Goal: Use online tool/utility: Utilize a website feature to perform a specific function

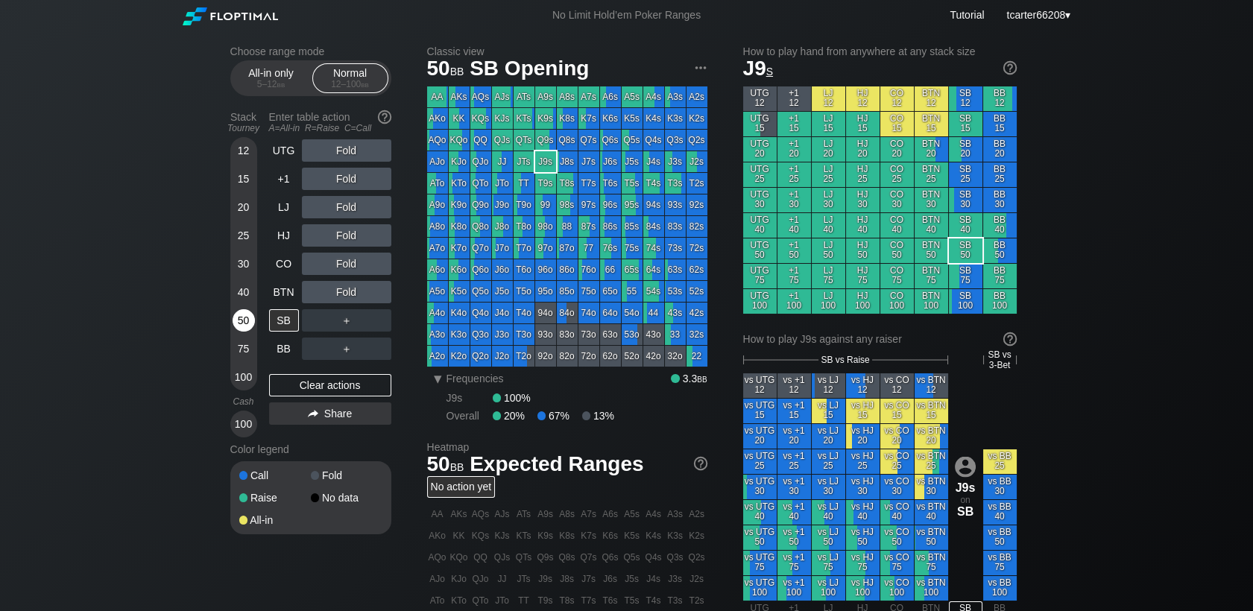
click at [247, 327] on div "50" at bounding box center [244, 320] width 22 height 22
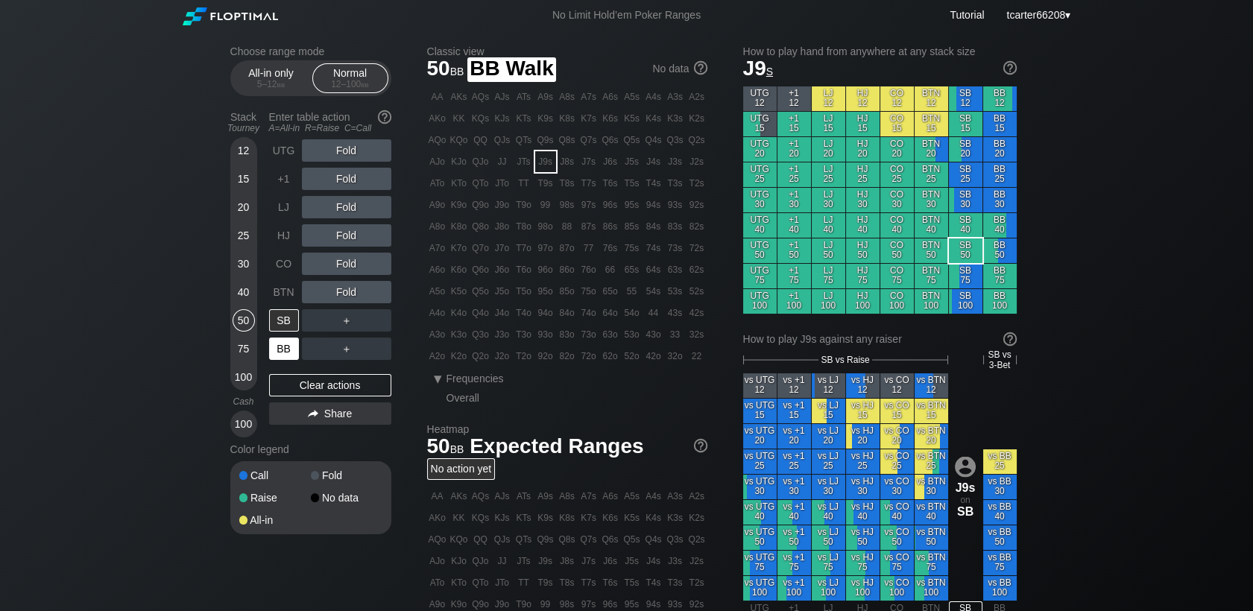
click at [279, 355] on div "BB" at bounding box center [284, 349] width 30 height 22
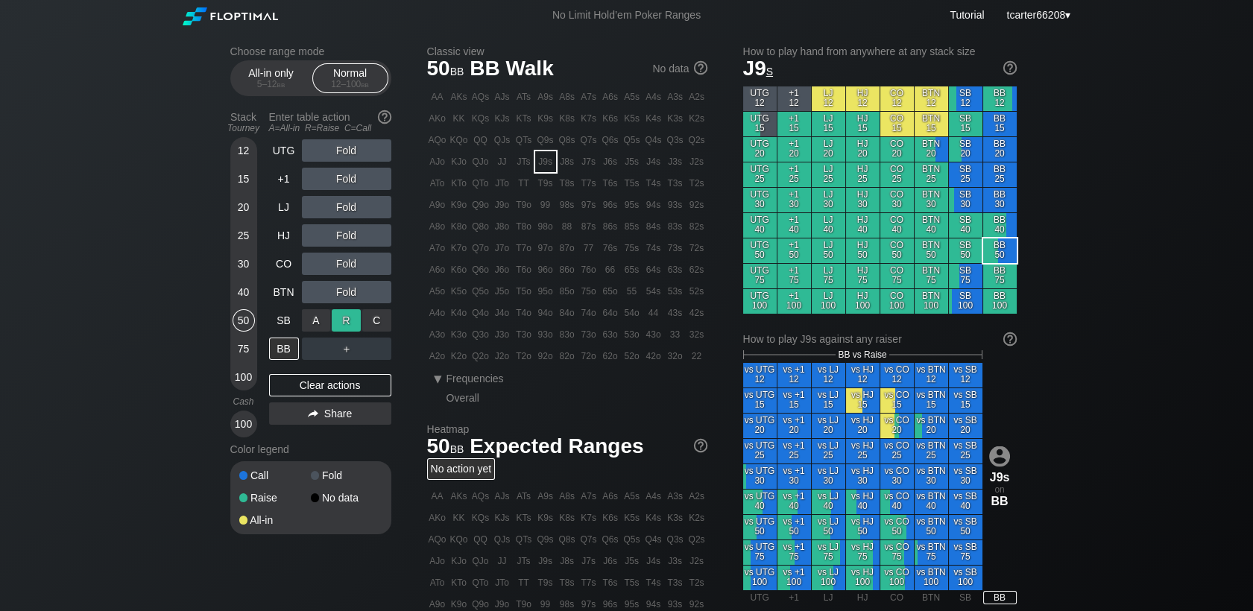
click at [341, 327] on div "R ✕" at bounding box center [346, 320] width 29 height 22
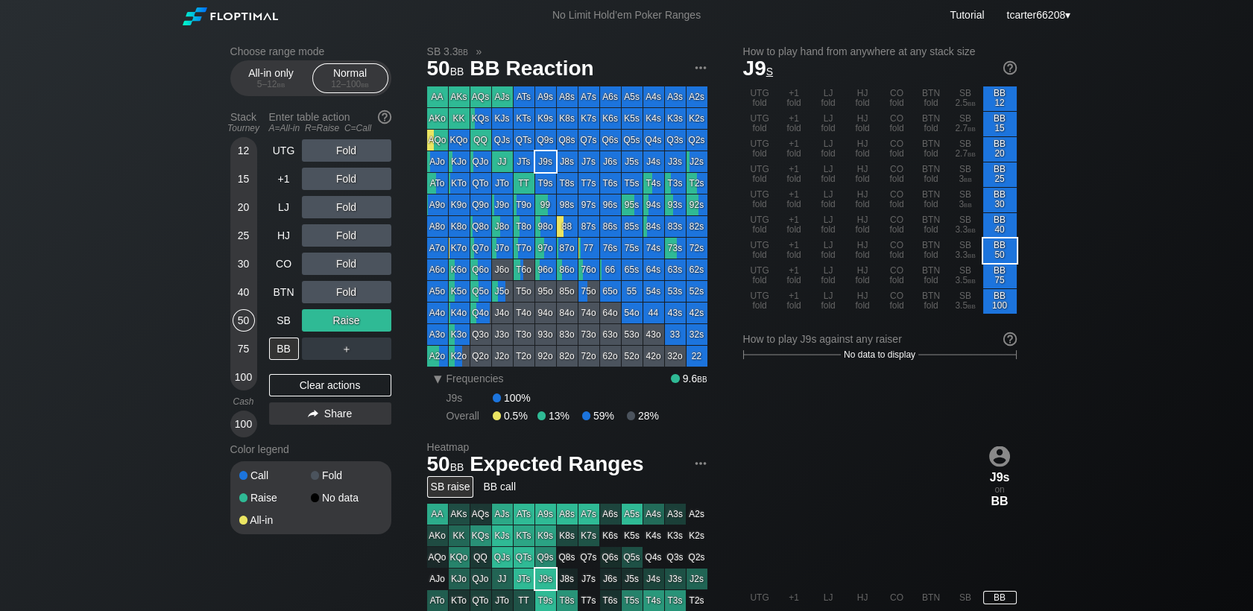
drag, startPoint x: 244, startPoint y: 294, endPoint x: 250, endPoint y: 306, distance: 14.3
click at [244, 292] on div "40" at bounding box center [244, 292] width 22 height 22
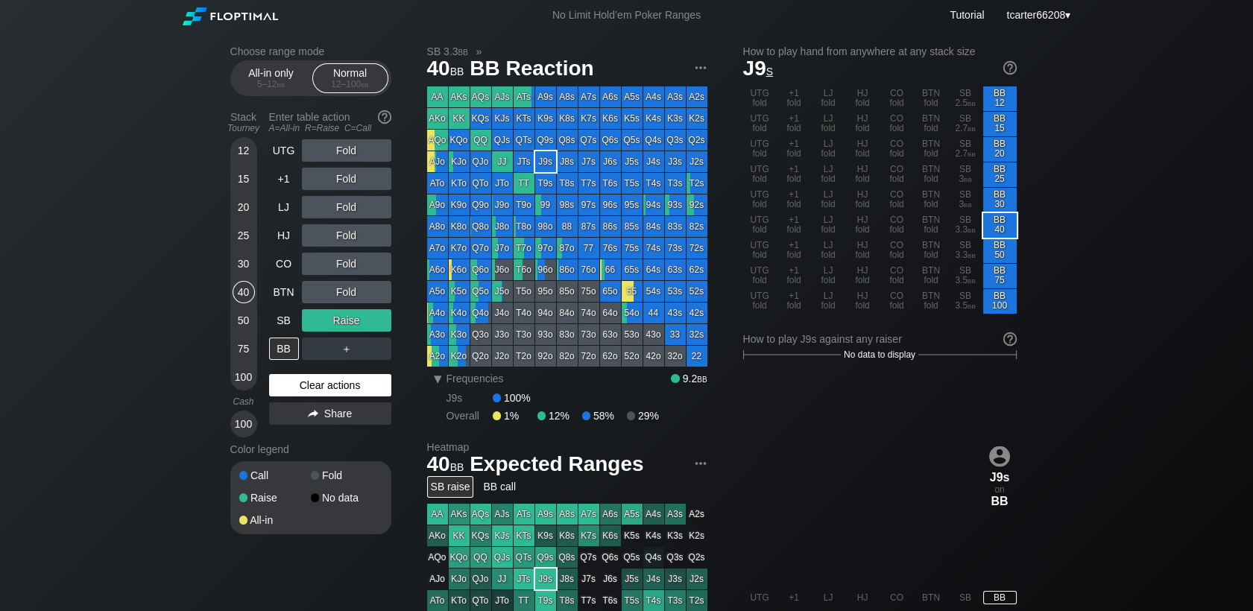
click at [333, 385] on div "Clear actions" at bounding box center [330, 385] width 122 height 22
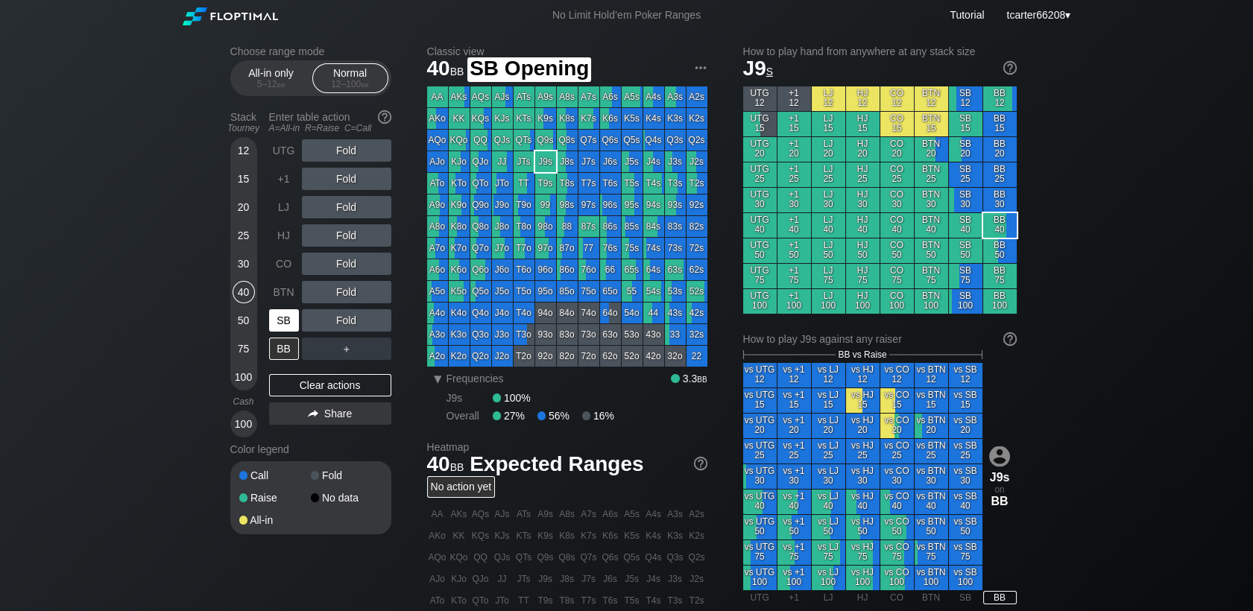
click at [290, 324] on div "SB" at bounding box center [284, 320] width 30 height 22
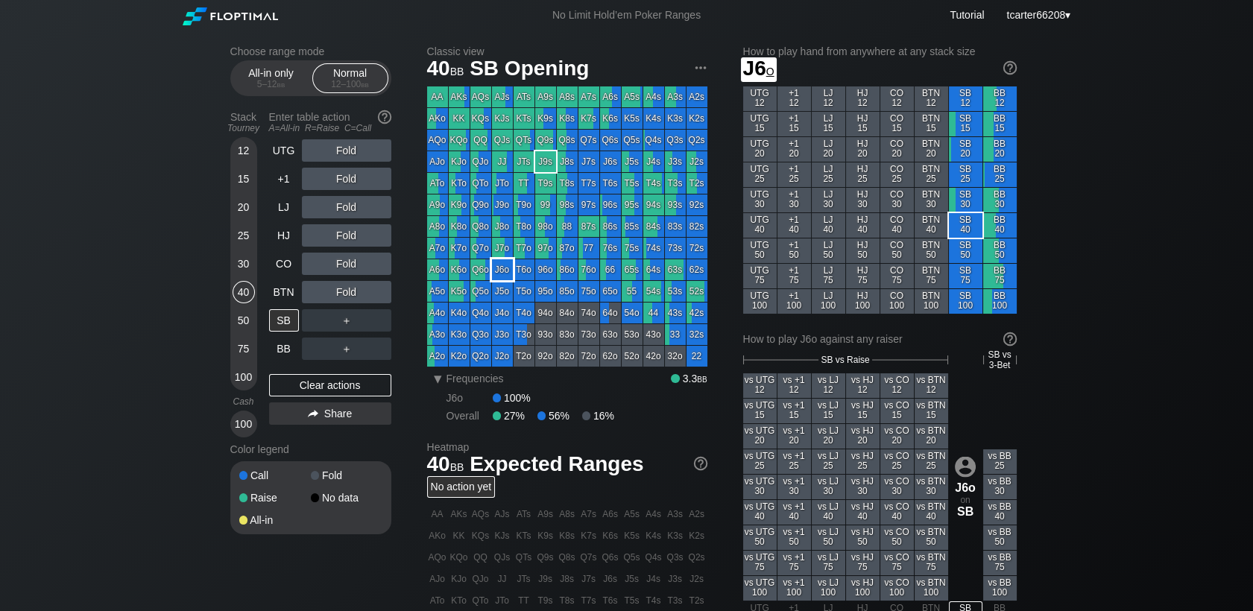
click at [511, 274] on div "J6o" at bounding box center [502, 269] width 21 height 21
click at [238, 330] on div "50" at bounding box center [244, 320] width 22 height 22
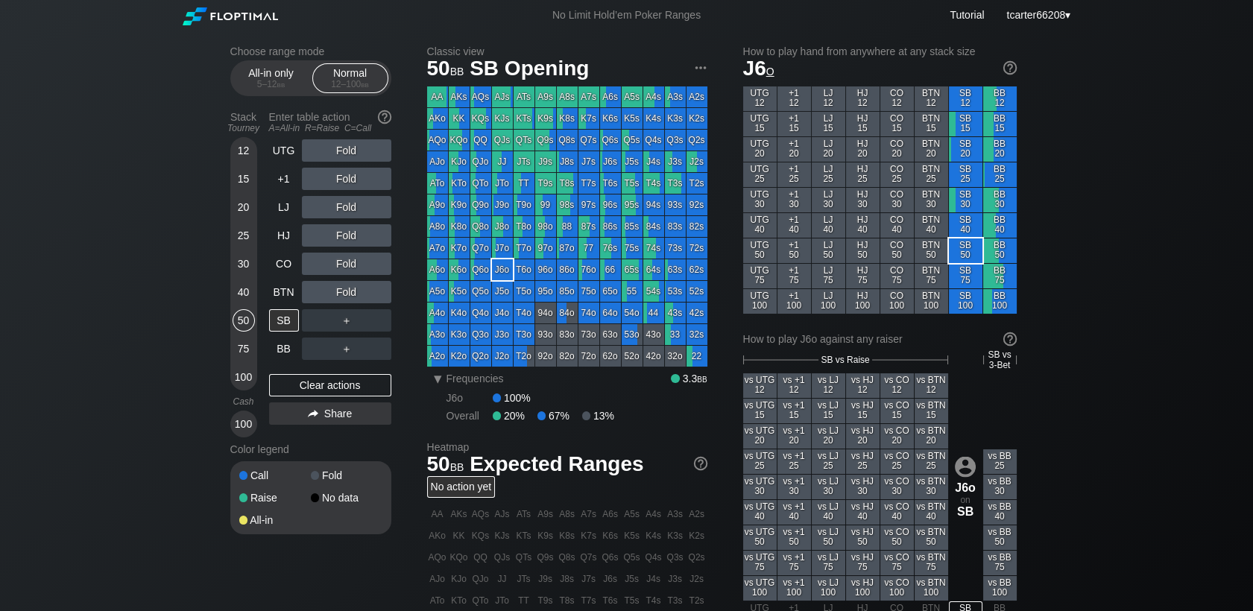
click at [339, 295] on div "Fold" at bounding box center [346, 292] width 89 height 22
click at [339, 295] on div "R ✕" at bounding box center [346, 292] width 29 height 22
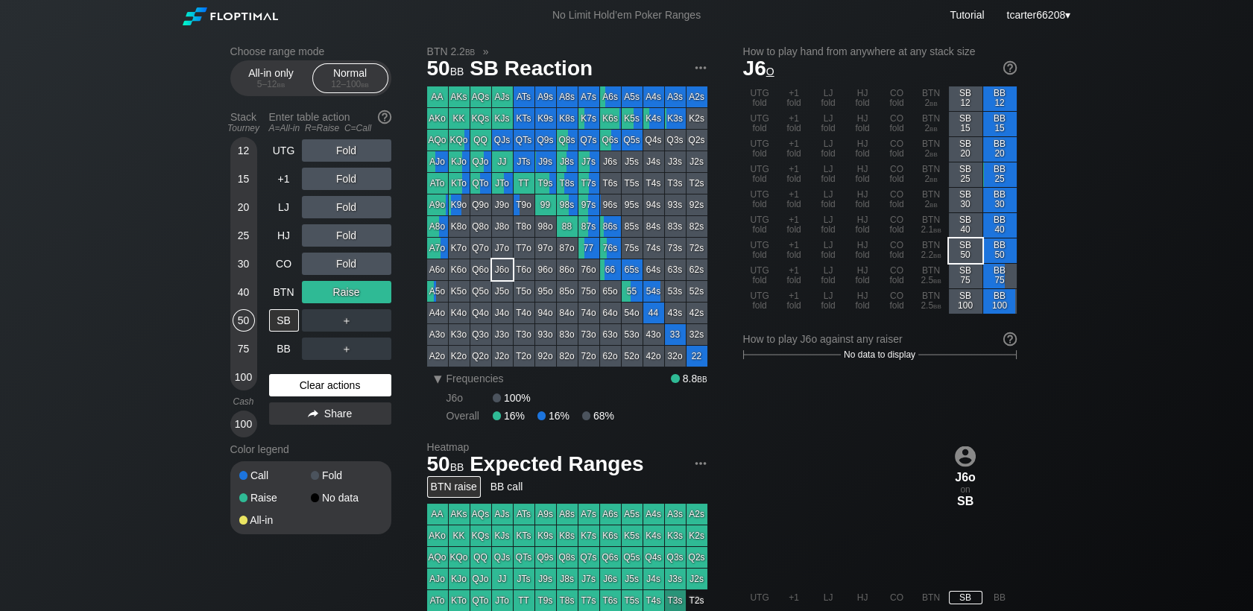
click at [293, 391] on div "Clear actions" at bounding box center [330, 385] width 122 height 22
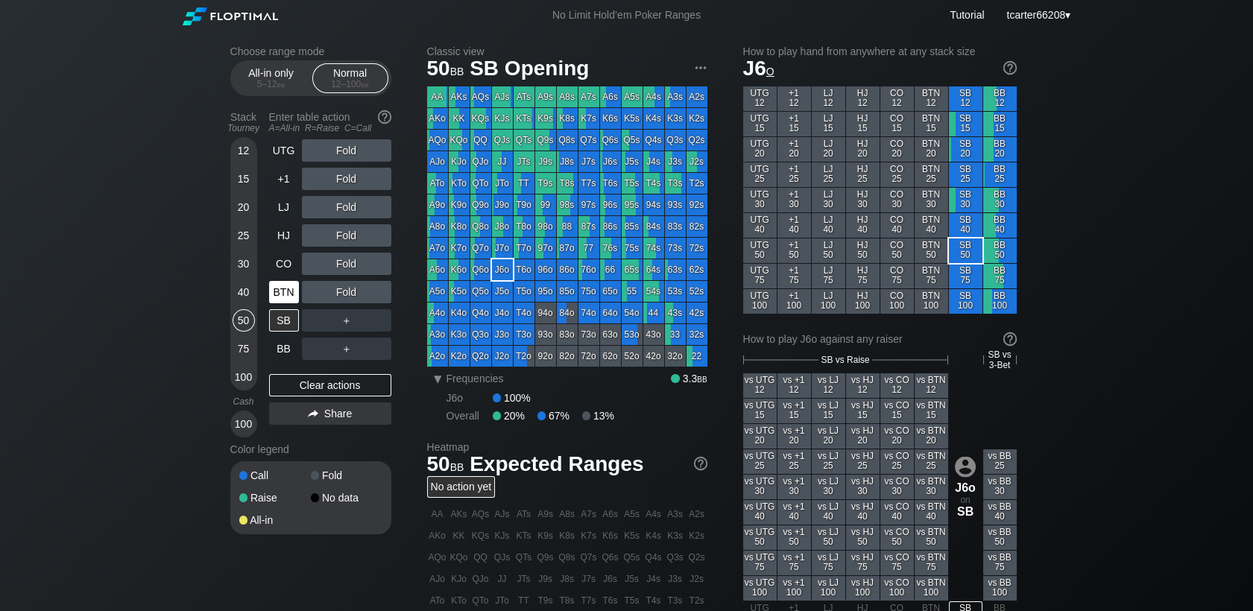
click at [287, 294] on div "BTN" at bounding box center [284, 292] width 30 height 22
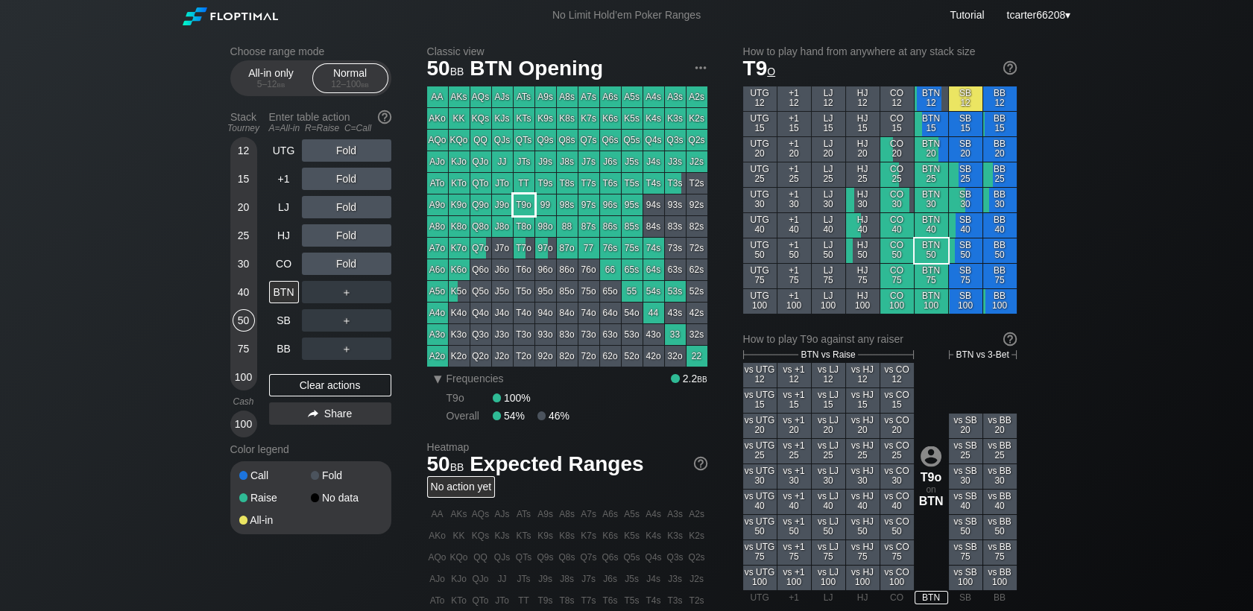
click at [529, 209] on div "T9o" at bounding box center [524, 205] width 21 height 21
click at [286, 209] on div "LJ" at bounding box center [284, 207] width 30 height 22
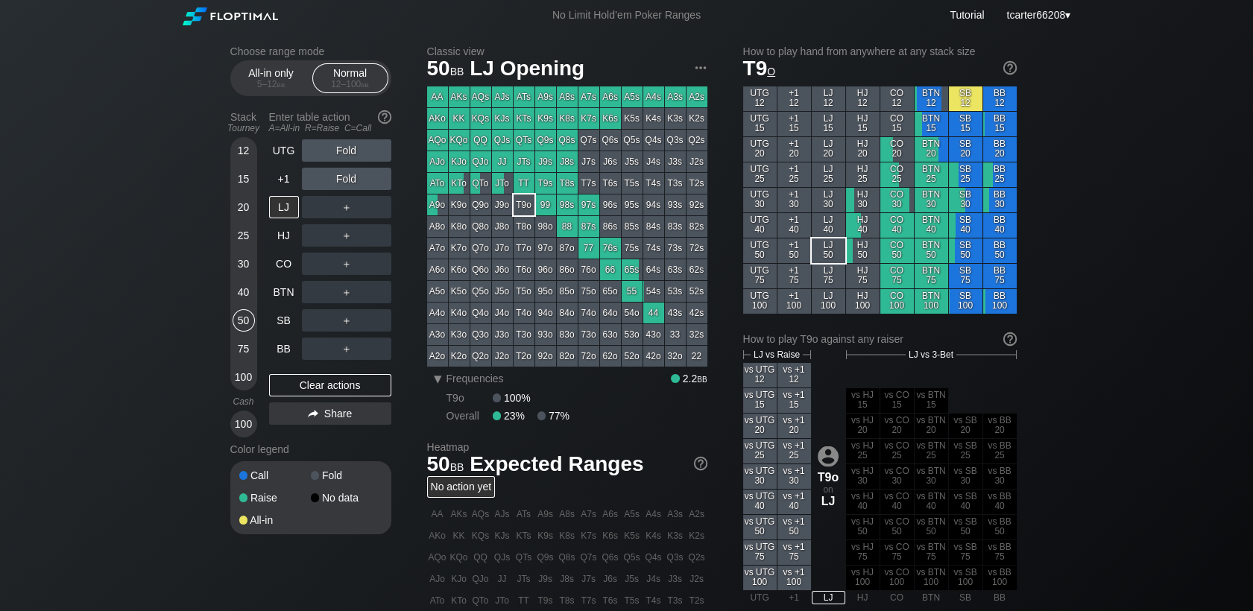
click at [340, 183] on div "Fold" at bounding box center [346, 179] width 89 height 22
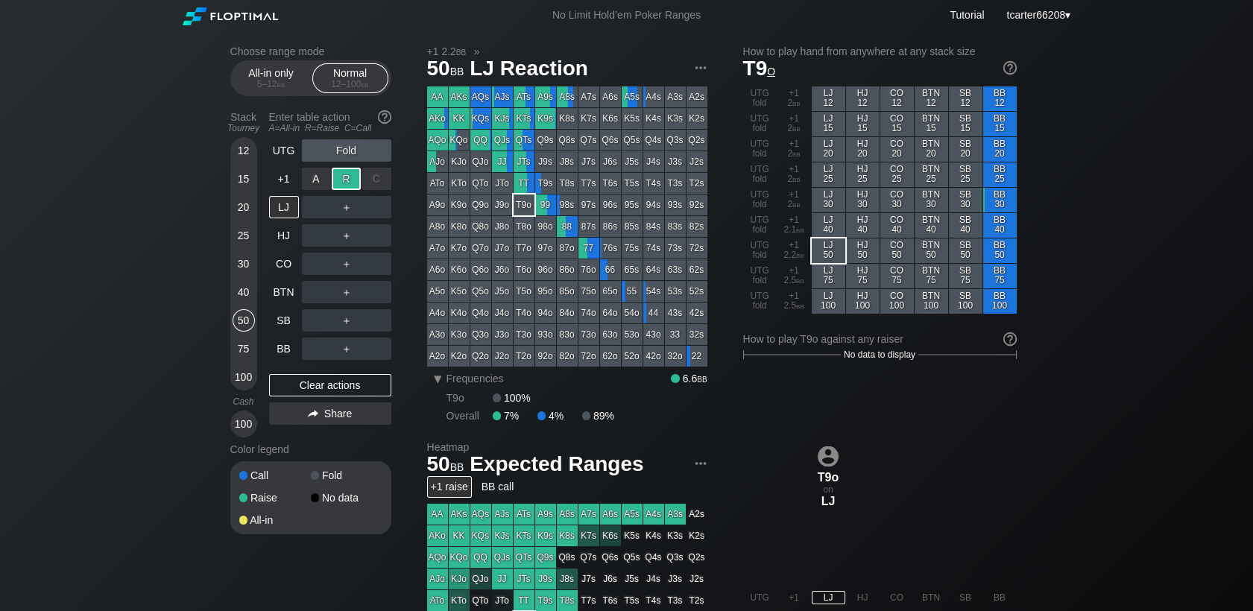
click at [348, 183] on div "R ✕" at bounding box center [346, 179] width 29 height 22
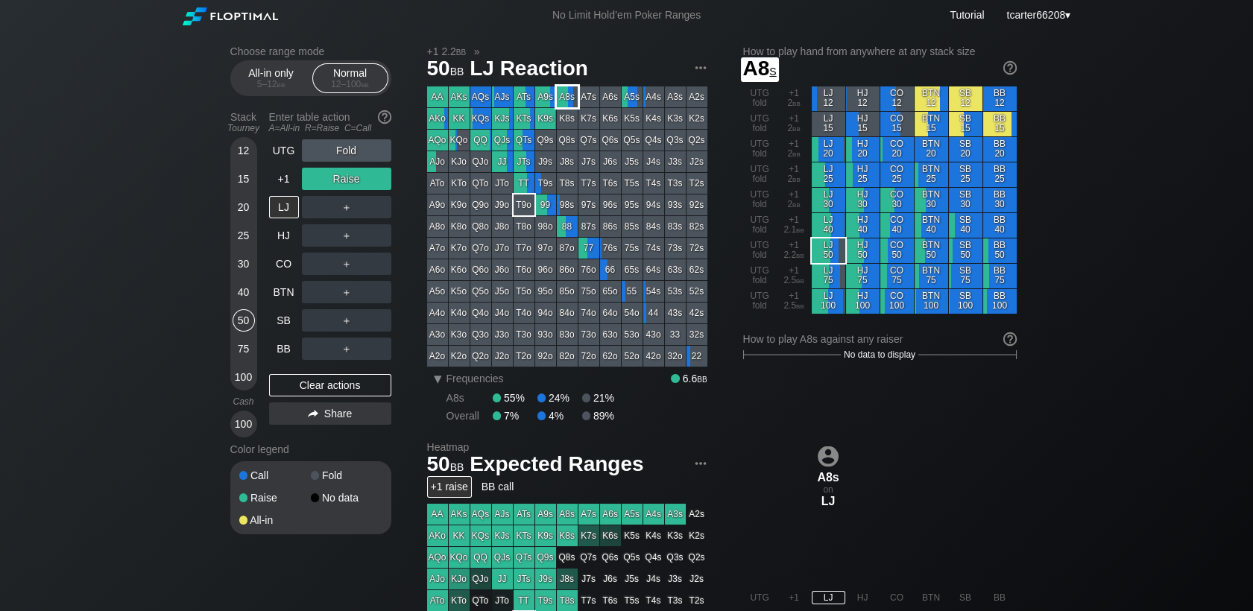
click at [569, 98] on div "A8s" at bounding box center [567, 96] width 21 height 21
click at [346, 216] on div "＋" at bounding box center [346, 207] width 89 height 22
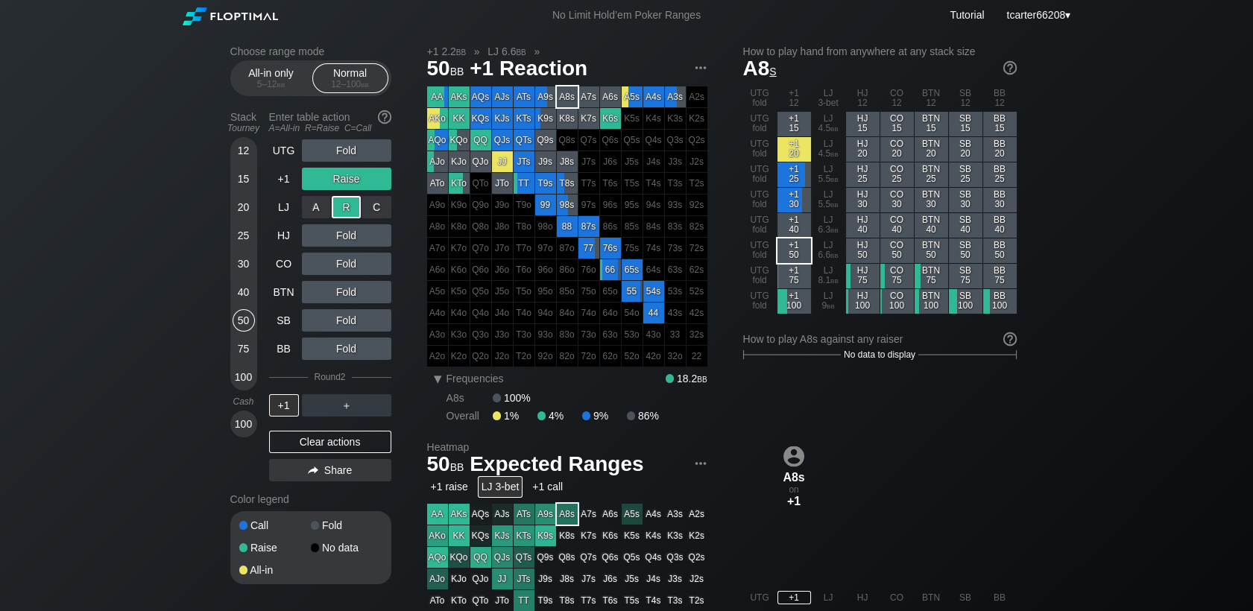
click at [346, 216] on div "R ✕" at bounding box center [346, 207] width 29 height 22
click at [340, 407] on div "R ✕" at bounding box center [346, 405] width 29 height 22
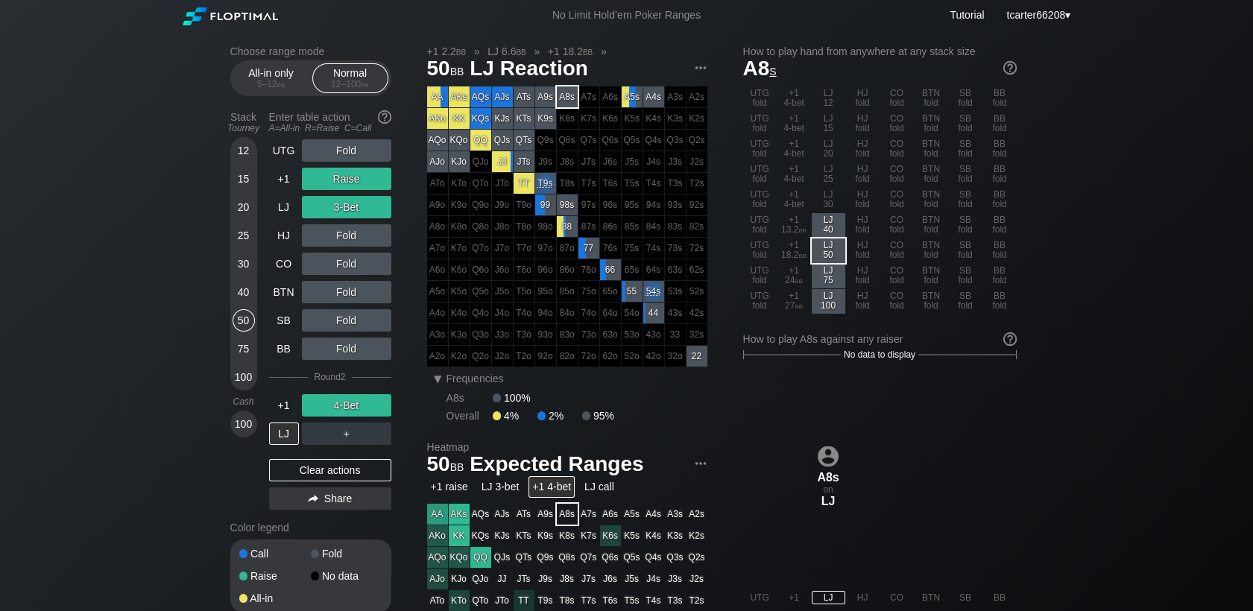
click at [336, 468] on div "Clear actions" at bounding box center [330, 470] width 122 height 22
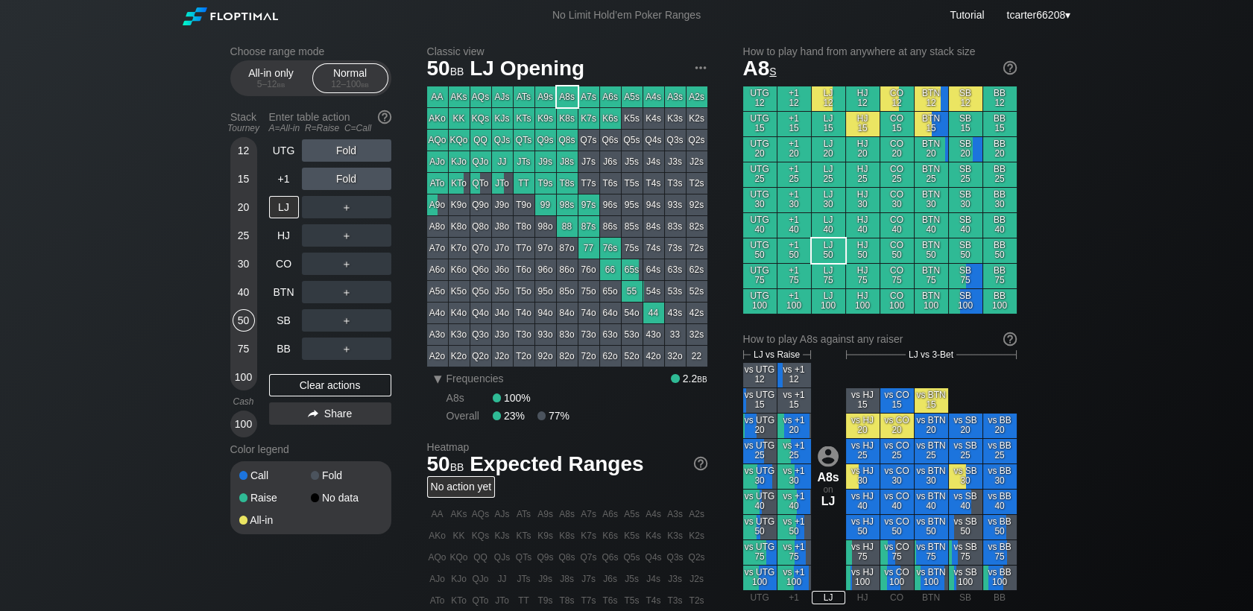
click at [233, 267] on div "30" at bounding box center [244, 264] width 22 height 22
click at [280, 288] on div "BTN" at bounding box center [284, 292] width 30 height 22
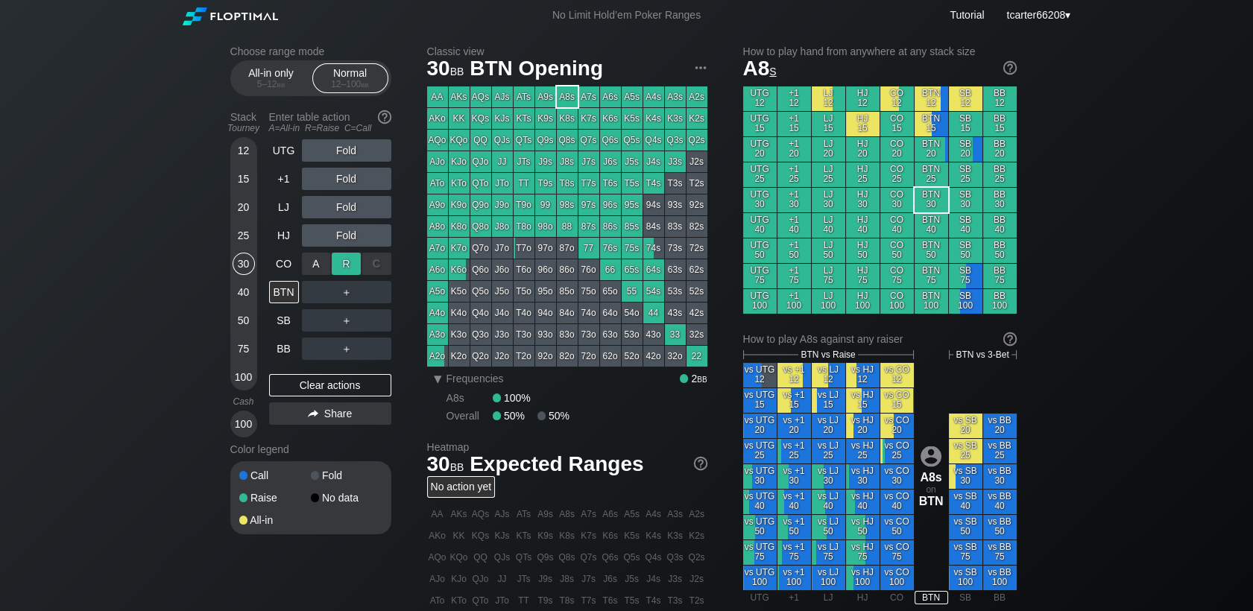
click at [349, 255] on div "R ✕" at bounding box center [346, 264] width 29 height 22
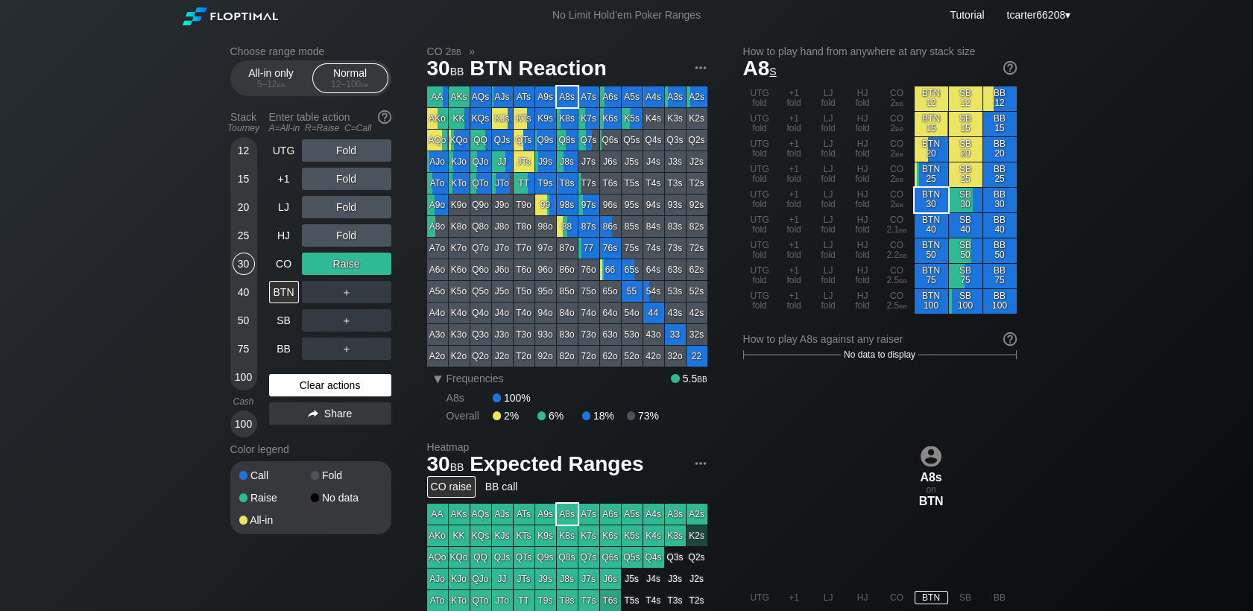
click at [365, 388] on div "Clear actions" at bounding box center [330, 385] width 122 height 22
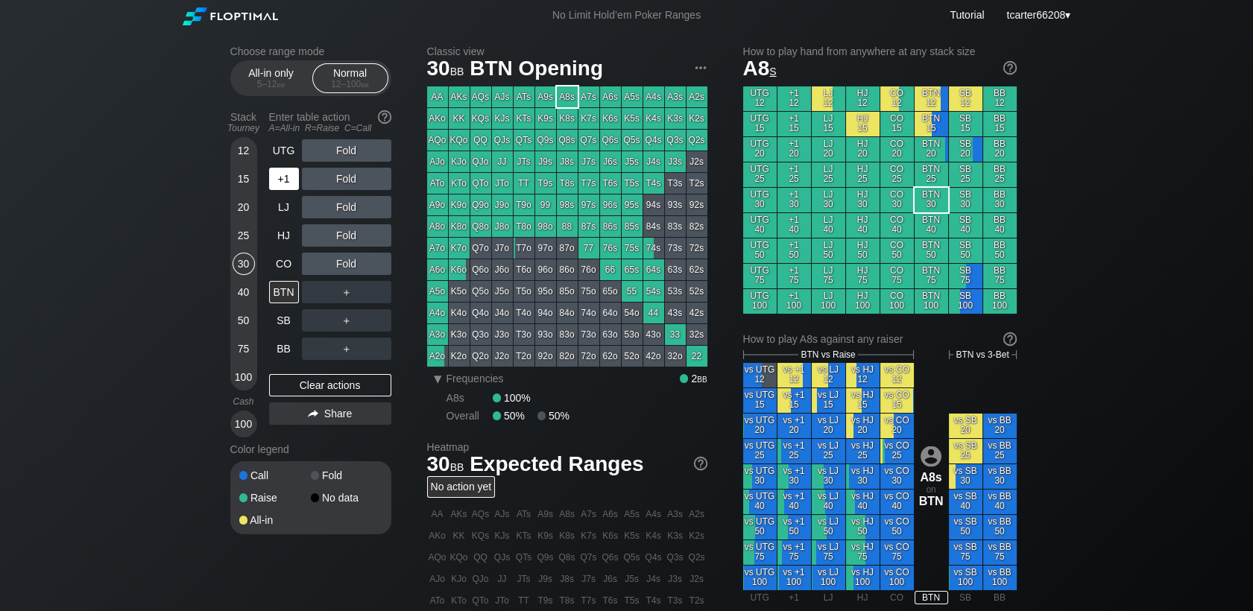
click at [288, 190] on div "+1" at bounding box center [284, 179] width 30 height 22
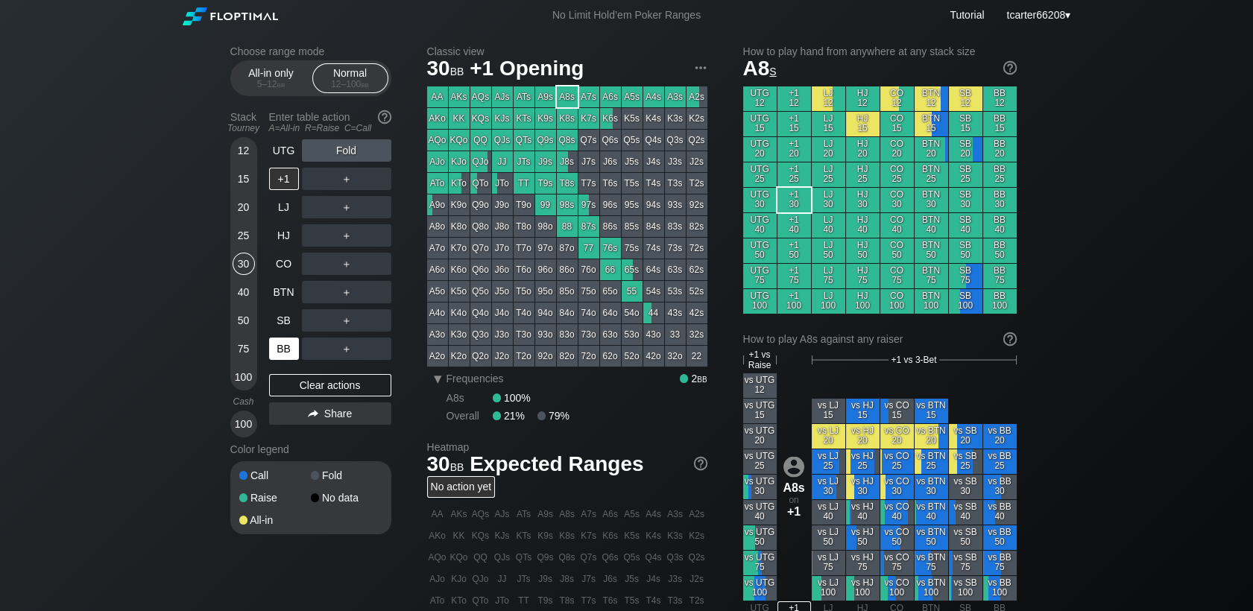
click at [280, 355] on div "BB" at bounding box center [284, 349] width 30 height 22
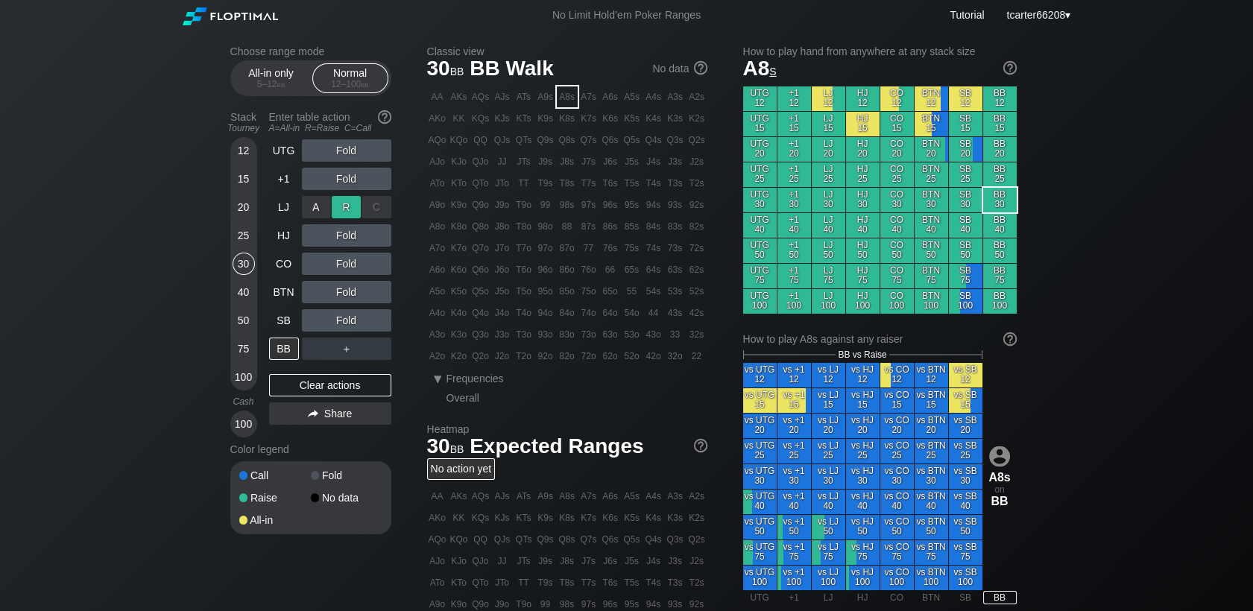
click at [346, 200] on div "R ✕" at bounding box center [346, 207] width 29 height 22
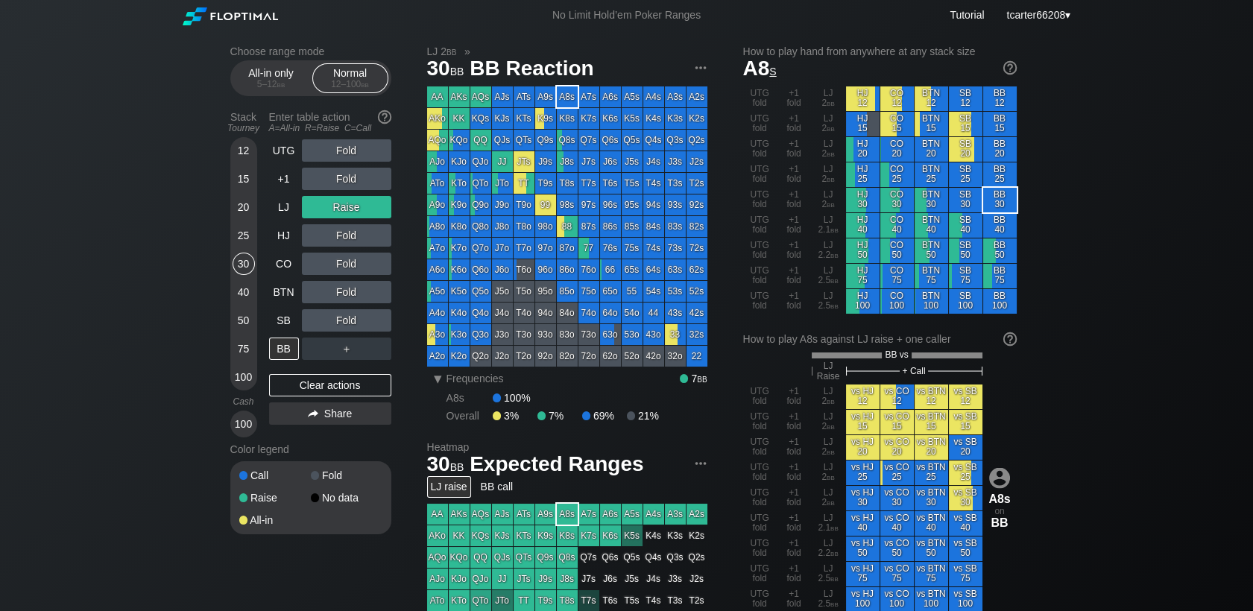
click at [252, 239] on div "25" at bounding box center [244, 235] width 22 height 22
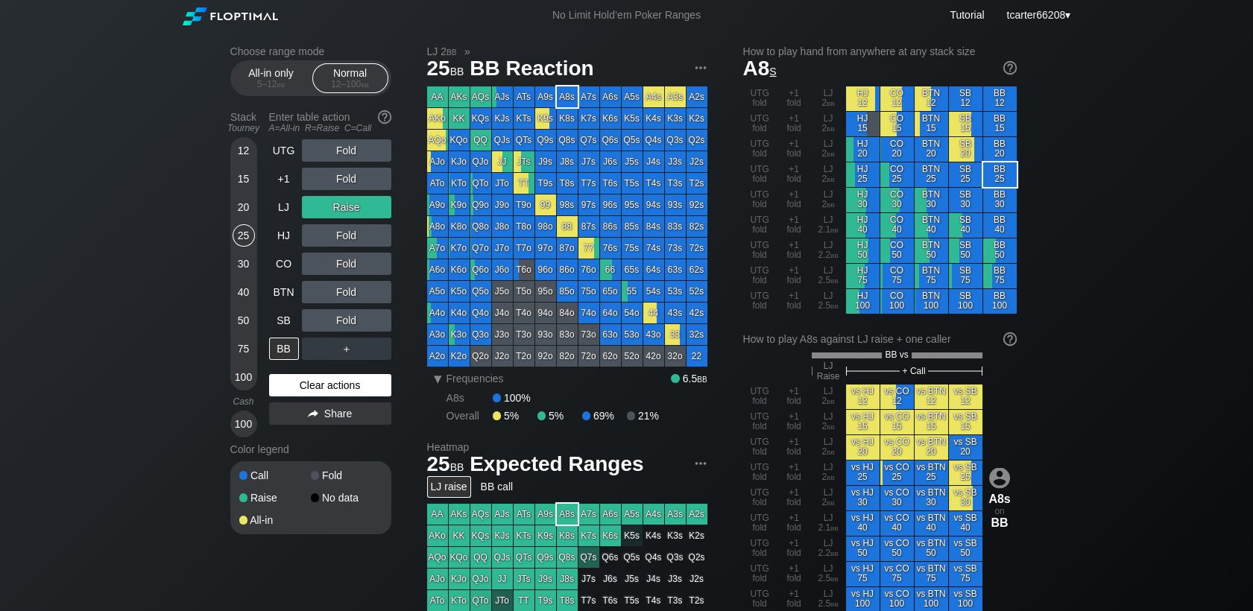
click at [312, 383] on div "Clear actions" at bounding box center [330, 385] width 122 height 22
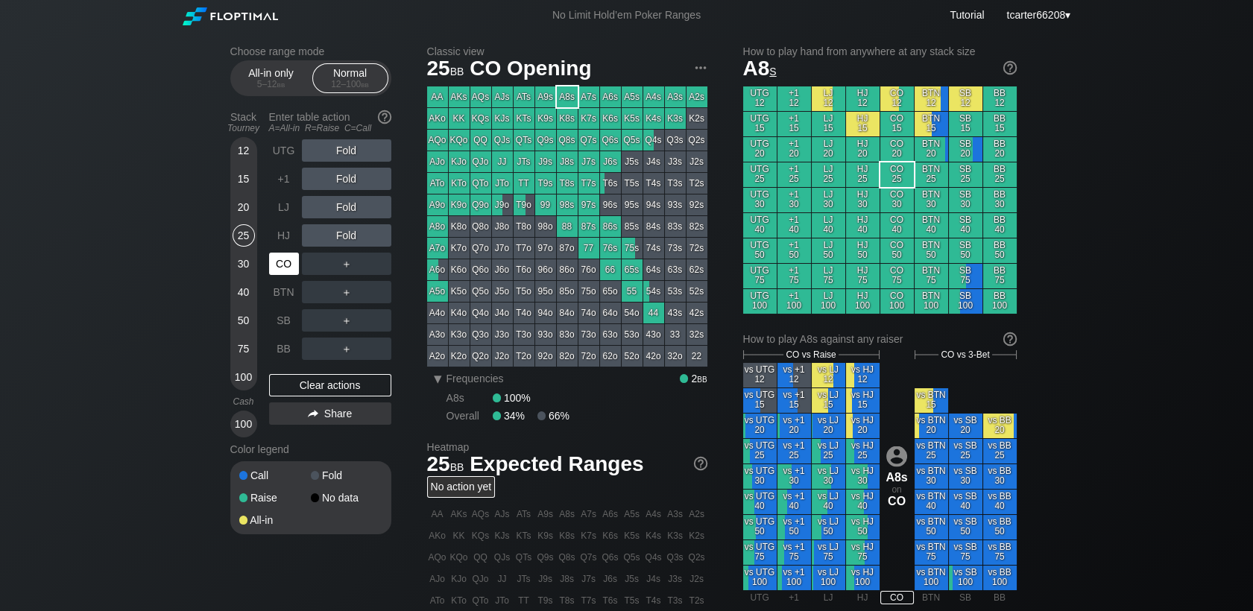
click at [290, 261] on div "CO" at bounding box center [284, 264] width 30 height 22
click at [346, 233] on div "R ✕" at bounding box center [346, 235] width 29 height 22
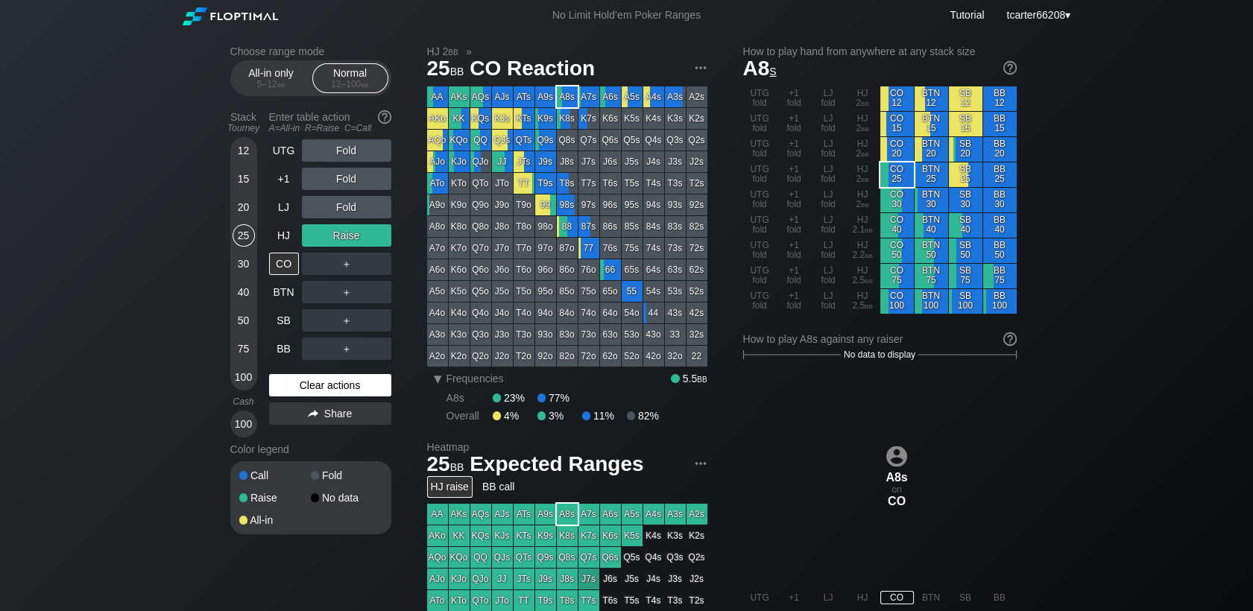
click at [364, 394] on div "Clear actions" at bounding box center [330, 385] width 122 height 22
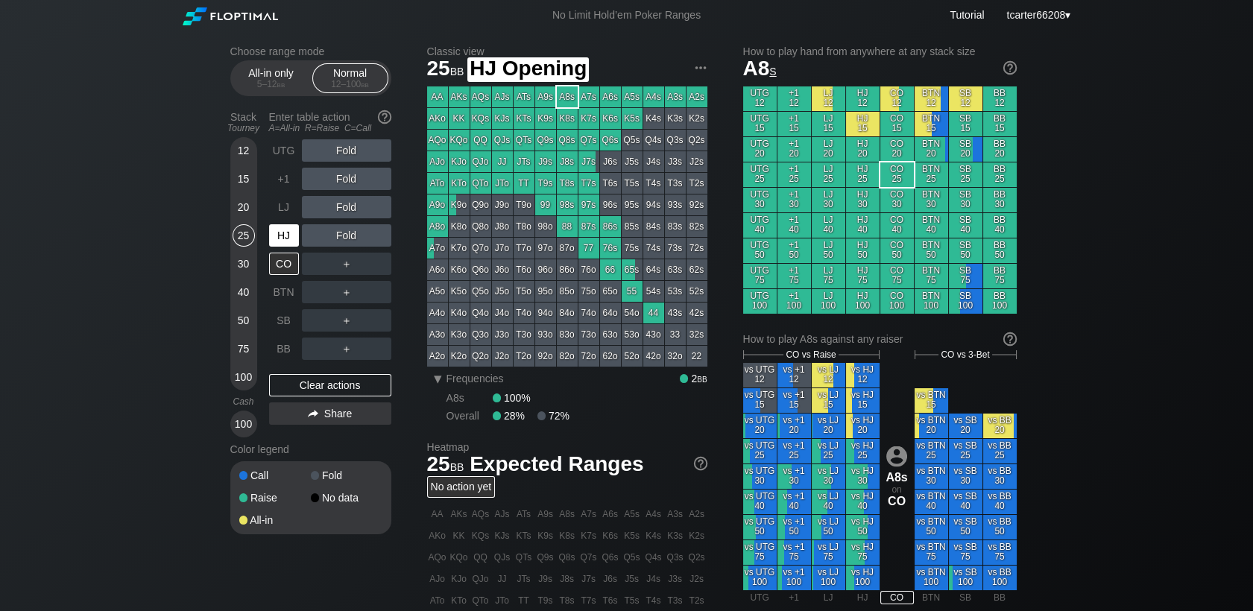
click at [290, 247] on div "HJ" at bounding box center [284, 235] width 30 height 22
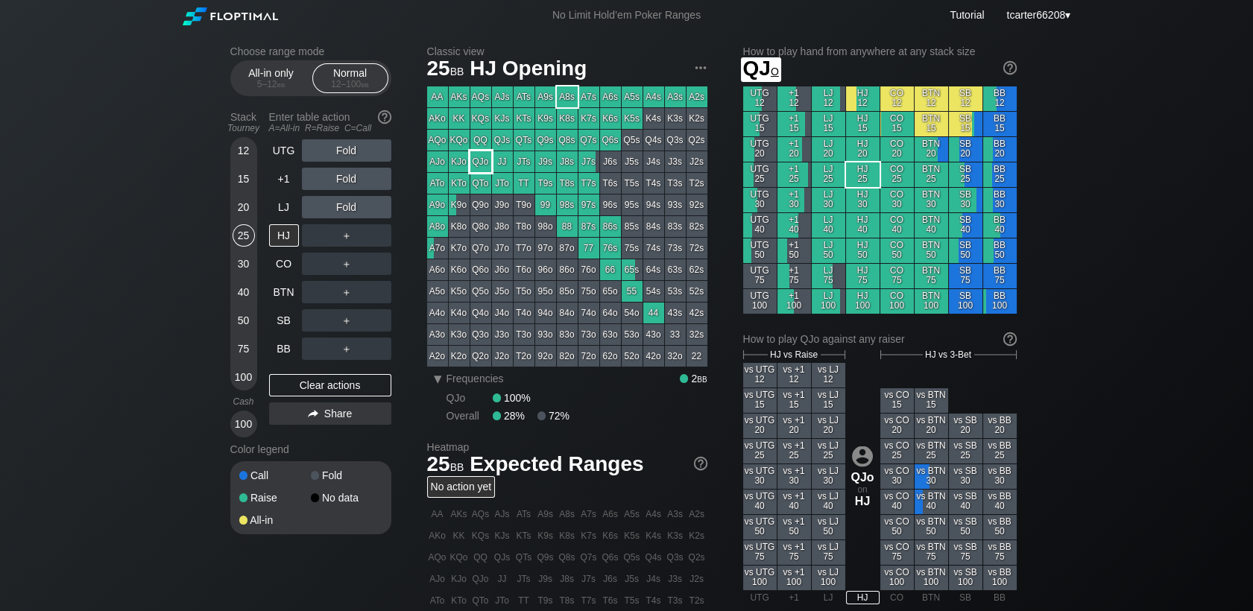
click at [485, 162] on div "QJo" at bounding box center [480, 161] width 21 height 21
click at [244, 259] on div "30" at bounding box center [244, 264] width 22 height 22
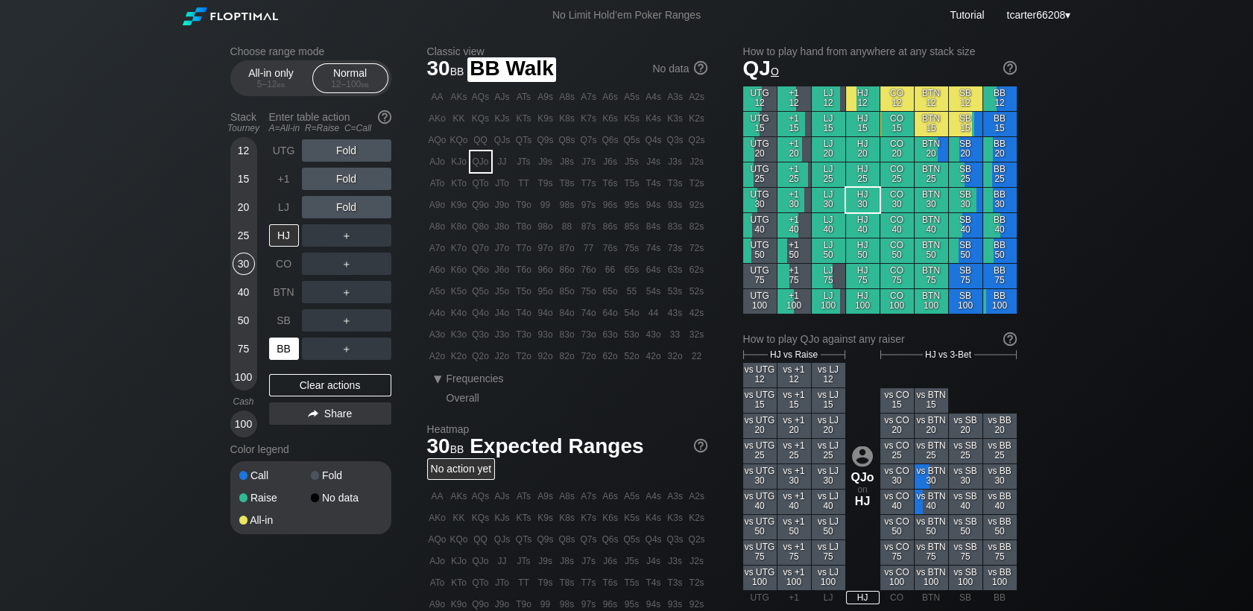
click at [281, 355] on div "BB" at bounding box center [284, 349] width 30 height 22
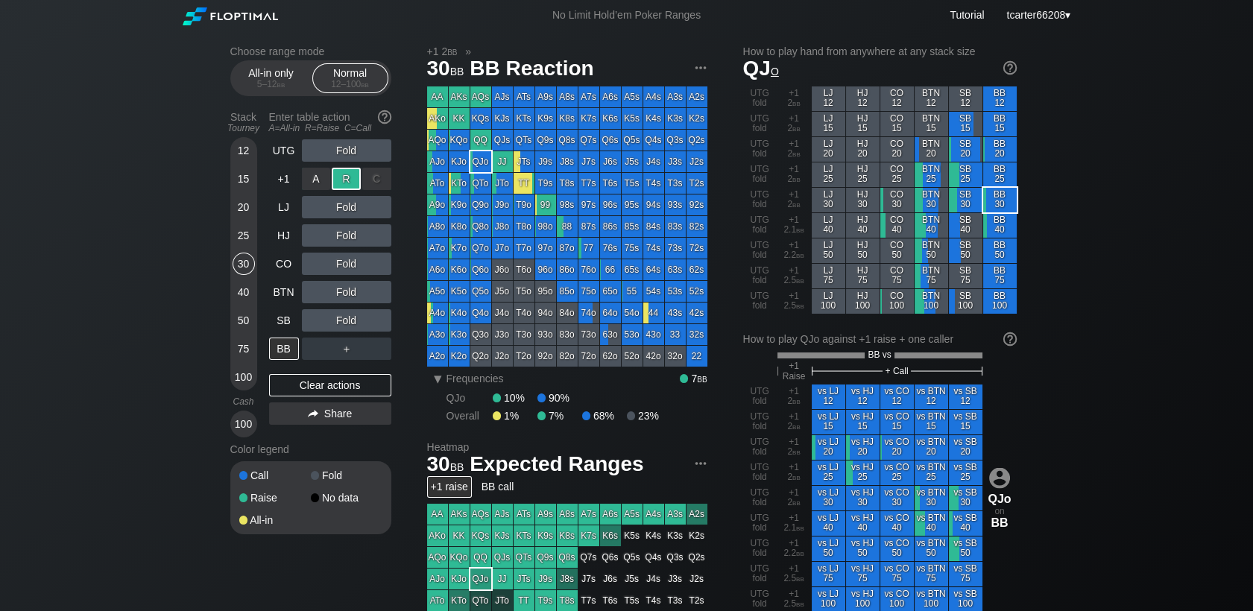
click at [350, 184] on div "R ✕" at bounding box center [346, 179] width 29 height 22
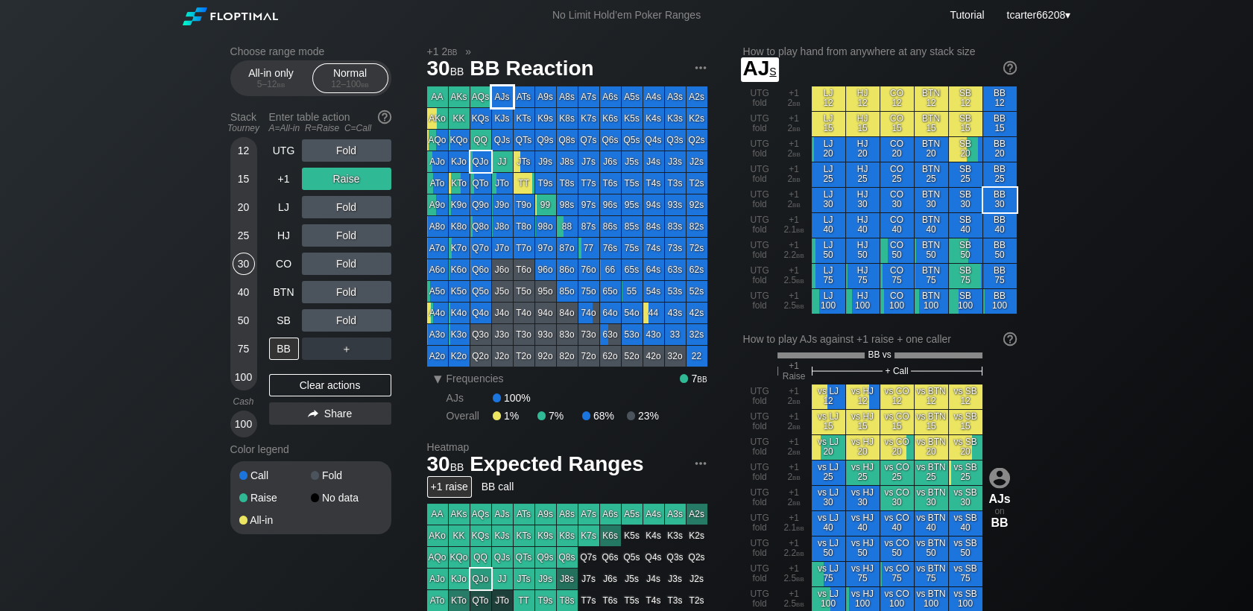
click at [500, 98] on div "AJs" at bounding box center [502, 96] width 21 height 21
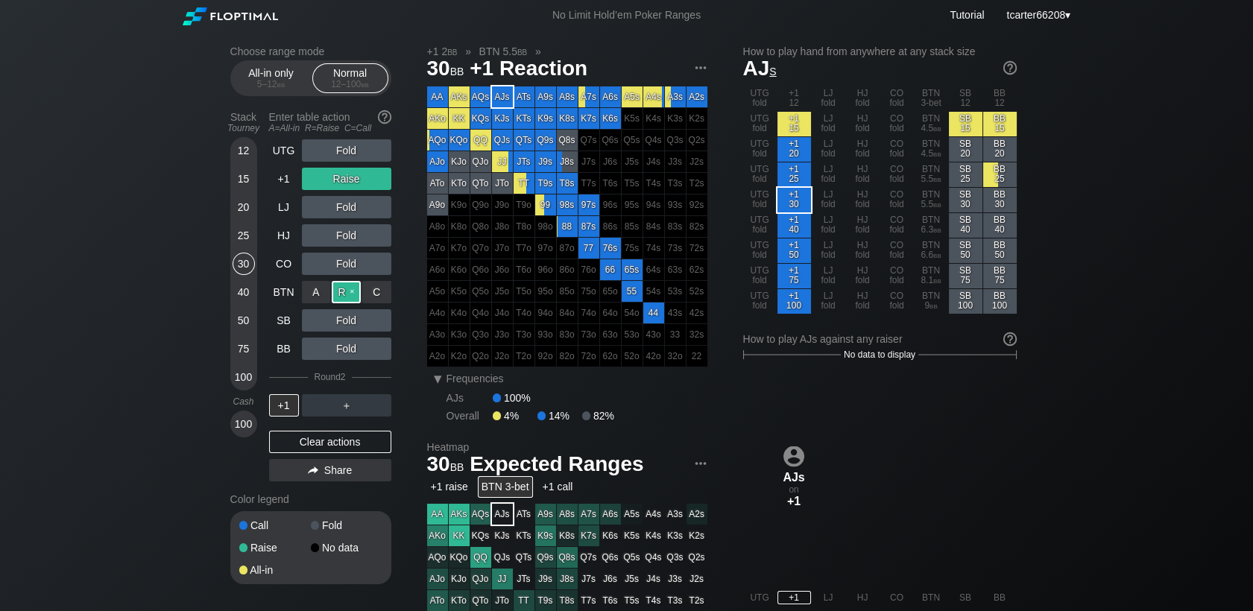
click at [337, 295] on div "R ✕" at bounding box center [346, 292] width 29 height 22
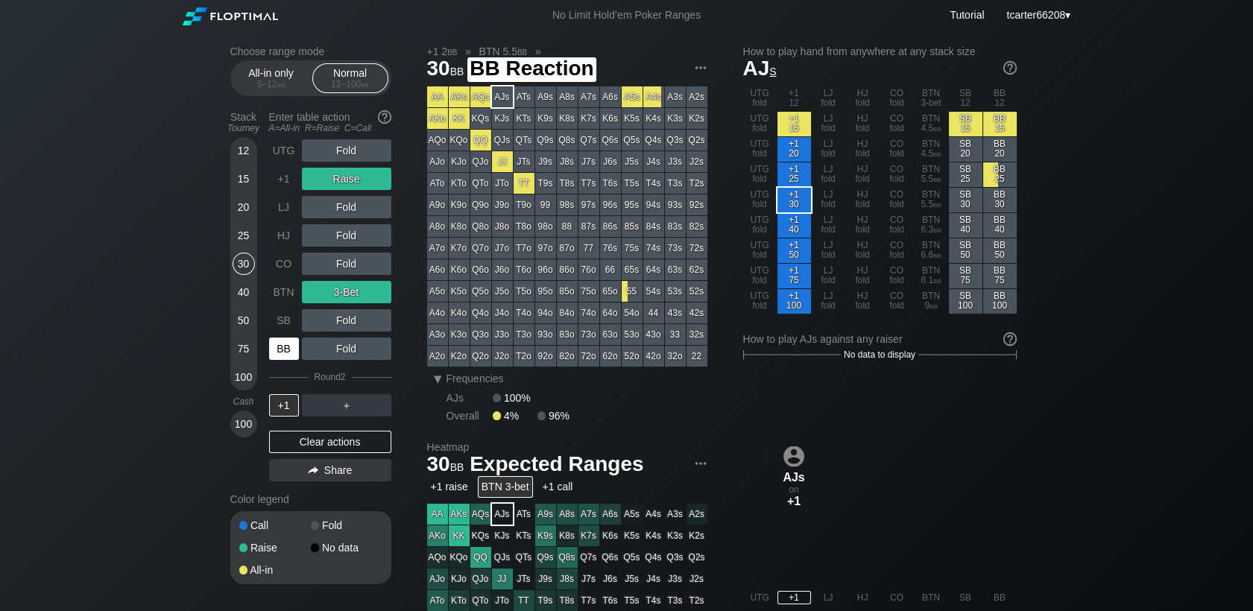
click at [289, 347] on div "BB" at bounding box center [284, 349] width 30 height 22
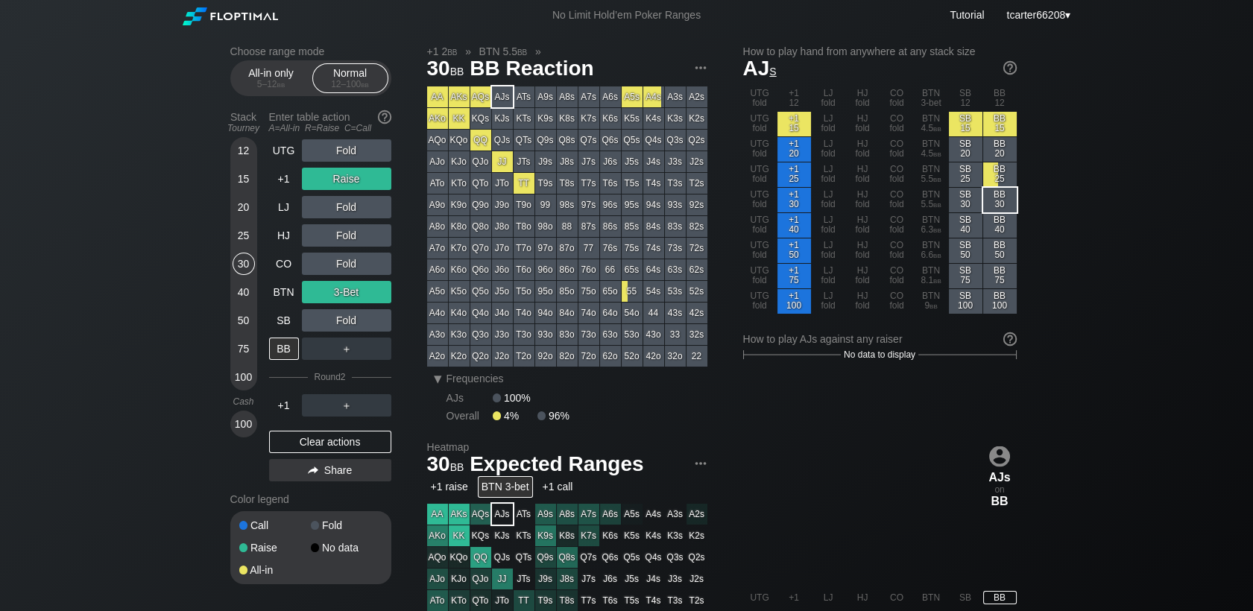
click at [310, 442] on div "Clear actions" at bounding box center [330, 442] width 122 height 22
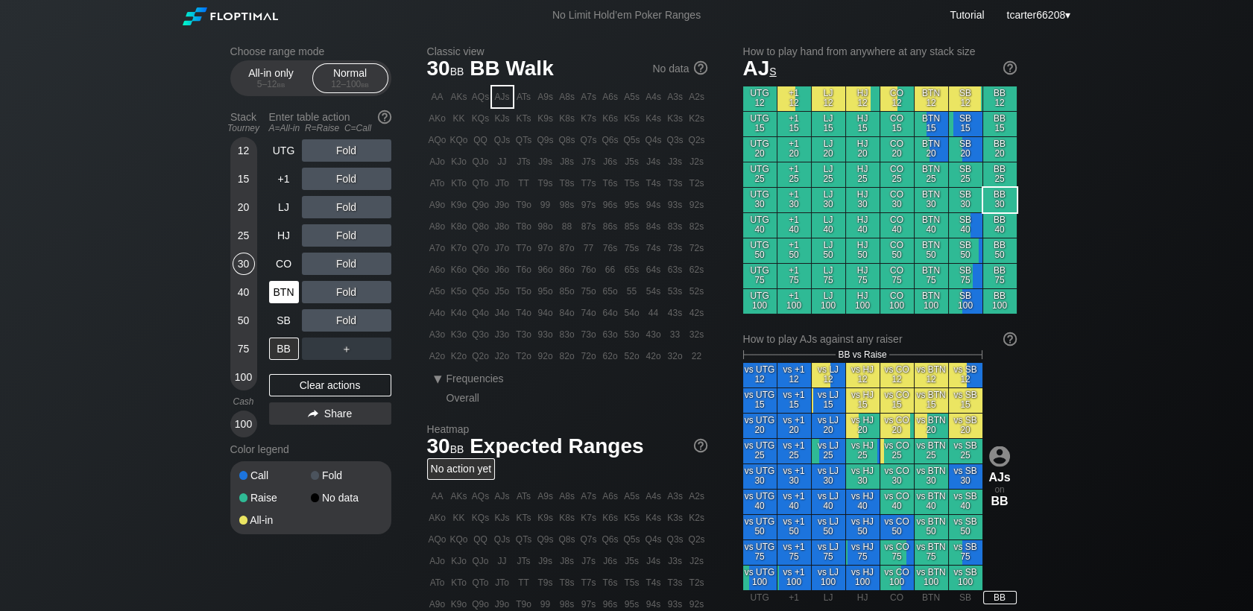
click at [293, 302] on div "BTN" at bounding box center [284, 292] width 30 height 22
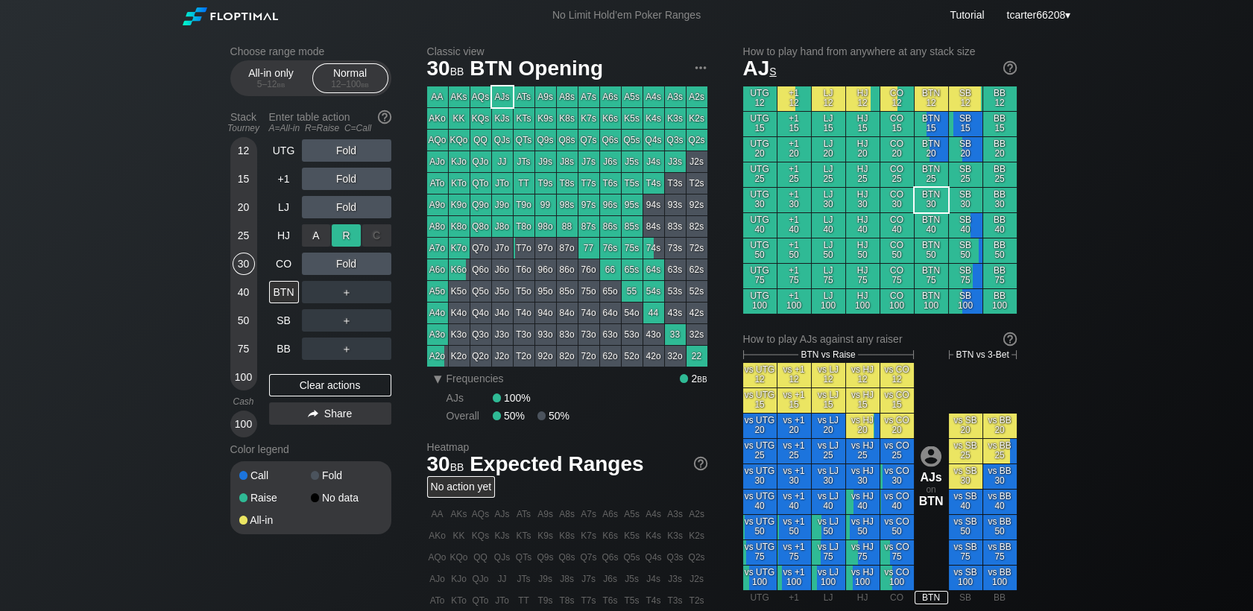
click at [352, 229] on div "R ✕" at bounding box center [346, 235] width 29 height 22
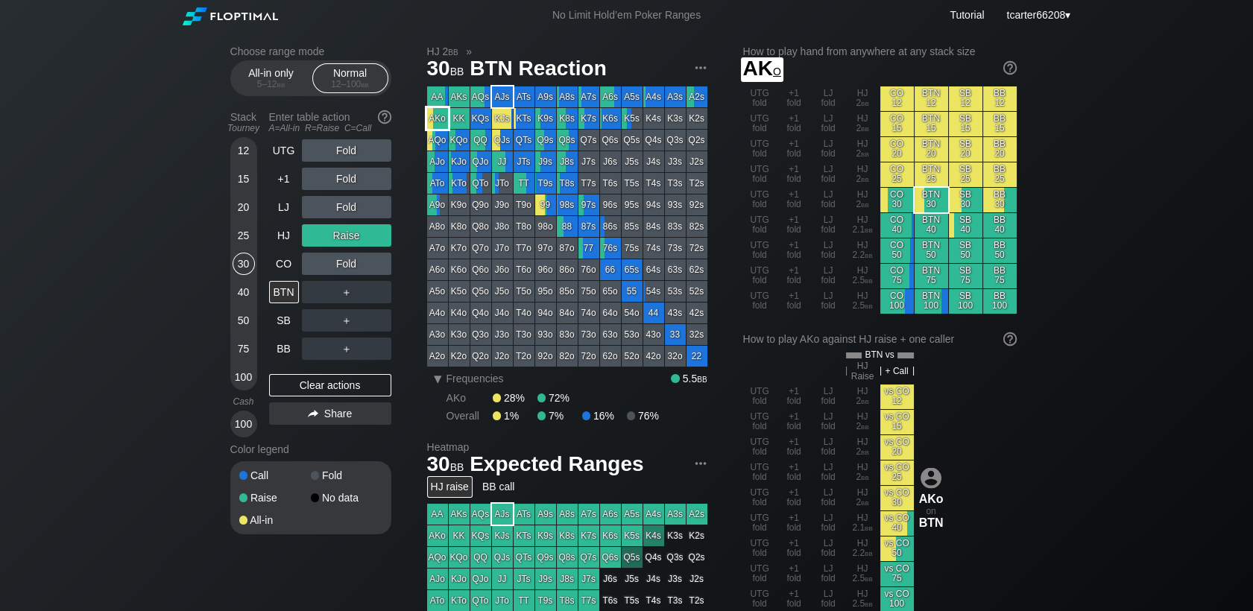
click at [444, 130] on div "AA AKs AQs AJs ATs A9s A8s A7s A6s A5s A4s A3s A2s AKo KK KQs KJs KTs K9s K8s K…" at bounding box center [567, 226] width 280 height 280
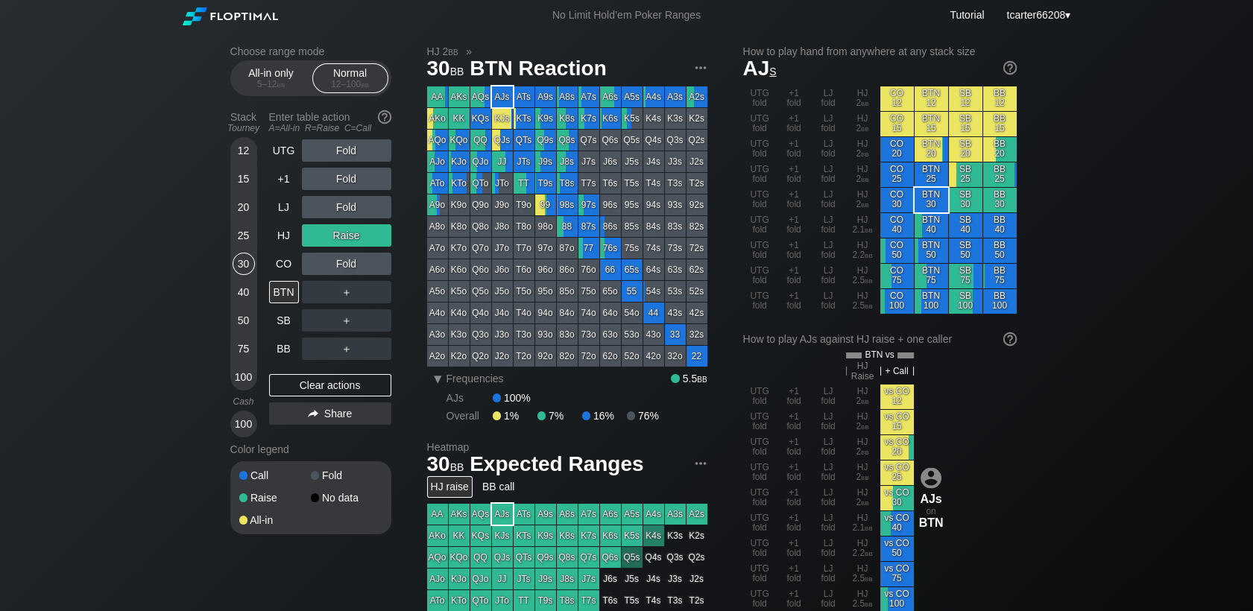
click at [355, 305] on div "＋" at bounding box center [346, 320] width 89 height 34
click at [350, 298] on div "R ✕" at bounding box center [346, 292] width 29 height 22
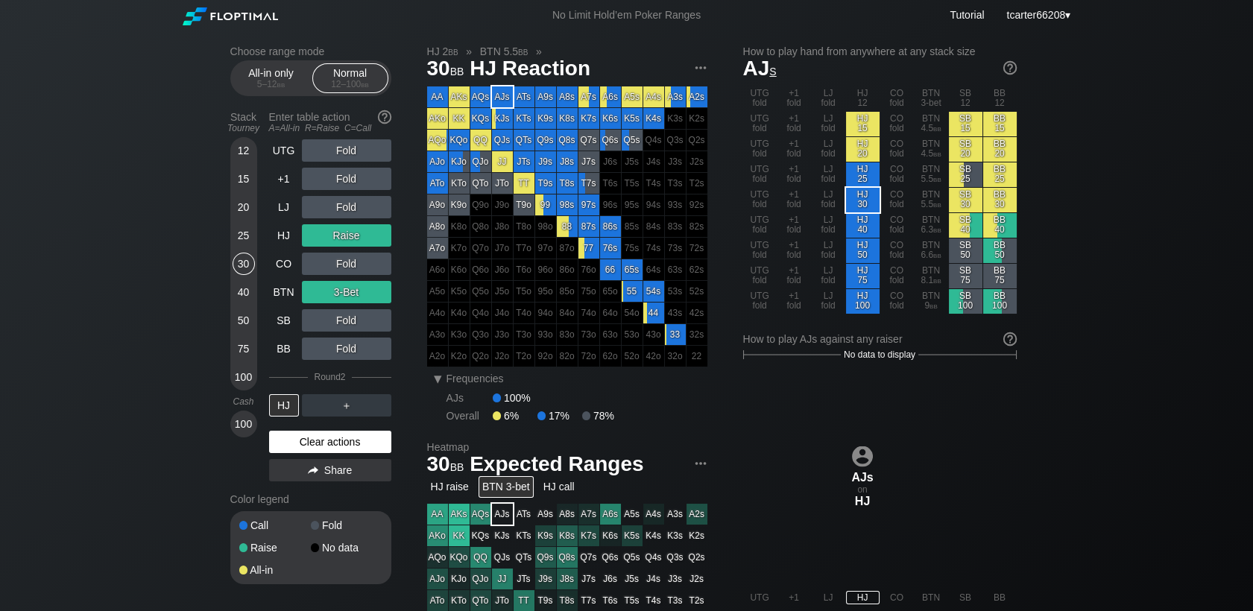
click at [314, 439] on div "Clear actions" at bounding box center [330, 442] width 122 height 22
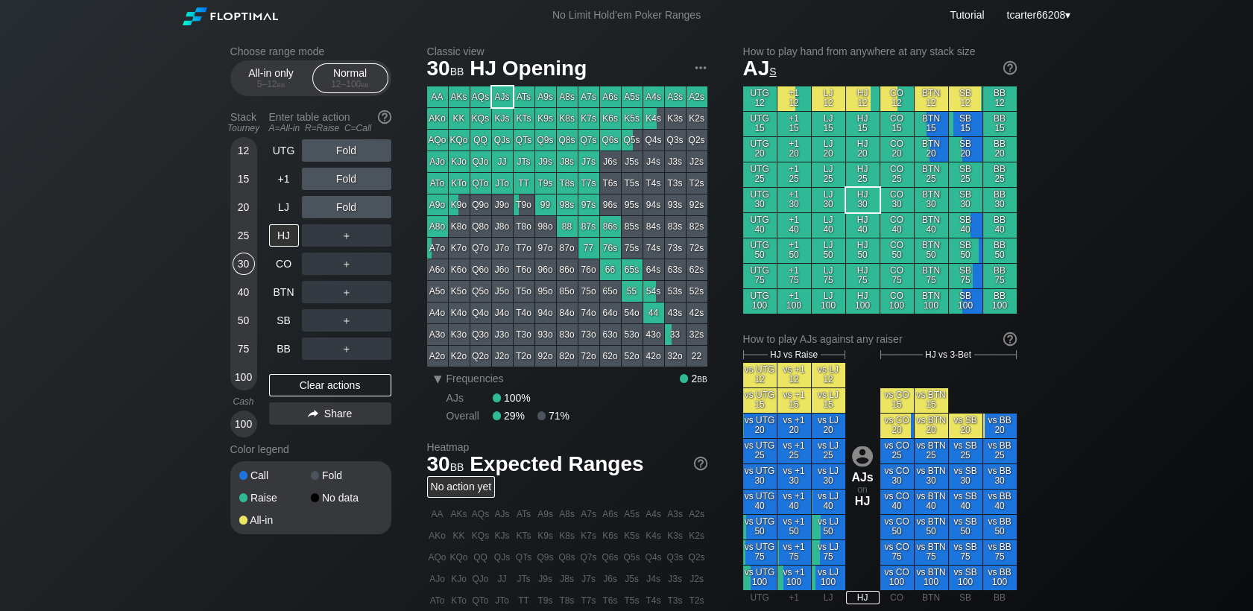
click at [610, 268] on div "66" at bounding box center [610, 269] width 21 height 21
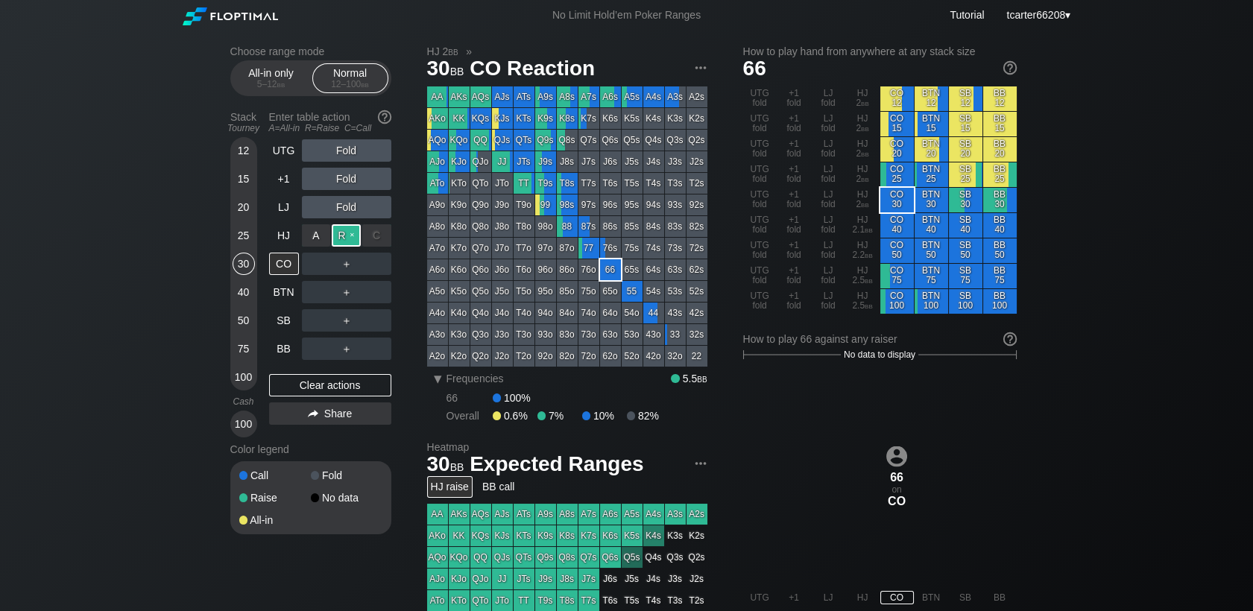
click at [347, 233] on div "R ✕" at bounding box center [346, 235] width 29 height 22
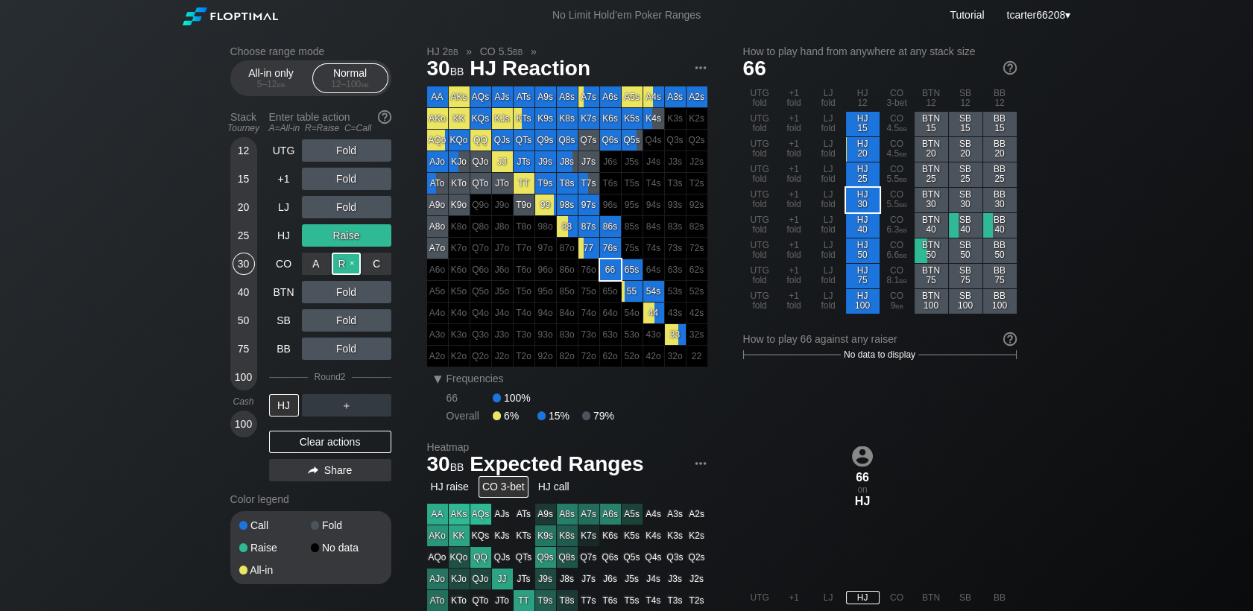
click at [348, 265] on div "R ✕" at bounding box center [346, 264] width 29 height 22
click at [349, 273] on div "R ✕" at bounding box center [346, 264] width 29 height 22
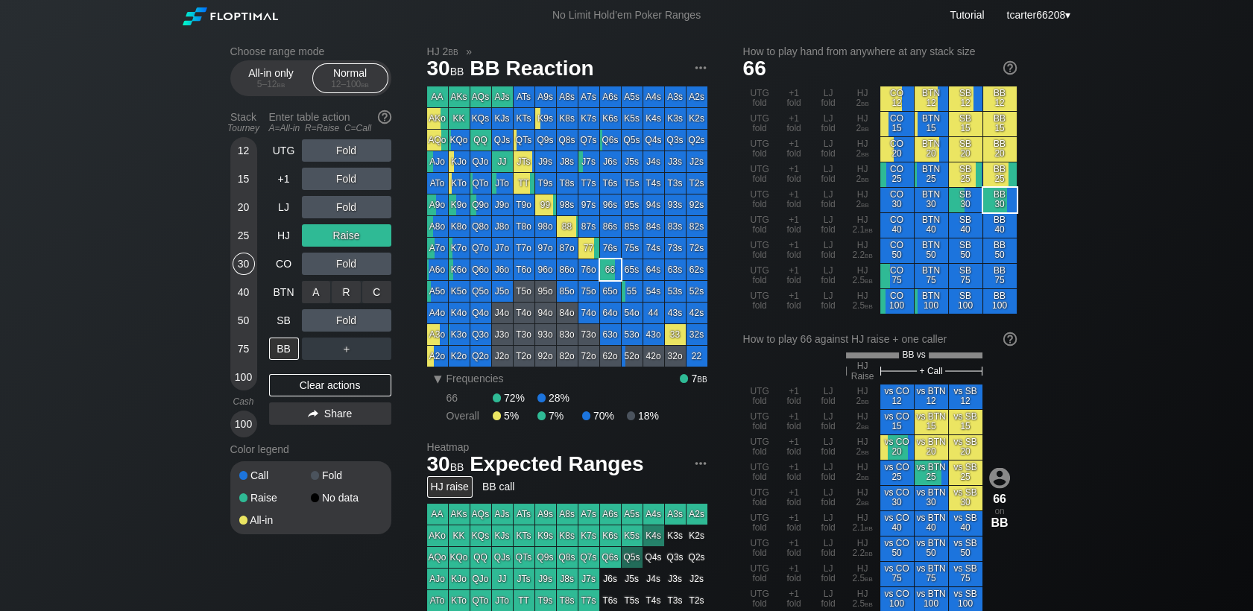
click at [359, 292] on div "R ✕" at bounding box center [346, 292] width 29 height 22
click at [352, 301] on div "R ✕" at bounding box center [346, 292] width 29 height 22
click at [324, 391] on div "Clear actions" at bounding box center [330, 385] width 122 height 22
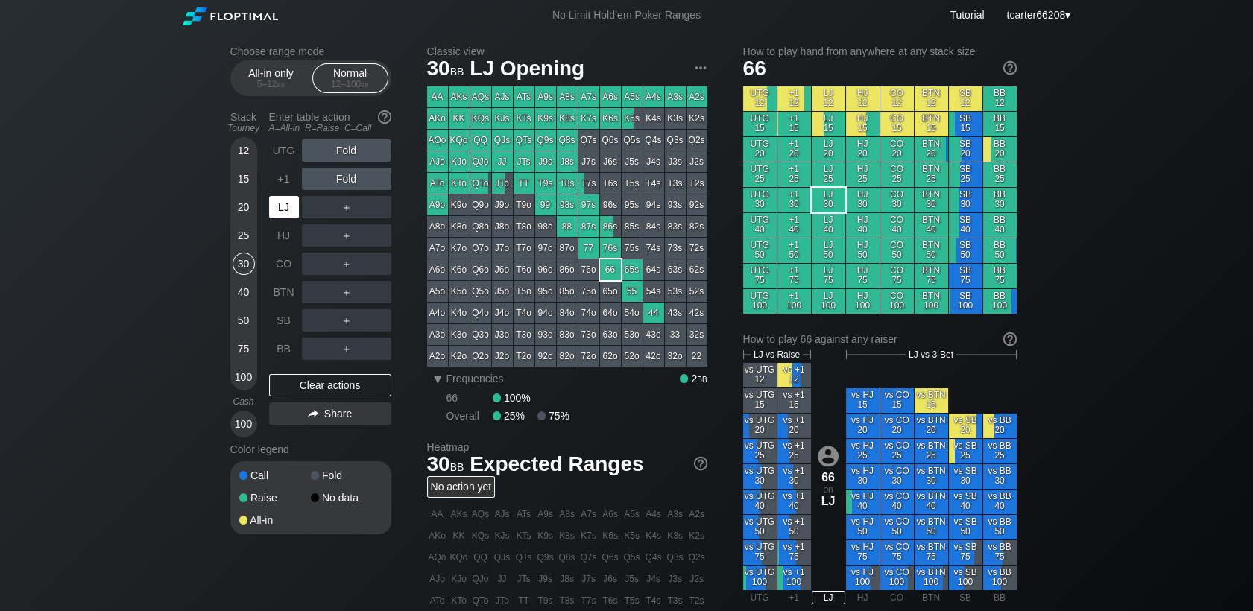
click at [286, 206] on div "LJ" at bounding box center [284, 207] width 30 height 22
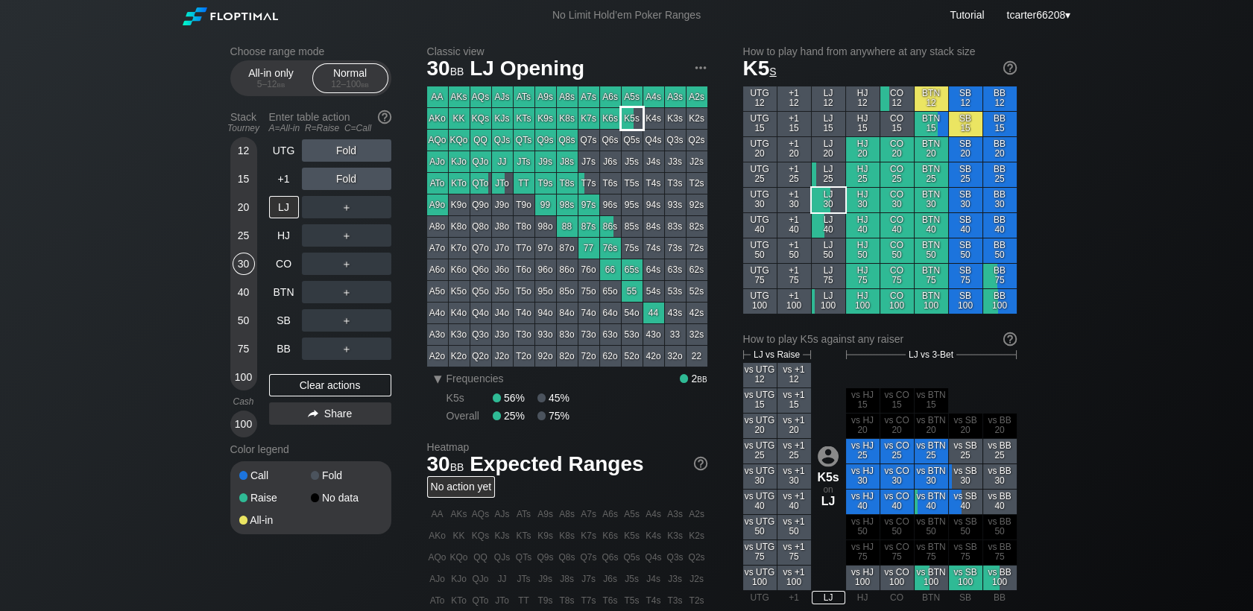
click at [630, 120] on div "K5s" at bounding box center [632, 118] width 21 height 21
click at [241, 239] on div "25" at bounding box center [244, 235] width 22 height 22
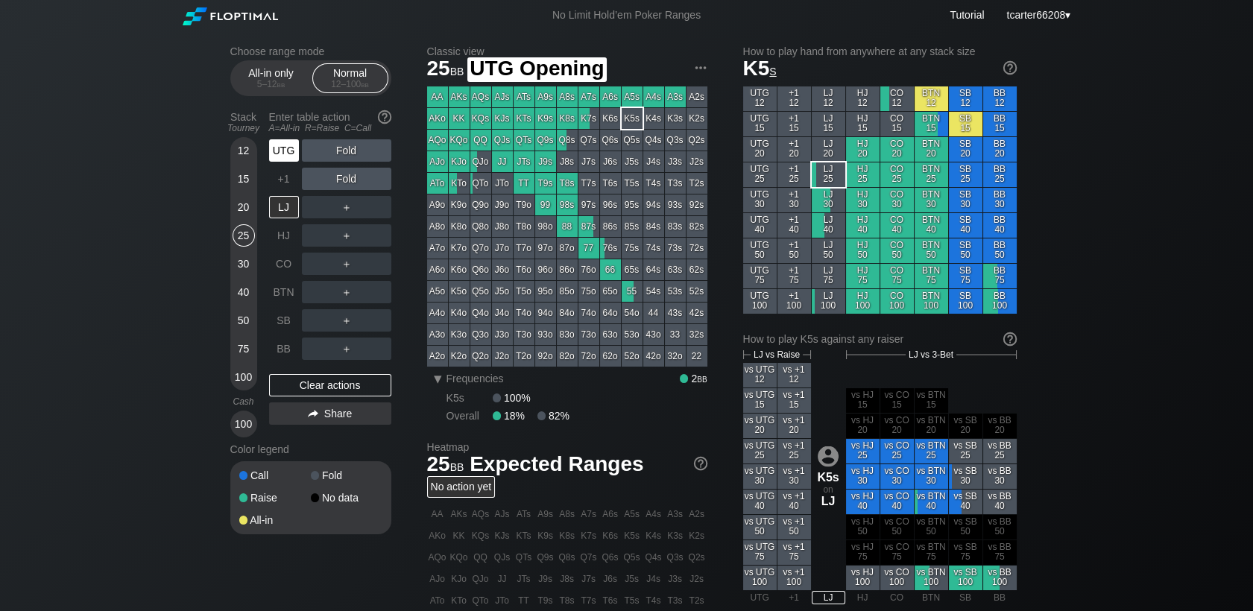
click at [274, 151] on div "UTG" at bounding box center [284, 150] width 30 height 22
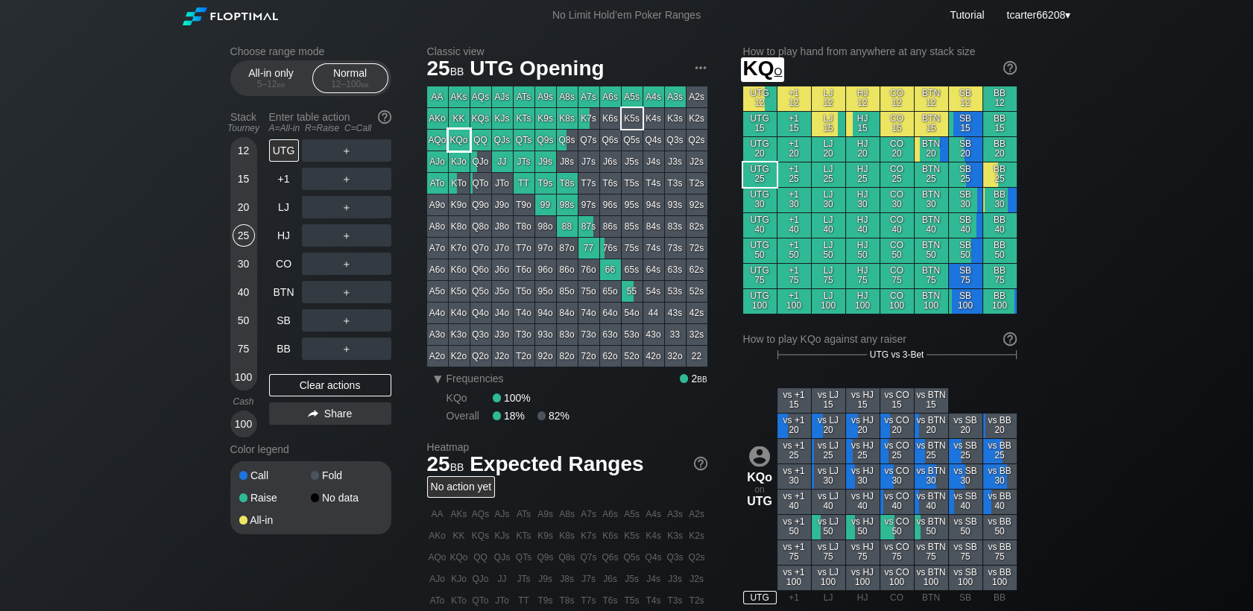
click at [459, 163] on div "KJo" at bounding box center [459, 161] width 21 height 21
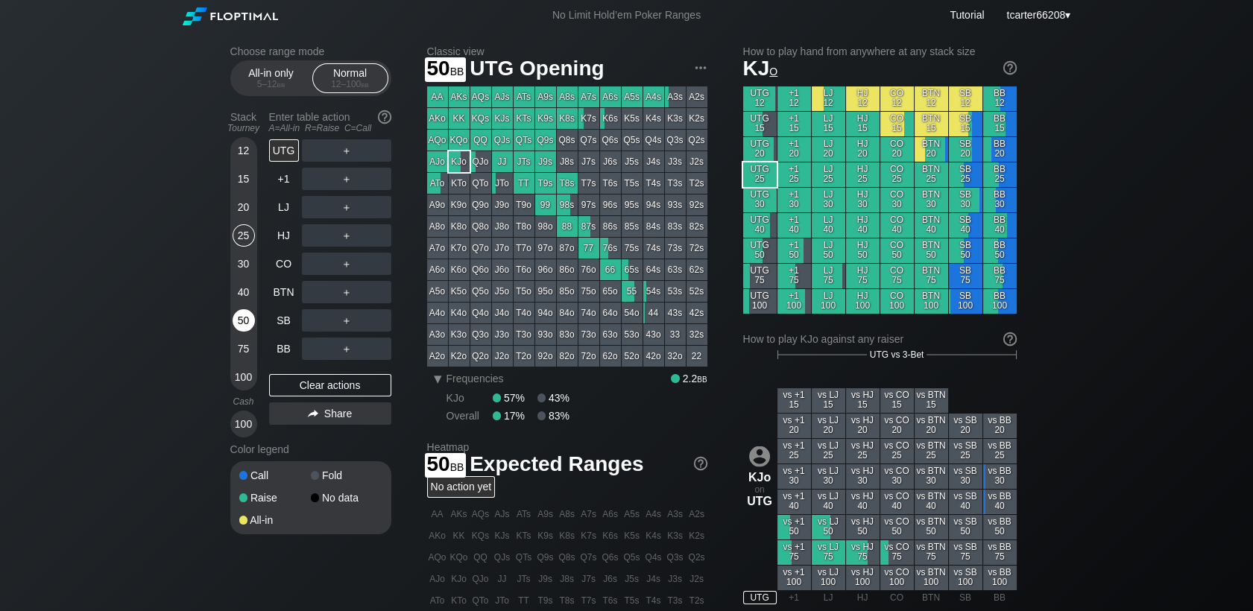
click at [248, 315] on div "50" at bounding box center [244, 320] width 22 height 22
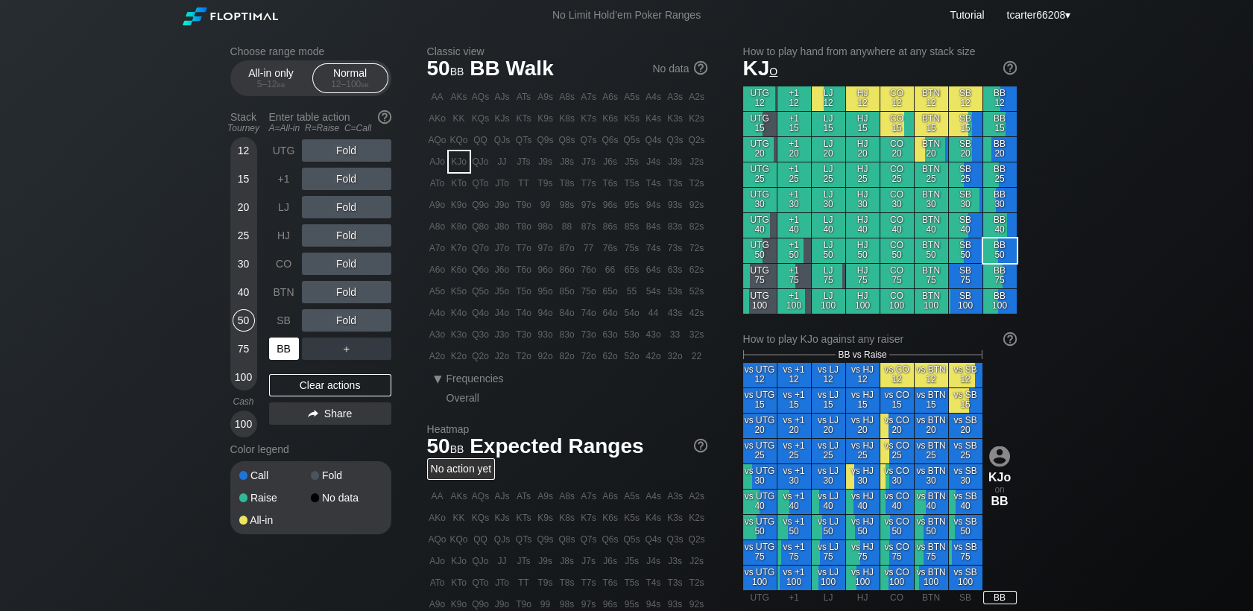
click at [285, 359] on div "BB" at bounding box center [284, 349] width 30 height 22
click at [343, 315] on div "Fold" at bounding box center [346, 320] width 89 height 22
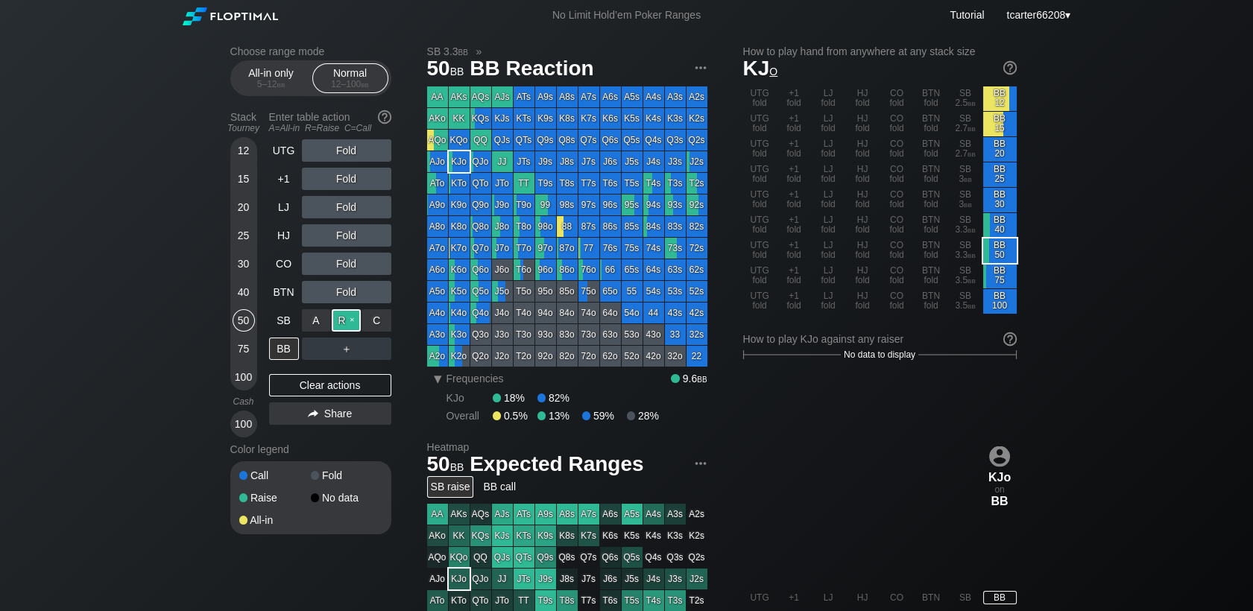
click at [348, 327] on div "R ✕" at bounding box center [346, 320] width 29 height 22
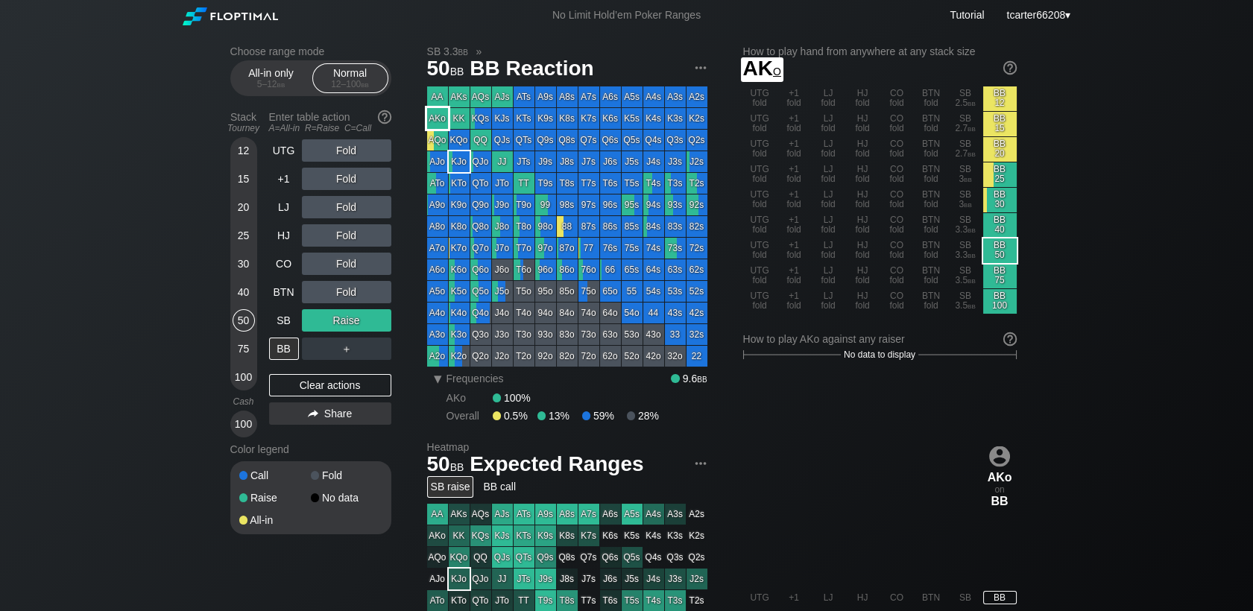
click at [444, 120] on div "AKo" at bounding box center [437, 118] width 21 height 21
drag, startPoint x: 321, startPoint y: 388, endPoint x: 322, endPoint y: 358, distance: 30.6
click at [321, 387] on div "Clear actions" at bounding box center [330, 385] width 122 height 22
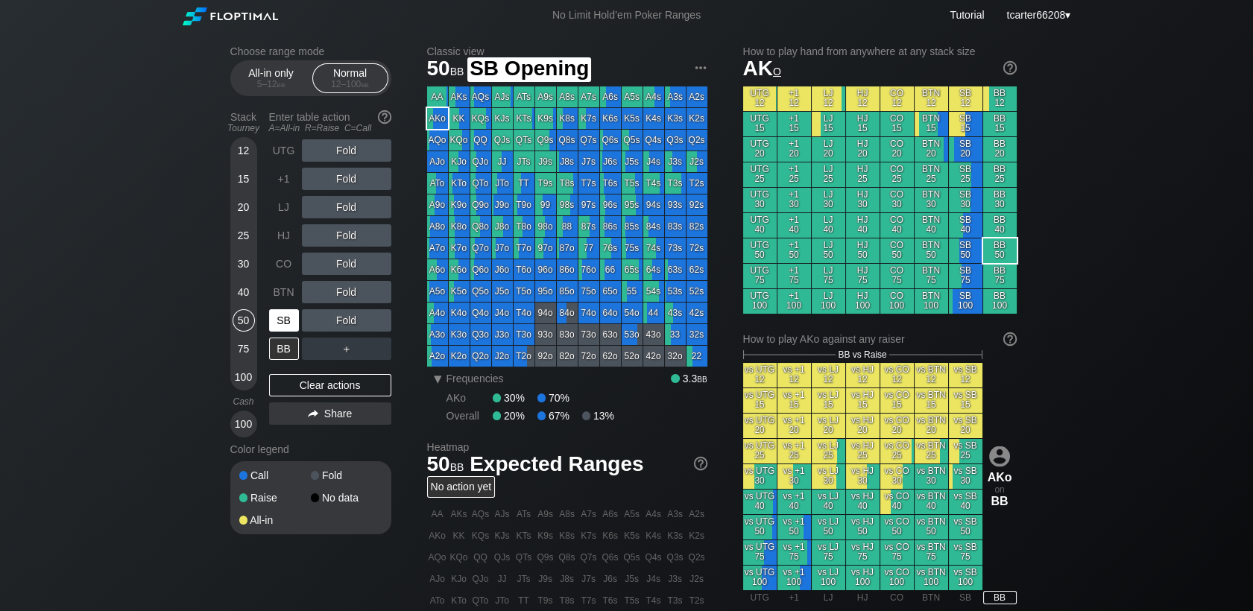
click at [279, 320] on div "SB" at bounding box center [284, 320] width 30 height 22
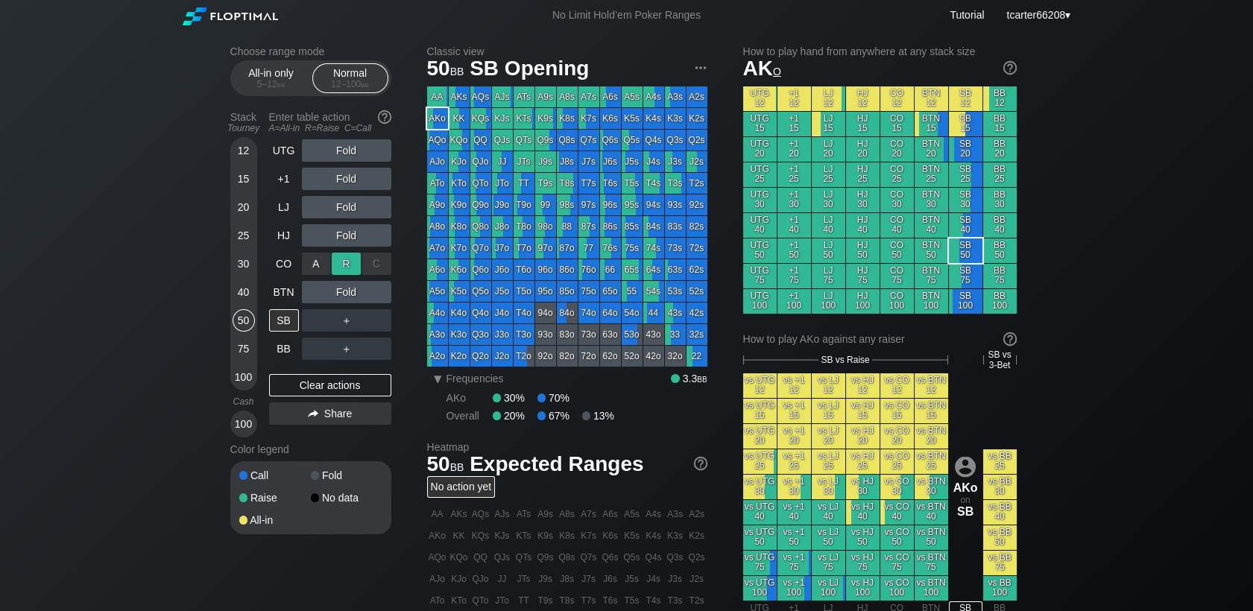
click at [344, 264] on div "R ✕" at bounding box center [346, 264] width 29 height 22
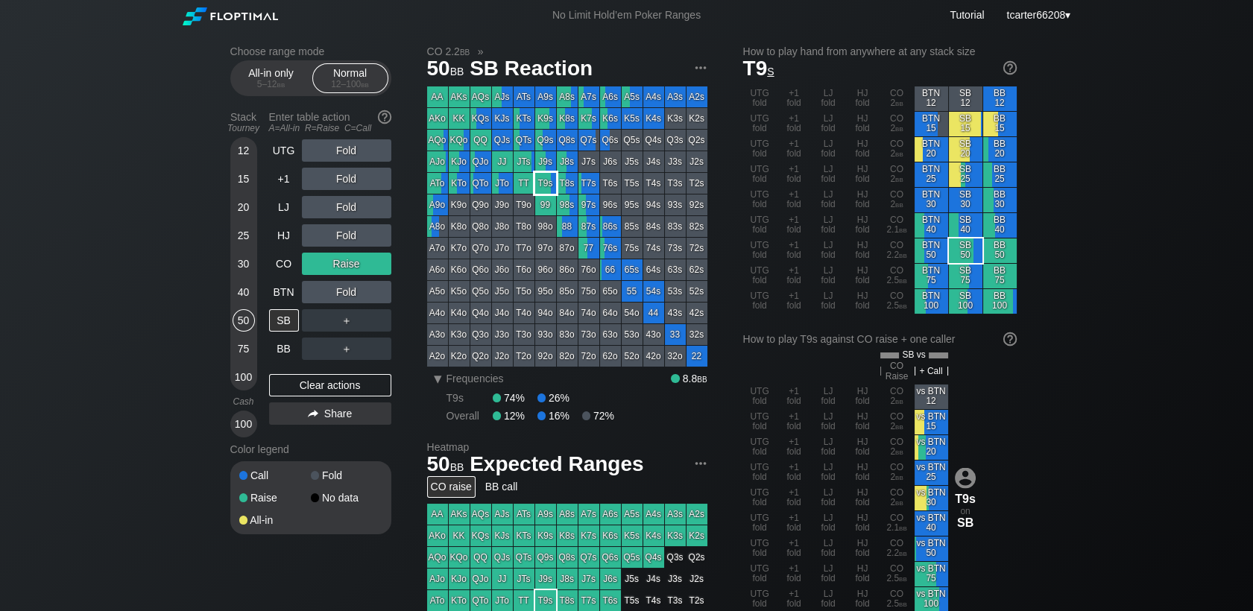
click at [543, 183] on div "T9s" at bounding box center [545, 183] width 21 height 21
click at [343, 381] on div "Clear actions" at bounding box center [330, 385] width 122 height 22
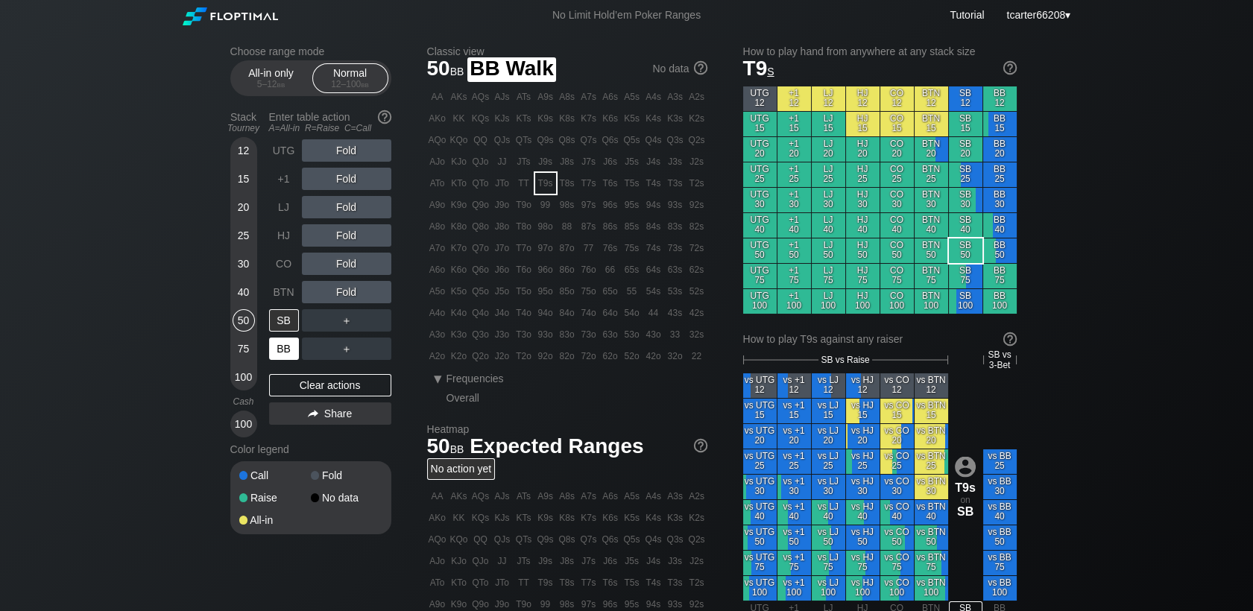
click at [277, 353] on div "BB" at bounding box center [284, 349] width 30 height 22
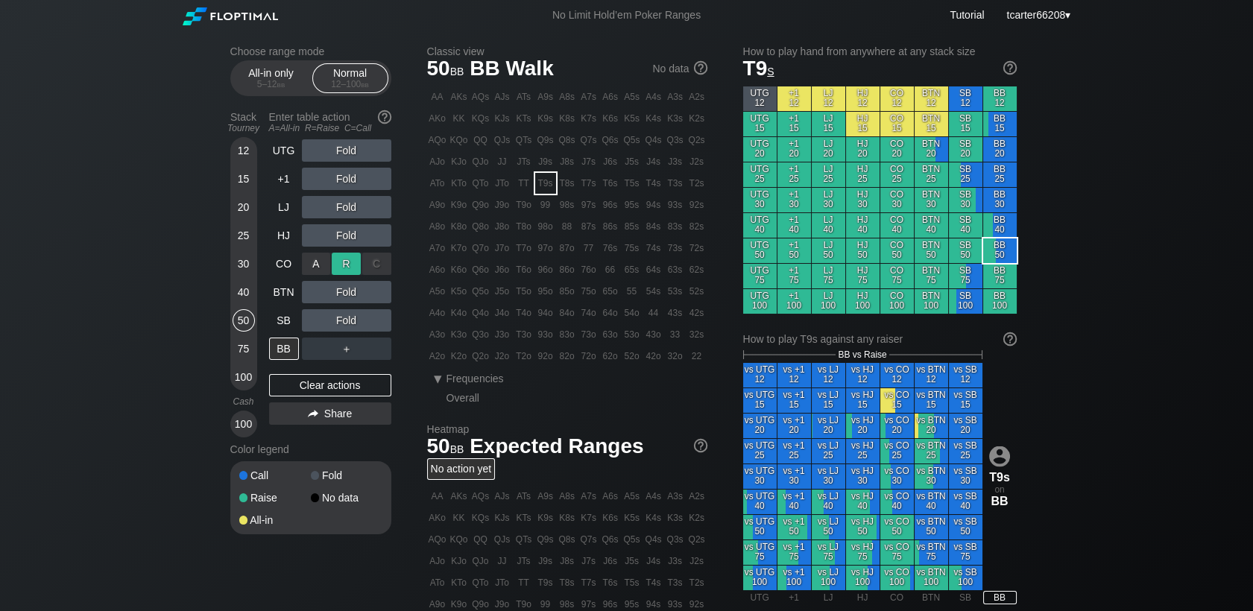
click at [348, 265] on div "R ✕" at bounding box center [346, 264] width 29 height 22
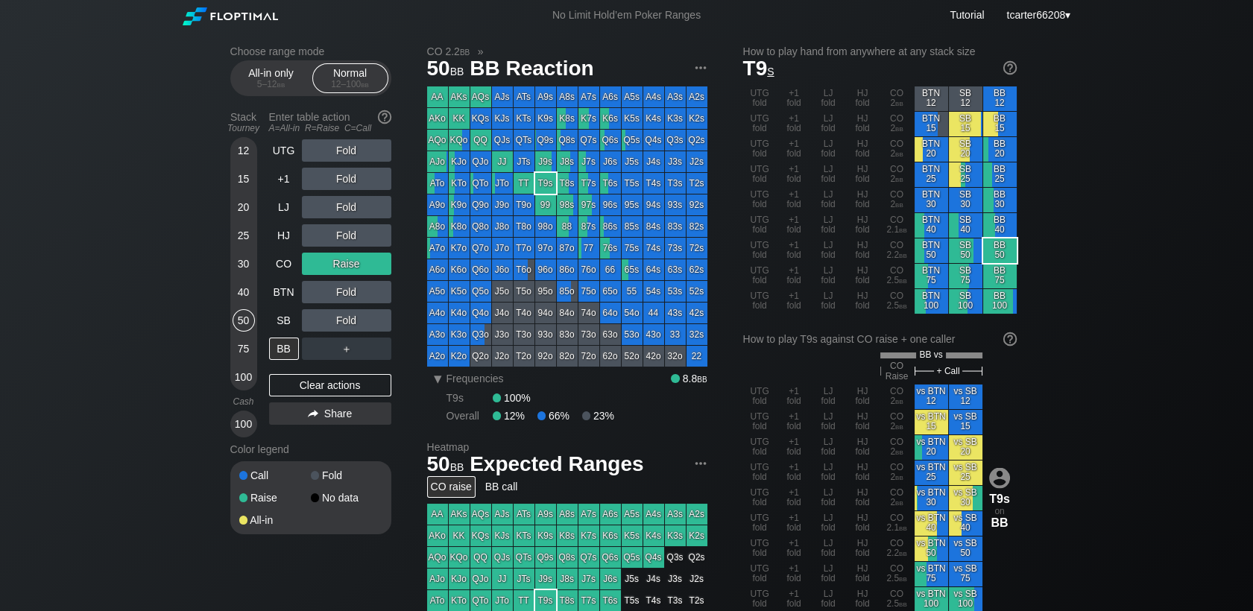
click at [242, 355] on div "75" at bounding box center [244, 349] width 22 height 22
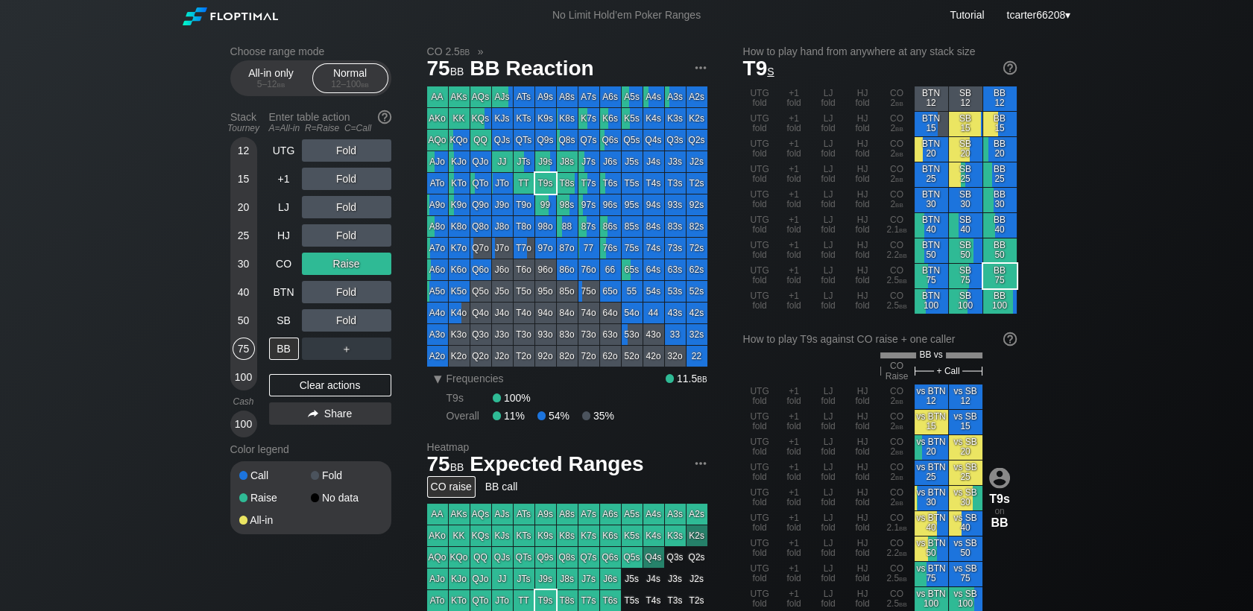
click at [391, 289] on div "Choose range mode All-in only 5 – 12 bb Normal 12 – 100 bb Stack Tourney Enter …" at bounding box center [322, 299] width 185 height 508
click at [382, 295] on div "C ✕" at bounding box center [376, 292] width 29 height 22
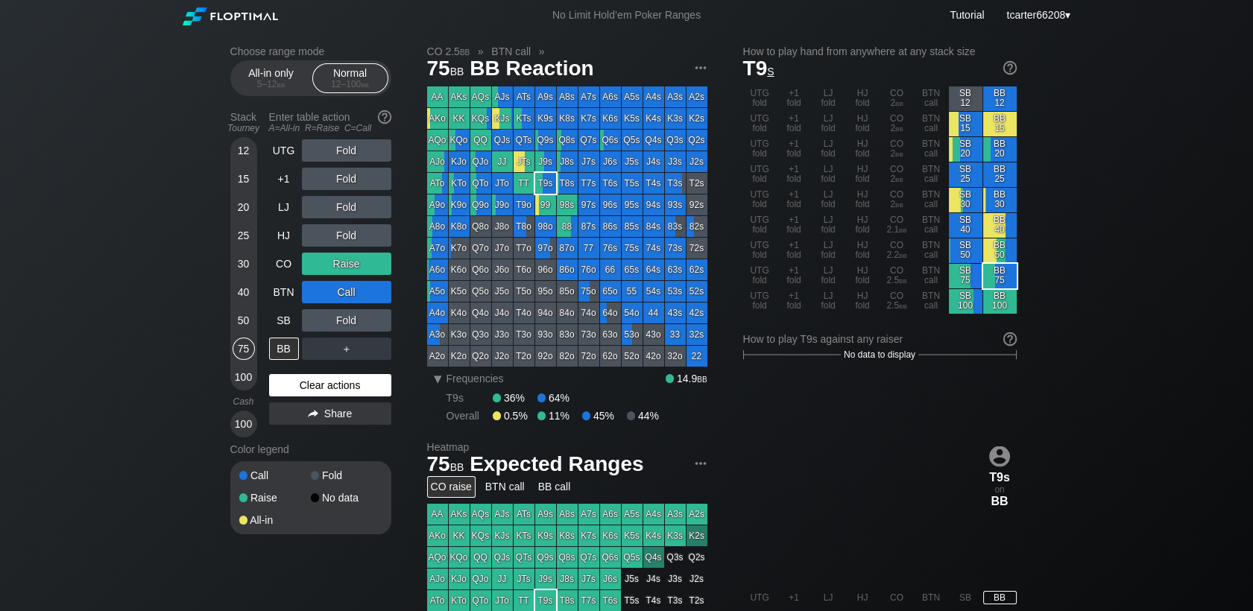
click at [354, 391] on div "Clear actions" at bounding box center [330, 385] width 122 height 22
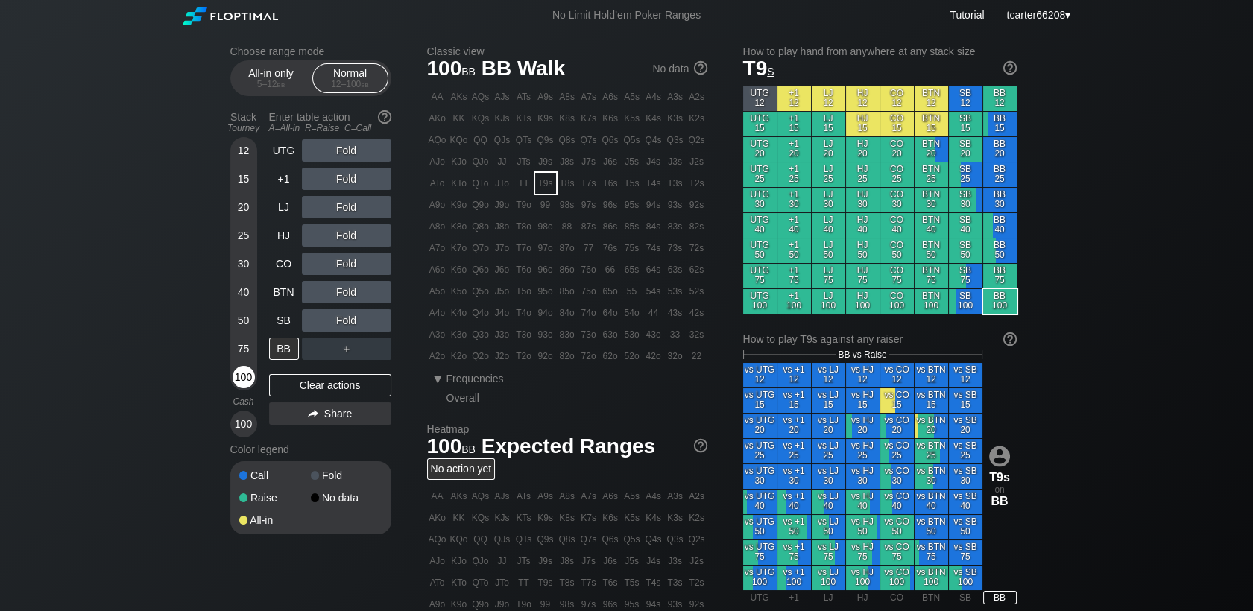
click at [248, 370] on div "100" at bounding box center [244, 377] width 22 height 22
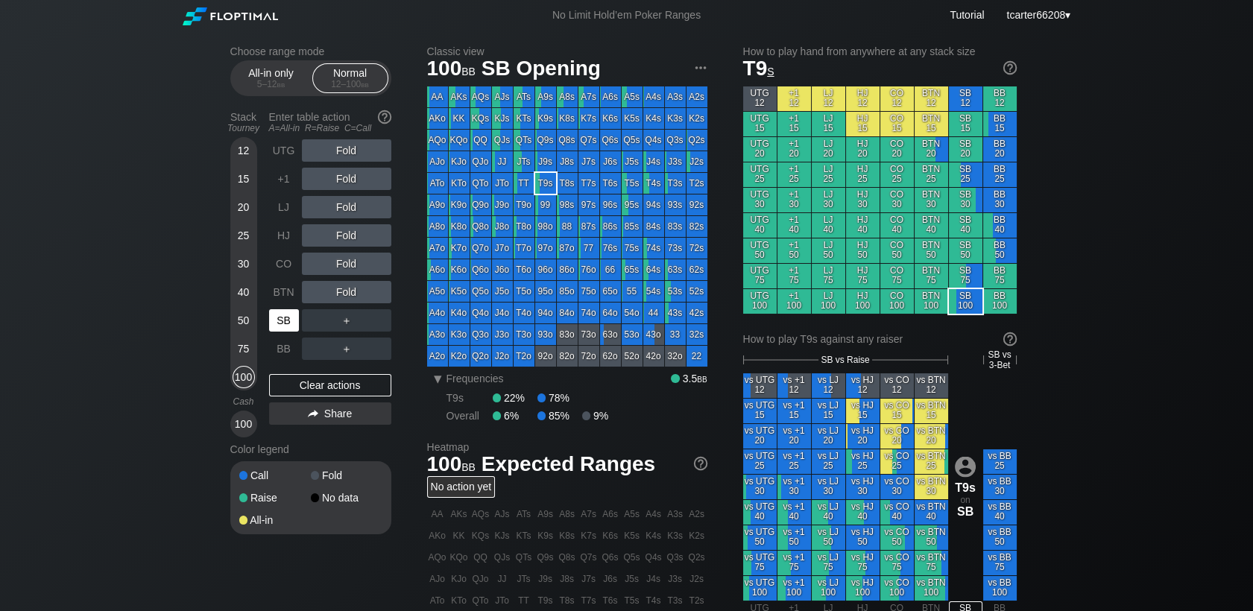
click at [294, 330] on div "SB" at bounding box center [284, 320] width 30 height 22
drag, startPoint x: 344, startPoint y: 239, endPoint x: 352, endPoint y: 252, distance: 15.4
click at [344, 239] on div "R ✕" at bounding box center [346, 235] width 29 height 22
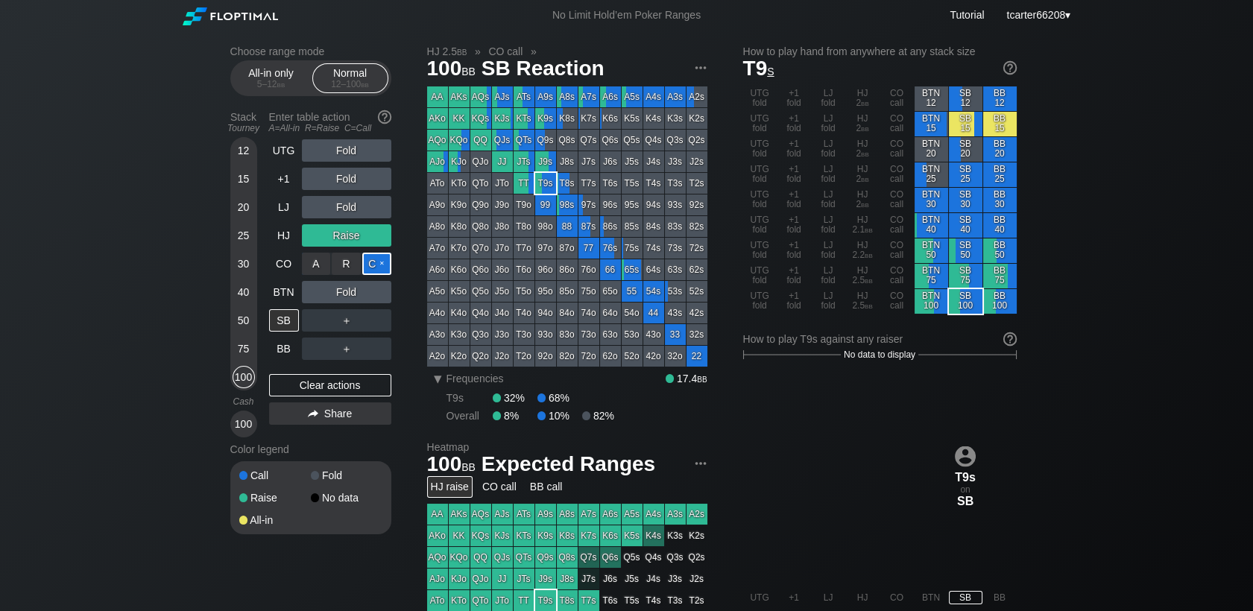
click at [388, 267] on div "C ✕" at bounding box center [376, 264] width 29 height 22
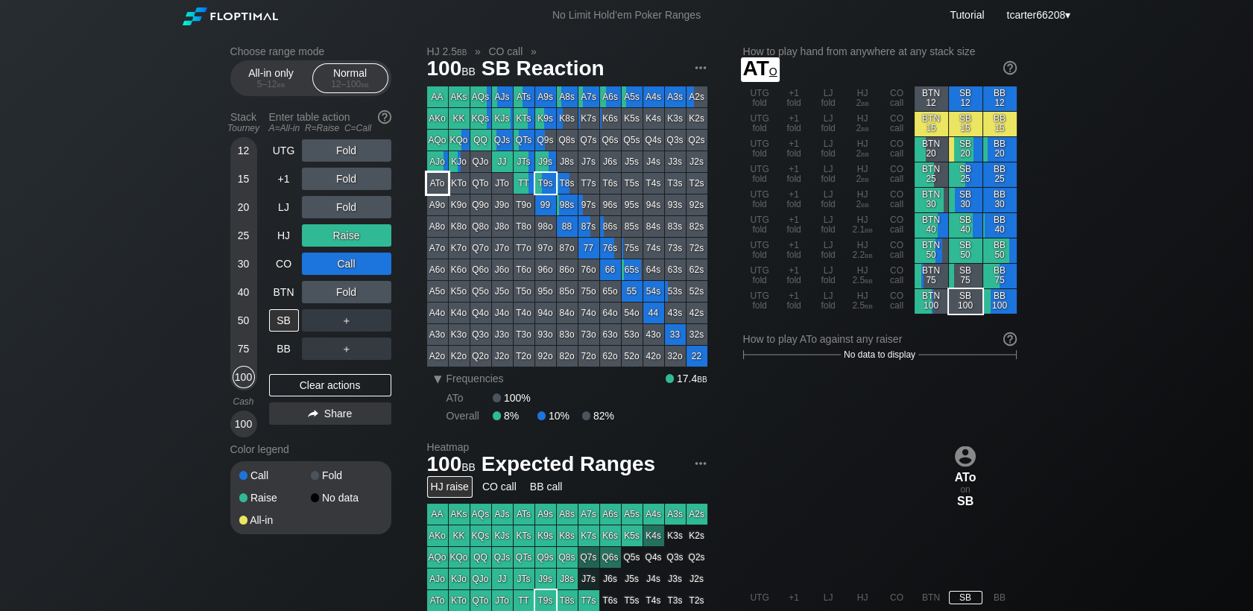
click at [438, 183] on div "ATo" at bounding box center [437, 183] width 21 height 21
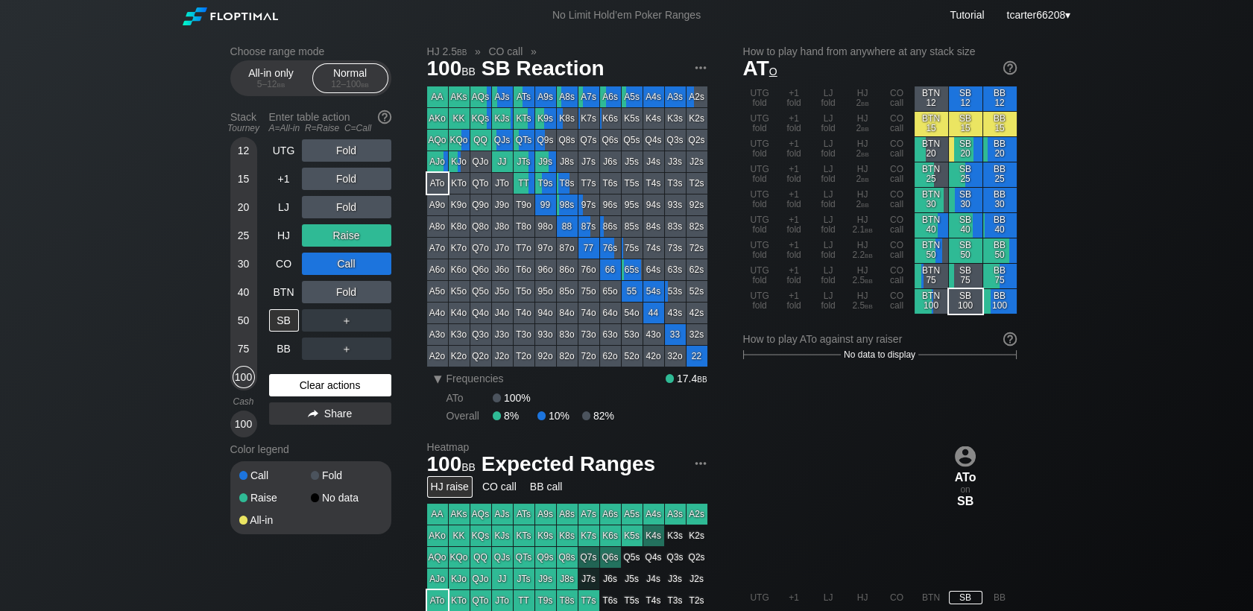
click at [364, 394] on div "Clear actions" at bounding box center [330, 385] width 122 height 22
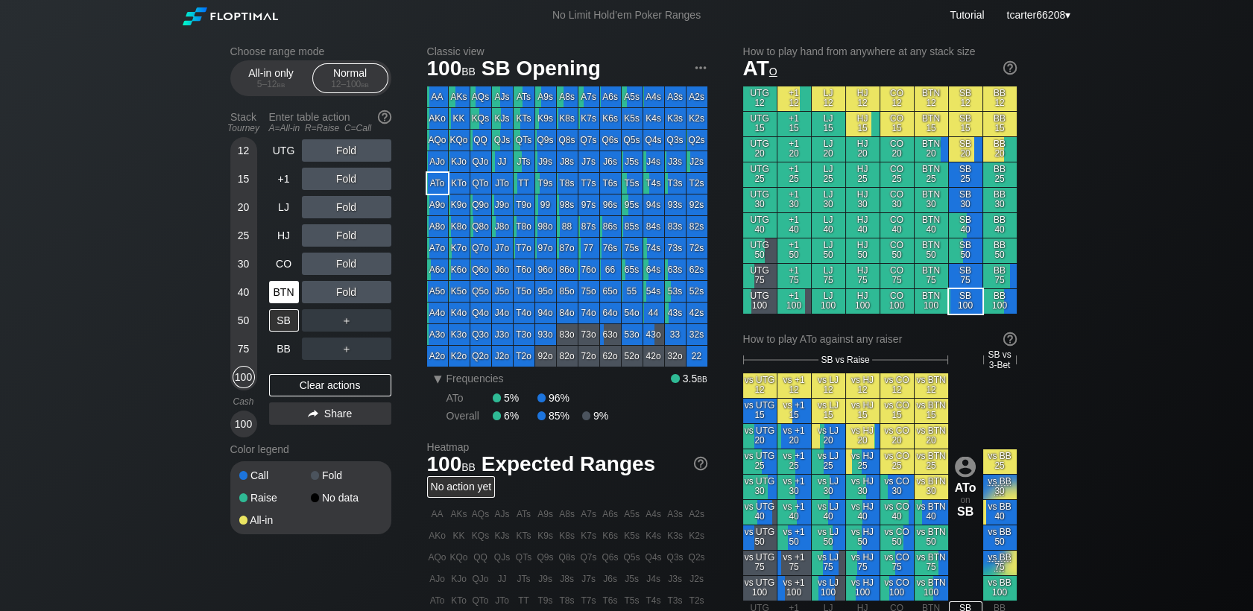
click at [286, 296] on div "BTN" at bounding box center [284, 292] width 30 height 22
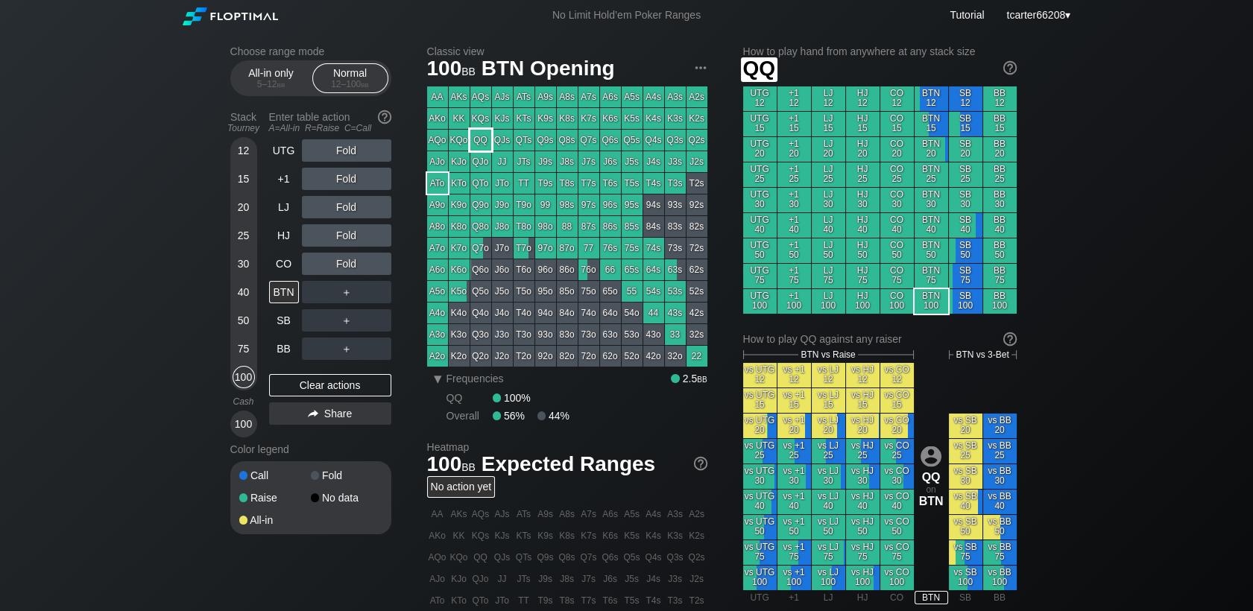
click at [486, 142] on div "QQ" at bounding box center [480, 140] width 21 height 21
click at [348, 230] on div "R ✕" at bounding box center [346, 235] width 29 height 22
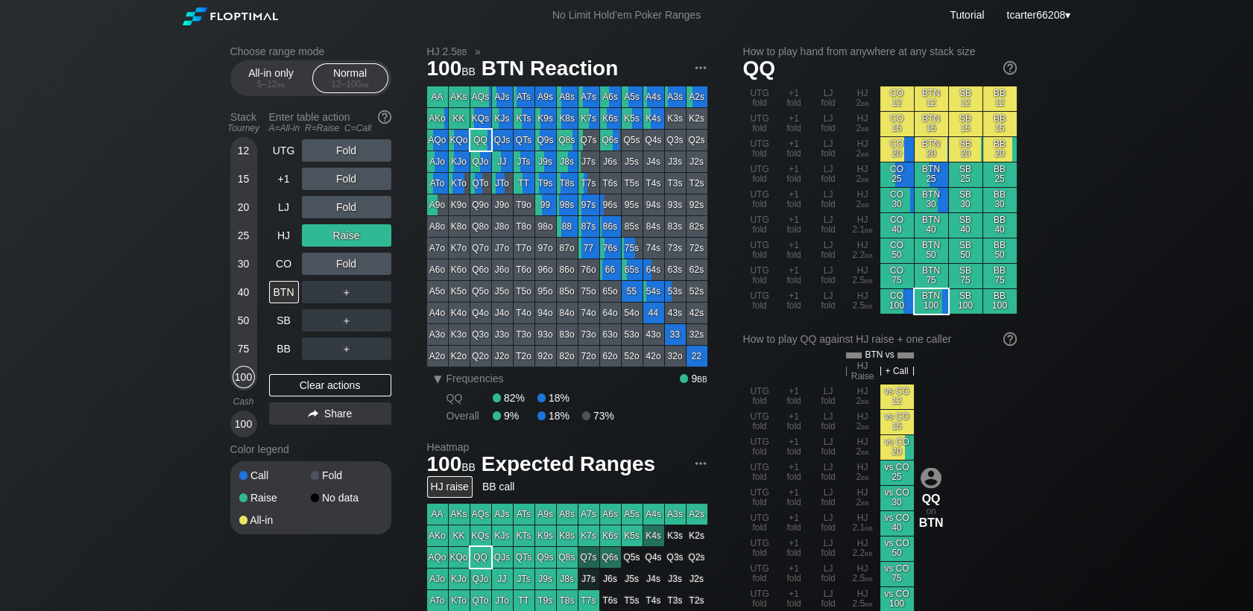
click at [327, 290] on div "＋" at bounding box center [346, 292] width 89 height 22
click at [344, 294] on div "R ✕" at bounding box center [346, 292] width 29 height 22
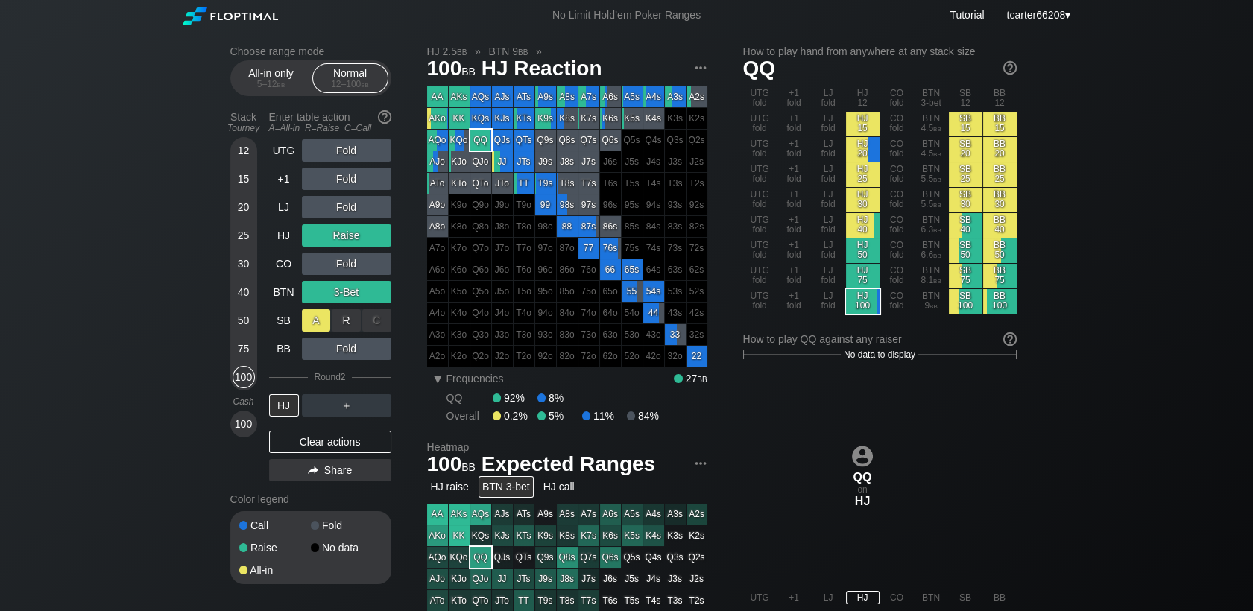
click at [311, 330] on div "A ✕" at bounding box center [316, 320] width 29 height 22
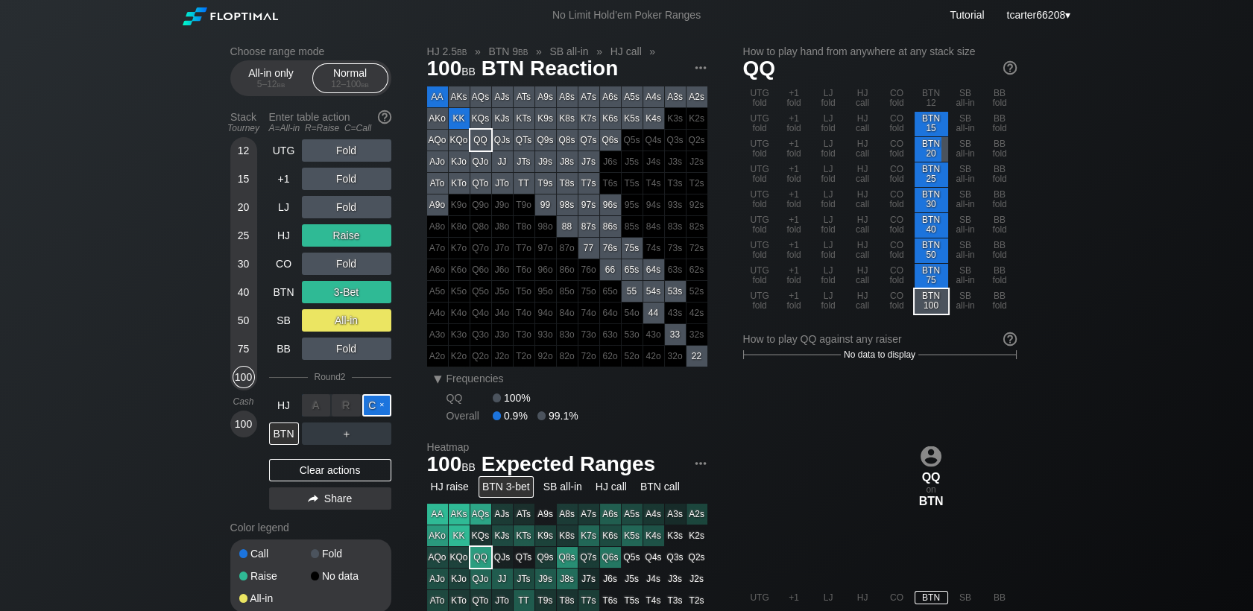
click at [373, 405] on div "C ✕" at bounding box center [376, 405] width 29 height 22
click at [285, 485] on div "UTG Fold +1 Fold LJ Fold HJ Raise CO Fold BTN 3-Bet SB All-in BB Fold Round 2 H…" at bounding box center [330, 327] width 122 height 376
click at [289, 480] on div "Clear actions" at bounding box center [330, 470] width 122 height 22
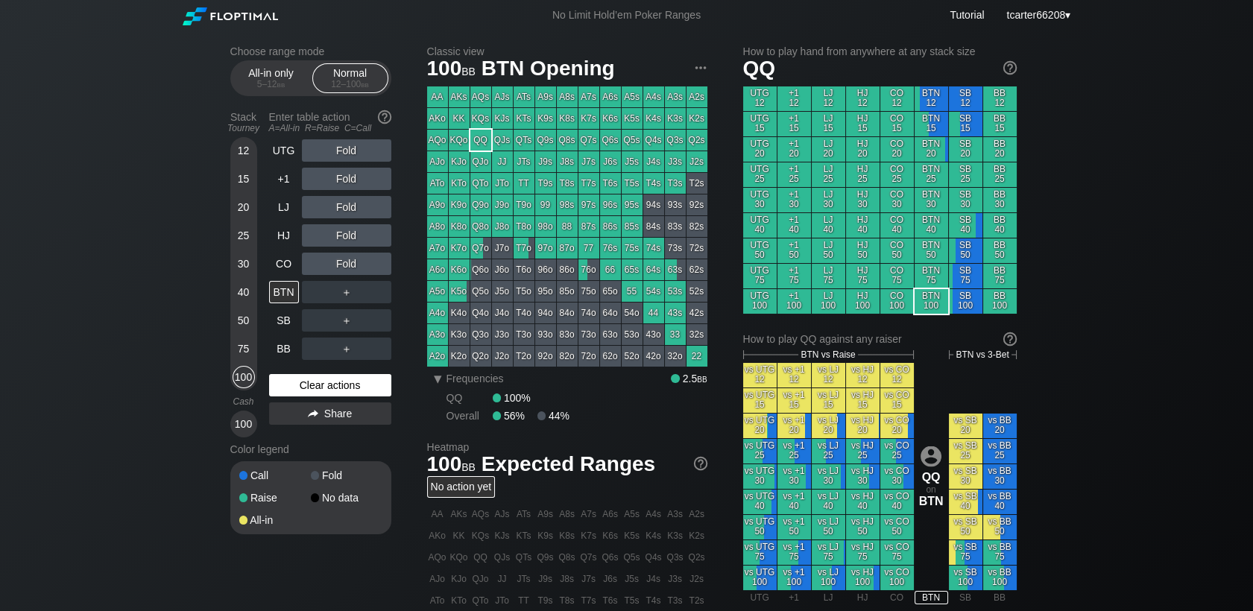
click at [342, 392] on div "Clear actions" at bounding box center [330, 385] width 122 height 22
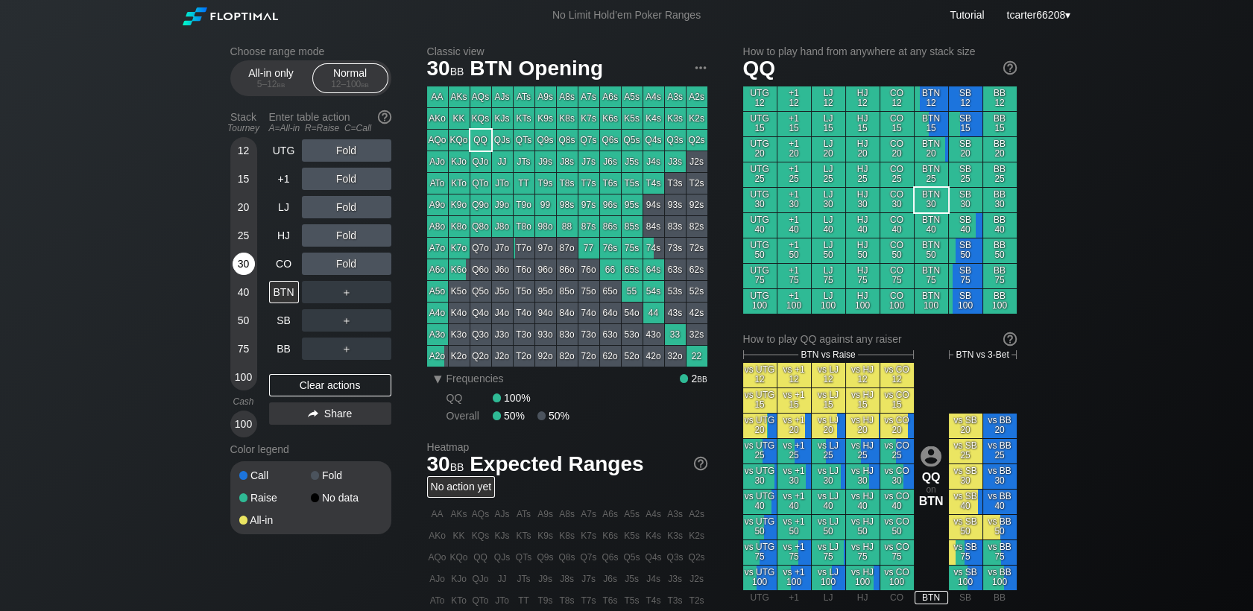
click at [249, 263] on div "30" at bounding box center [244, 264] width 22 height 22
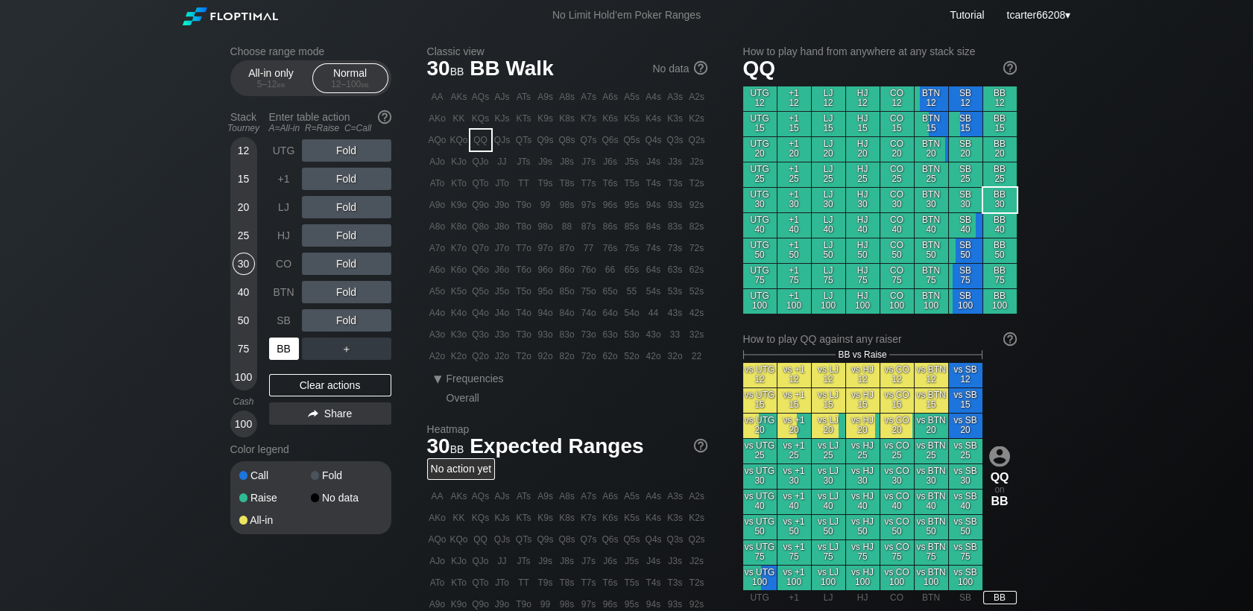
click at [280, 359] on div "BB" at bounding box center [284, 349] width 30 height 22
click at [344, 266] on div "Fold" at bounding box center [346, 264] width 89 height 22
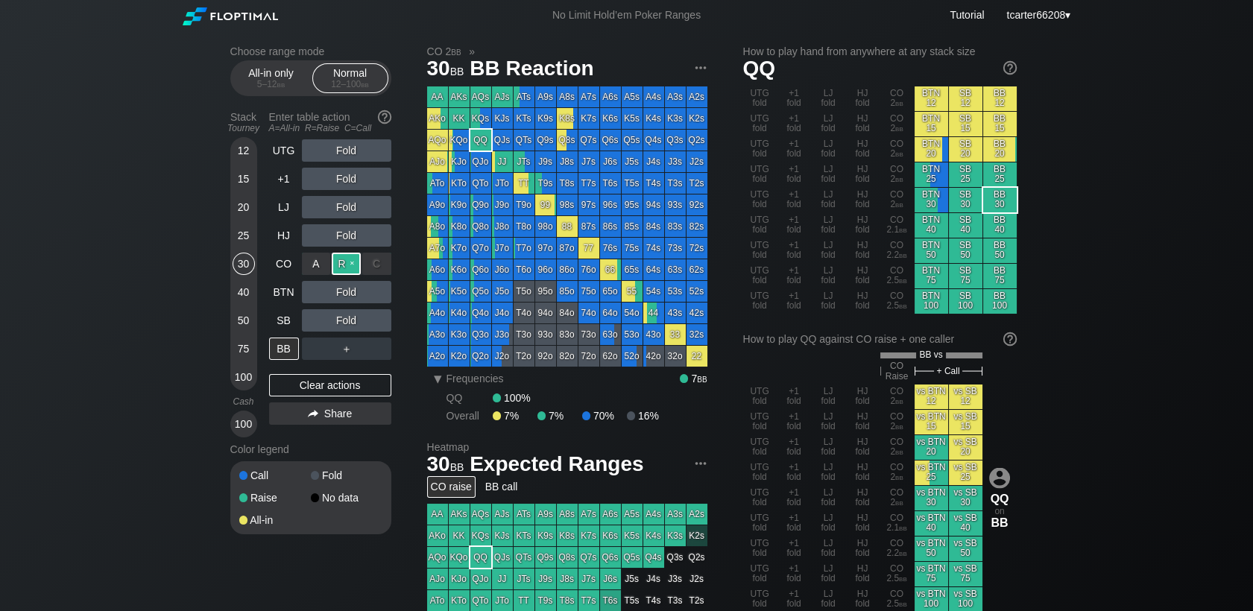
click at [339, 271] on div "R ✕" at bounding box center [346, 264] width 29 height 22
click at [368, 327] on div "C ✕" at bounding box center [376, 320] width 29 height 22
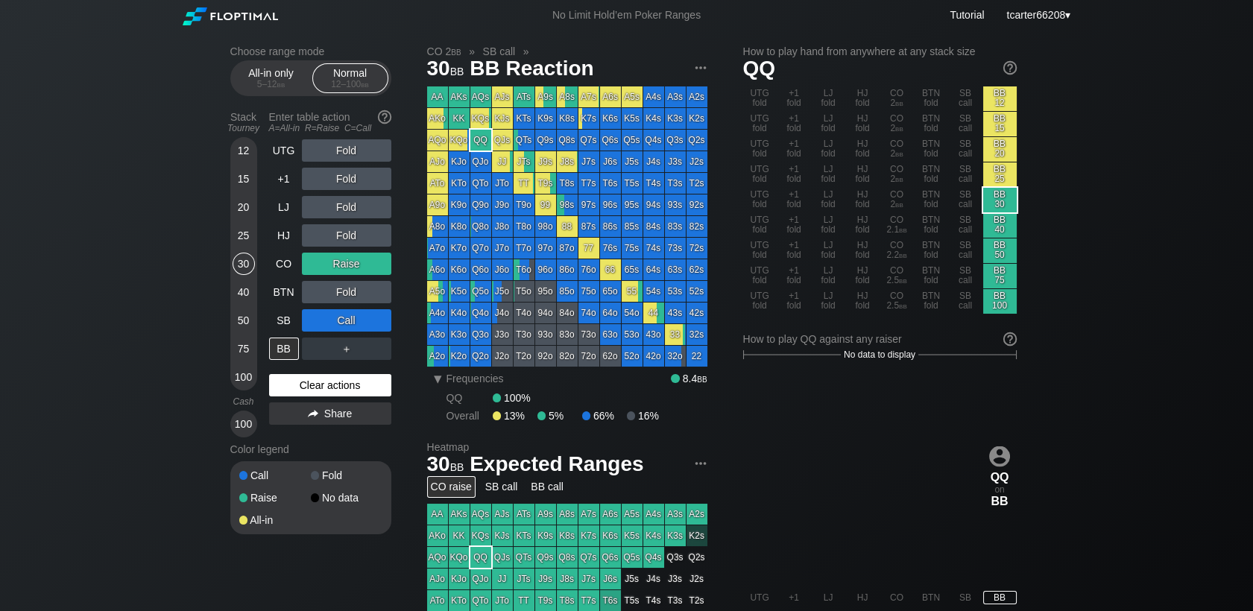
click at [344, 386] on div "Clear actions" at bounding box center [330, 385] width 122 height 22
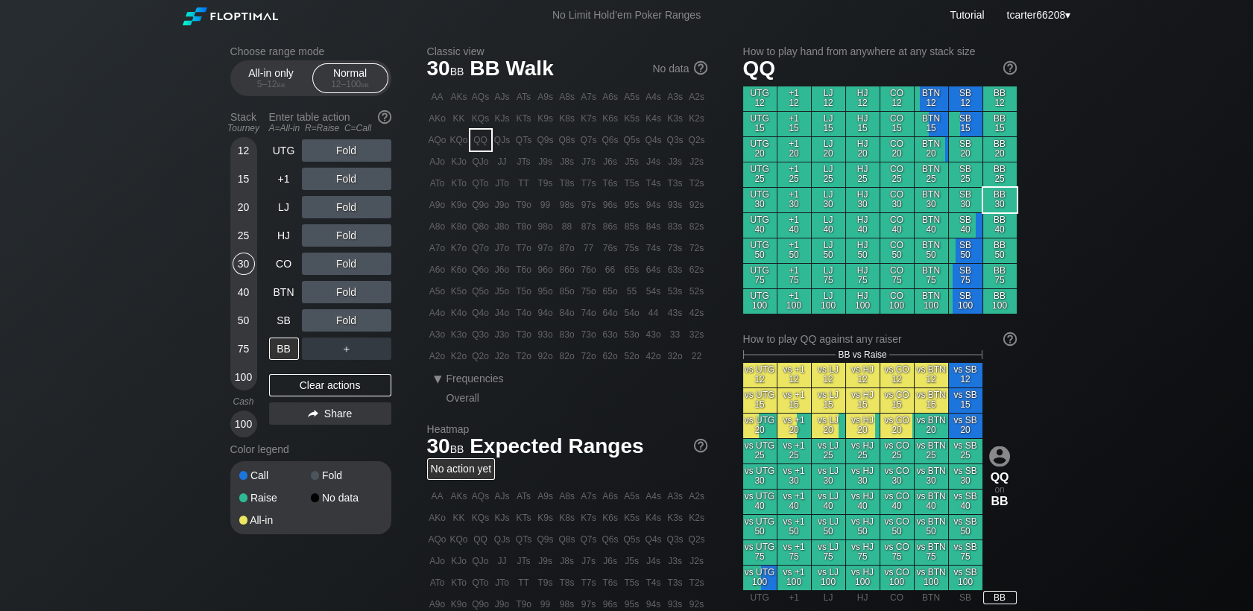
drag, startPoint x: 242, startPoint y: 233, endPoint x: 262, endPoint y: 289, distance: 59.4
click at [242, 232] on div "25" at bounding box center [244, 235] width 22 height 22
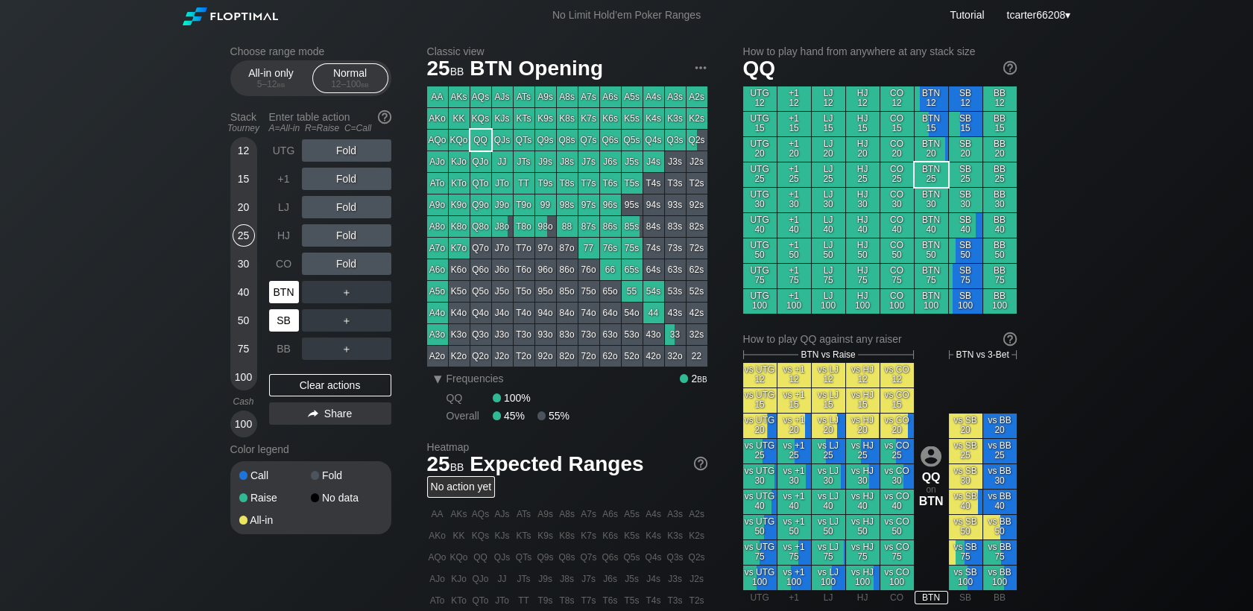
drag, startPoint x: 270, startPoint y: 307, endPoint x: 278, endPoint y: 319, distance: 14.5
click at [274, 315] on div "UTG Fold +1 Fold LJ Fold HJ Fold CO Fold BTN ＋ SB ＋ BB ＋" at bounding box center [330, 249] width 122 height 221
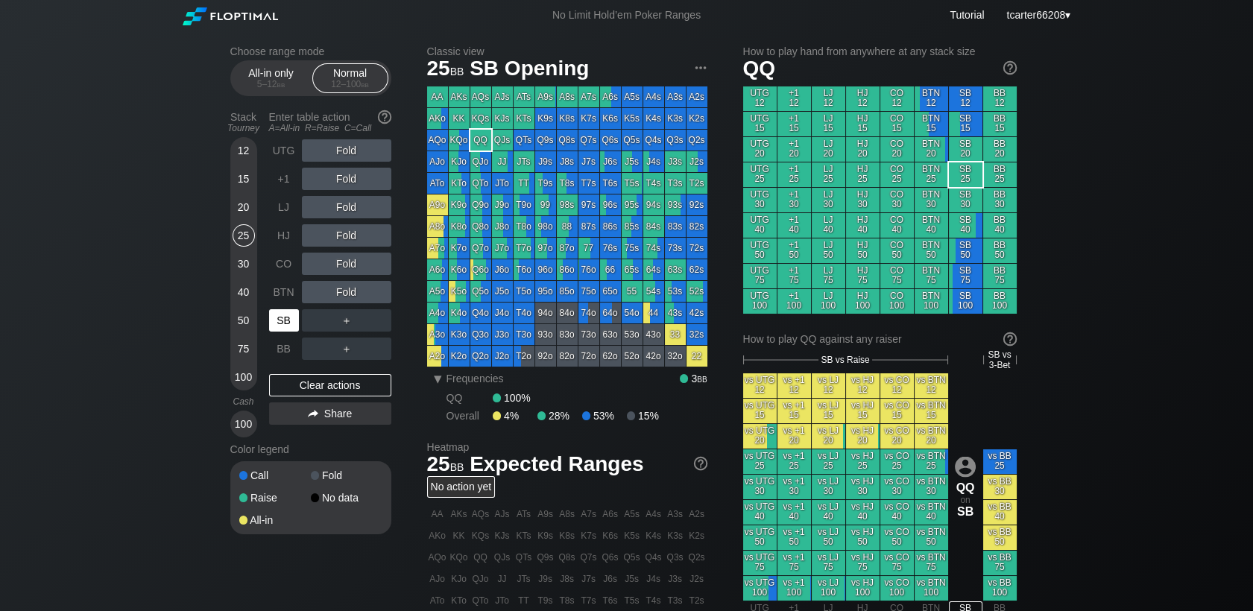
click at [278, 319] on div "SB" at bounding box center [284, 320] width 30 height 22
click at [239, 320] on div "50" at bounding box center [244, 320] width 22 height 22
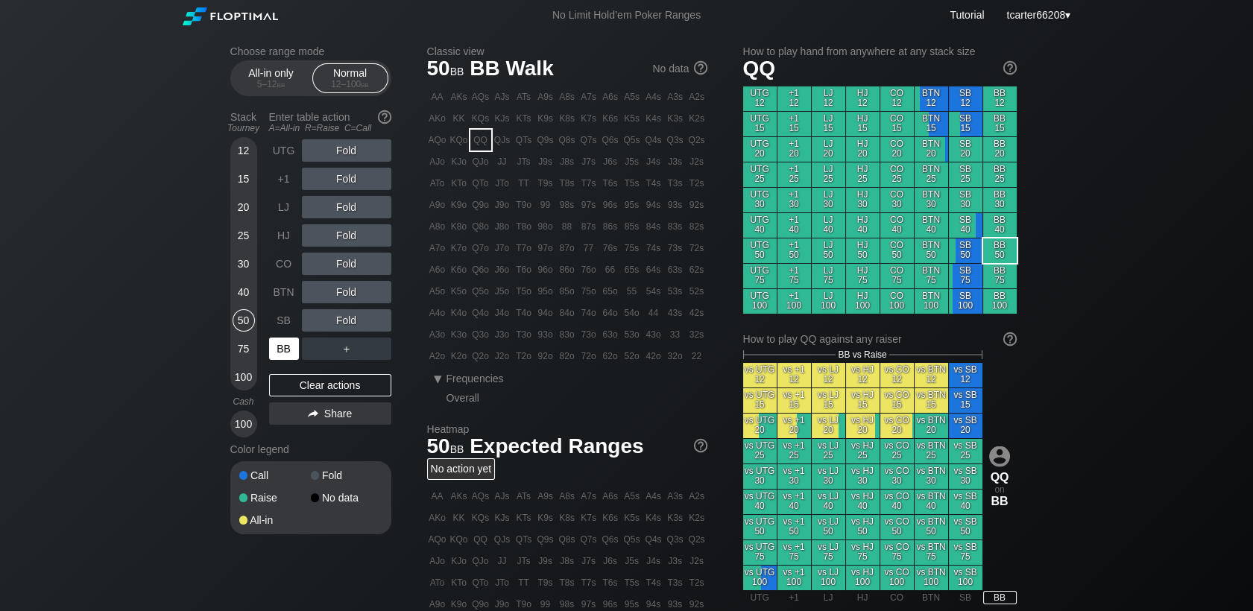
click at [292, 356] on div "BB" at bounding box center [284, 349] width 30 height 22
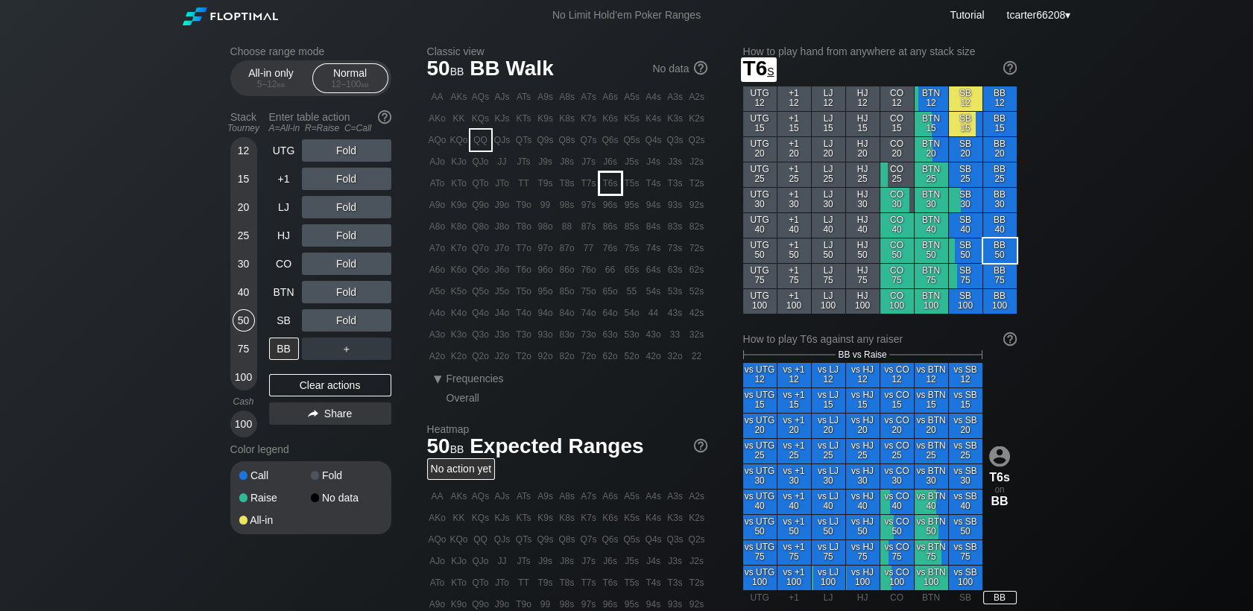
click at [612, 182] on div "T6s" at bounding box center [610, 183] width 21 height 21
click at [274, 332] on div "SB" at bounding box center [284, 320] width 30 height 22
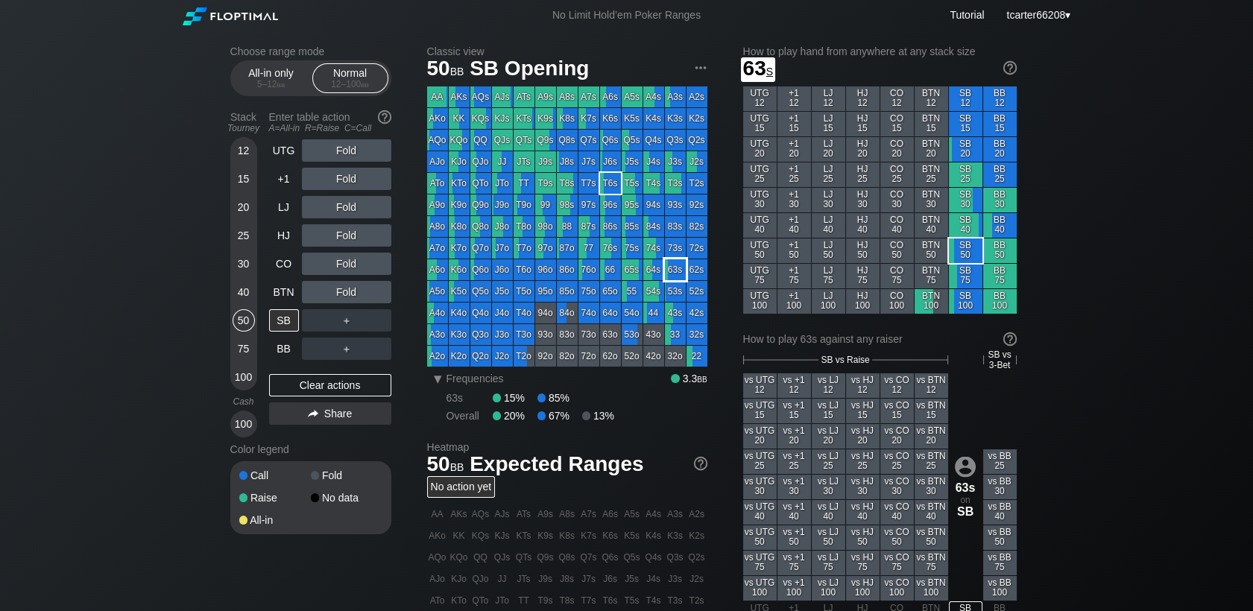
click at [683, 268] on div "63s" at bounding box center [675, 269] width 21 height 21
drag, startPoint x: 240, startPoint y: 233, endPoint x: 248, endPoint y: 236, distance: 8.5
click at [240, 233] on div "25" at bounding box center [244, 235] width 22 height 22
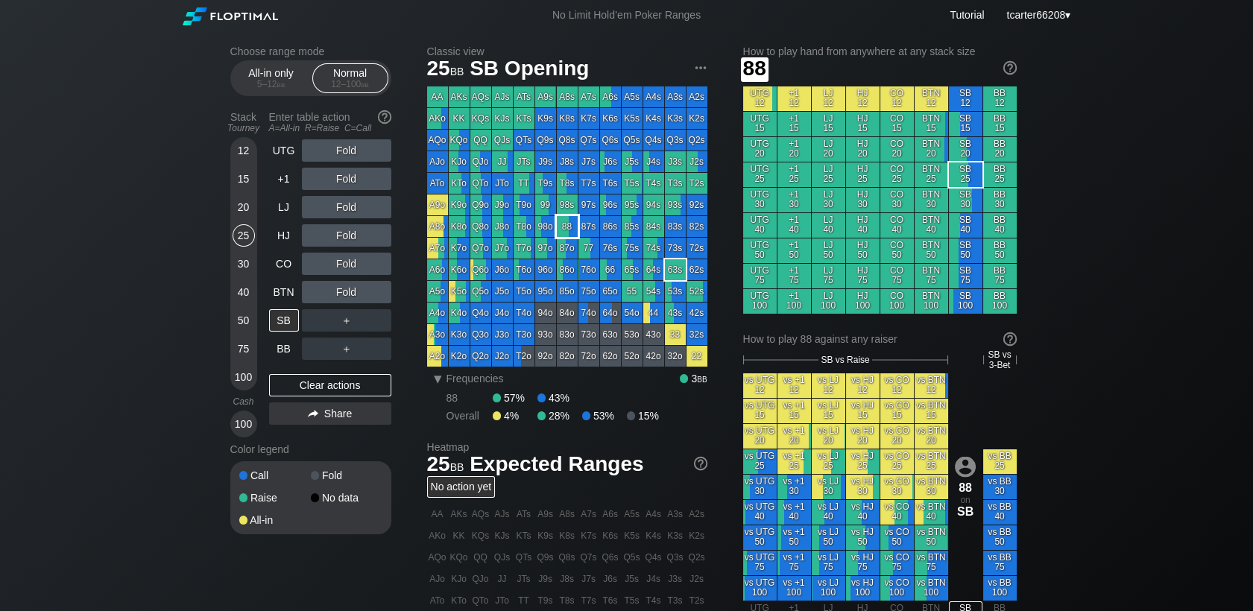
click at [572, 228] on div "88" at bounding box center [567, 226] width 21 height 21
drag, startPoint x: 354, startPoint y: 218, endPoint x: 347, endPoint y: 212, distance: 9.0
click at [347, 212] on div "R ✕" at bounding box center [346, 207] width 29 height 22
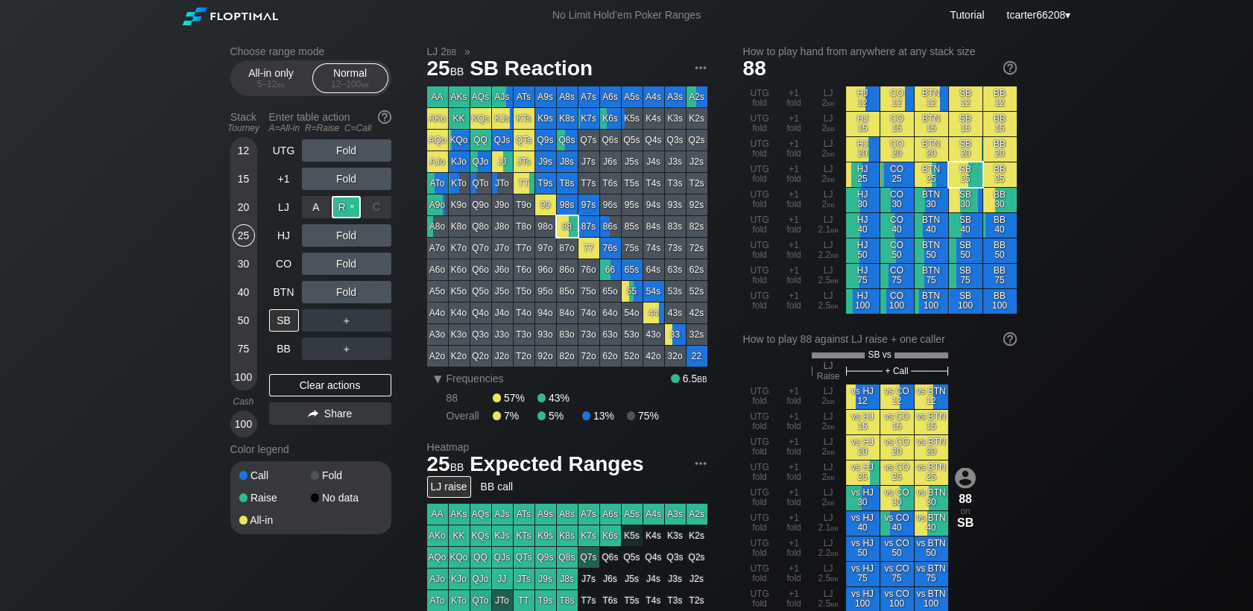
click at [347, 212] on div "R ✕" at bounding box center [346, 207] width 29 height 22
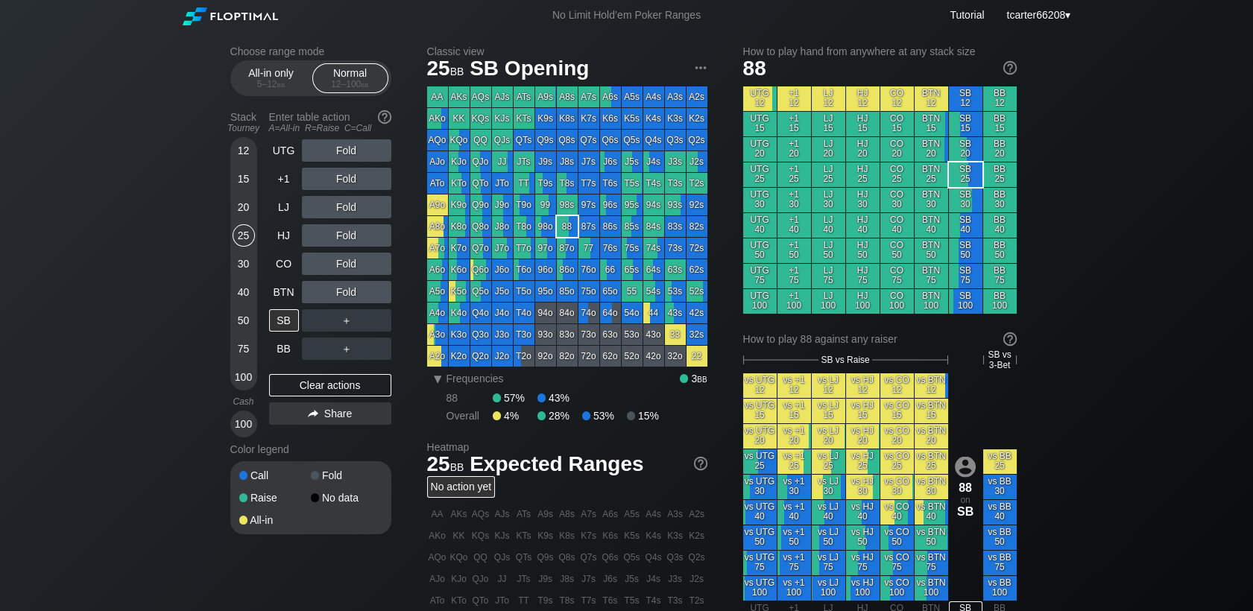
click at [340, 236] on div "Fold" at bounding box center [346, 235] width 89 height 22
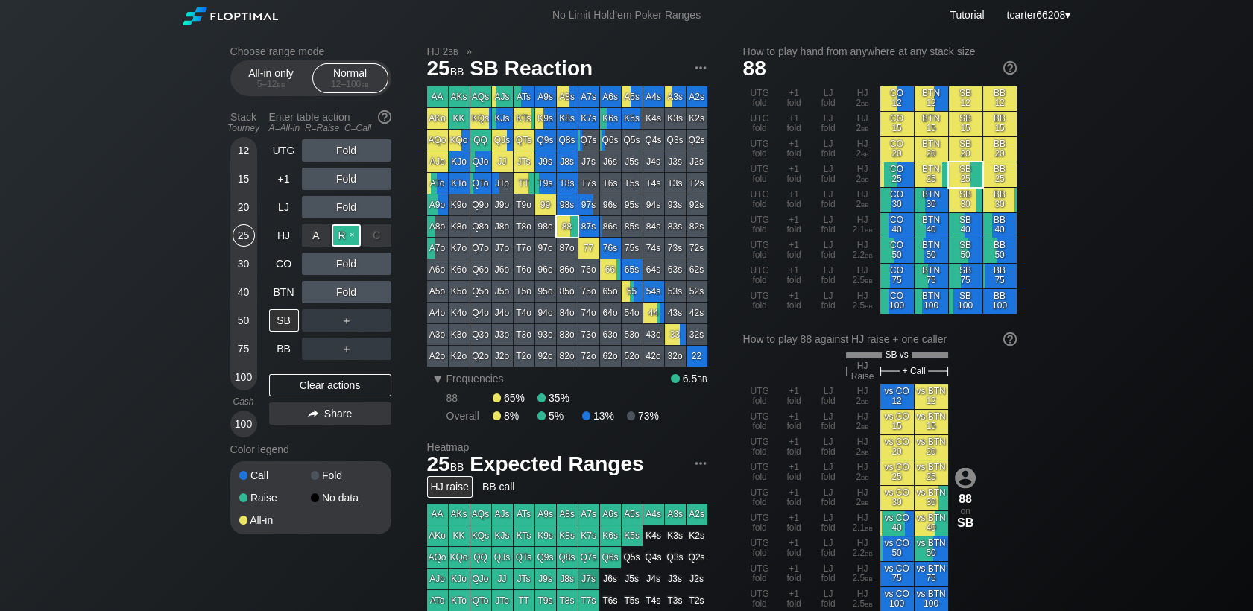
click at [341, 236] on div "R ✕" at bounding box center [346, 235] width 29 height 22
click at [372, 257] on div "C ✕" at bounding box center [376, 264] width 29 height 22
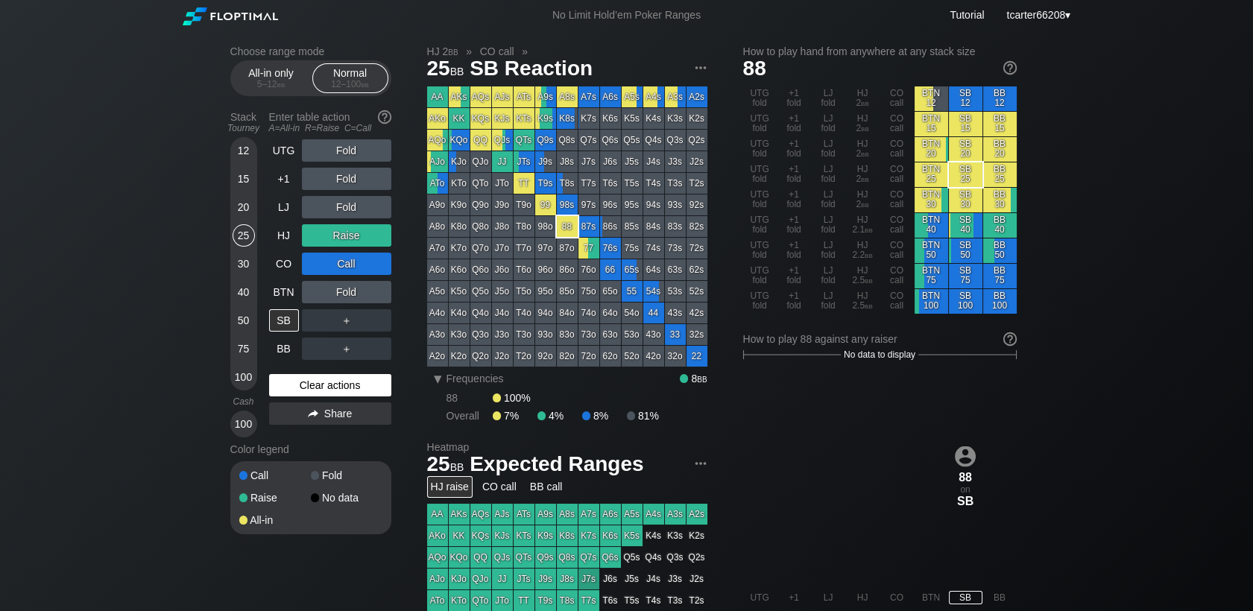
drag, startPoint x: 338, startPoint y: 386, endPoint x: 321, endPoint y: 385, distance: 17.2
click at [338, 385] on div "Clear actions" at bounding box center [330, 385] width 122 height 22
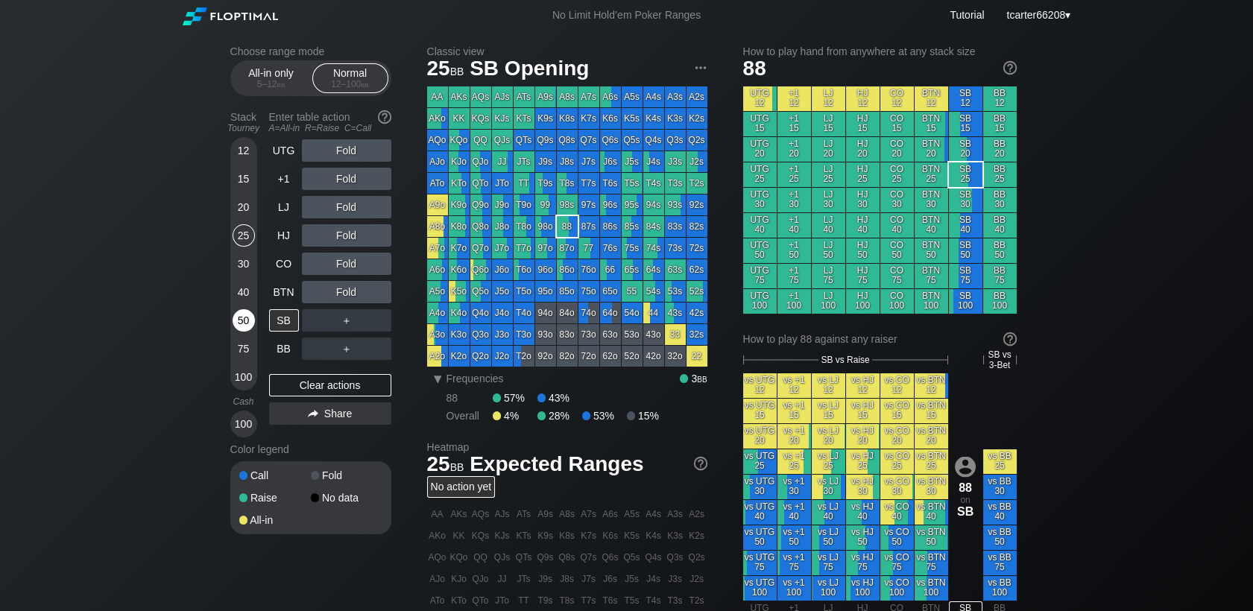
click at [250, 324] on div "50" at bounding box center [244, 320] width 22 height 22
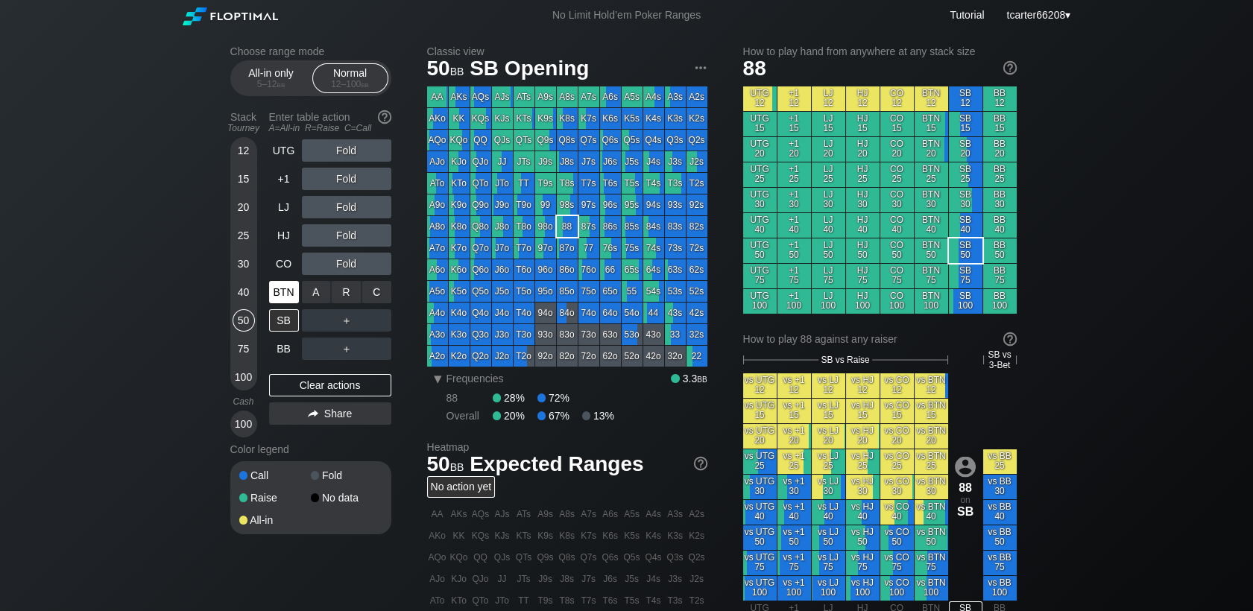
click at [290, 293] on div "BTN" at bounding box center [284, 292] width 30 height 22
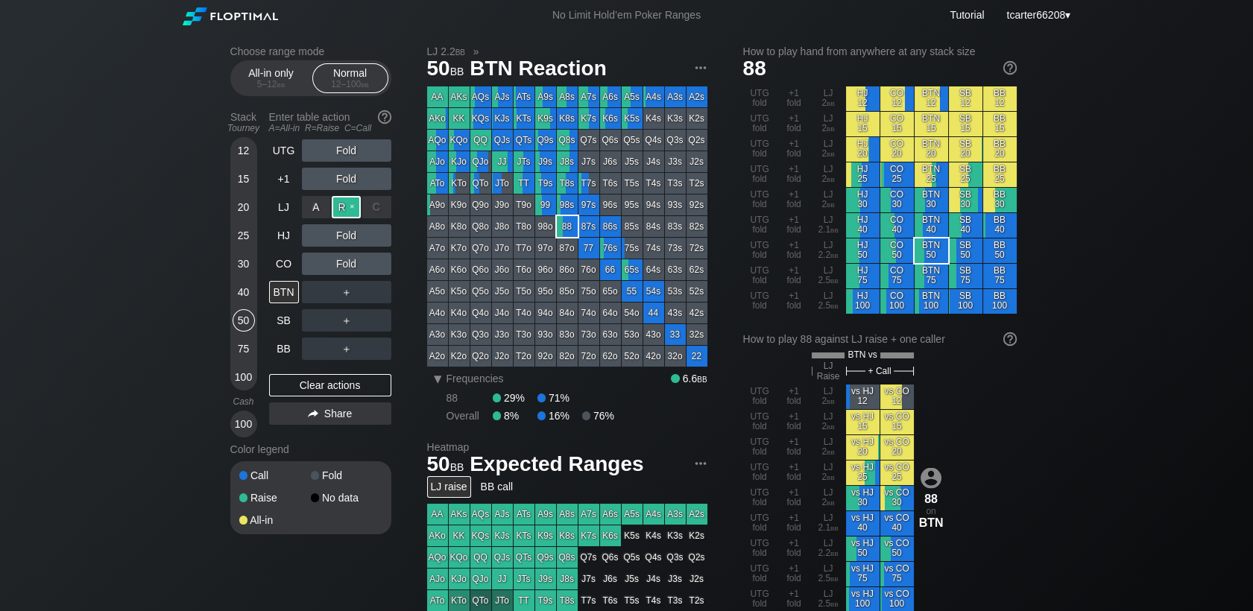
click at [337, 200] on div "R ✕" at bounding box center [346, 207] width 29 height 22
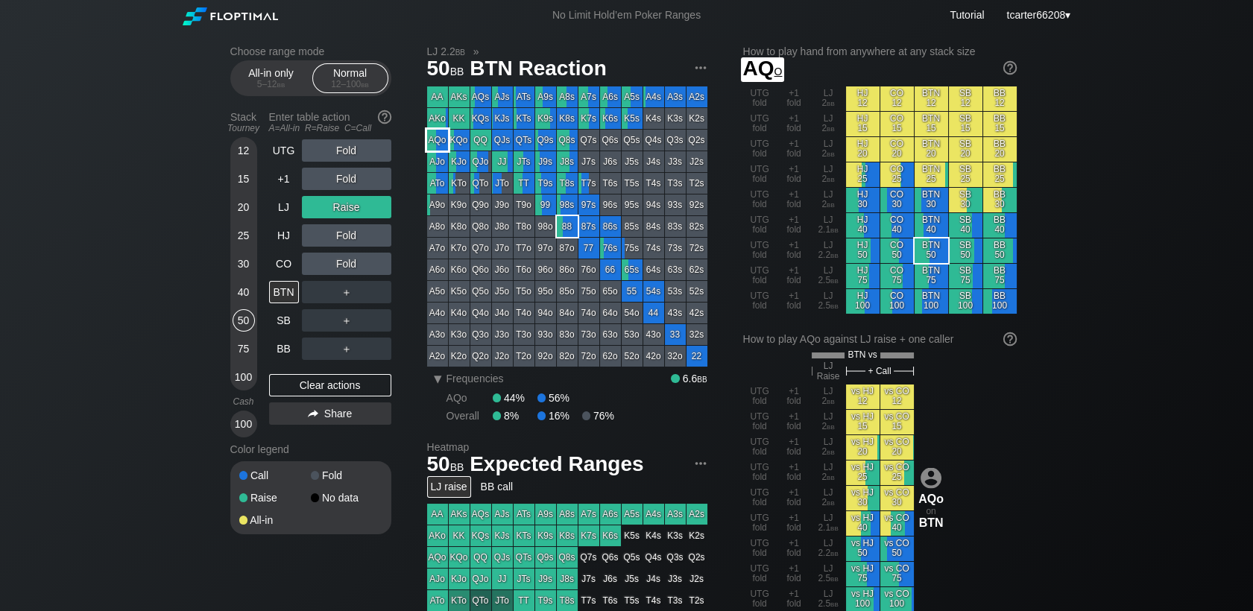
click at [442, 146] on div "AQo" at bounding box center [437, 140] width 21 height 21
click at [249, 345] on div "75" at bounding box center [244, 349] width 22 height 22
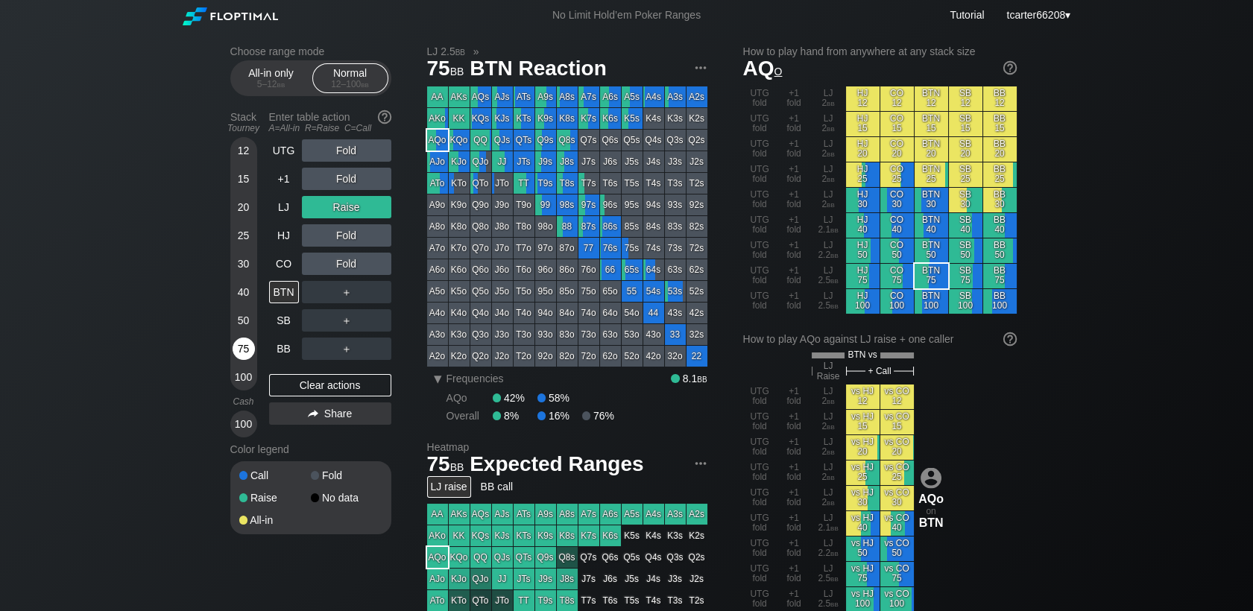
click at [245, 350] on div "75" at bounding box center [244, 349] width 22 height 22
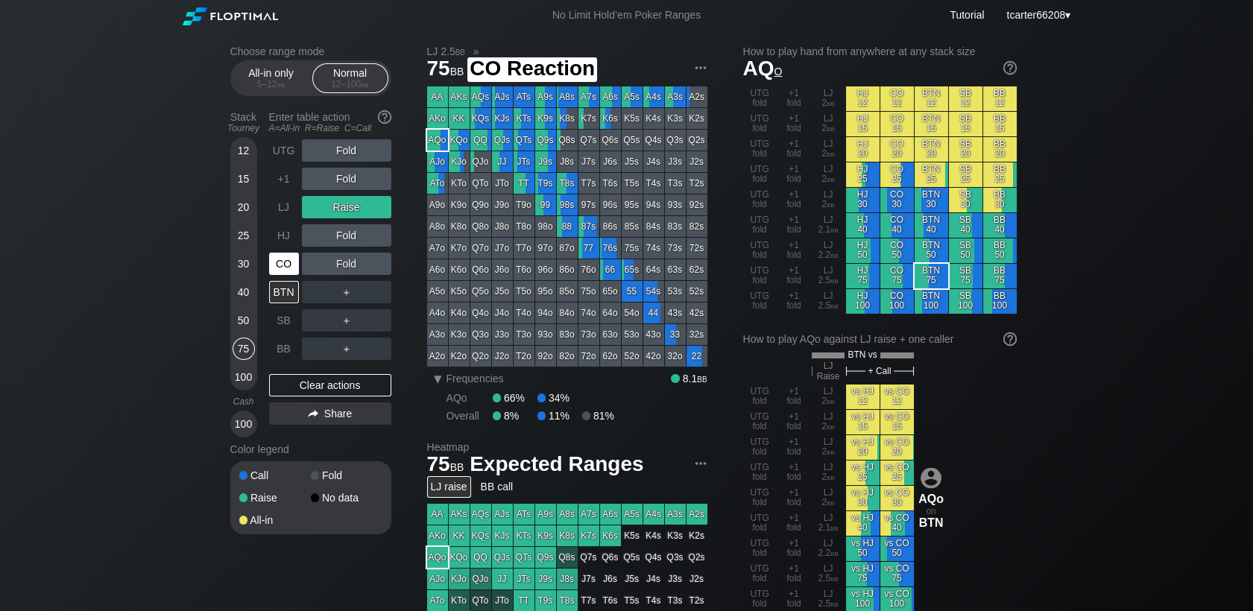
click at [283, 253] on div "CO" at bounding box center [285, 264] width 33 height 28
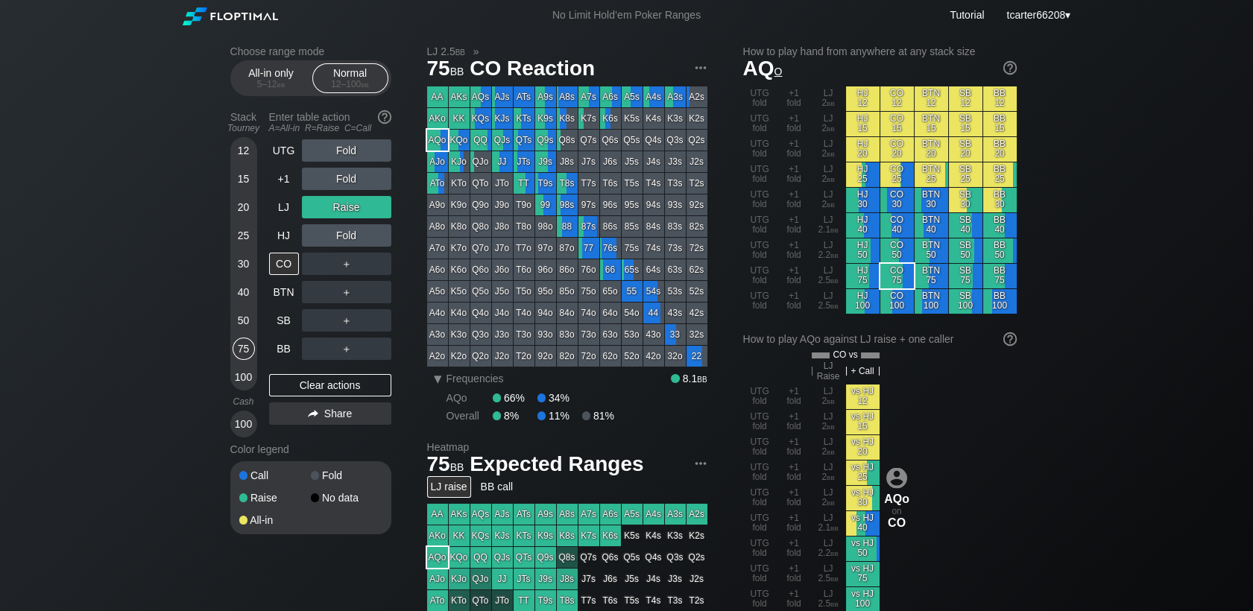
drag, startPoint x: 317, startPoint y: 379, endPoint x: 314, endPoint y: 364, distance: 15.2
click at [318, 379] on div "Clear actions" at bounding box center [330, 385] width 122 height 22
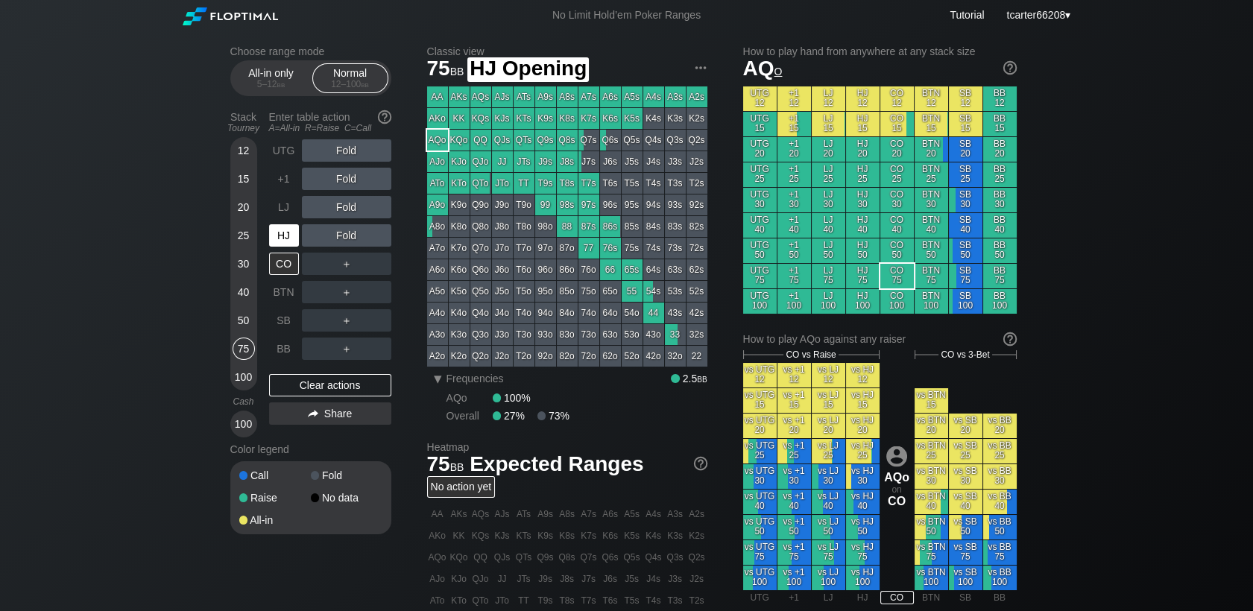
click at [277, 239] on div "HJ" at bounding box center [284, 235] width 30 height 22
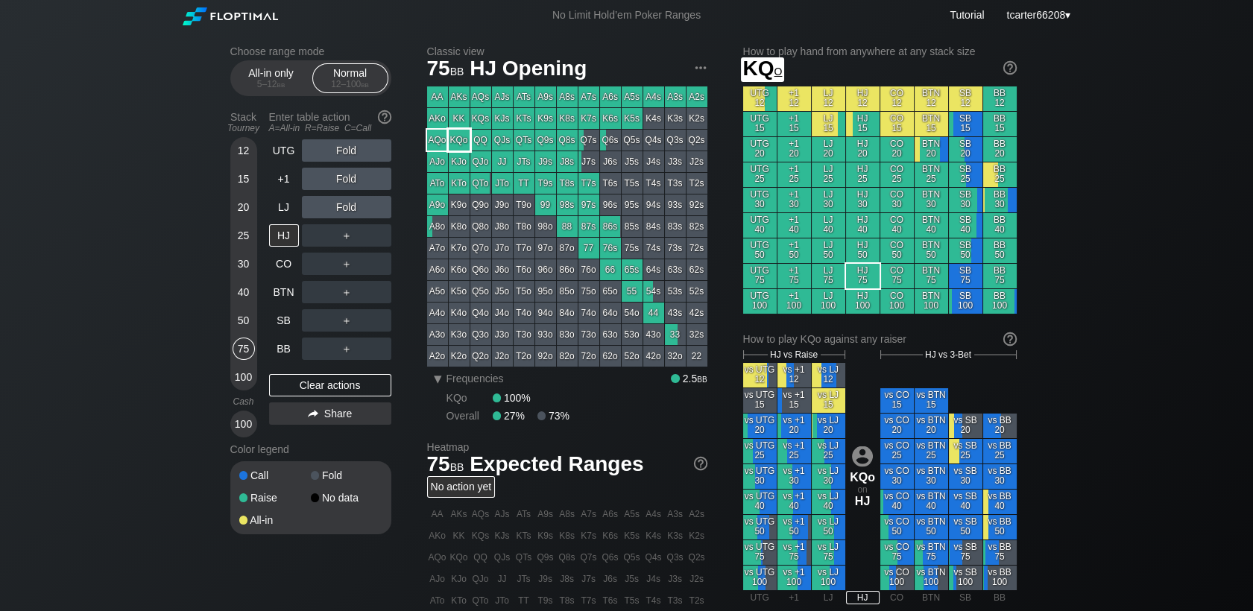
click at [467, 145] on div "KQo" at bounding box center [459, 140] width 21 height 21
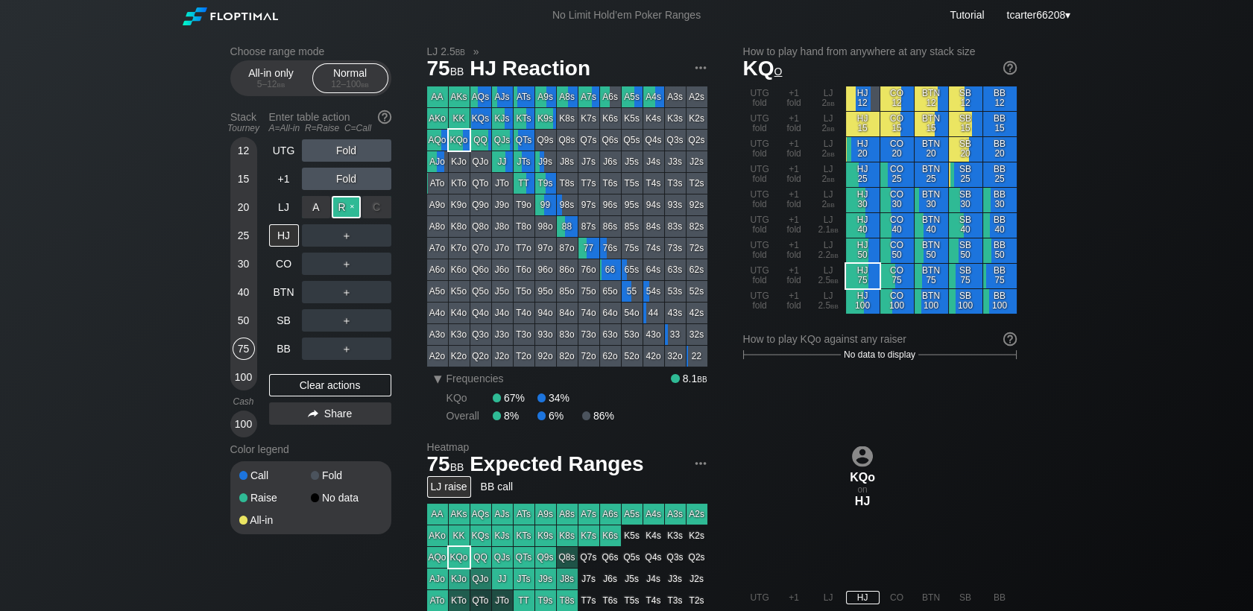
click at [351, 209] on div "R ✕" at bounding box center [346, 207] width 29 height 22
drag, startPoint x: 350, startPoint y: 222, endPoint x: 242, endPoint y: 224, distance: 108.1
click at [350, 222] on div "＋" at bounding box center [346, 235] width 89 height 34
click at [346, 206] on div "Raise" at bounding box center [346, 207] width 89 height 22
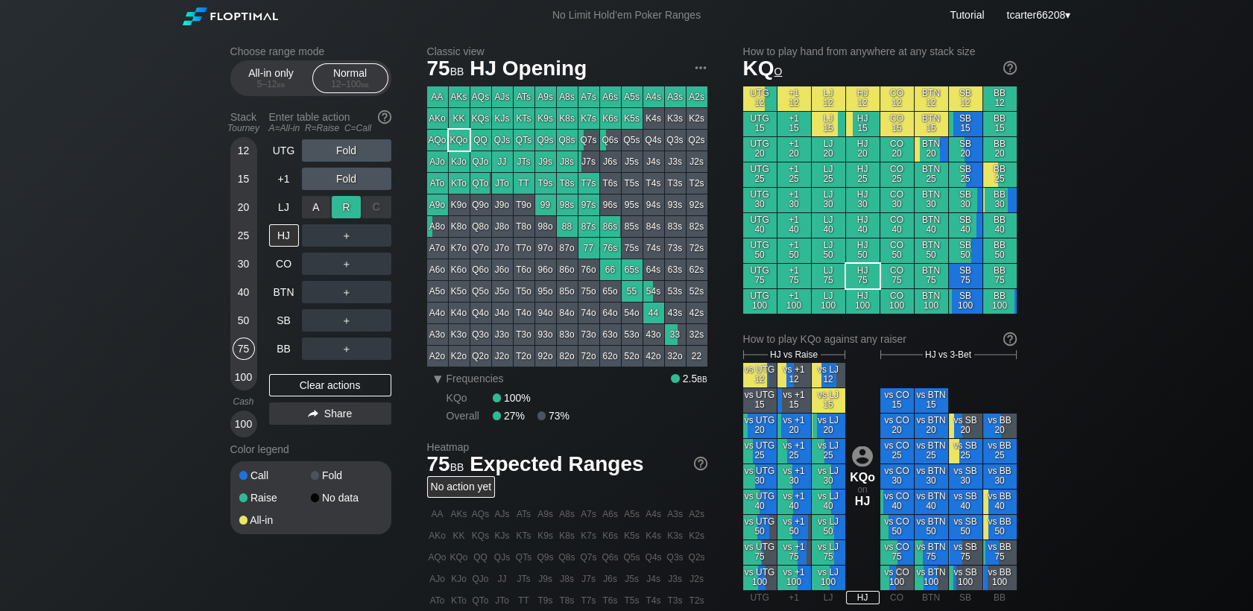
click at [347, 199] on div "R ✕" at bounding box center [346, 207] width 29 height 22
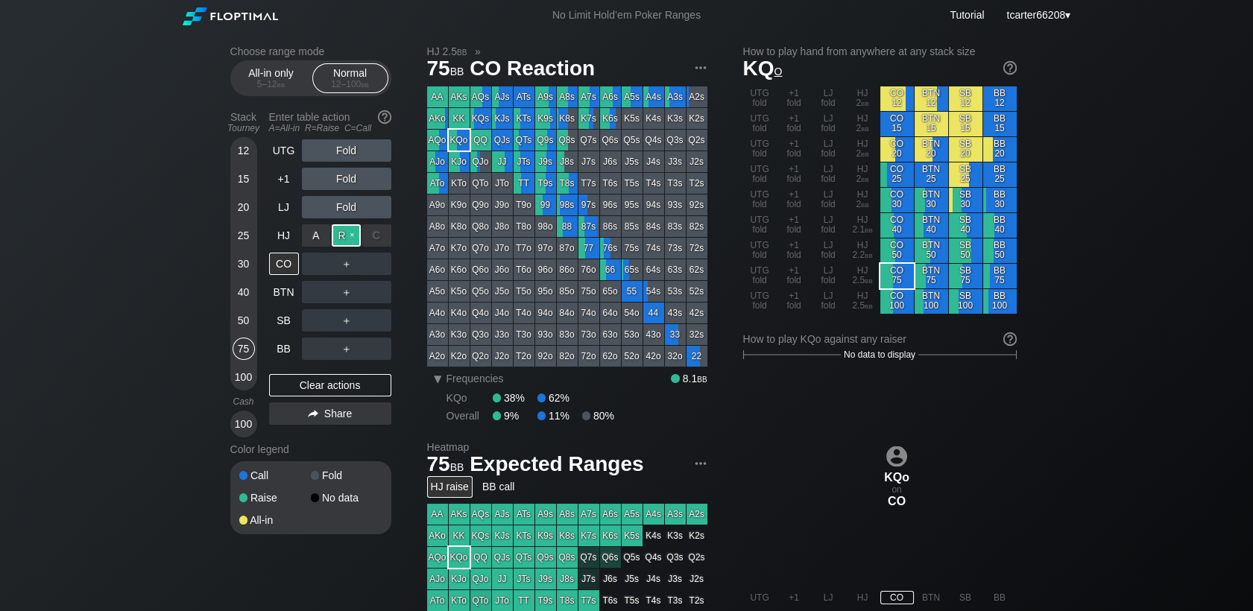
click at [347, 239] on div "R ✕" at bounding box center [346, 235] width 29 height 22
click at [371, 262] on div "C ✕" at bounding box center [376, 264] width 29 height 22
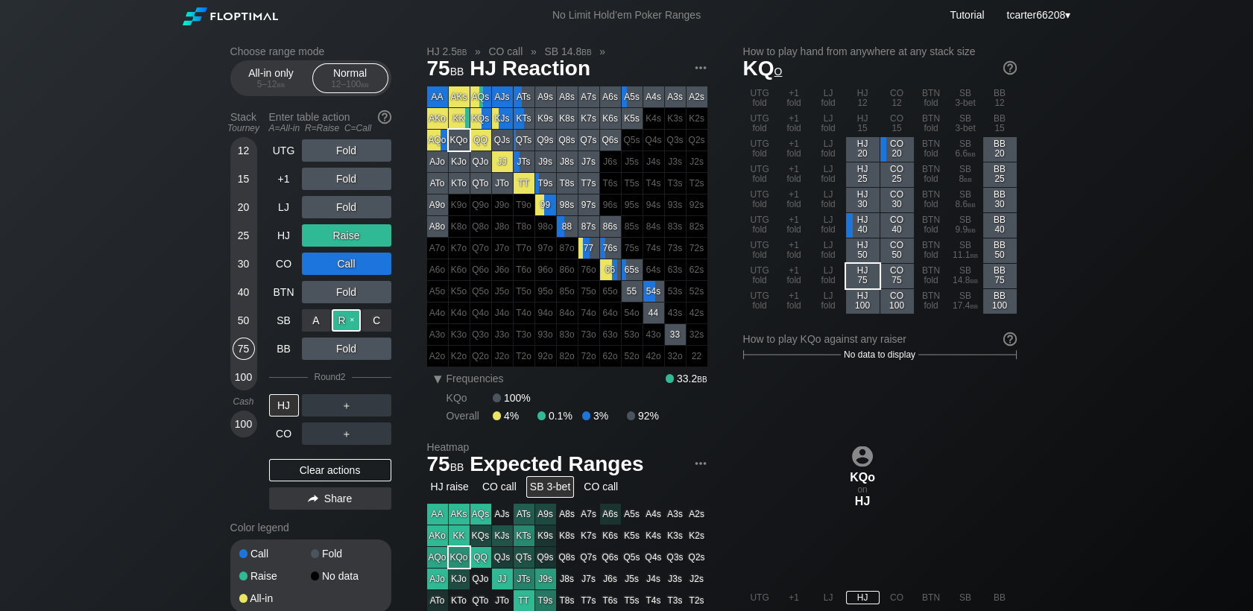
click at [333, 321] on div "R ✕" at bounding box center [346, 320] width 29 height 22
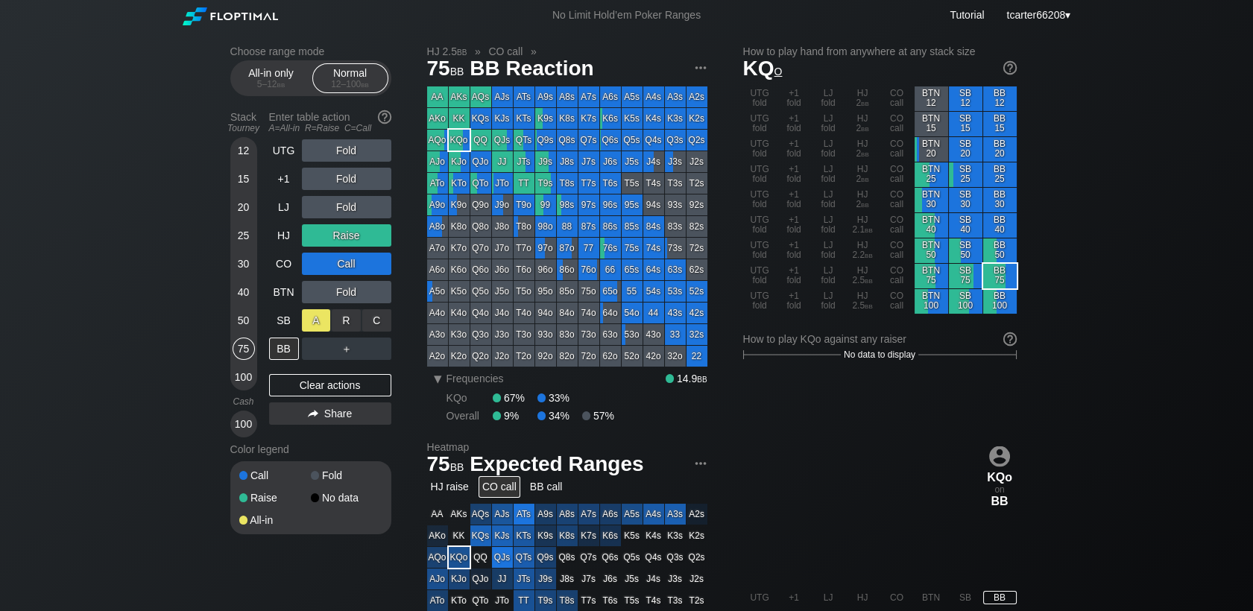
click at [316, 325] on div "A ✕" at bounding box center [316, 320] width 29 height 22
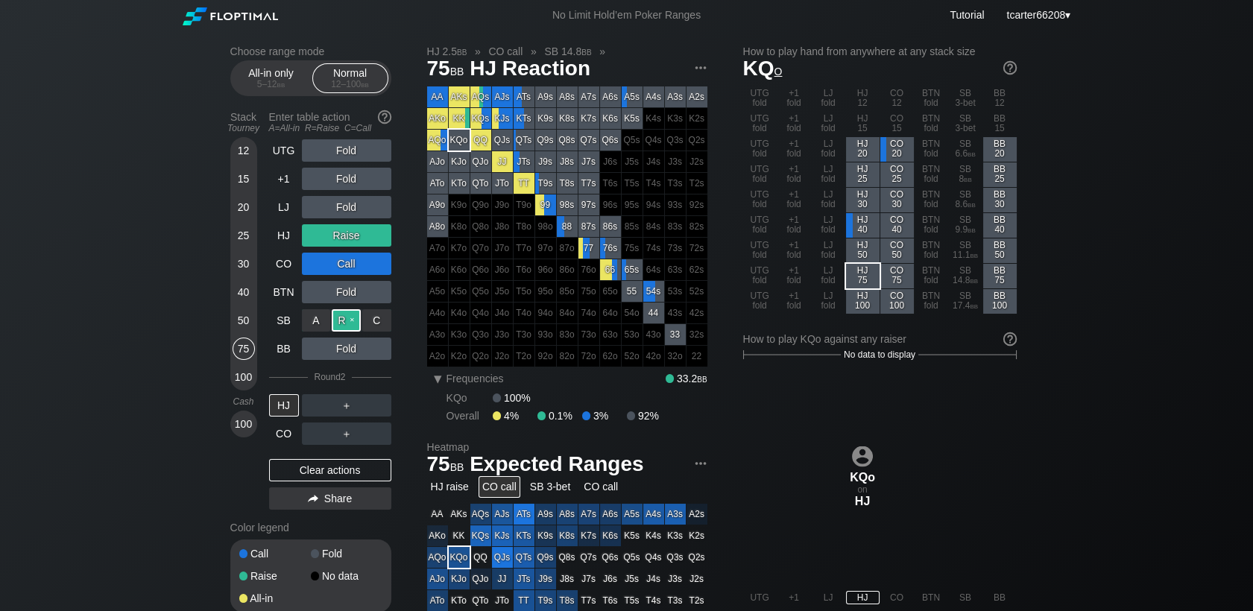
click at [341, 329] on div "R ✕" at bounding box center [346, 320] width 29 height 22
click at [341, 355] on div "R ✕" at bounding box center [346, 349] width 29 height 22
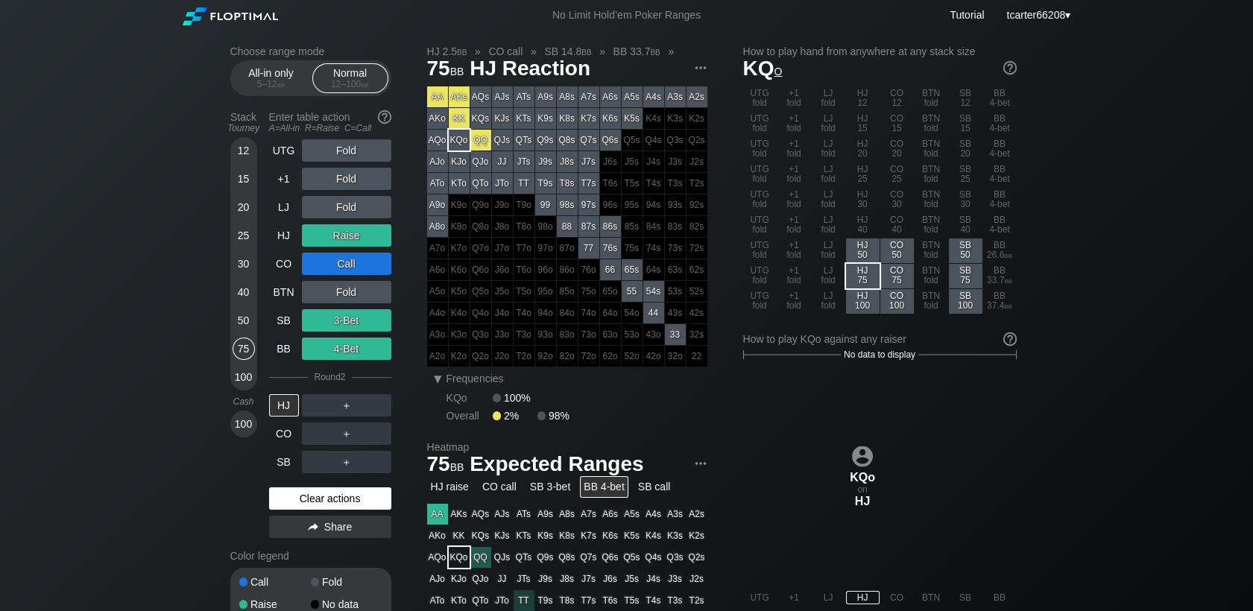
click at [361, 497] on div "Clear actions" at bounding box center [330, 499] width 122 height 22
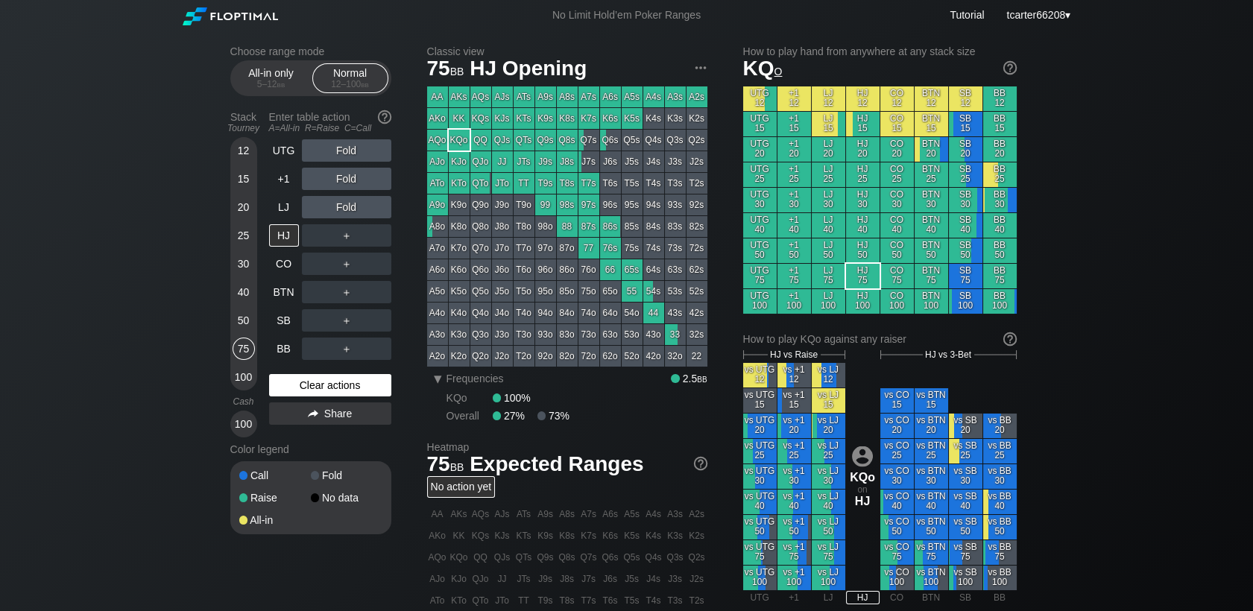
drag, startPoint x: 359, startPoint y: 397, endPoint x: 351, endPoint y: 392, distance: 8.7
click at [359, 395] on div "Clear actions" at bounding box center [330, 385] width 122 height 22
click at [258, 318] on div "Stack Tourney Enter table action A=All-in R=Raise C=Call [PHONE_NUMBER] [PHONE_…" at bounding box center [310, 271] width 161 height 333
click at [248, 325] on div "50" at bounding box center [244, 320] width 22 height 22
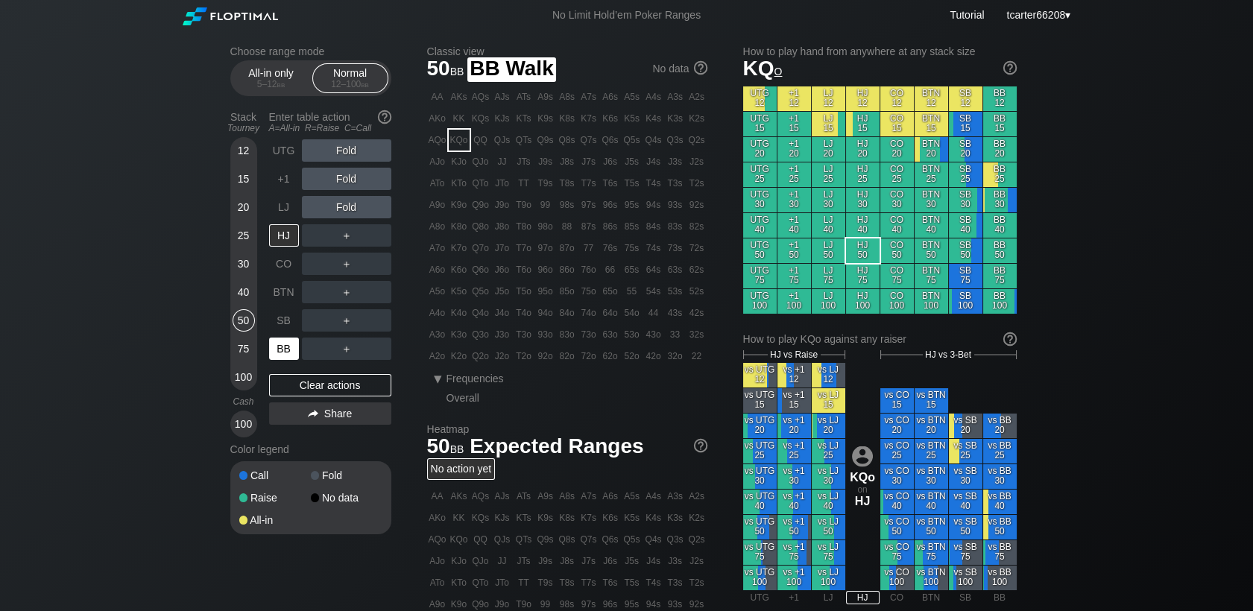
click at [286, 354] on div "BB" at bounding box center [284, 349] width 30 height 22
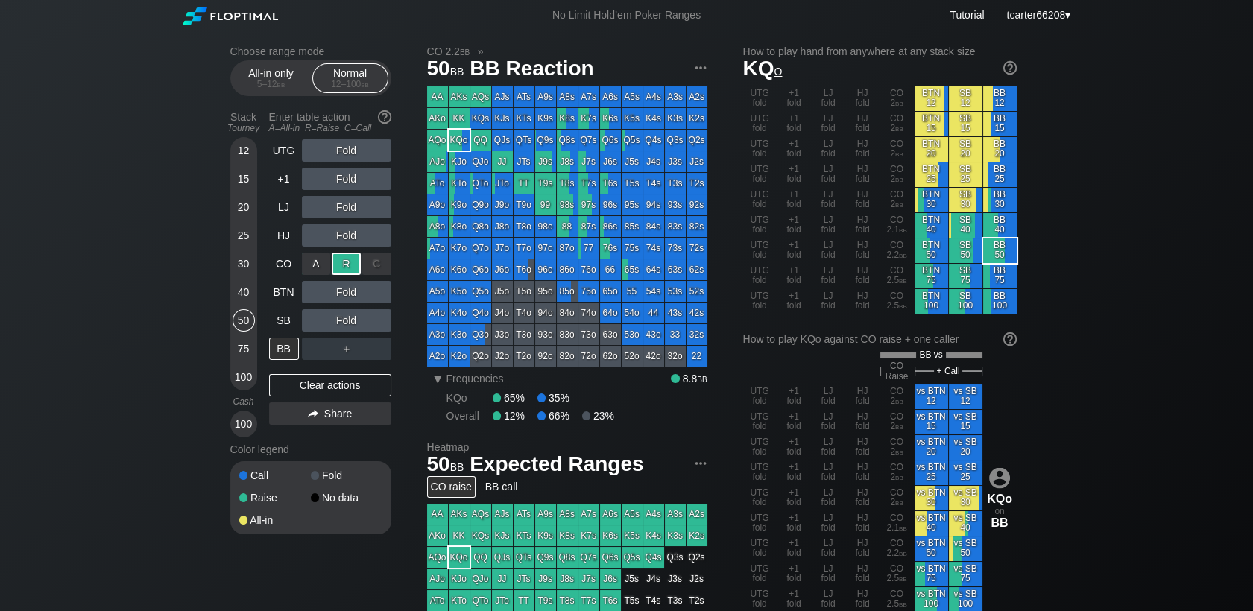
click at [356, 271] on div "R ✕" at bounding box center [346, 264] width 29 height 22
click at [376, 290] on div "C ✕" at bounding box center [376, 292] width 29 height 22
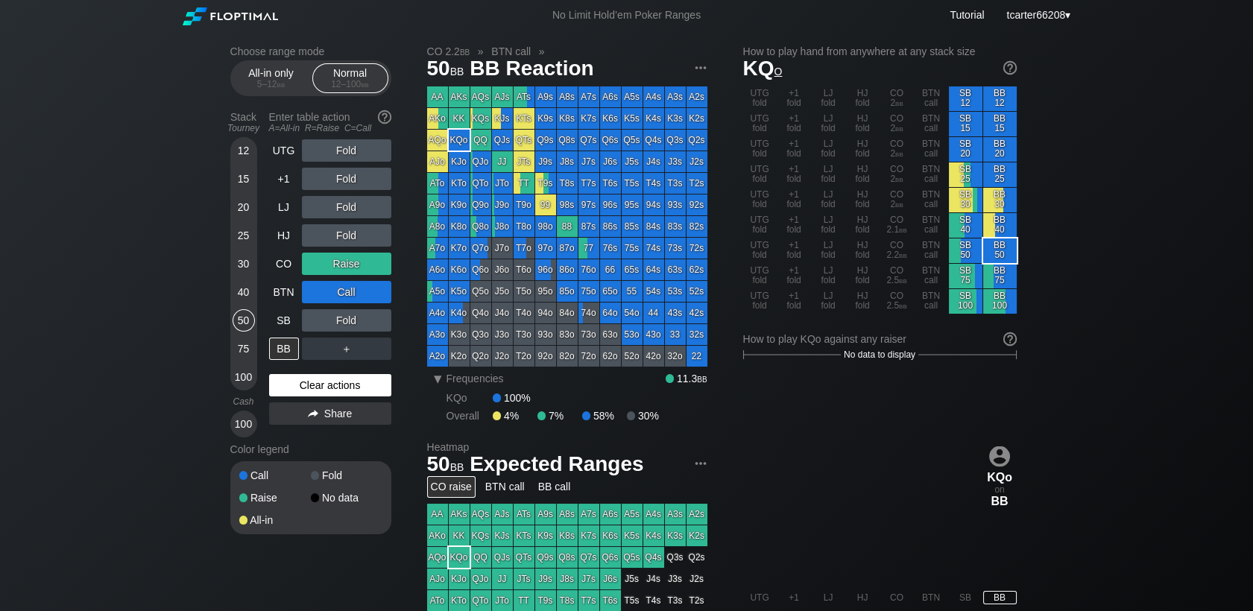
drag, startPoint x: 321, startPoint y: 391, endPoint x: 294, endPoint y: 332, distance: 65.0
click at [322, 391] on div "Clear actions" at bounding box center [330, 385] width 122 height 22
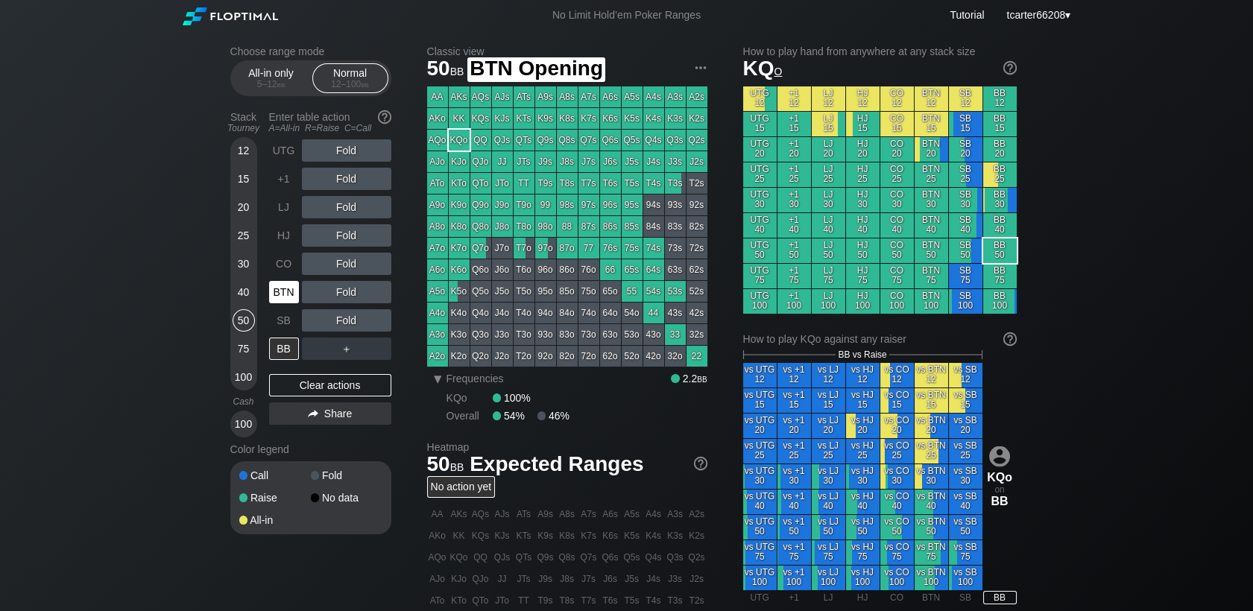
click at [280, 288] on div "BTN" at bounding box center [284, 292] width 30 height 22
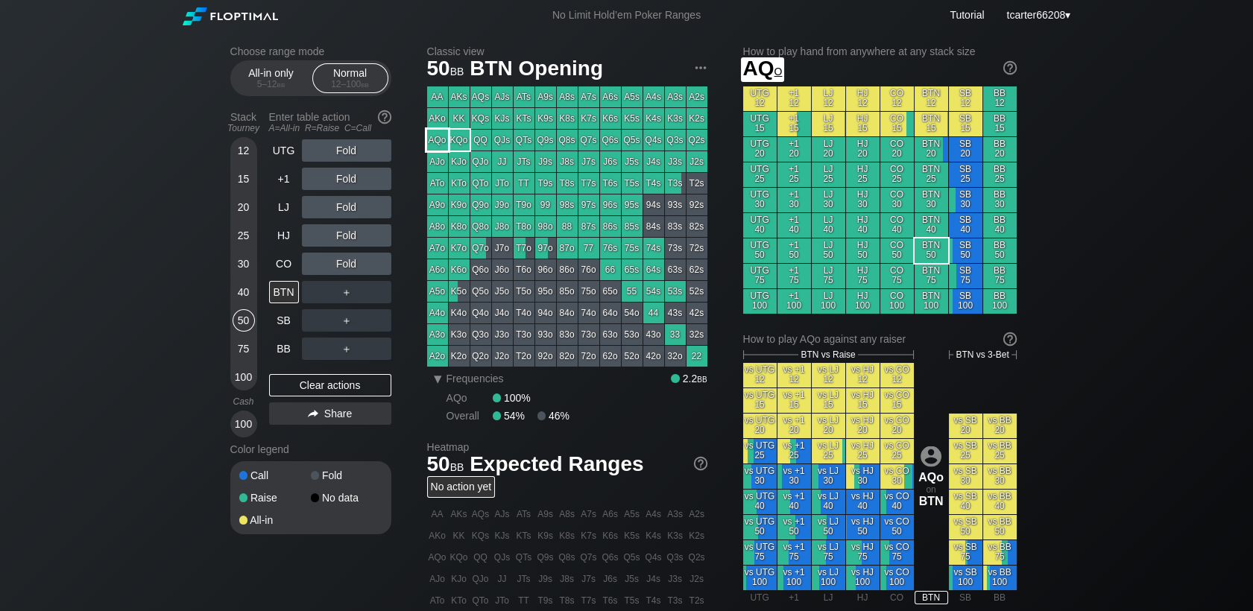
click at [435, 140] on div "AQo" at bounding box center [437, 140] width 21 height 21
click at [341, 186] on div "Fold" at bounding box center [346, 179] width 89 height 22
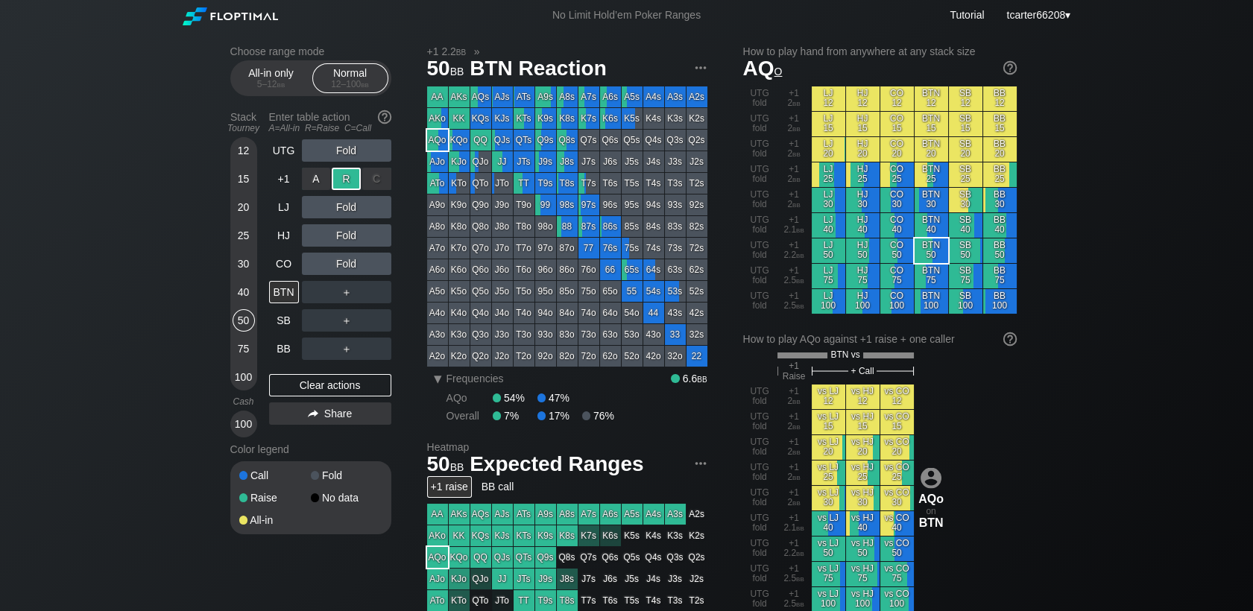
click at [344, 184] on div "R ✕" at bounding box center [346, 179] width 29 height 22
click at [343, 295] on div "＋" at bounding box center [346, 292] width 89 height 22
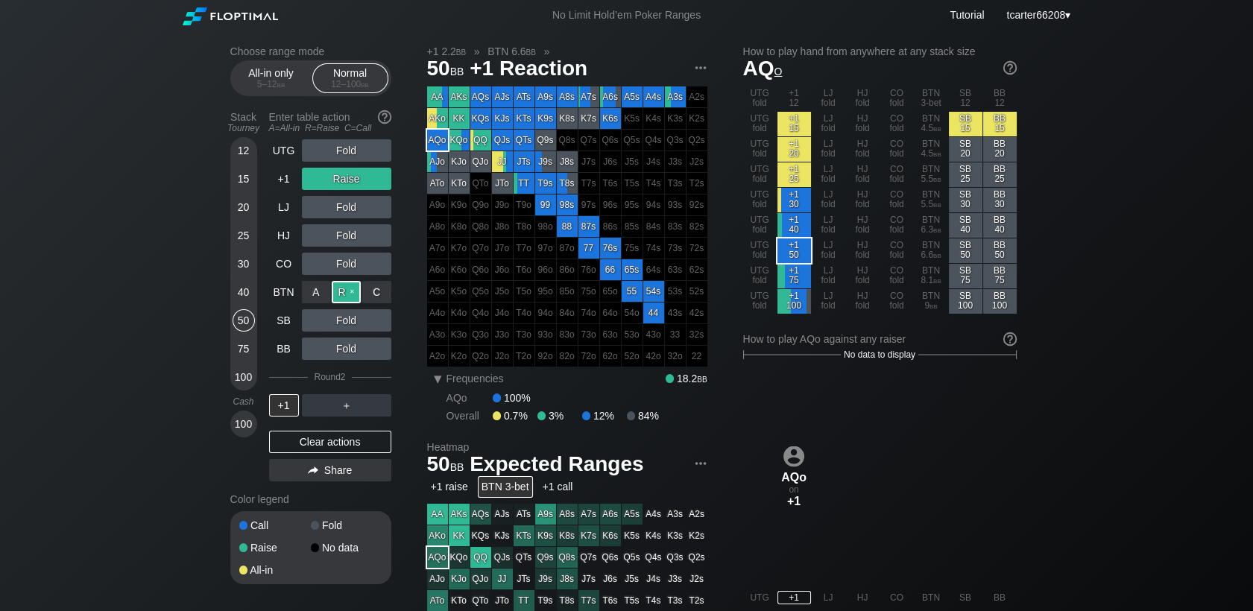
click at [345, 294] on div "R ✕" at bounding box center [346, 292] width 29 height 22
drag, startPoint x: 324, startPoint y: 450, endPoint x: 298, endPoint y: 320, distance: 132.9
click at [324, 450] on div "Clear actions" at bounding box center [330, 442] width 122 height 22
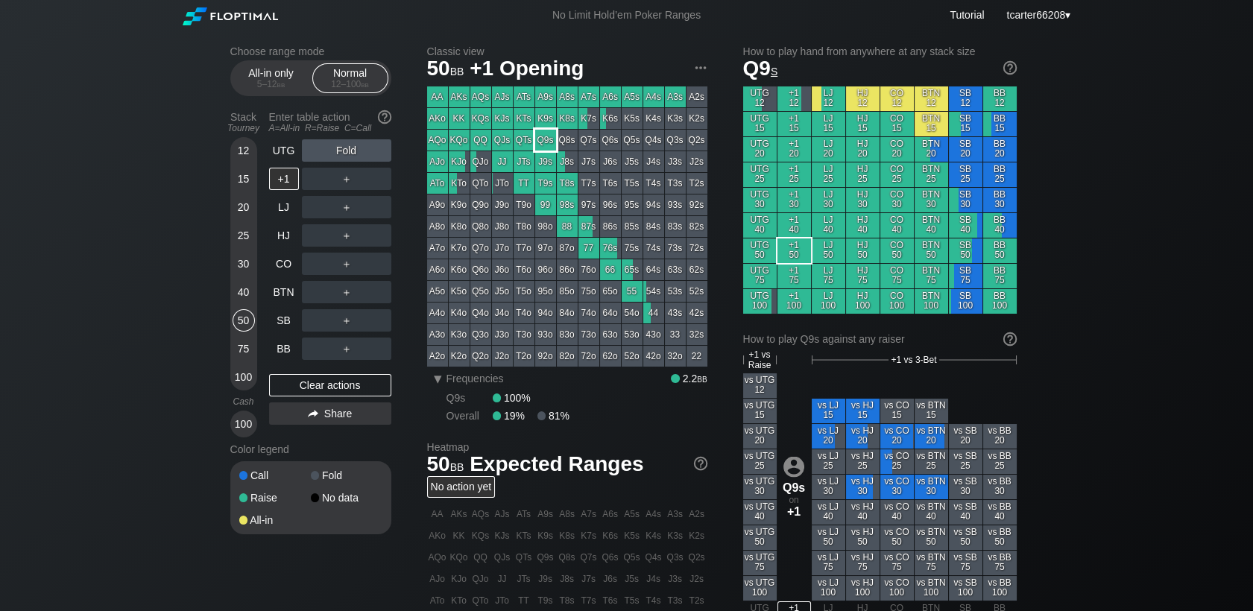
click at [537, 142] on div "Q9s" at bounding box center [545, 140] width 21 height 21
click at [344, 183] on div "R ✕" at bounding box center [346, 179] width 29 height 22
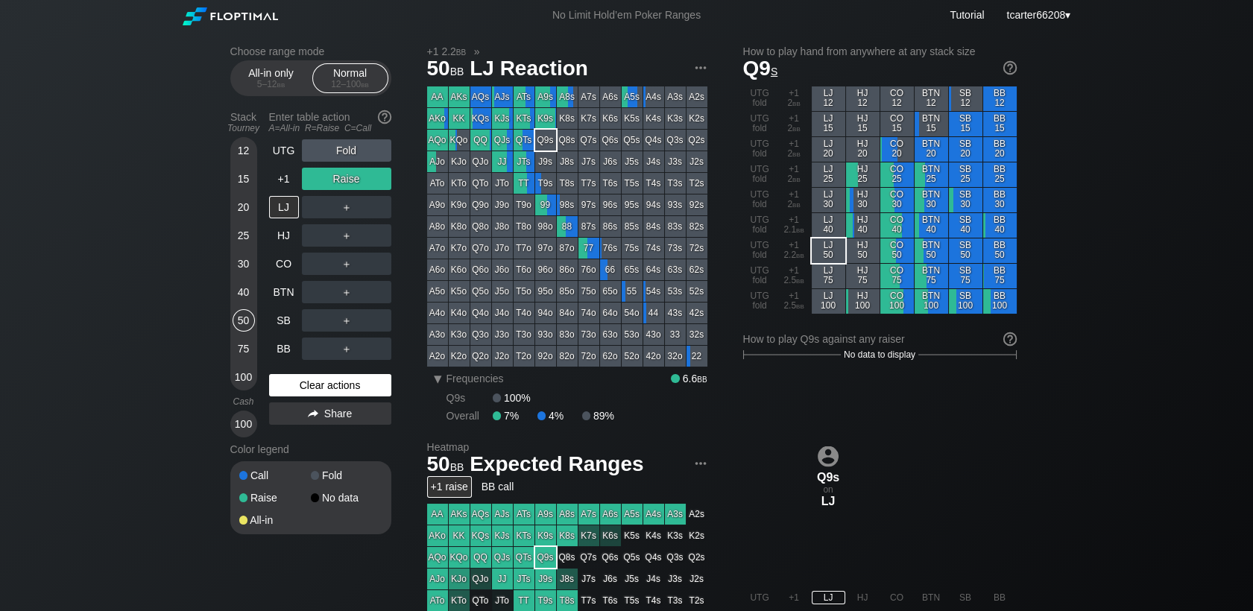
click at [330, 388] on div "Clear actions" at bounding box center [330, 385] width 122 height 22
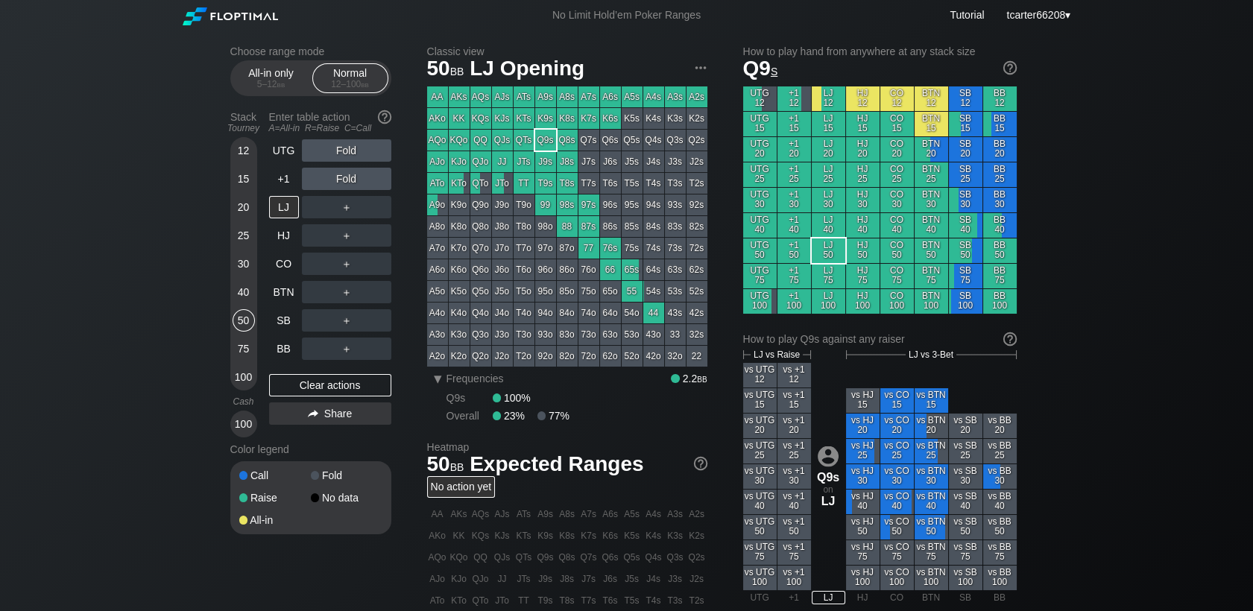
drag, startPoint x: 274, startPoint y: 348, endPoint x: 304, endPoint y: 347, distance: 30.6
click at [274, 348] on div "BB" at bounding box center [284, 349] width 30 height 22
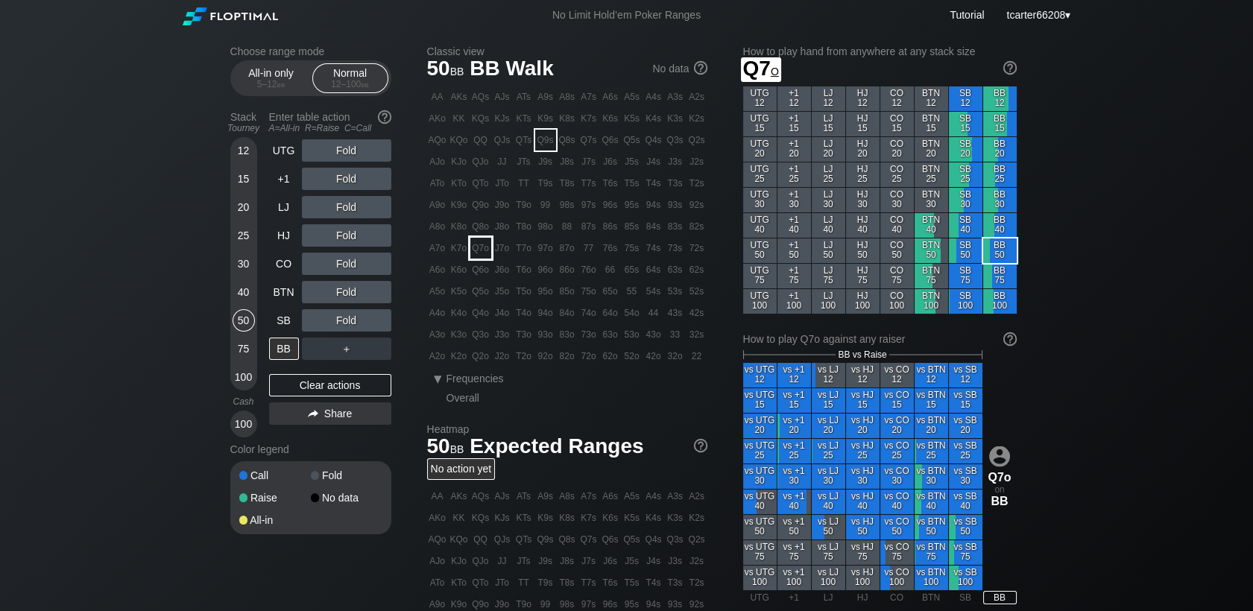
click at [479, 254] on div "Q7o" at bounding box center [480, 248] width 21 height 21
drag, startPoint x: 358, startPoint y: 391, endPoint x: 307, endPoint y: 372, distance: 54.0
click at [357, 390] on div "Clear actions" at bounding box center [330, 385] width 122 height 22
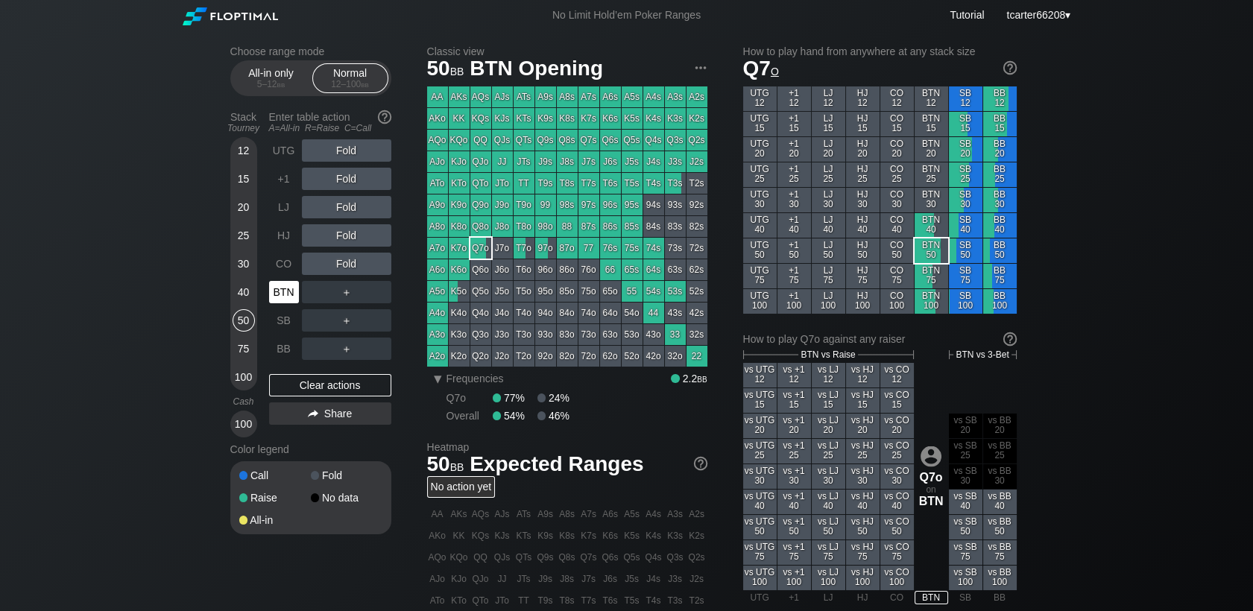
click at [282, 295] on div "BTN" at bounding box center [284, 292] width 30 height 22
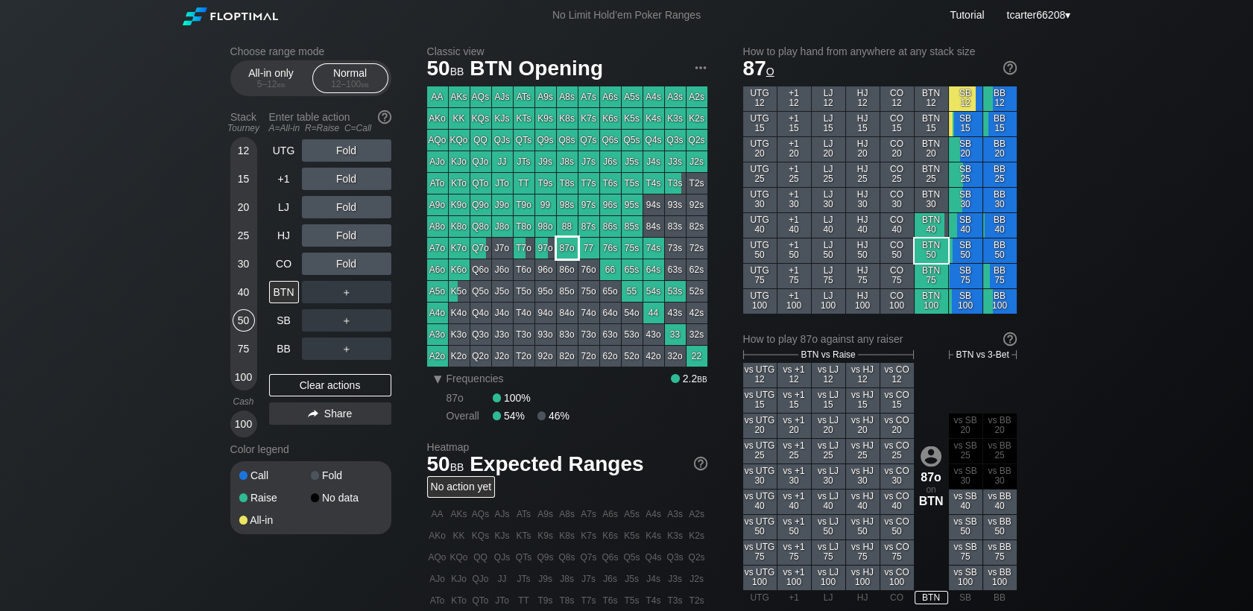
click at [568, 248] on div "87o" at bounding box center [567, 248] width 21 height 21
click at [287, 262] on div "CO" at bounding box center [284, 264] width 30 height 22
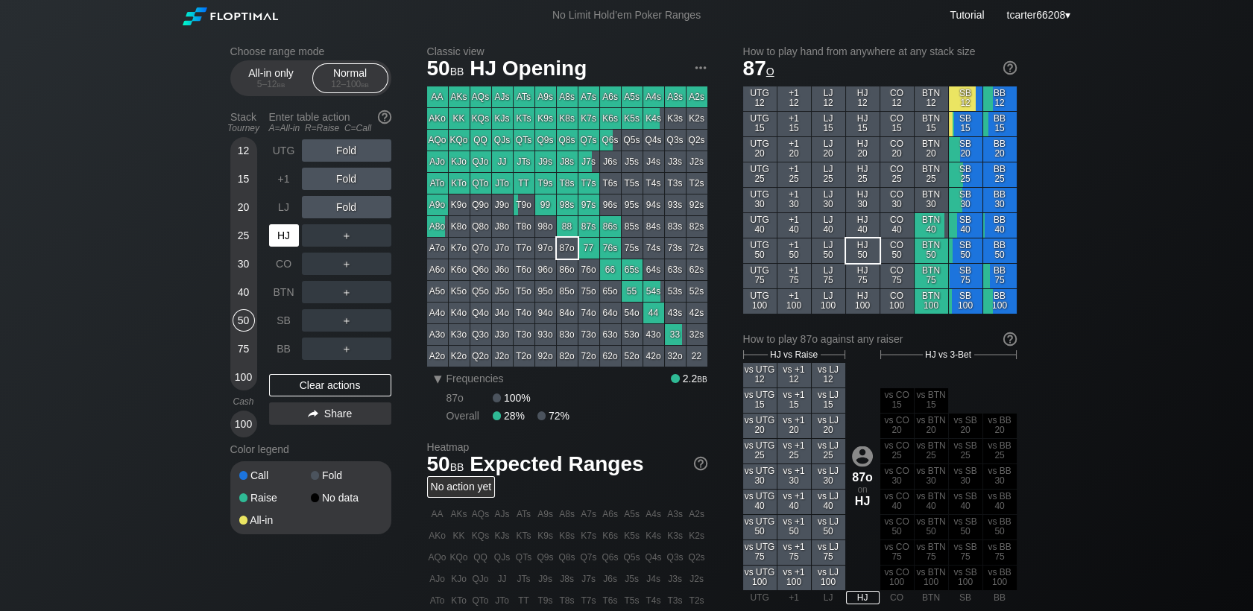
click at [289, 241] on div "HJ" at bounding box center [284, 235] width 30 height 22
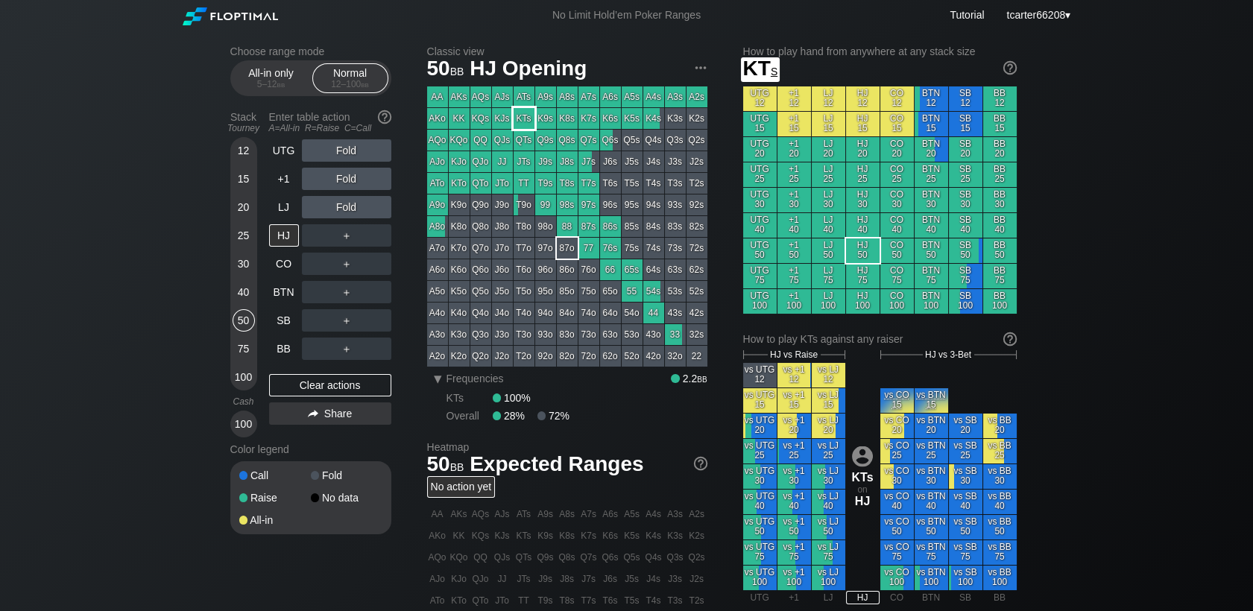
click at [531, 120] on div "KTs" at bounding box center [524, 118] width 21 height 21
click at [353, 233] on div "＋" at bounding box center [346, 235] width 89 height 22
click at [346, 242] on div "R ✕" at bounding box center [346, 235] width 29 height 22
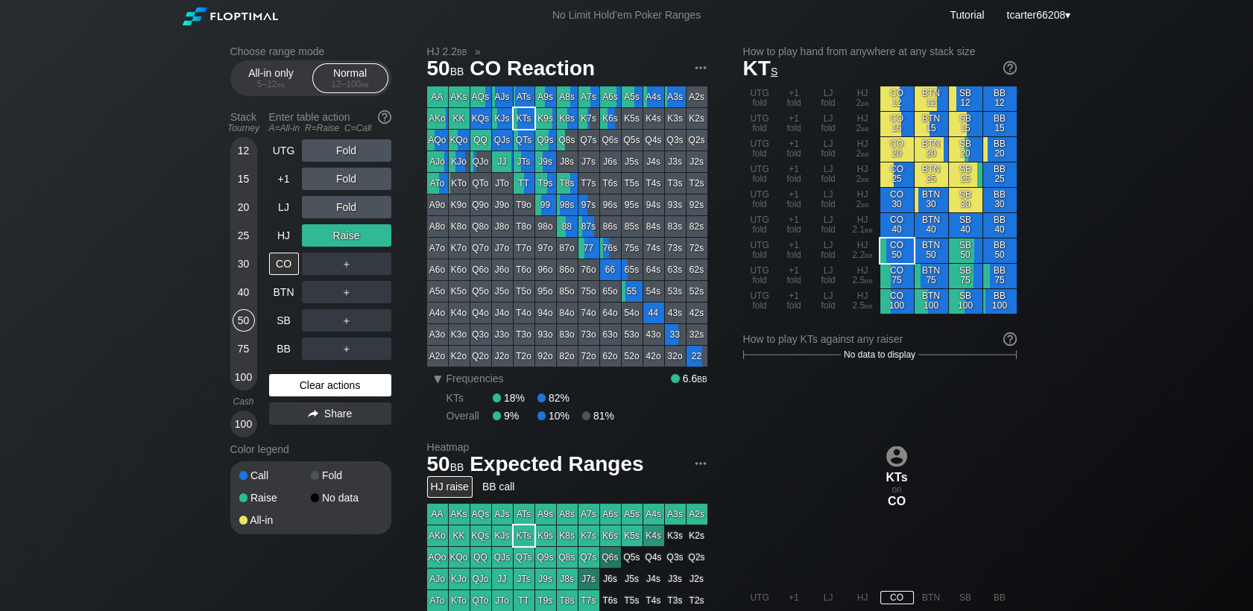
click at [380, 387] on div "Clear actions" at bounding box center [330, 385] width 122 height 22
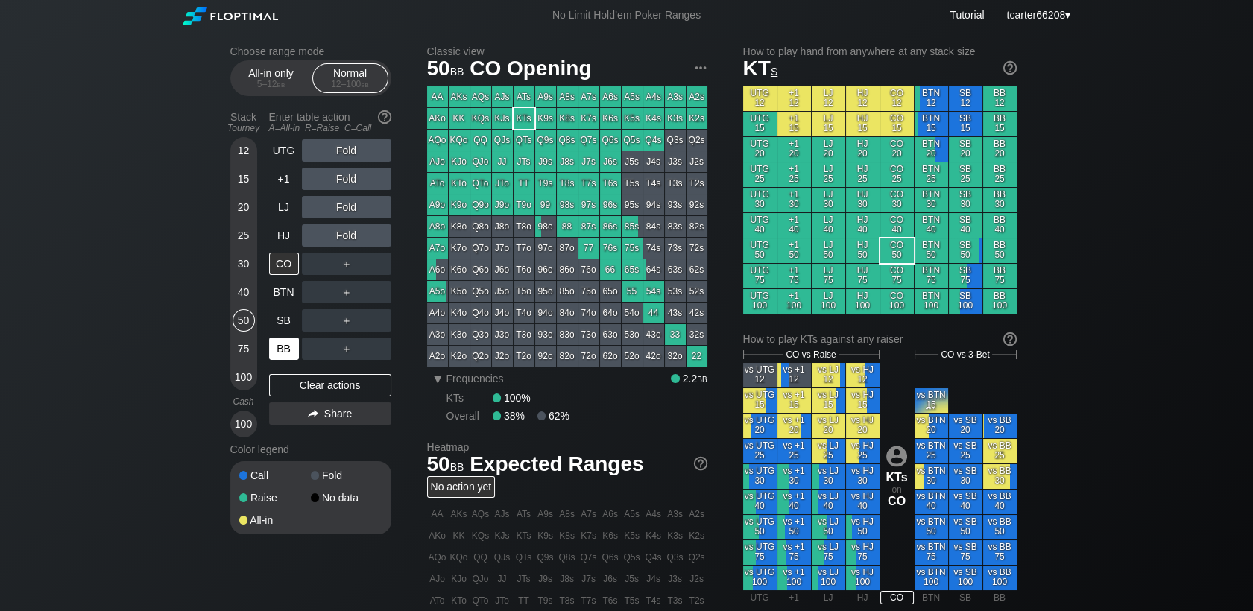
click at [280, 355] on div "BB" at bounding box center [284, 349] width 30 height 22
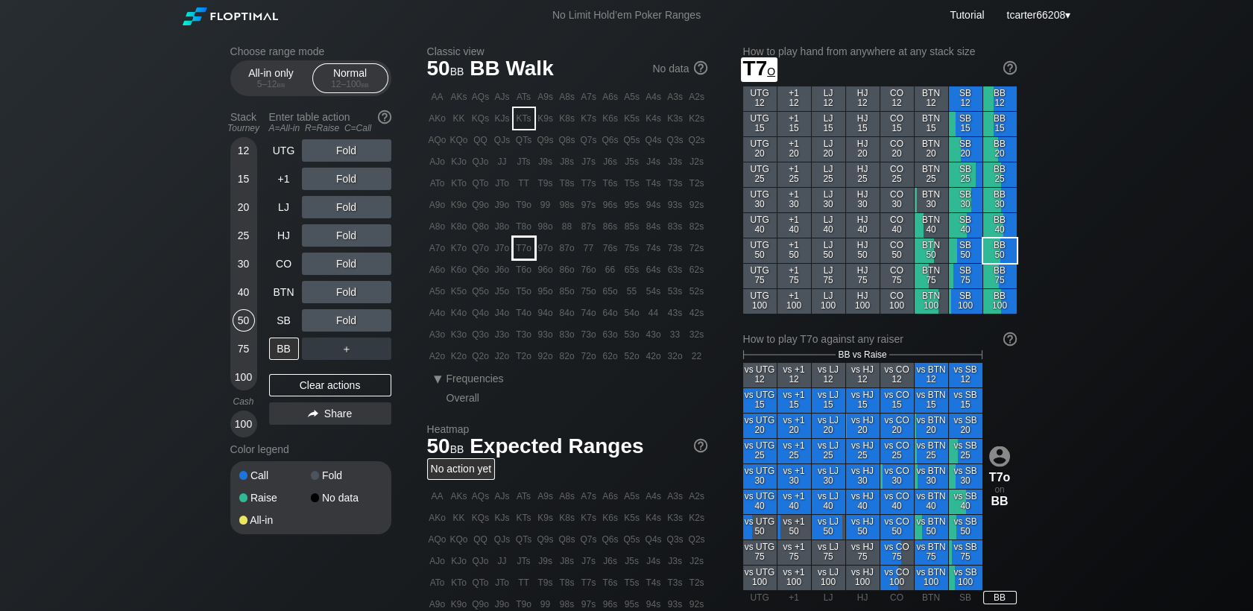
click at [508, 245] on div "J7o" at bounding box center [502, 248] width 21 height 21
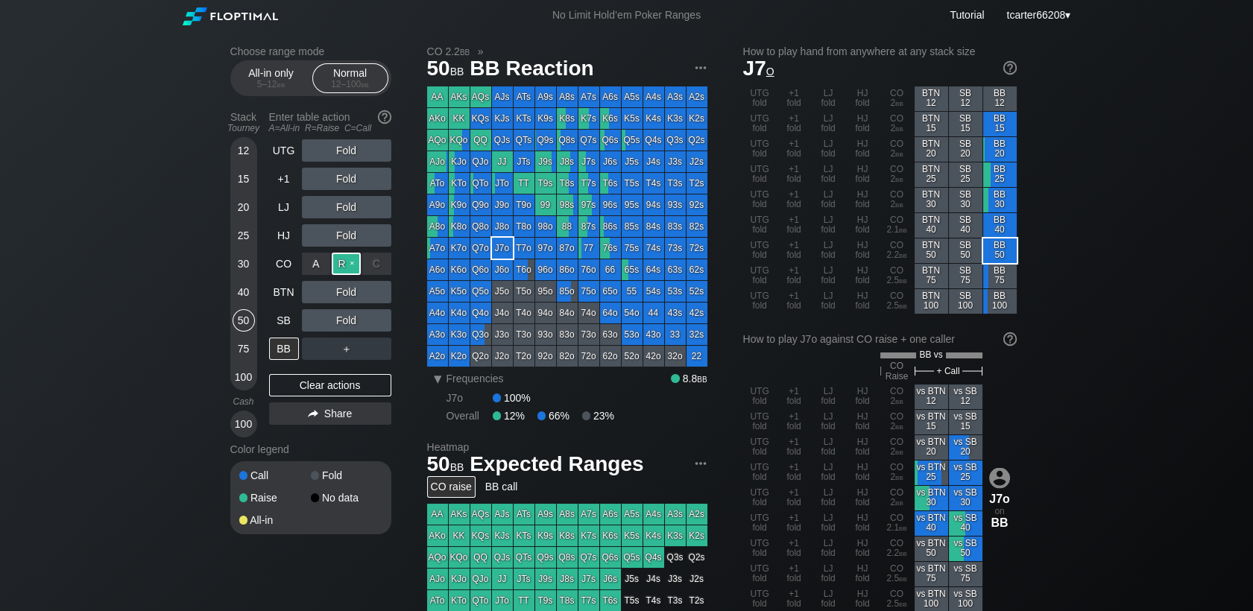
click at [352, 267] on div "R ✕" at bounding box center [346, 264] width 29 height 22
click at [352, 237] on div "Fold" at bounding box center [346, 235] width 89 height 22
click at [354, 262] on div "R ✕" at bounding box center [346, 264] width 29 height 22
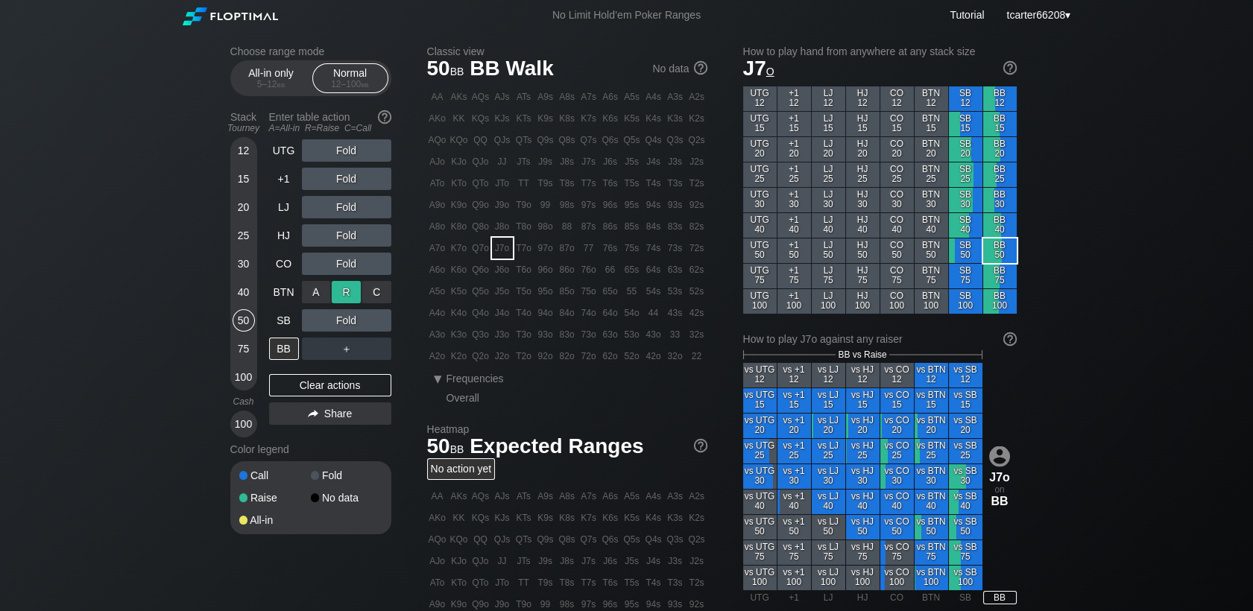
click at [350, 289] on div "R ✕" at bounding box center [346, 292] width 29 height 22
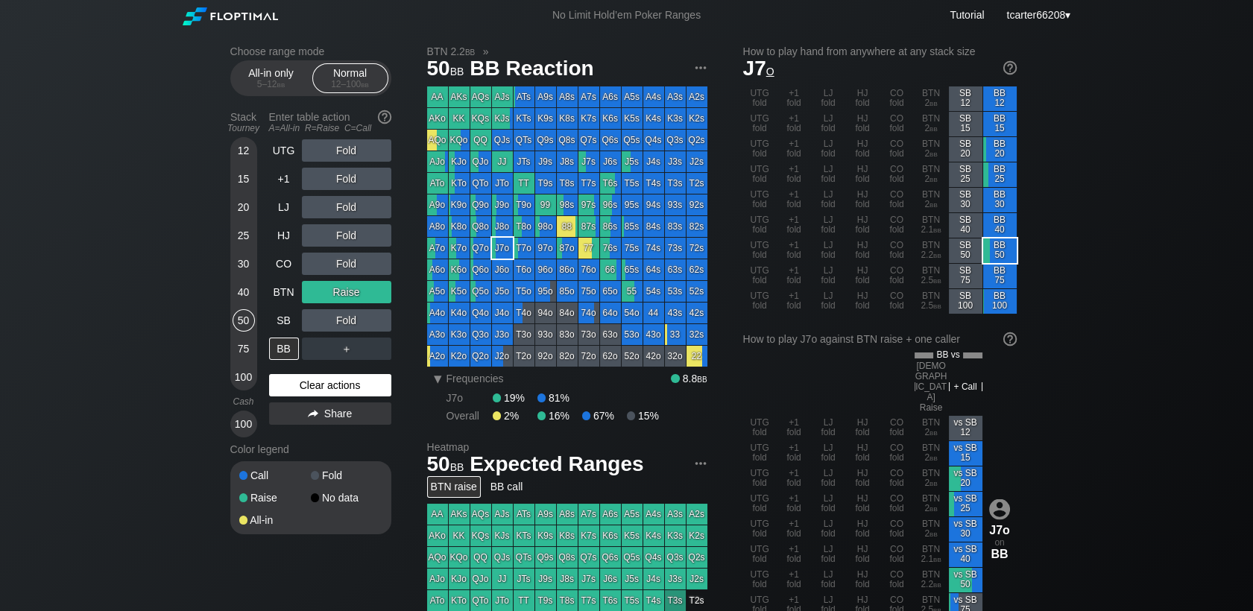
click at [336, 394] on div "Clear actions" at bounding box center [330, 385] width 122 height 22
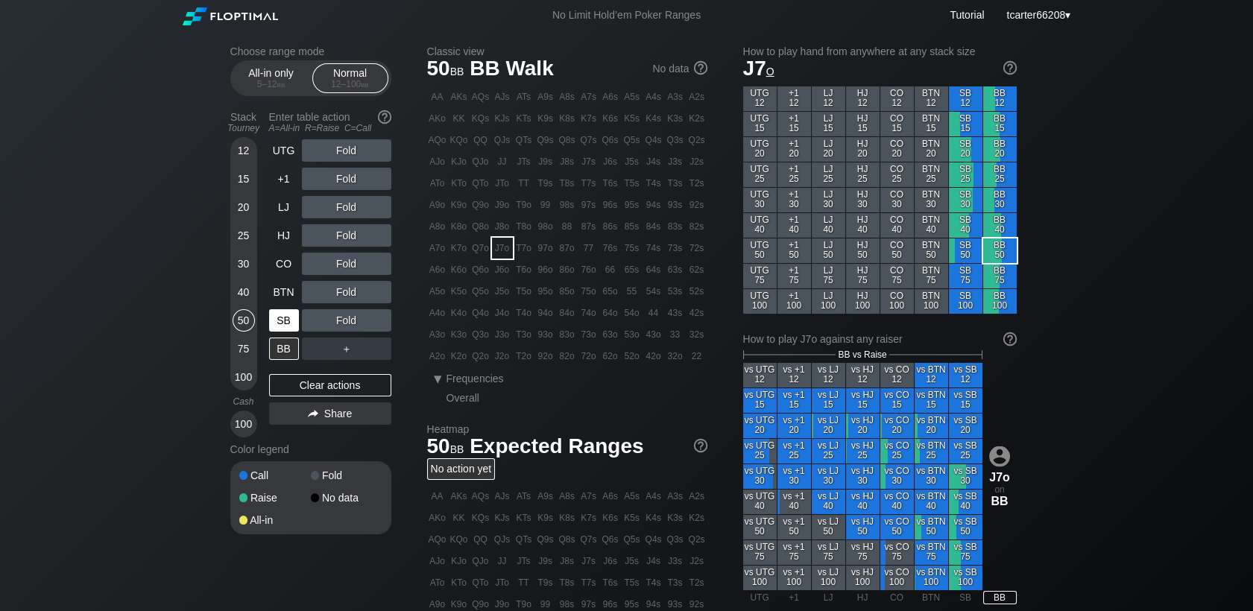
click at [291, 332] on div "SB" at bounding box center [284, 320] width 30 height 22
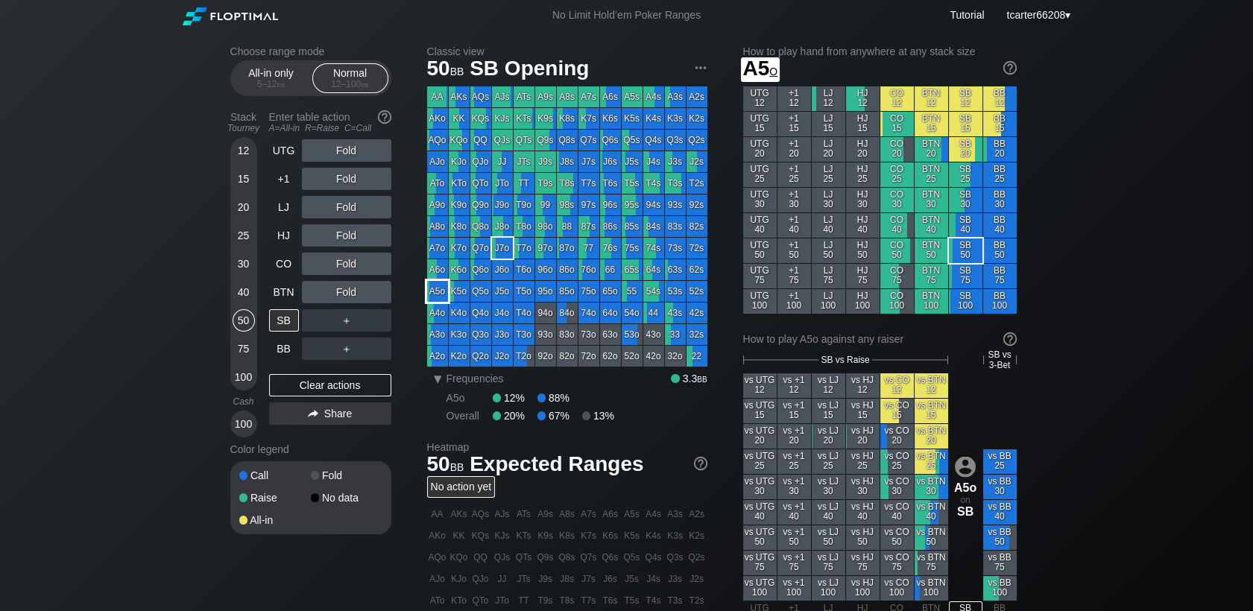
click at [435, 283] on div "A5o" at bounding box center [437, 291] width 21 height 21
click at [348, 241] on div "Fold" at bounding box center [346, 235] width 89 height 22
click at [349, 237] on div "R ✕" at bounding box center [346, 235] width 29 height 22
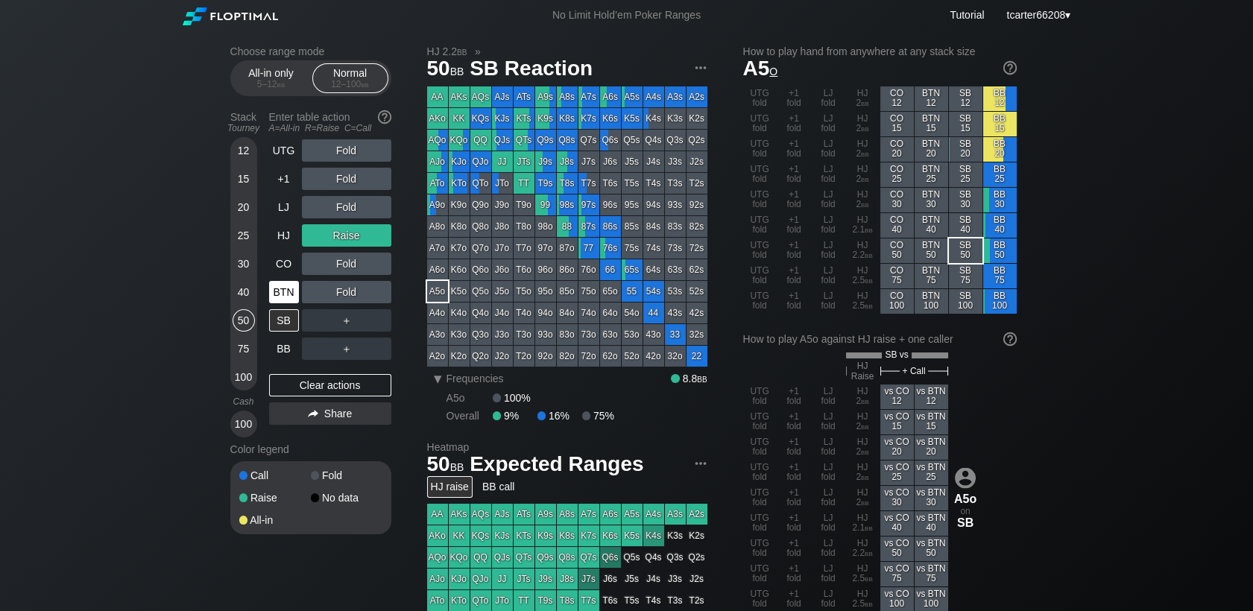
click at [278, 297] on div "BTN" at bounding box center [284, 292] width 30 height 22
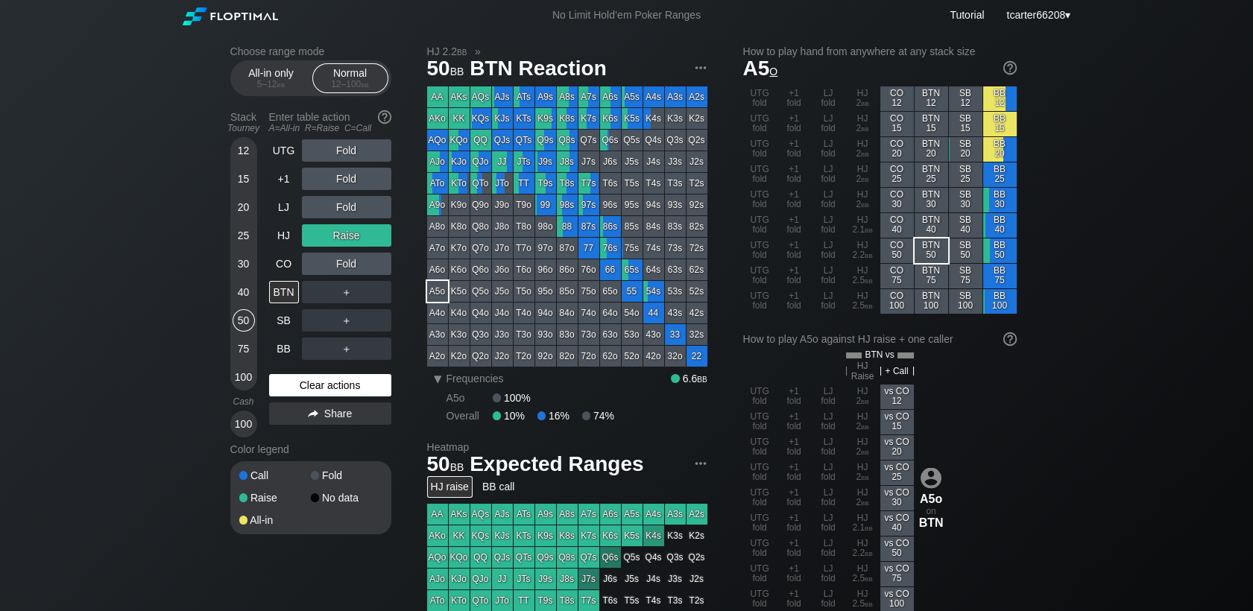
click at [351, 395] on div "Clear actions" at bounding box center [330, 385] width 122 height 22
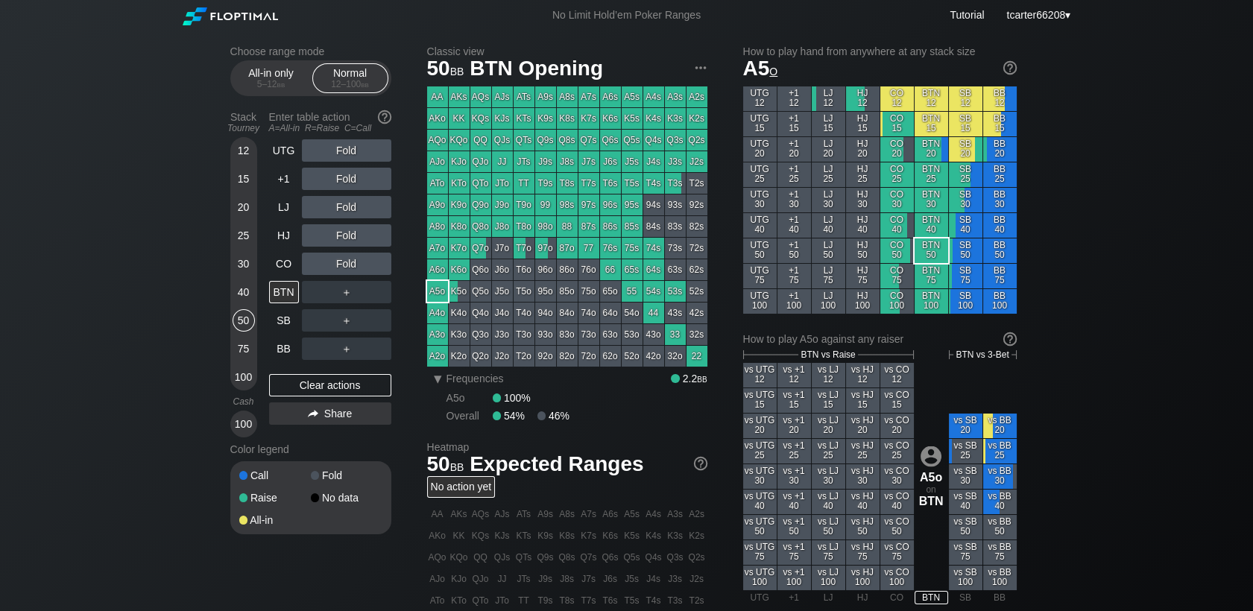
click at [347, 270] on div "Fold" at bounding box center [346, 264] width 89 height 22
click at [347, 270] on div "R ✕" at bounding box center [346, 264] width 29 height 22
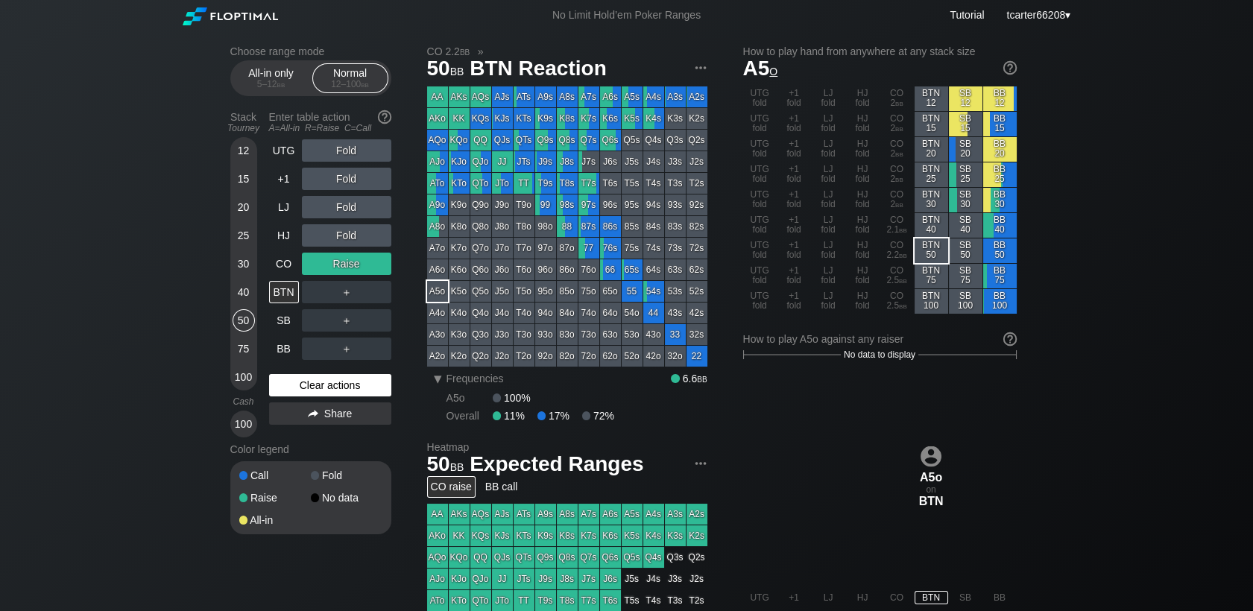
click at [296, 391] on div "Clear actions" at bounding box center [330, 385] width 122 height 22
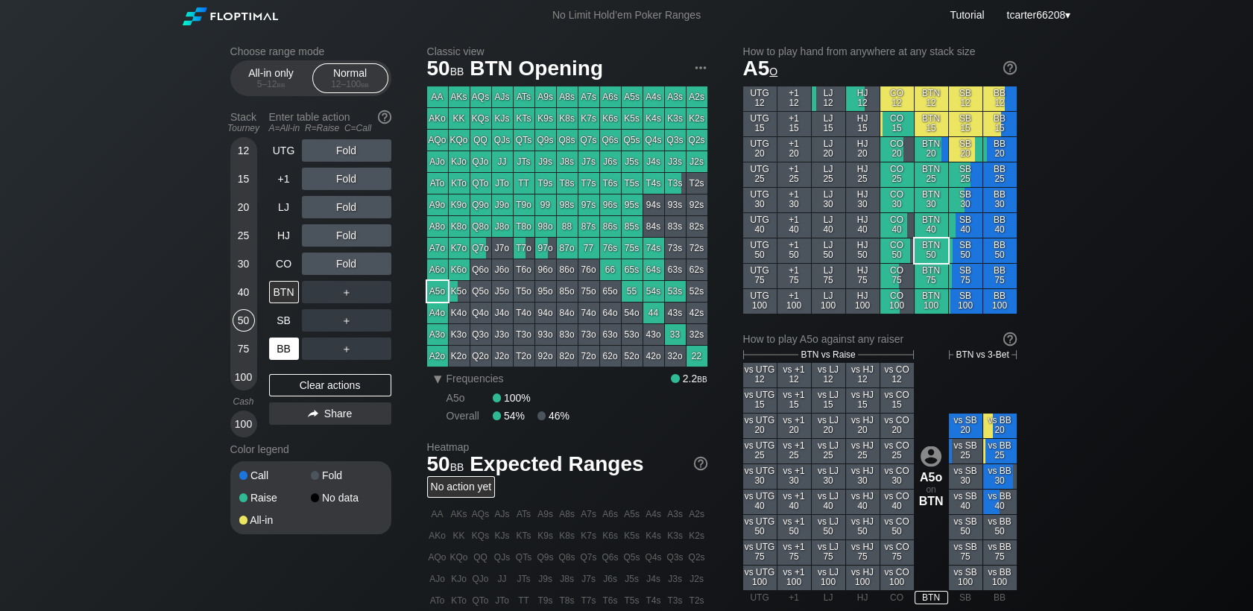
drag, startPoint x: 328, startPoint y: 393, endPoint x: 277, endPoint y: 351, distance: 66.3
click at [328, 393] on div "Clear actions" at bounding box center [330, 385] width 122 height 22
click at [328, 399] on div "UTG Fold +1 Fold LJ Fold HJ Fold CO Fold BTN ＋ SB ＋ BB ＋ Clear actions Share" at bounding box center [330, 288] width 122 height 298
click at [332, 397] on div "Clear actions" at bounding box center [330, 385] width 122 height 22
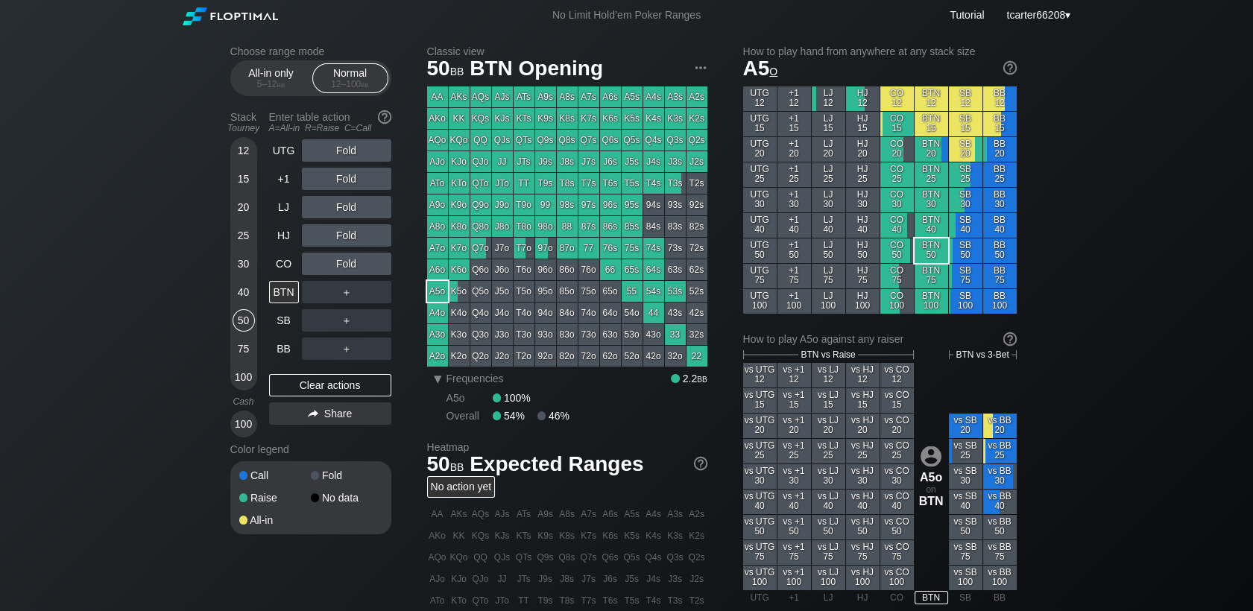
click at [244, 269] on div "30" at bounding box center [244, 264] width 22 height 22
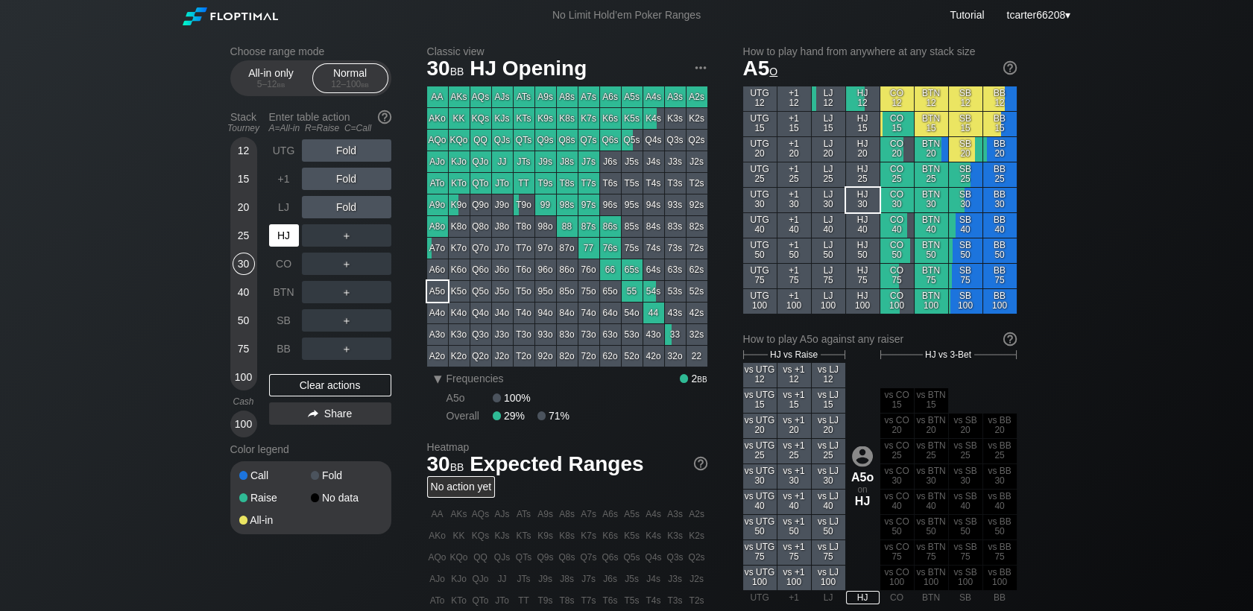
click at [288, 233] on div "HJ" at bounding box center [284, 235] width 30 height 22
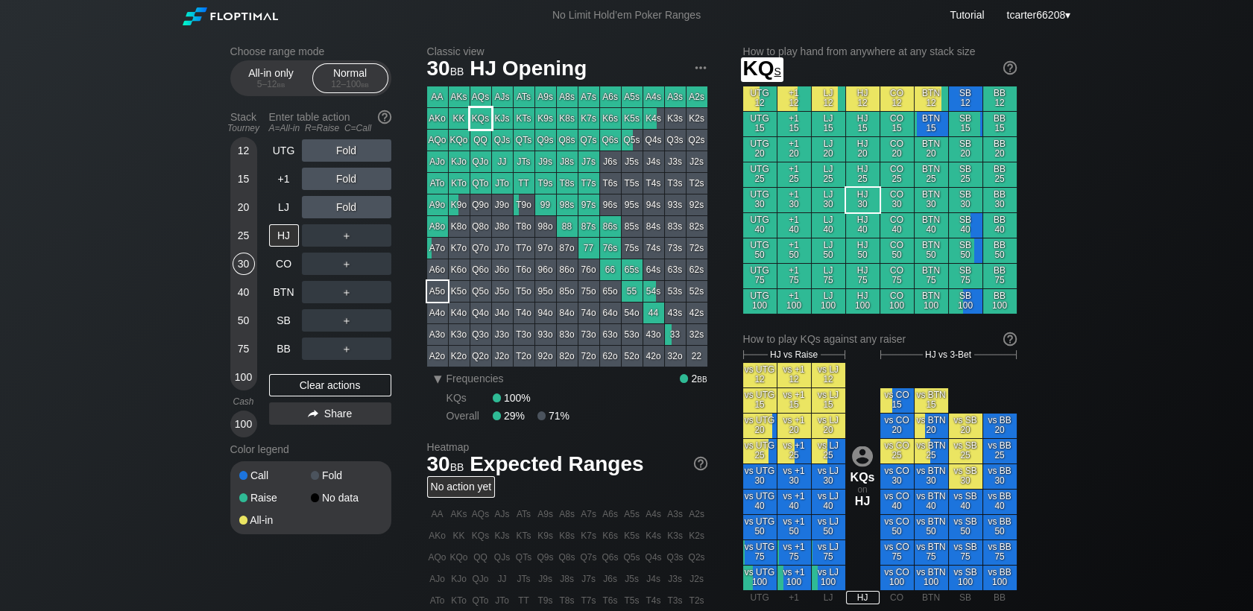
click at [486, 118] on div "KQs" at bounding box center [480, 118] width 21 height 21
click at [341, 247] on div "R ✕" at bounding box center [346, 235] width 29 height 22
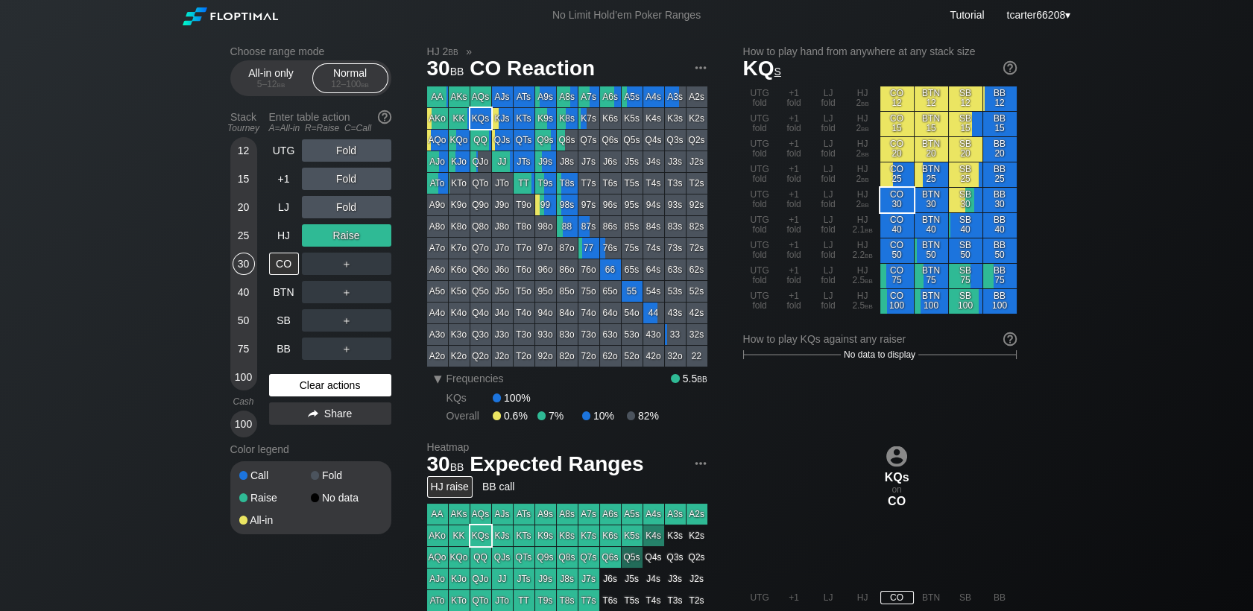
click at [376, 388] on div "Clear actions" at bounding box center [330, 385] width 122 height 22
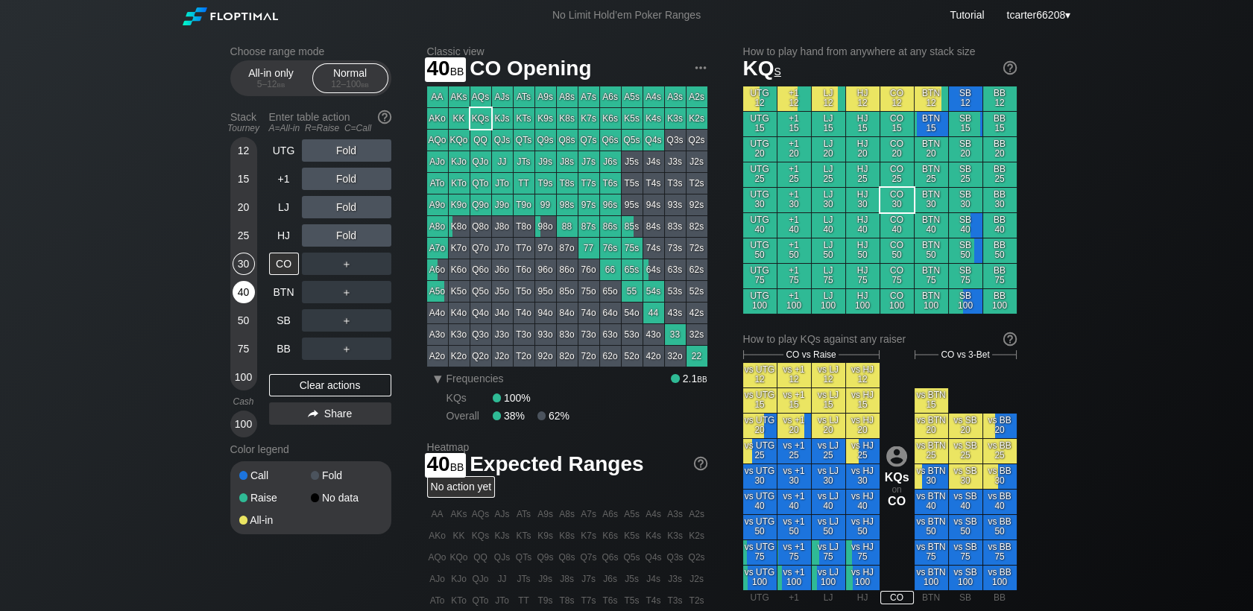
click at [250, 309] on div "40" at bounding box center [244, 295] width 22 height 28
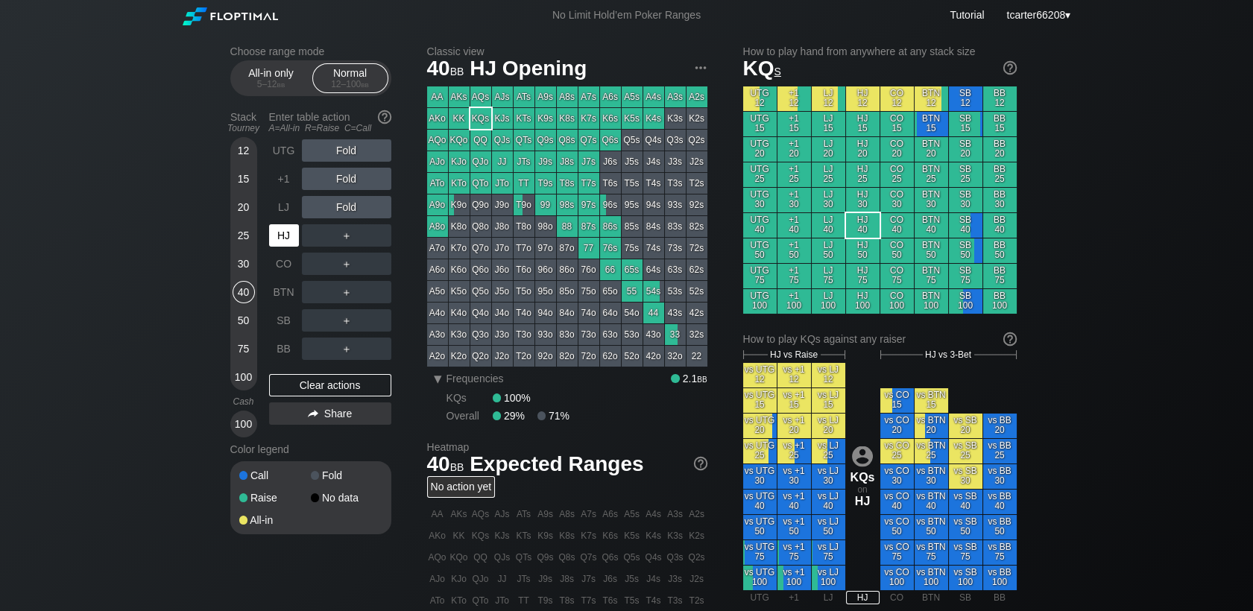
click at [292, 239] on div "HJ" at bounding box center [284, 235] width 30 height 22
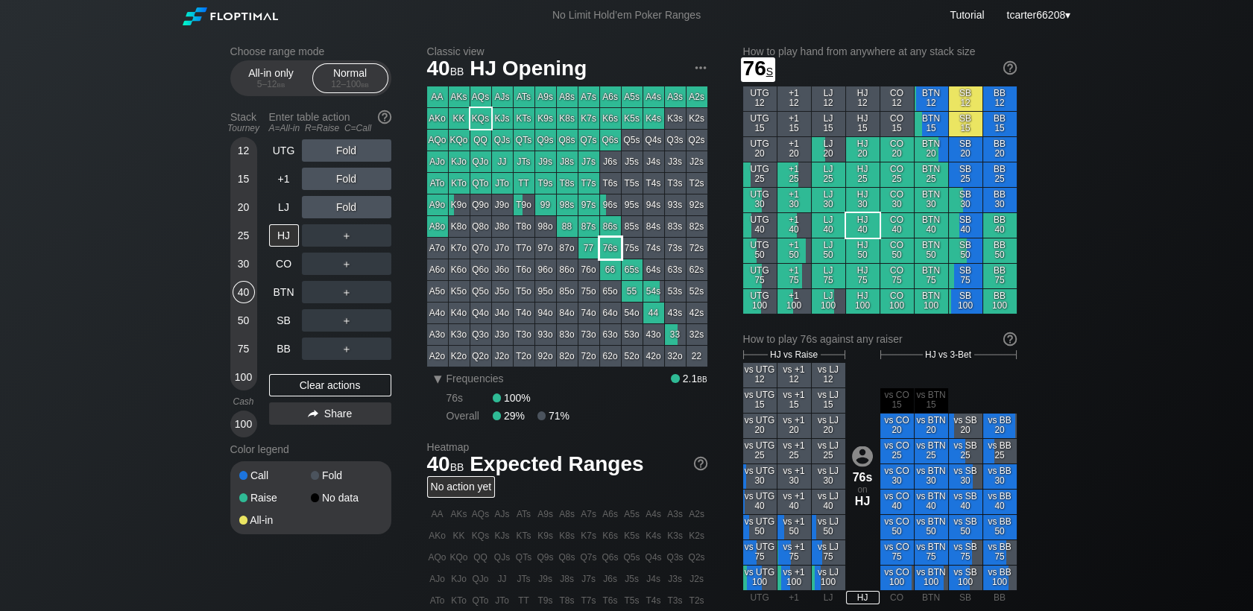
click at [616, 236] on div "86s" at bounding box center [610, 226] width 21 height 21
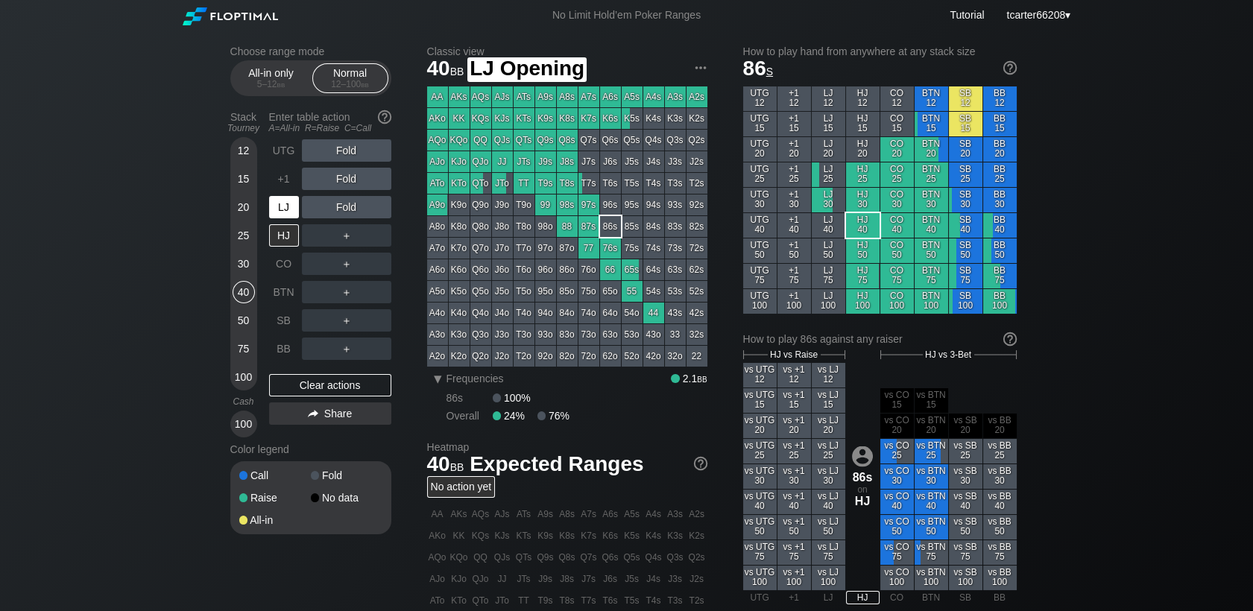
click at [283, 216] on div "LJ" at bounding box center [284, 207] width 30 height 22
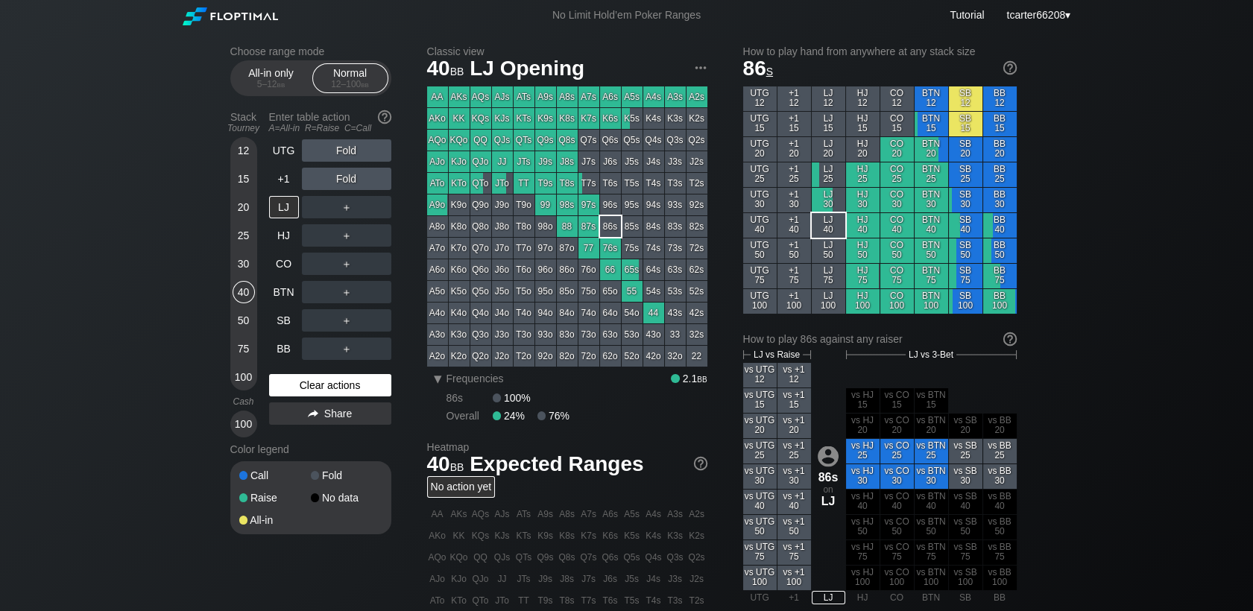
click at [321, 382] on div "Clear actions" at bounding box center [330, 385] width 122 height 22
click at [293, 384] on div "Clear actions" at bounding box center [330, 385] width 122 height 22
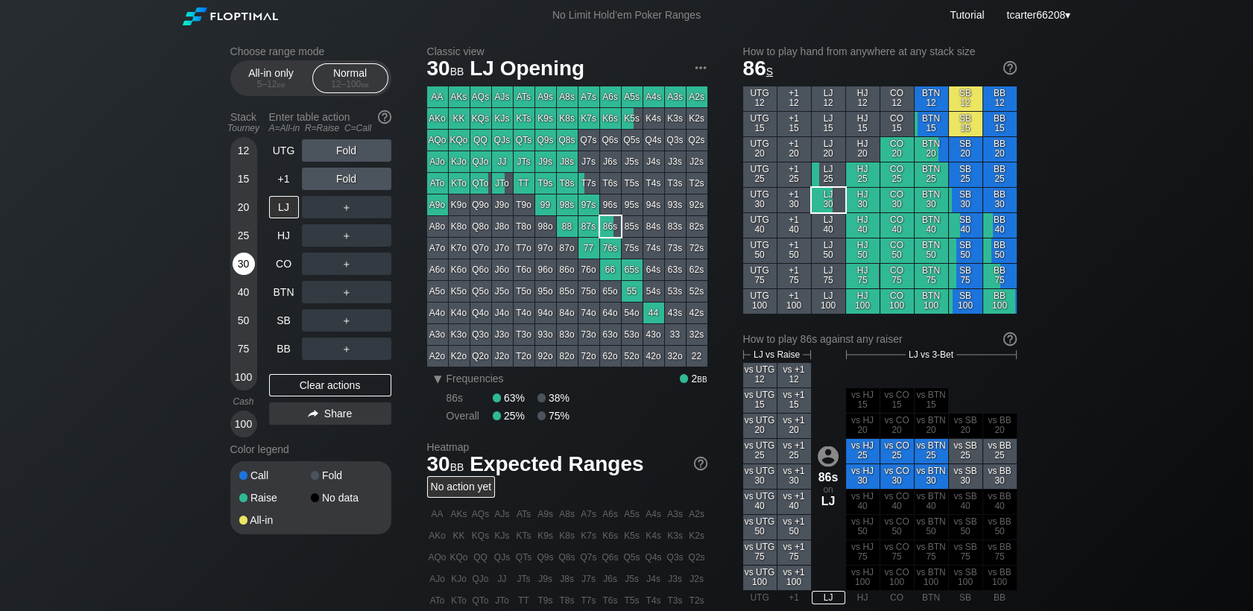
click at [246, 262] on div "30" at bounding box center [244, 264] width 22 height 22
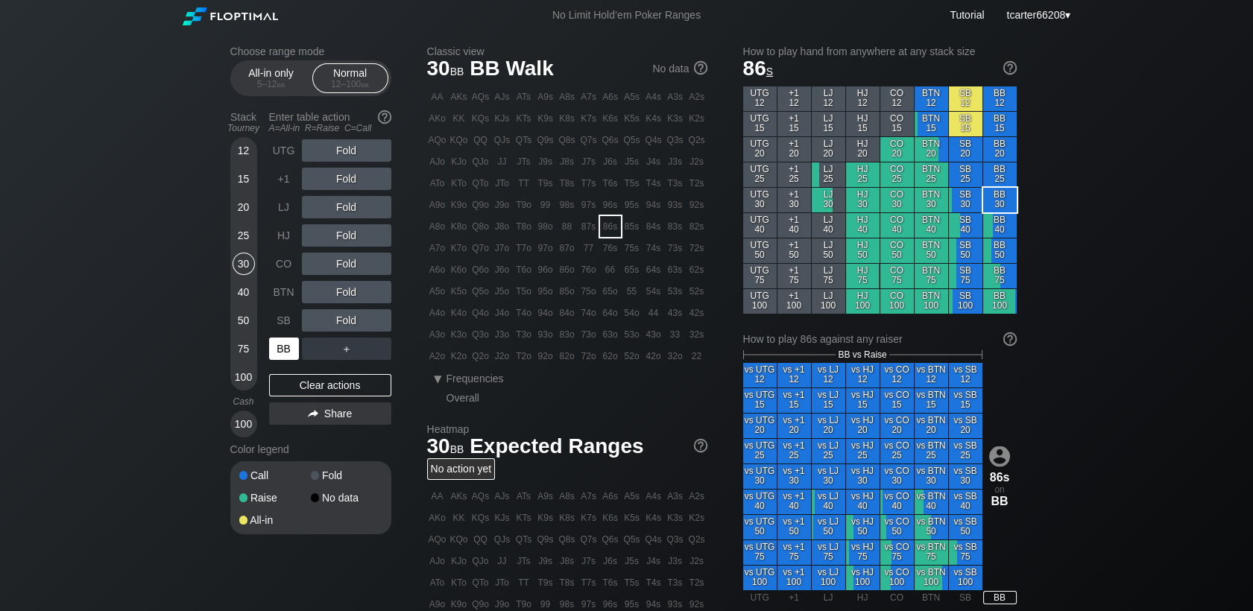
click at [287, 359] on div "BB" at bounding box center [284, 349] width 30 height 22
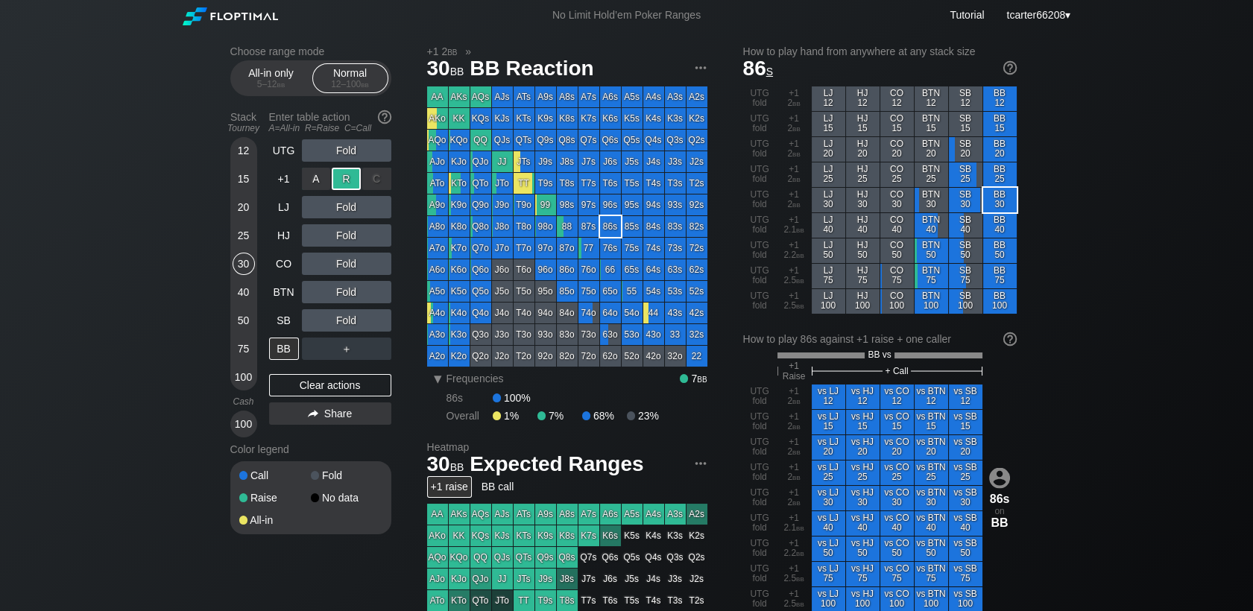
click at [343, 186] on div "R ✕" at bounding box center [346, 179] width 29 height 22
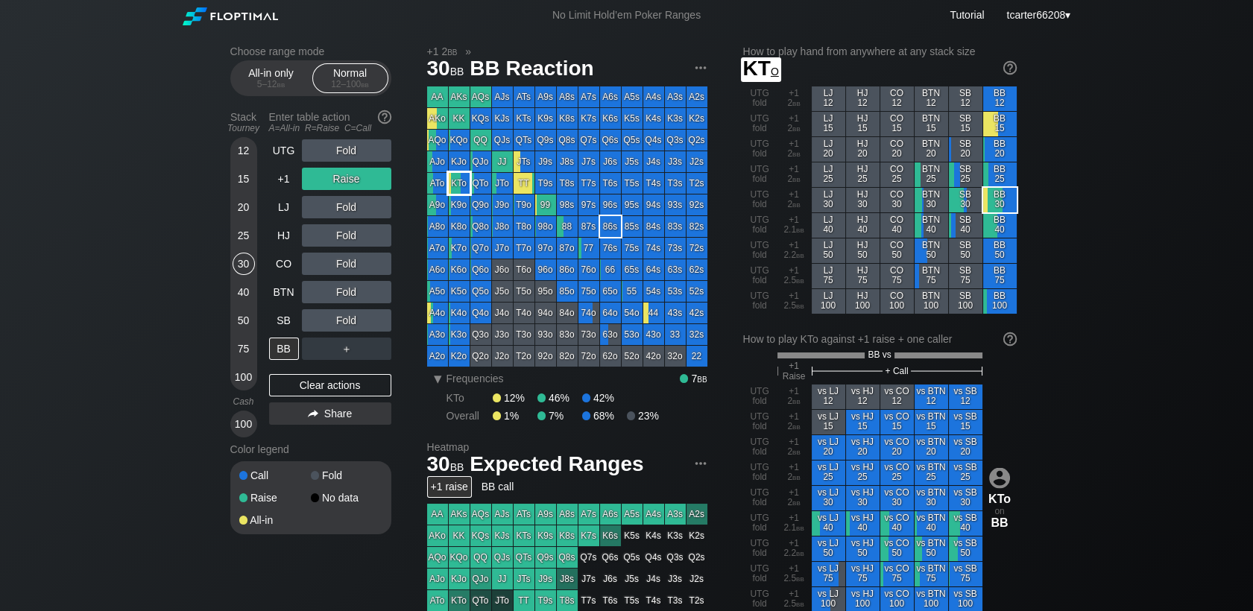
click at [462, 187] on div "KTo" at bounding box center [459, 183] width 21 height 21
click at [382, 268] on div "C ✕" at bounding box center [376, 264] width 29 height 22
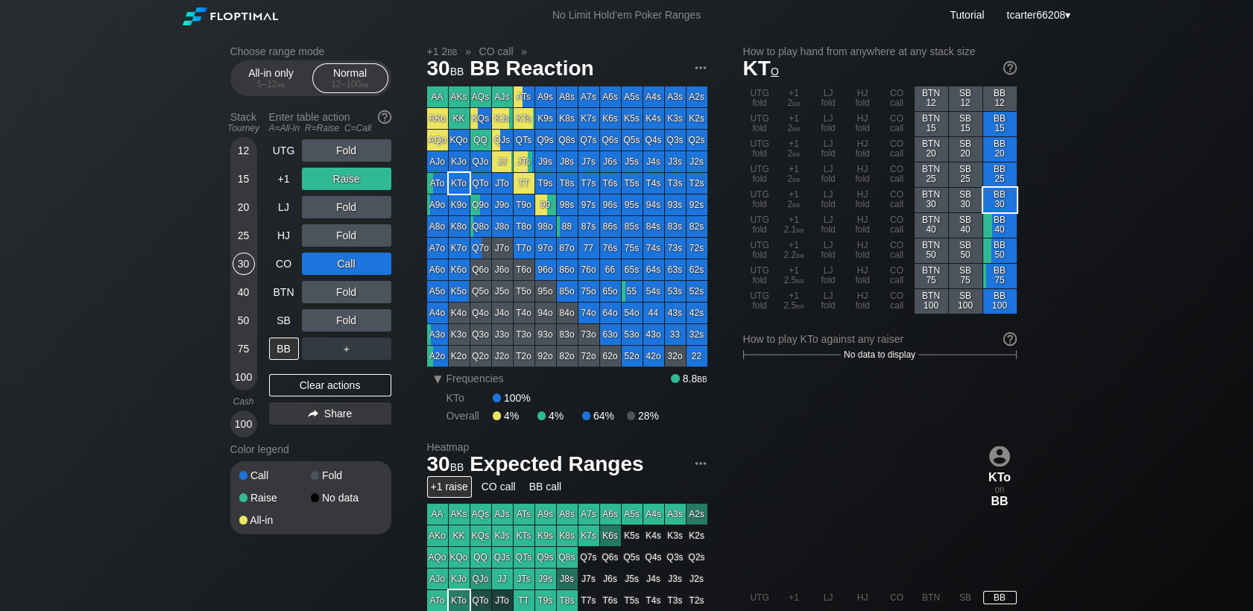
click at [372, 318] on div "Fold" at bounding box center [346, 320] width 89 height 22
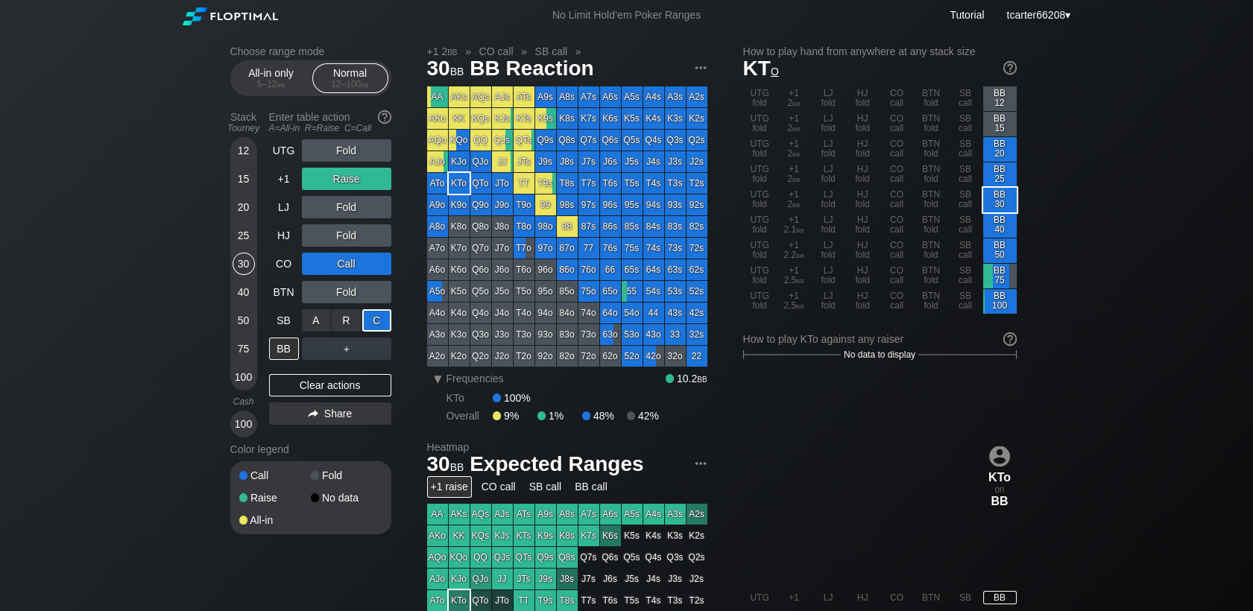
click at [374, 321] on div "C ✕" at bounding box center [376, 320] width 29 height 22
drag, startPoint x: 370, startPoint y: 397, endPoint x: 337, endPoint y: 376, distance: 38.9
click at [370, 396] on div "Clear actions" at bounding box center [330, 385] width 122 height 22
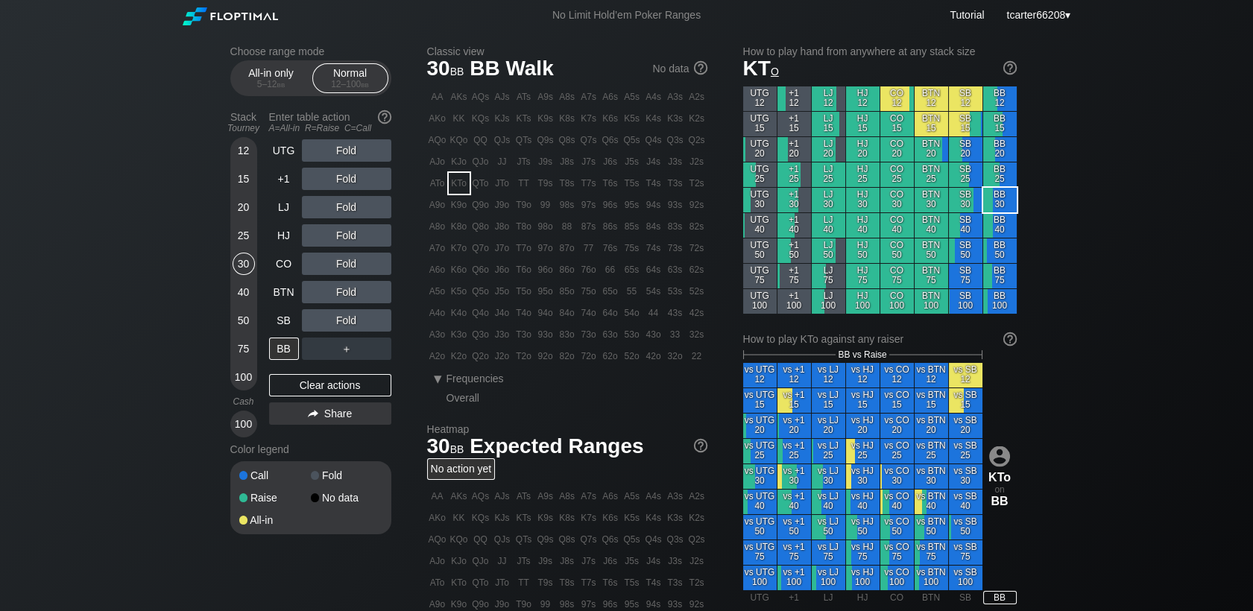
click at [239, 212] on div "20" at bounding box center [244, 207] width 22 height 22
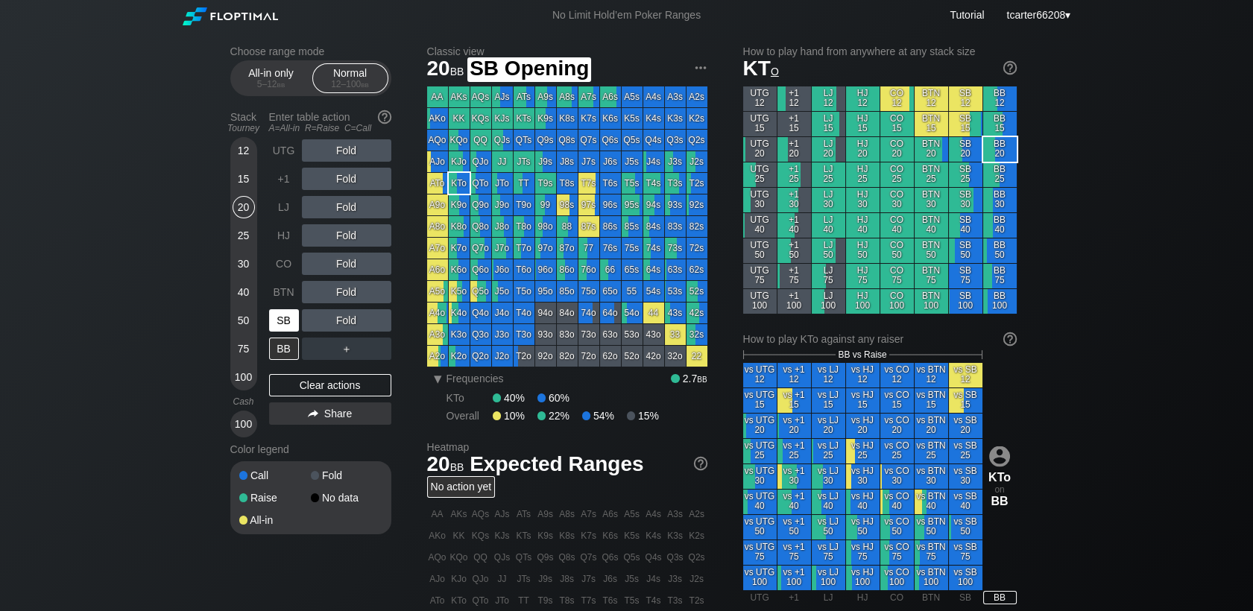
click at [282, 325] on div "SB" at bounding box center [284, 320] width 30 height 22
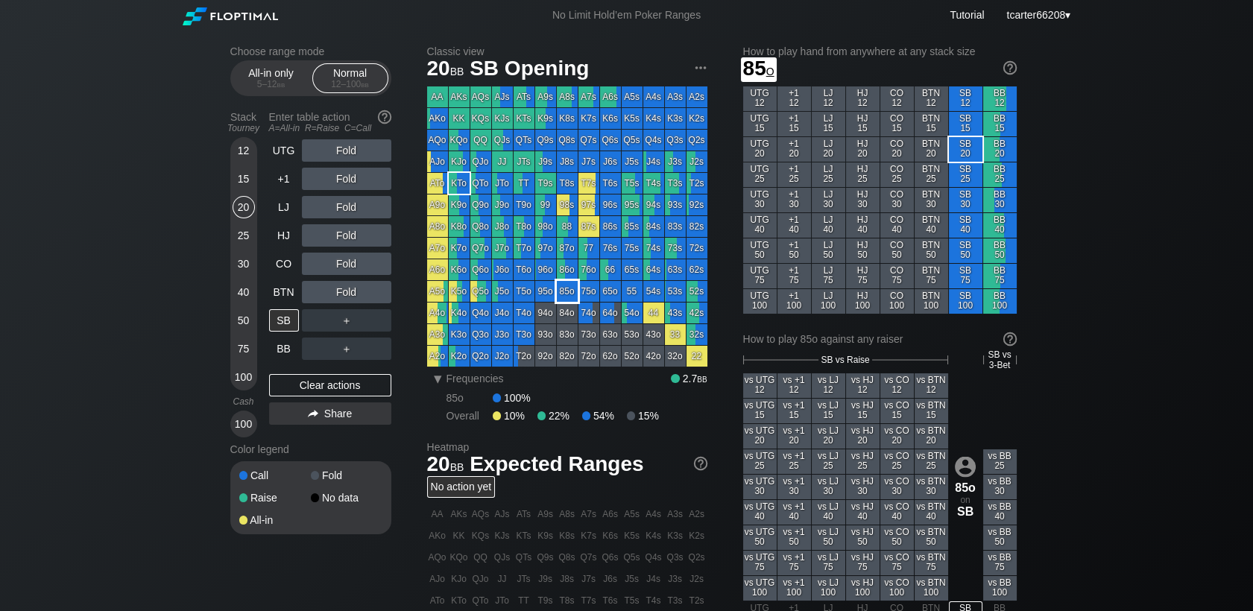
click at [566, 285] on div "85o" at bounding box center [567, 291] width 21 height 21
click at [250, 182] on div "15" at bounding box center [244, 179] width 22 height 22
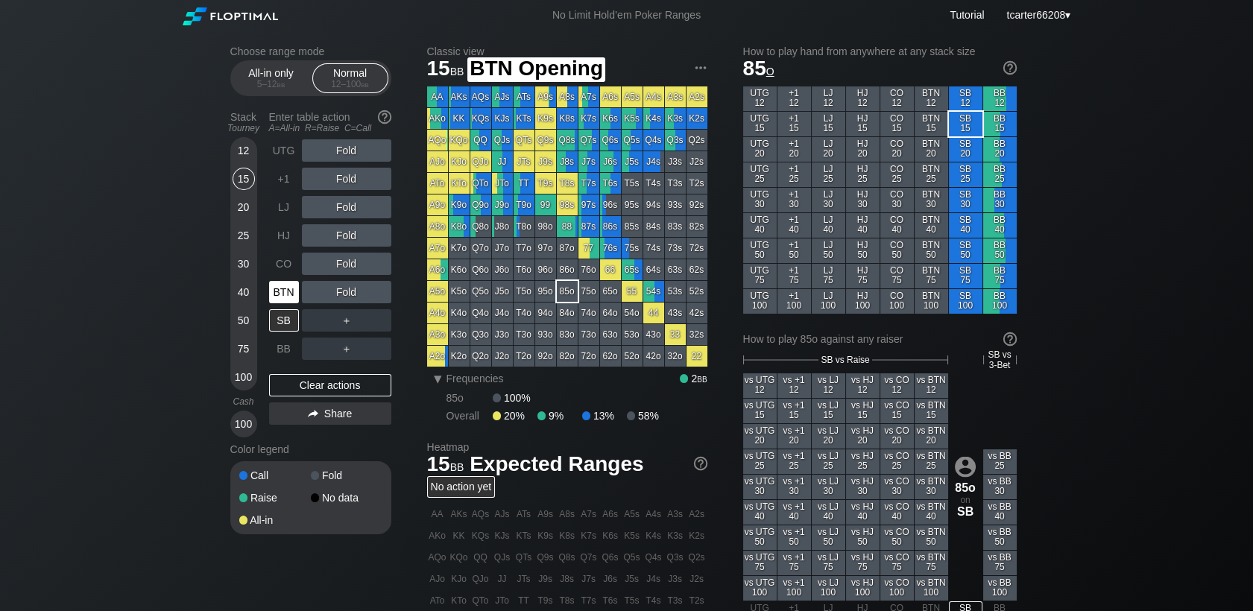
click at [286, 288] on div "BTN" at bounding box center [284, 292] width 30 height 22
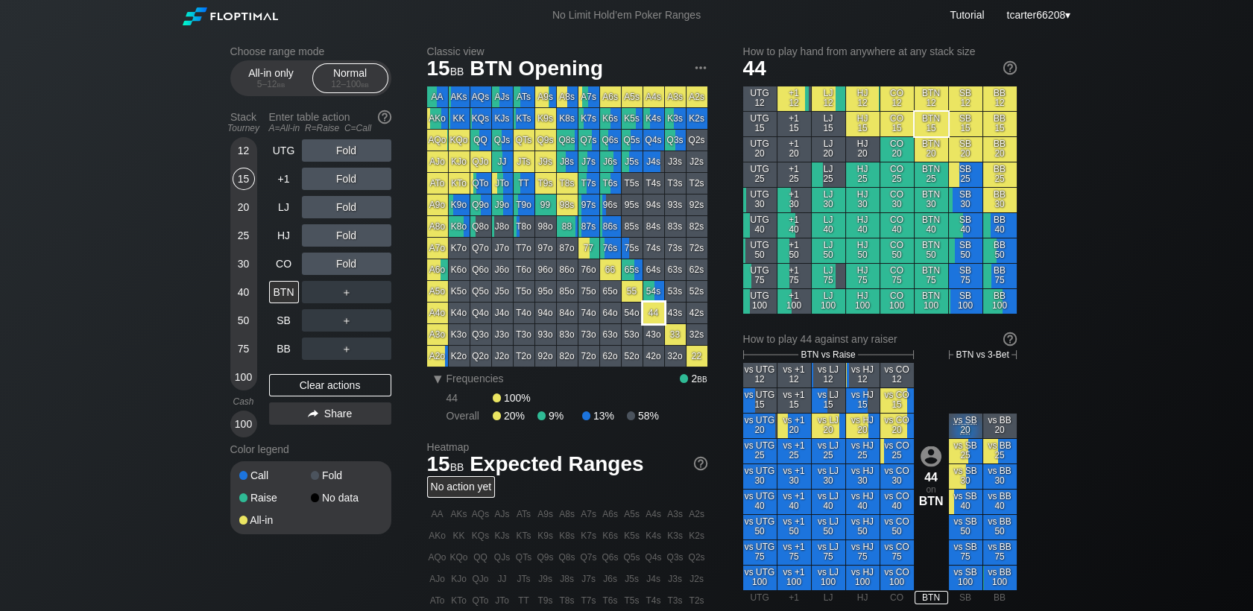
click at [646, 315] on div "44" at bounding box center [653, 313] width 21 height 21
click at [338, 210] on div "R ✕" at bounding box center [346, 207] width 29 height 22
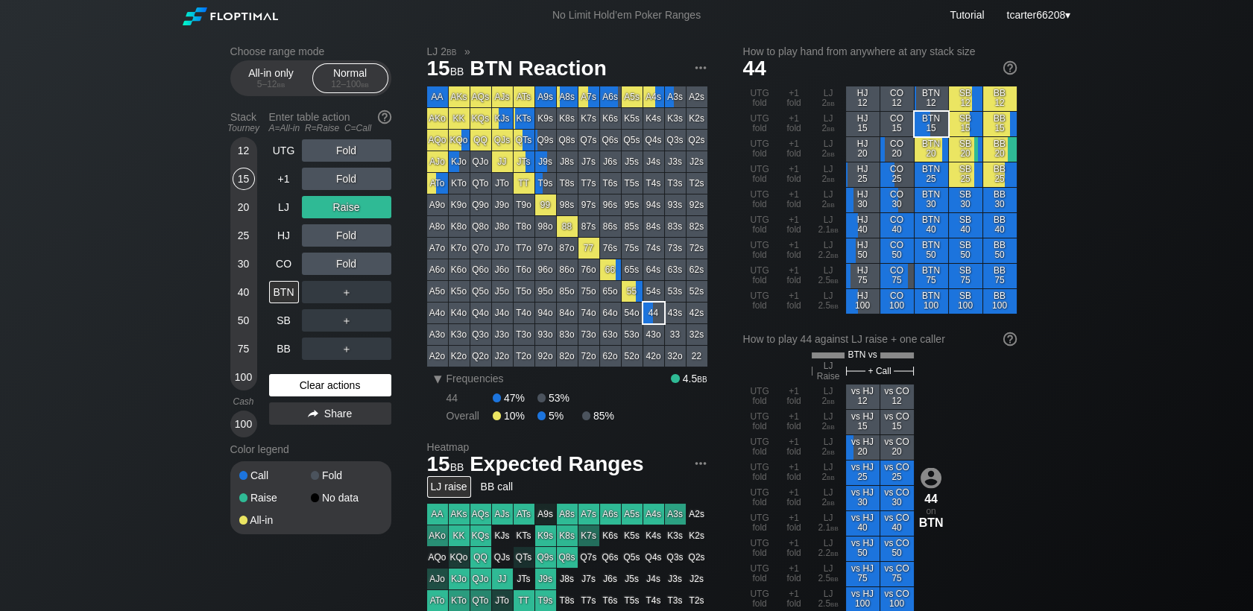
drag, startPoint x: 340, startPoint y: 386, endPoint x: 325, endPoint y: 374, distance: 19.6
click at [340, 385] on div "Clear actions" at bounding box center [330, 385] width 122 height 22
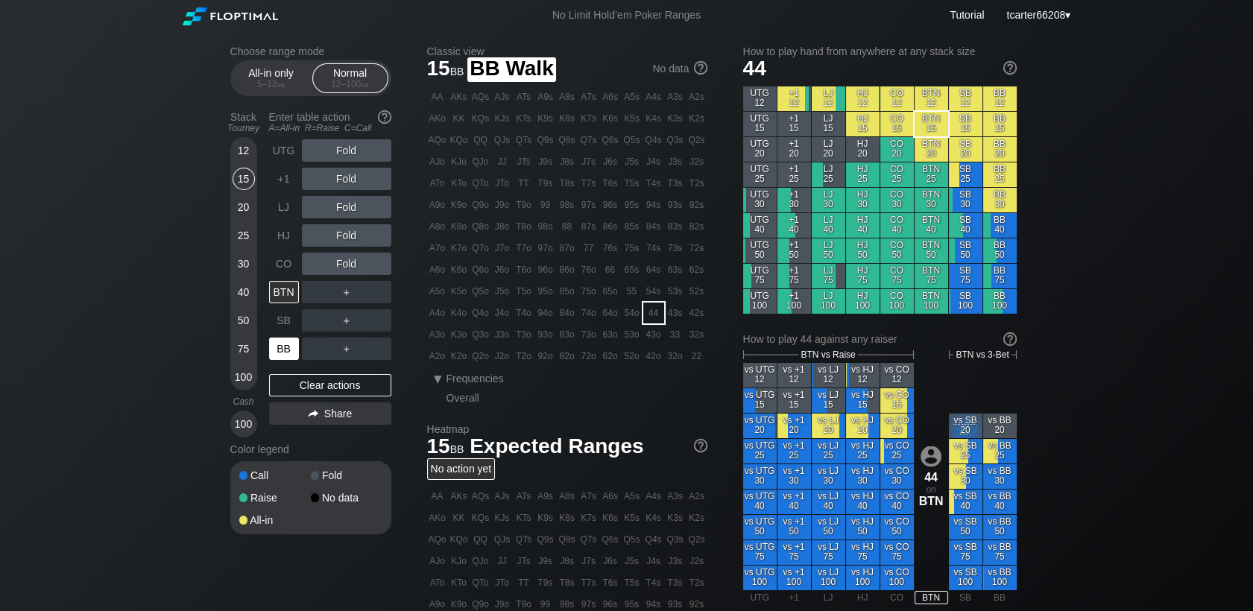
click at [279, 349] on div "BB" at bounding box center [284, 349] width 30 height 22
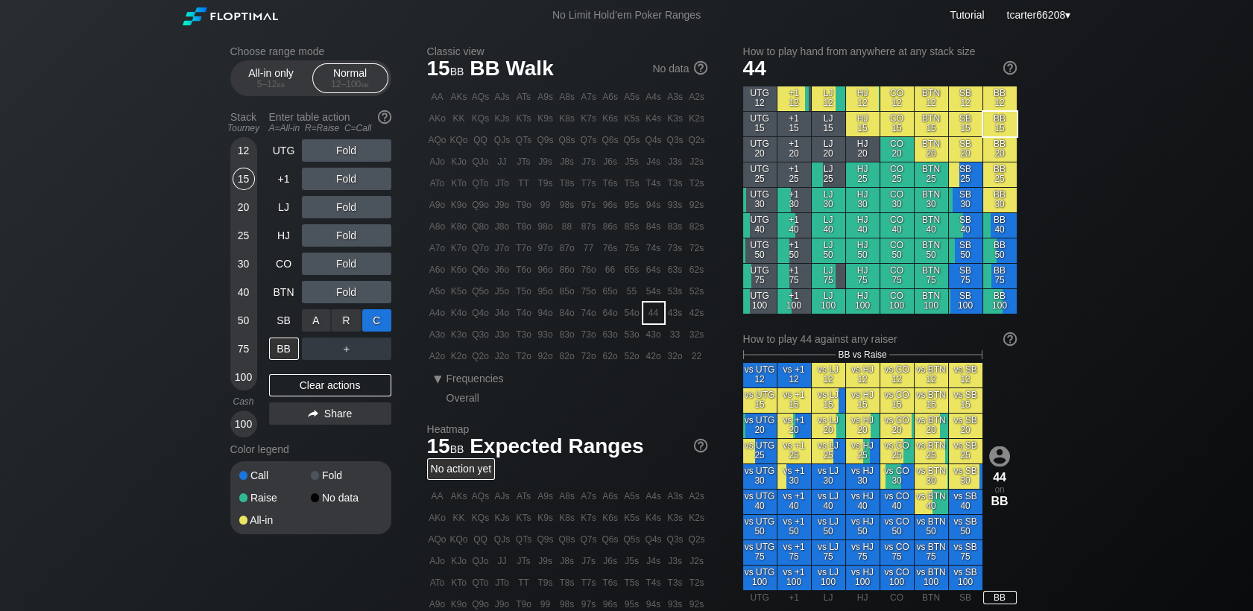
click at [382, 315] on div "C ✕" at bounding box center [376, 320] width 29 height 22
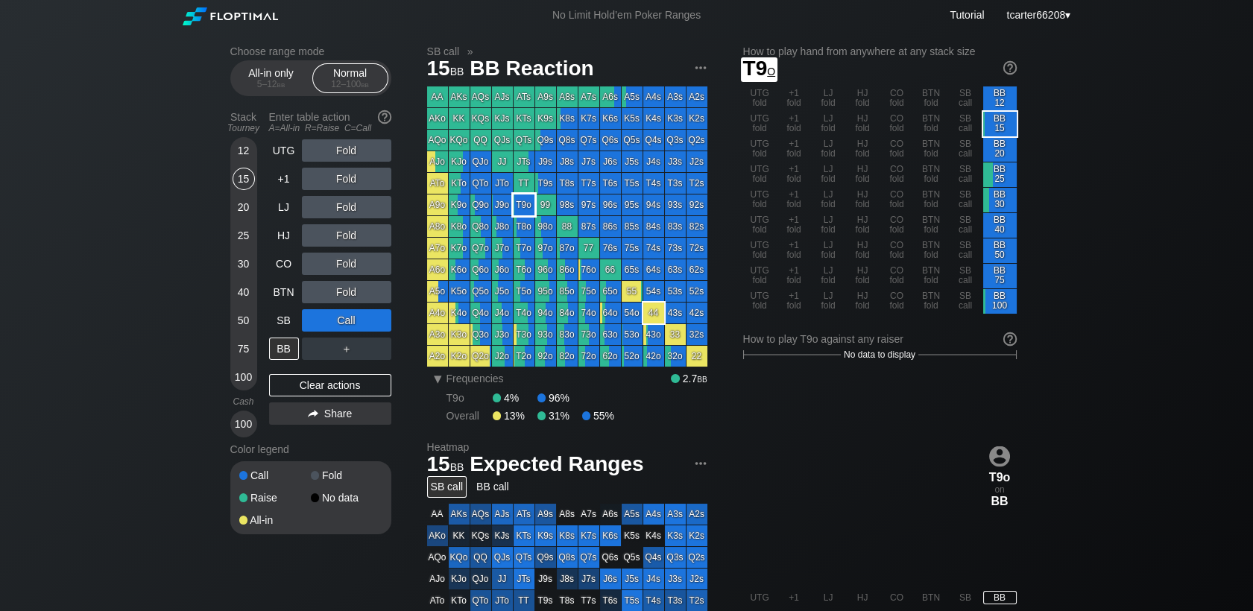
click at [522, 212] on div "T9o" at bounding box center [524, 205] width 21 height 21
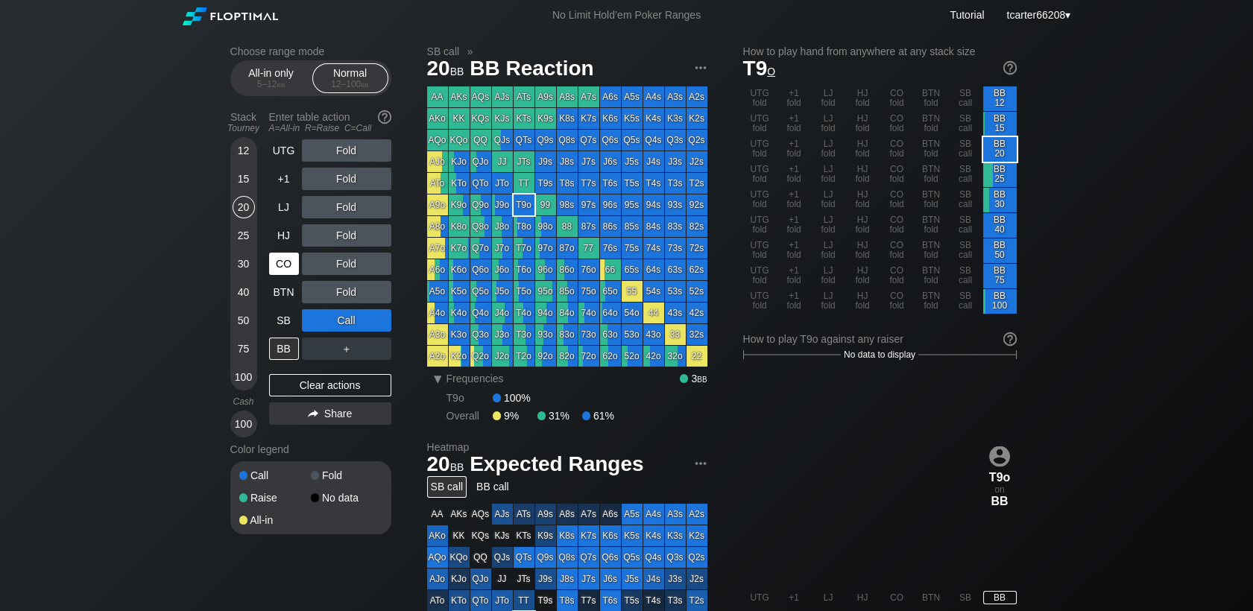
drag, startPoint x: 242, startPoint y: 209, endPoint x: 292, endPoint y: 254, distance: 67.6
click at [242, 209] on div "20" at bounding box center [244, 207] width 22 height 22
click at [338, 400] on div "UTG Fold +1 Fold LJ Fold HJ Fold CO Fold BTN Fold SB Call BB ＋ Clear actions Sh…" at bounding box center [330, 288] width 122 height 298
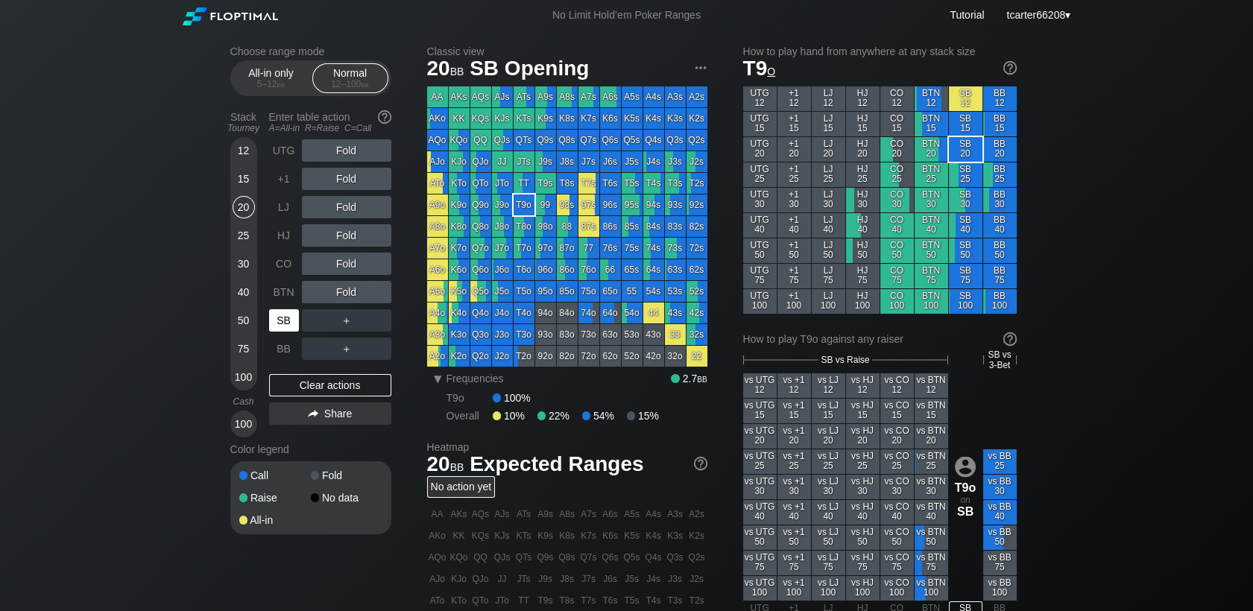
click at [271, 320] on div "SB" at bounding box center [284, 320] width 30 height 22
click at [277, 259] on div "CO" at bounding box center [284, 264] width 30 height 22
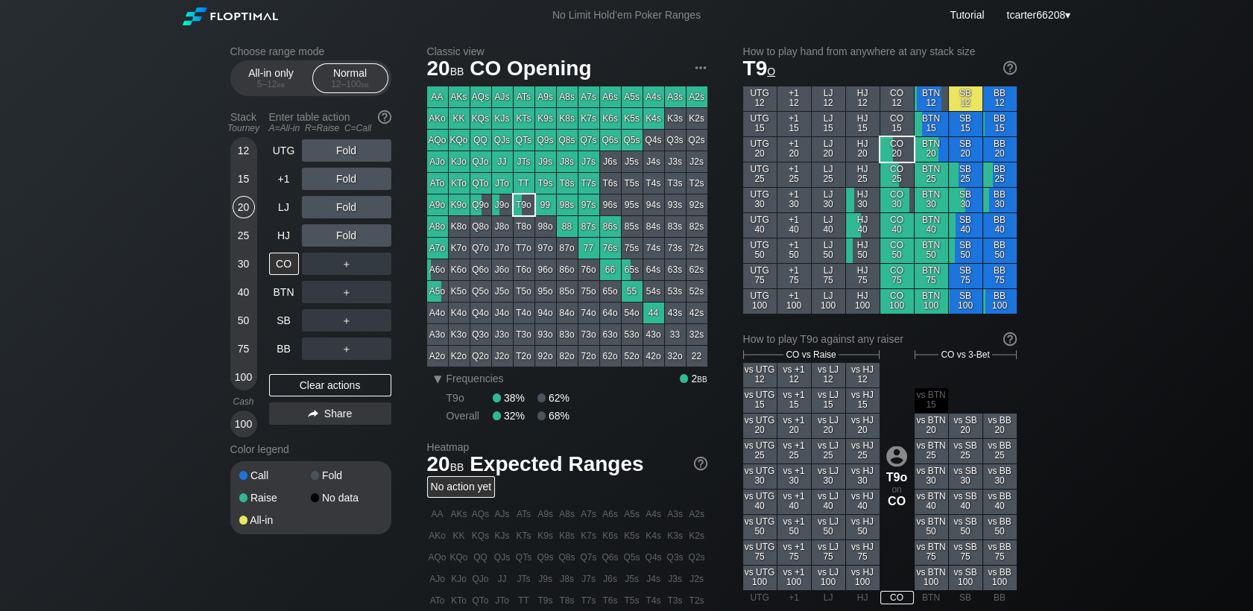
drag, startPoint x: 238, startPoint y: 176, endPoint x: 256, endPoint y: 168, distance: 19.4
click at [239, 176] on div "15" at bounding box center [244, 179] width 22 height 22
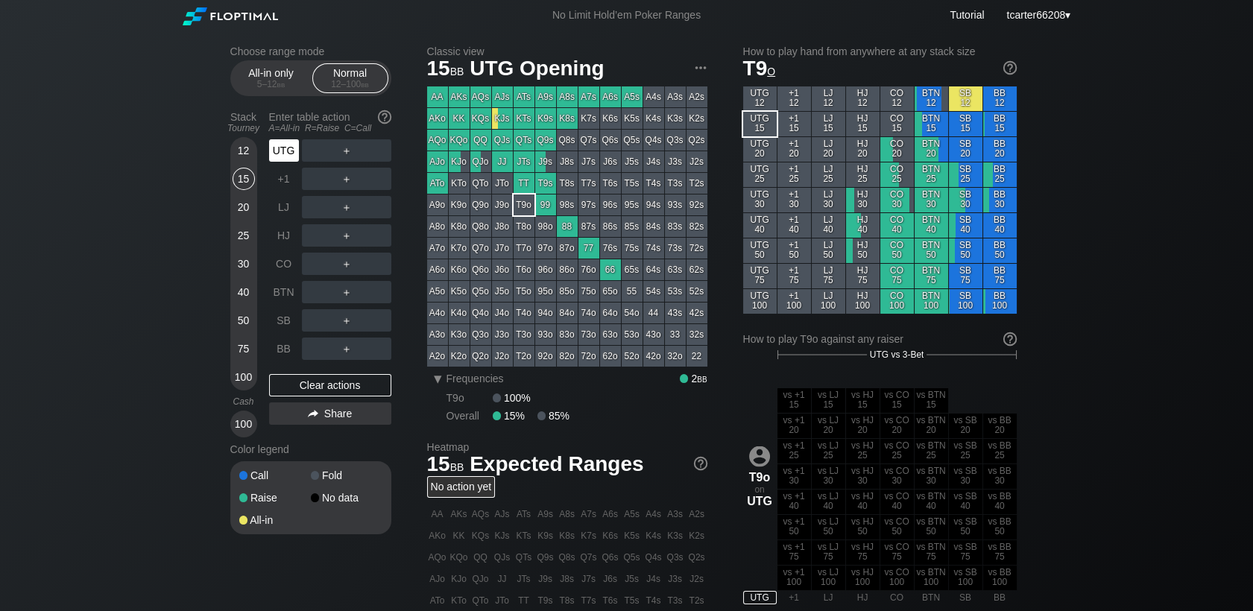
click at [288, 148] on div "UTG" at bounding box center [284, 150] width 30 height 22
click at [289, 353] on div "BB" at bounding box center [284, 349] width 30 height 22
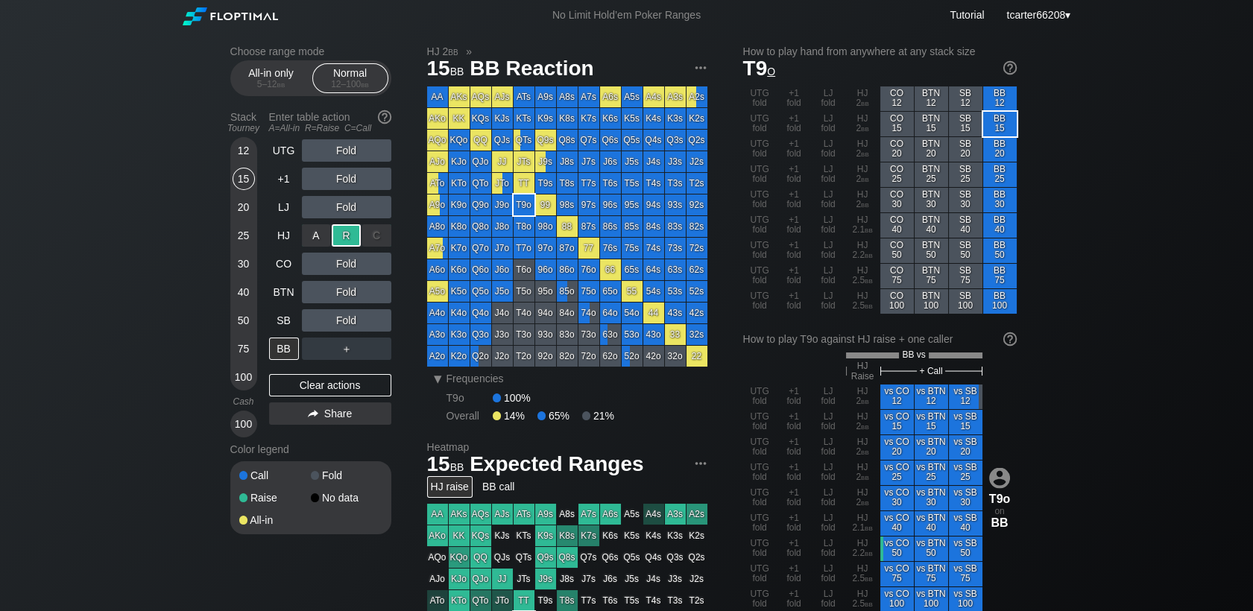
click at [349, 242] on div "R ✕" at bounding box center [346, 235] width 29 height 22
click at [350, 242] on div "R ✕" at bounding box center [346, 235] width 29 height 22
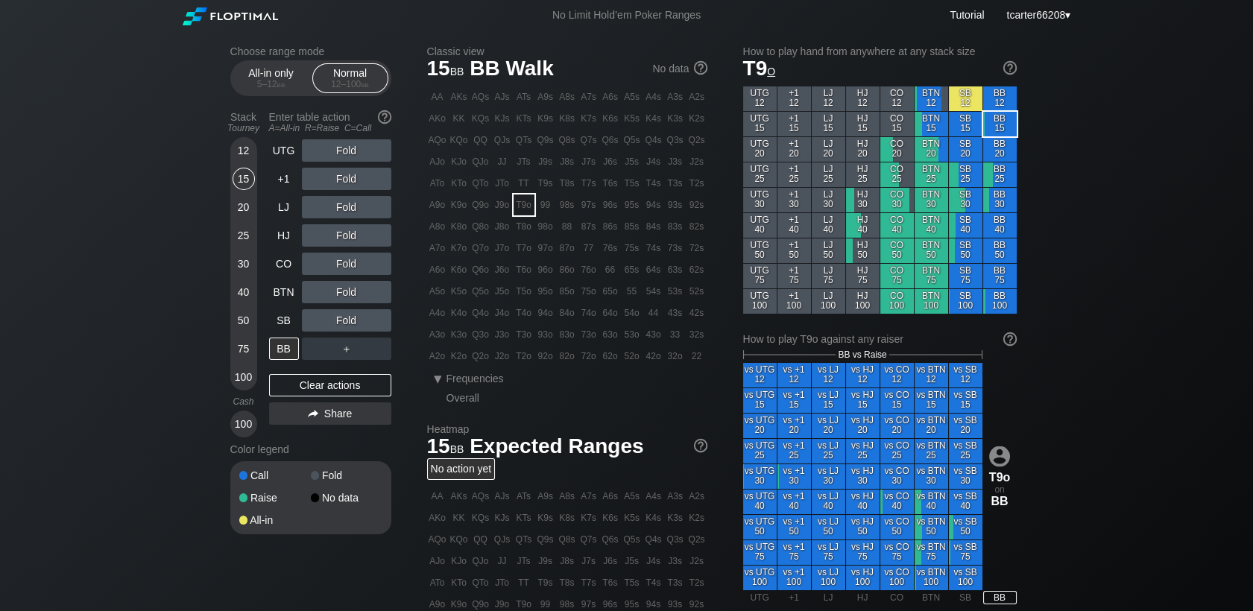
click at [247, 152] on div "12" at bounding box center [244, 150] width 22 height 22
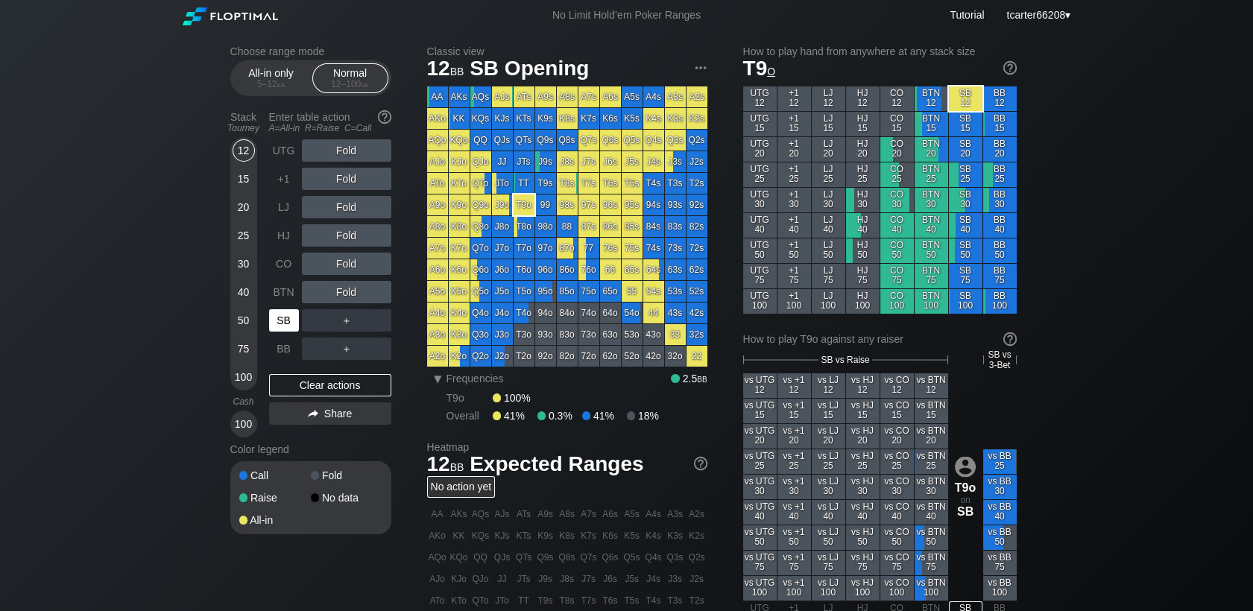
click at [297, 317] on div "SB" at bounding box center [284, 320] width 30 height 22
click at [292, 259] on div "CO" at bounding box center [284, 264] width 30 height 22
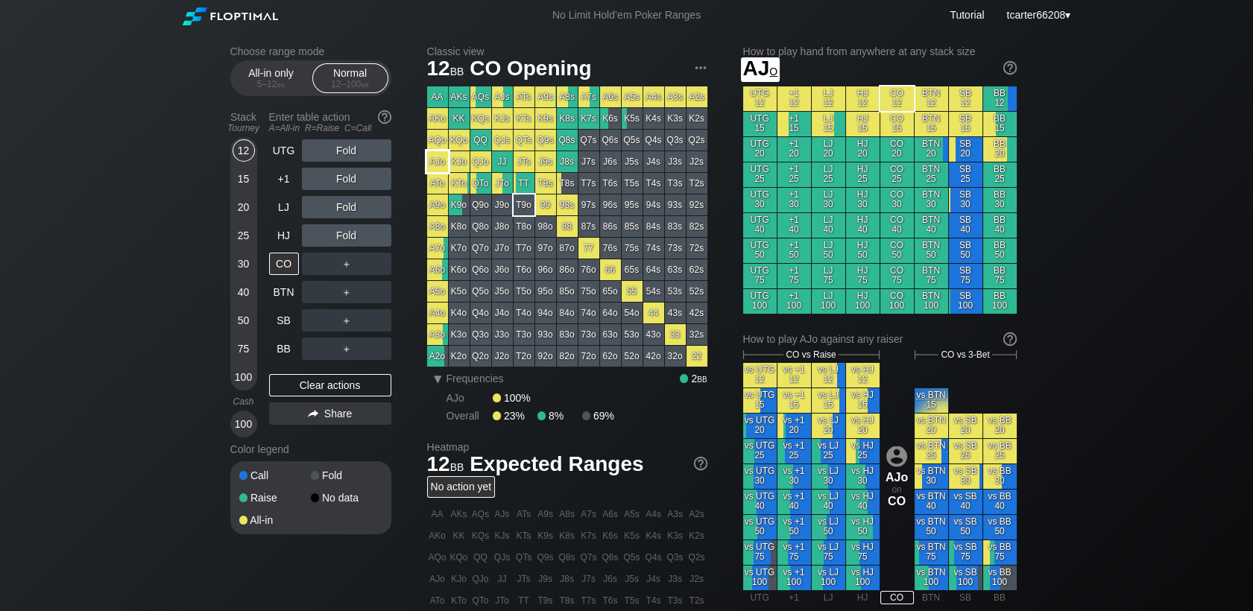
click at [440, 163] on div "AJo" at bounding box center [437, 161] width 21 height 21
click at [355, 241] on div "Fold" at bounding box center [346, 235] width 89 height 22
click at [351, 239] on div "R ✕" at bounding box center [346, 235] width 29 height 22
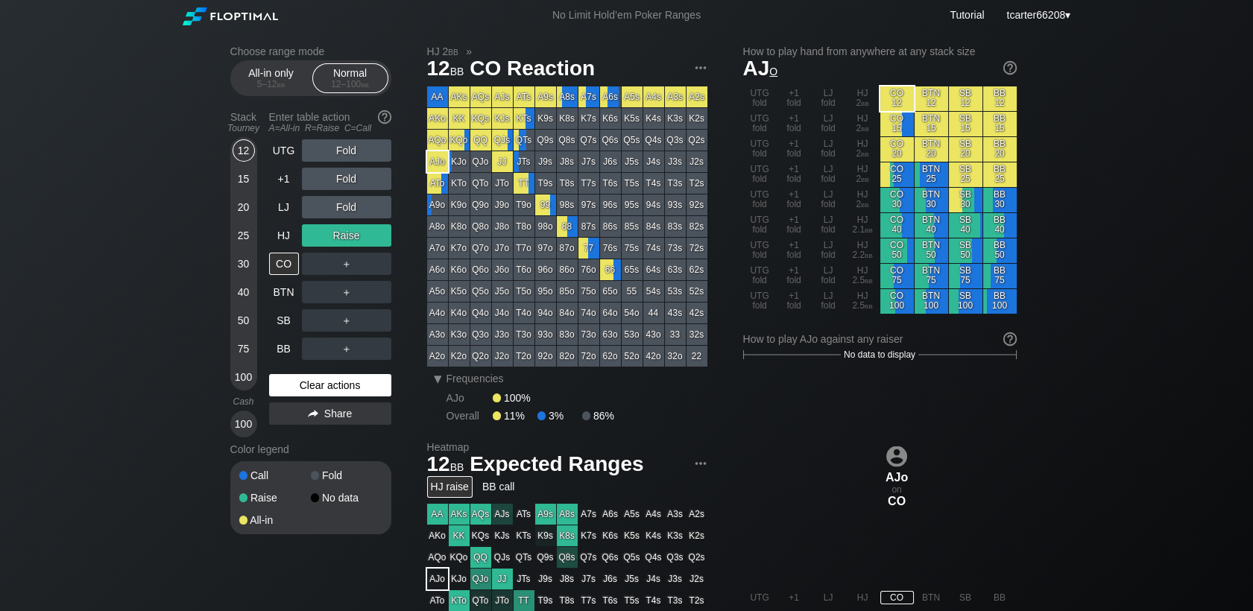
click at [297, 388] on div "Clear actions" at bounding box center [330, 385] width 122 height 22
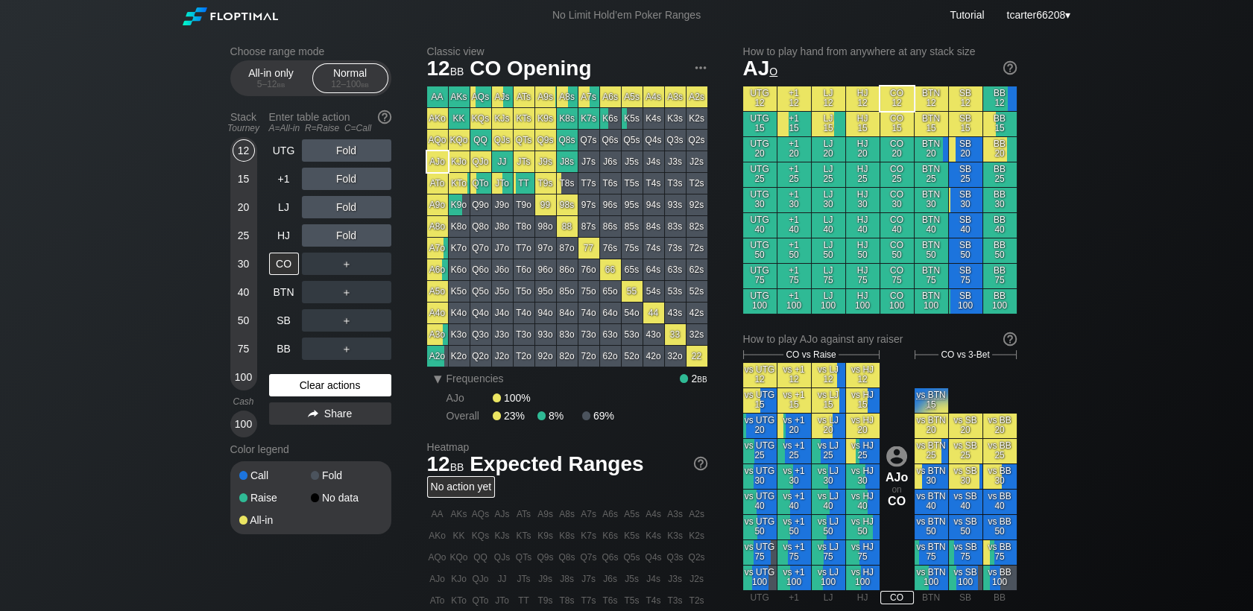
click at [383, 379] on div "Clear actions" at bounding box center [330, 385] width 122 height 22
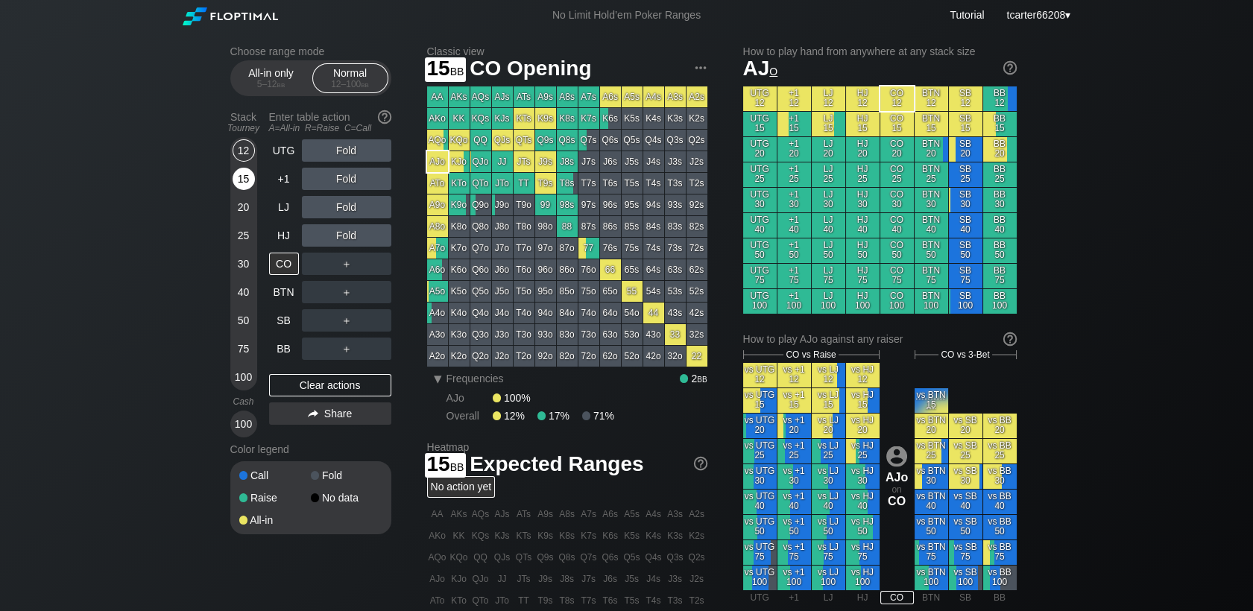
click at [245, 186] on div "15" at bounding box center [244, 179] width 22 height 22
click at [283, 182] on div "+1" at bounding box center [284, 179] width 30 height 22
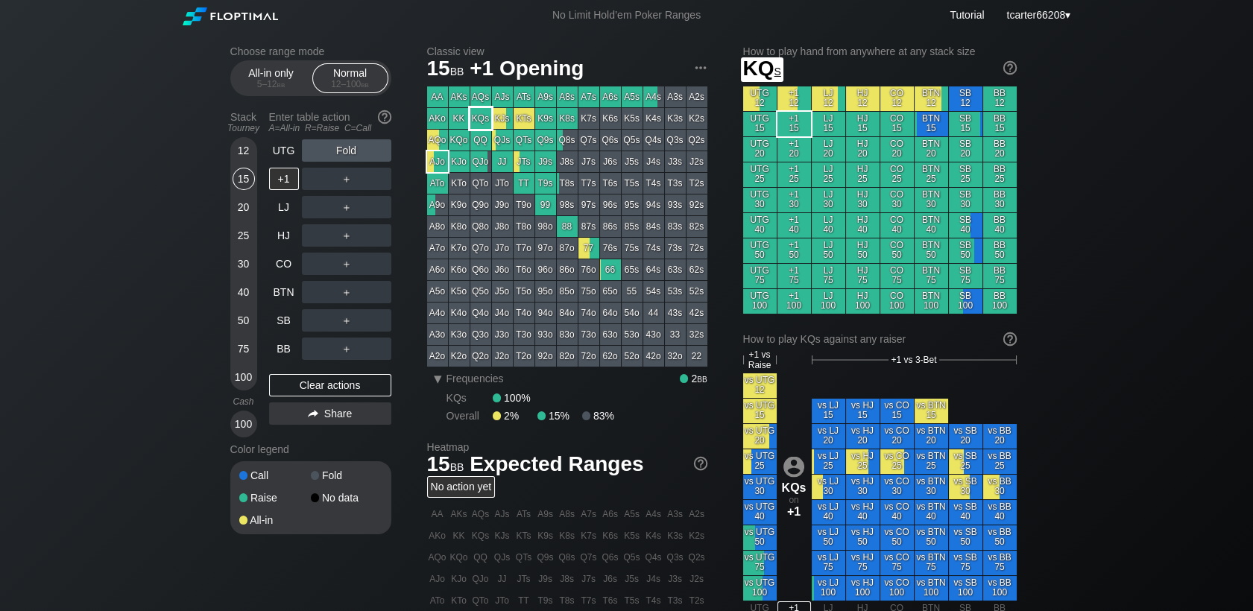
click at [482, 123] on div "KQs" at bounding box center [480, 118] width 21 height 21
click at [345, 206] on div "＋" at bounding box center [346, 207] width 89 height 22
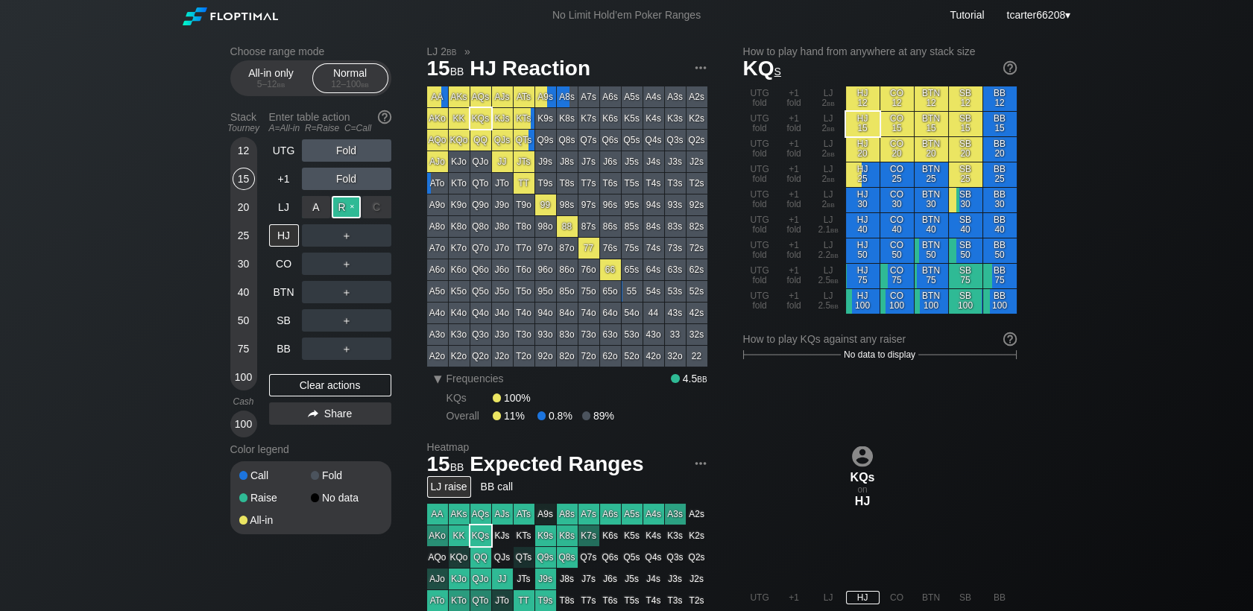
click at [343, 207] on div "R ✕" at bounding box center [346, 207] width 29 height 22
click at [368, 294] on div "C ✕" at bounding box center [376, 292] width 29 height 22
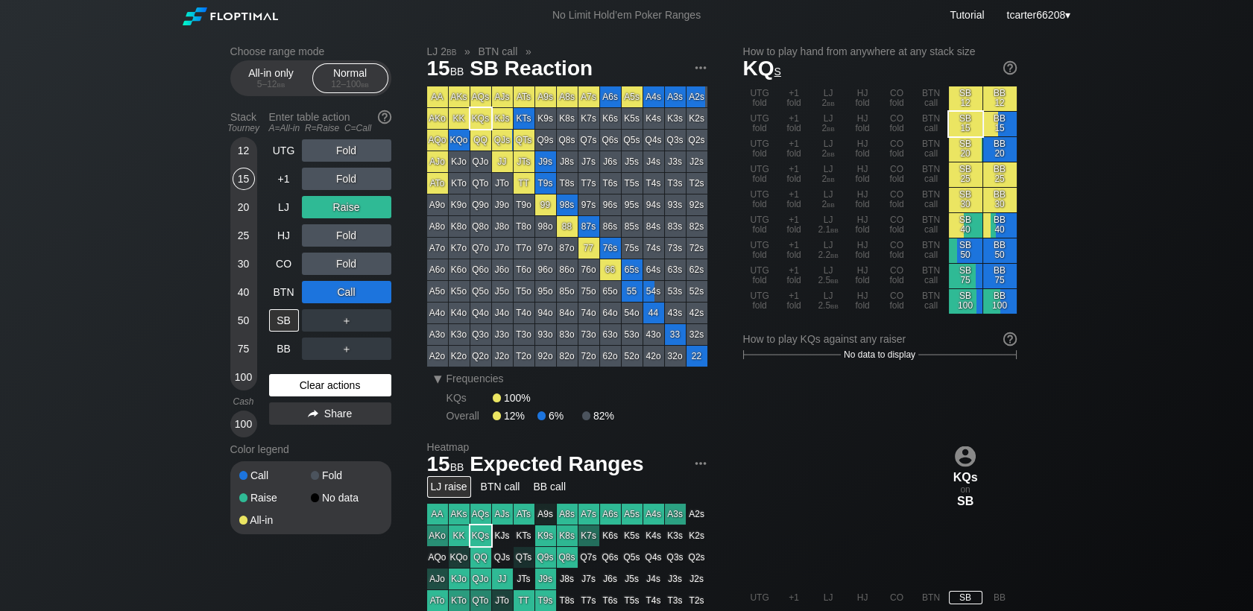
click at [354, 391] on div "Clear actions" at bounding box center [330, 385] width 122 height 22
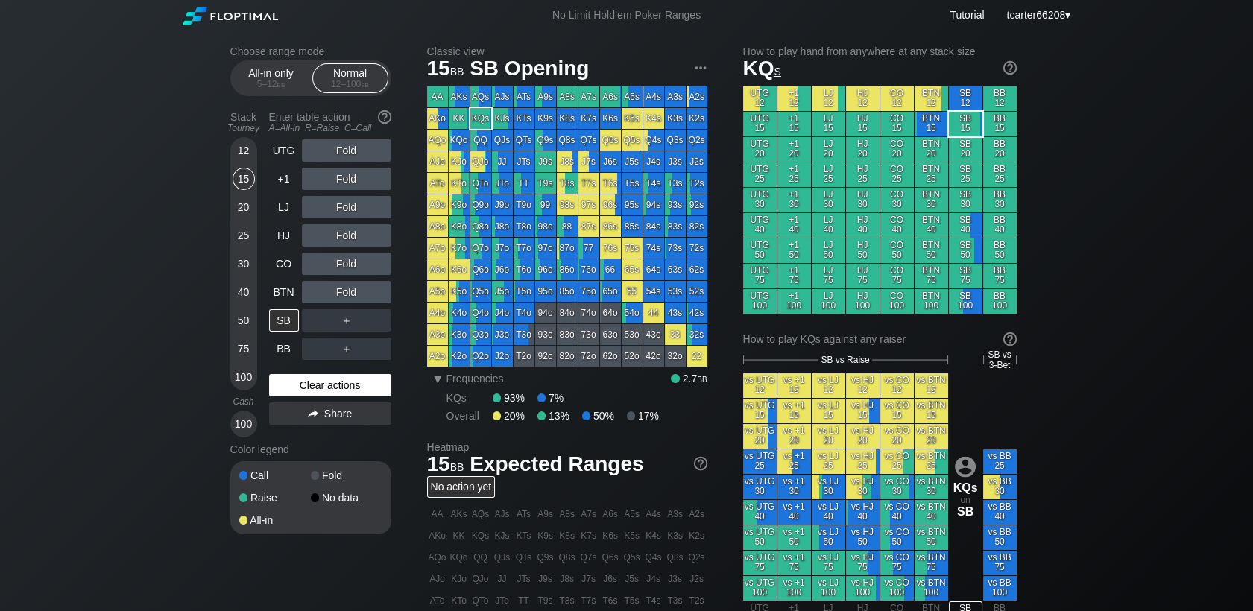
drag, startPoint x: 347, startPoint y: 393, endPoint x: 347, endPoint y: 378, distance: 14.9
click at [347, 393] on div "Clear actions" at bounding box center [330, 385] width 122 height 22
click at [147, 227] on div "Choose range mode All-in only 5 – 12 bb Normal 12 – 100 bb Stack Tourney Enter …" at bounding box center [626, 512] width 1253 height 962
click at [281, 343] on div "BB" at bounding box center [284, 349] width 30 height 22
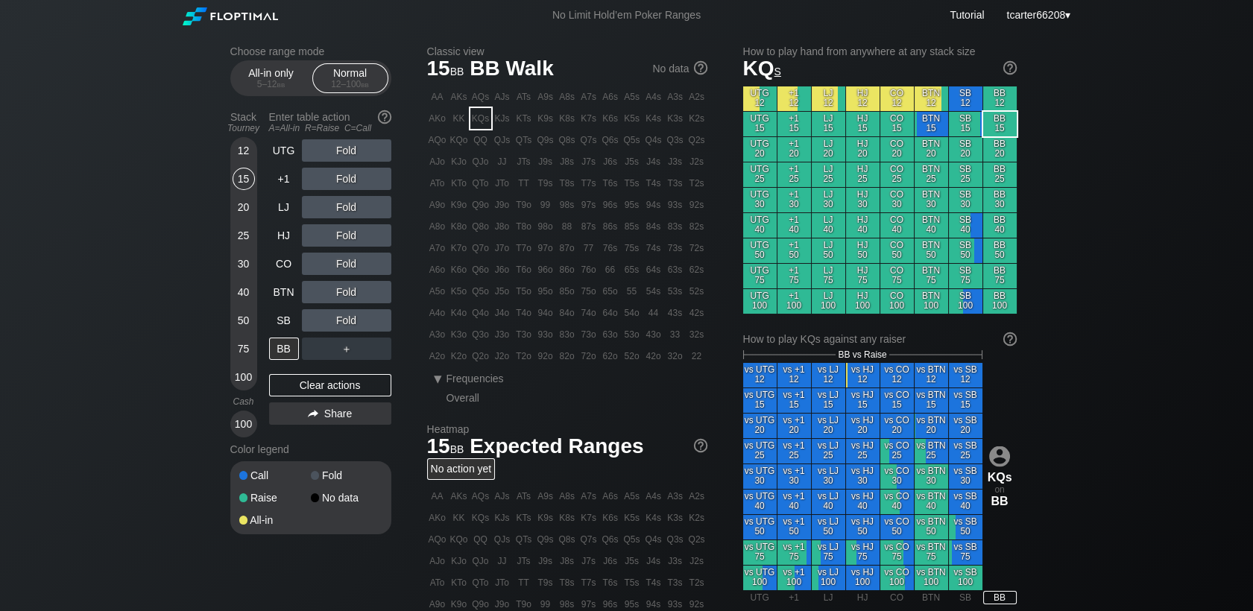
drag, startPoint x: 303, startPoint y: 386, endPoint x: 282, endPoint y: 375, distance: 24.3
click at [303, 385] on div "Clear actions" at bounding box center [330, 385] width 122 height 22
click at [352, 395] on div "Clear actions" at bounding box center [330, 385] width 122 height 22
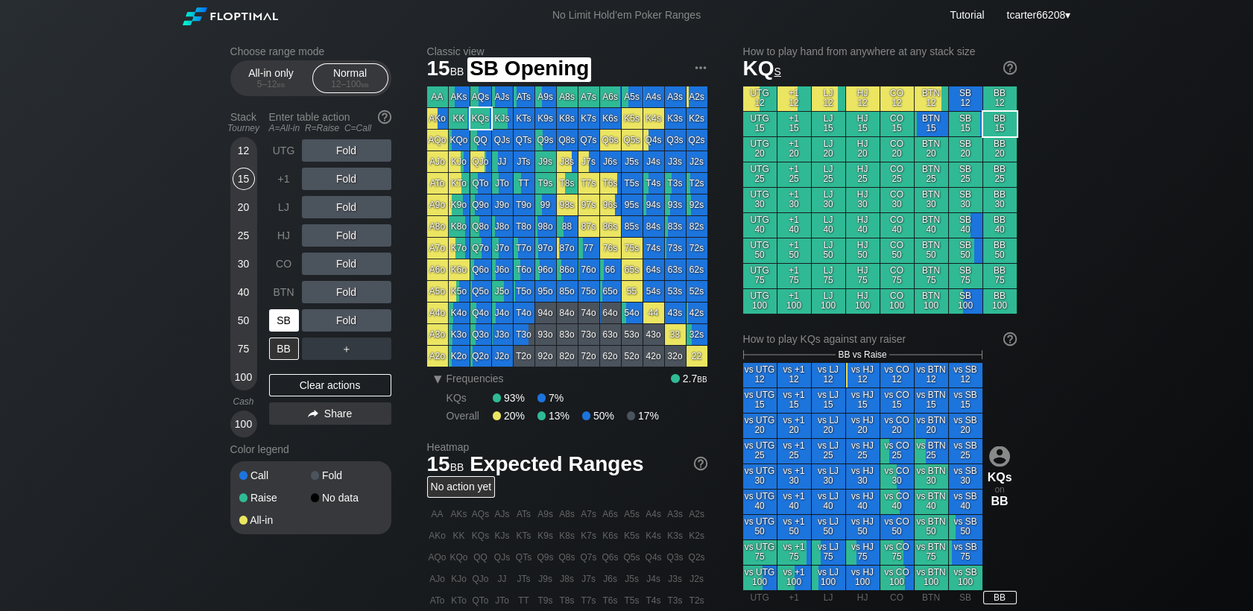
click at [274, 320] on div "SB" at bounding box center [284, 320] width 30 height 22
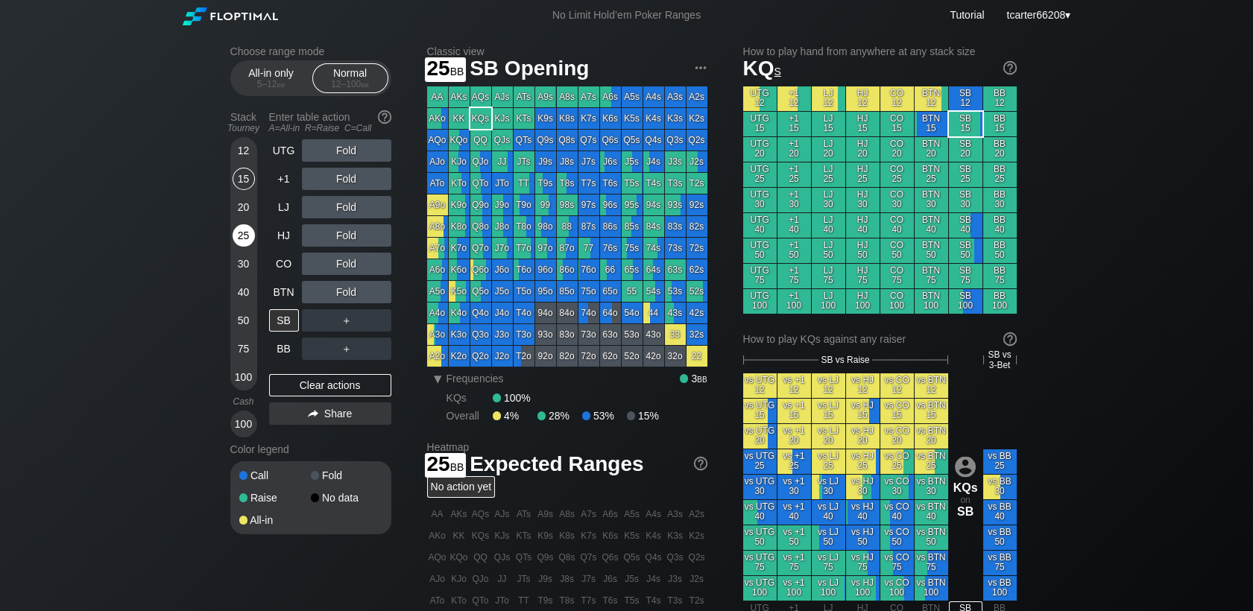
click at [249, 244] on div "25" at bounding box center [244, 235] width 22 height 22
click at [268, 270] on div "Stack Tourney Enter table action A=All-in R=Raise C=Call 12 15 20 25 30 40 50 7…" at bounding box center [310, 271] width 161 height 333
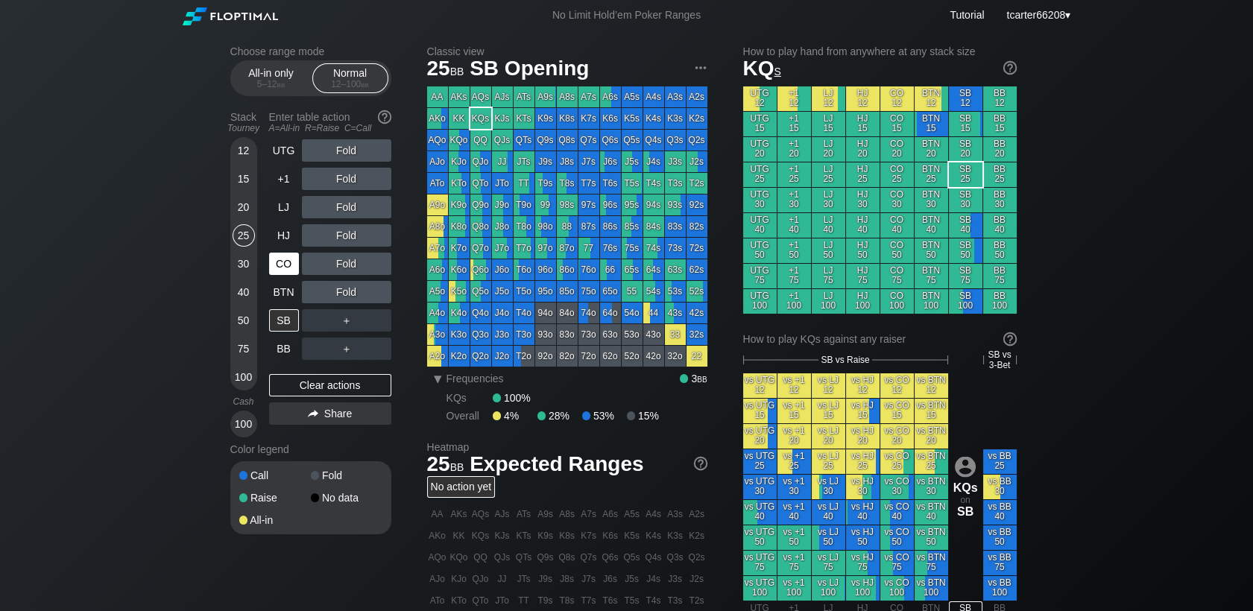
click at [269, 268] on div "CO" at bounding box center [284, 264] width 30 height 22
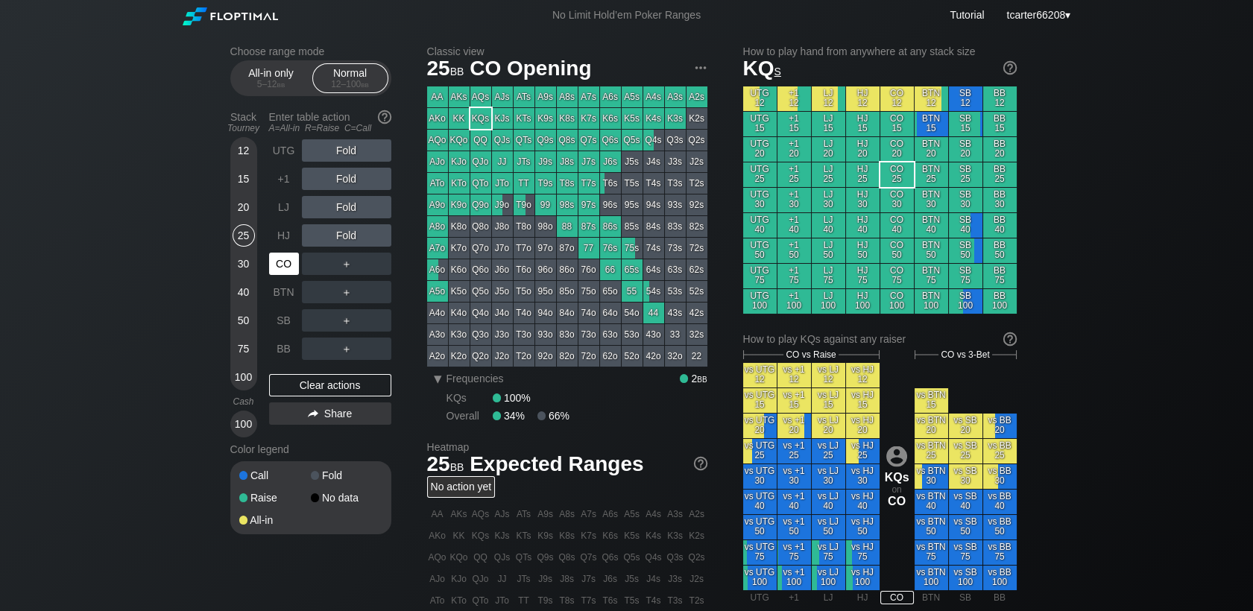
click at [276, 266] on div "CO" at bounding box center [284, 264] width 30 height 22
drag, startPoint x: 276, startPoint y: 266, endPoint x: 310, endPoint y: 271, distance: 34.7
click at [277, 266] on div "CO" at bounding box center [284, 264] width 30 height 22
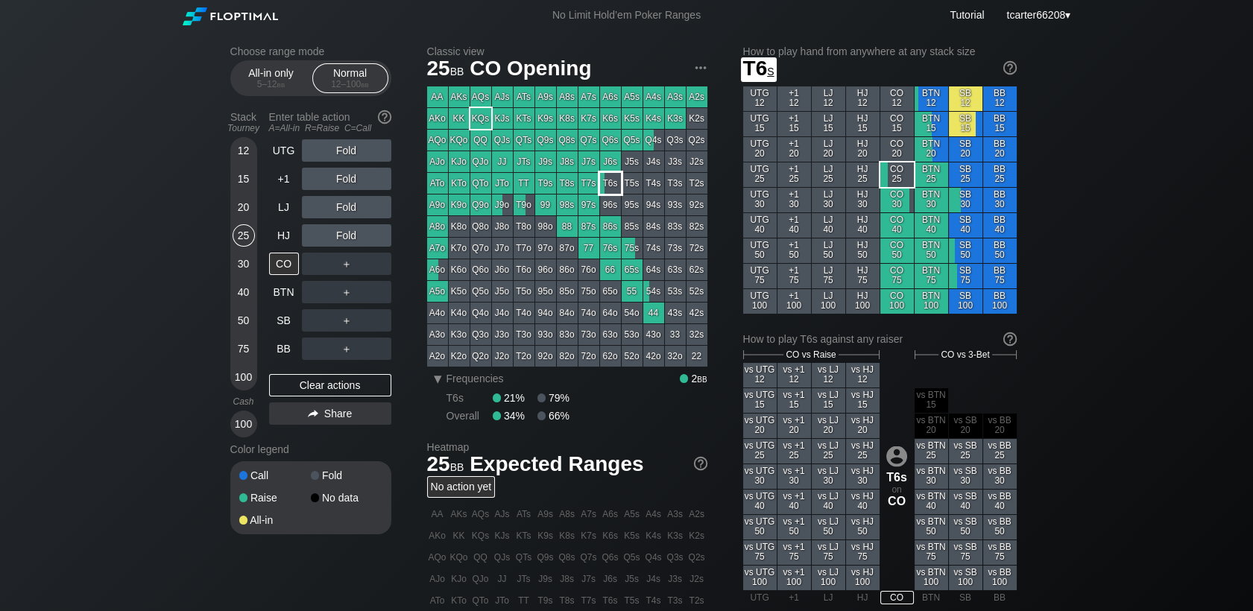
click at [611, 185] on div "T6s" at bounding box center [610, 183] width 21 height 21
click at [614, 185] on div "T6s" at bounding box center [610, 183] width 21 height 21
click at [348, 384] on div "Clear actions" at bounding box center [330, 385] width 122 height 22
click at [347, 384] on div "Clear actions" at bounding box center [330, 385] width 122 height 22
click at [345, 384] on div "Clear actions" at bounding box center [330, 385] width 122 height 22
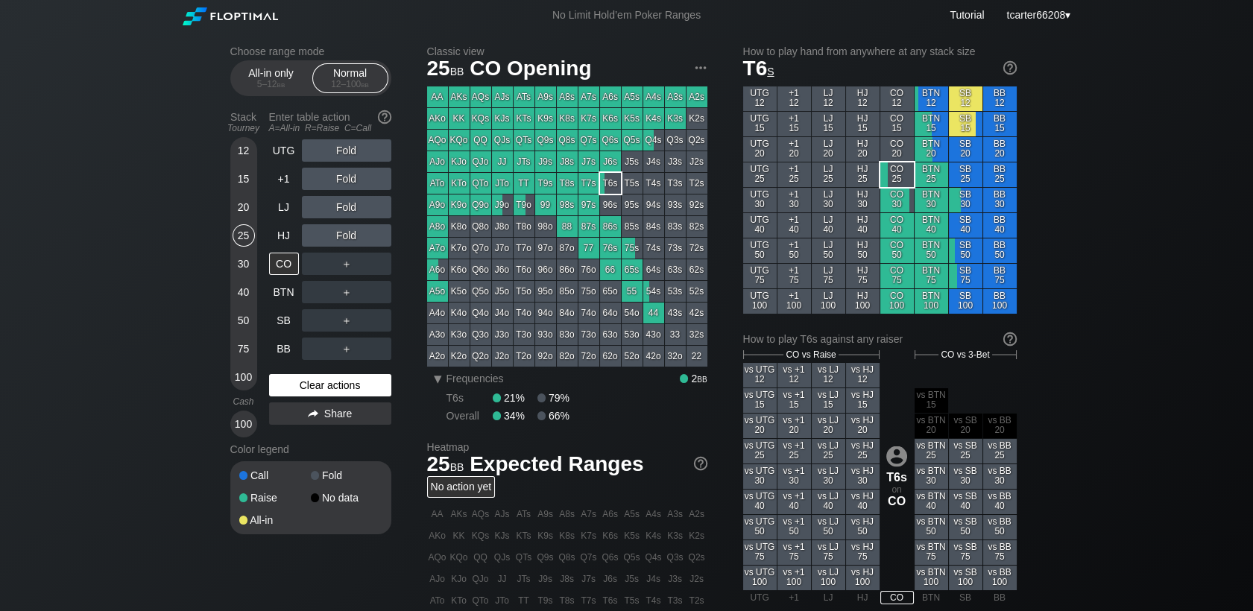
click at [343, 383] on div "Clear actions" at bounding box center [330, 385] width 122 height 22
click at [242, 210] on div "20" at bounding box center [244, 207] width 22 height 22
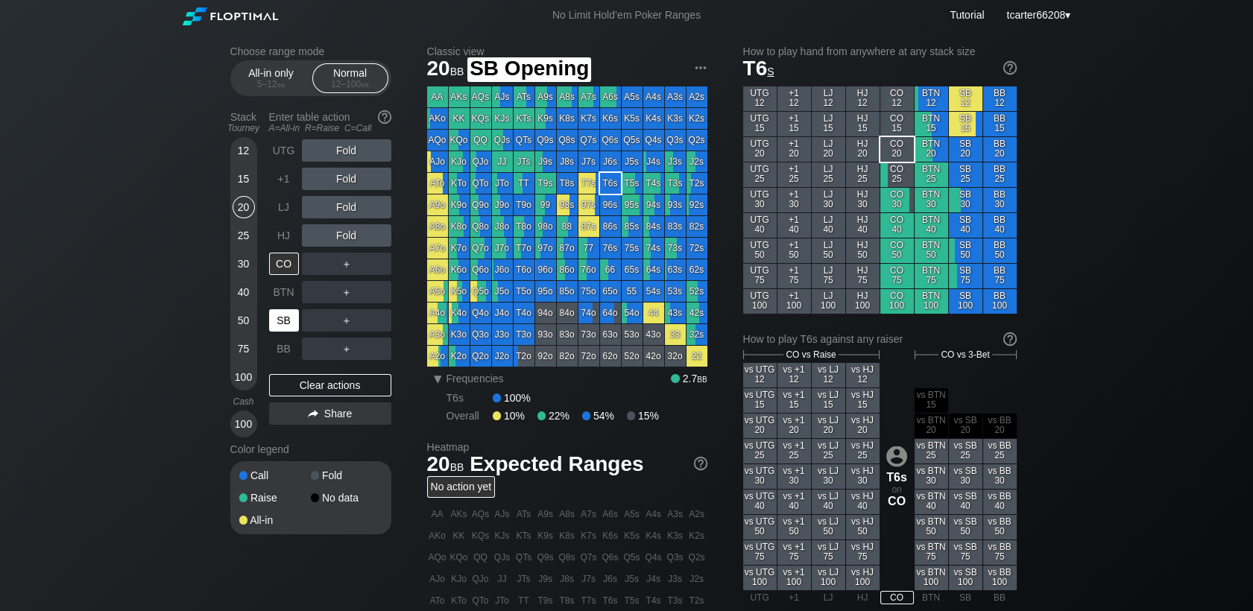
click at [286, 327] on div "SB" at bounding box center [284, 320] width 30 height 22
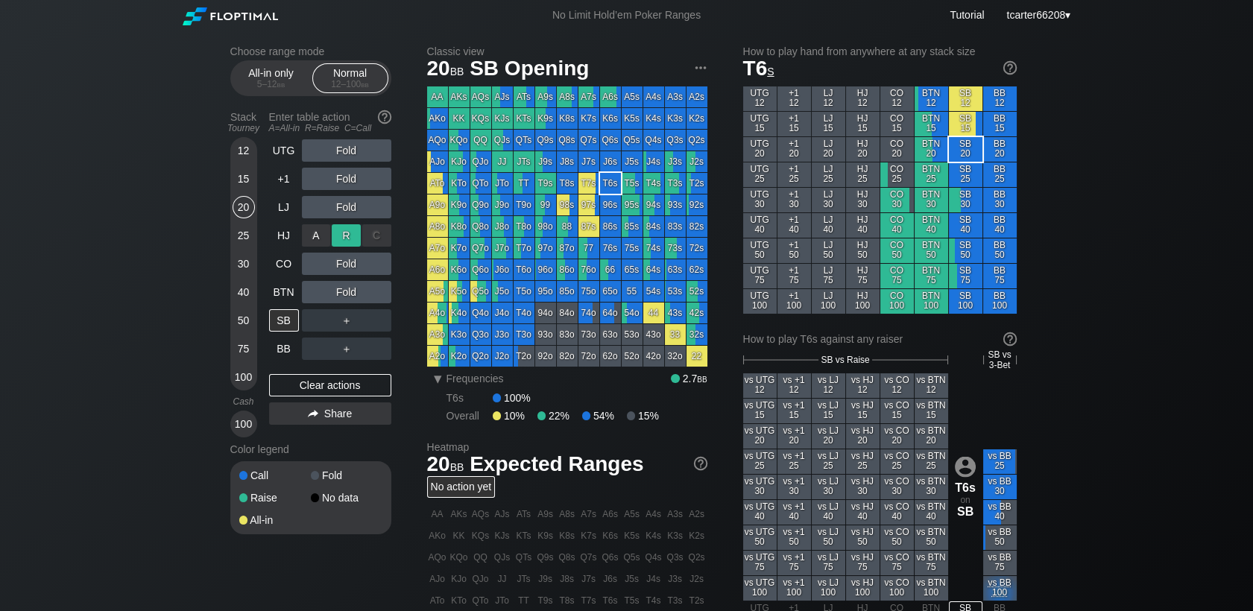
click at [349, 244] on div "R ✕" at bounding box center [346, 235] width 29 height 22
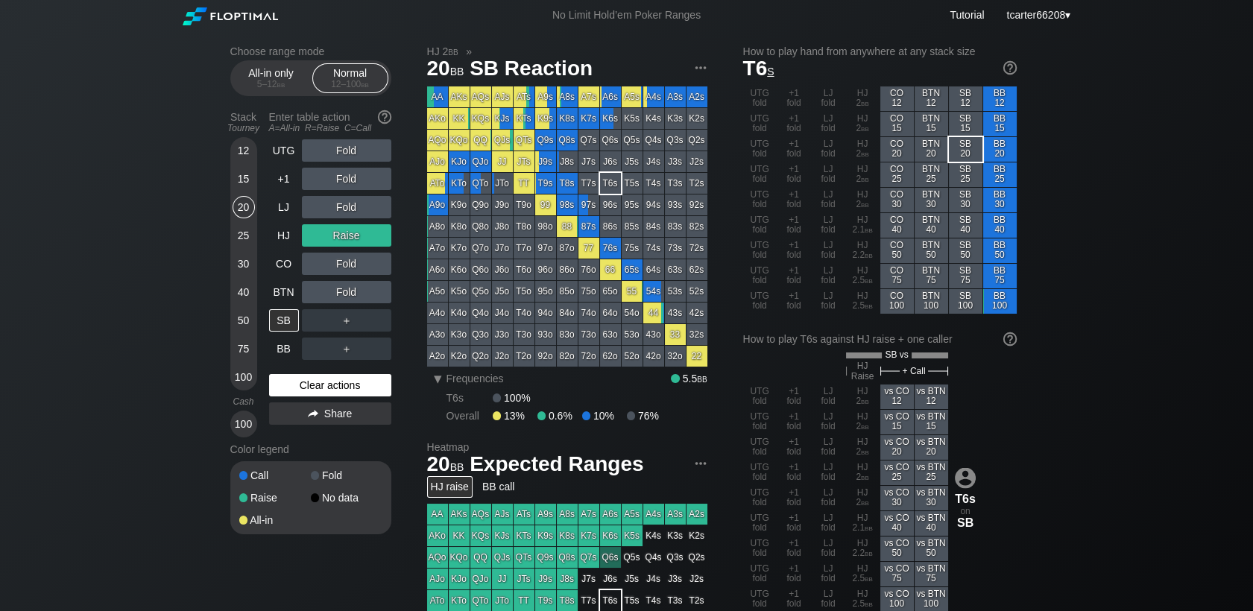
click at [340, 391] on div "Clear actions" at bounding box center [330, 385] width 122 height 22
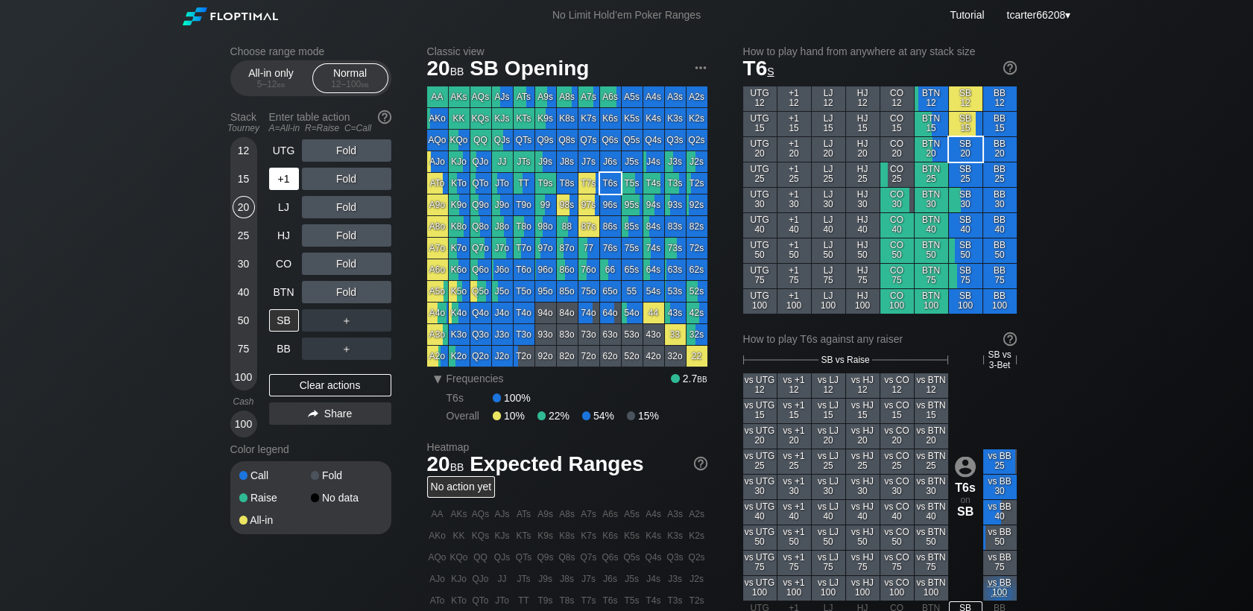
click at [283, 181] on div "+1" at bounding box center [284, 179] width 30 height 22
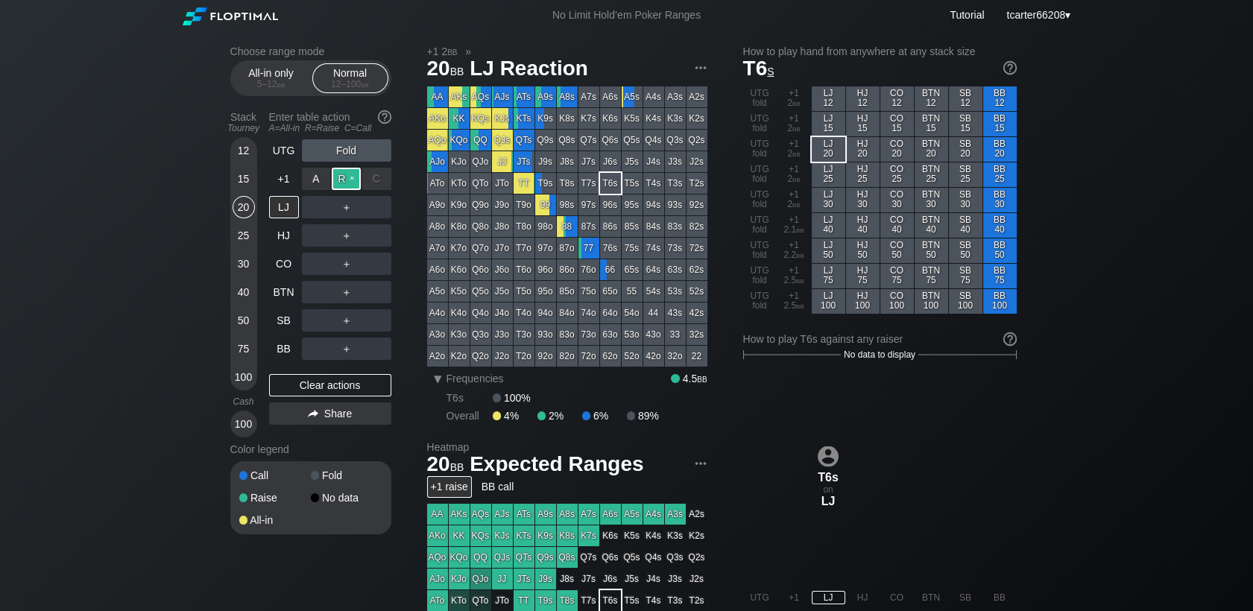
click at [350, 181] on div "R ✕" at bounding box center [346, 179] width 29 height 22
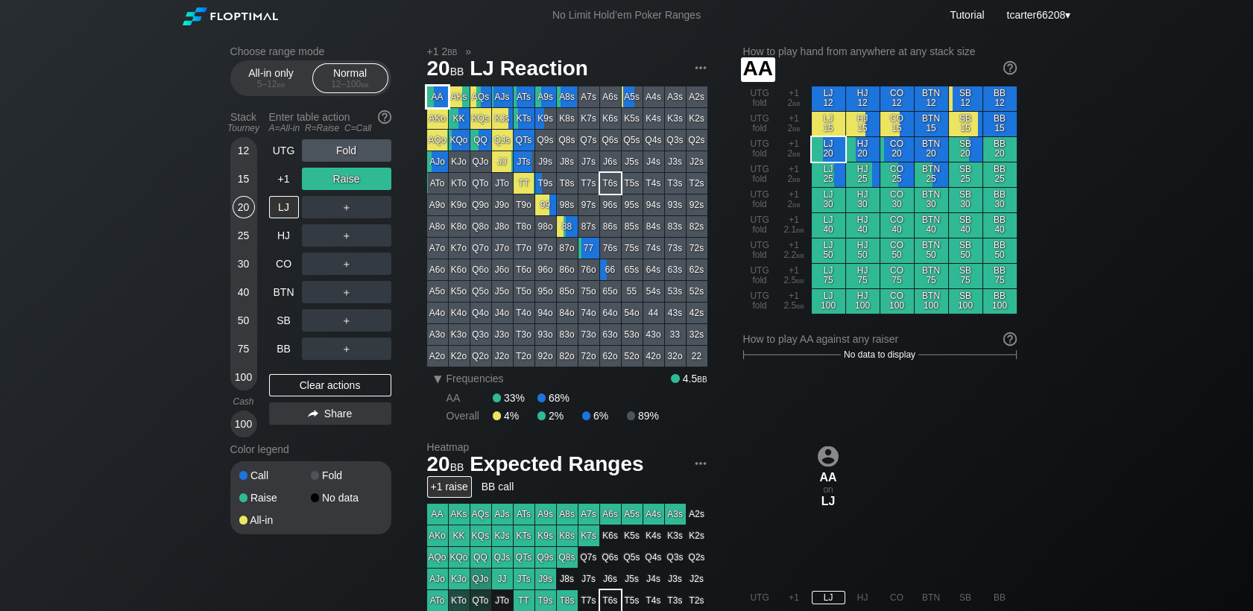
click at [431, 98] on div "AA" at bounding box center [437, 96] width 21 height 21
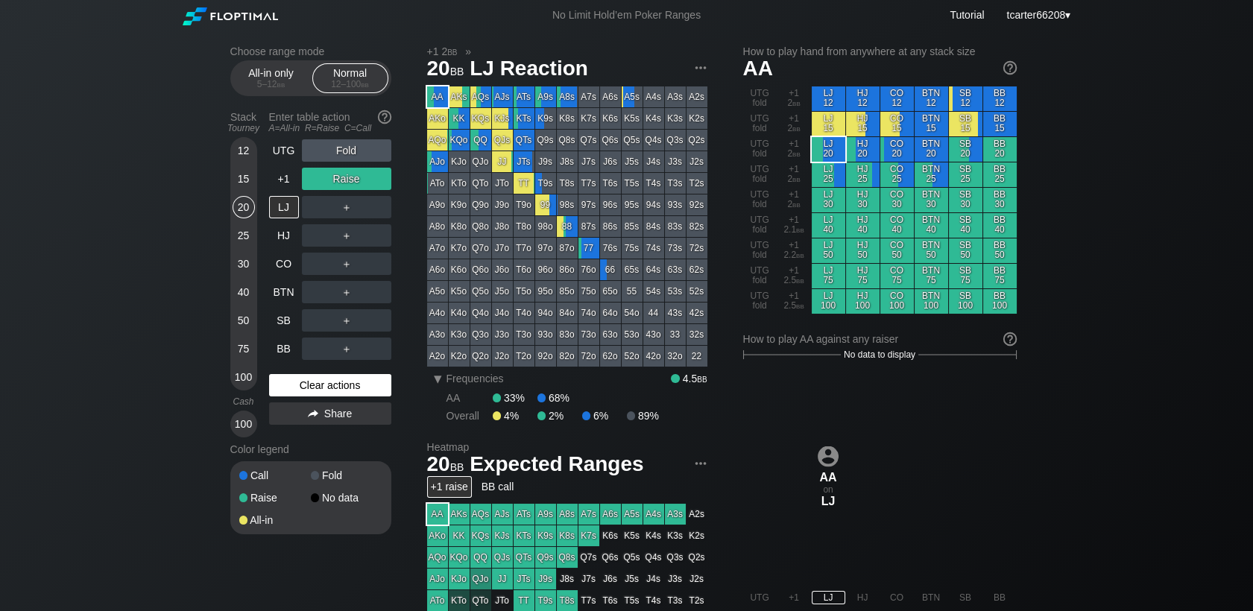
click at [347, 383] on div "Clear actions" at bounding box center [330, 385] width 122 height 22
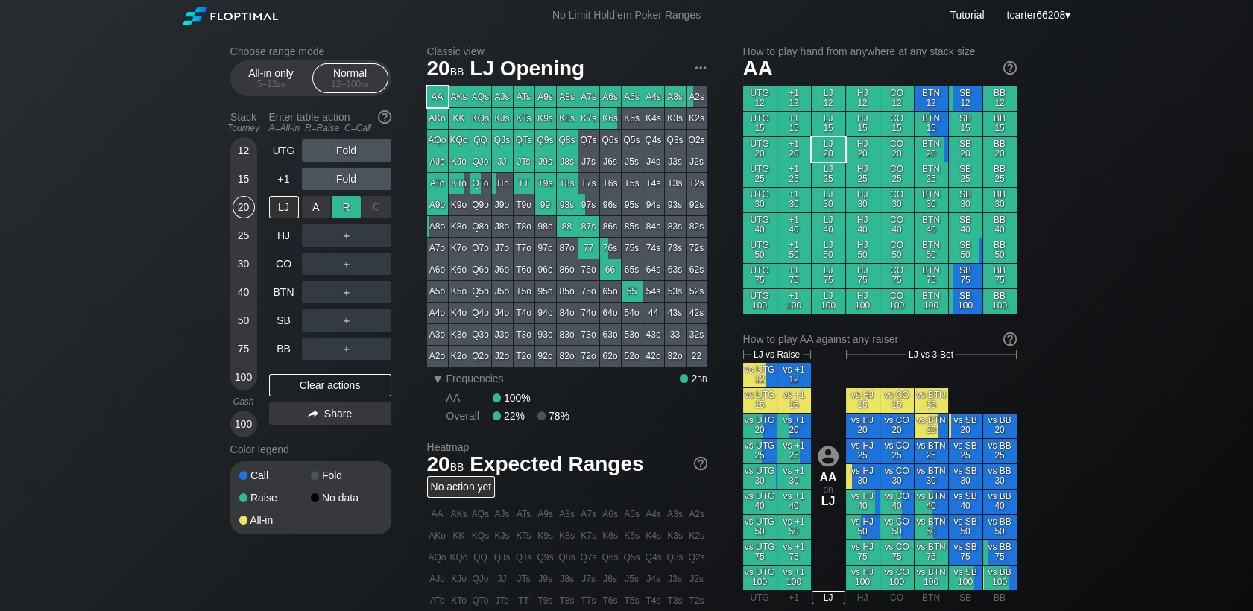
click at [347, 206] on div "R ✕" at bounding box center [346, 207] width 29 height 22
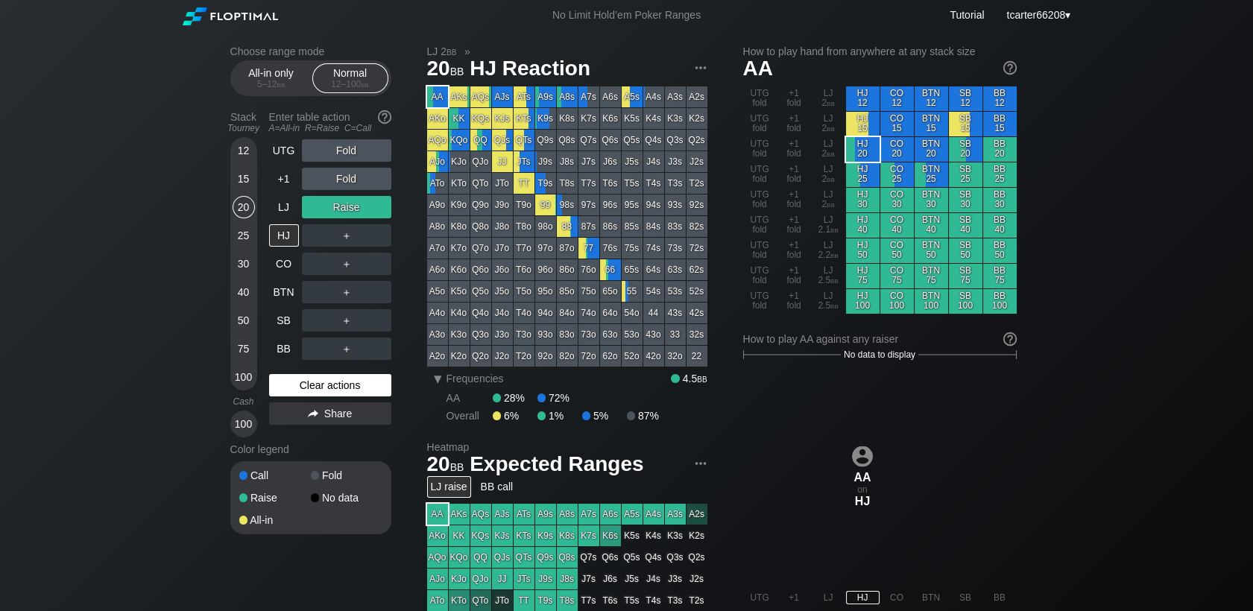
click at [330, 385] on div "Clear actions" at bounding box center [330, 385] width 122 height 22
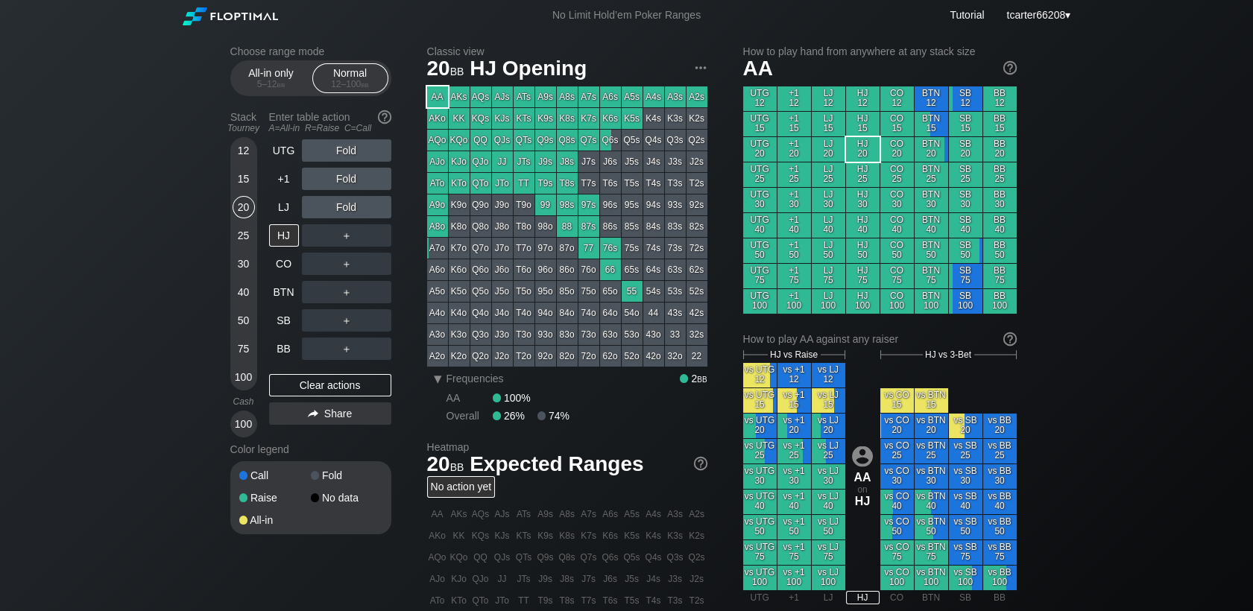
click at [288, 372] on div "UTG Fold +1 Fold LJ Fold HJ ＋ CO ＋ BTN ＋ SB ＋ BB ＋ Clear actions Share" at bounding box center [330, 288] width 122 height 298
click at [290, 361] on div "BB" at bounding box center [285, 349] width 33 height 28
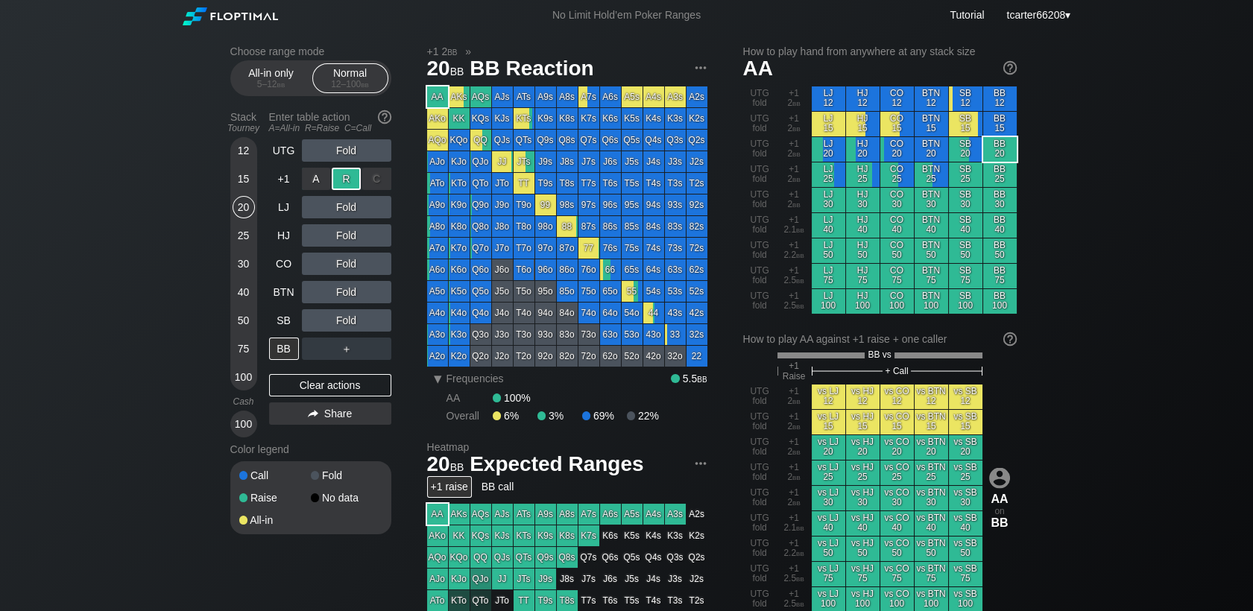
click at [344, 185] on div "R ✕" at bounding box center [346, 179] width 29 height 22
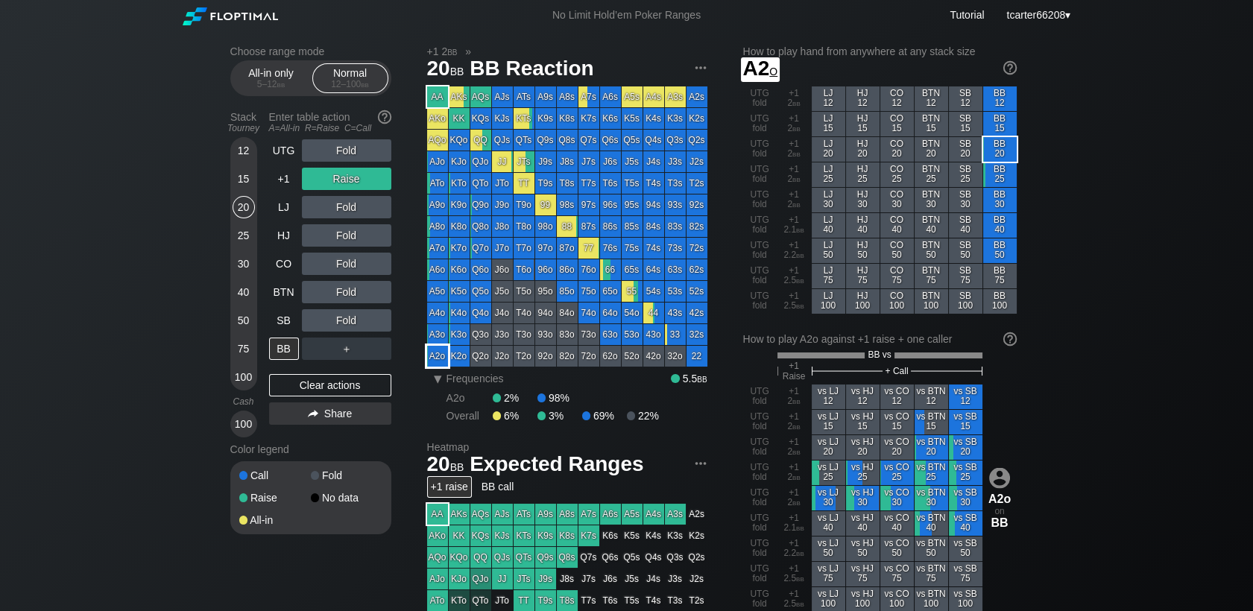
click at [453, 361] on div "K2o" at bounding box center [459, 356] width 21 height 21
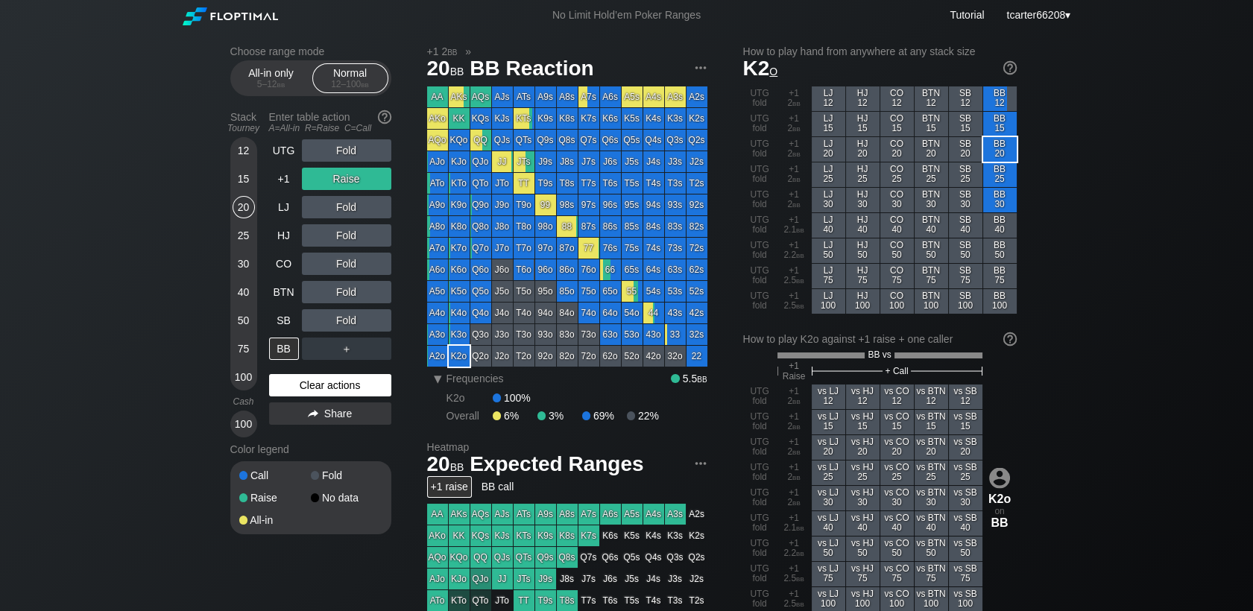
click at [332, 387] on div "Clear actions" at bounding box center [330, 385] width 122 height 22
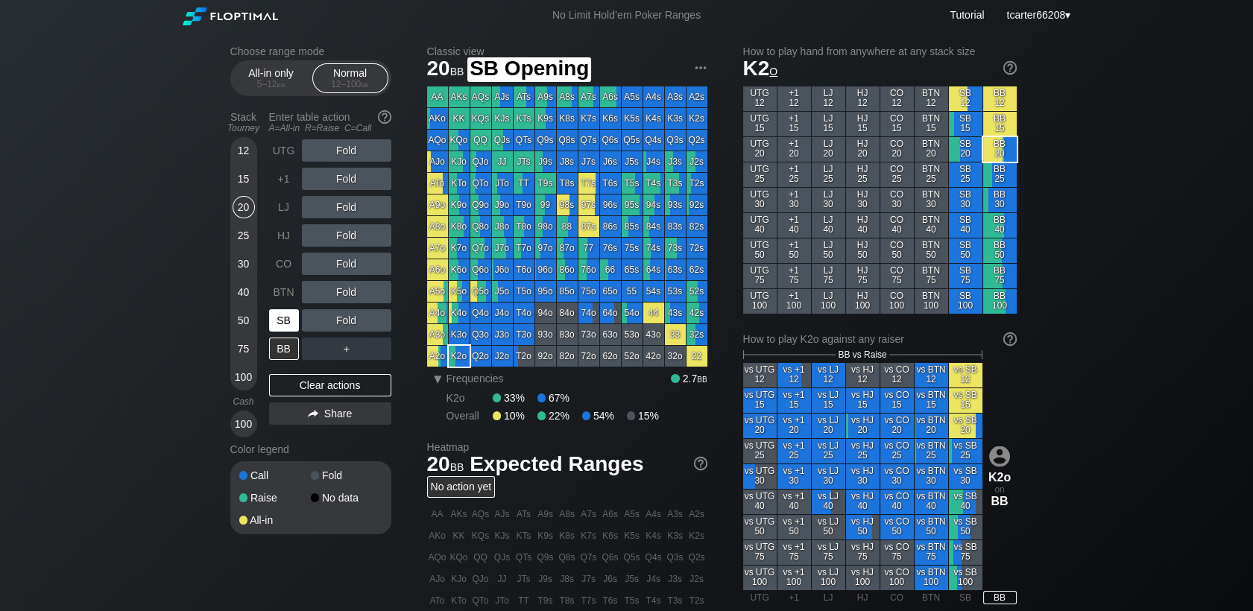
click at [286, 314] on div "SB" at bounding box center [284, 320] width 30 height 22
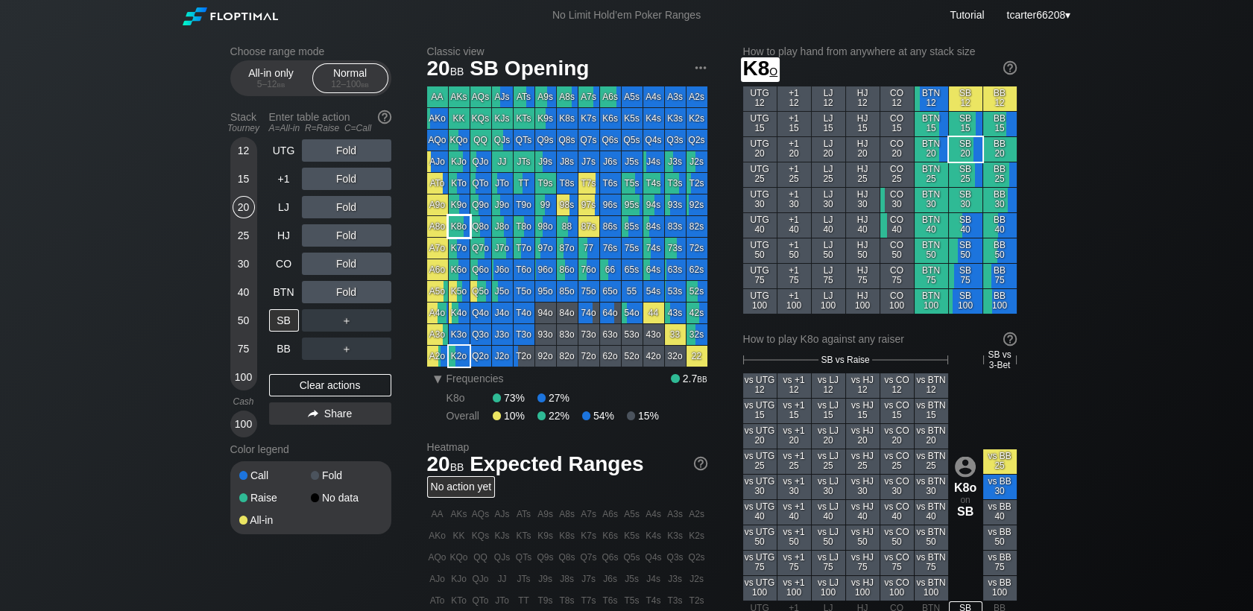
click at [465, 227] on div "K8o" at bounding box center [459, 226] width 21 height 21
click at [292, 274] on div "CO" at bounding box center [284, 264] width 30 height 22
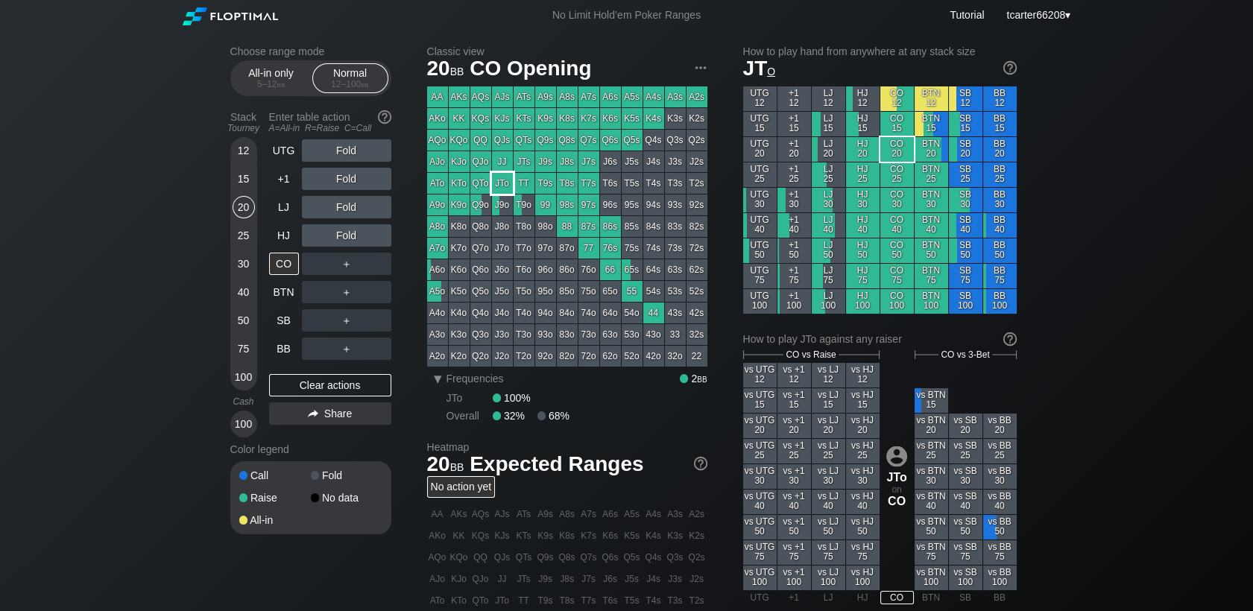
click at [497, 184] on div "JTo" at bounding box center [502, 183] width 21 height 21
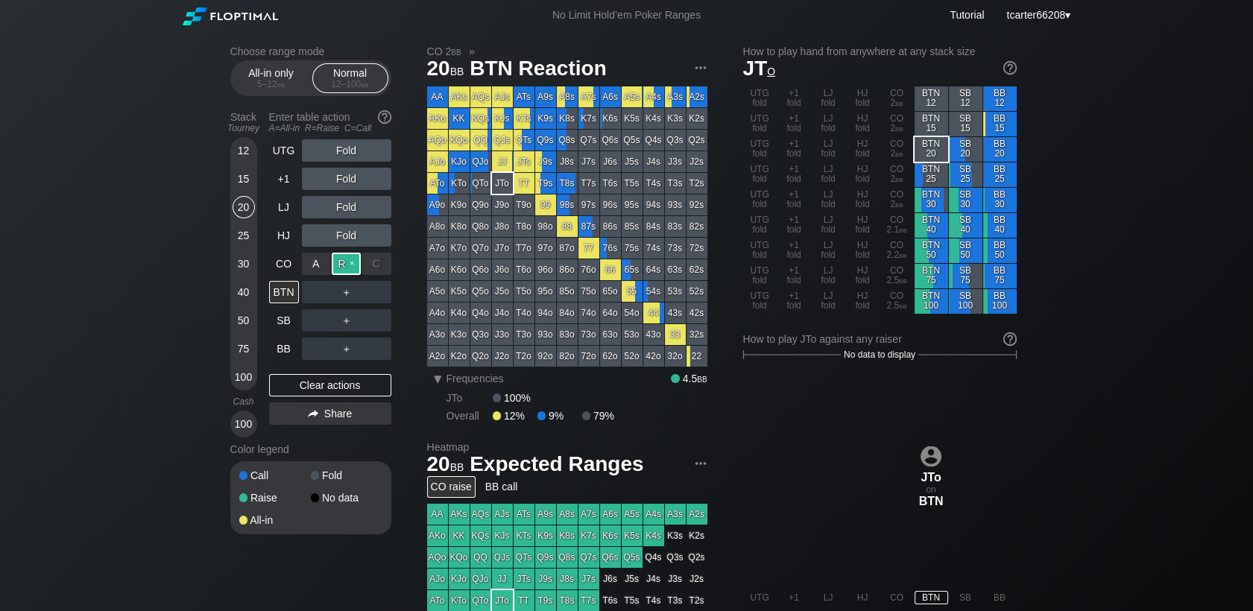
click at [345, 272] on div "R ✕" at bounding box center [346, 264] width 29 height 22
click at [344, 389] on div "Clear actions" at bounding box center [330, 385] width 122 height 22
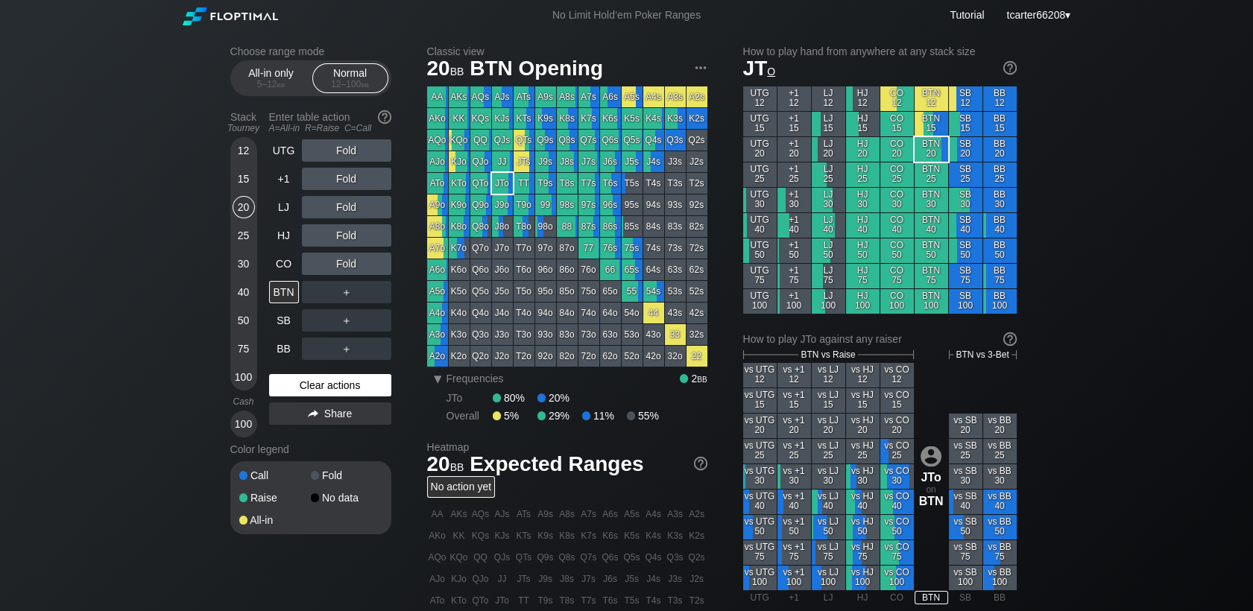
click at [314, 391] on div "Clear actions" at bounding box center [330, 385] width 122 height 22
click at [277, 238] on div "HJ" at bounding box center [284, 235] width 30 height 22
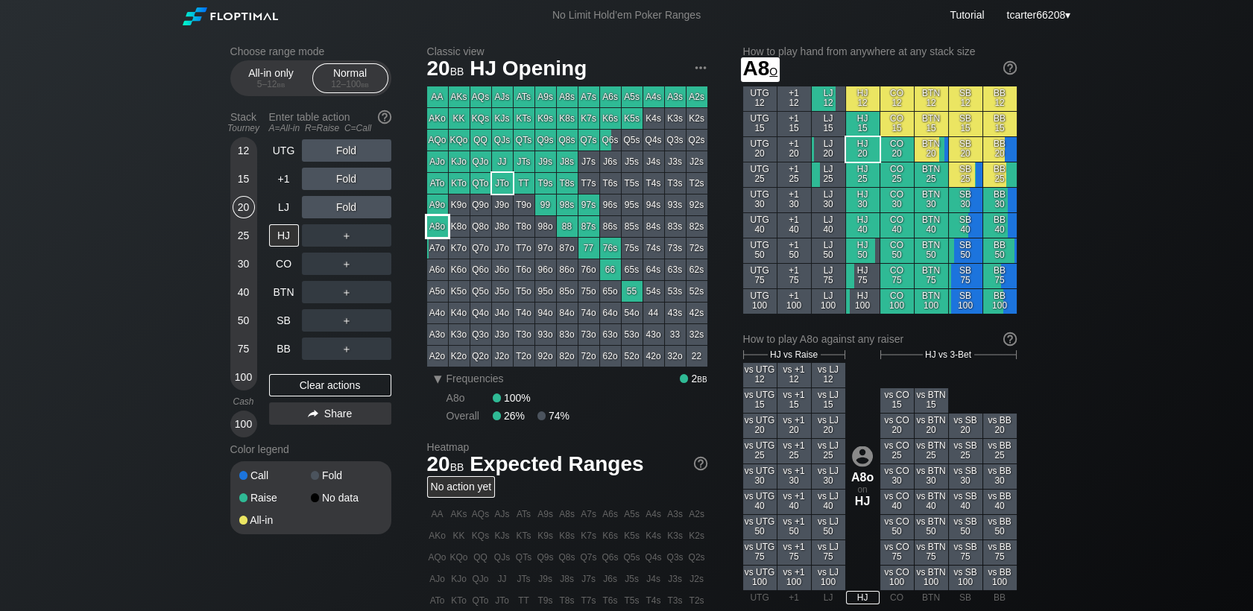
click at [444, 227] on div "A8o" at bounding box center [437, 226] width 21 height 21
click at [342, 391] on div "Clear actions" at bounding box center [330, 385] width 122 height 22
click at [308, 382] on div "Clear actions" at bounding box center [330, 385] width 122 height 22
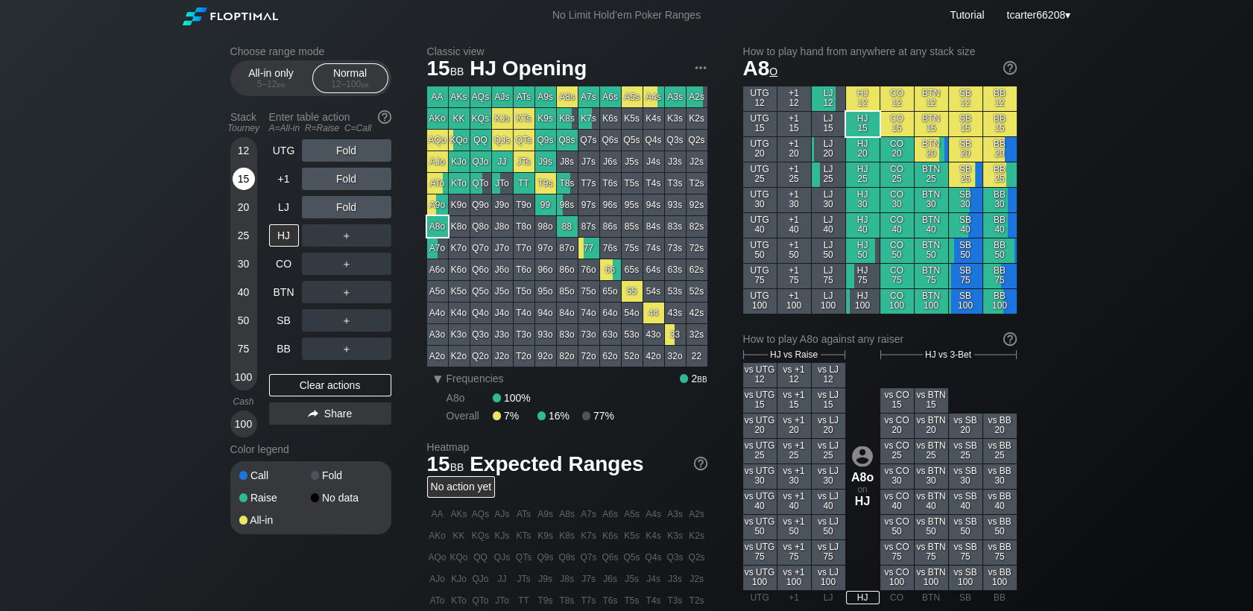
click at [247, 179] on div "15" at bounding box center [244, 179] width 22 height 22
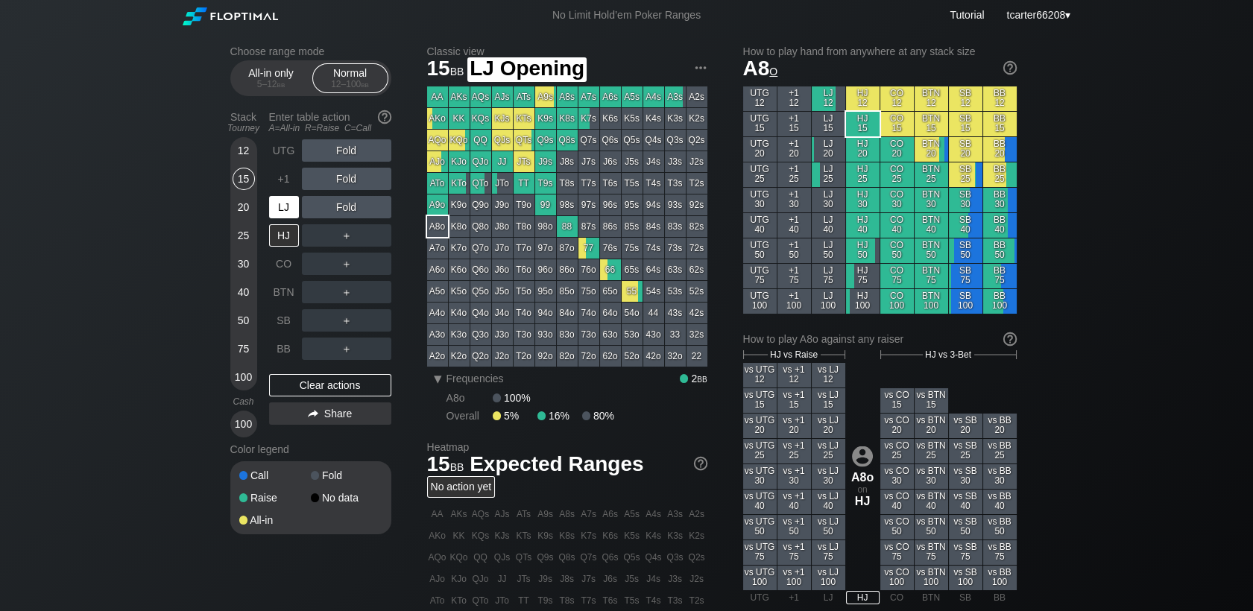
click at [275, 218] on div "LJ" at bounding box center [284, 207] width 30 height 22
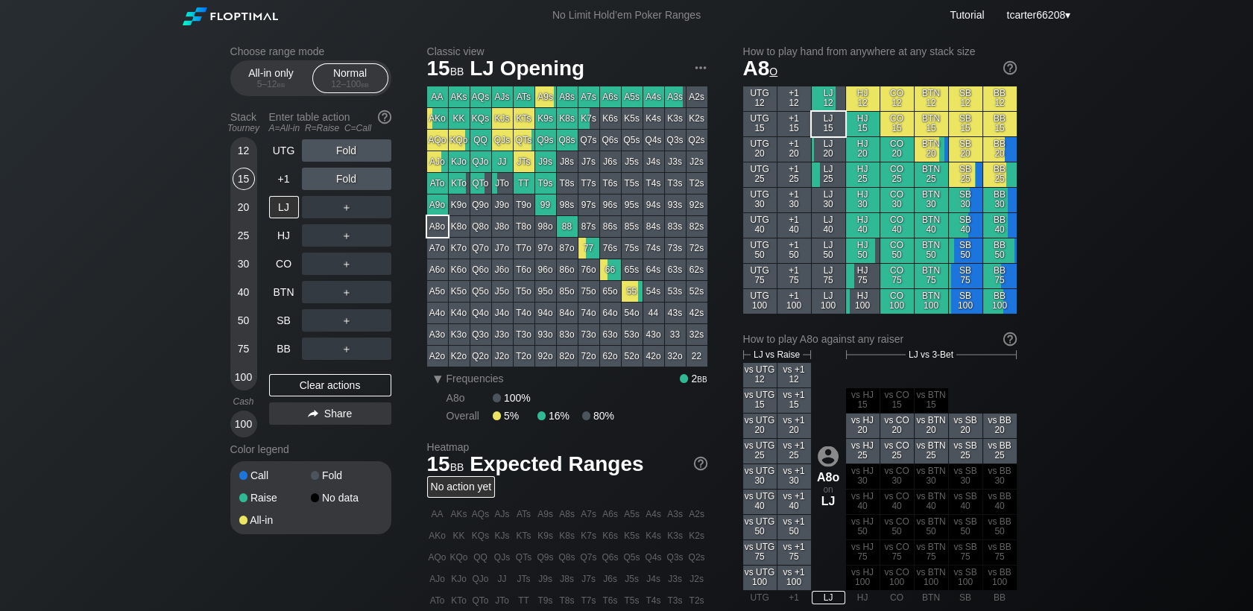
click at [474, 181] on div "QTo" at bounding box center [480, 183] width 21 height 21
click at [478, 186] on div "QTo" at bounding box center [480, 183] width 21 height 21
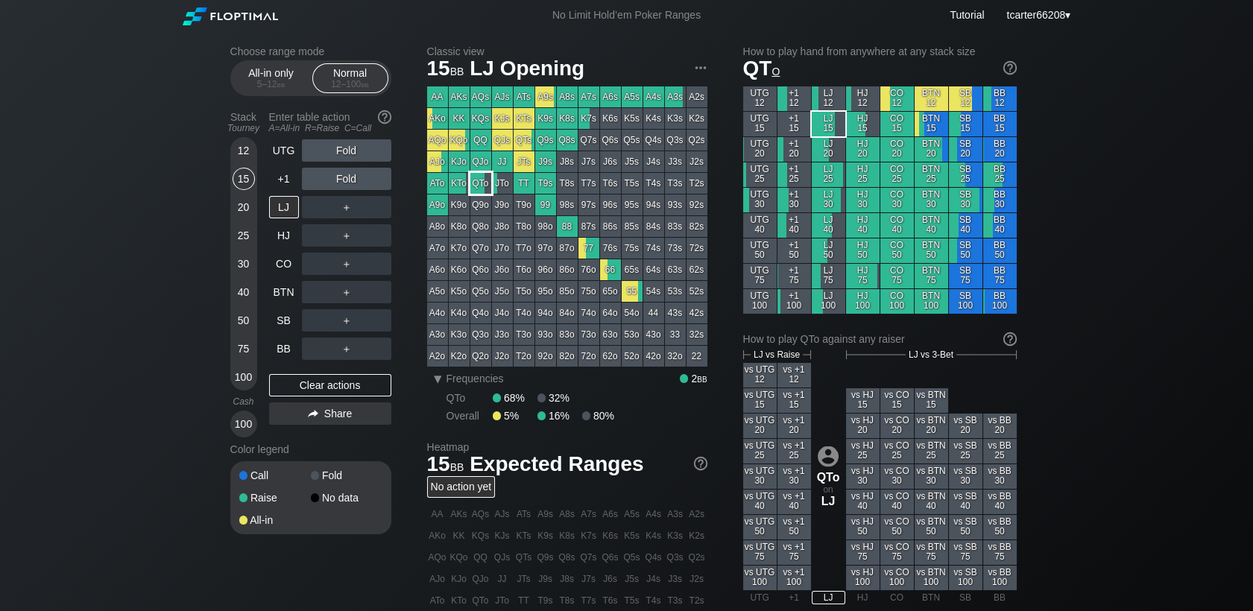
click at [478, 186] on div "QTo" at bounding box center [480, 183] width 21 height 21
click at [478, 187] on div "QTo" at bounding box center [480, 183] width 21 height 21
click at [294, 382] on div "Clear actions" at bounding box center [330, 385] width 122 height 22
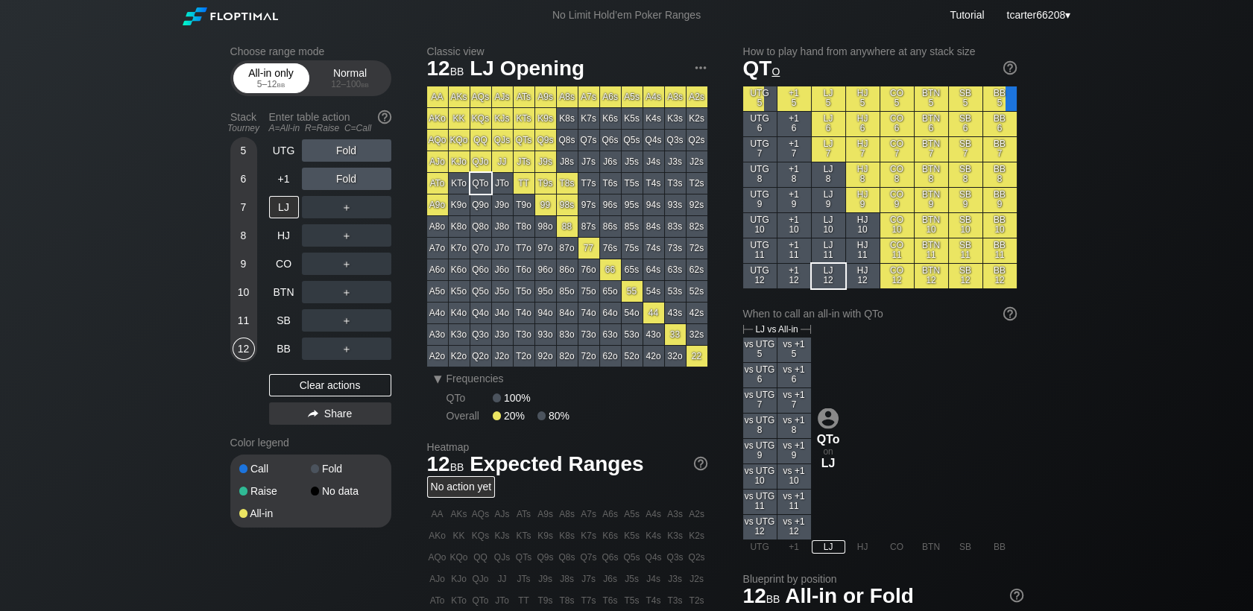
click at [289, 83] on div "5 – 12 bb" at bounding box center [271, 84] width 63 height 10
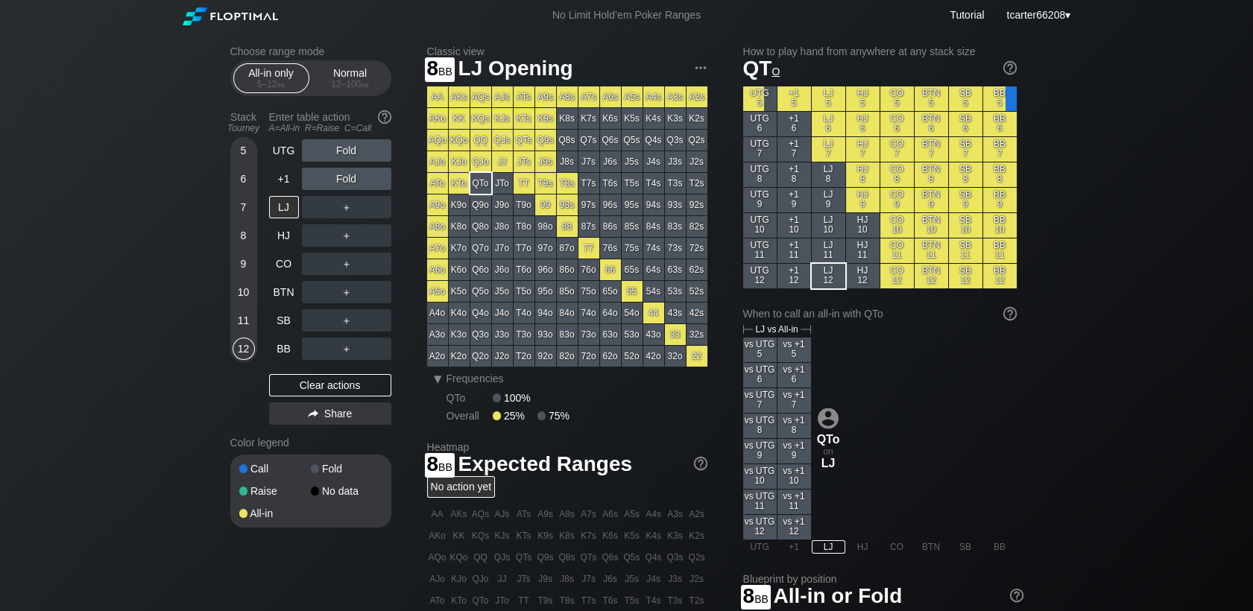
drag, startPoint x: 248, startPoint y: 235, endPoint x: 262, endPoint y: 221, distance: 20.6
click at [248, 236] on div "8" at bounding box center [244, 235] width 22 height 22
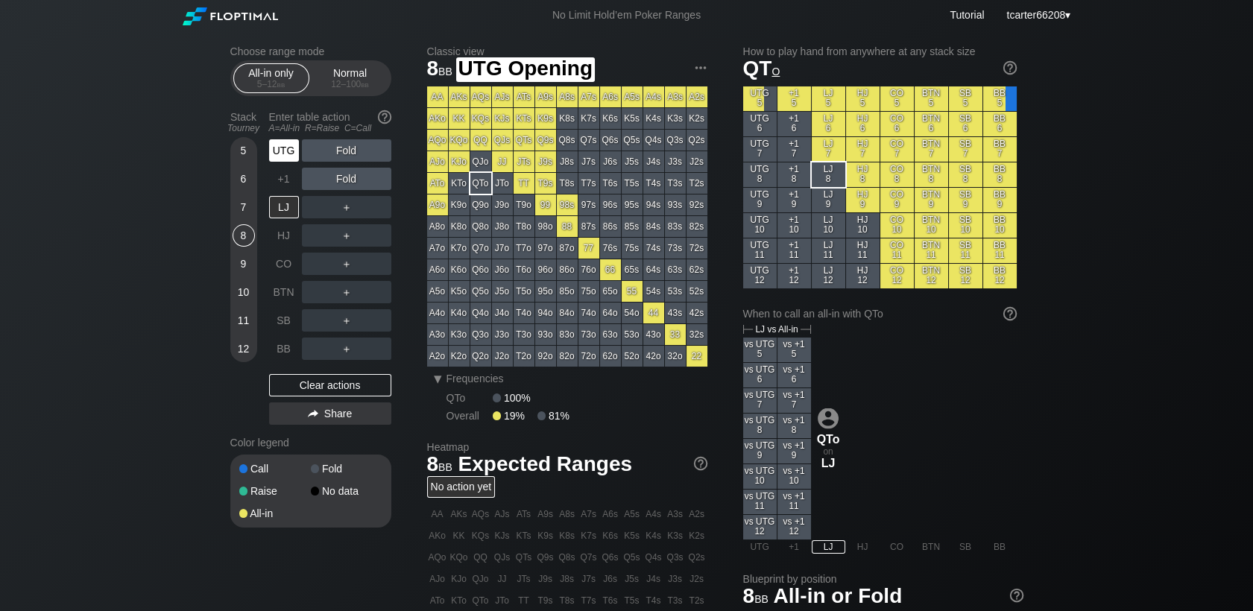
click at [291, 148] on div "UTG" at bounding box center [284, 150] width 30 height 22
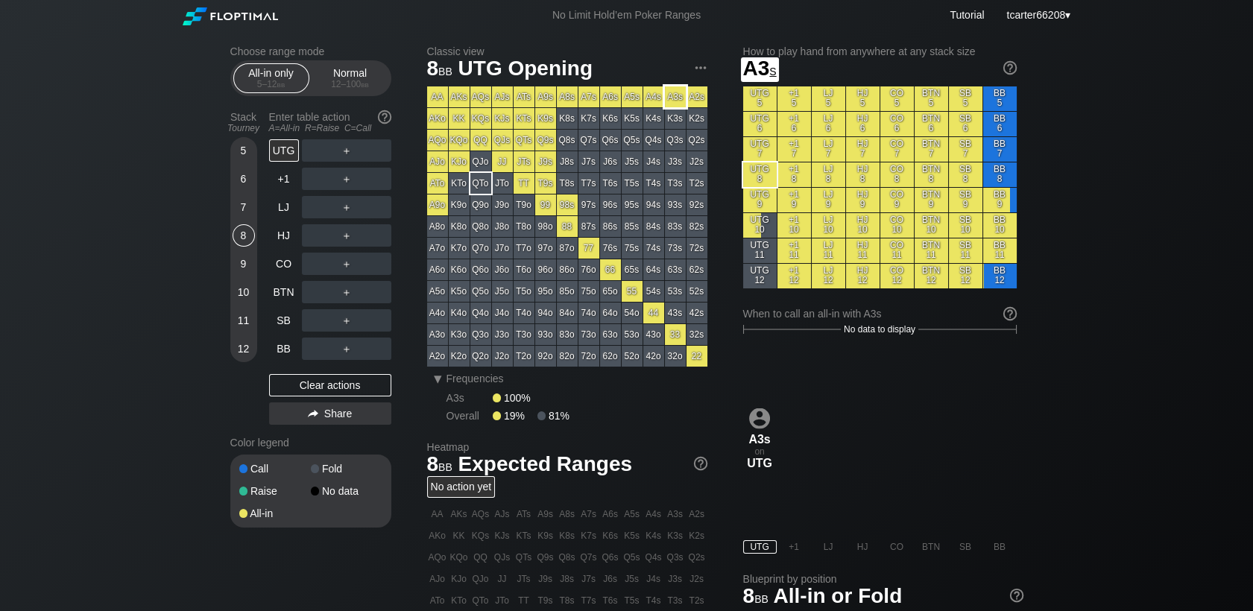
click at [675, 95] on div "A3s" at bounding box center [675, 96] width 21 height 21
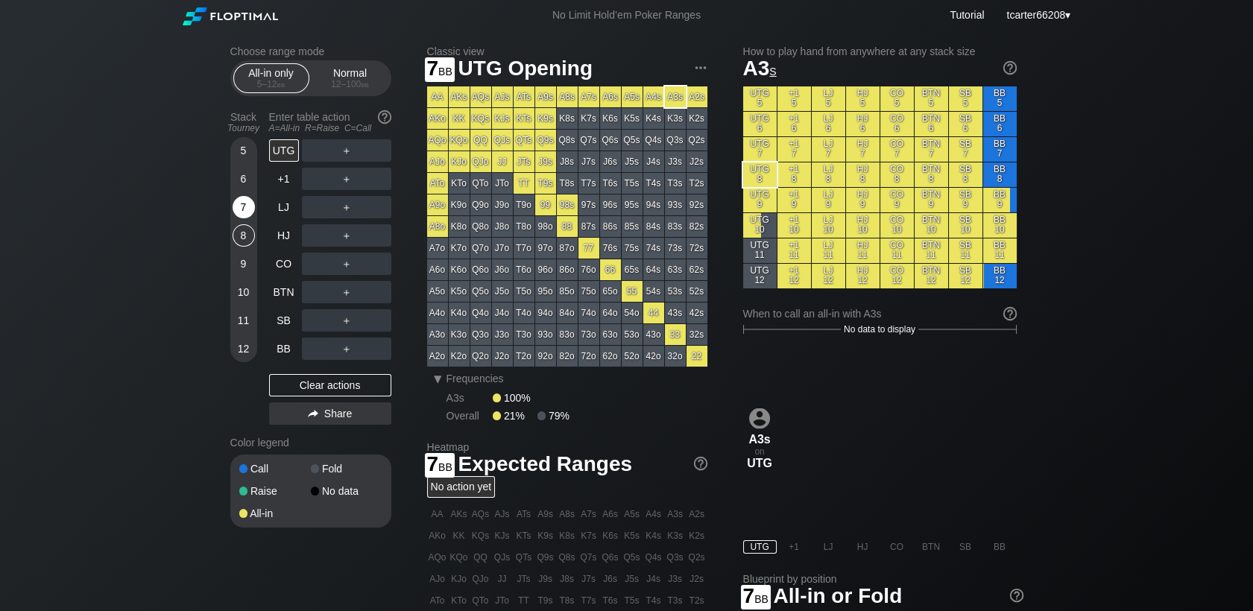
click at [241, 215] on div "7" at bounding box center [244, 207] width 22 height 22
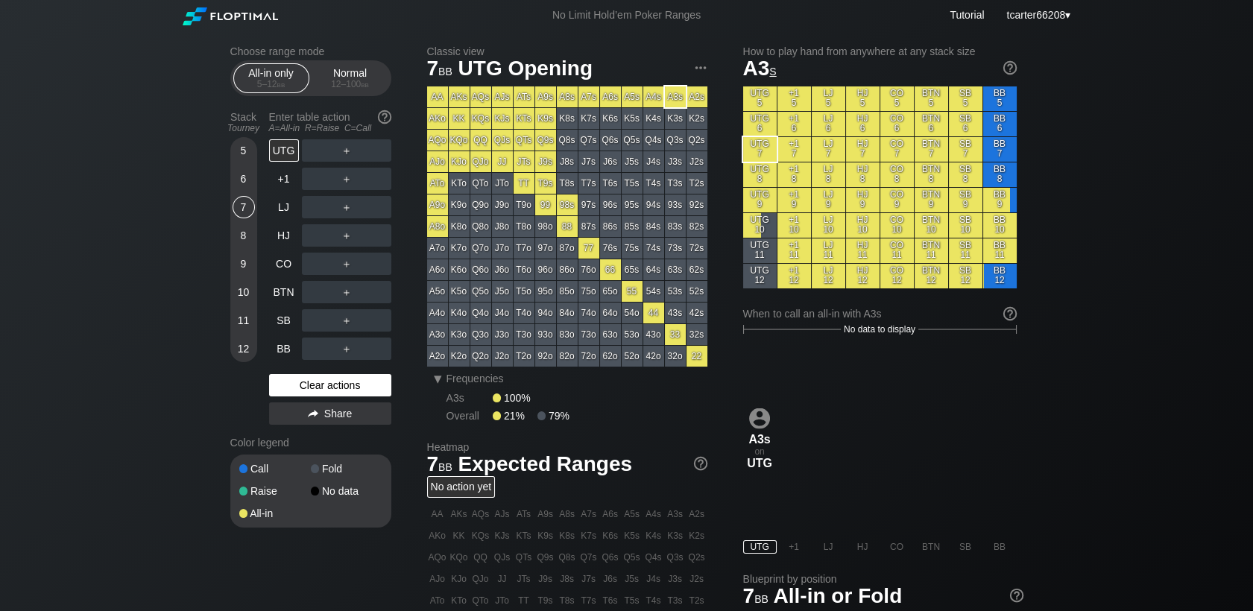
click at [358, 388] on div "Clear actions" at bounding box center [330, 385] width 122 height 22
click at [352, 397] on div "Clear actions" at bounding box center [330, 385] width 122 height 22
drag, startPoint x: 340, startPoint y: 391, endPoint x: 0, endPoint y: 243, distance: 370.6
click at [340, 391] on div "Clear actions" at bounding box center [330, 385] width 122 height 22
click at [353, 73] on div "Normal 12 – 100 bb" at bounding box center [350, 78] width 69 height 28
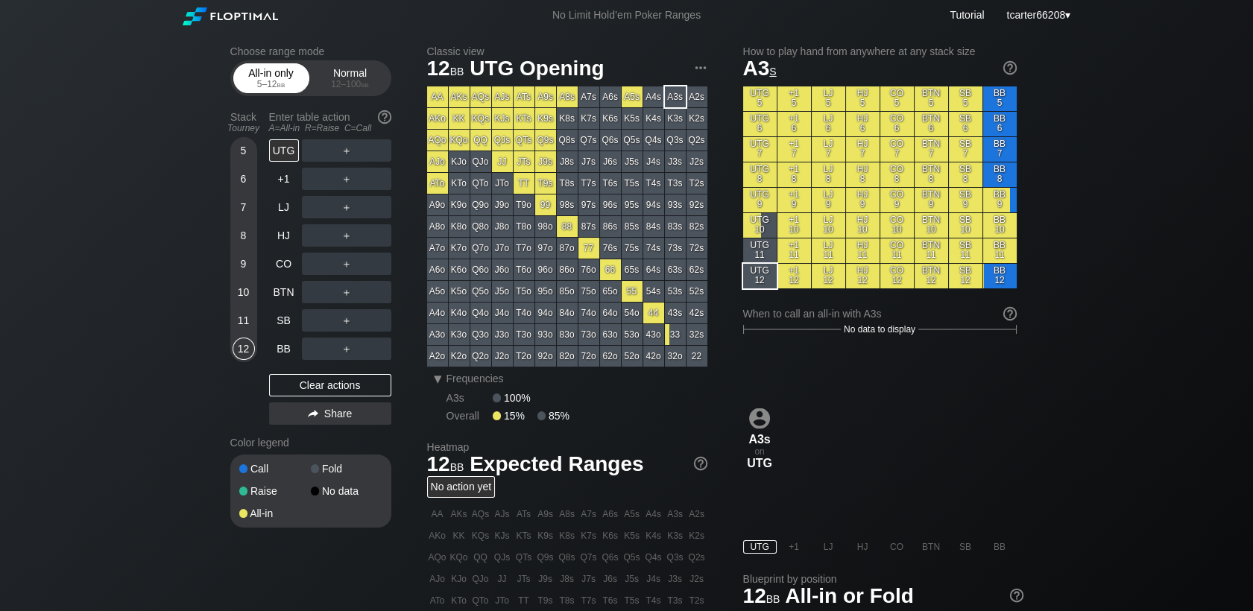
click at [286, 91] on div "All-in only 5 – 12 bb" at bounding box center [271, 78] width 69 height 28
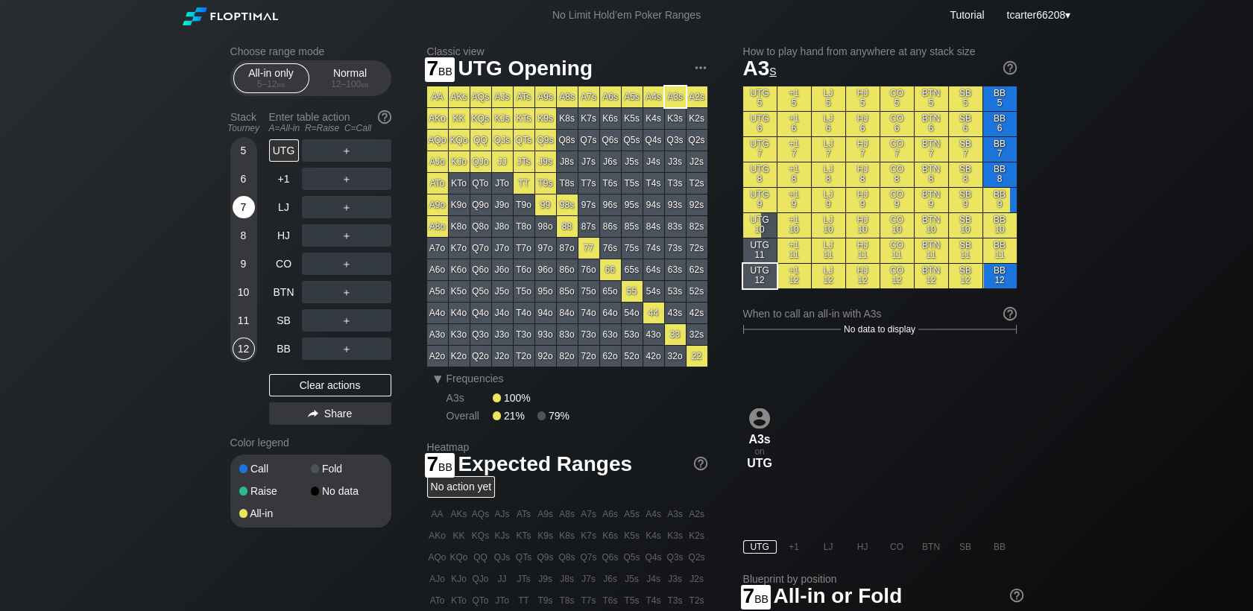
click at [245, 203] on div "7" at bounding box center [244, 207] width 22 height 22
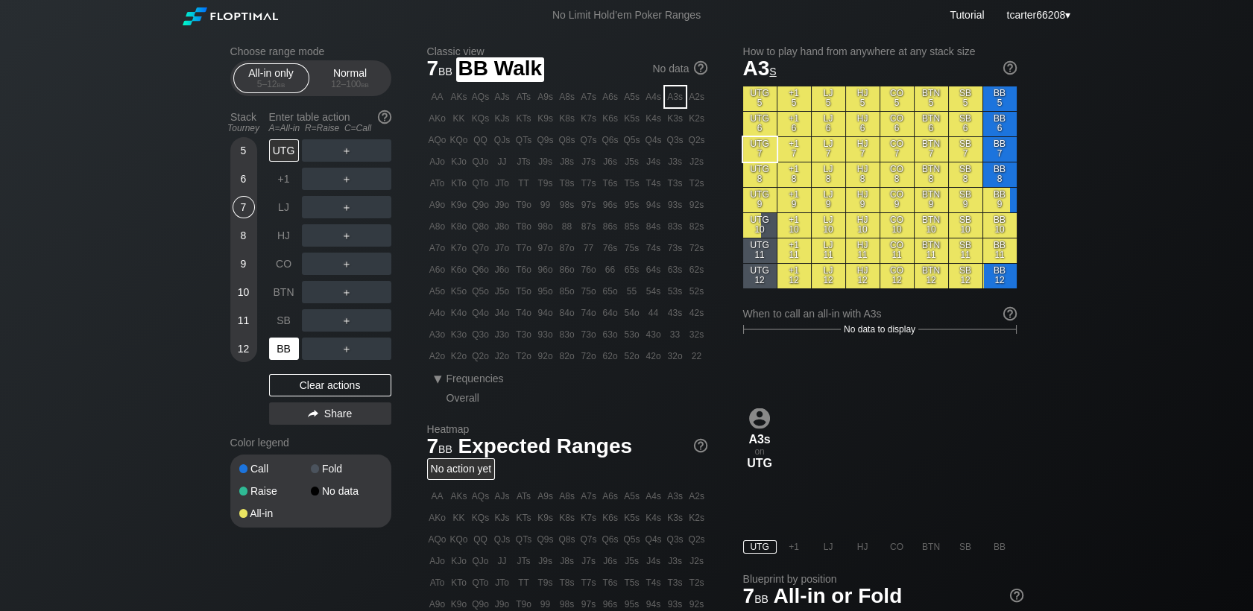
click at [277, 343] on div "BB" at bounding box center [284, 349] width 30 height 22
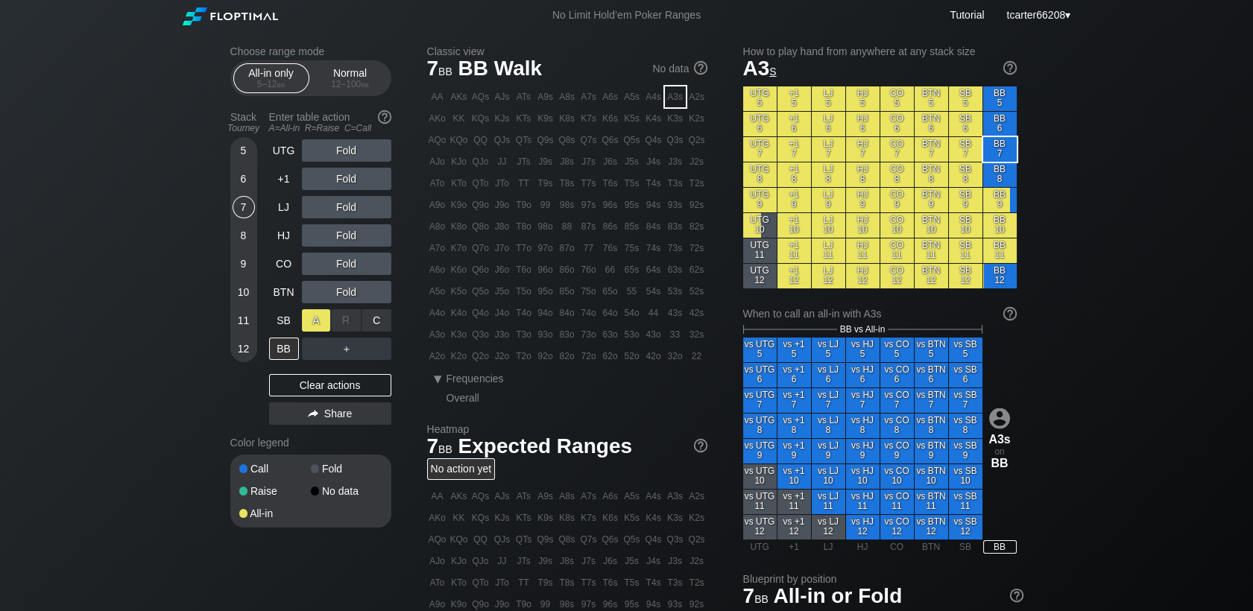
click at [325, 315] on div "A ✕" at bounding box center [316, 320] width 29 height 22
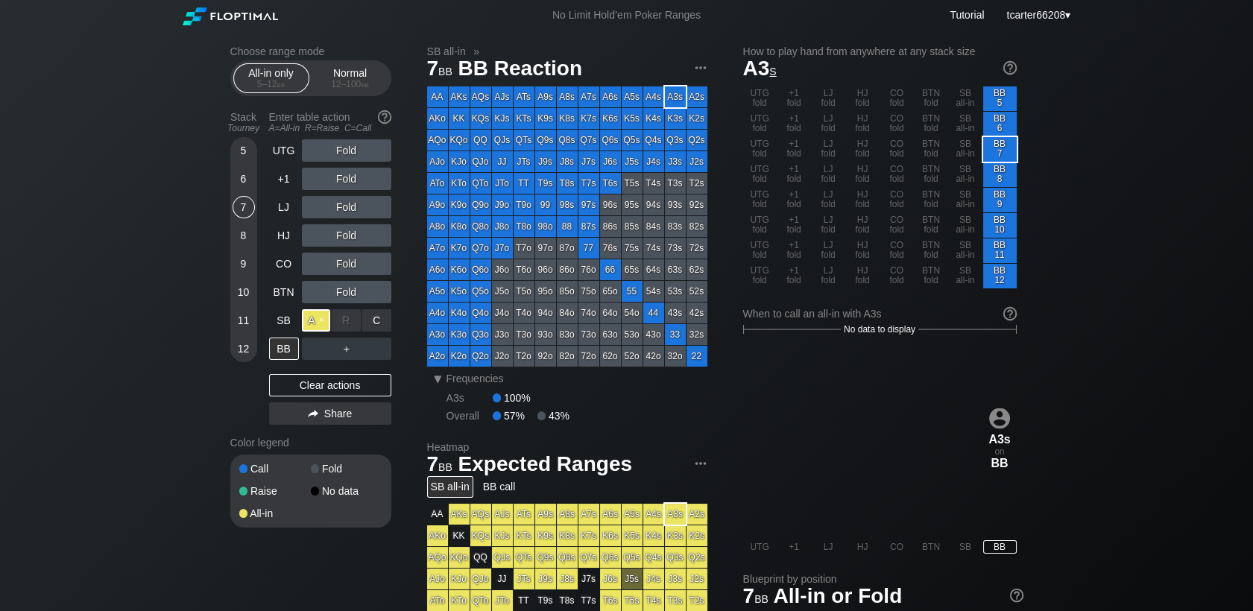
click at [321, 320] on div "A ✕" at bounding box center [316, 320] width 29 height 22
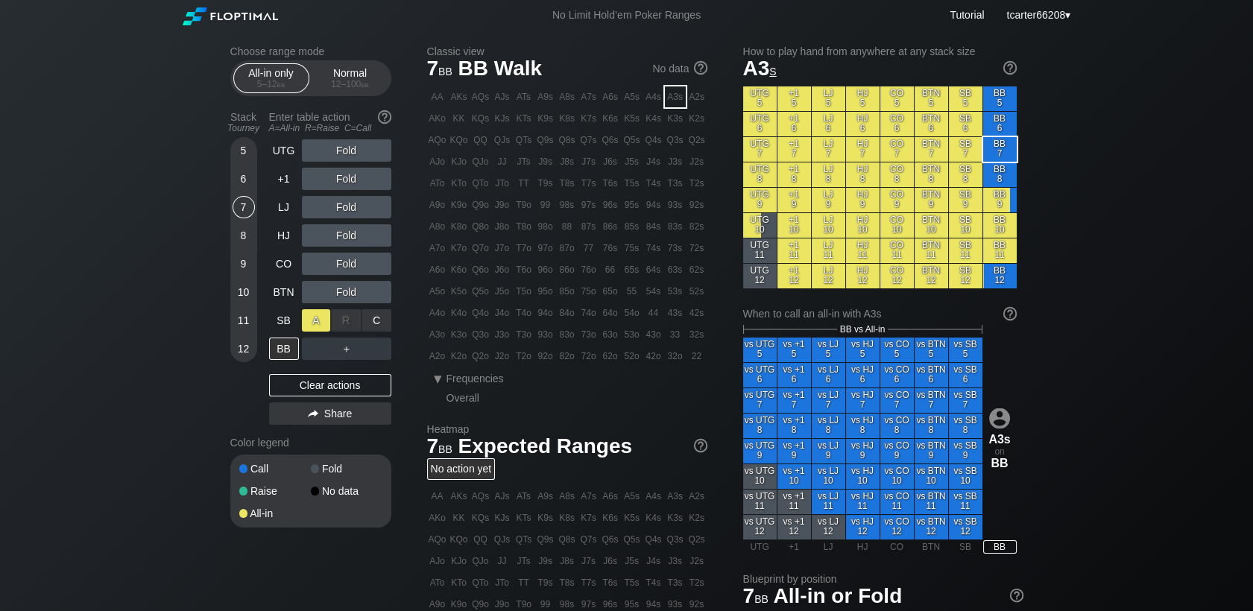
click at [321, 320] on div "A ✕" at bounding box center [316, 320] width 29 height 22
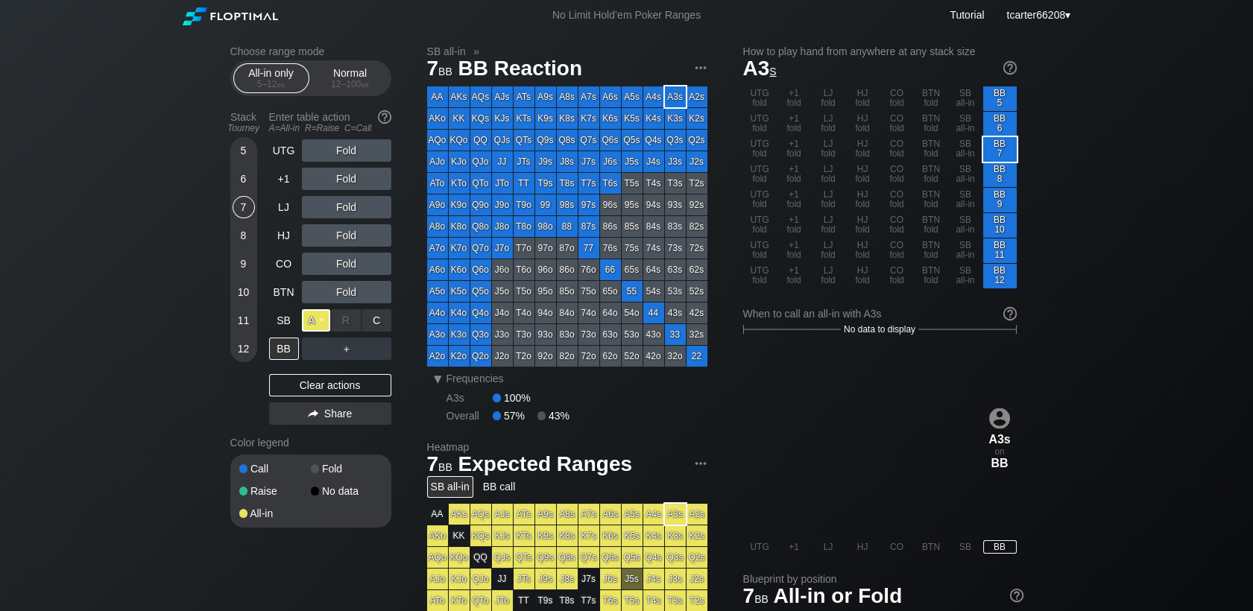
click at [321, 320] on div "A ✕" at bounding box center [316, 320] width 29 height 22
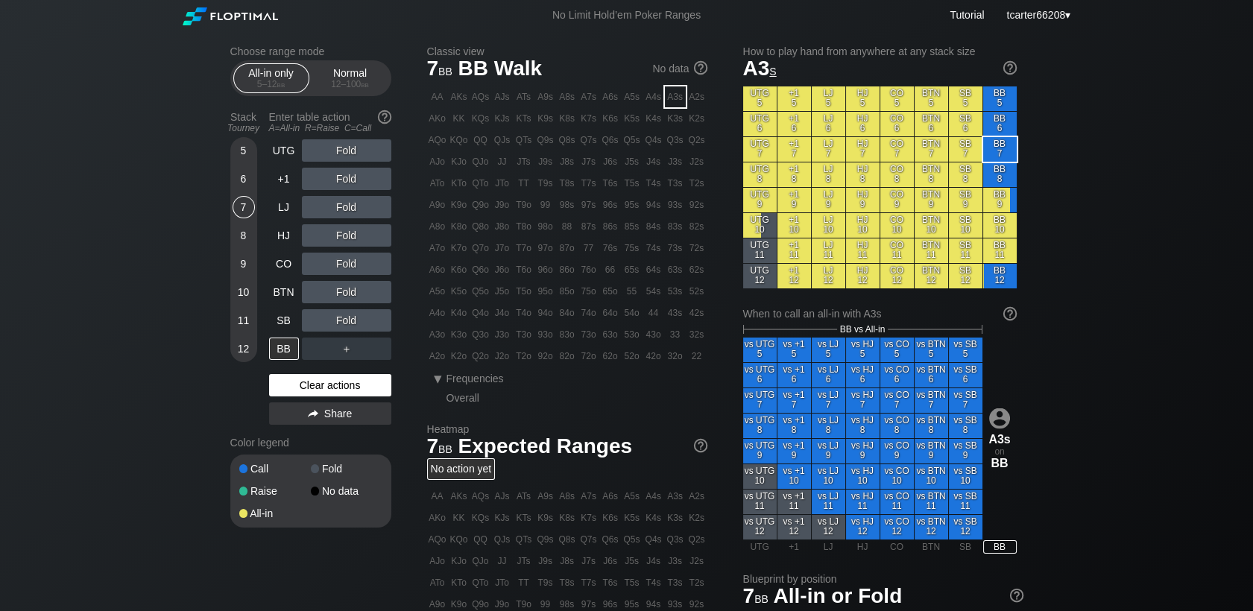
click at [303, 391] on div "Clear actions" at bounding box center [330, 385] width 122 height 22
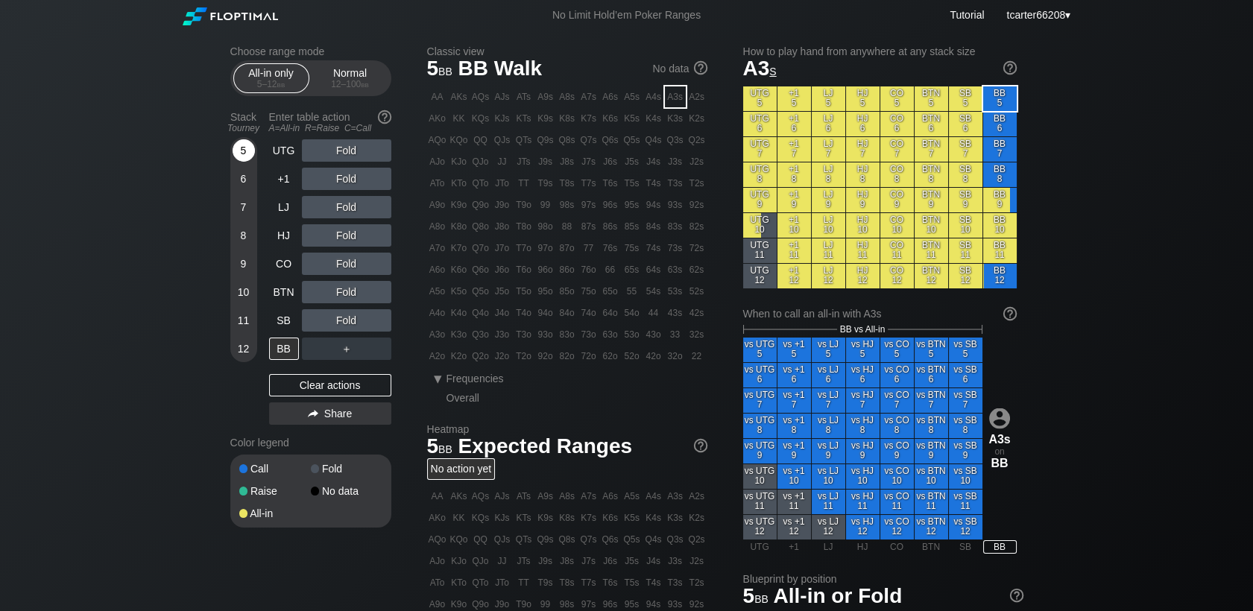
click at [236, 154] on div "5" at bounding box center [244, 150] width 22 height 22
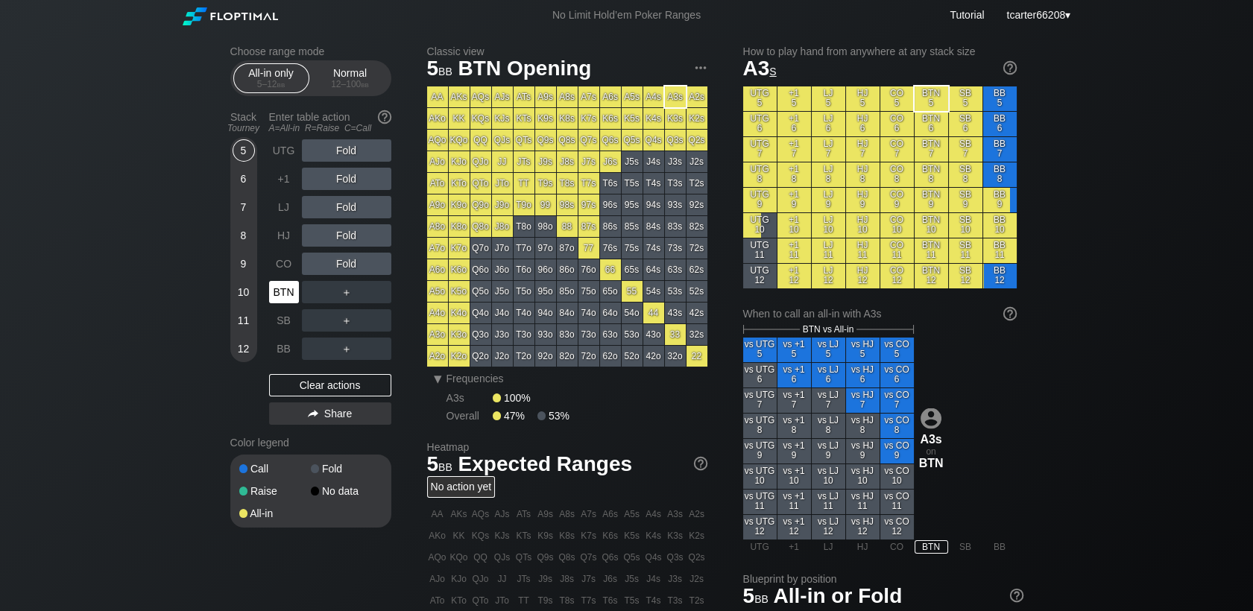
click at [292, 306] on div "BTN" at bounding box center [285, 292] width 33 height 28
click at [278, 330] on div "SB" at bounding box center [284, 320] width 30 height 22
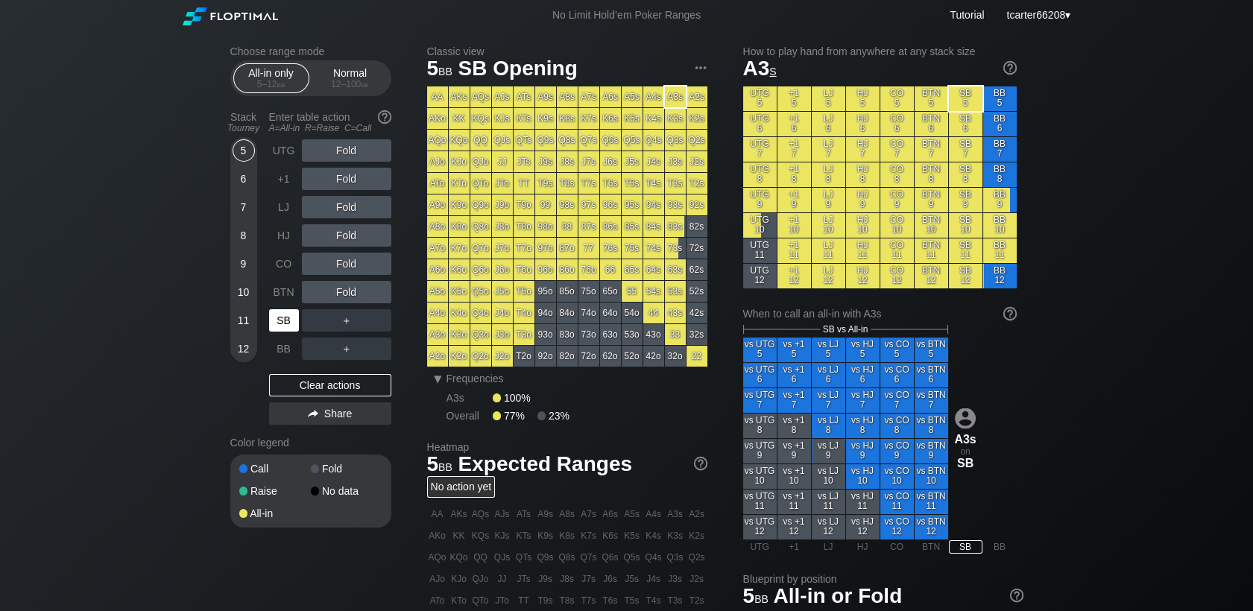
click at [272, 324] on div "SB" at bounding box center [284, 320] width 30 height 22
drag, startPoint x: 554, startPoint y: 221, endPoint x: 550, endPoint y: 230, distance: 9.7
click at [553, 221] on div "98o" at bounding box center [545, 226] width 21 height 21
click at [550, 230] on div "98o" at bounding box center [545, 226] width 21 height 21
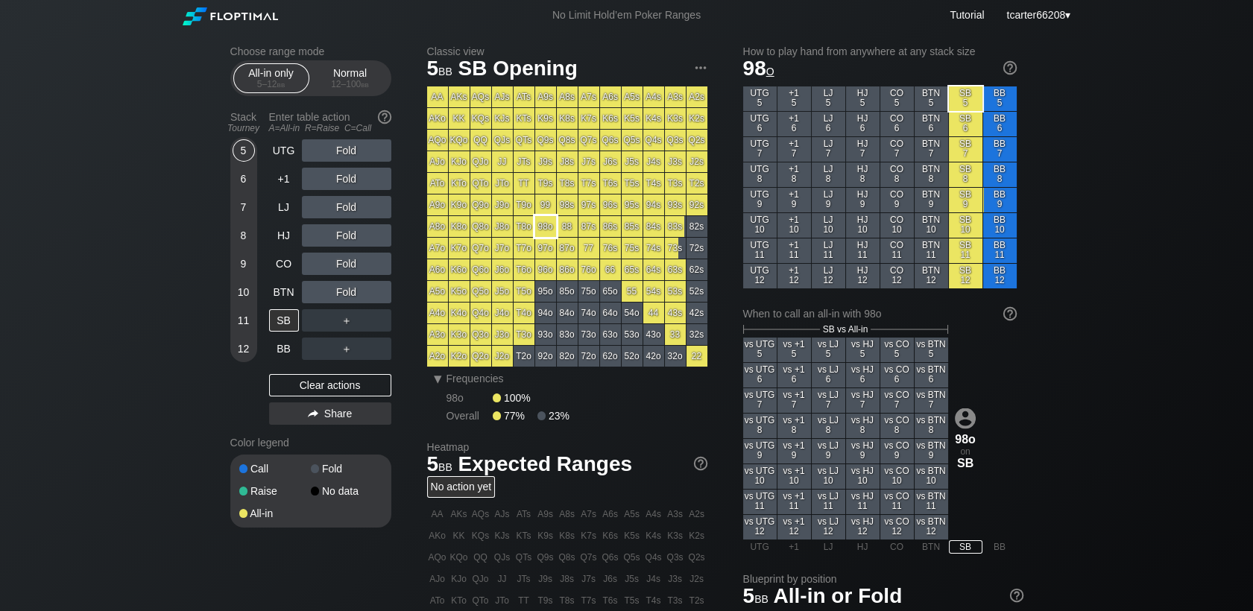
click at [550, 229] on div "98o" at bounding box center [545, 226] width 21 height 21
click at [550, 227] on div "98o" at bounding box center [545, 226] width 21 height 21
click at [549, 224] on div "98o" at bounding box center [545, 226] width 21 height 21
click at [548, 224] on div "98o" at bounding box center [545, 226] width 21 height 21
click at [321, 318] on div "＋" at bounding box center [346, 320] width 89 height 22
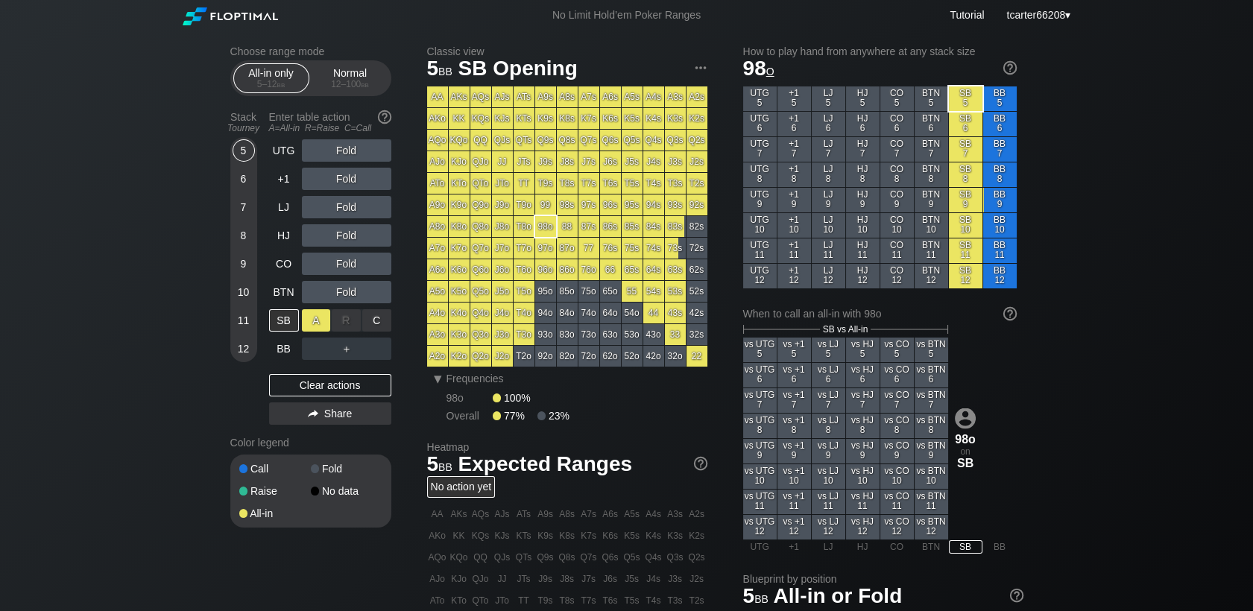
click at [321, 330] on div "A ✕" at bounding box center [316, 320] width 29 height 22
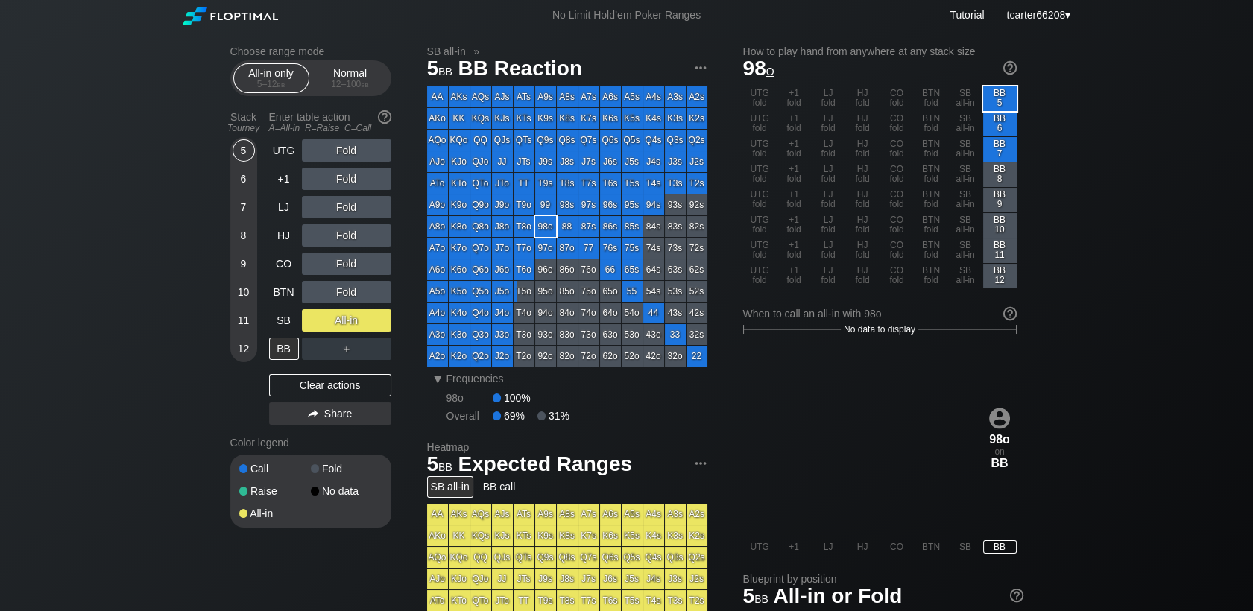
click at [142, 296] on div "Choose range mode All-in only 5 – 12 bb Normal 12 – 100 bb Stack Tourney Enter …" at bounding box center [626, 481] width 1253 height 901
click at [370, 401] on div "UTG Fold +1 Fold LJ Fold HJ Fold CO Fold BTN Fold SB All-in BB A ✕ R ✕ C ✕ ＋ Cl…" at bounding box center [330, 285] width 122 height 292
drag, startPoint x: 374, startPoint y: 394, endPoint x: 374, endPoint y: 385, distance: 9.0
click at [374, 388] on div "Clear actions" at bounding box center [330, 385] width 122 height 22
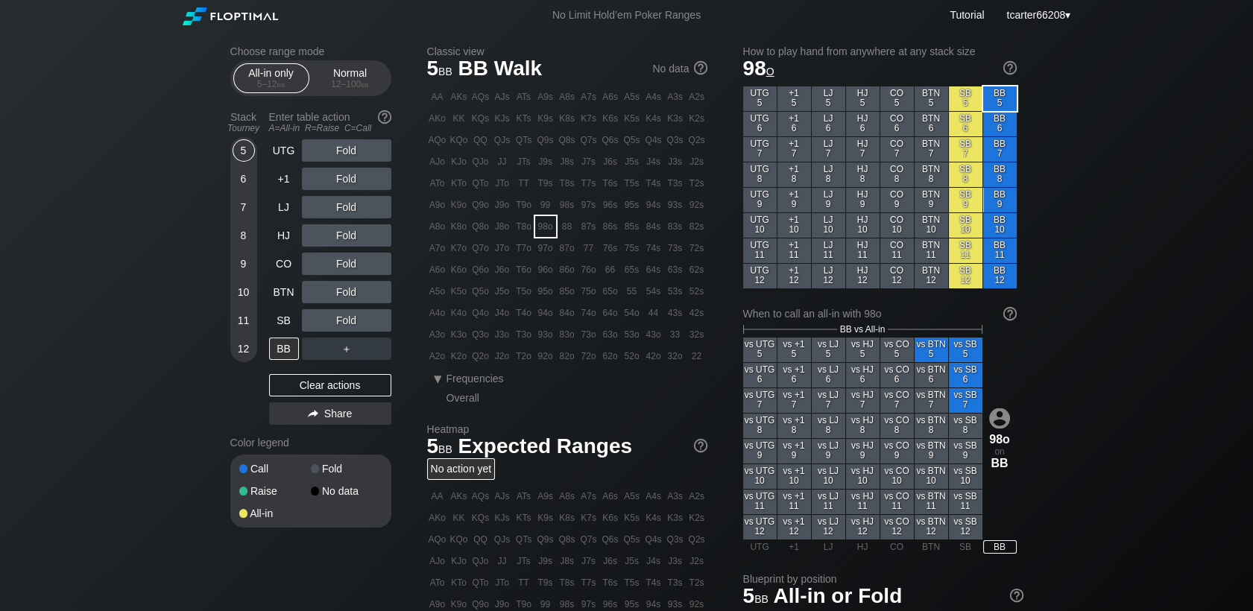
drag, startPoint x: 374, startPoint y: 383, endPoint x: 174, endPoint y: 341, distance: 204.8
click at [374, 380] on div "Clear actions" at bounding box center [330, 385] width 122 height 22
drag, startPoint x: 151, startPoint y: 207, endPoint x: 163, endPoint y: 183, distance: 26.0
click at [160, 191] on div "Choose range mode All-in only 5 – 12 bb Normal 12 – 100 bb Stack Tourney Enter …" at bounding box center [626, 481] width 1253 height 901
click at [146, 180] on div "Choose range mode All-in only 5 – 12 bb Normal 12 – 100 bb Stack Tourney Enter …" at bounding box center [626, 481] width 1253 height 901
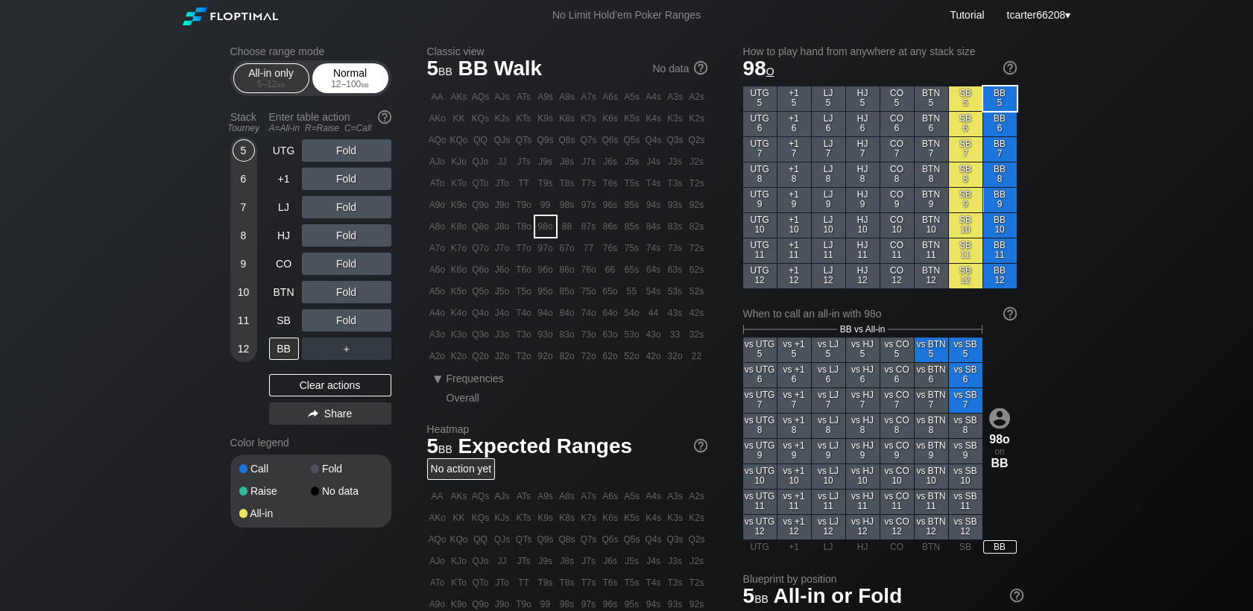
click at [325, 76] on div "Normal 12 – 100 bb" at bounding box center [350, 78] width 69 height 28
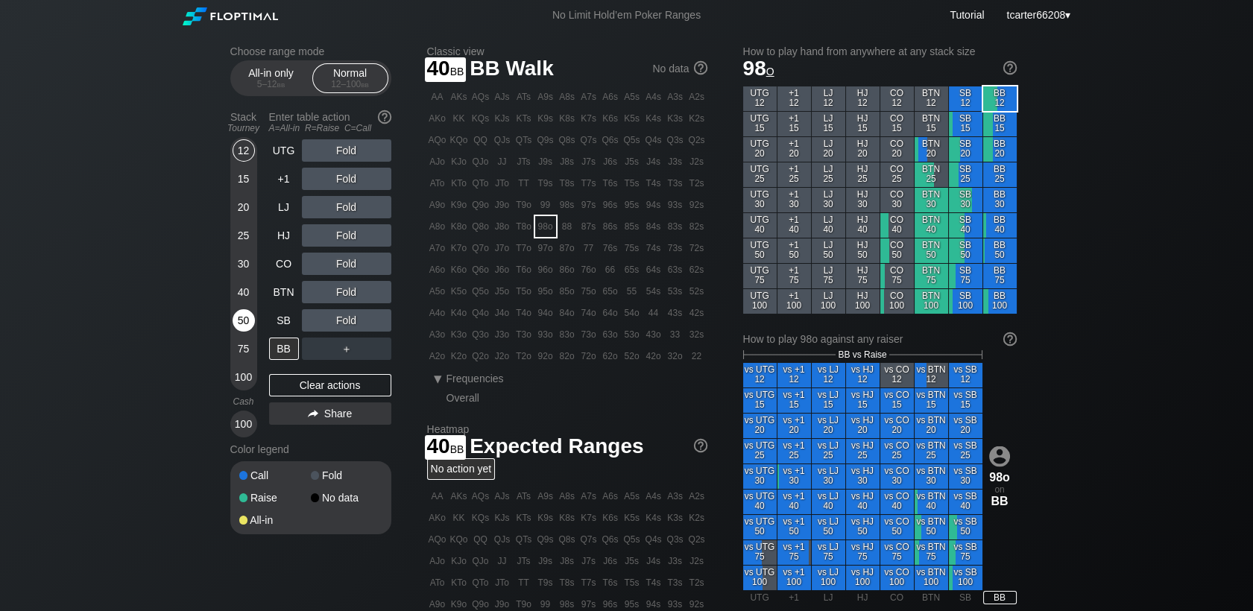
click at [250, 334] on div "50" at bounding box center [244, 323] width 22 height 28
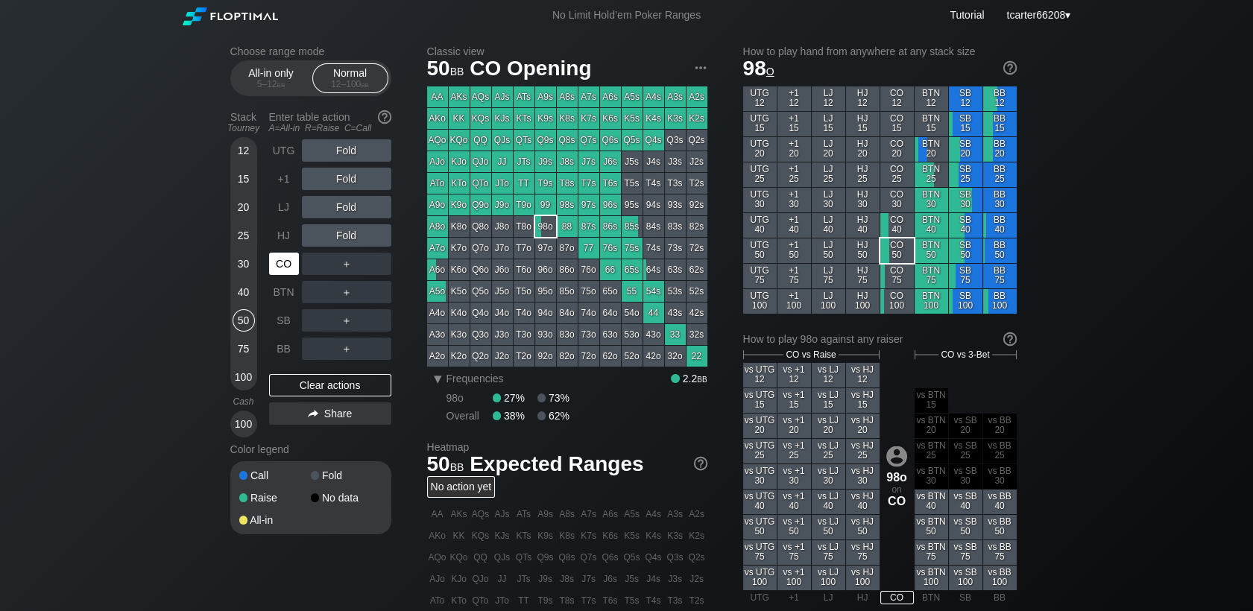
click at [276, 275] on div "CO" at bounding box center [284, 264] width 30 height 22
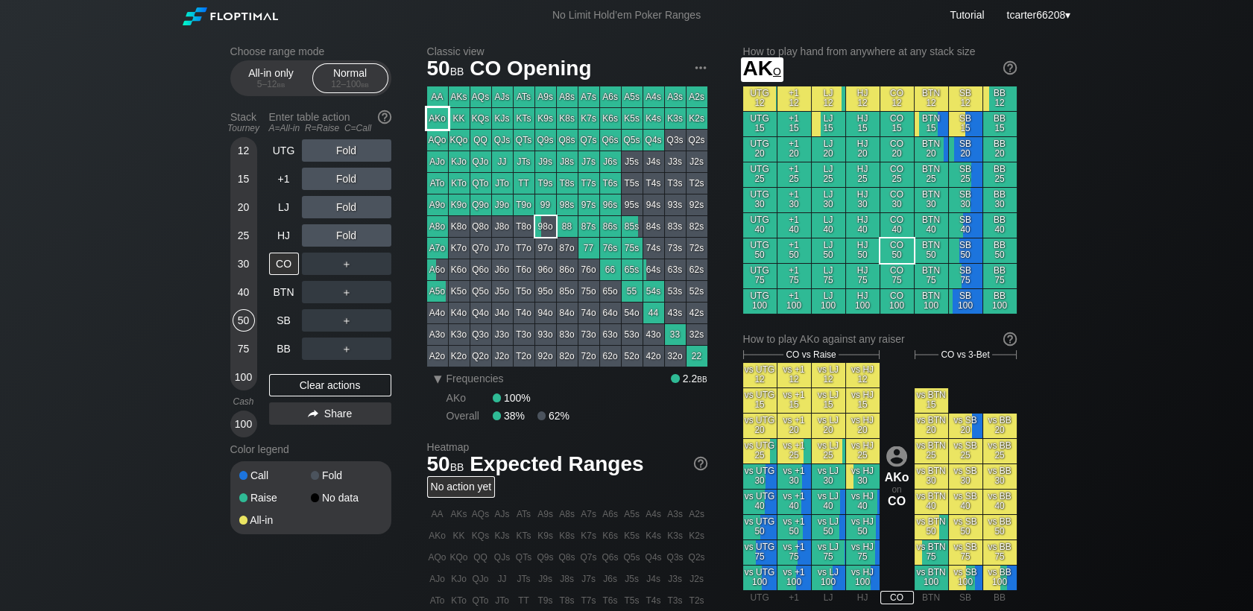
click at [437, 125] on div "AKo" at bounding box center [437, 118] width 21 height 21
click at [350, 212] on div "Fold" at bounding box center [346, 207] width 89 height 22
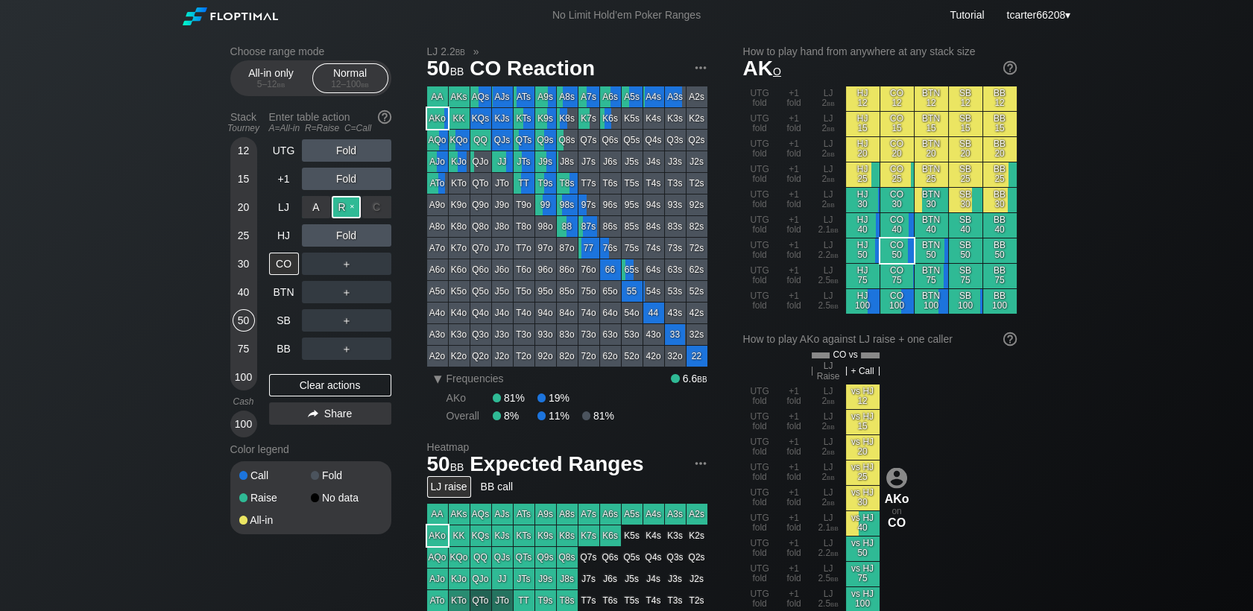
click at [350, 211] on div "R ✕" at bounding box center [346, 207] width 29 height 22
click at [339, 262] on div "＋" at bounding box center [346, 264] width 89 height 22
click at [347, 264] on div "R ✕" at bounding box center [346, 264] width 29 height 22
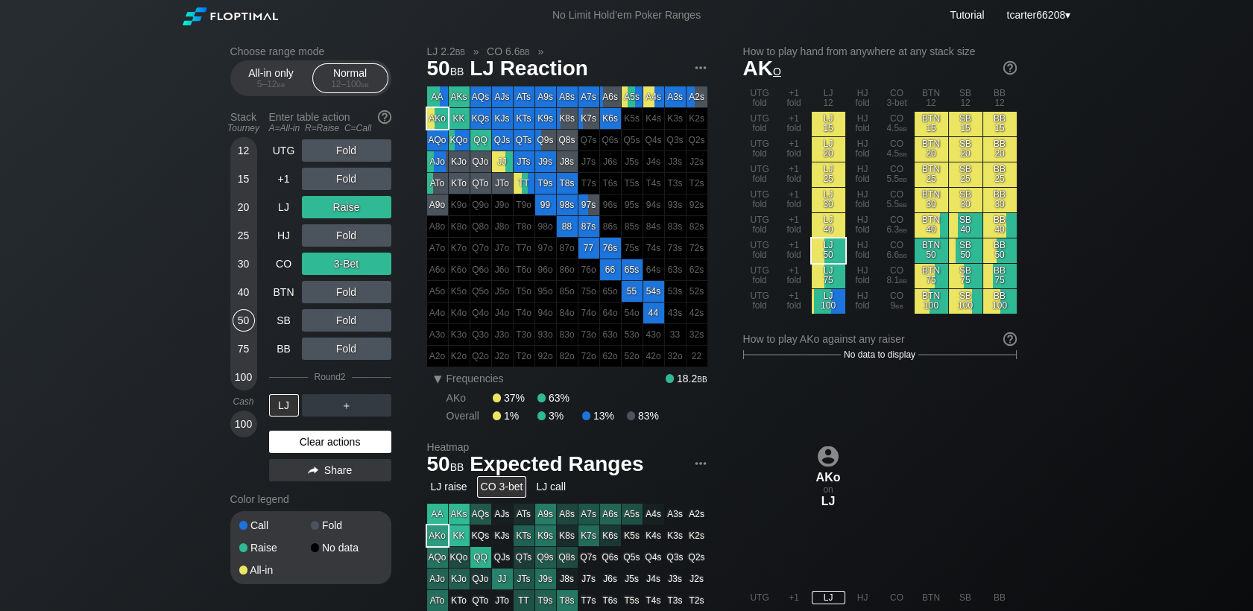
click at [334, 450] on div "Clear actions" at bounding box center [330, 442] width 122 height 22
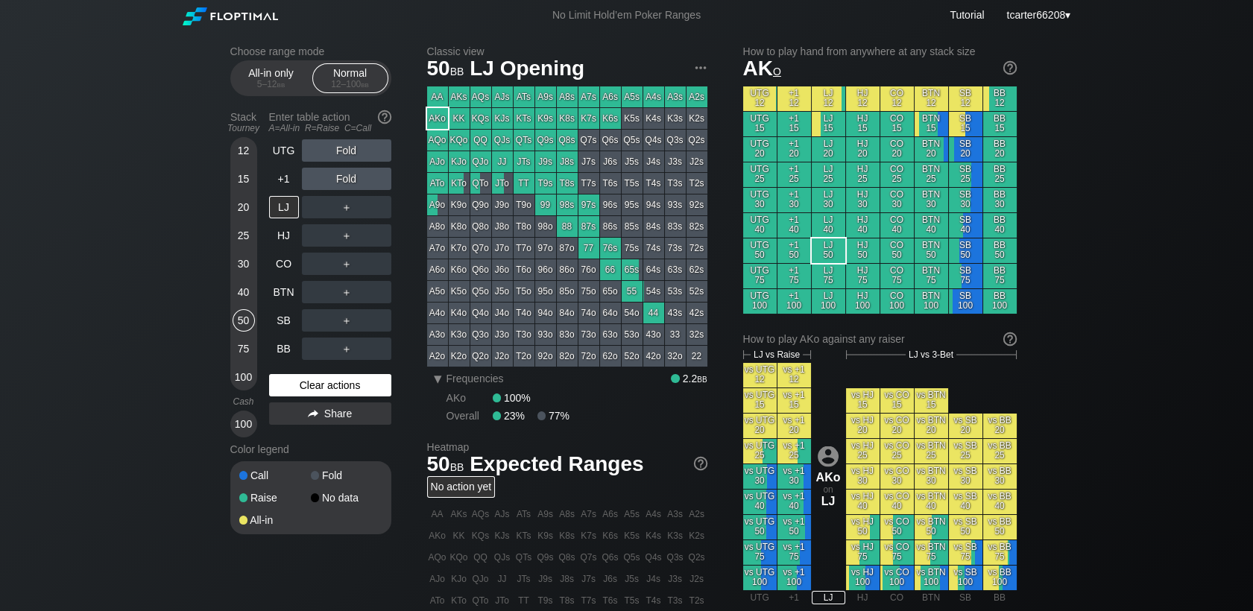
click at [312, 397] on div "Clear actions" at bounding box center [330, 385] width 122 height 22
drag, startPoint x: 283, startPoint y: 359, endPoint x: 332, endPoint y: 340, distance: 52.9
click at [283, 360] on div "BB" at bounding box center [284, 349] width 30 height 22
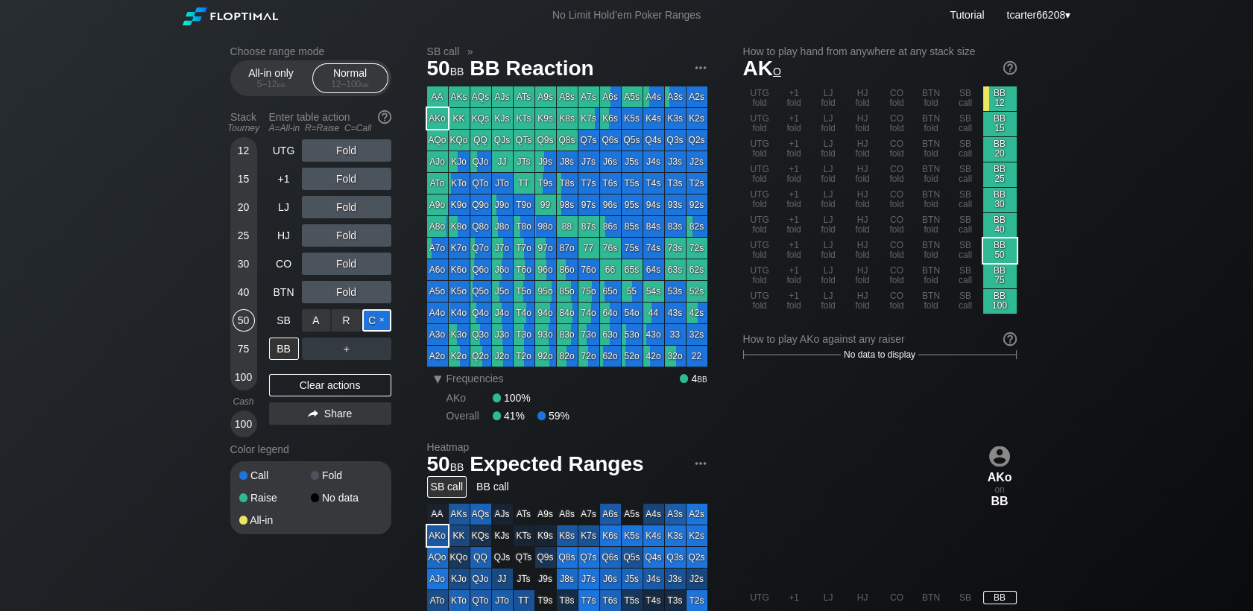
click at [378, 325] on div "C ✕" at bounding box center [376, 320] width 29 height 22
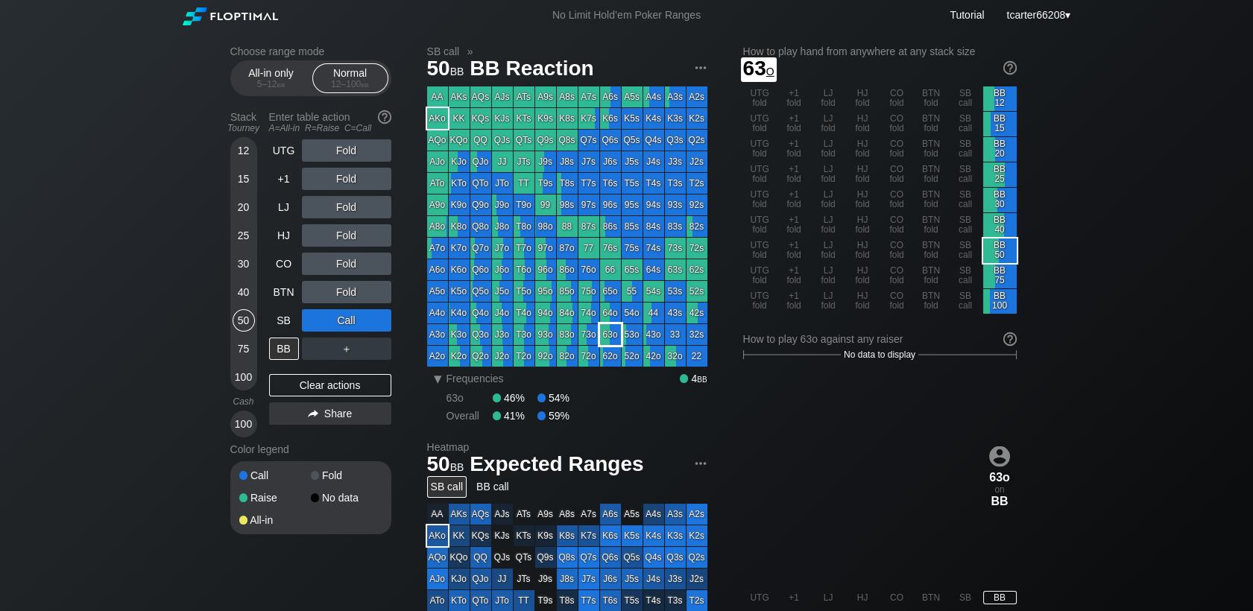
click at [609, 338] on div "63o" at bounding box center [610, 334] width 21 height 21
click at [280, 83] on span "bb" at bounding box center [281, 84] width 8 height 10
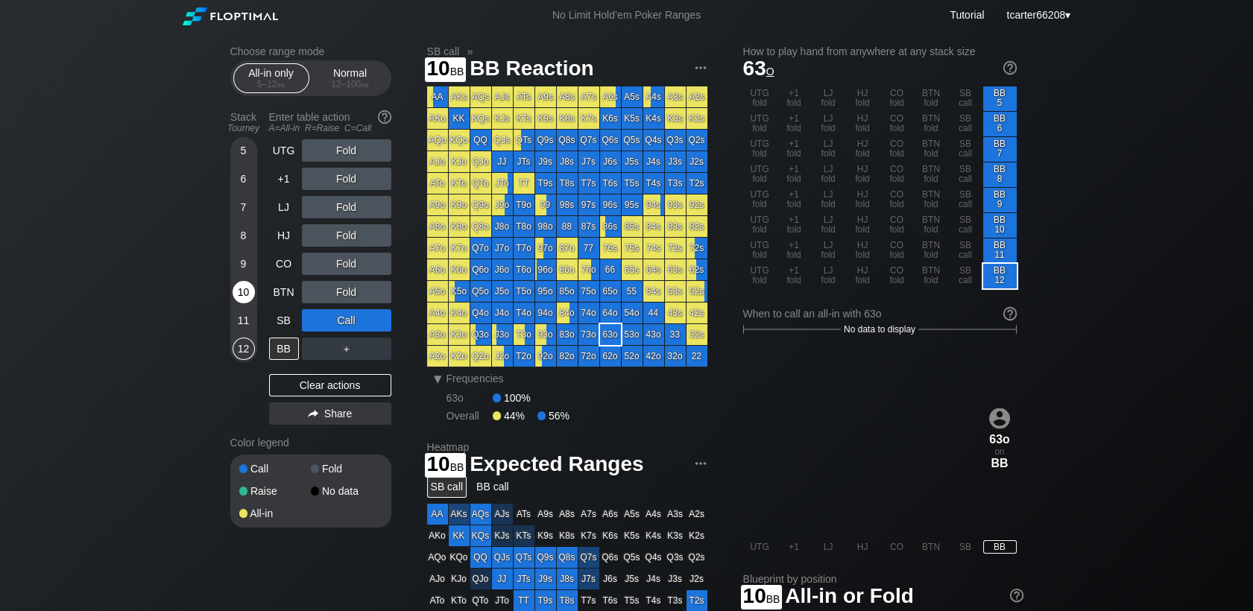
click at [248, 292] on div "10" at bounding box center [244, 292] width 22 height 22
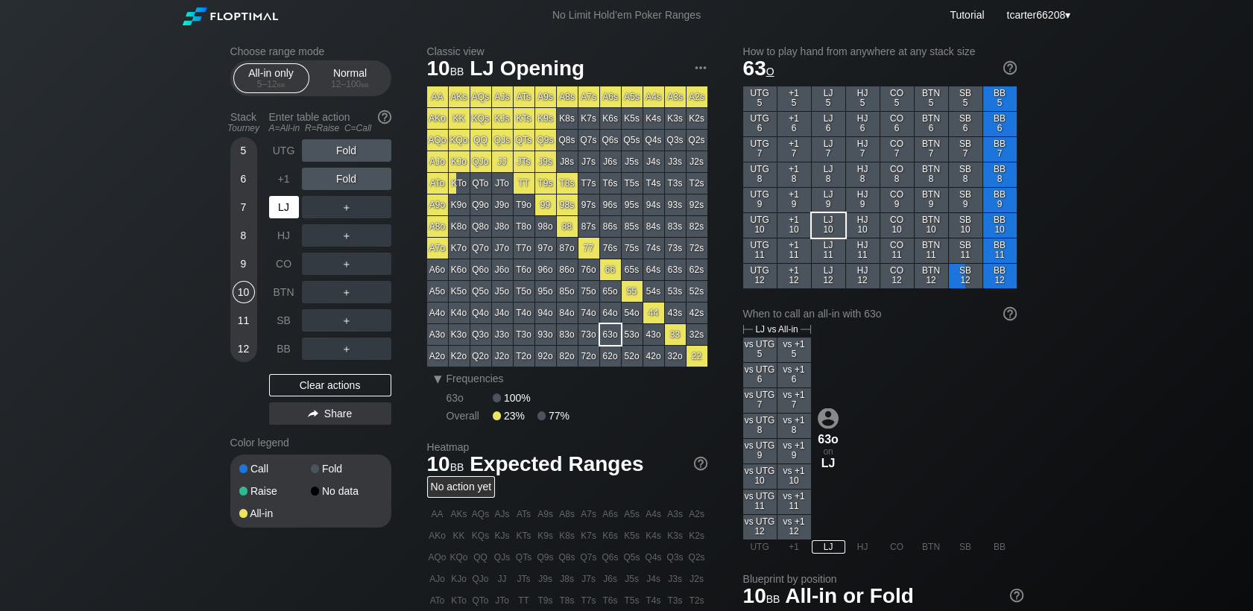
click at [288, 206] on div "LJ" at bounding box center [284, 207] width 30 height 22
click at [346, 79] on div "Normal 12 – 100 bb" at bounding box center [350, 78] width 69 height 28
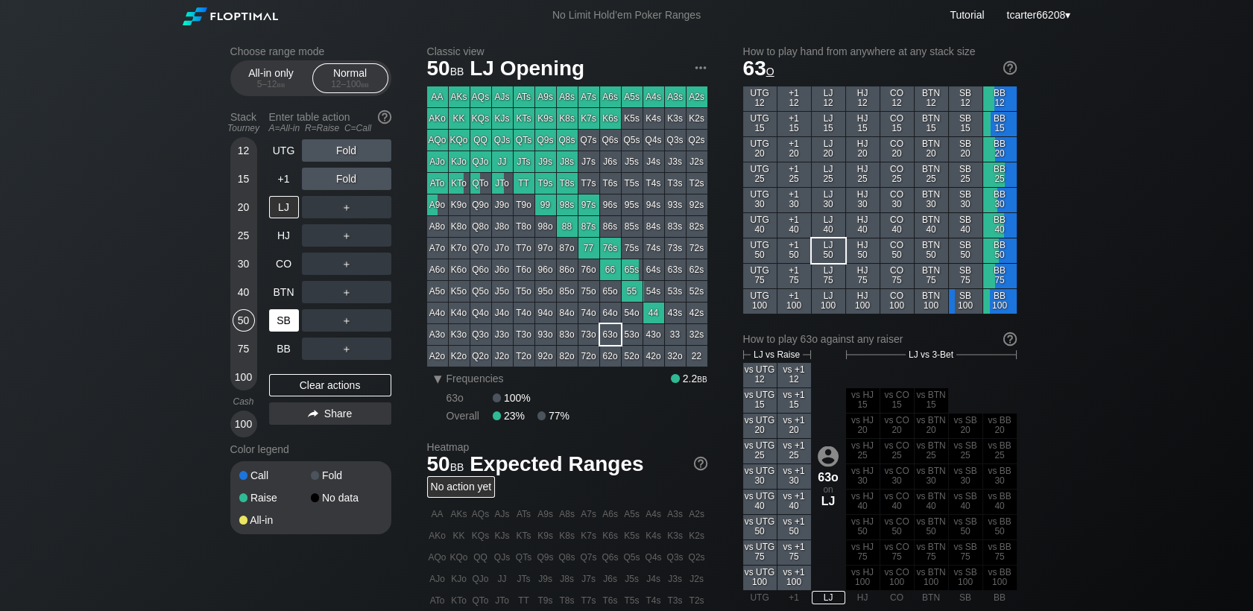
drag, startPoint x: 250, startPoint y: 320, endPoint x: 286, endPoint y: 327, distance: 35.7
click at [252, 324] on div "50" at bounding box center [244, 320] width 22 height 22
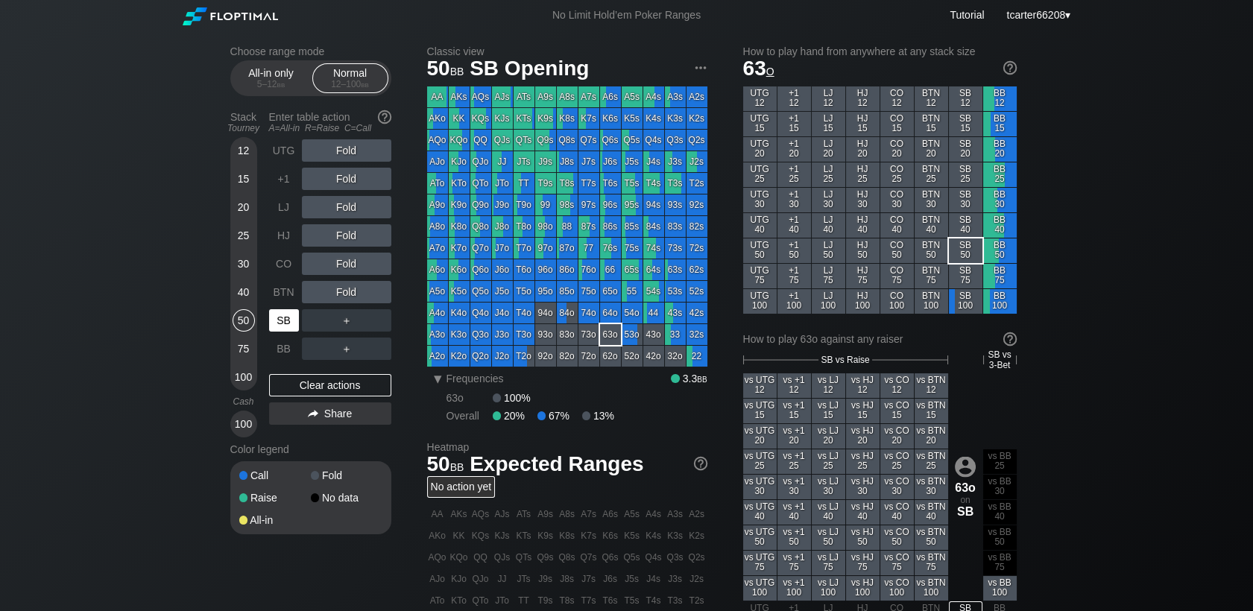
click at [292, 325] on div "SB" at bounding box center [284, 320] width 30 height 22
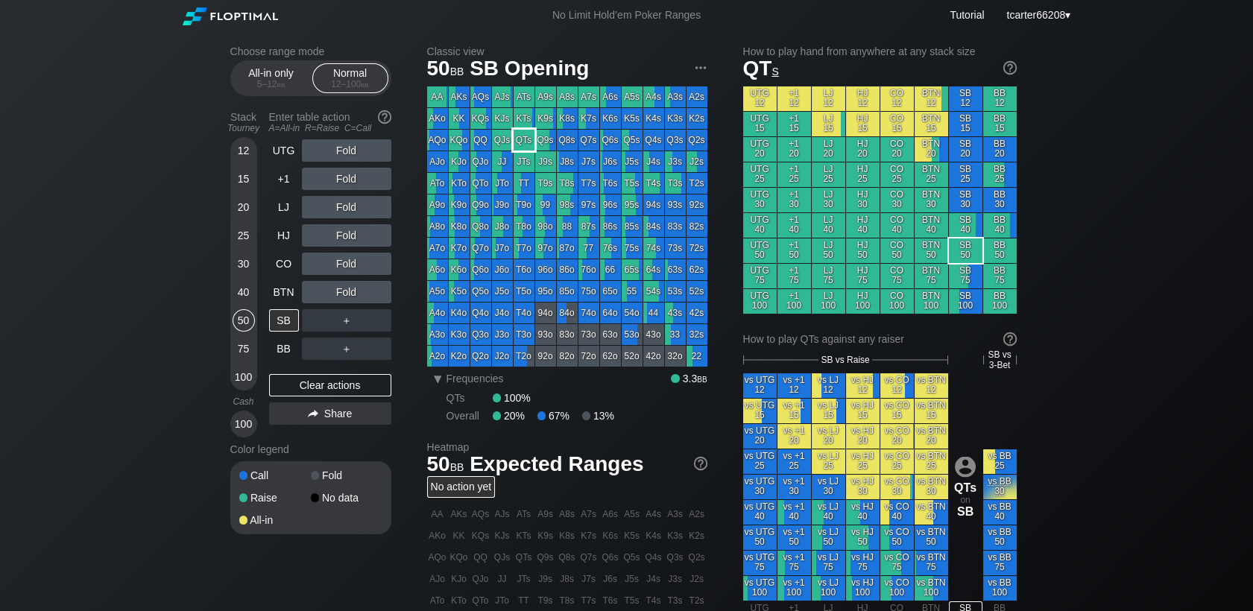
click at [528, 143] on div "QTs" at bounding box center [524, 140] width 21 height 21
click at [338, 209] on div "R ✕" at bounding box center [346, 207] width 29 height 22
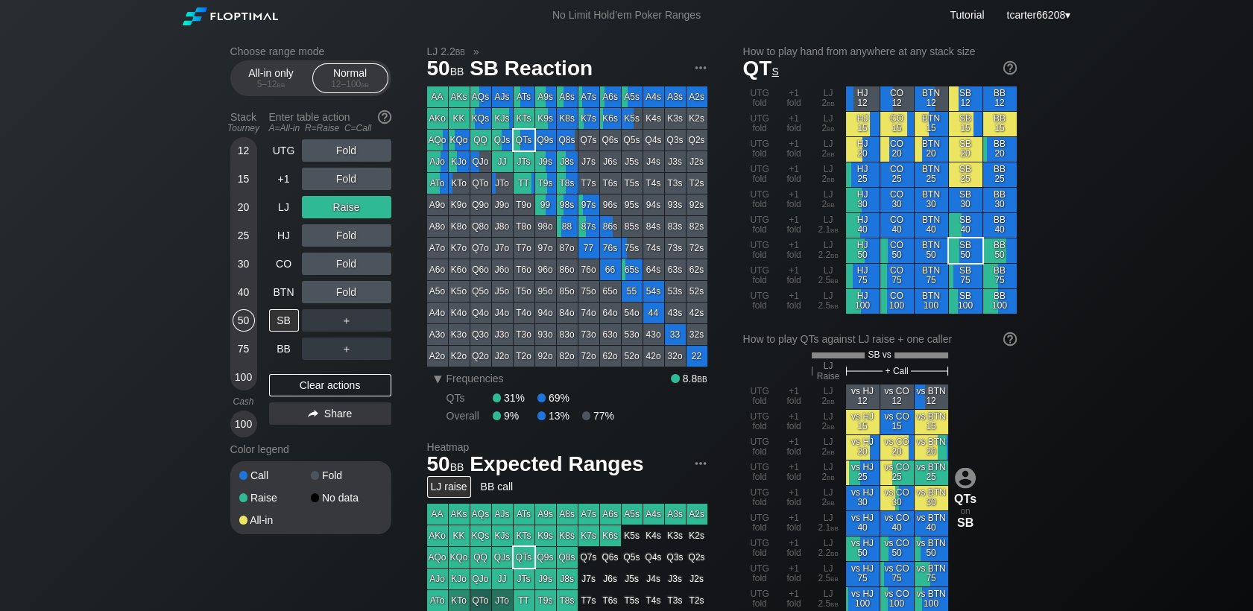
click at [377, 330] on div "＋" at bounding box center [346, 320] width 89 height 22
click at [376, 330] on div "C ✕" at bounding box center [376, 320] width 29 height 22
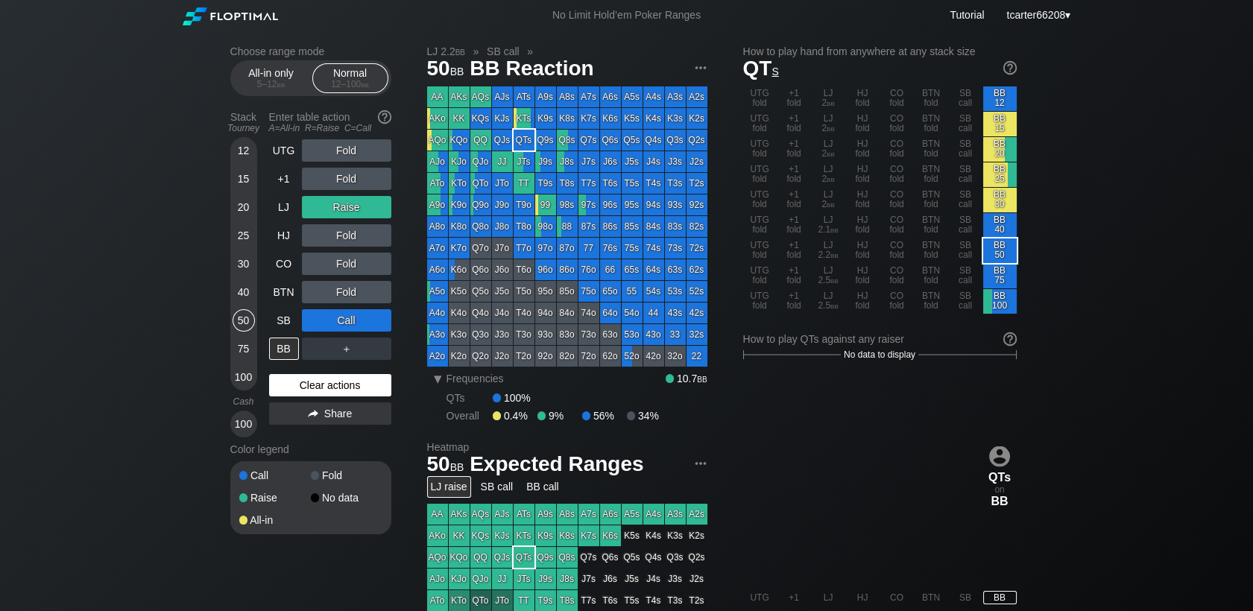
click at [360, 391] on div "Clear actions" at bounding box center [330, 385] width 122 height 22
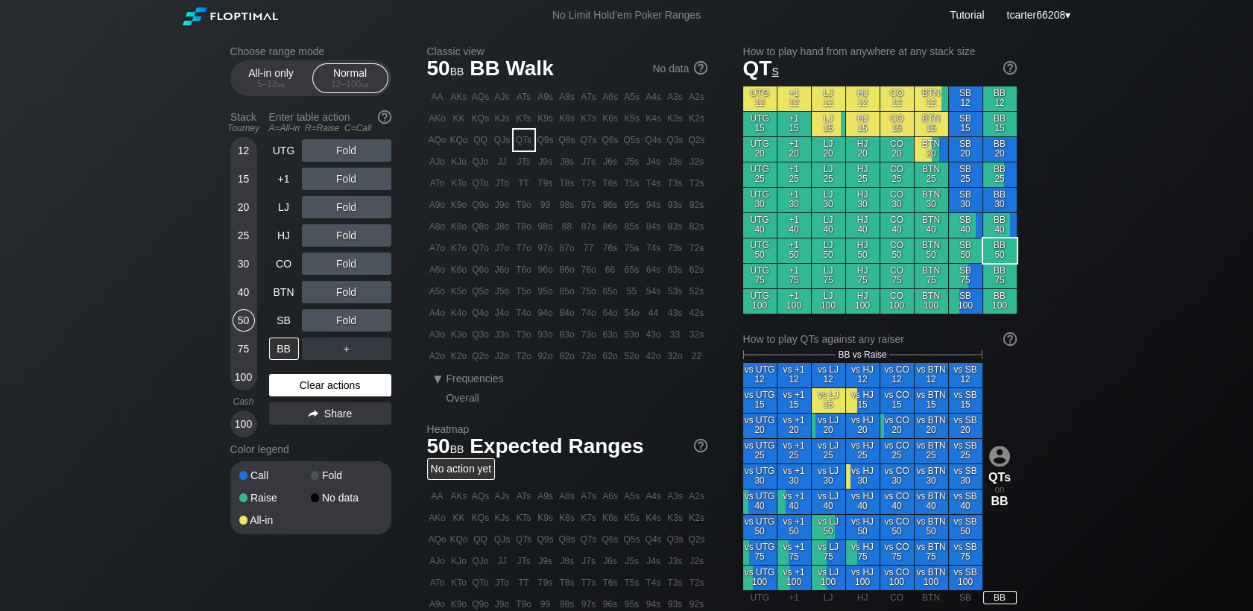
click at [374, 385] on div "Clear actions" at bounding box center [330, 385] width 122 height 22
click at [362, 378] on div "Clear actions" at bounding box center [330, 385] width 122 height 22
drag, startPoint x: 239, startPoint y: 265, endPoint x: 253, endPoint y: 308, distance: 45.7
click at [239, 264] on div "30" at bounding box center [244, 264] width 22 height 22
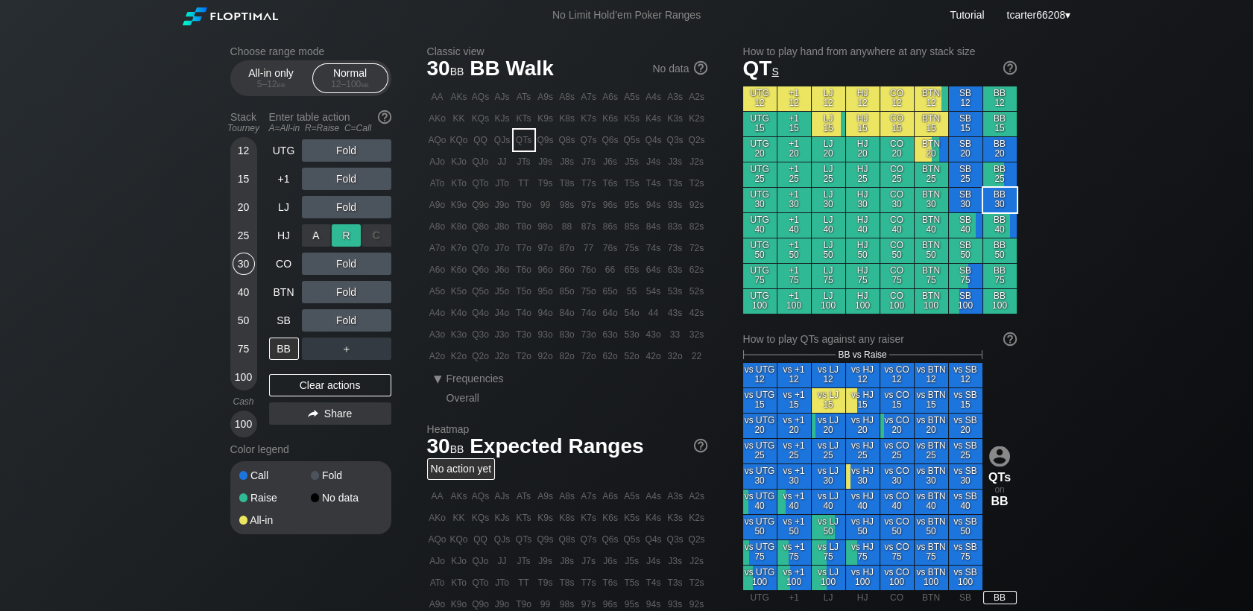
click at [339, 233] on div "R ✕" at bounding box center [346, 235] width 29 height 22
click at [344, 236] on div "R ✕" at bounding box center [346, 235] width 29 height 22
click at [376, 324] on div "Fold" at bounding box center [346, 320] width 89 height 22
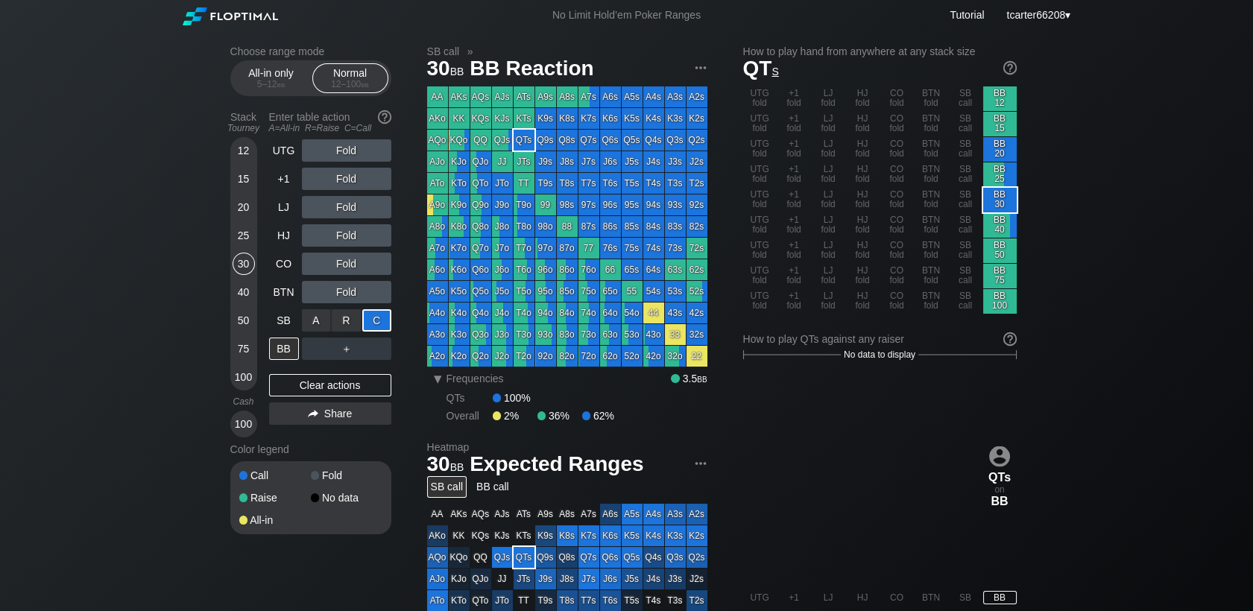
click at [376, 324] on div "C ✕" at bounding box center [376, 320] width 29 height 22
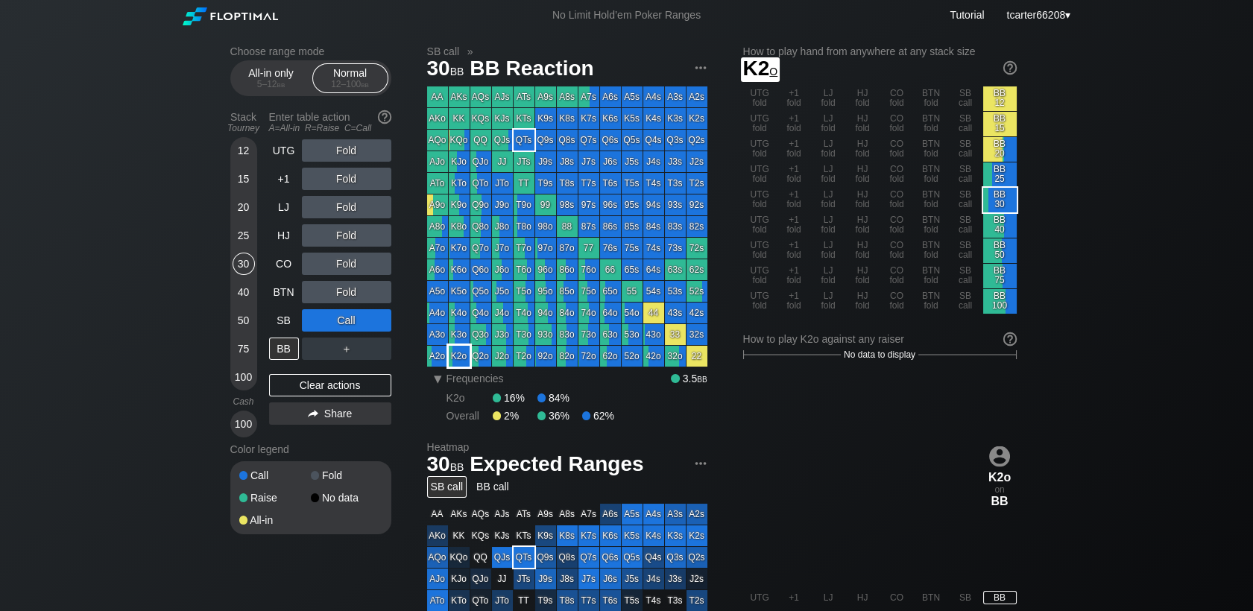
click at [461, 351] on div "K2o" at bounding box center [459, 356] width 21 height 21
click at [283, 399] on div "UTG Fold +1 Fold LJ Fold HJ Fold CO Fold BTN Fold SB Call BB ＋ Clear actions Sh…" at bounding box center [330, 288] width 122 height 298
click at [281, 396] on div "Clear actions" at bounding box center [330, 385] width 122 height 22
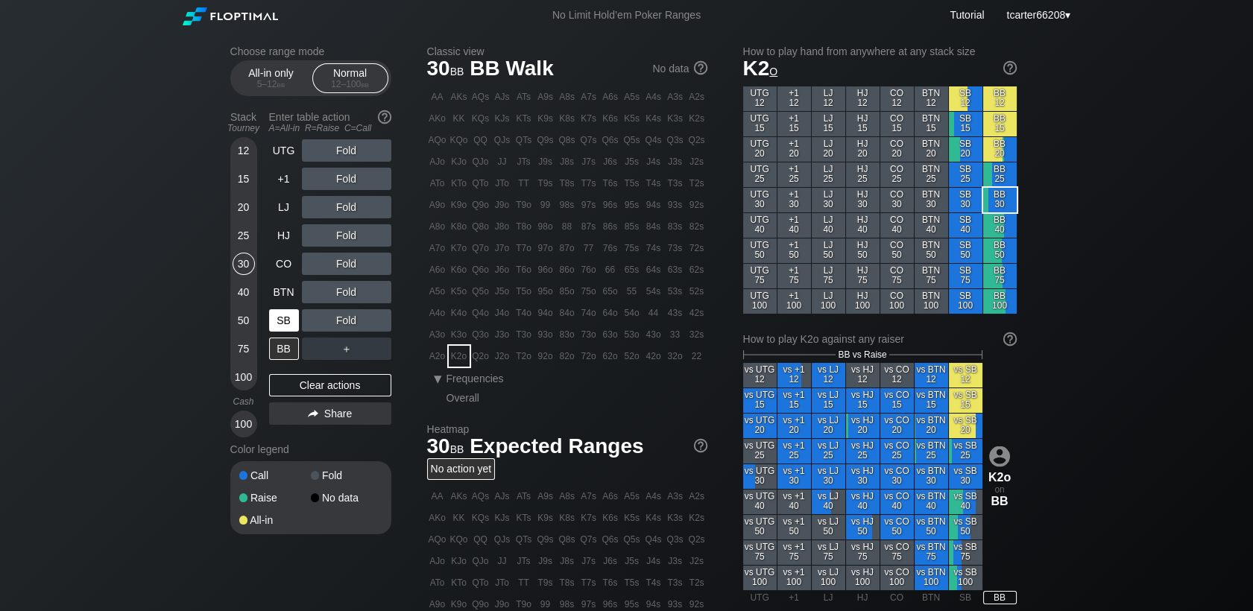
click at [300, 313] on div "SB" at bounding box center [285, 320] width 33 height 28
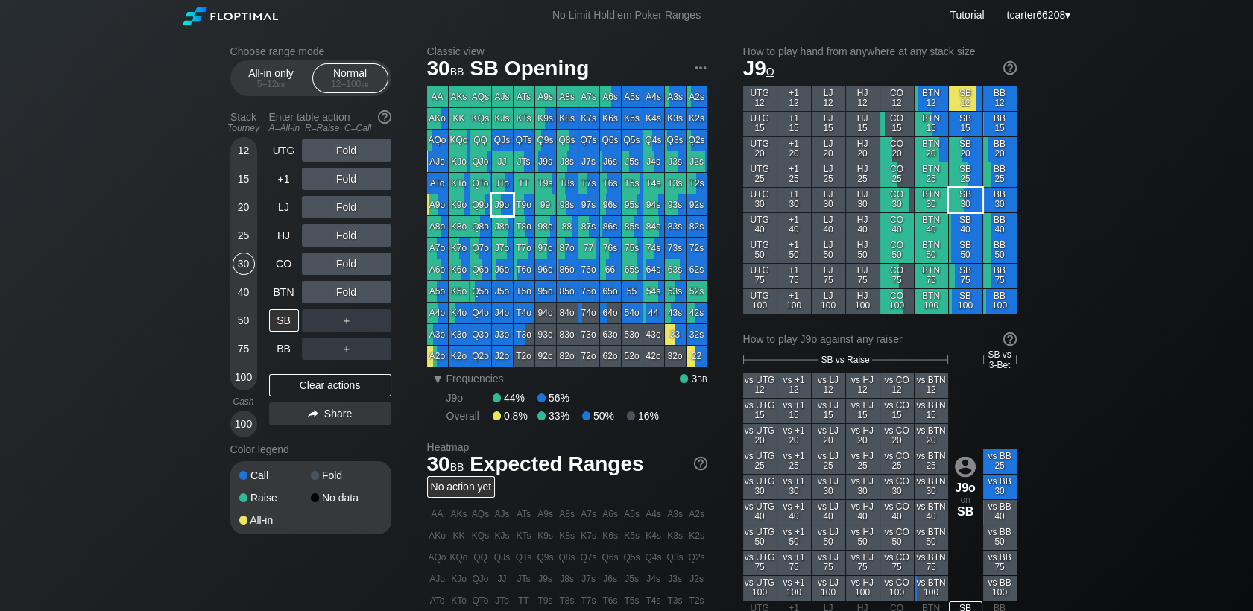
click at [505, 206] on div "J9o" at bounding box center [502, 205] width 21 height 21
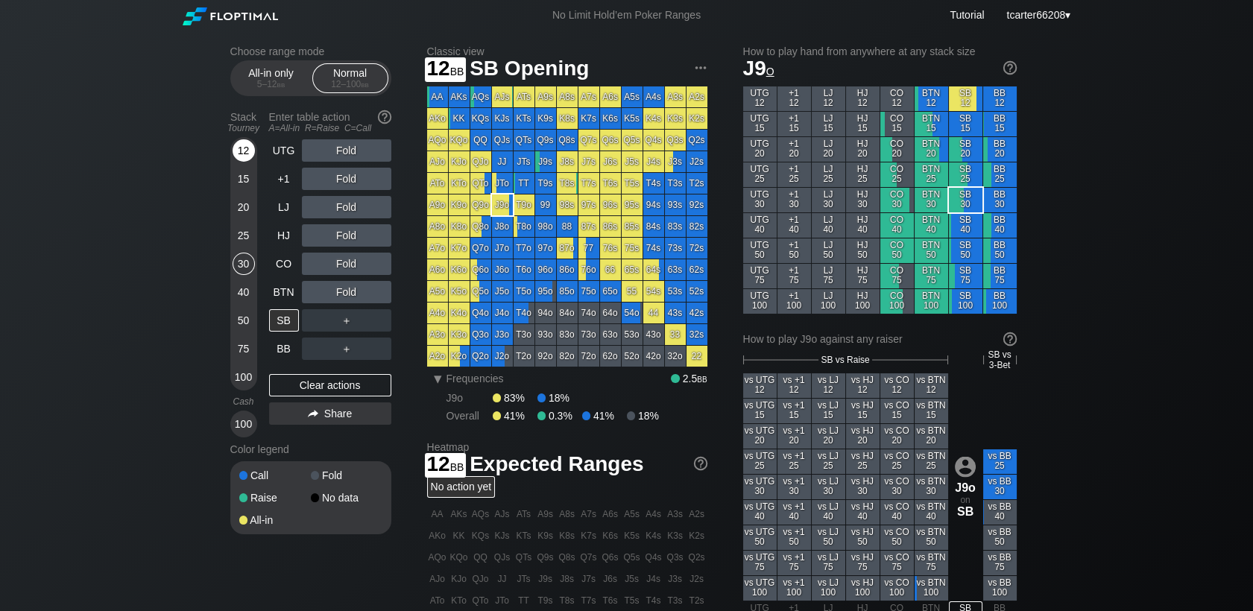
click at [245, 151] on div "12" at bounding box center [244, 150] width 22 height 22
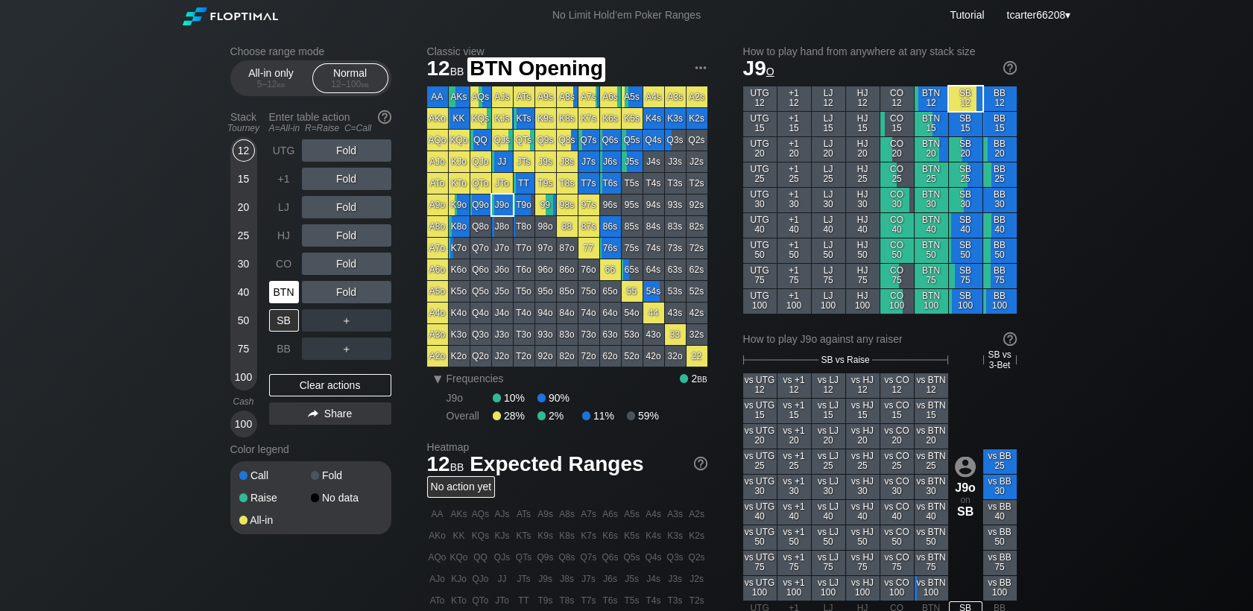
click at [285, 289] on div "BTN" at bounding box center [284, 292] width 30 height 22
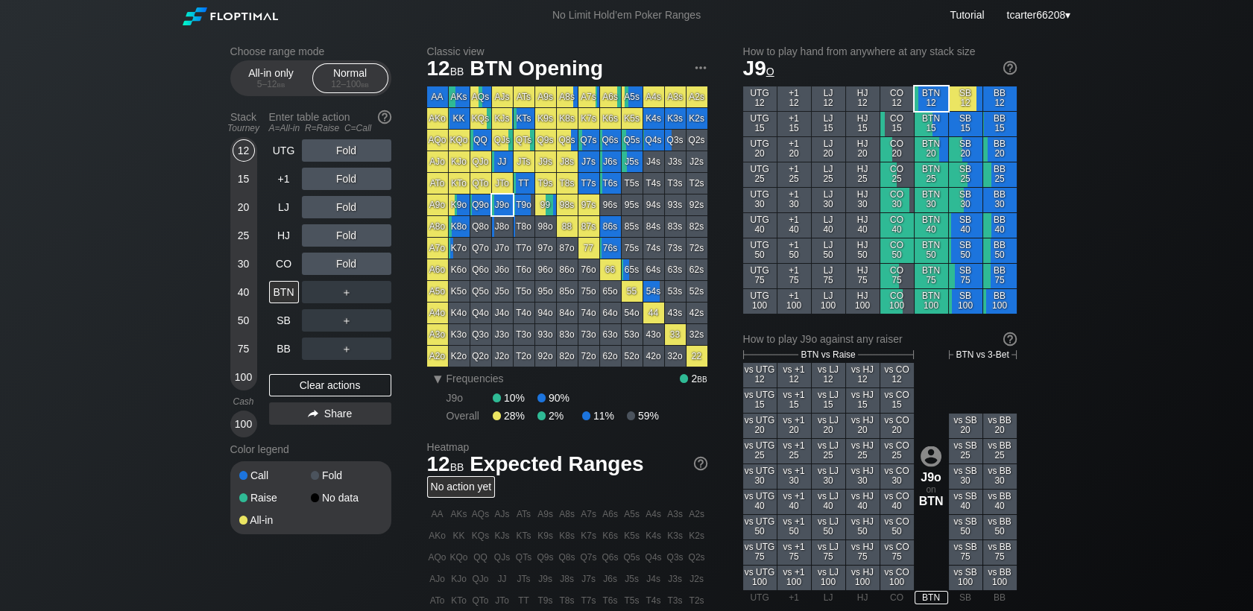
click at [243, 182] on div "15" at bounding box center [244, 179] width 22 height 22
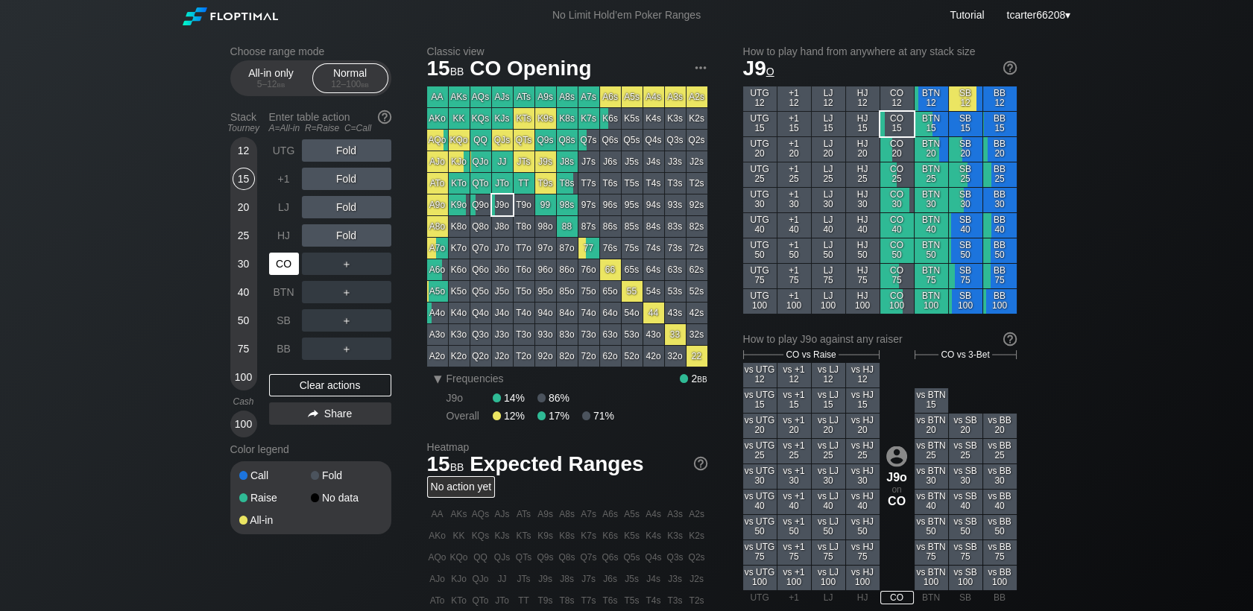
click at [289, 265] on div "CO" at bounding box center [284, 264] width 30 height 22
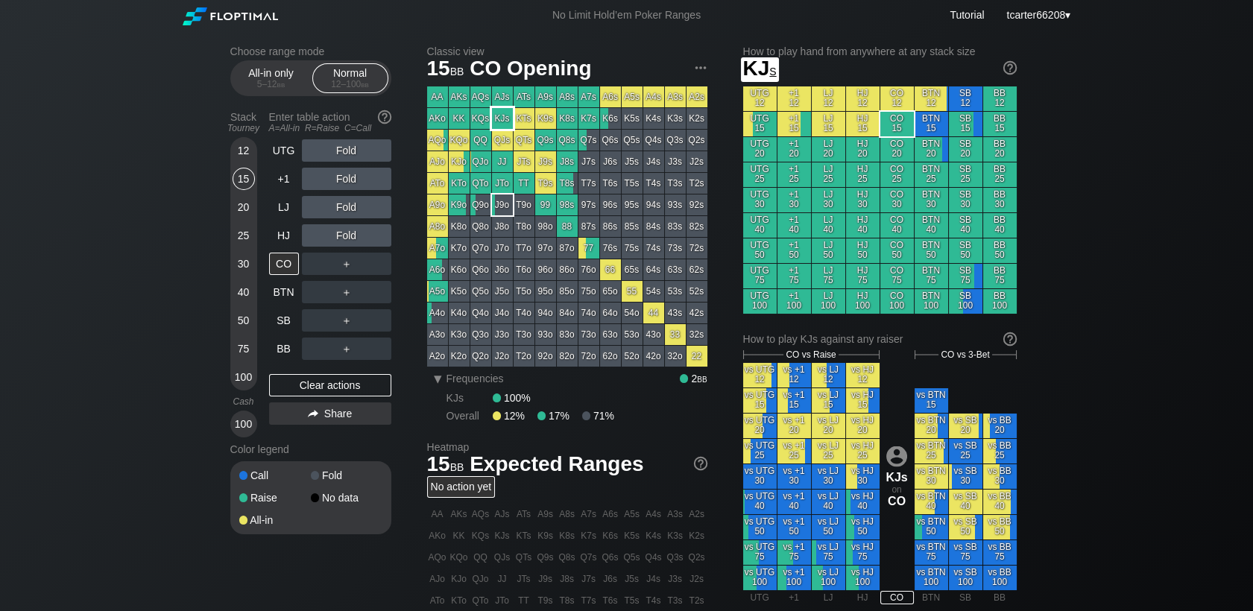
click at [501, 119] on div "KJs" at bounding box center [502, 118] width 21 height 21
click at [334, 283] on div "＋" at bounding box center [346, 292] width 89 height 22
click at [349, 274] on div "R ✕" at bounding box center [346, 264] width 29 height 22
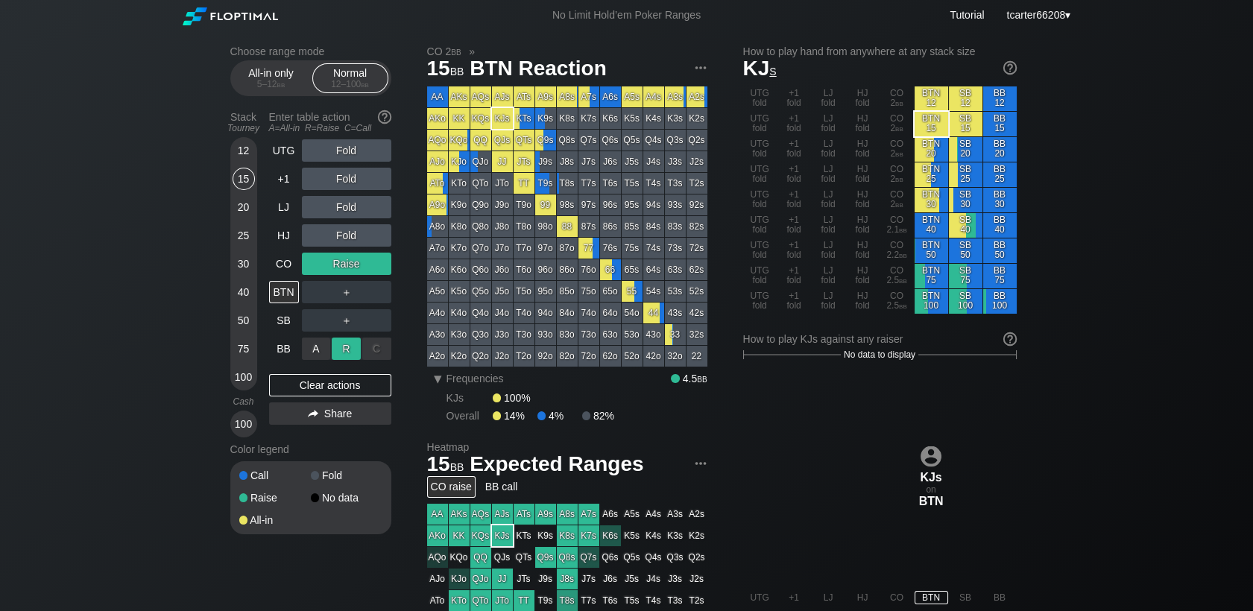
click at [343, 360] on div "R ✕" at bounding box center [346, 349] width 29 height 22
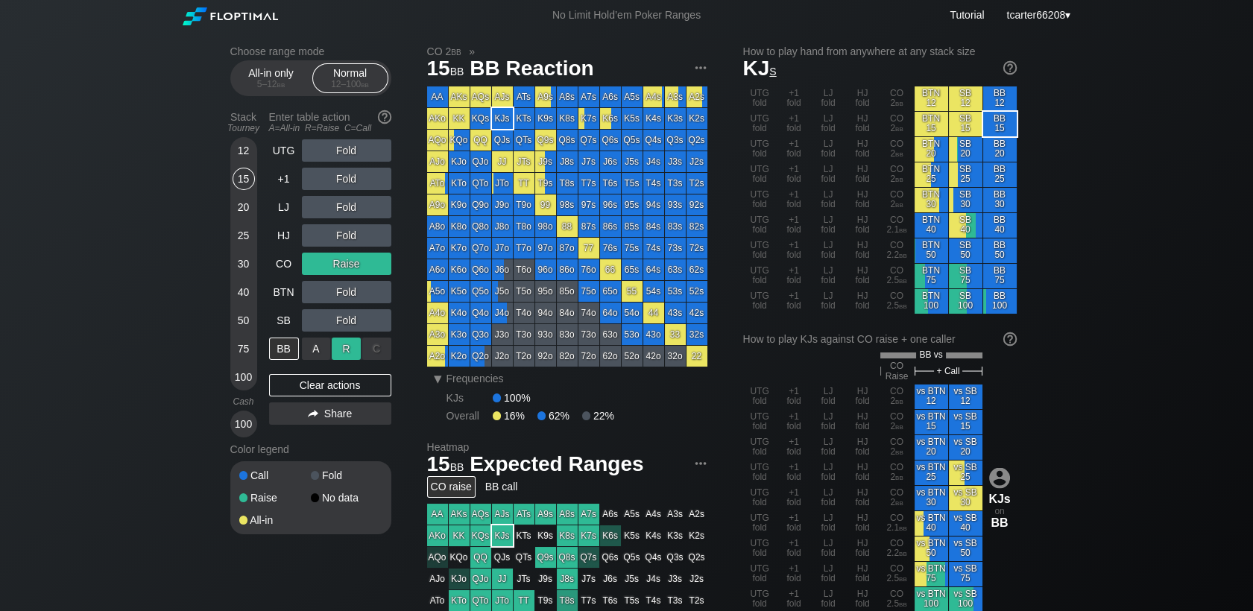
click at [346, 355] on div "R ✕" at bounding box center [346, 349] width 29 height 22
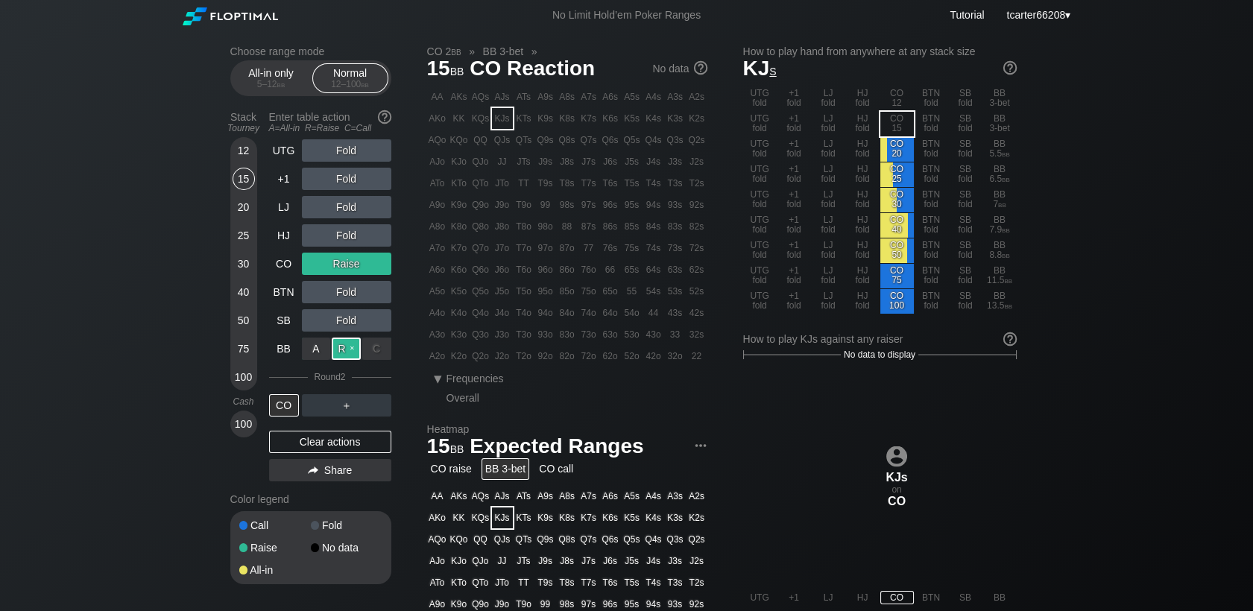
click at [347, 356] on div "R ✕" at bounding box center [346, 349] width 29 height 22
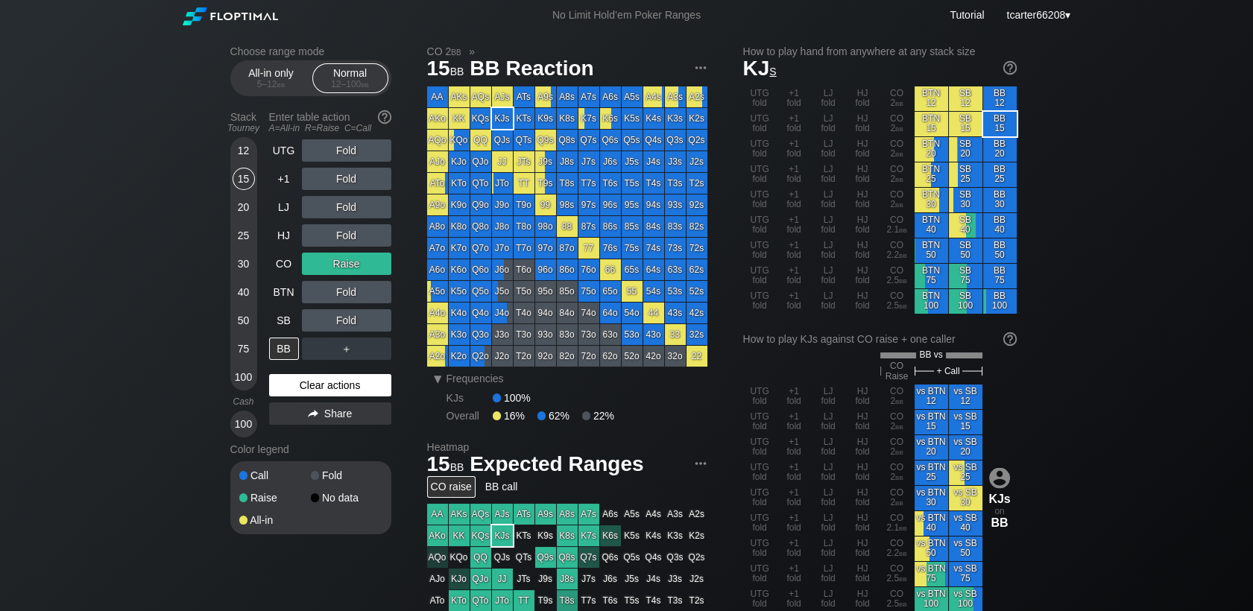
click at [348, 391] on div "Clear actions" at bounding box center [330, 385] width 122 height 22
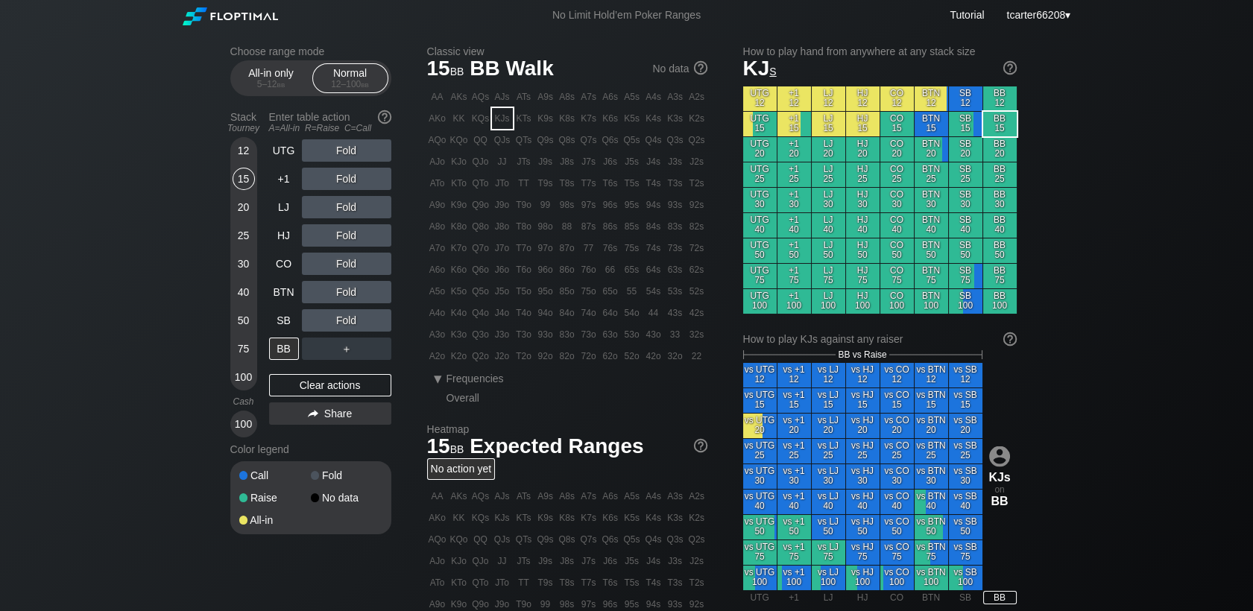
drag, startPoint x: 274, startPoint y: 319, endPoint x: 333, endPoint y: 302, distance: 60.6
click at [274, 319] on div "SB" at bounding box center [284, 320] width 30 height 22
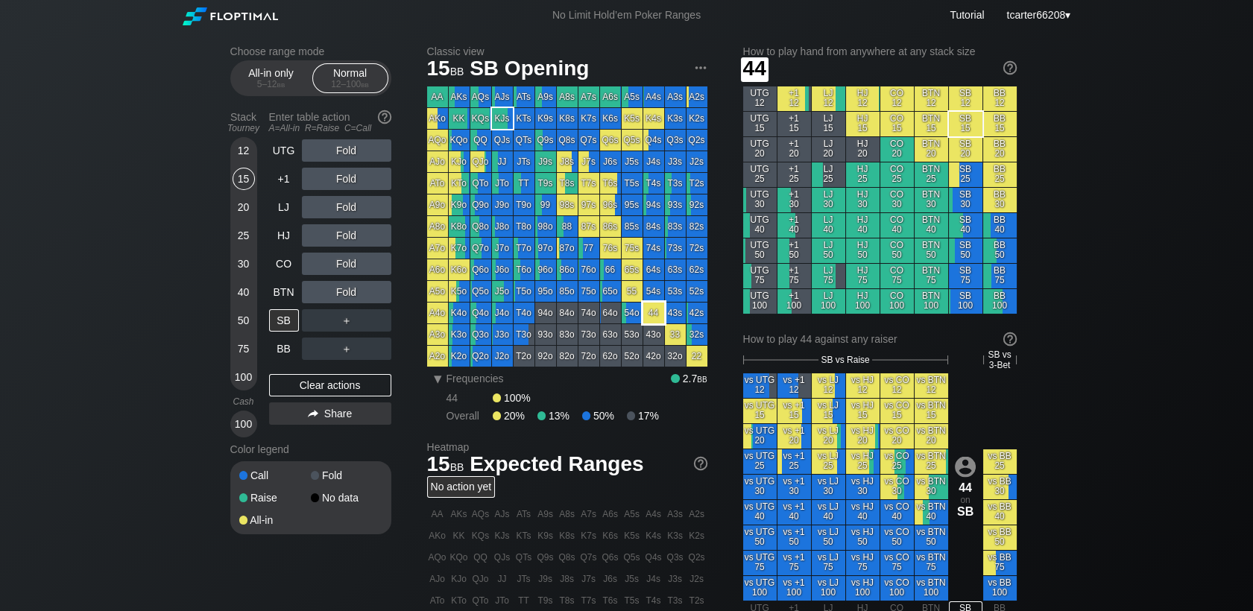
click at [660, 320] on div "44" at bounding box center [653, 313] width 21 height 21
click at [286, 289] on div "BTN" at bounding box center [284, 292] width 30 height 22
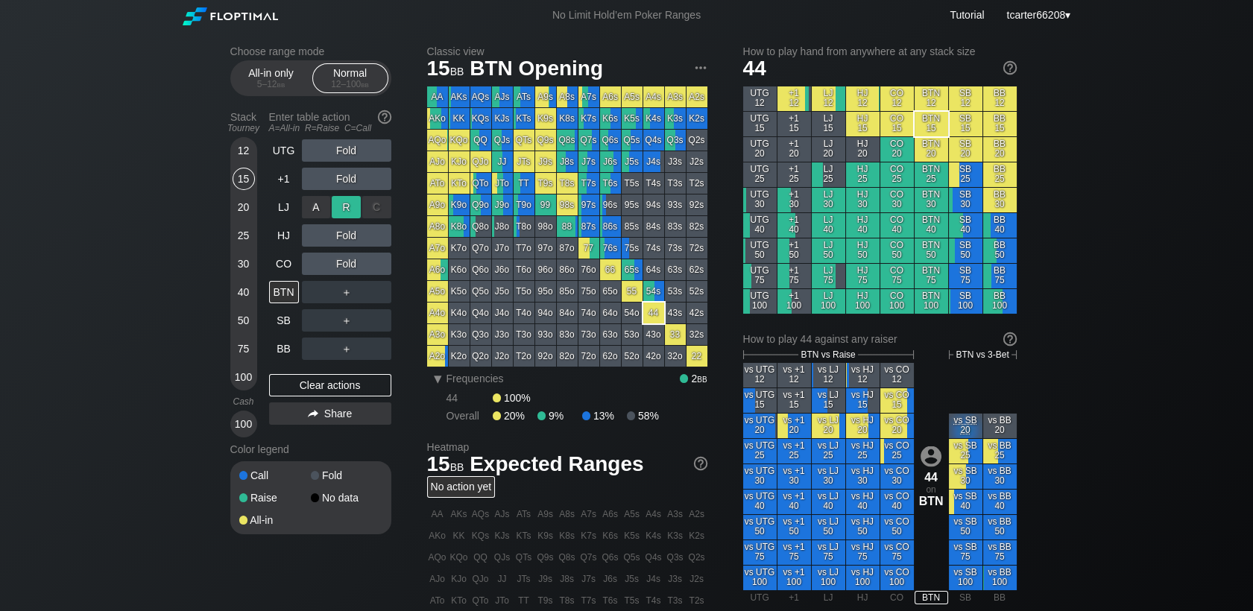
drag, startPoint x: 338, startPoint y: 219, endPoint x: 338, endPoint y: 209, distance: 10.4
click at [338, 209] on div "R ✕" at bounding box center [346, 207] width 29 height 22
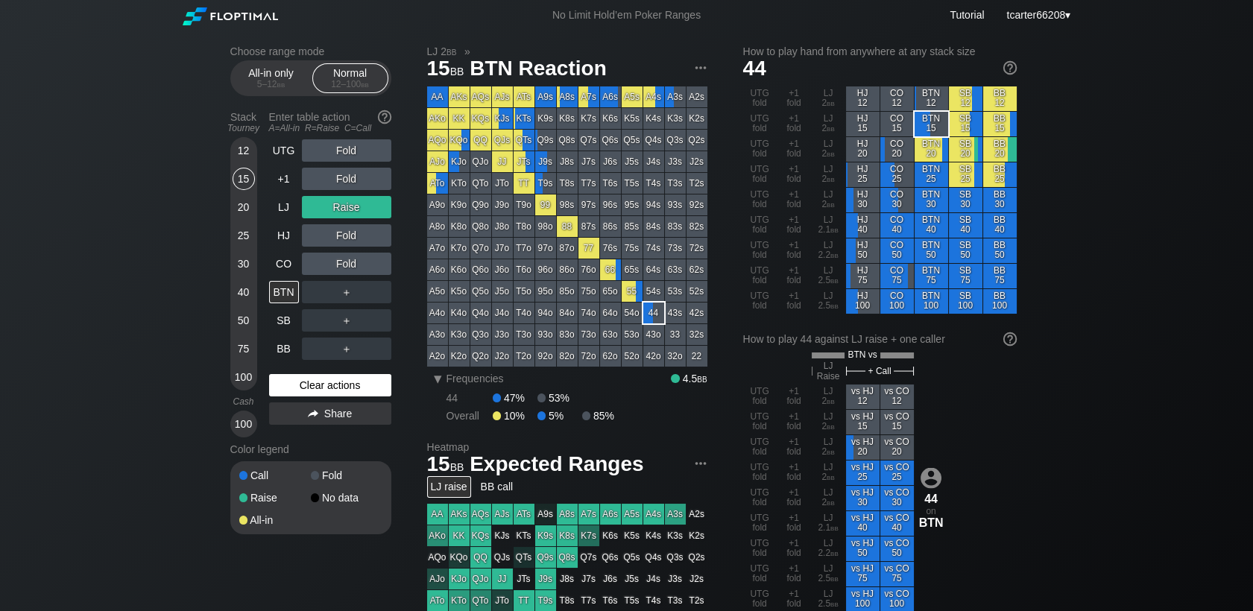
click at [345, 385] on div "Clear actions" at bounding box center [330, 385] width 122 height 22
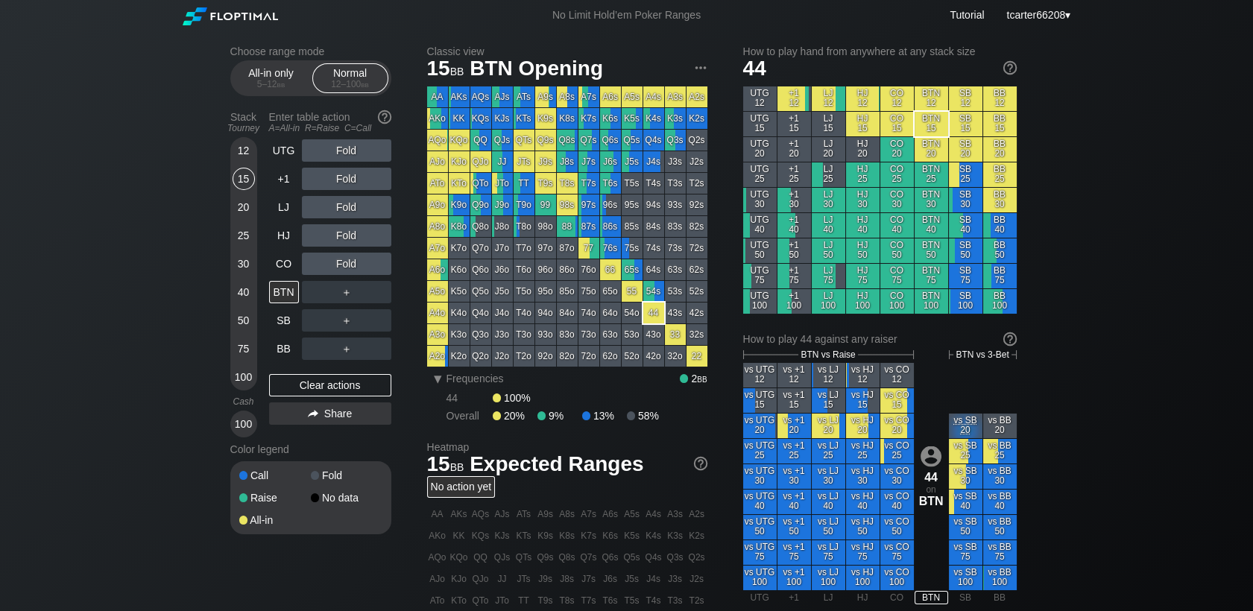
drag, startPoint x: 242, startPoint y: 291, endPoint x: 263, endPoint y: 312, distance: 29.5
click at [242, 291] on div "40" at bounding box center [244, 292] width 22 height 22
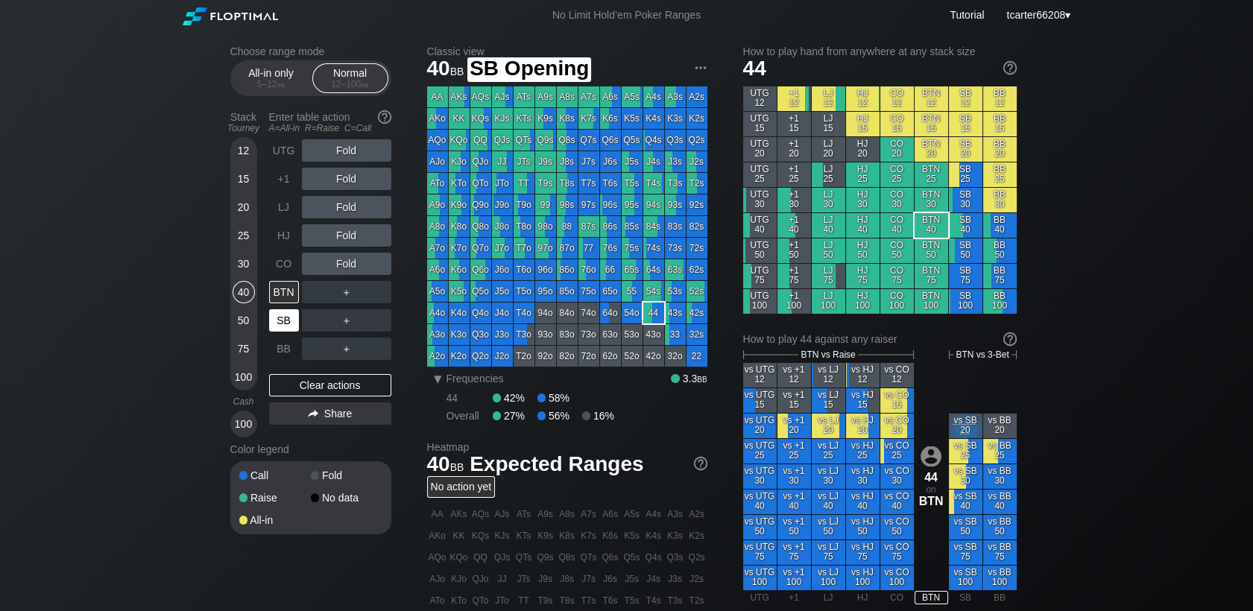
click at [276, 317] on div "SB" at bounding box center [284, 320] width 30 height 22
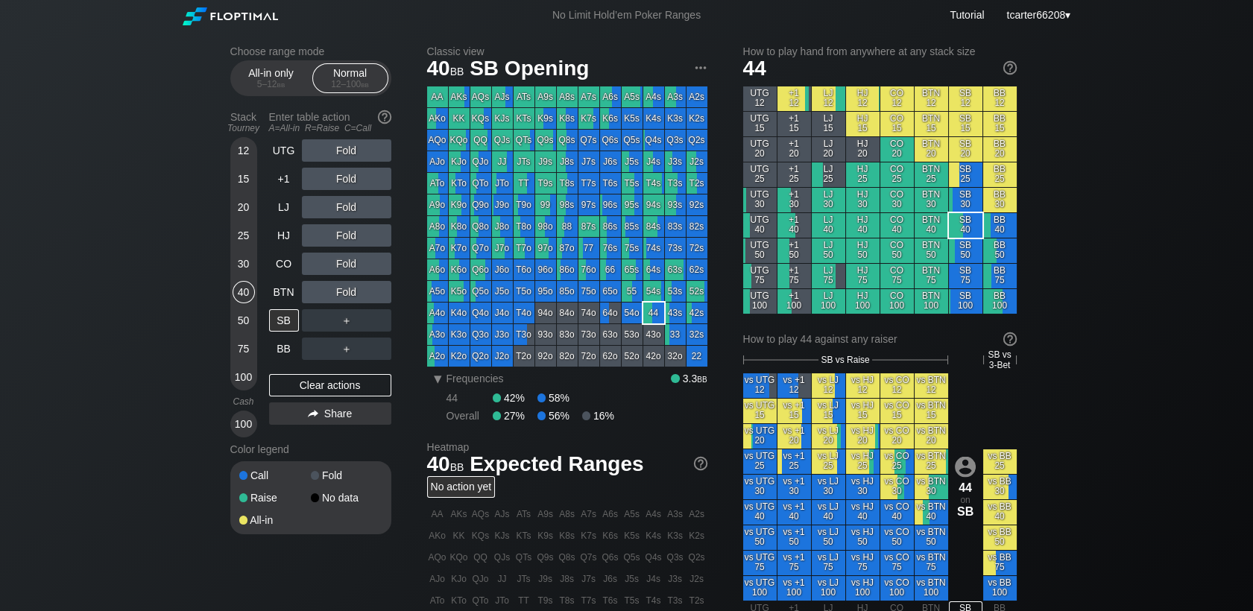
click at [239, 201] on div "20" at bounding box center [244, 207] width 22 height 22
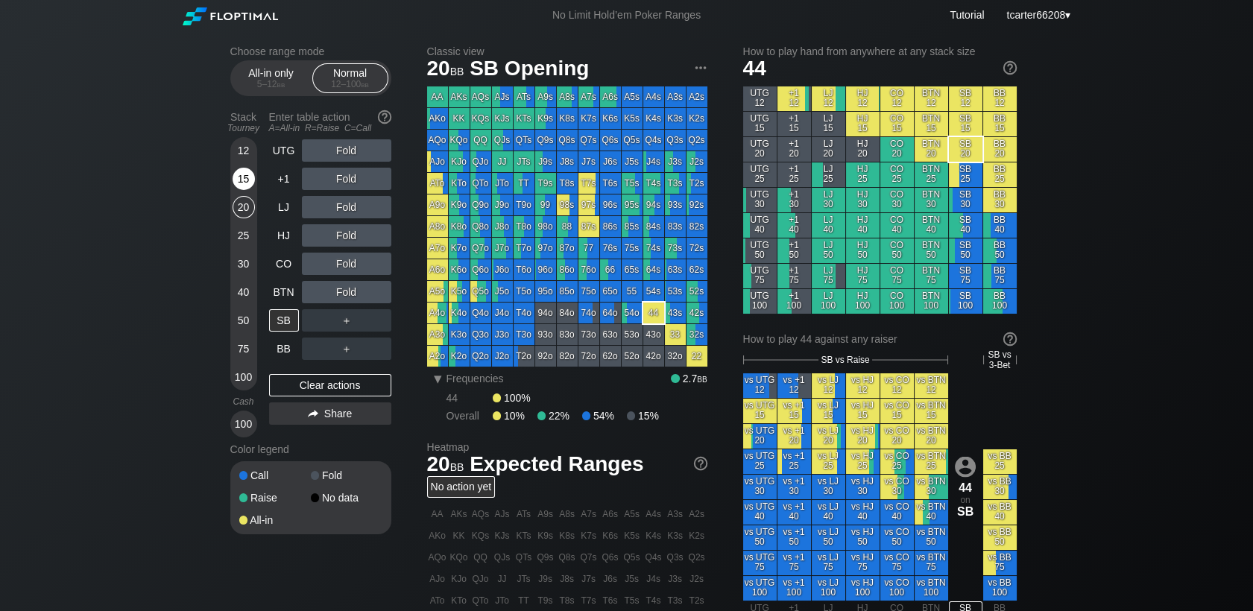
click at [242, 185] on div "15" at bounding box center [244, 179] width 22 height 22
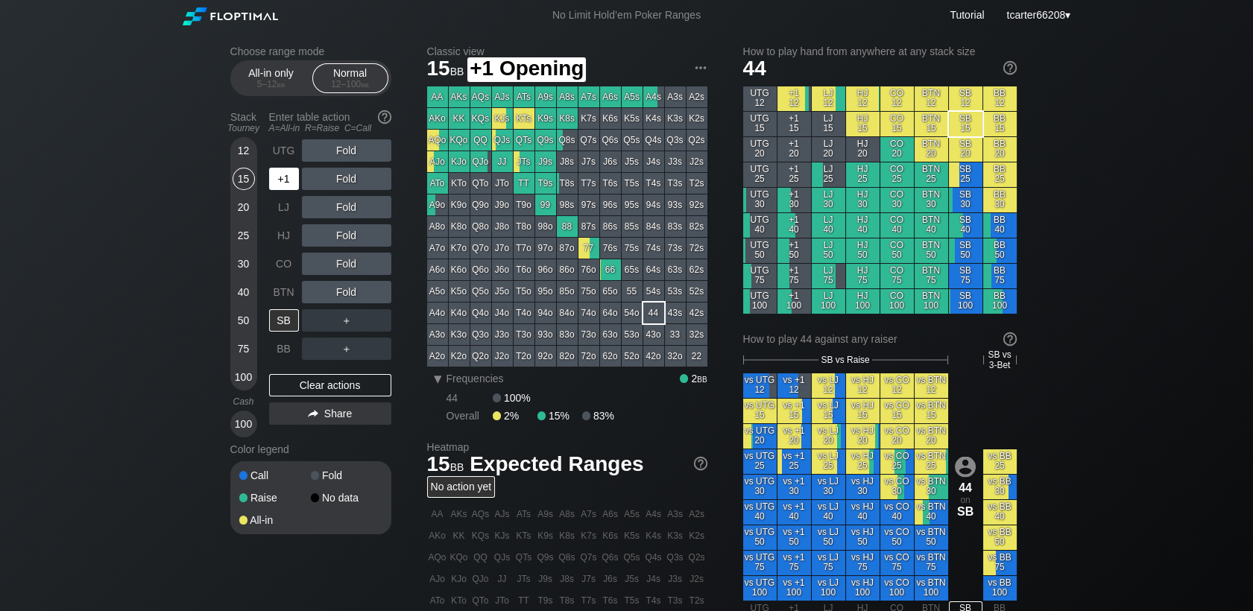
click at [280, 181] on div "+1" at bounding box center [284, 179] width 30 height 22
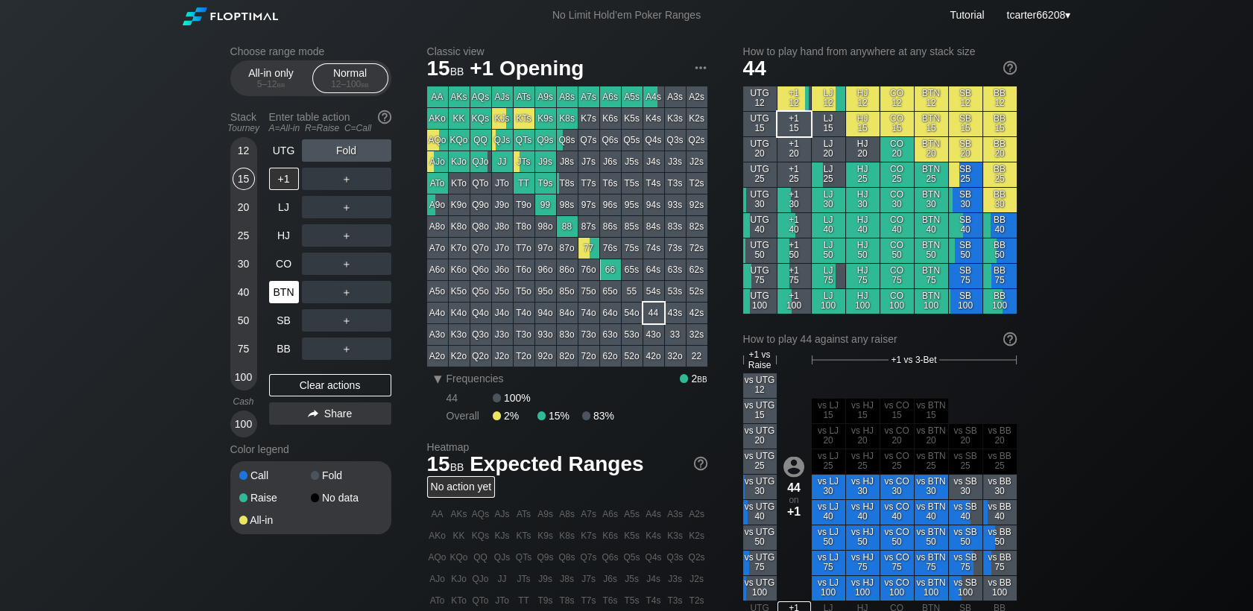
drag, startPoint x: 244, startPoint y: 292, endPoint x: 273, endPoint y: 294, distance: 29.1
click at [244, 292] on div "40" at bounding box center [244, 292] width 22 height 22
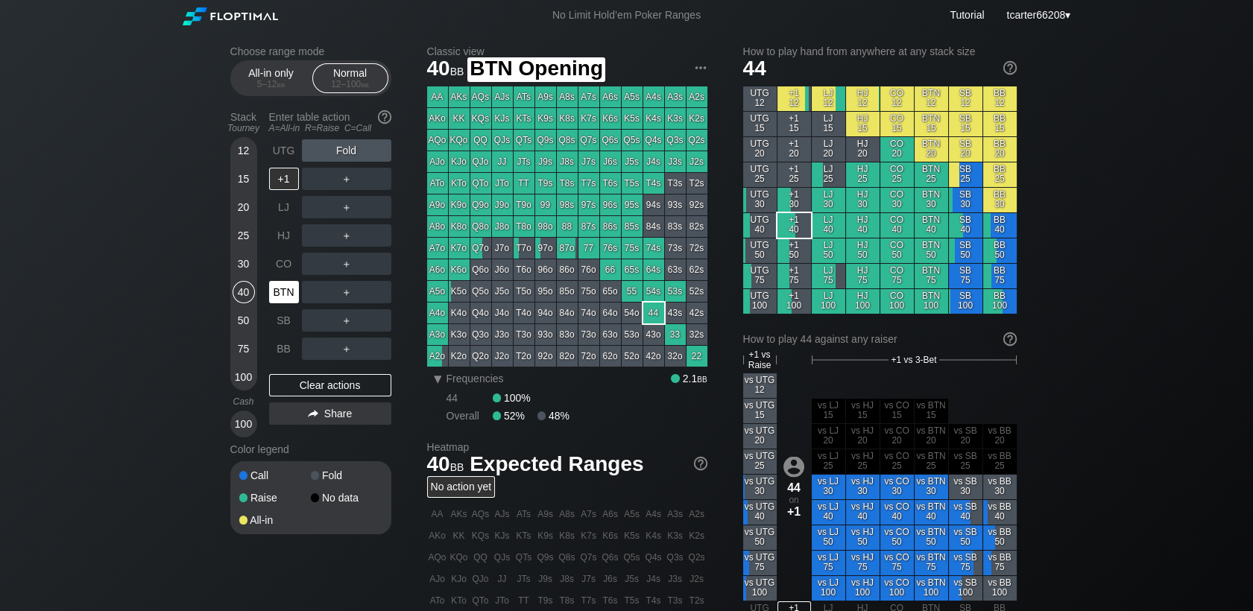
click at [276, 294] on div "BTN" at bounding box center [284, 292] width 30 height 22
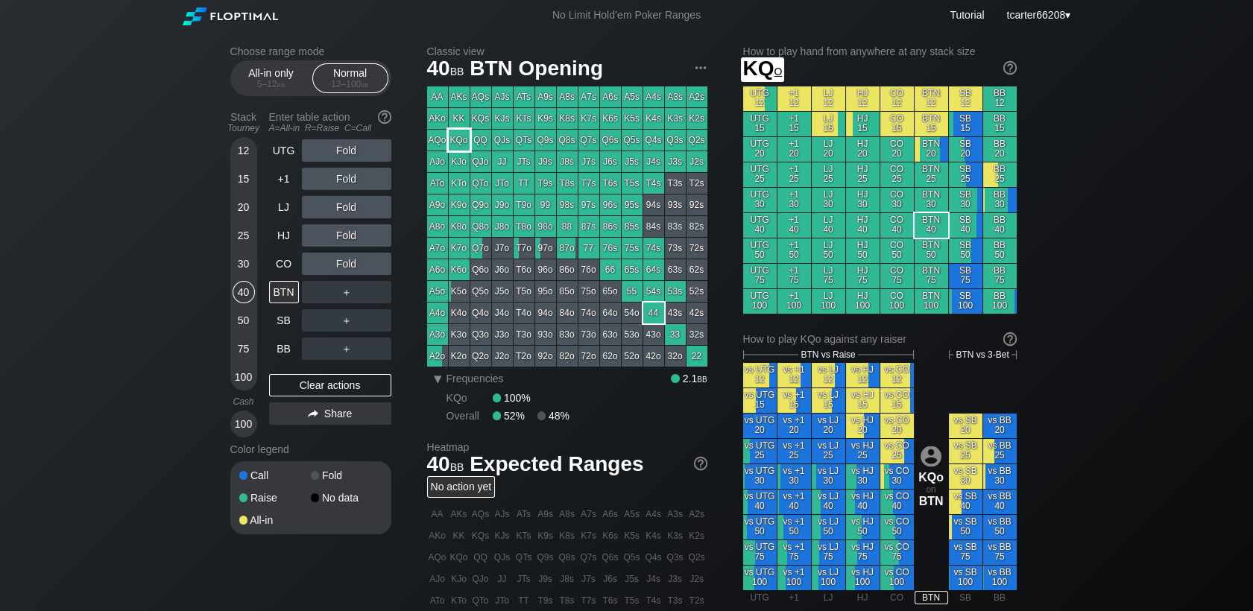
click at [453, 140] on div "KQo" at bounding box center [459, 140] width 21 height 21
click at [337, 268] on div "Fold" at bounding box center [346, 264] width 89 height 22
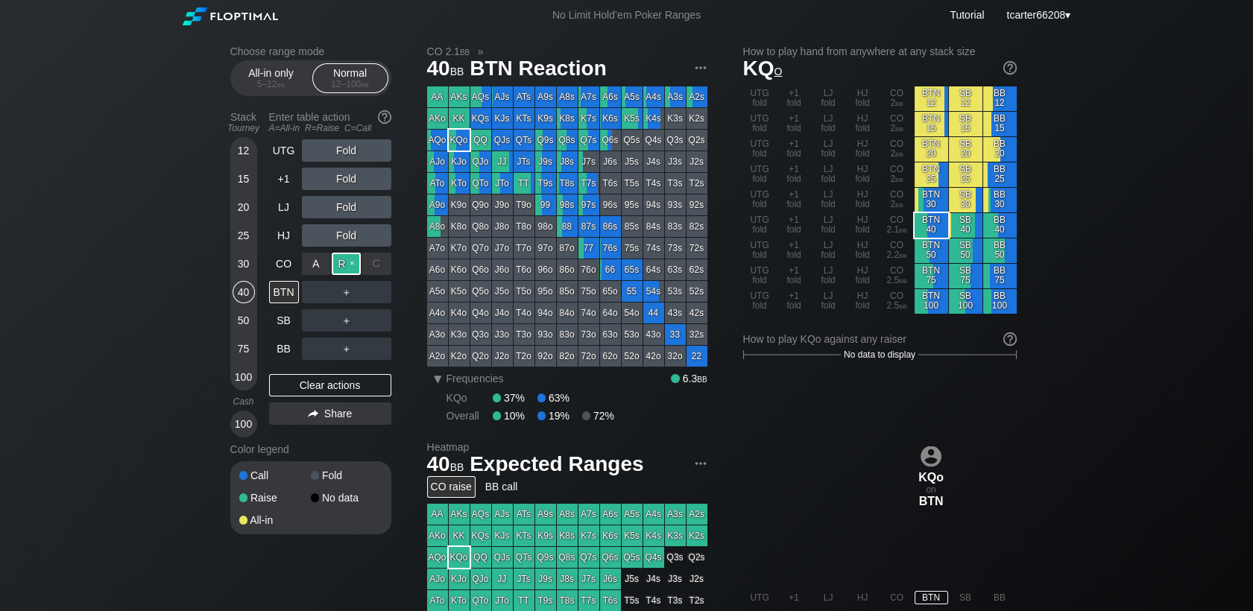
click at [355, 266] on div "R ✕" at bounding box center [346, 264] width 29 height 22
click at [368, 289] on div "＋" at bounding box center [346, 292] width 89 height 22
click at [371, 292] on div "C ✕" at bounding box center [376, 292] width 29 height 22
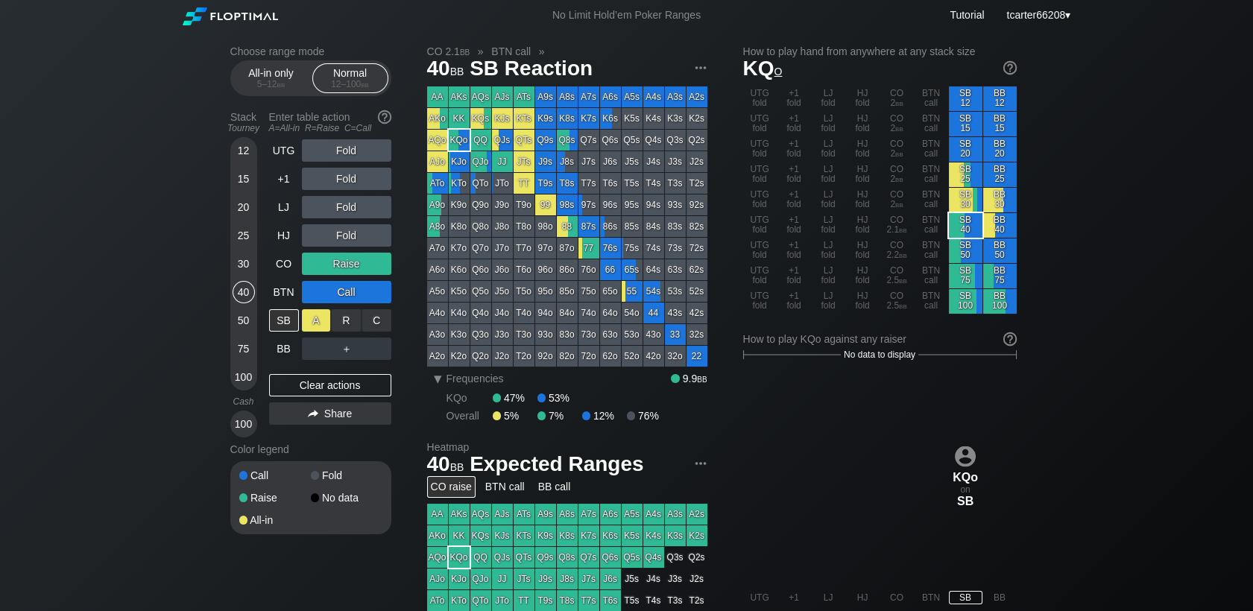
click at [316, 321] on div "A ✕" at bounding box center [316, 320] width 29 height 22
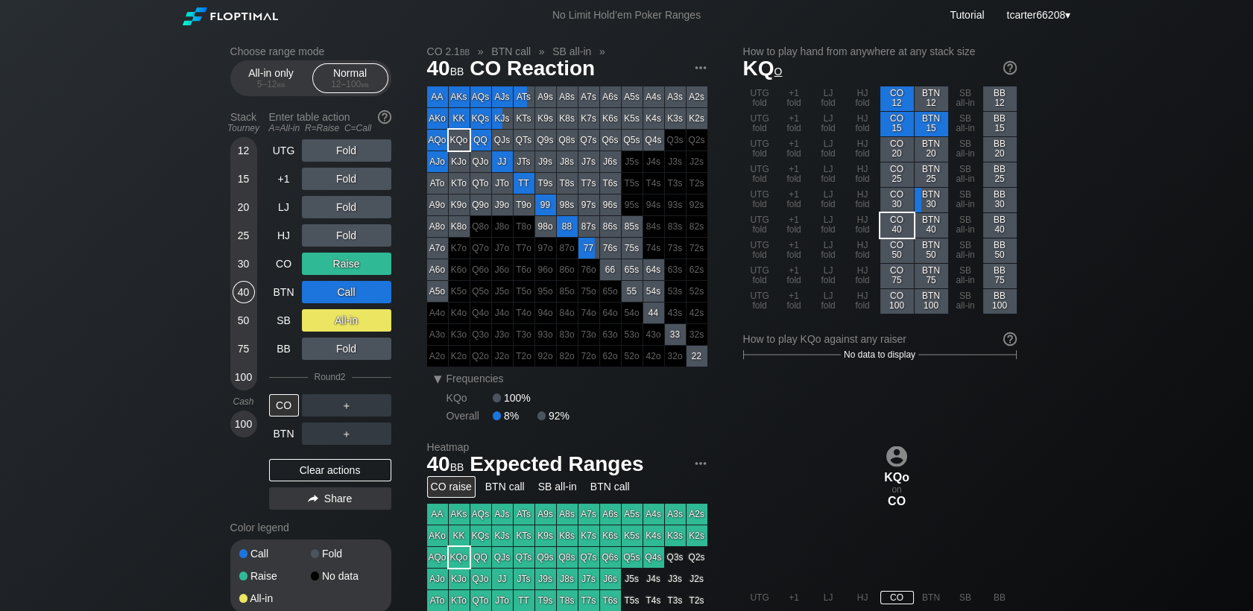
click at [300, 479] on div "Clear actions" at bounding box center [330, 470] width 122 height 22
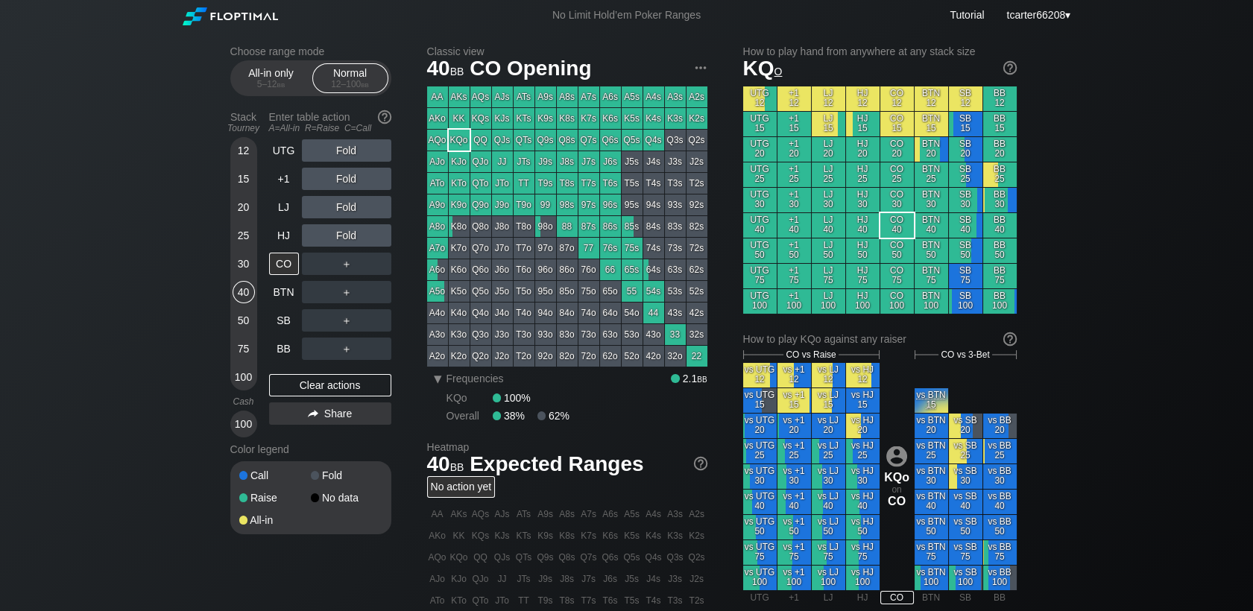
drag, startPoint x: 241, startPoint y: 183, endPoint x: 233, endPoint y: 187, distance: 9.3
click at [243, 176] on div "15" at bounding box center [244, 179] width 22 height 22
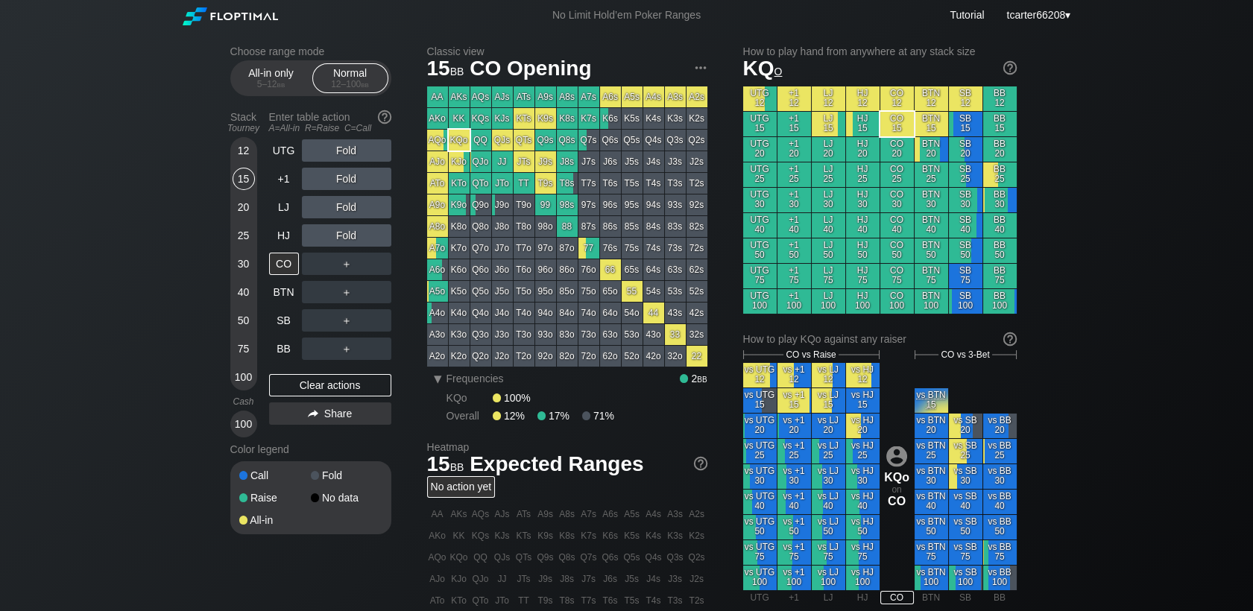
click at [263, 350] on div "Stack Tourney Enter table action A=All-in R=Raise C=Call 12 15 20 25 30 40 50 7…" at bounding box center [310, 271] width 161 height 333
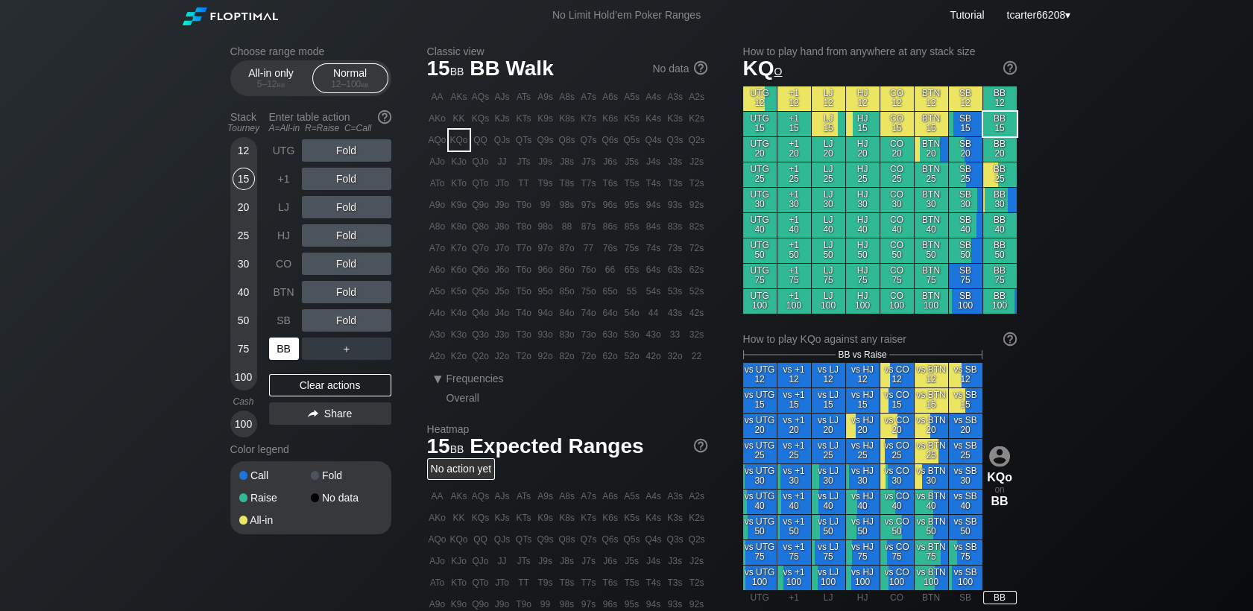
click at [274, 350] on div "BB" at bounding box center [284, 349] width 30 height 22
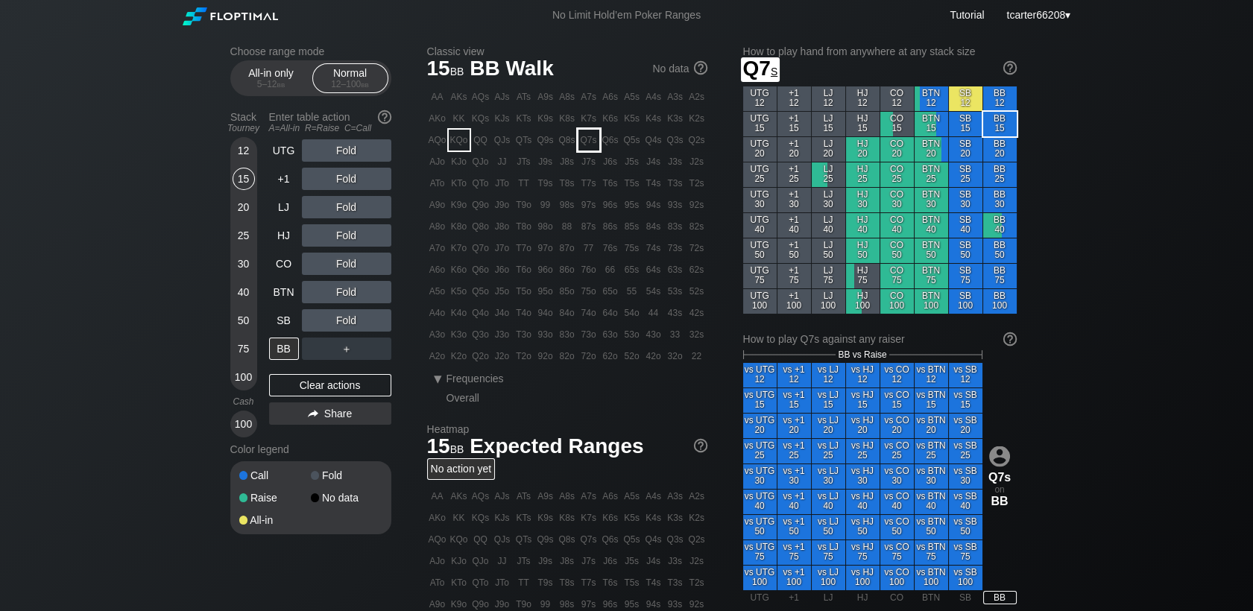
click at [587, 146] on div "Q7s" at bounding box center [589, 140] width 21 height 21
click at [366, 397] on div "Clear actions" at bounding box center [330, 385] width 122 height 22
click at [277, 83] on span "bb" at bounding box center [281, 84] width 8 height 10
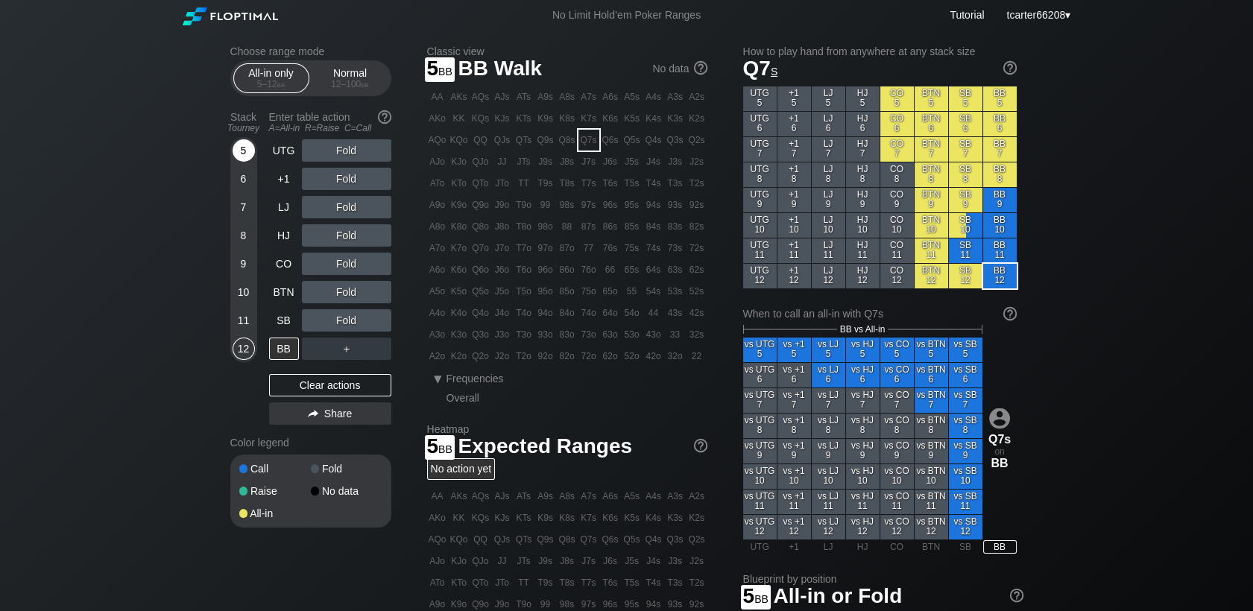
click at [254, 151] on div "5" at bounding box center [244, 153] width 22 height 28
click at [249, 151] on div "5" at bounding box center [244, 150] width 22 height 22
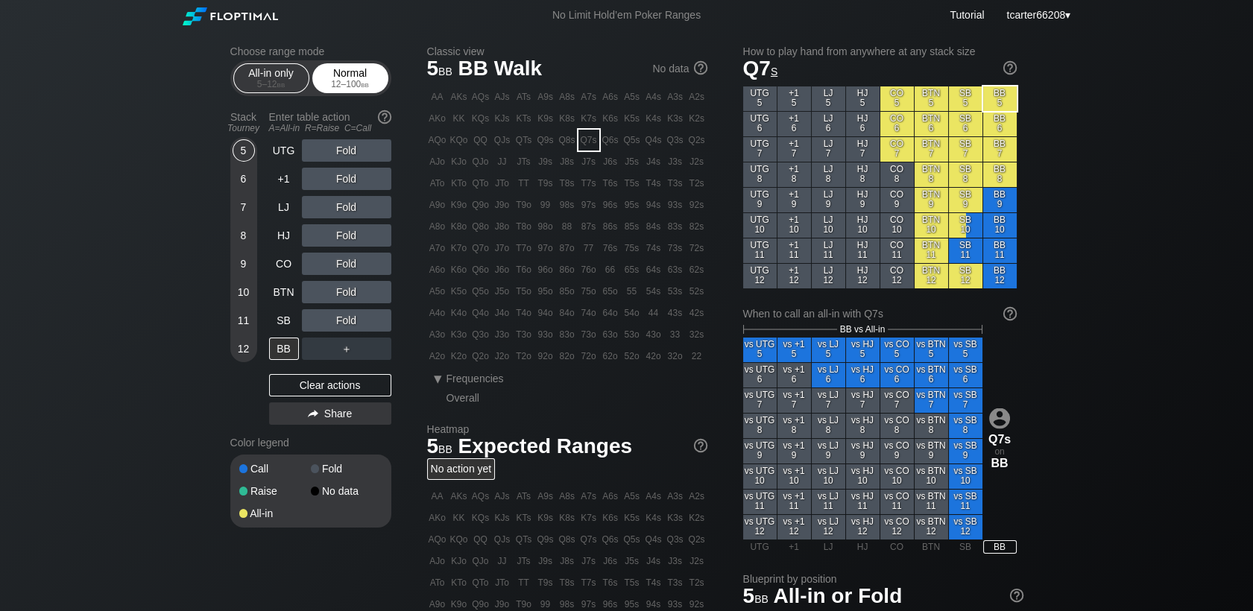
click at [354, 83] on div "12 – 100 bb" at bounding box center [350, 84] width 63 height 10
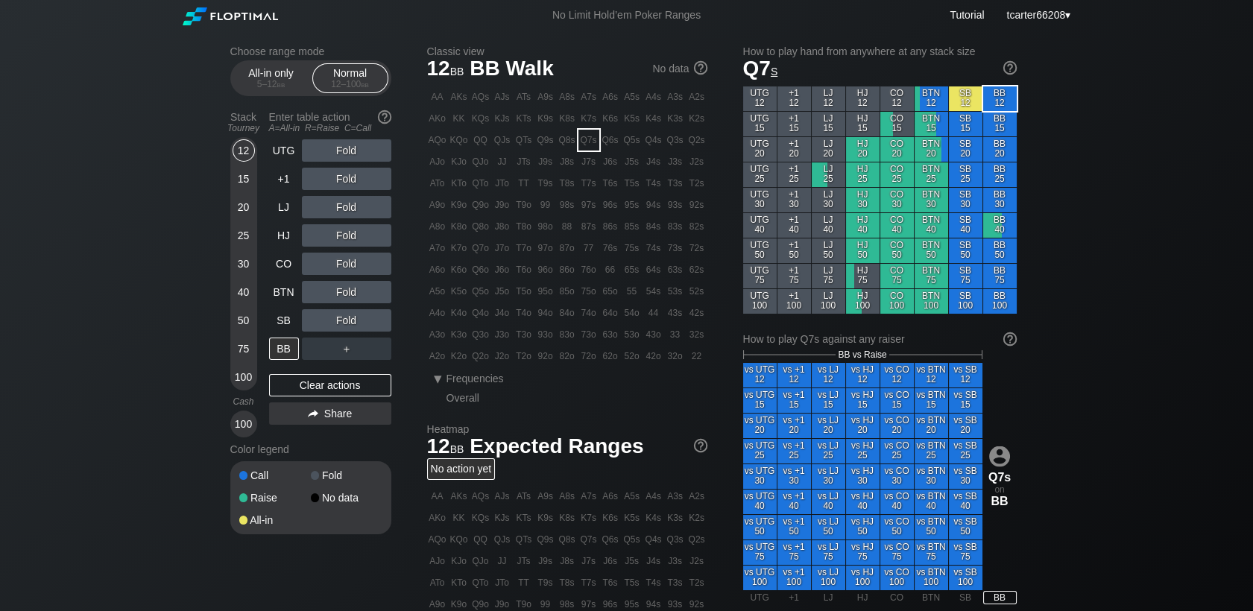
click at [245, 268] on div "30" at bounding box center [244, 264] width 22 height 22
click at [244, 269] on div "30" at bounding box center [244, 264] width 22 height 22
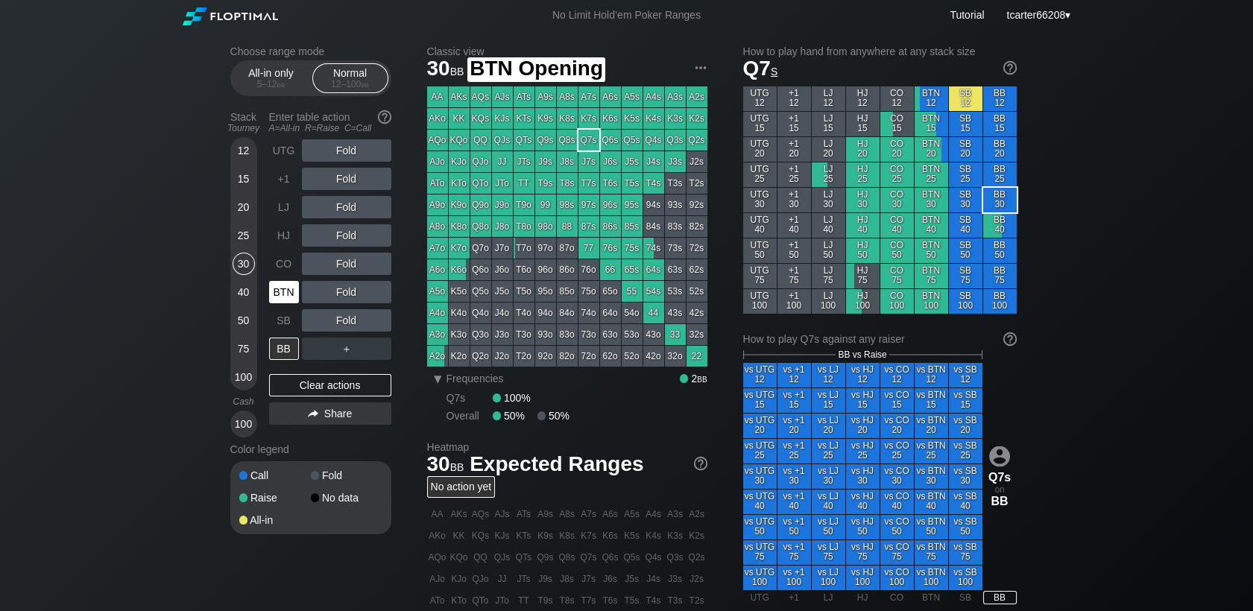
click at [295, 297] on div "BTN" at bounding box center [284, 292] width 30 height 22
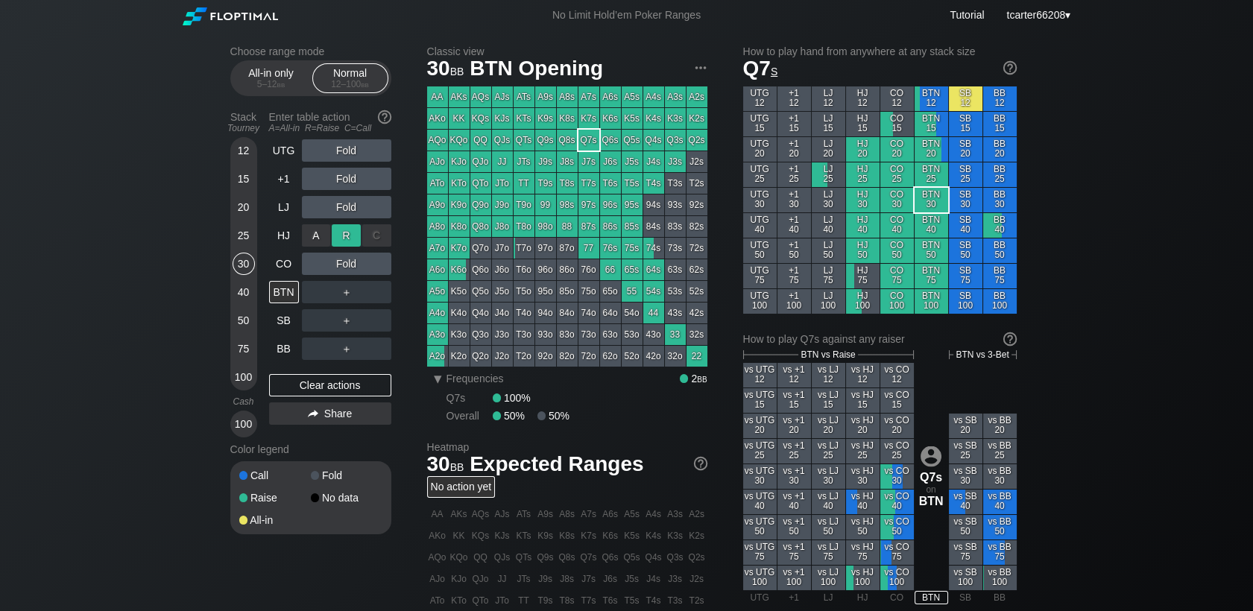
click at [351, 230] on div "R ✕" at bounding box center [346, 235] width 29 height 22
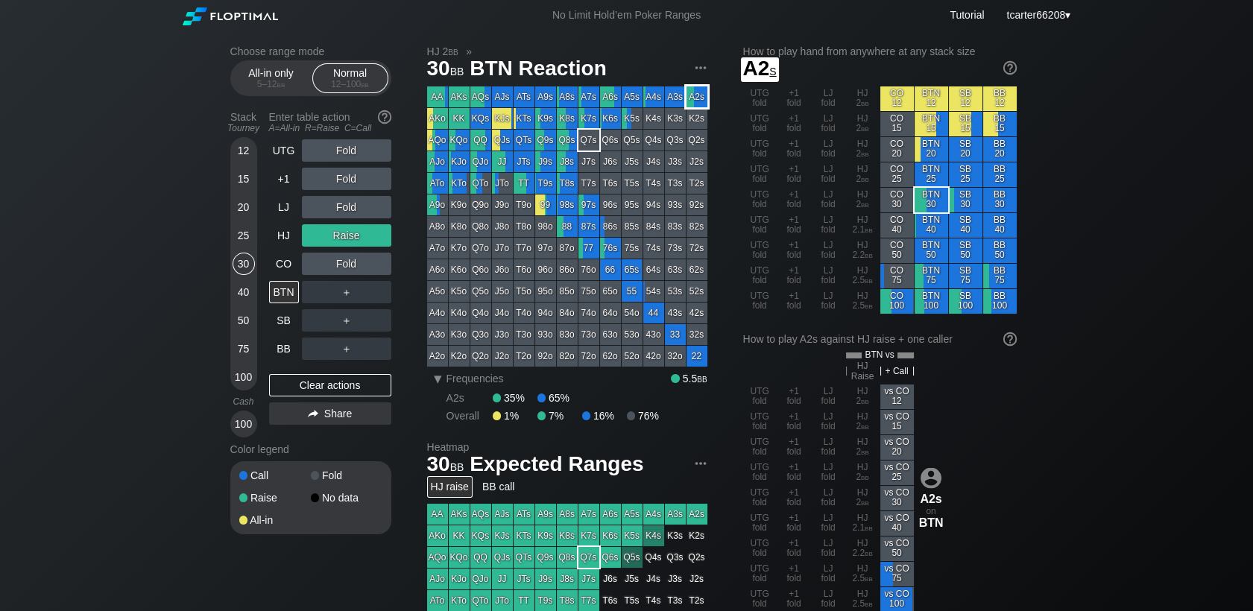
click at [701, 92] on div "A2s" at bounding box center [697, 96] width 21 height 21
drag, startPoint x: 327, startPoint y: 391, endPoint x: 262, endPoint y: 357, distance: 72.4
click at [327, 391] on div "Clear actions" at bounding box center [330, 385] width 122 height 22
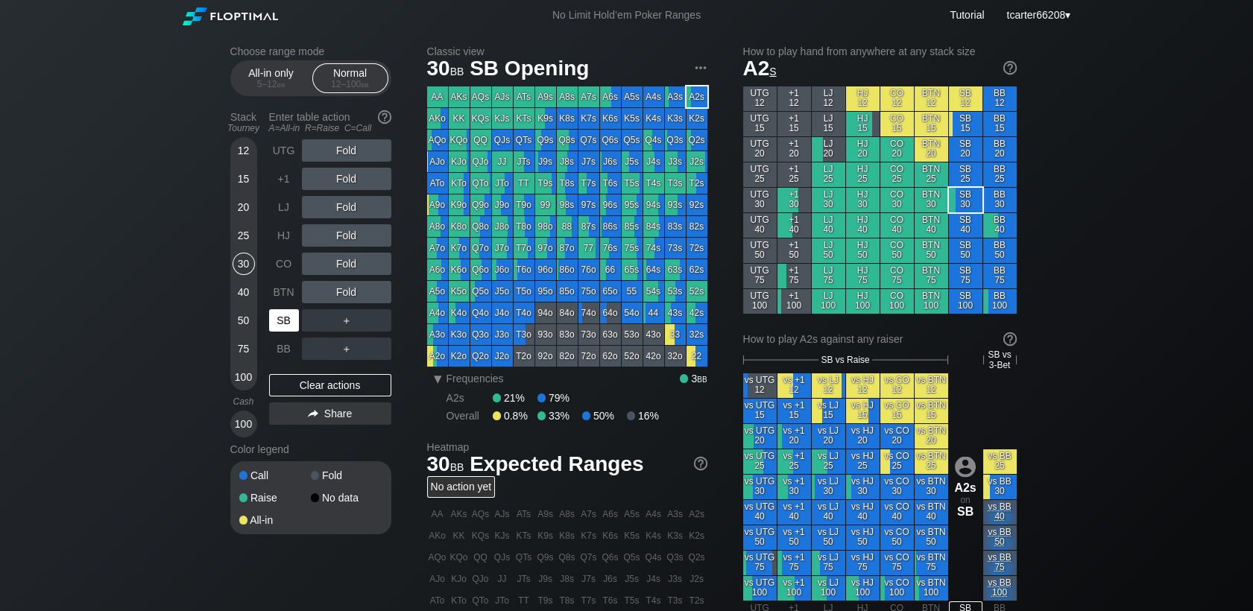
click at [289, 325] on div "SB" at bounding box center [284, 320] width 30 height 22
click at [277, 260] on div "CO" at bounding box center [284, 264] width 30 height 22
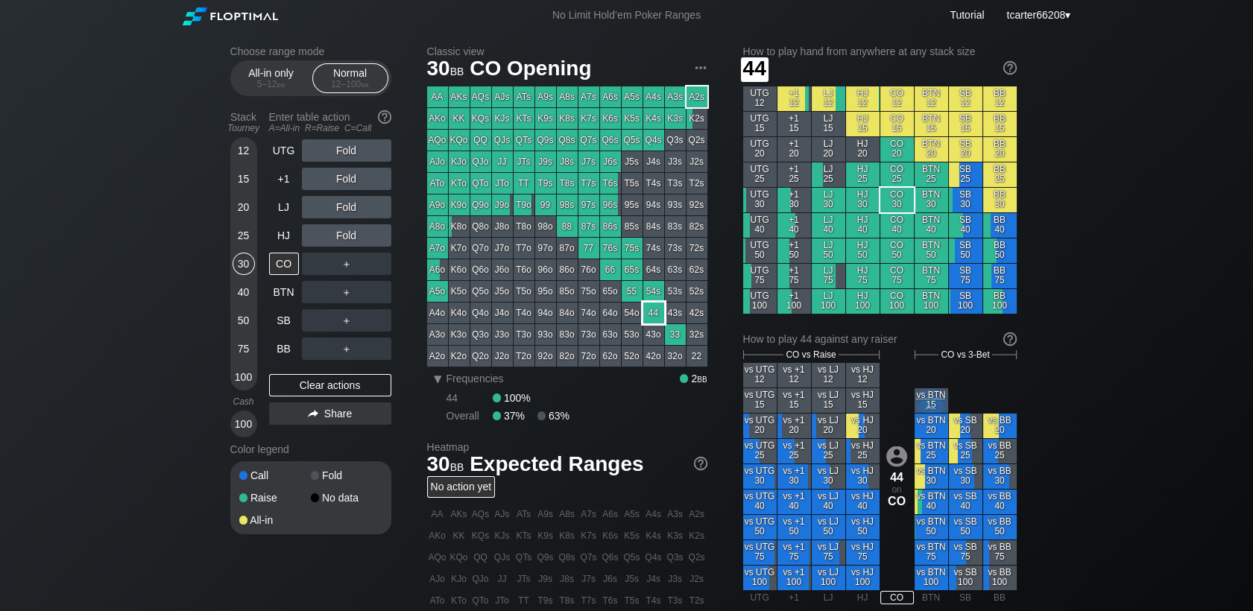
click at [652, 319] on div "44" at bounding box center [653, 313] width 21 height 21
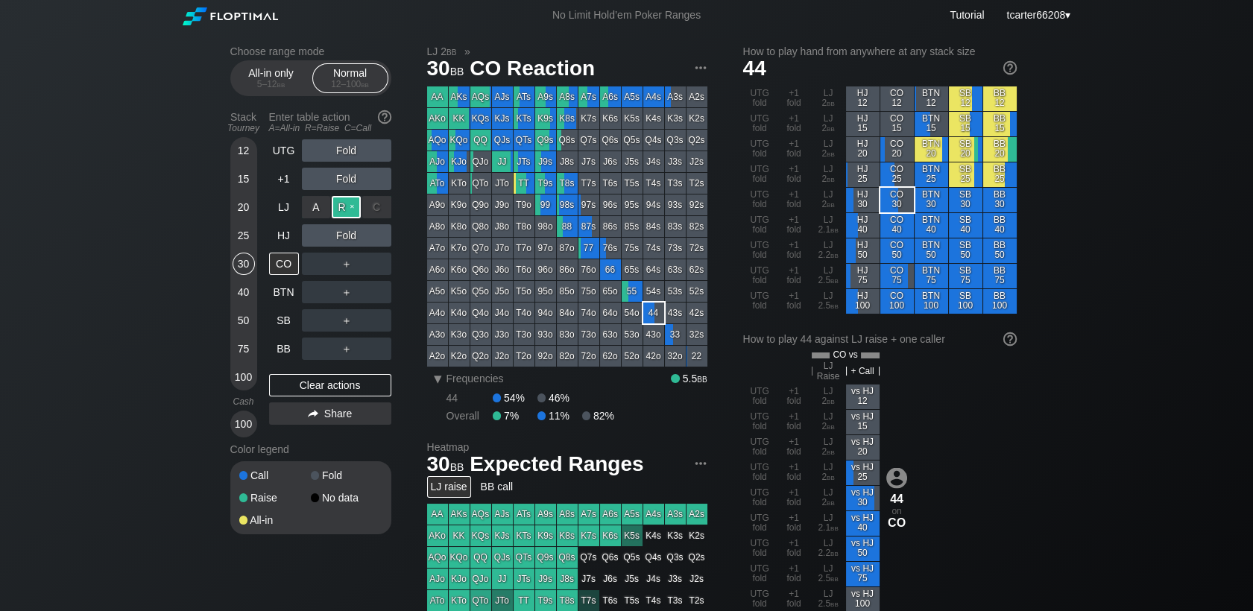
click at [347, 209] on div "R ✕" at bounding box center [346, 207] width 29 height 22
click at [283, 347] on div "BB" at bounding box center [284, 349] width 30 height 22
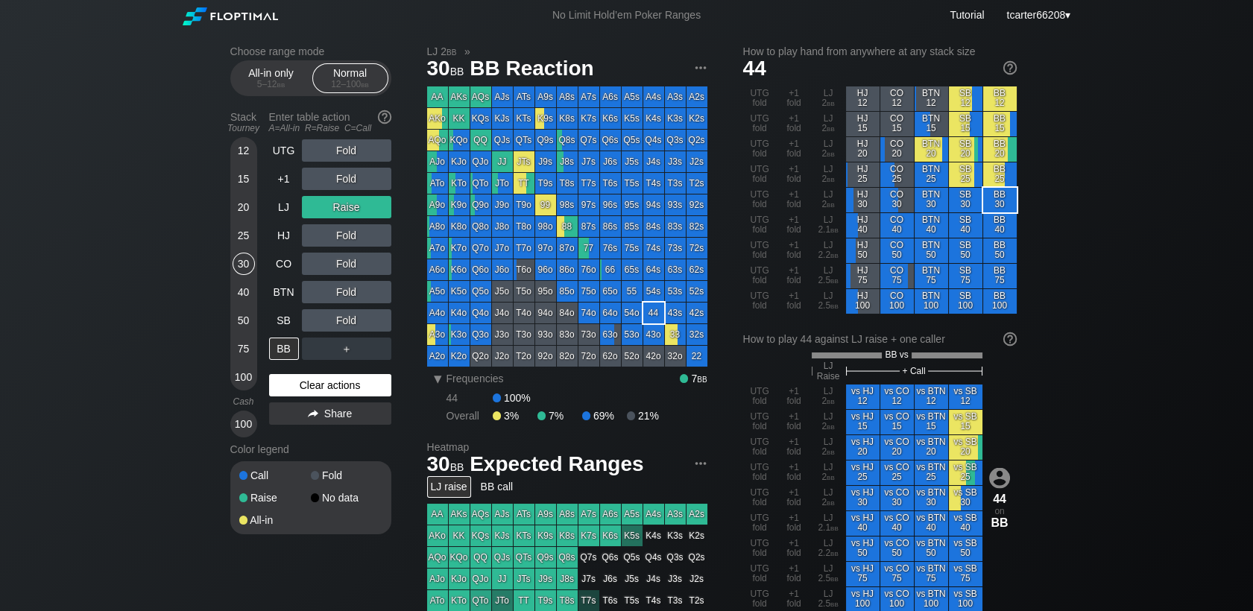
click at [316, 389] on div "Clear actions" at bounding box center [330, 385] width 122 height 22
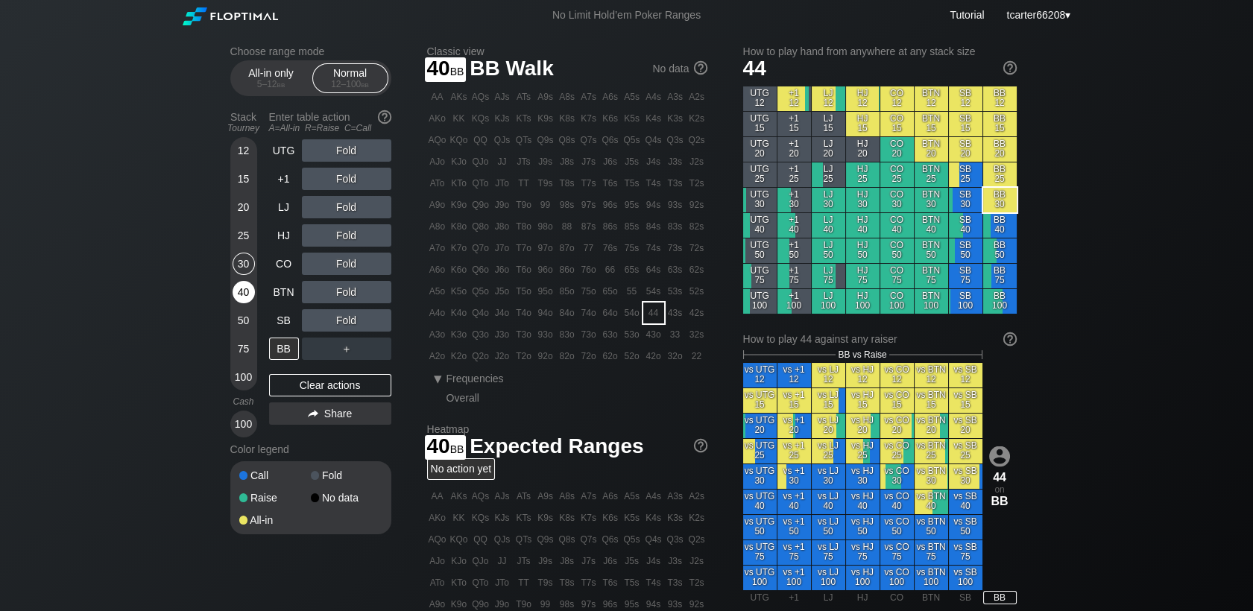
click at [244, 291] on div "40" at bounding box center [244, 292] width 22 height 22
click at [375, 330] on div "C ✕" at bounding box center [376, 320] width 29 height 22
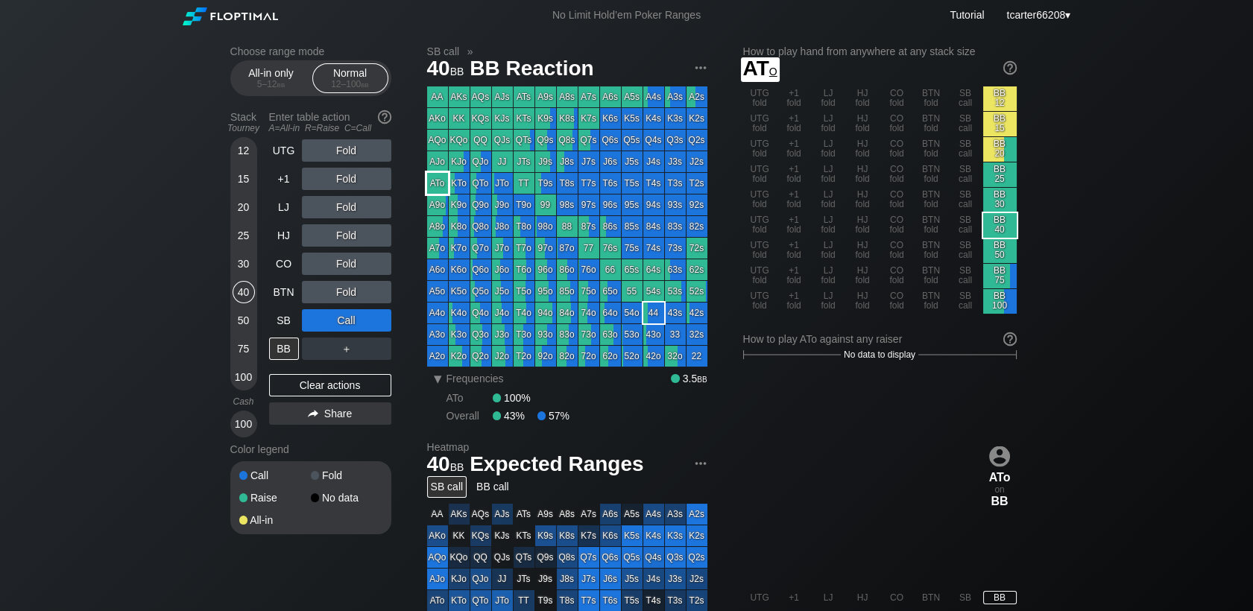
click at [432, 191] on div "ATo" at bounding box center [437, 183] width 21 height 21
click at [318, 395] on div "Clear actions" at bounding box center [330, 385] width 122 height 22
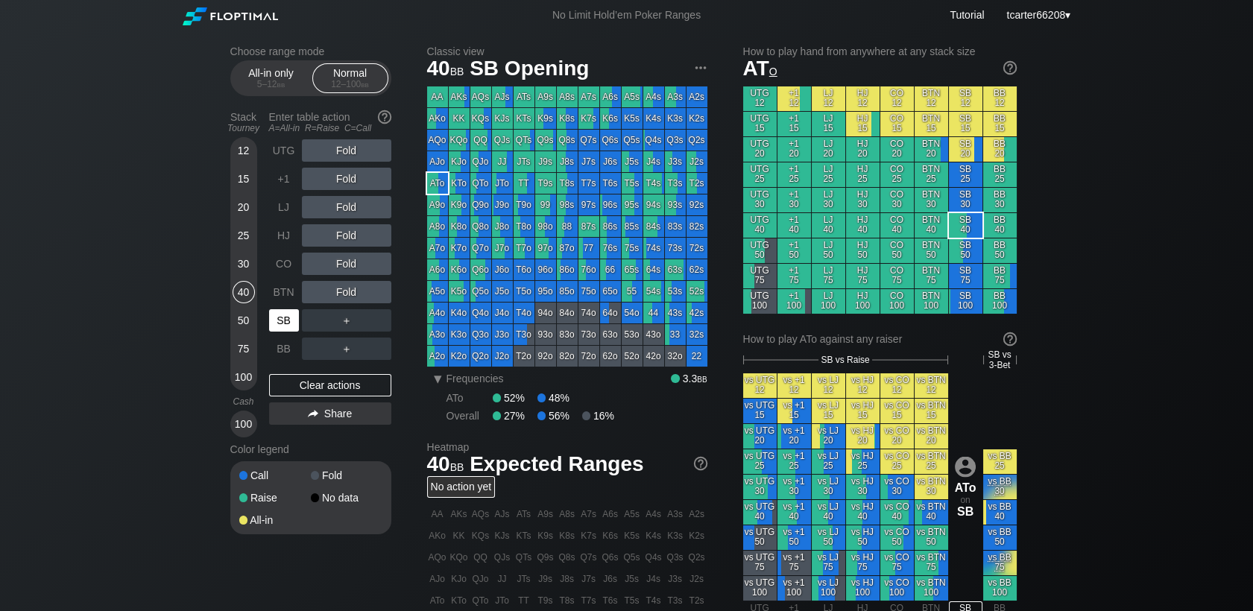
click at [292, 318] on div "SB" at bounding box center [284, 320] width 30 height 22
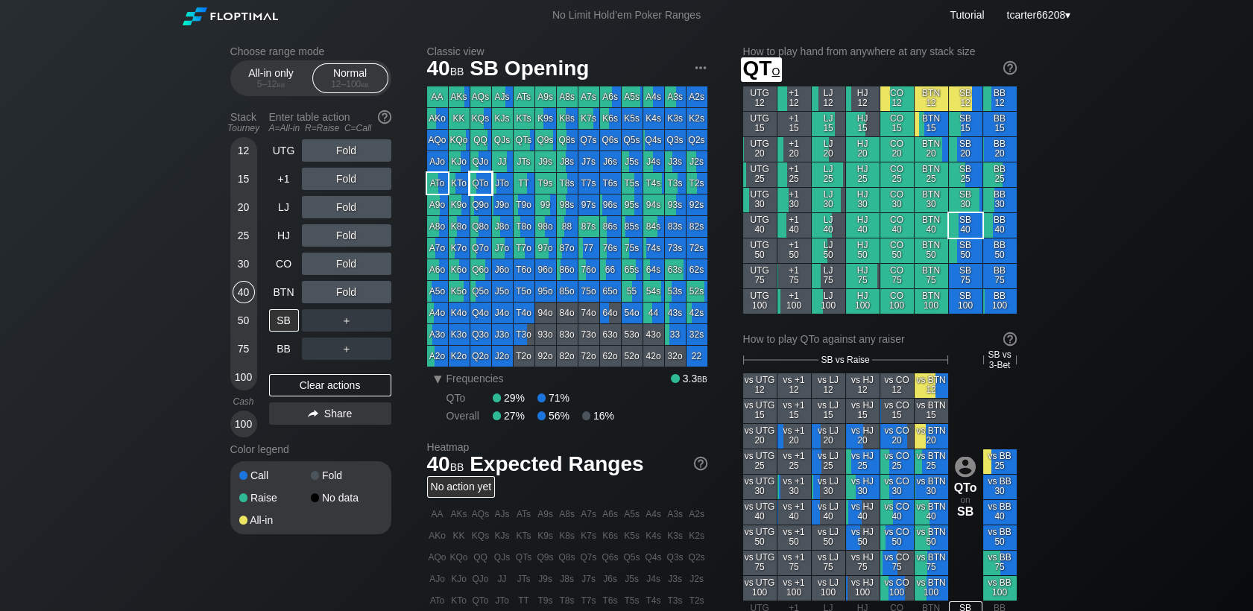
click at [483, 181] on div "QTo" at bounding box center [480, 183] width 21 height 21
click at [373, 313] on div "＋" at bounding box center [346, 320] width 89 height 22
click at [376, 320] on div "C ✕" at bounding box center [376, 320] width 29 height 22
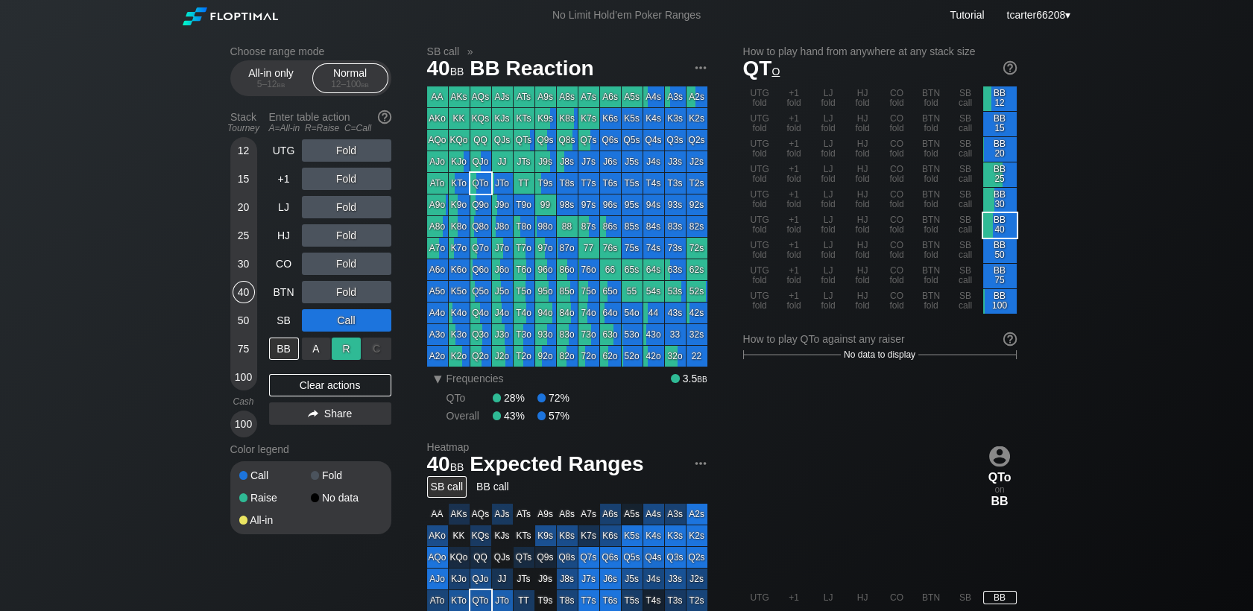
click at [347, 347] on div "R ✕" at bounding box center [346, 349] width 29 height 22
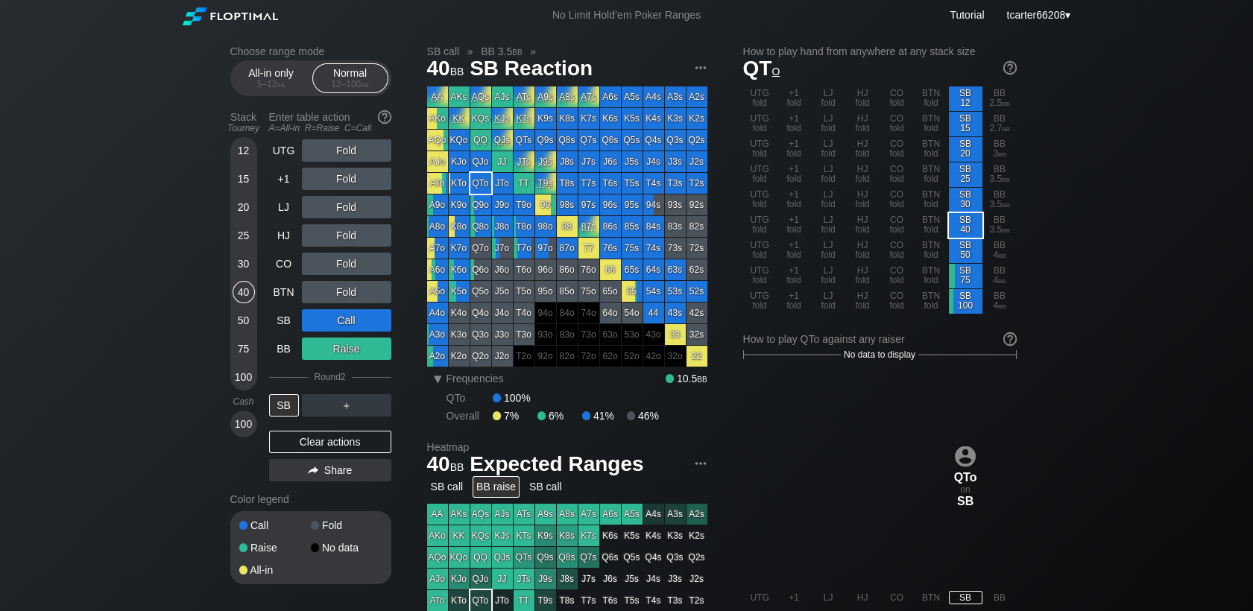
click at [364, 444] on div "Clear actions" at bounding box center [330, 442] width 122 height 22
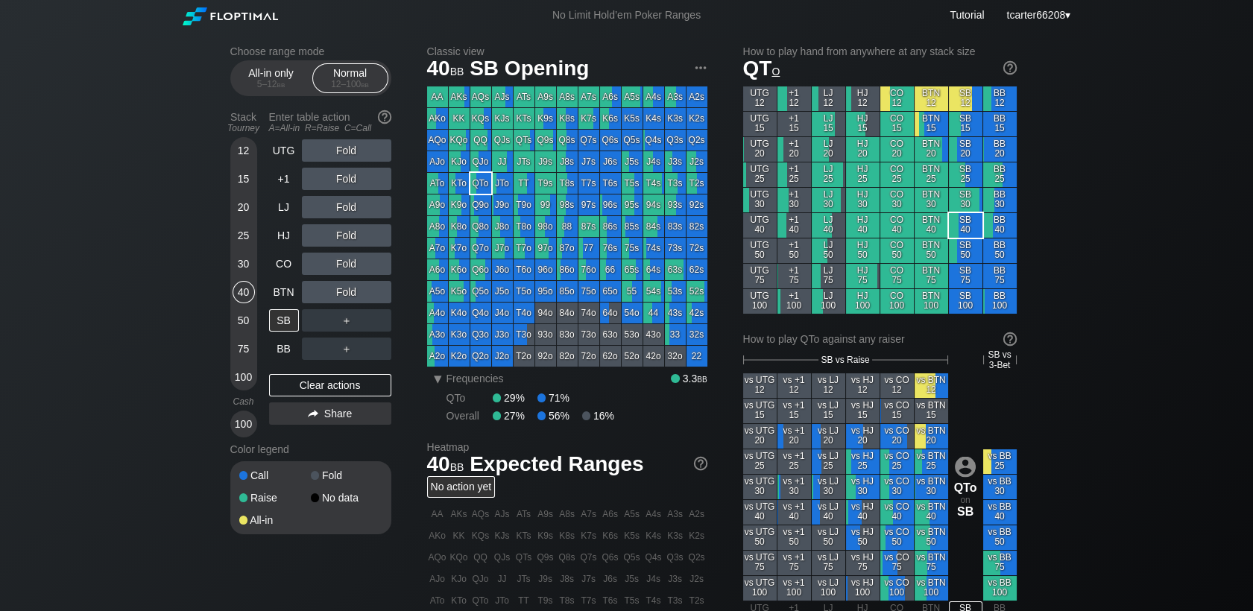
drag, startPoint x: 244, startPoint y: 327, endPoint x: 251, endPoint y: 330, distance: 8.3
click at [244, 326] on div "50" at bounding box center [244, 320] width 22 height 22
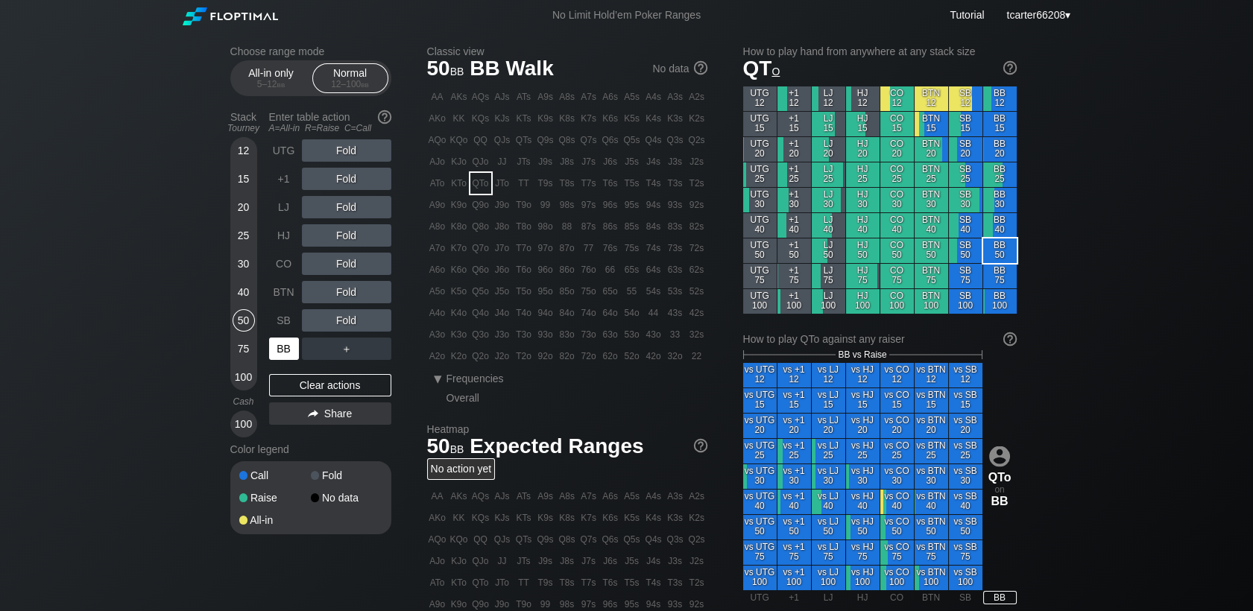
click at [278, 352] on div "BB" at bounding box center [284, 349] width 30 height 22
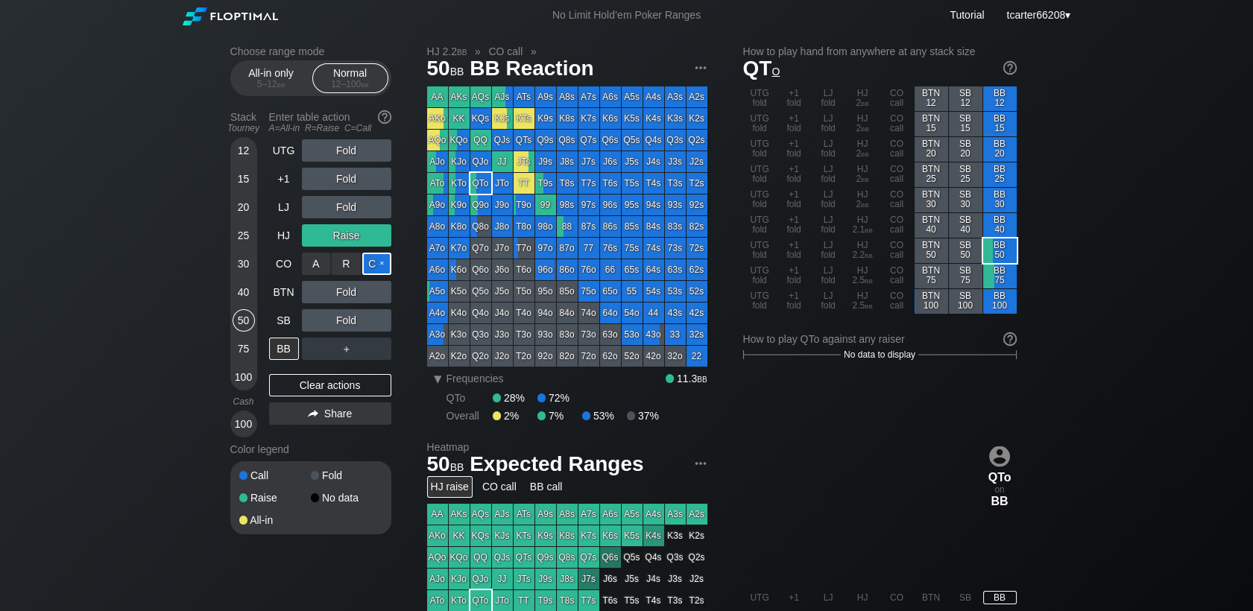
click at [374, 268] on div "C ✕" at bounding box center [376, 264] width 29 height 22
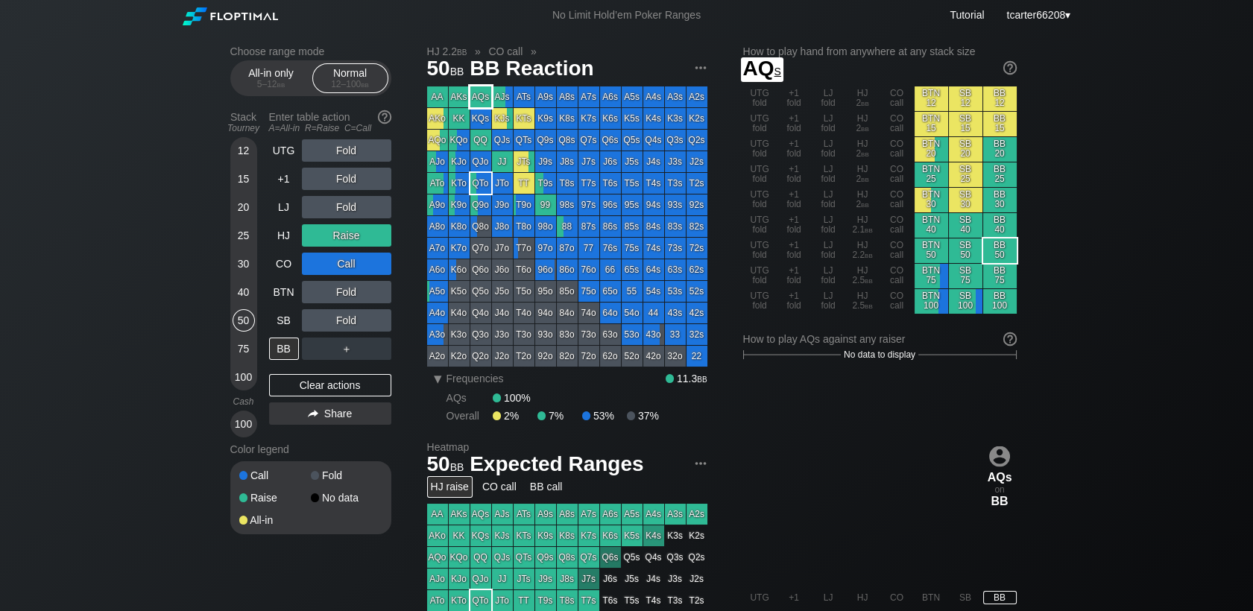
click at [479, 98] on div "AQs" at bounding box center [480, 96] width 21 height 21
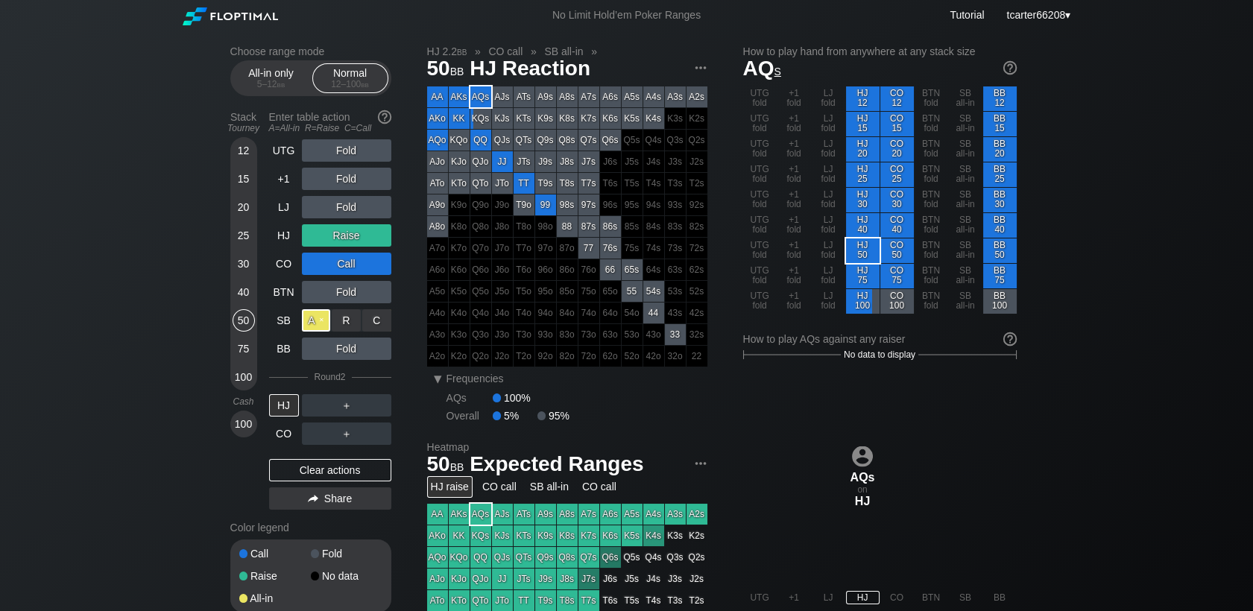
click at [310, 325] on div "A ✕" at bounding box center [316, 320] width 29 height 22
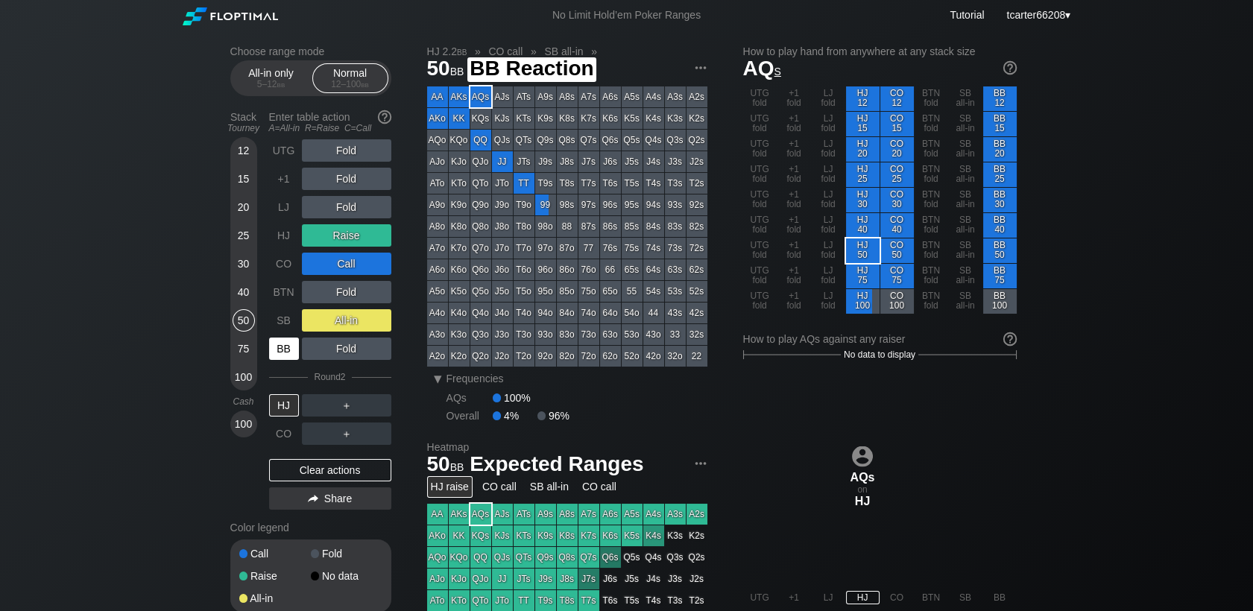
click at [281, 349] on div "BB" at bounding box center [284, 349] width 30 height 22
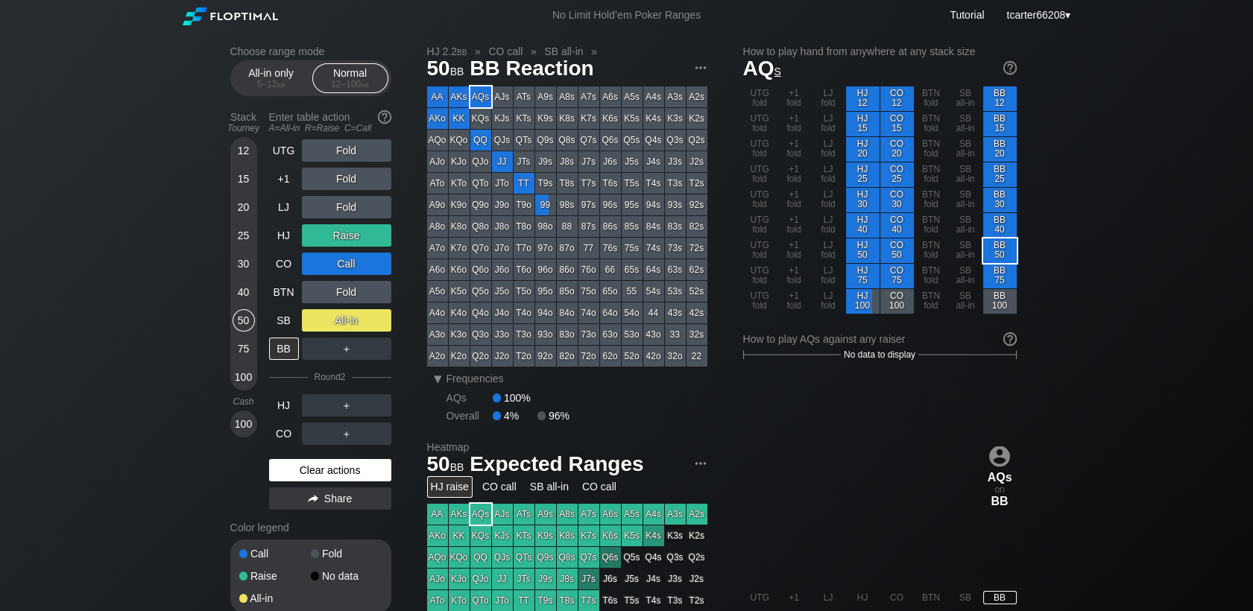
click at [306, 479] on div "Clear actions" at bounding box center [330, 470] width 122 height 22
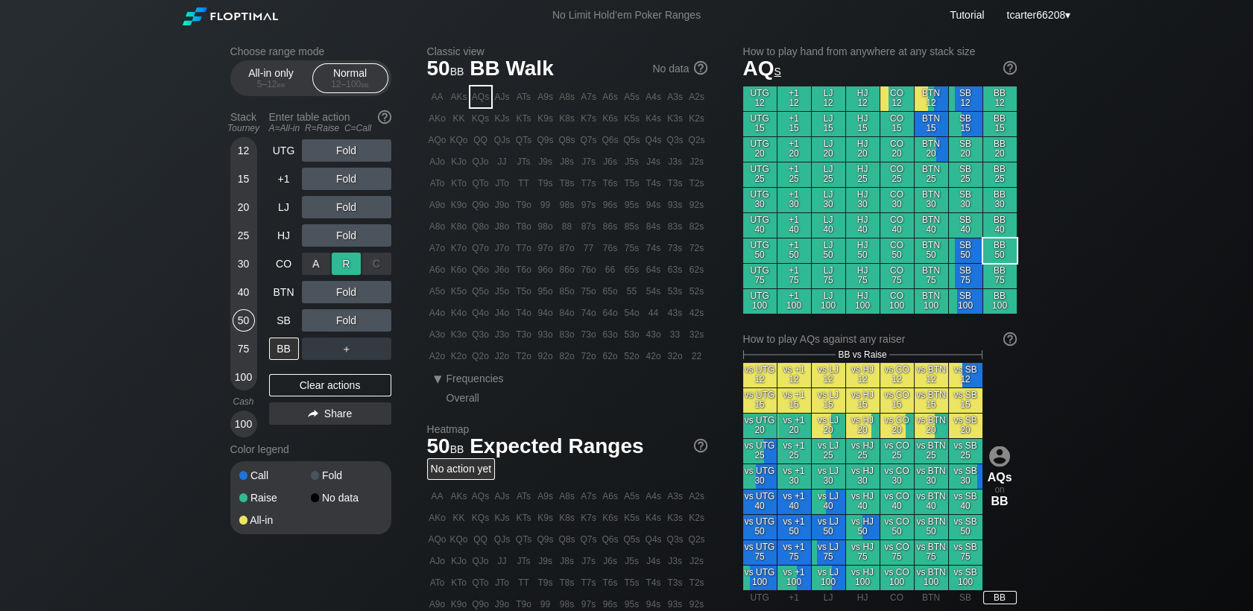
click at [344, 271] on div "R ✕" at bounding box center [346, 264] width 29 height 22
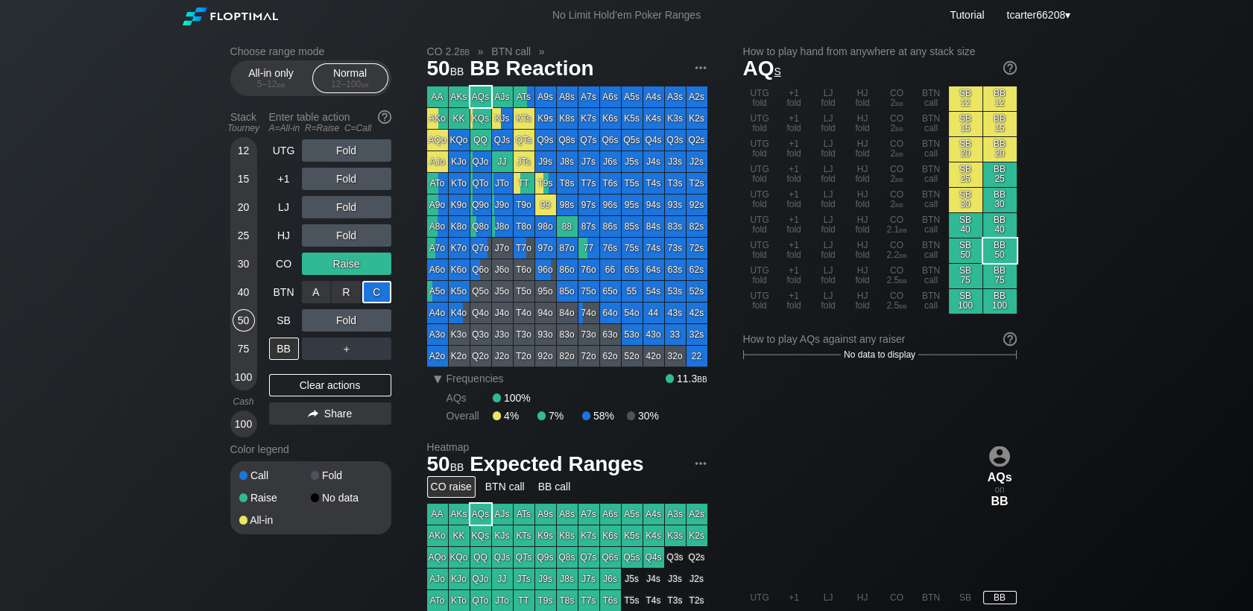
click at [378, 300] on div "C ✕" at bounding box center [376, 292] width 29 height 22
click at [385, 384] on div "Clear actions" at bounding box center [330, 385] width 122 height 22
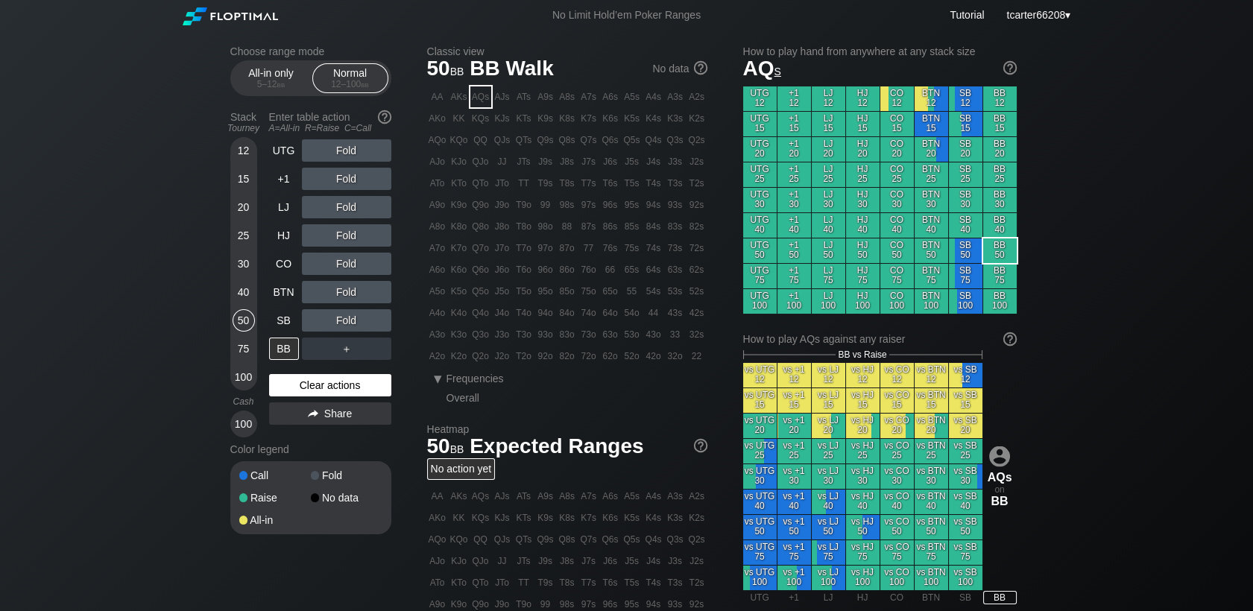
click at [333, 395] on div "Clear actions" at bounding box center [330, 385] width 122 height 22
click at [285, 242] on div "HJ" at bounding box center [284, 235] width 30 height 22
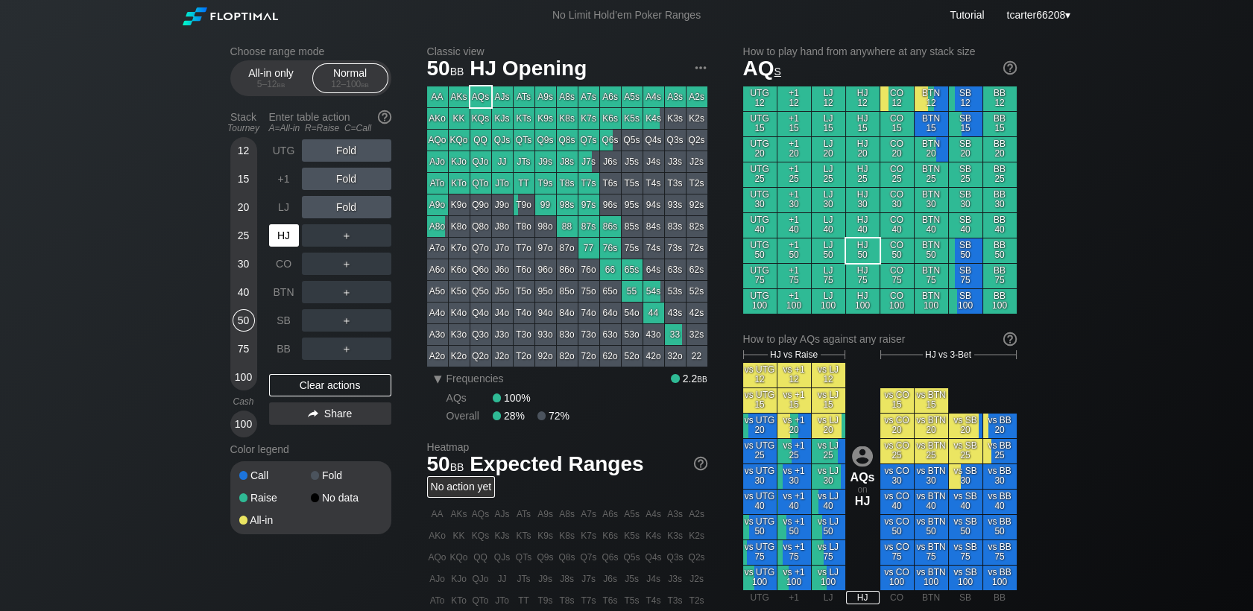
click at [284, 242] on div "HJ" at bounding box center [284, 235] width 30 height 22
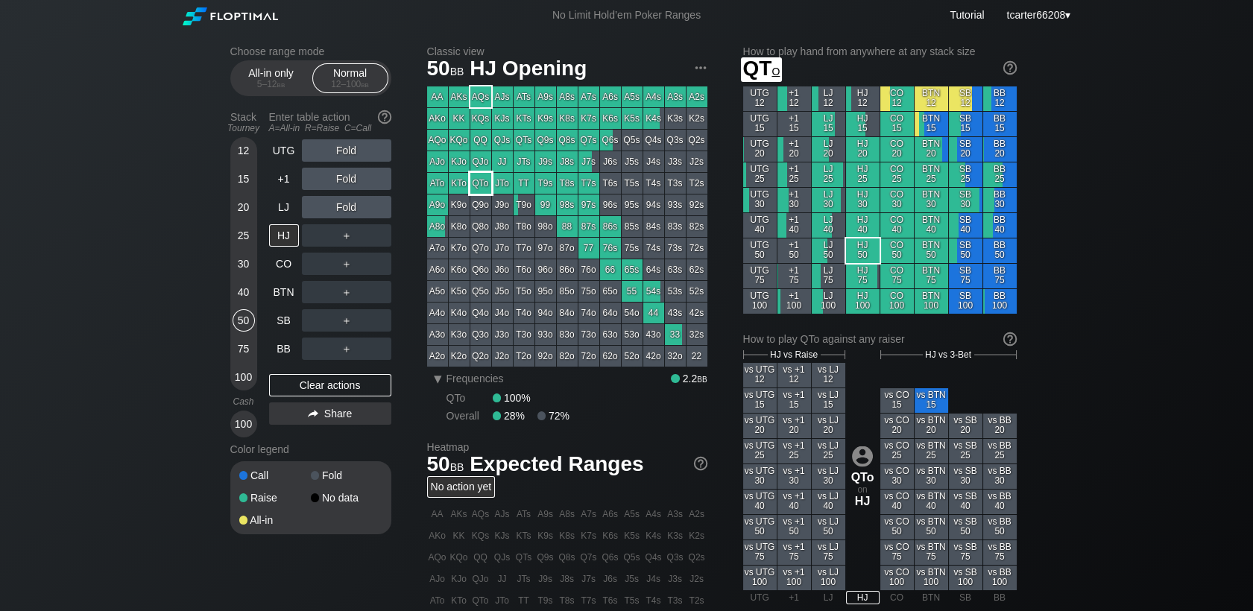
click at [496, 186] on div "JTo" at bounding box center [502, 183] width 21 height 21
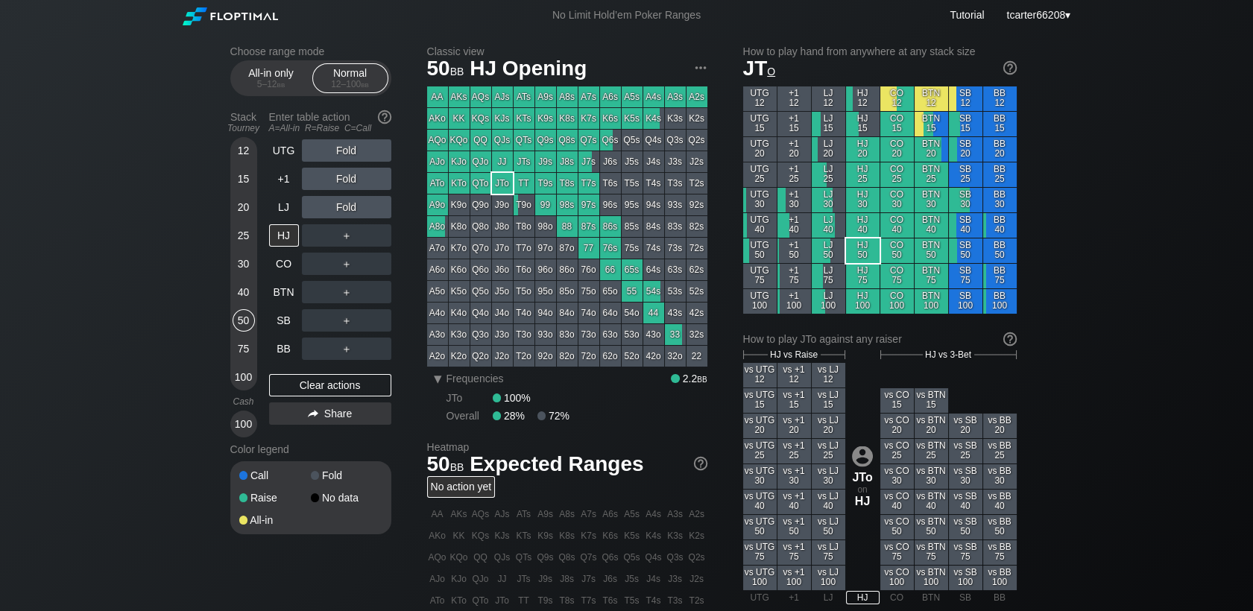
click at [252, 281] on div "30" at bounding box center [244, 267] width 22 height 28
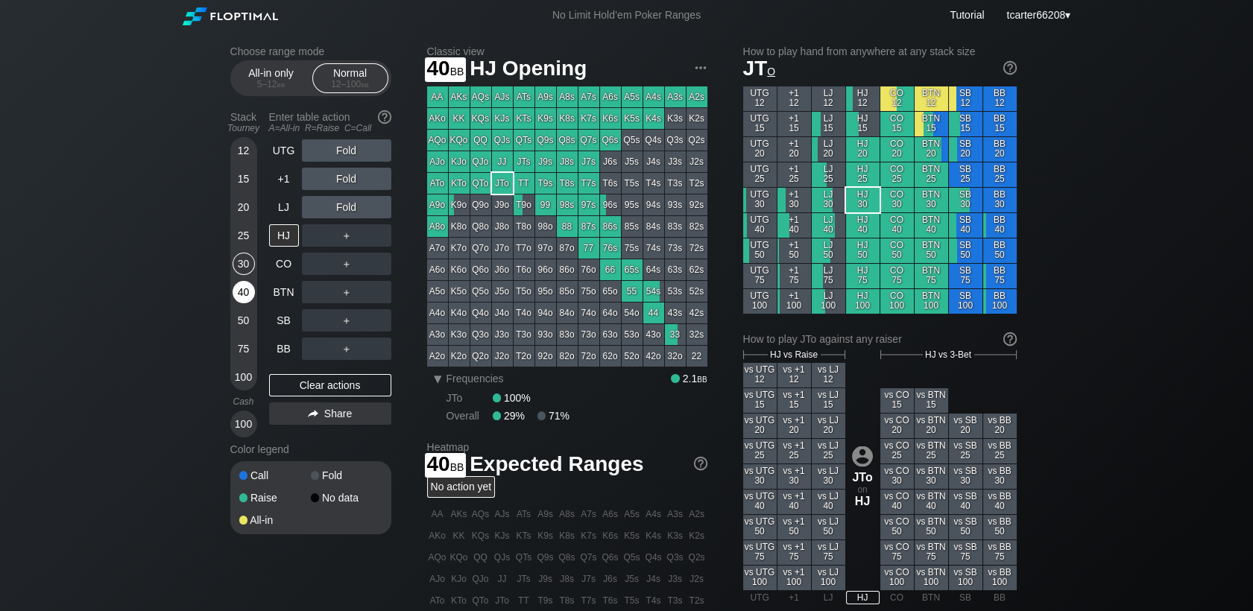
click at [248, 287] on div "40" at bounding box center [244, 292] width 22 height 22
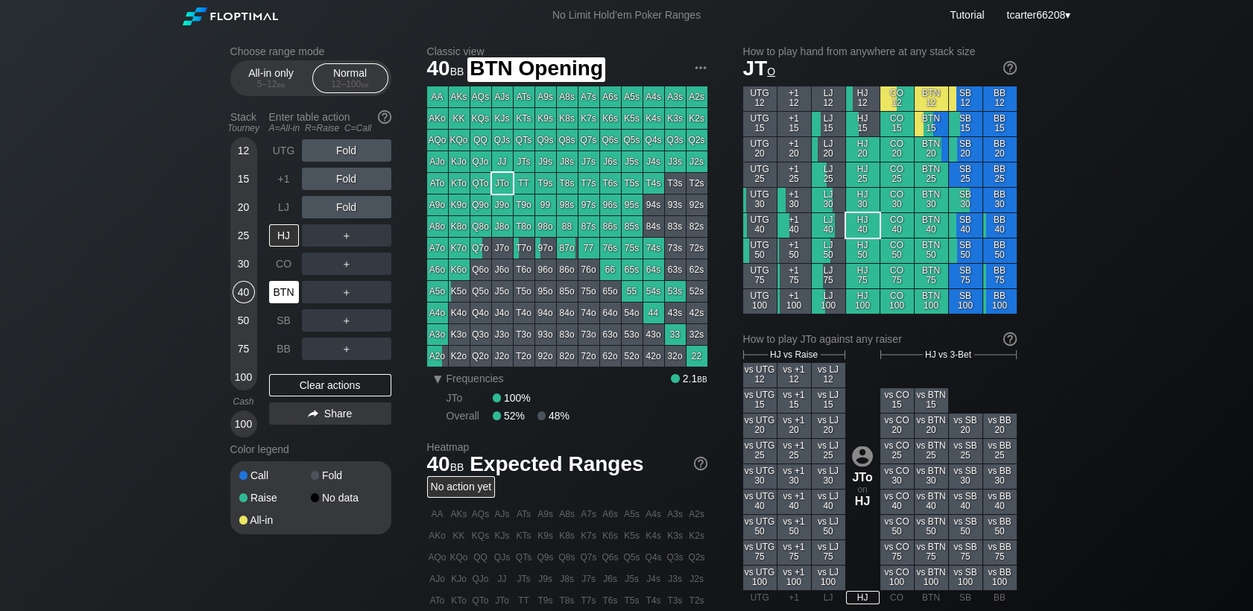
click at [284, 287] on div "BTN" at bounding box center [284, 292] width 30 height 22
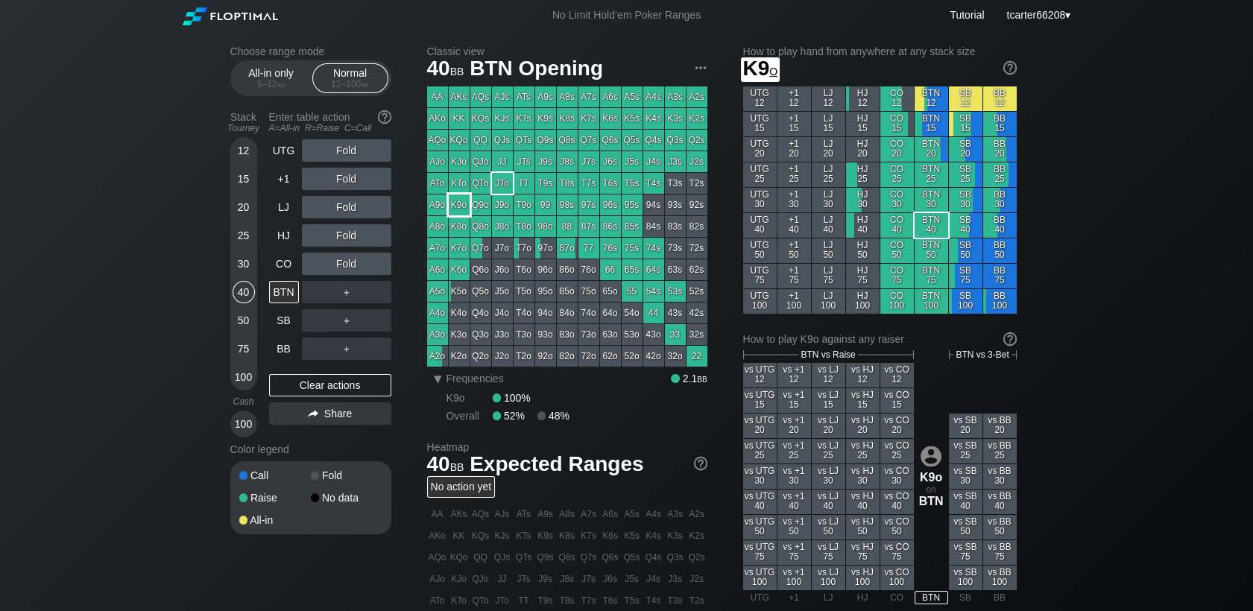
click at [461, 209] on div "K9o" at bounding box center [459, 205] width 21 height 21
click at [338, 295] on div "＋" at bounding box center [346, 292] width 89 height 22
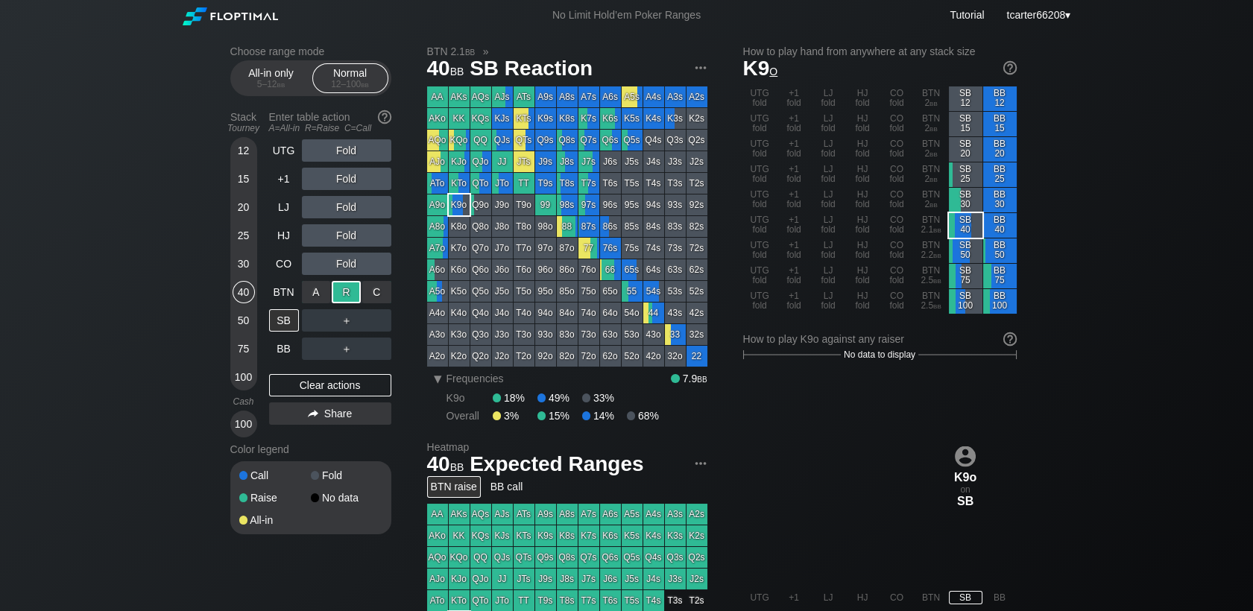
click at [338, 295] on div "R ✕" at bounding box center [346, 292] width 29 height 22
click at [346, 369] on div "UTG Fold +1 Fold LJ Fold HJ Fold CO Fold BTN Raise SB ＋ BB ＋ Clear actions Share" at bounding box center [330, 288] width 122 height 298
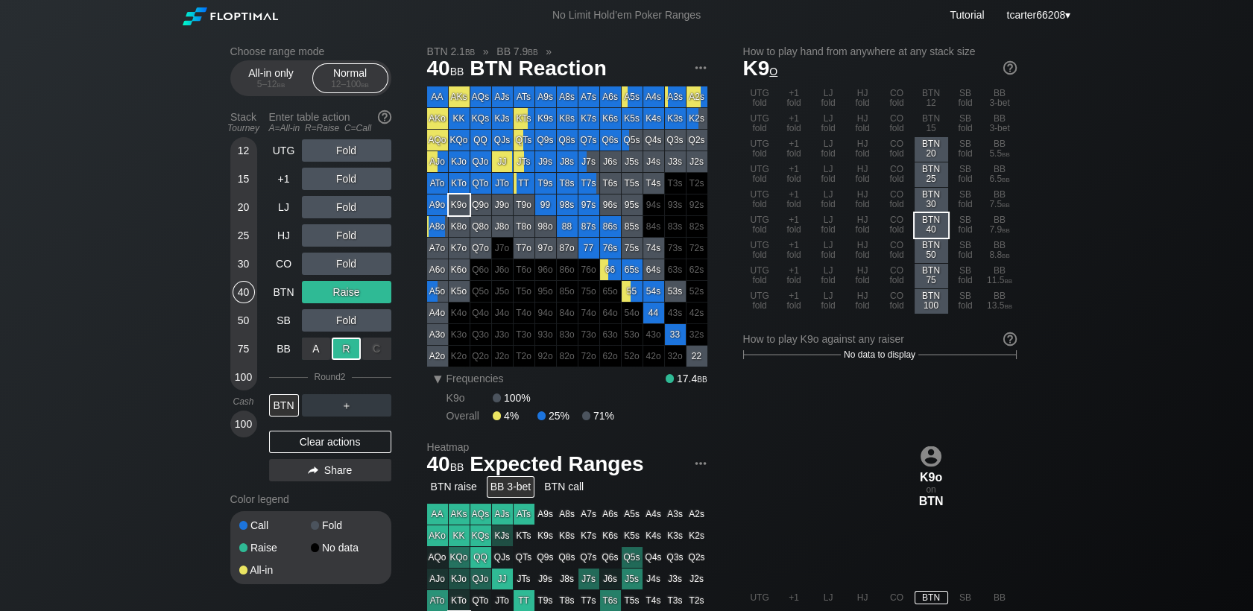
click at [348, 353] on div "R ✕" at bounding box center [346, 349] width 29 height 22
click at [335, 441] on div "Clear actions" at bounding box center [330, 442] width 122 height 22
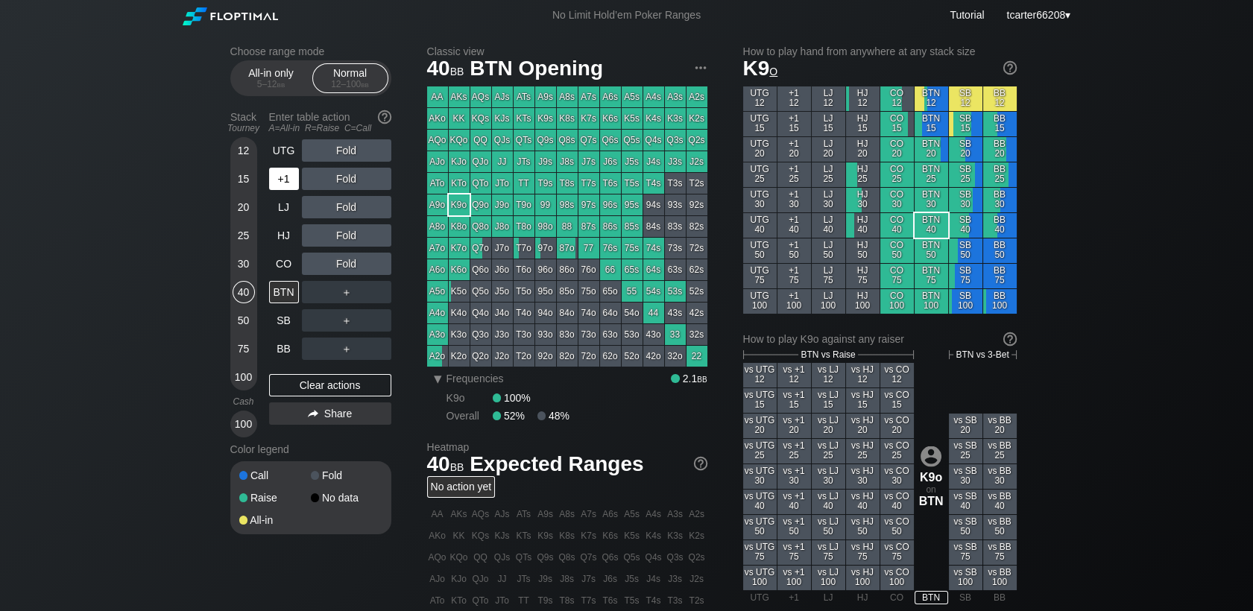
click at [292, 178] on div "+1" at bounding box center [284, 179] width 30 height 22
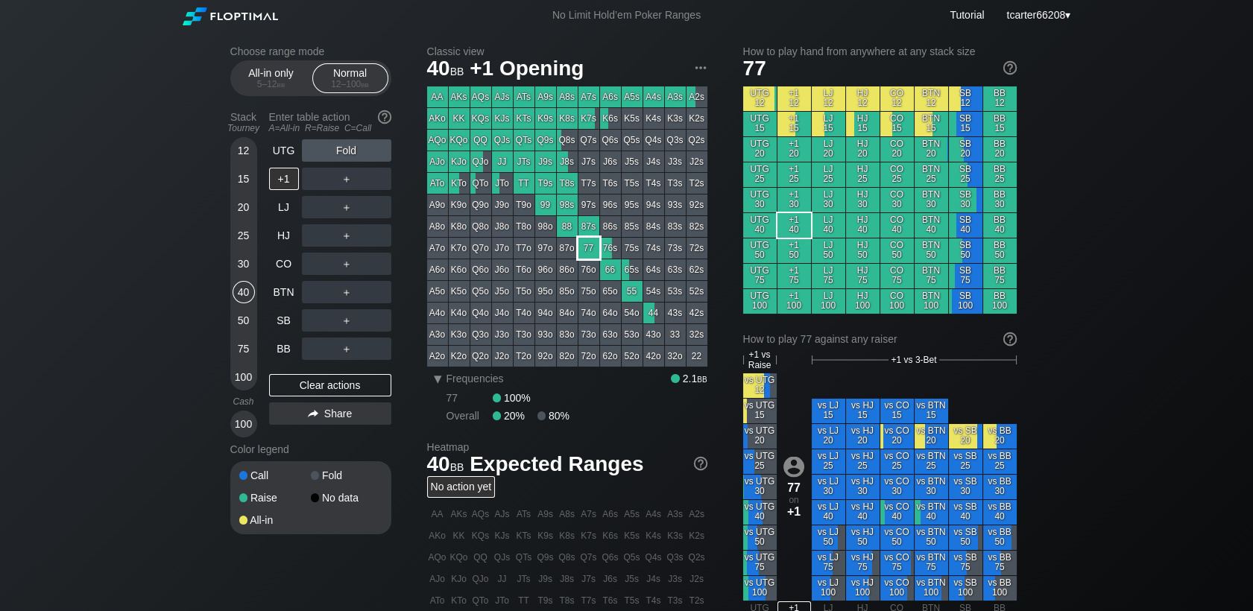
click at [589, 249] on div "77" at bounding box center [589, 248] width 21 height 21
click at [338, 177] on div "R ✕" at bounding box center [346, 179] width 29 height 22
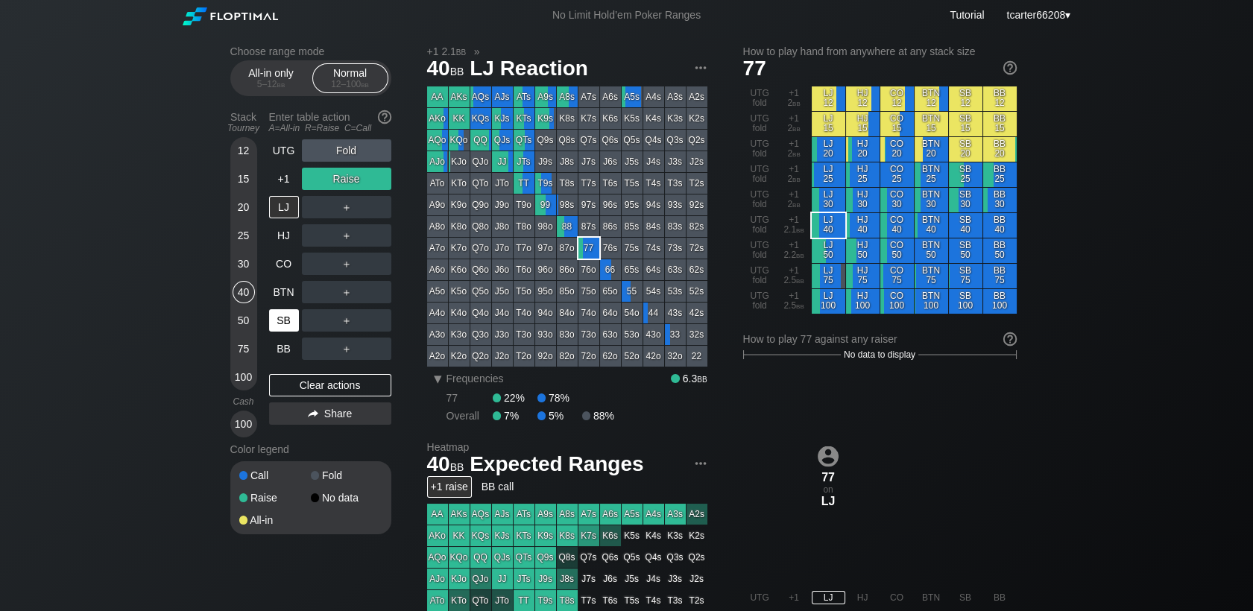
click at [282, 318] on div "SB" at bounding box center [284, 320] width 30 height 22
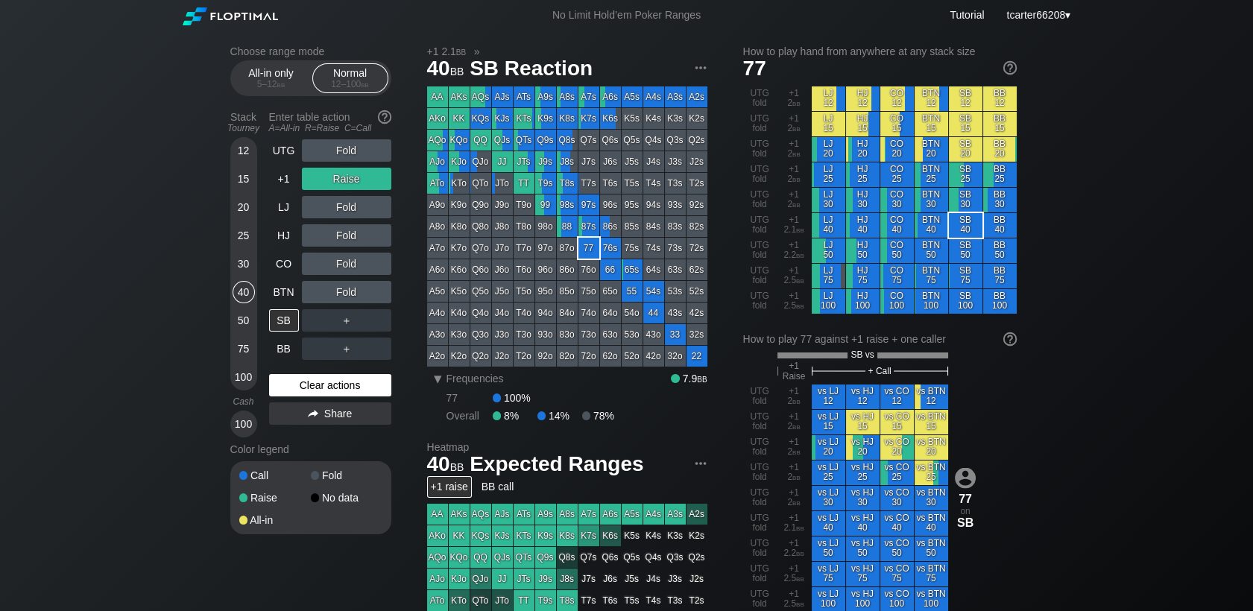
click at [350, 387] on div "Clear actions" at bounding box center [330, 385] width 122 height 22
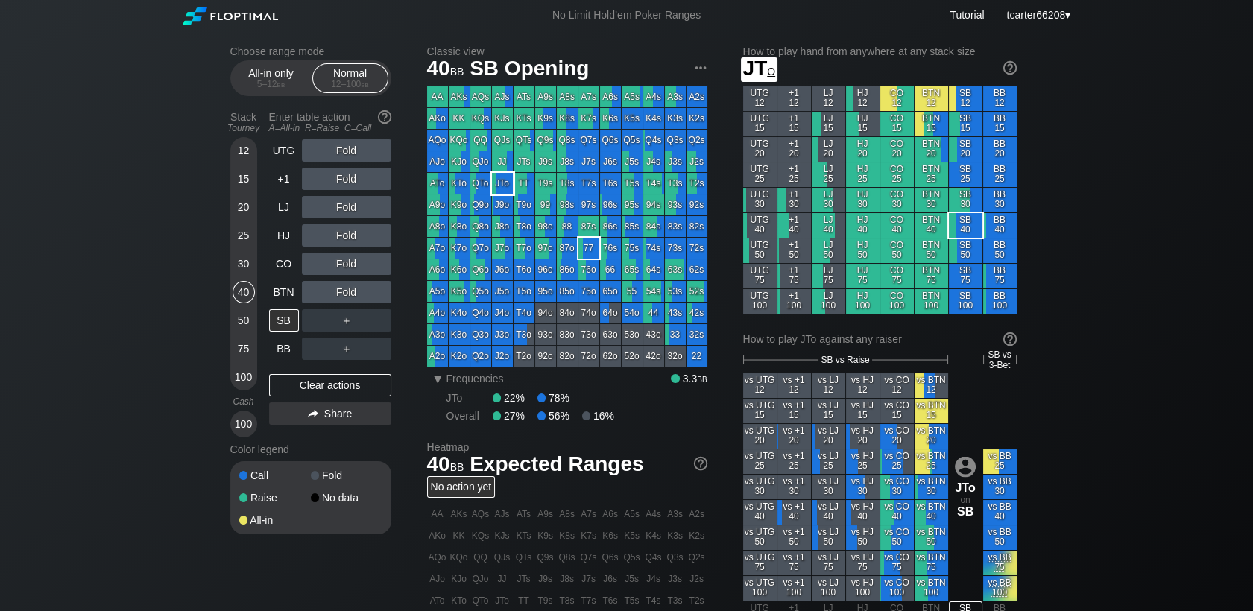
click at [498, 183] on div "JTo" at bounding box center [502, 183] width 21 height 21
click at [245, 274] on div "30" at bounding box center [244, 264] width 22 height 22
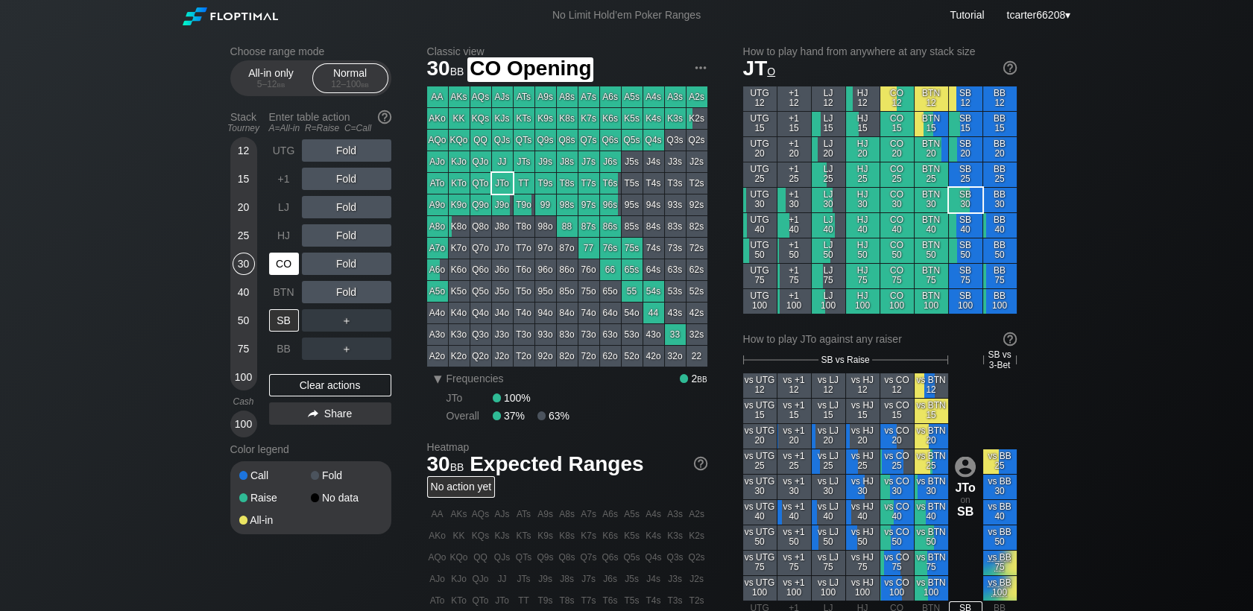
click at [298, 265] on div "CO" at bounding box center [285, 264] width 33 height 28
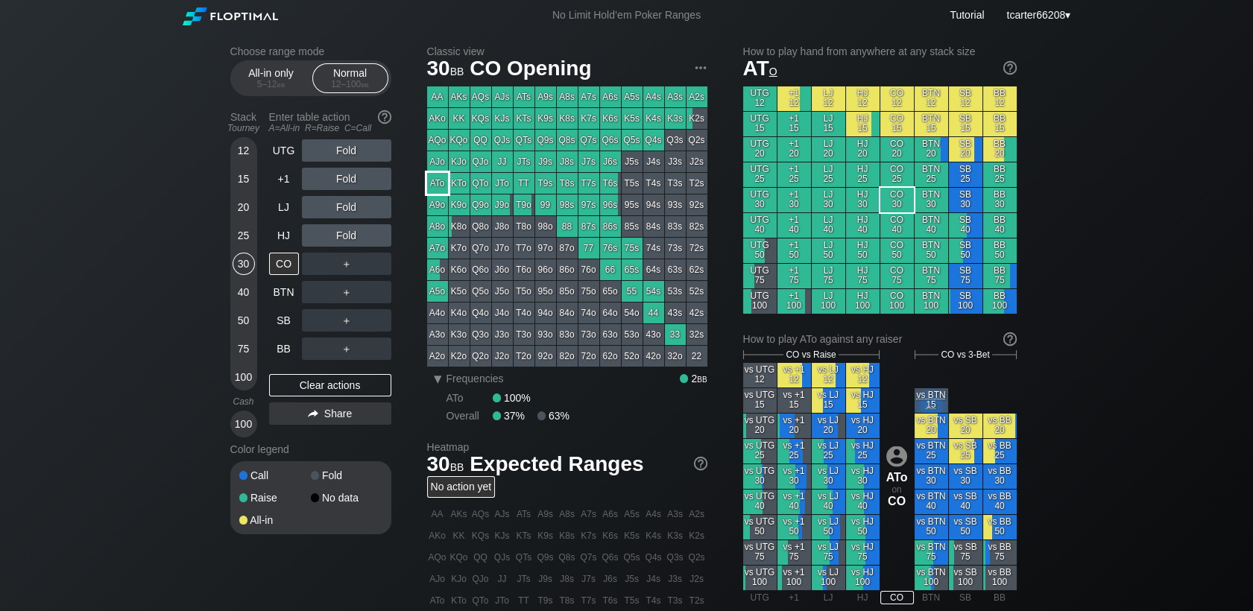
click at [444, 178] on div "ATo" at bounding box center [437, 183] width 21 height 21
click at [233, 205] on div "20" at bounding box center [244, 207] width 22 height 22
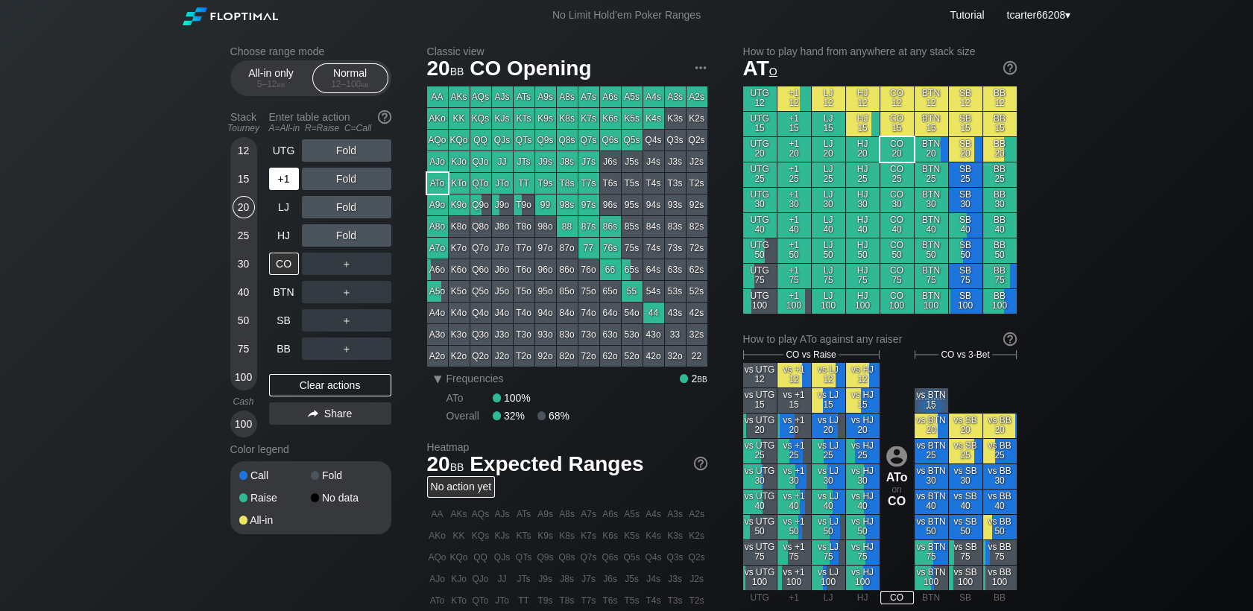
click at [292, 183] on div "+1" at bounding box center [284, 179] width 30 height 22
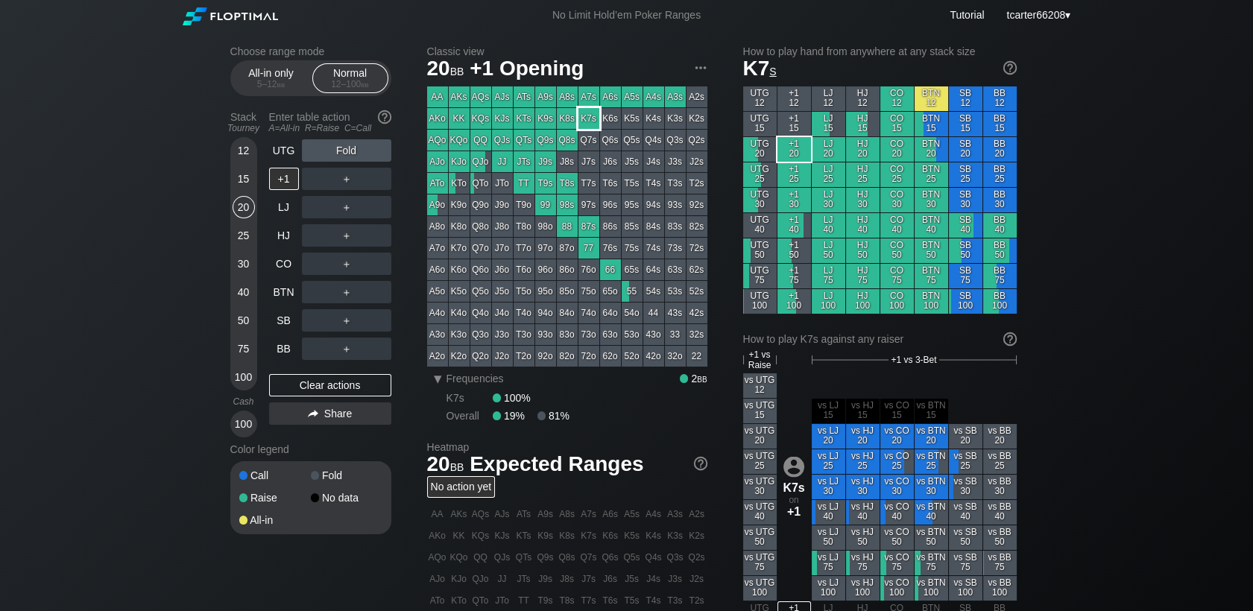
click at [589, 113] on div "K7s" at bounding box center [589, 118] width 21 height 21
drag, startPoint x: 290, startPoint y: 271, endPoint x: 318, endPoint y: 271, distance: 27.6
click at [290, 270] on div "CO" at bounding box center [284, 264] width 30 height 22
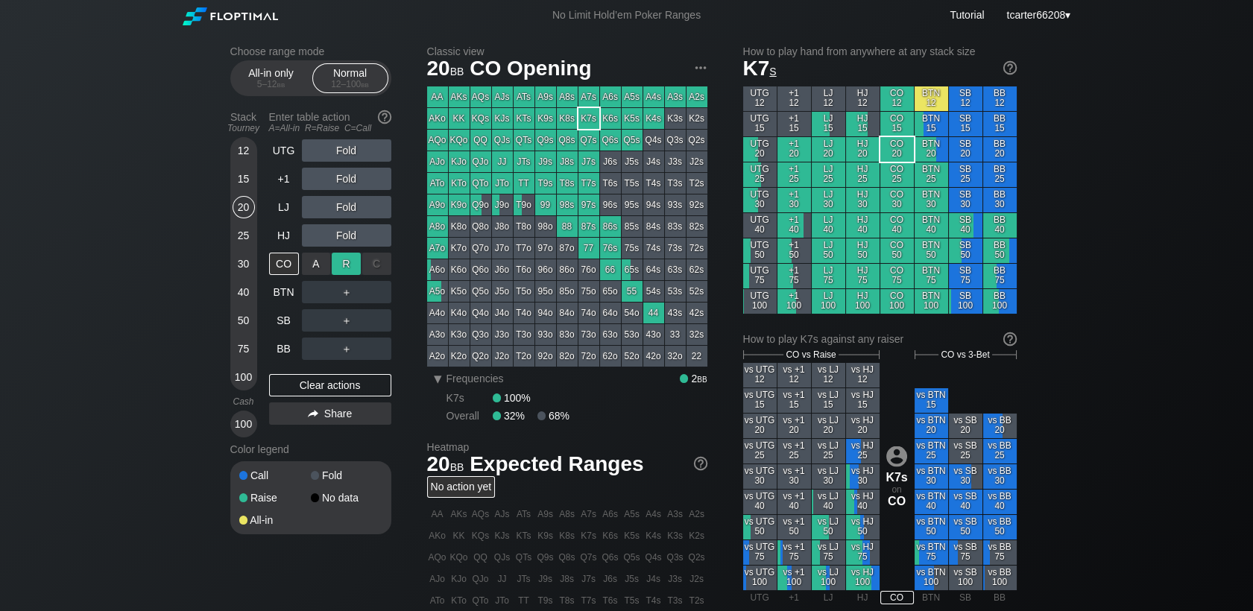
click at [342, 267] on div "R ✕" at bounding box center [346, 264] width 29 height 22
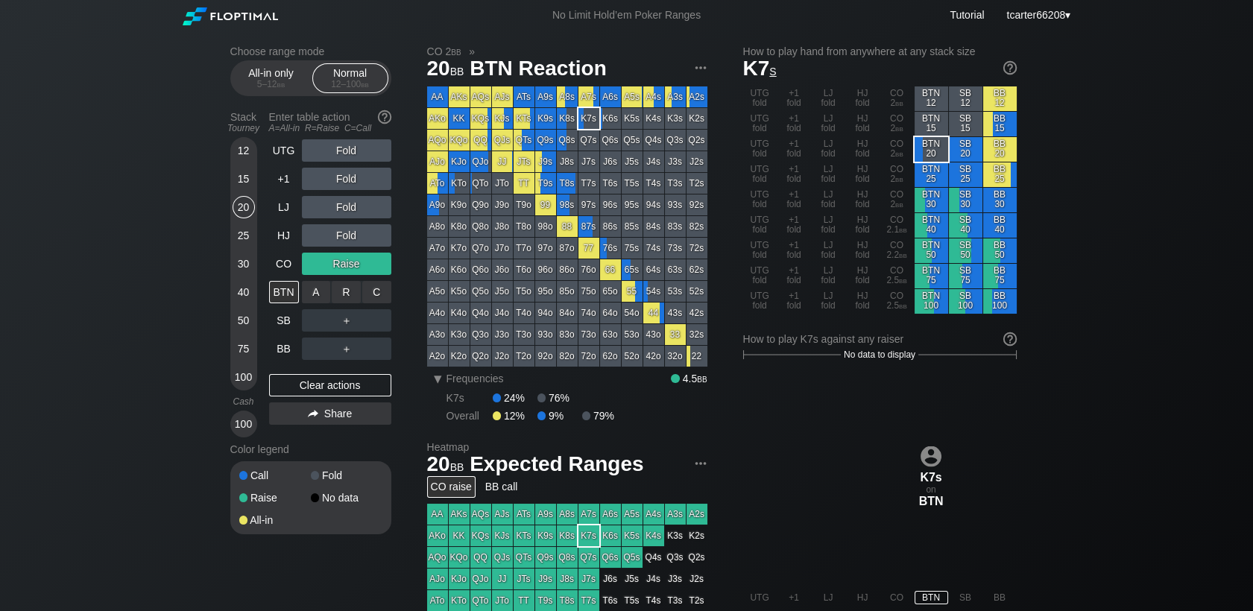
click at [341, 298] on div "R ✕" at bounding box center [346, 292] width 29 height 22
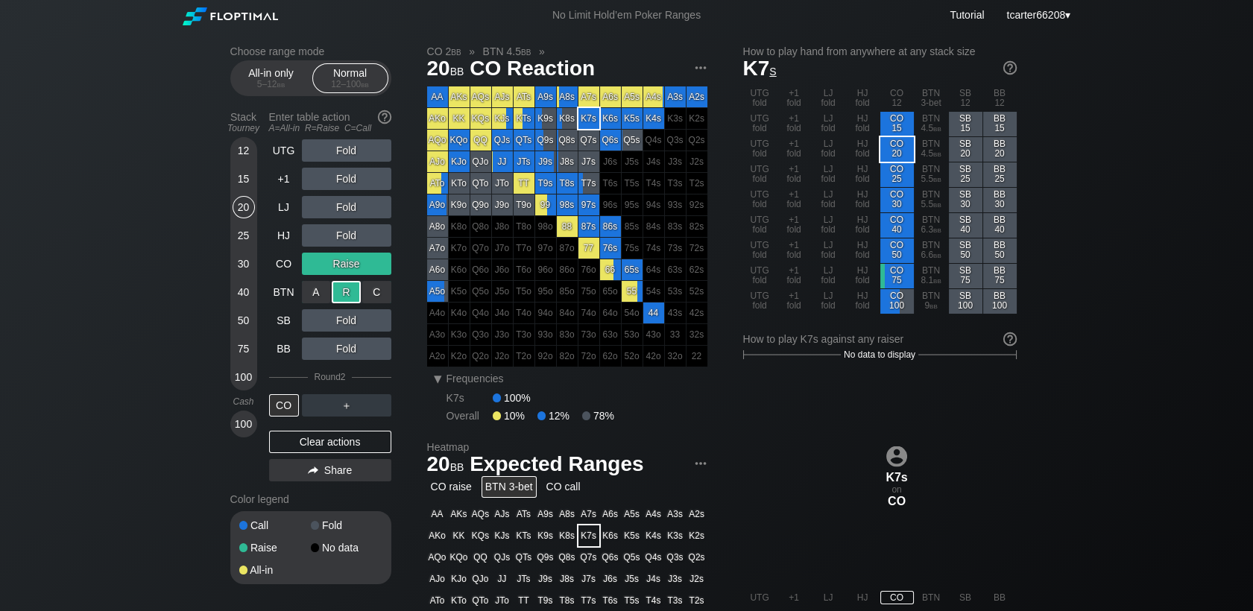
click at [341, 298] on div "R ✕" at bounding box center [346, 292] width 29 height 22
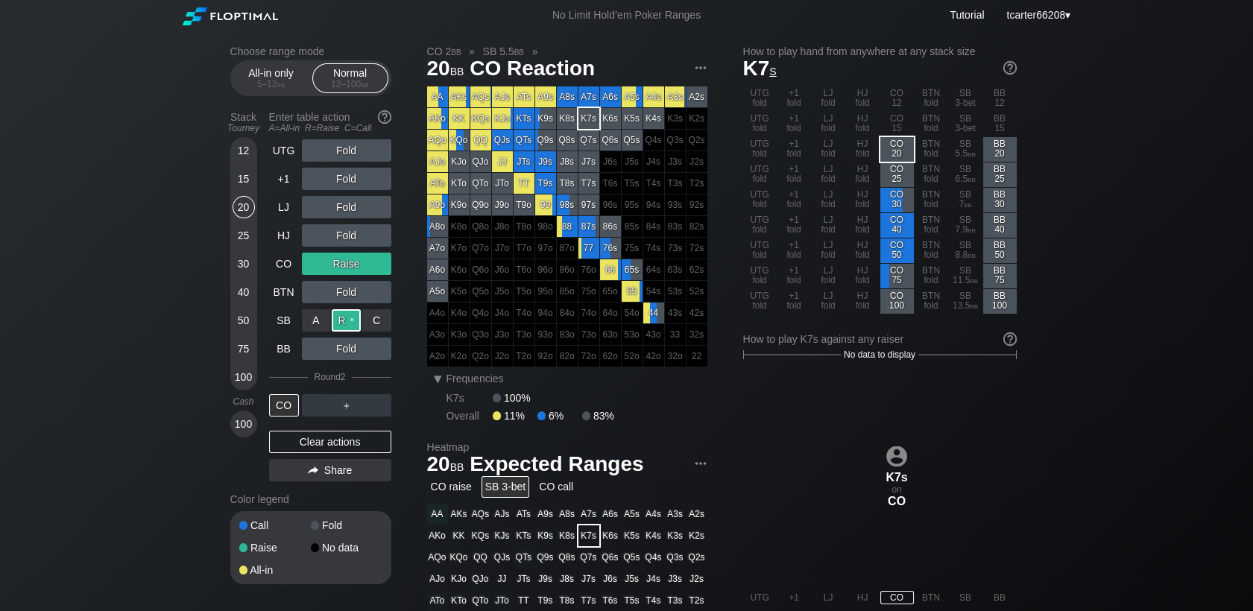
click at [341, 323] on div "R ✕" at bounding box center [346, 320] width 29 height 22
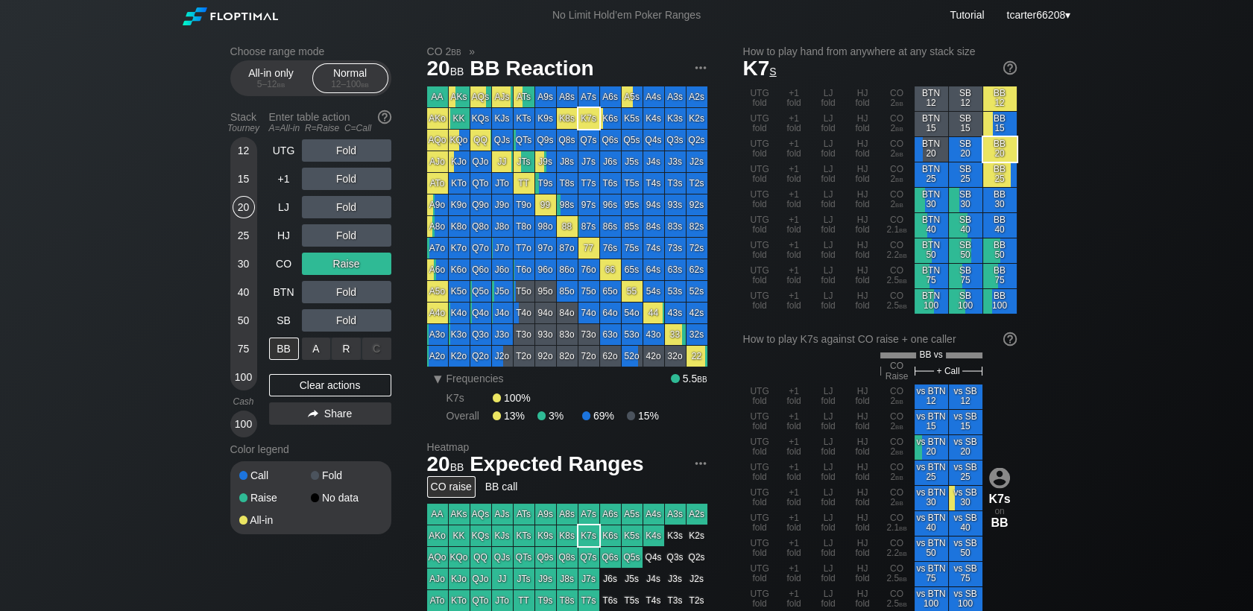
click at [348, 359] on div "R ✕" at bounding box center [346, 349] width 29 height 22
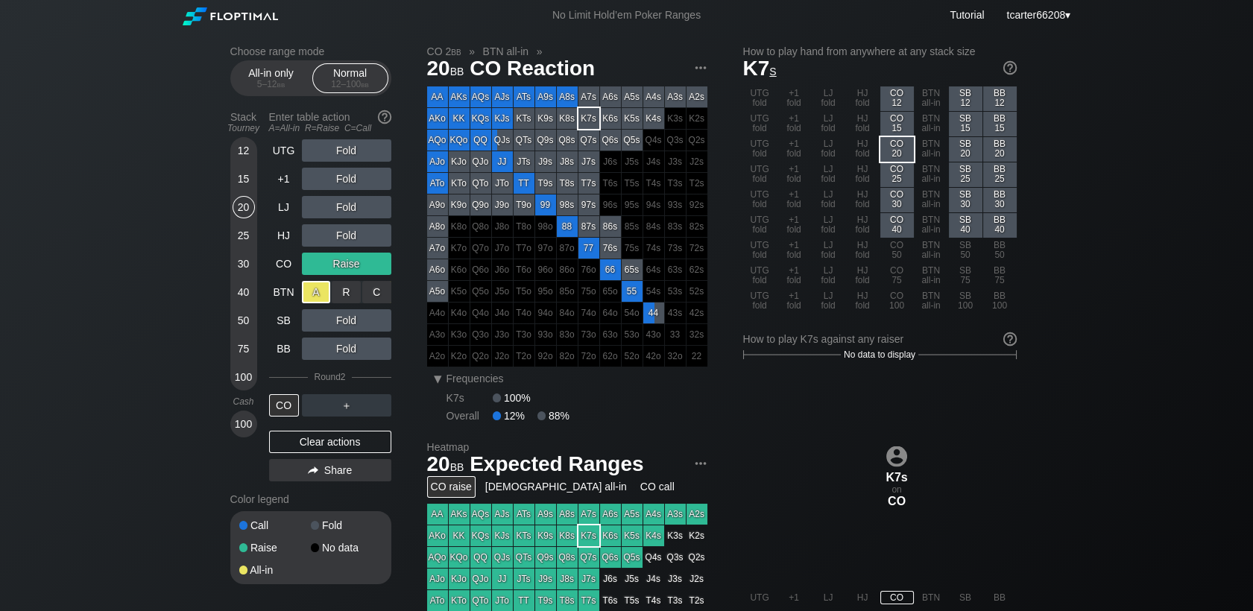
click at [315, 298] on div "A ✕" at bounding box center [316, 292] width 29 height 22
click at [340, 451] on div "Clear actions" at bounding box center [330, 442] width 122 height 22
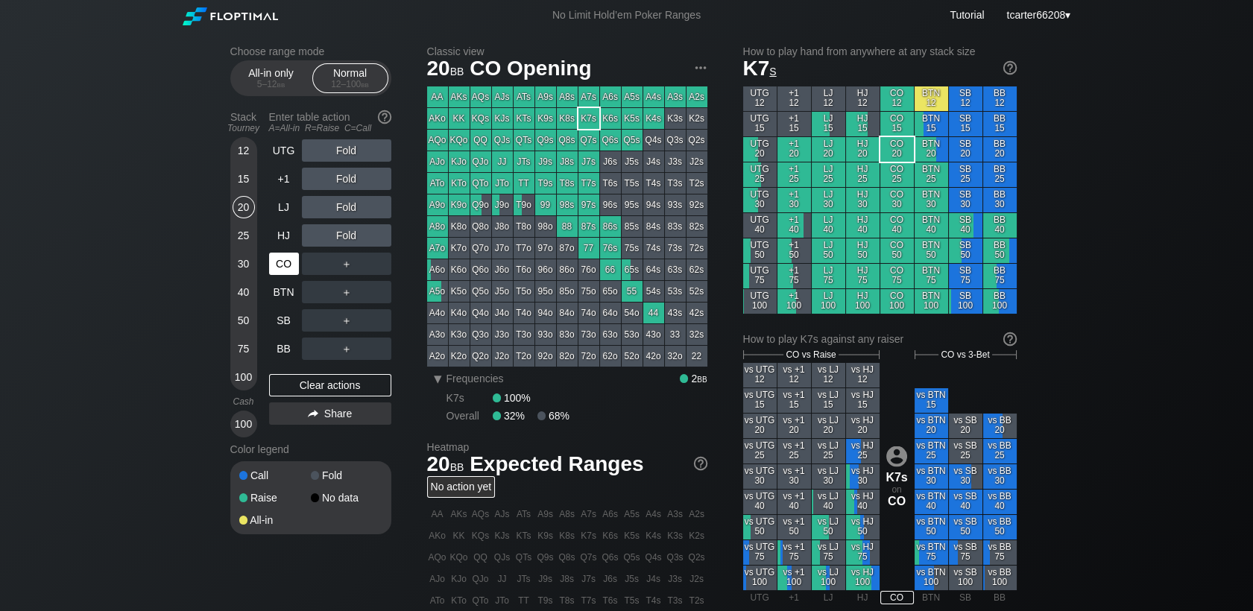
click at [286, 253] on div "CO" at bounding box center [285, 264] width 33 height 28
click at [286, 248] on div "HJ" at bounding box center [285, 235] width 33 height 28
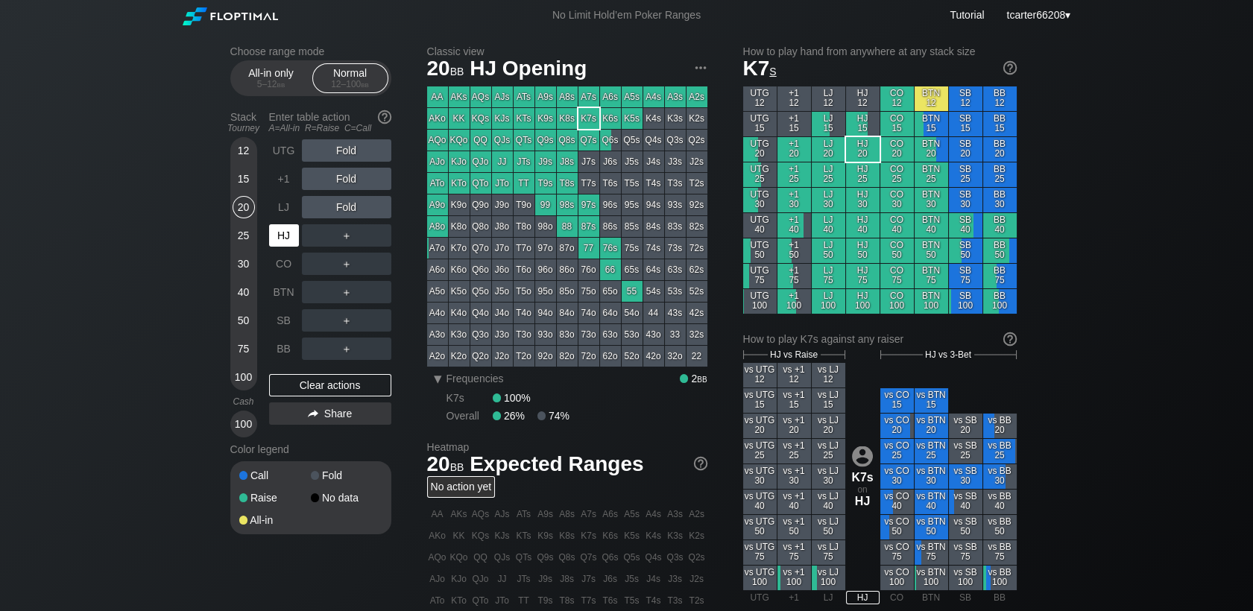
click at [287, 247] on div "HJ" at bounding box center [284, 235] width 30 height 22
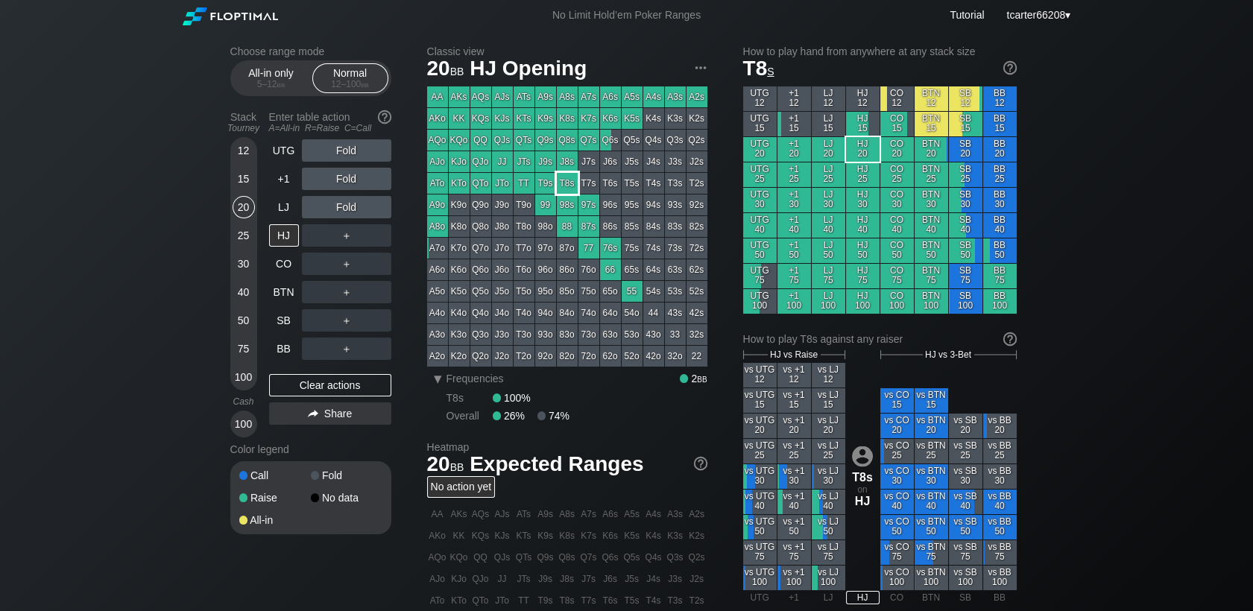
click at [570, 189] on div "T8s" at bounding box center [567, 183] width 21 height 21
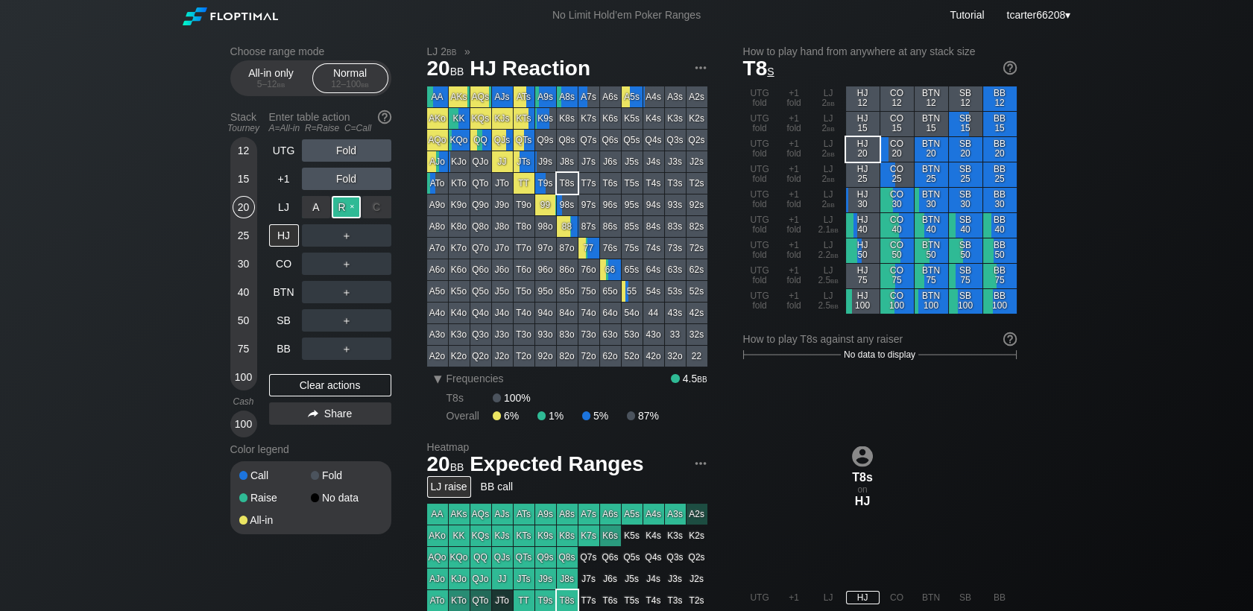
click at [338, 210] on div "R ✕" at bounding box center [346, 207] width 29 height 22
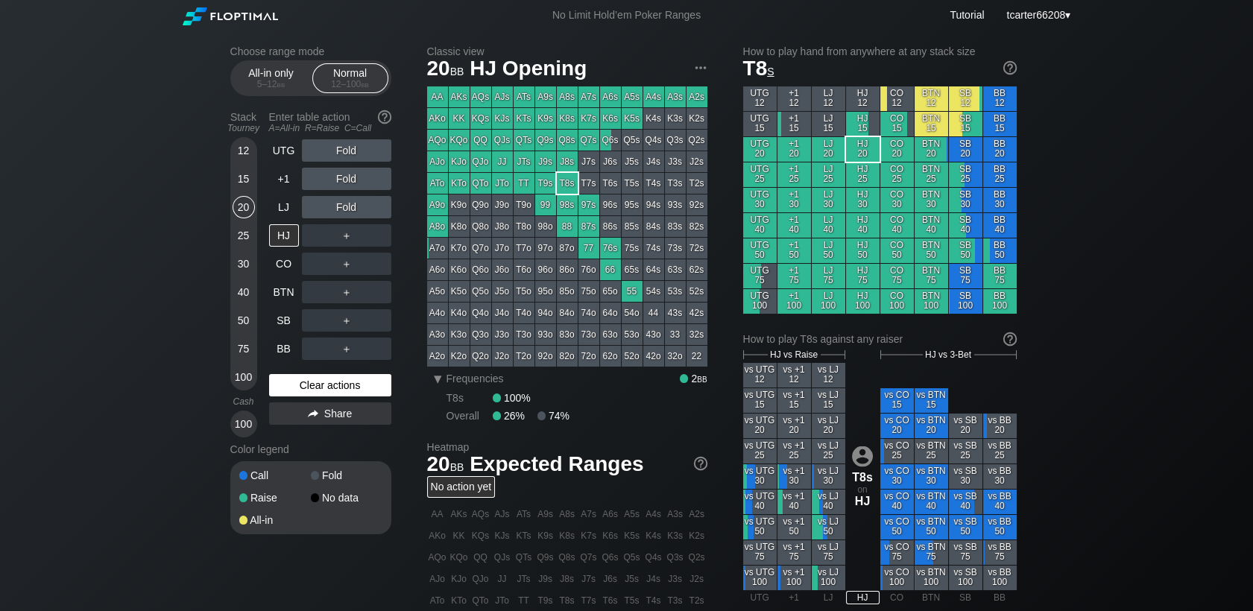
click at [356, 391] on div "Clear actions" at bounding box center [330, 385] width 122 height 22
click at [285, 346] on div "BB" at bounding box center [284, 349] width 30 height 22
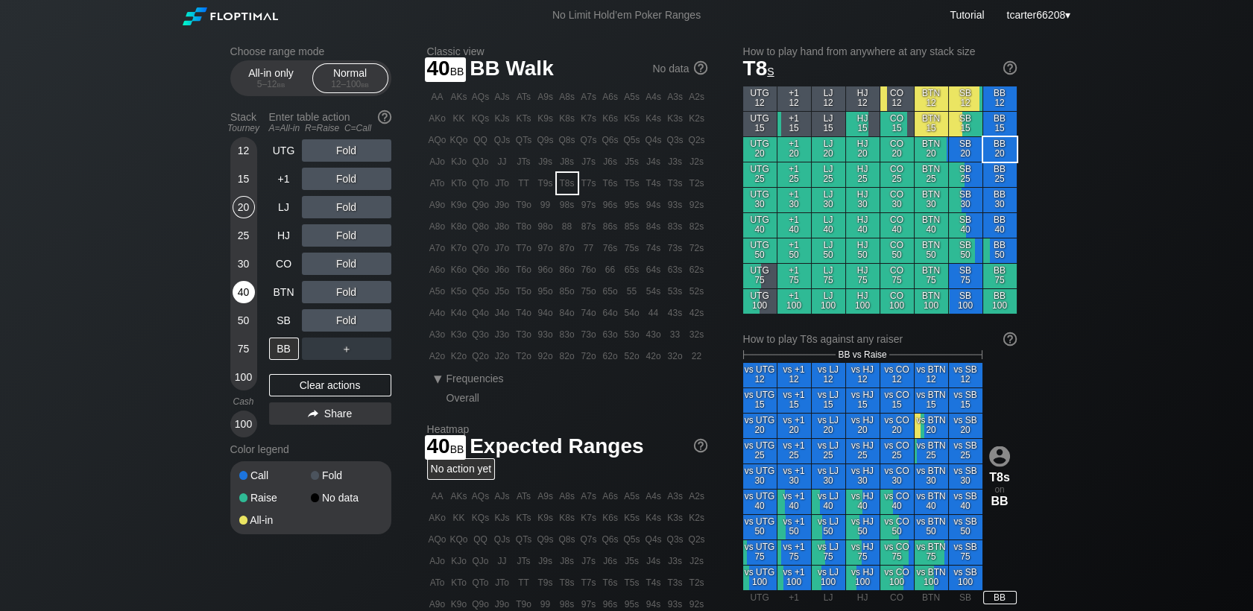
click at [240, 289] on div "40" at bounding box center [244, 292] width 22 height 22
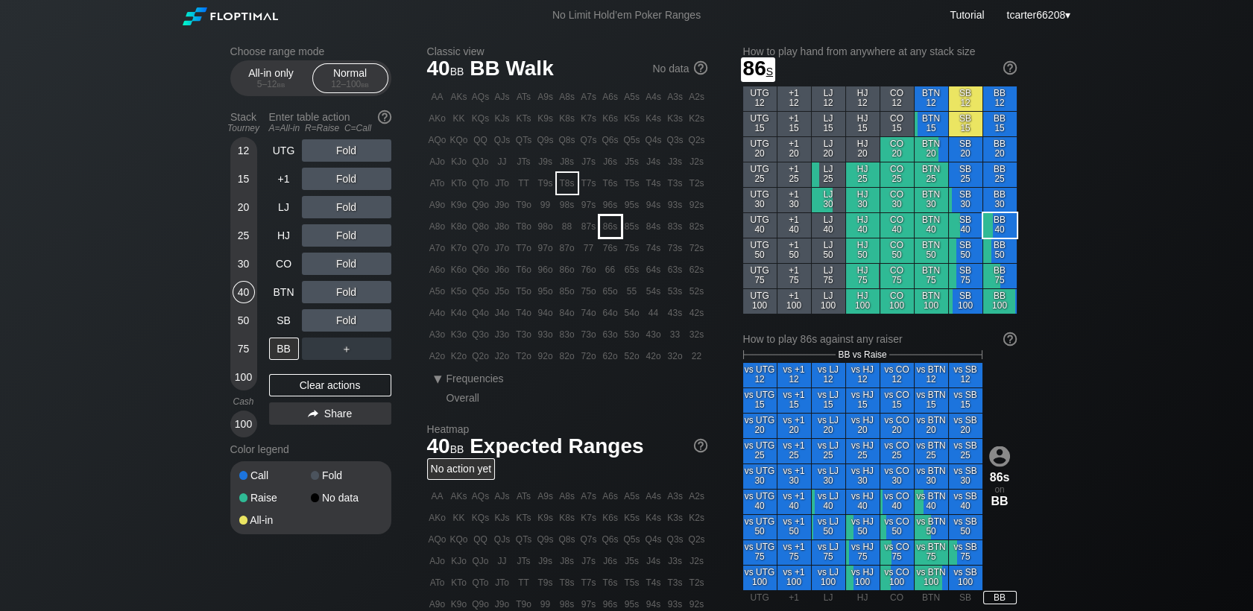
click at [617, 230] on div "86s" at bounding box center [610, 226] width 21 height 21
drag, startPoint x: 247, startPoint y: 264, endPoint x: 257, endPoint y: 277, distance: 16.4
click at [247, 264] on div "30" at bounding box center [244, 264] width 22 height 22
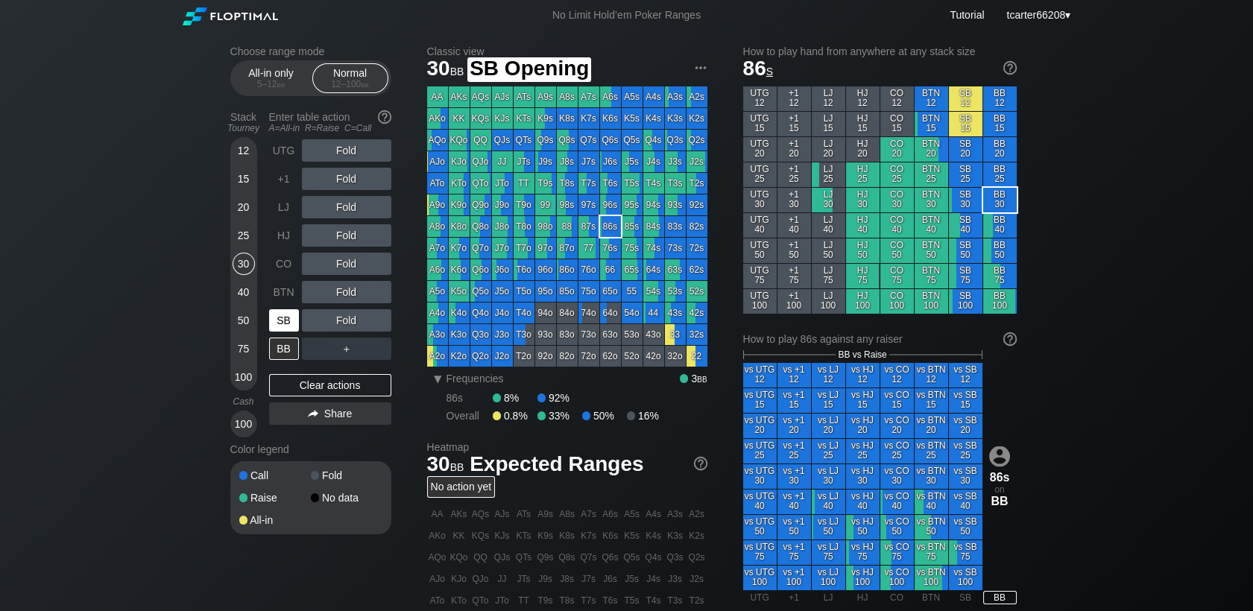
click at [290, 321] on div "SB" at bounding box center [284, 320] width 30 height 22
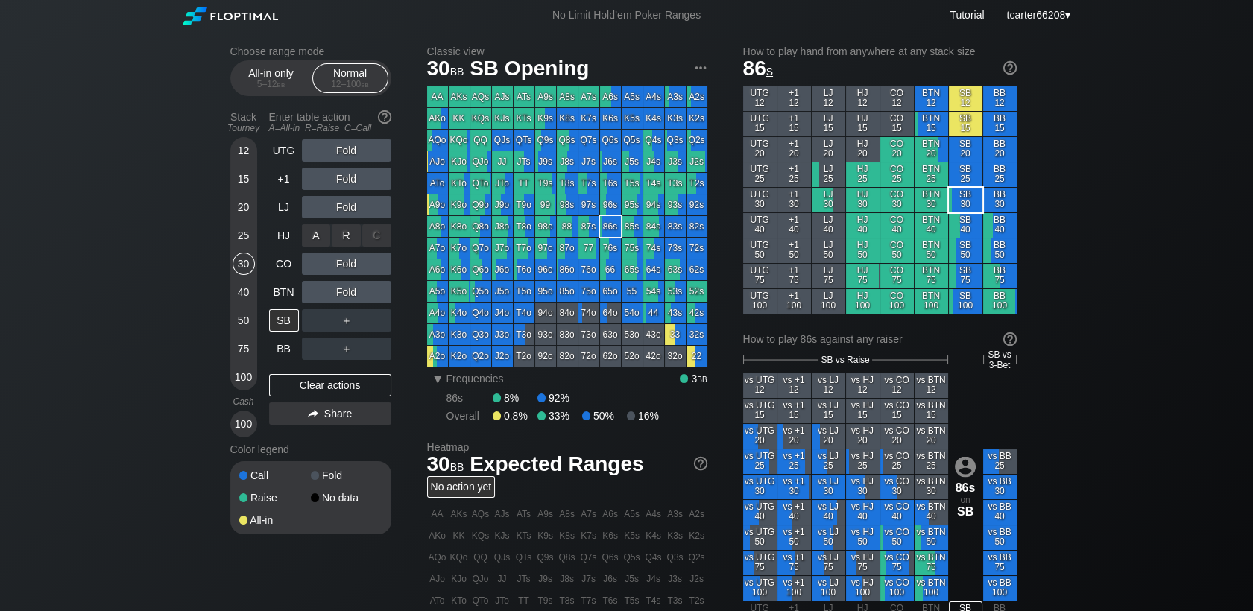
click at [343, 235] on div "R ✕" at bounding box center [346, 235] width 29 height 22
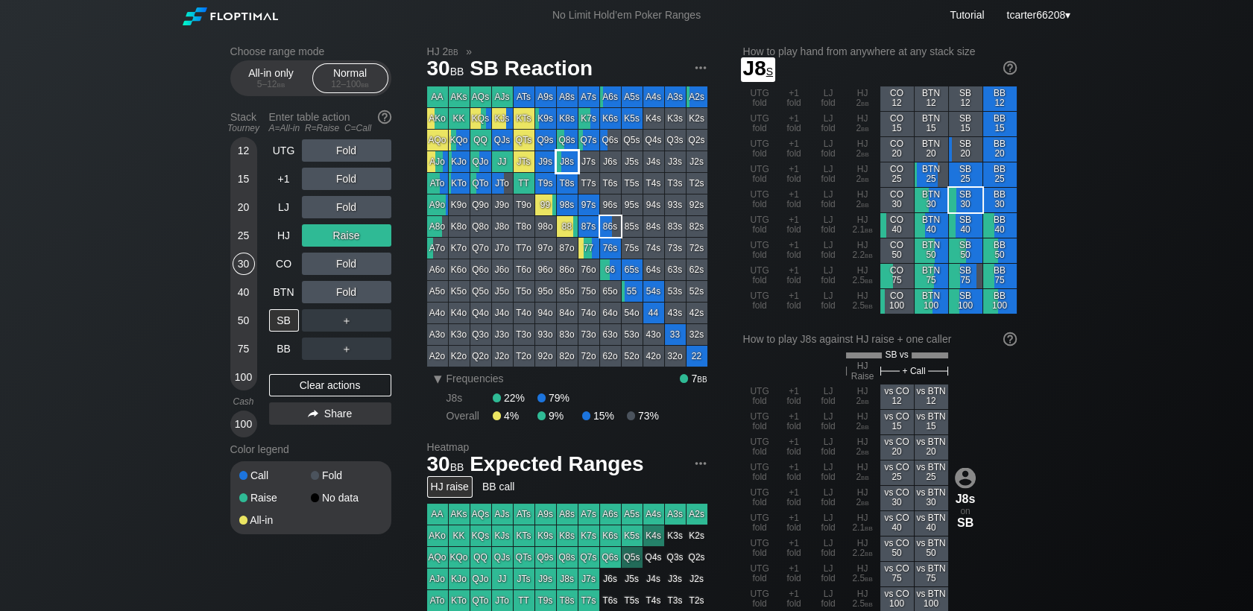
click at [567, 160] on div "J8s" at bounding box center [567, 161] width 21 height 21
drag, startPoint x: 287, startPoint y: 349, endPoint x: 324, endPoint y: 331, distance: 41.3
click at [289, 349] on div "BB" at bounding box center [284, 349] width 30 height 22
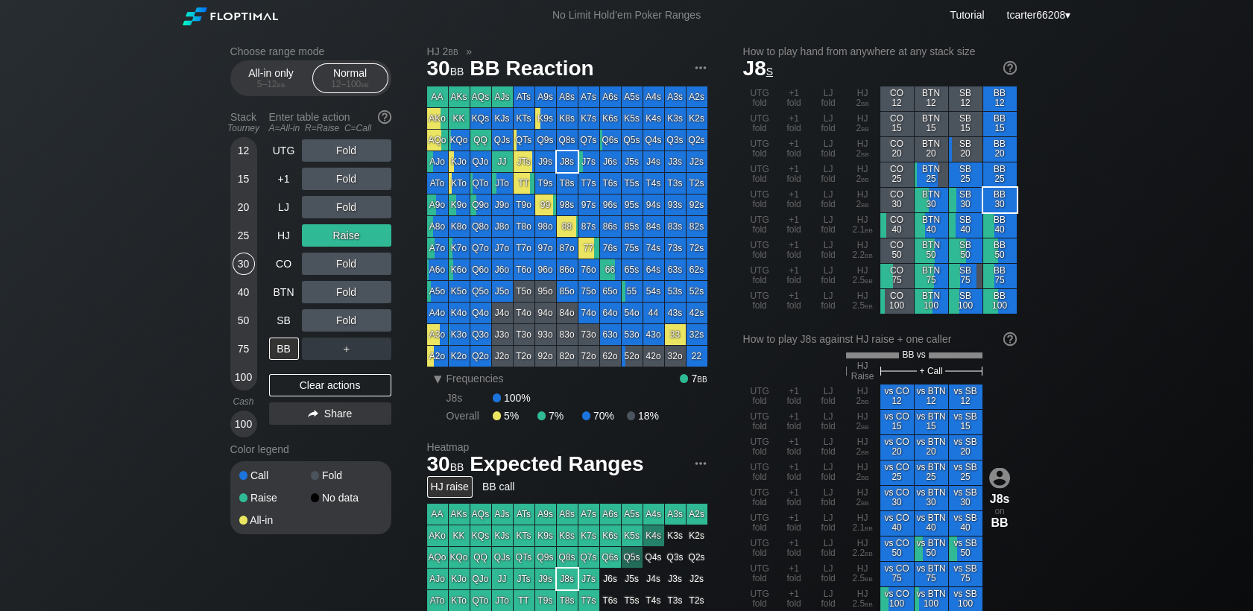
click at [365, 385] on div "Clear actions" at bounding box center [330, 385] width 122 height 22
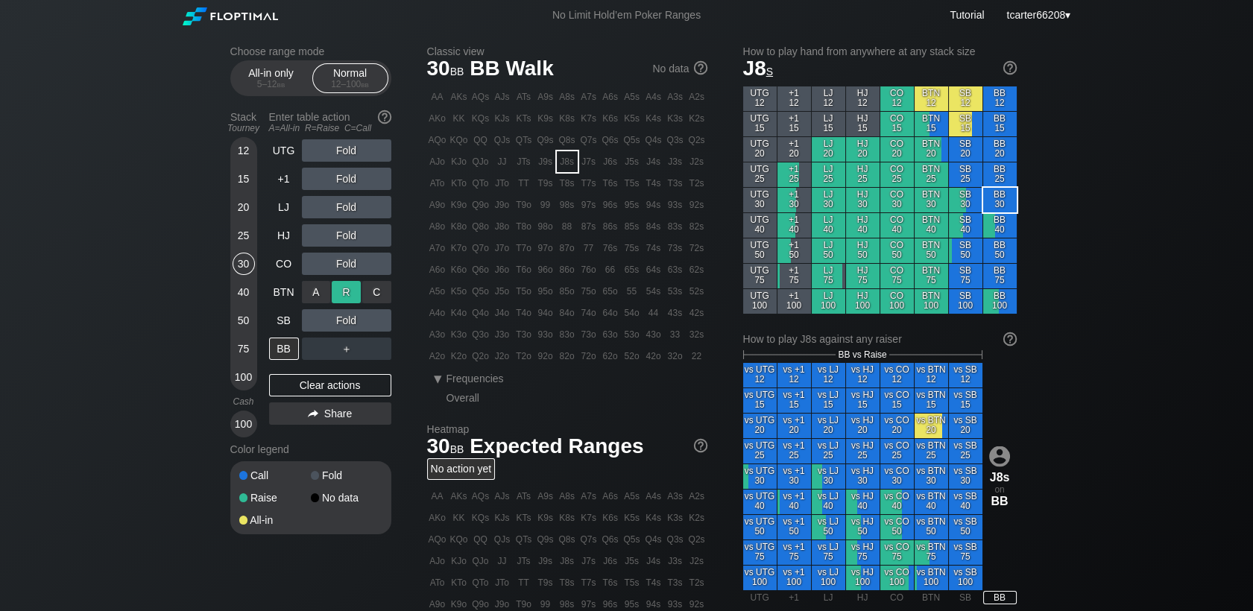
click at [352, 293] on div "R ✕" at bounding box center [346, 292] width 29 height 22
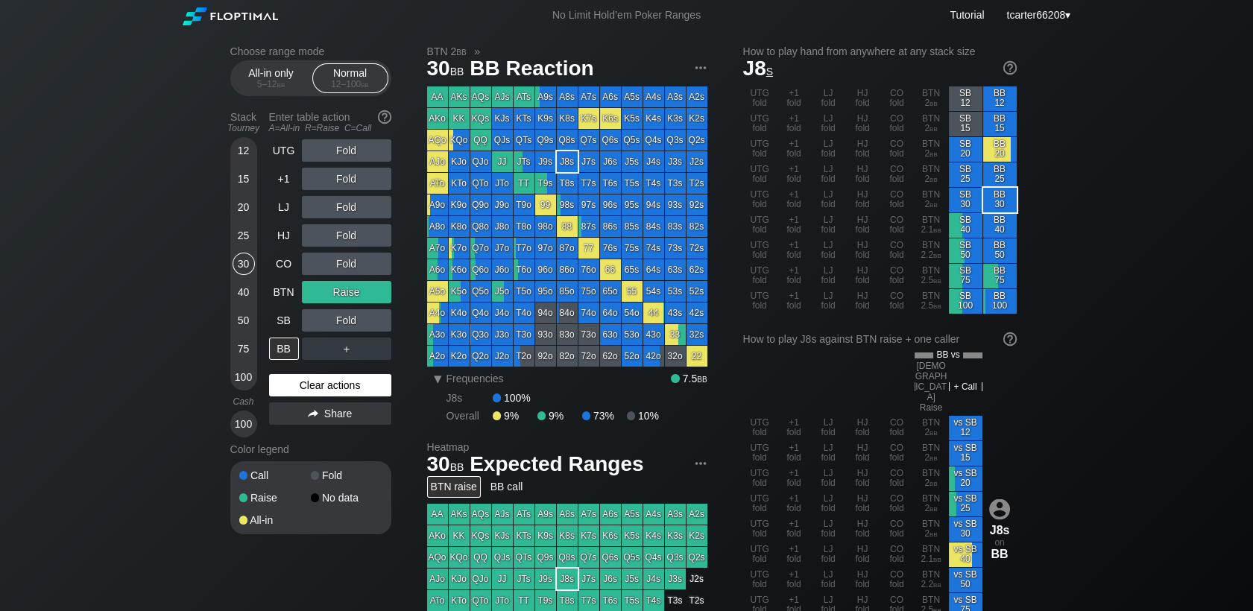
click at [324, 388] on div "Clear actions" at bounding box center [330, 385] width 122 height 22
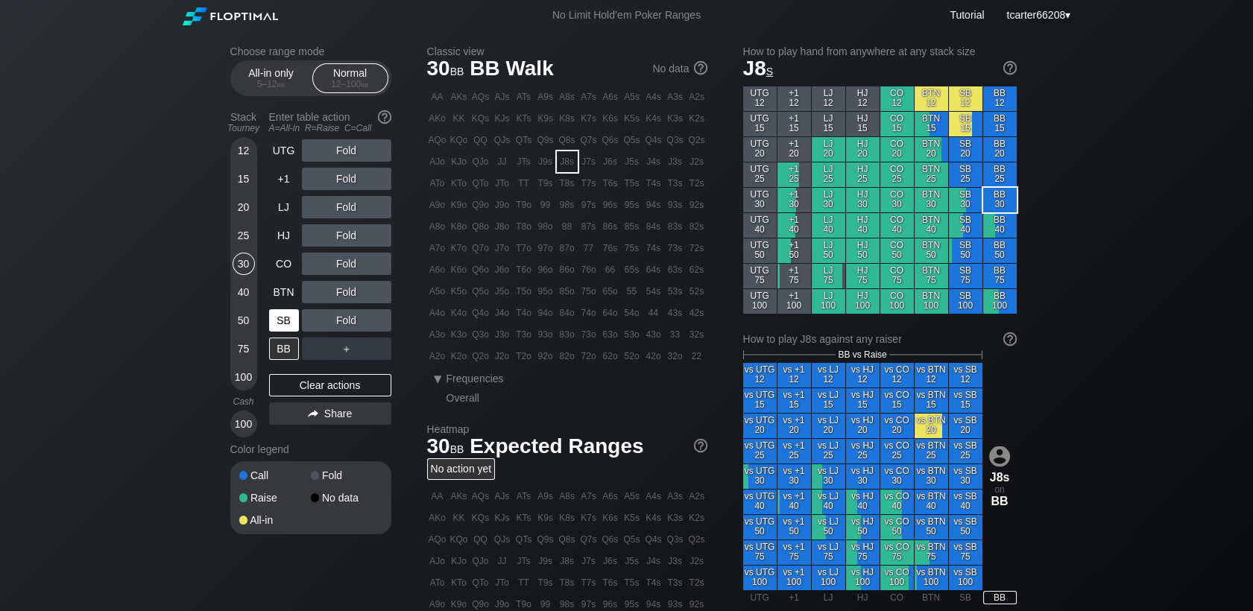
click at [285, 327] on div "SB" at bounding box center [284, 320] width 30 height 22
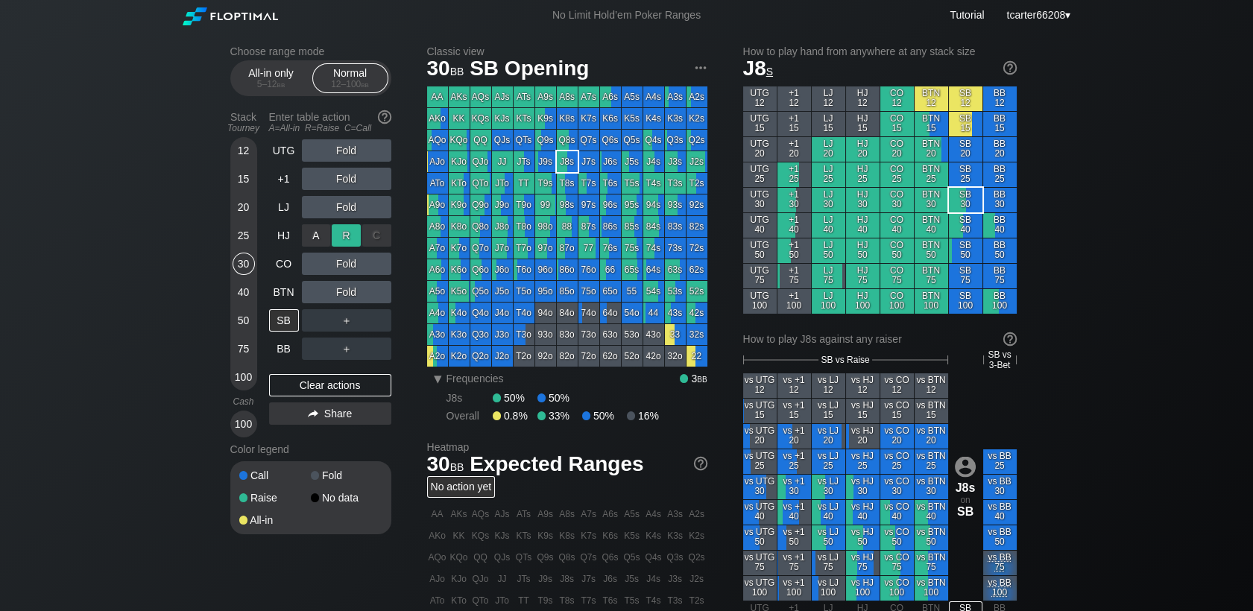
click at [336, 236] on div "R ✕" at bounding box center [346, 235] width 29 height 22
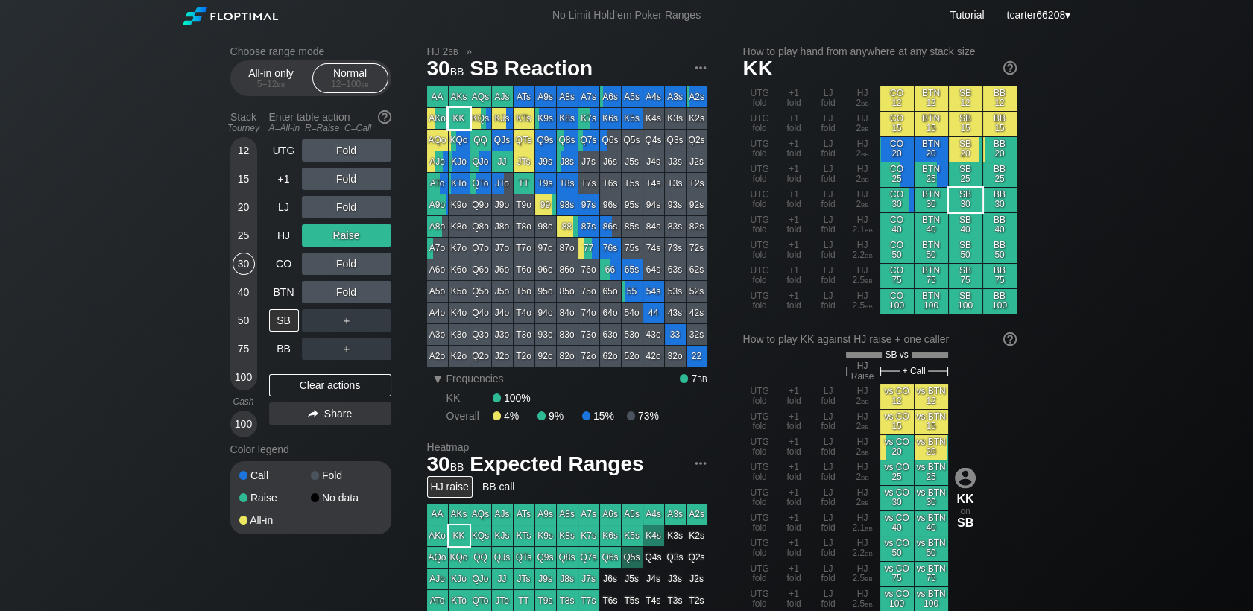
click at [461, 122] on div "KK" at bounding box center [459, 118] width 21 height 21
click at [380, 289] on div "Fold" at bounding box center [346, 292] width 89 height 22
click at [380, 289] on div "C ✕" at bounding box center [376, 292] width 29 height 22
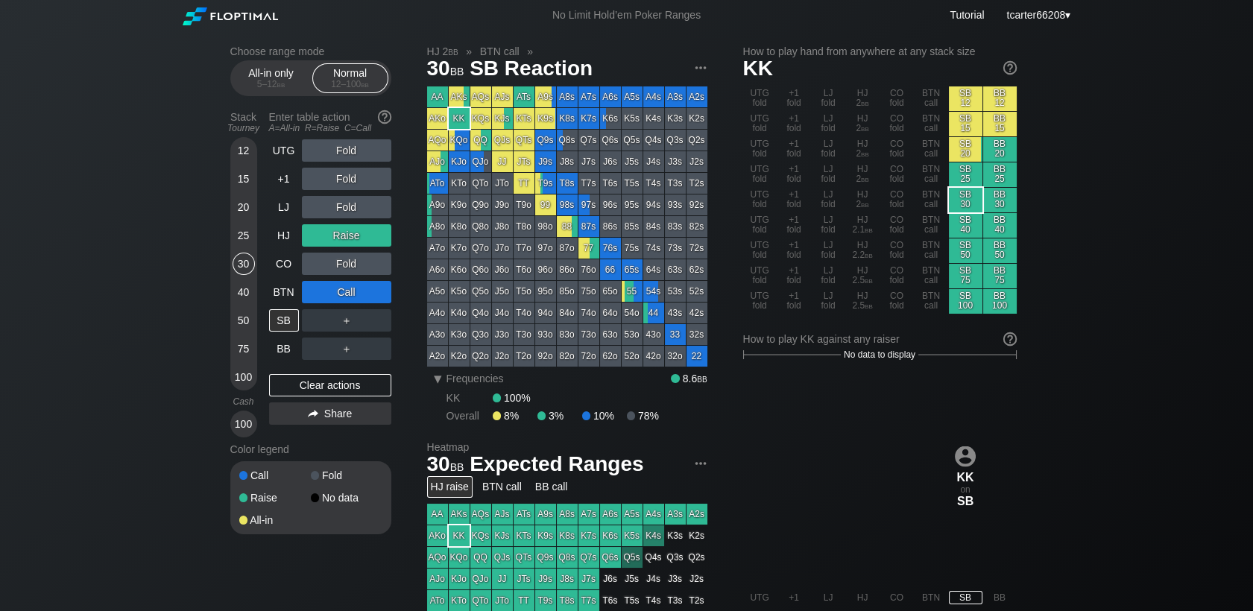
click at [344, 322] on div "＋" at bounding box center [346, 320] width 89 height 22
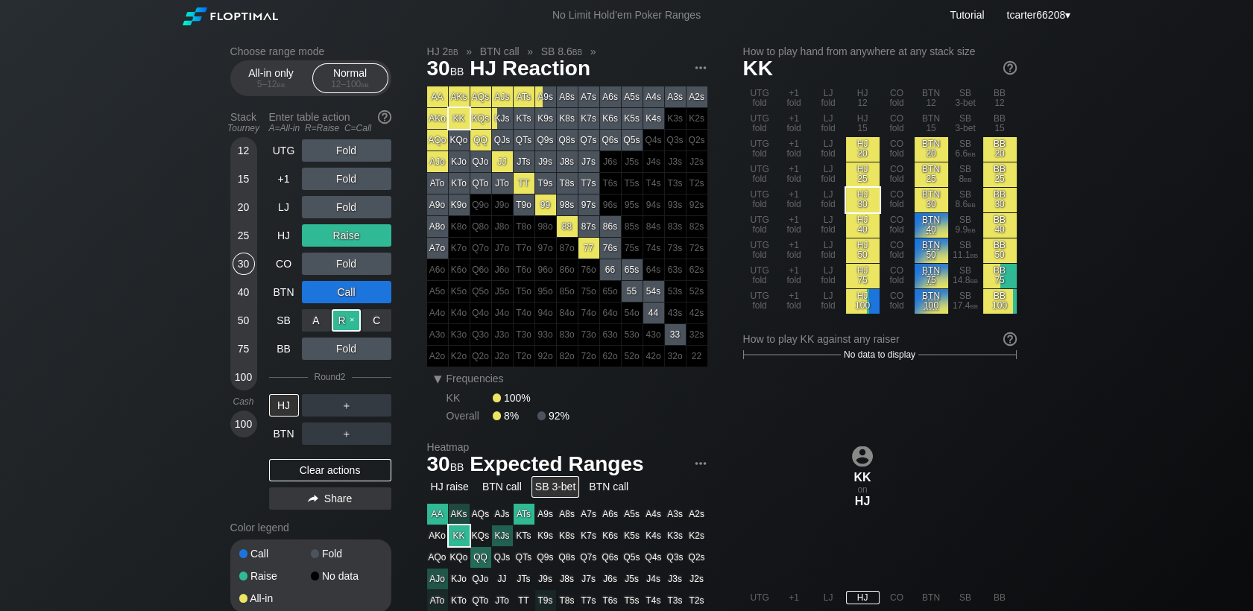
click at [342, 325] on div "R ✕" at bounding box center [346, 320] width 29 height 22
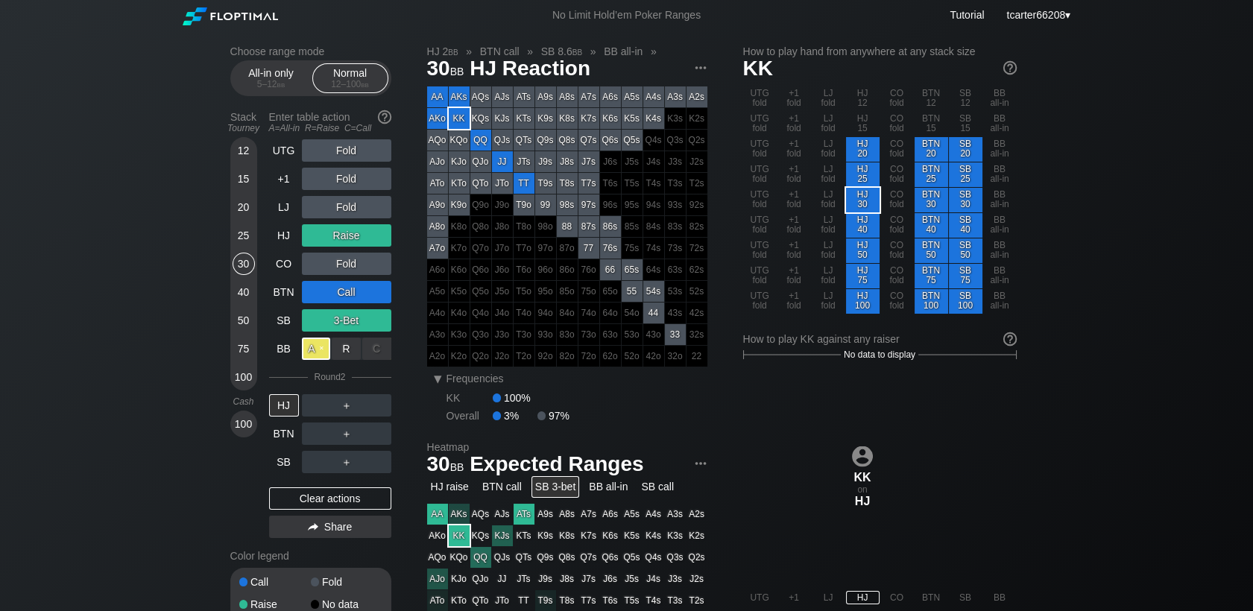
click at [305, 359] on div "A ✕" at bounding box center [316, 349] width 29 height 22
click at [383, 411] on div "＋" at bounding box center [346, 405] width 89 height 22
click at [383, 411] on div "C ✕" at bounding box center [376, 405] width 29 height 22
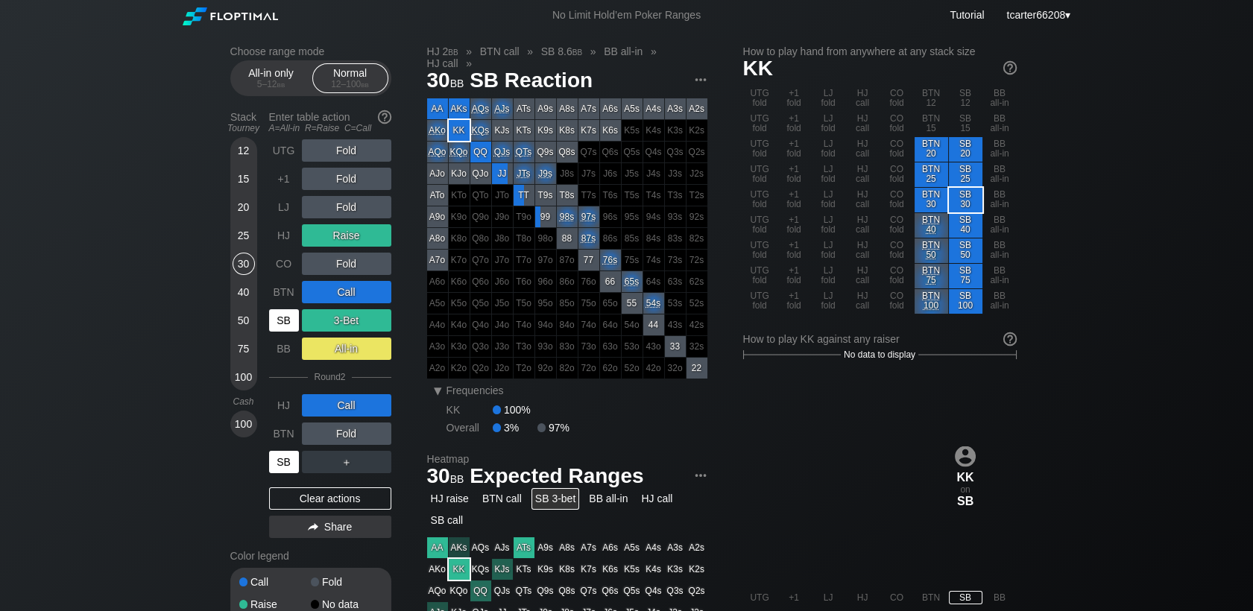
click at [283, 473] on div "SB" at bounding box center [284, 462] width 30 height 22
drag, startPoint x: 301, startPoint y: 504, endPoint x: 282, endPoint y: 500, distance: 19.9
click at [301, 504] on div "Clear actions" at bounding box center [330, 499] width 122 height 22
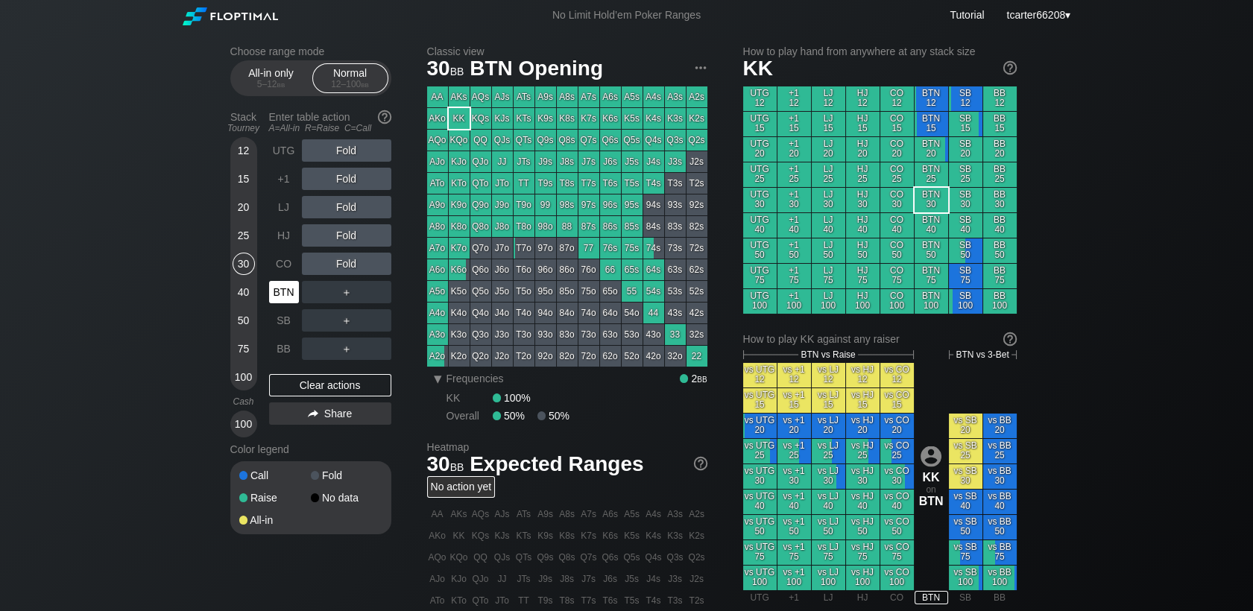
click at [289, 302] on div "BTN" at bounding box center [284, 292] width 30 height 22
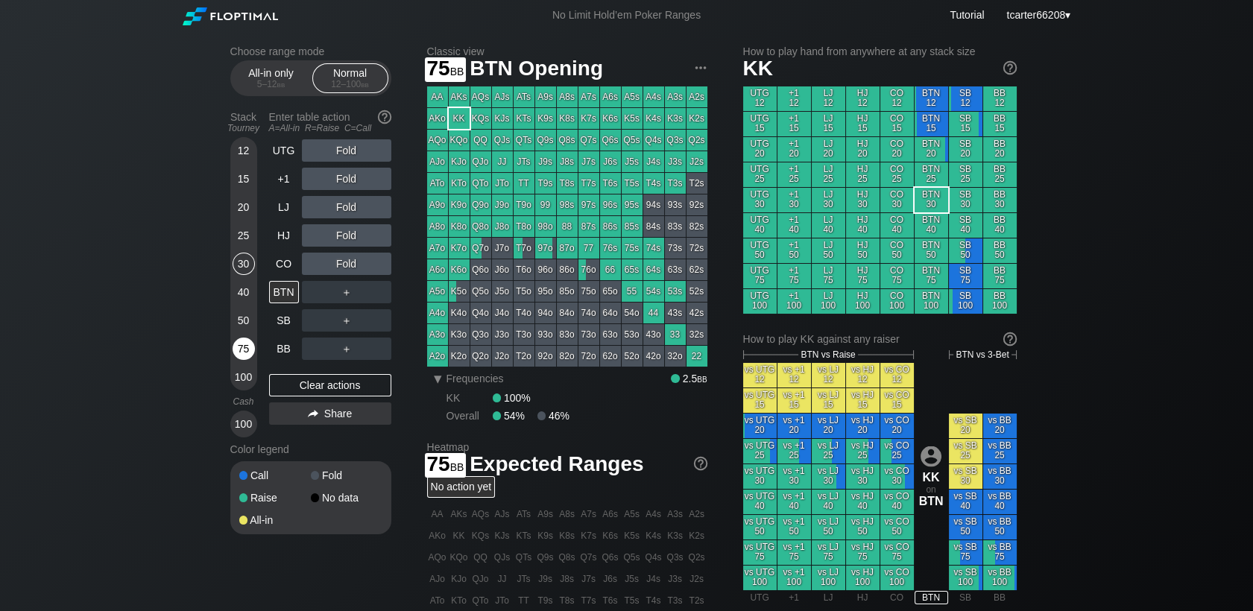
click at [245, 349] on div "75" at bounding box center [244, 349] width 22 height 22
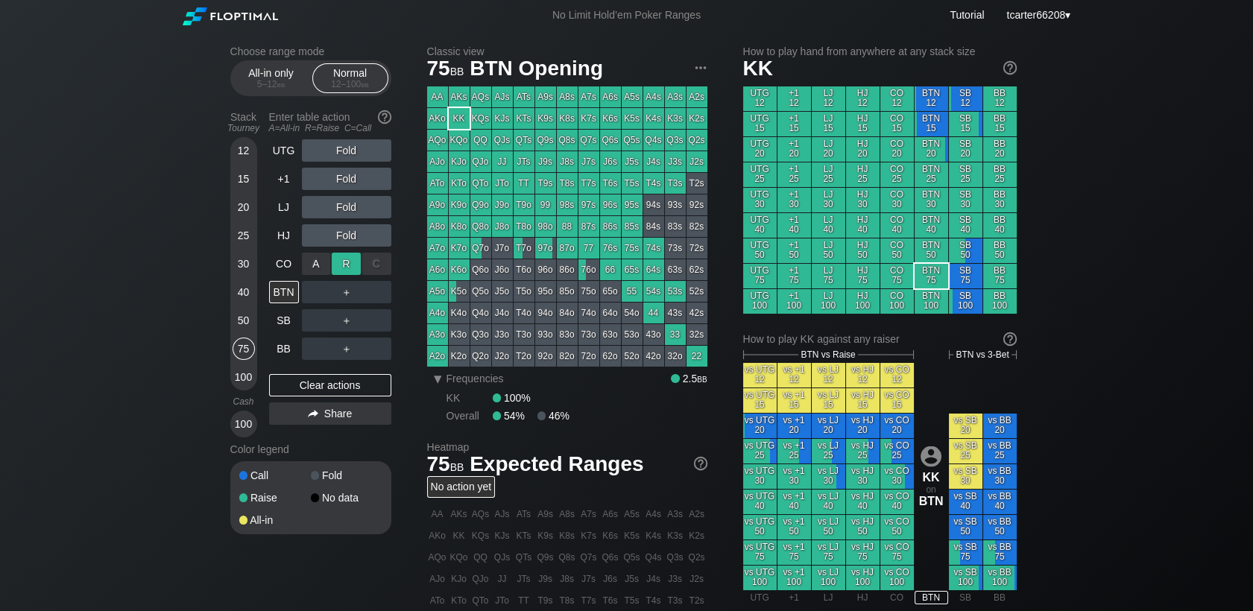
click at [350, 261] on div "R ✕" at bounding box center [346, 264] width 29 height 22
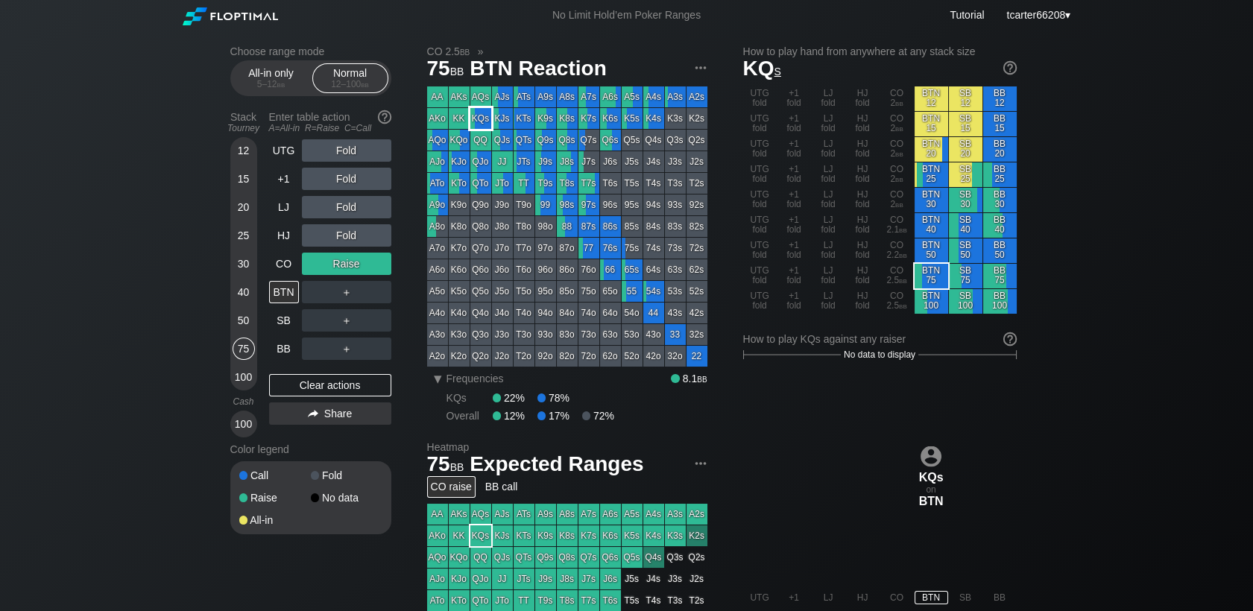
click at [481, 121] on div "KQs" at bounding box center [480, 118] width 21 height 21
click at [328, 396] on div "Clear actions" at bounding box center [330, 385] width 122 height 22
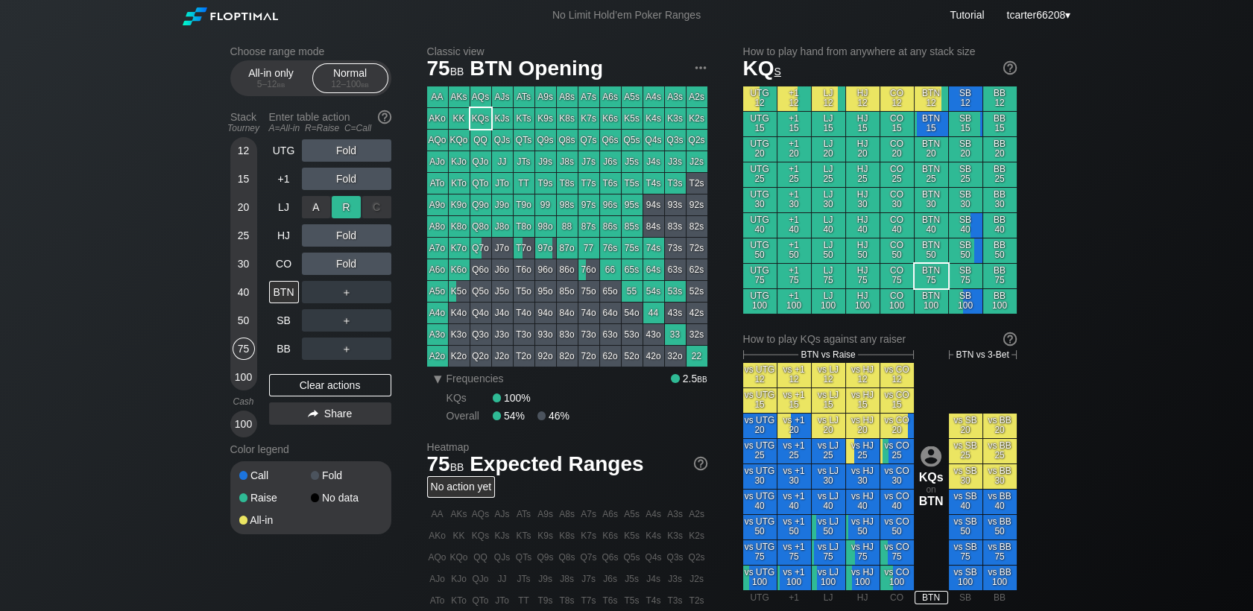
click at [349, 212] on div "R ✕" at bounding box center [346, 207] width 29 height 22
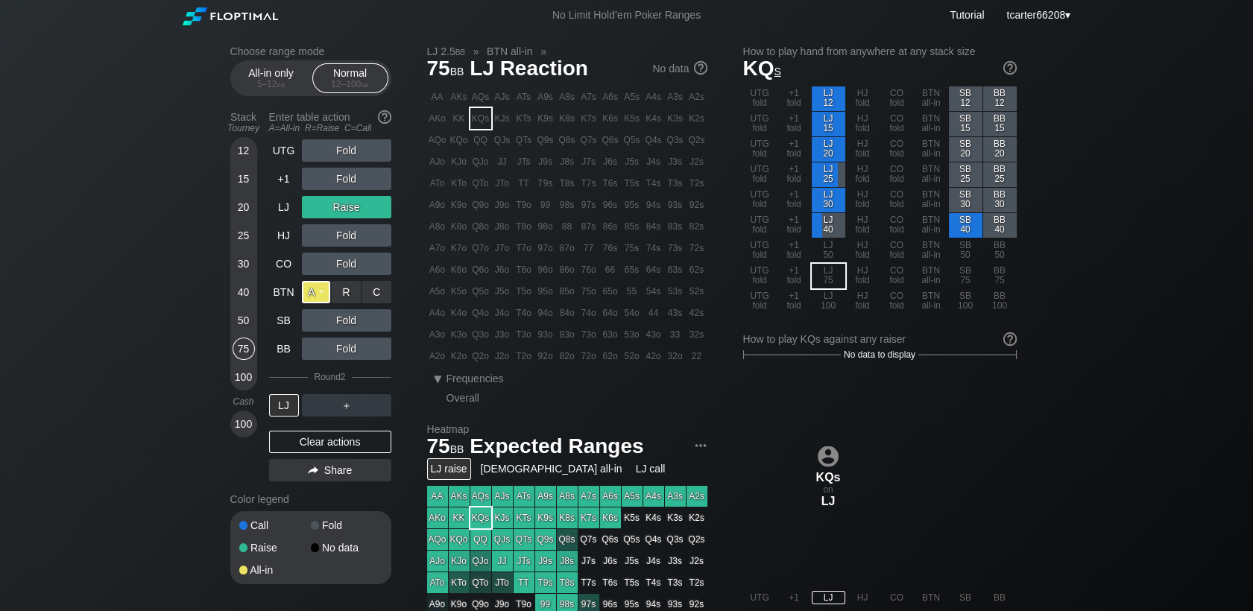
click at [311, 295] on div "A ✕" at bounding box center [316, 292] width 29 height 22
click at [321, 328] on div "Fold" at bounding box center [346, 320] width 89 height 22
click at [318, 326] on div "A ✕" at bounding box center [316, 320] width 29 height 22
click at [376, 325] on div "C ✕" at bounding box center [376, 320] width 29 height 22
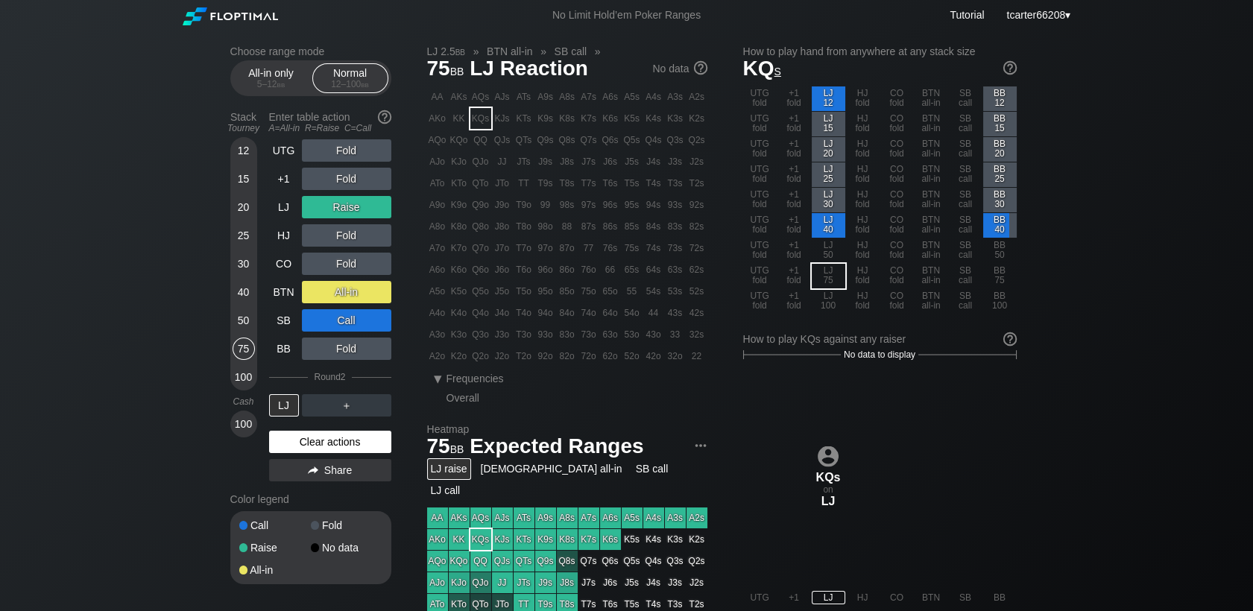
click at [367, 433] on div "Clear actions" at bounding box center [330, 442] width 122 height 22
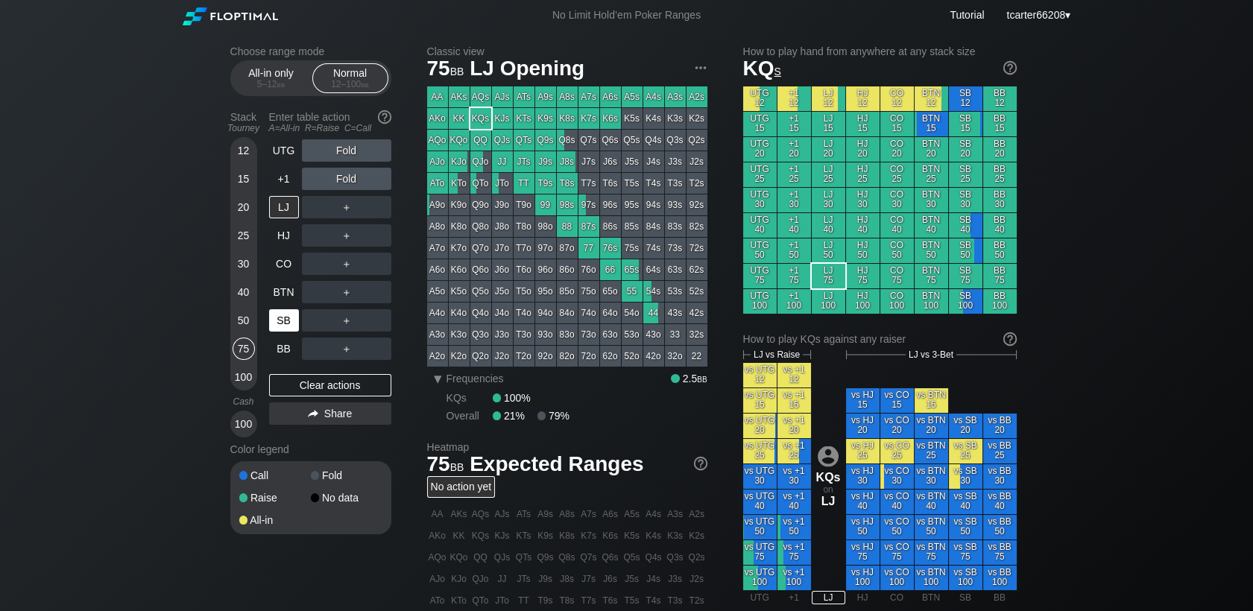
click at [273, 326] on div "SB" at bounding box center [284, 320] width 30 height 22
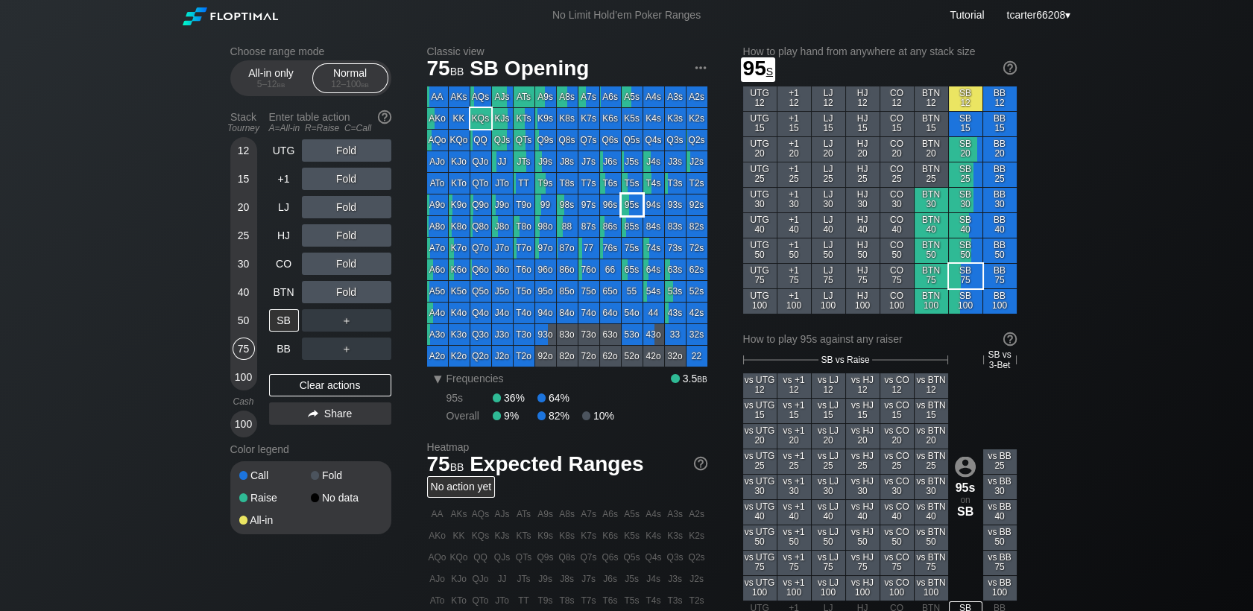
click at [634, 215] on div "95s" at bounding box center [632, 205] width 21 height 21
click at [343, 393] on div "Clear actions" at bounding box center [330, 385] width 122 height 22
click at [298, 297] on div "BTN" at bounding box center [285, 292] width 33 height 28
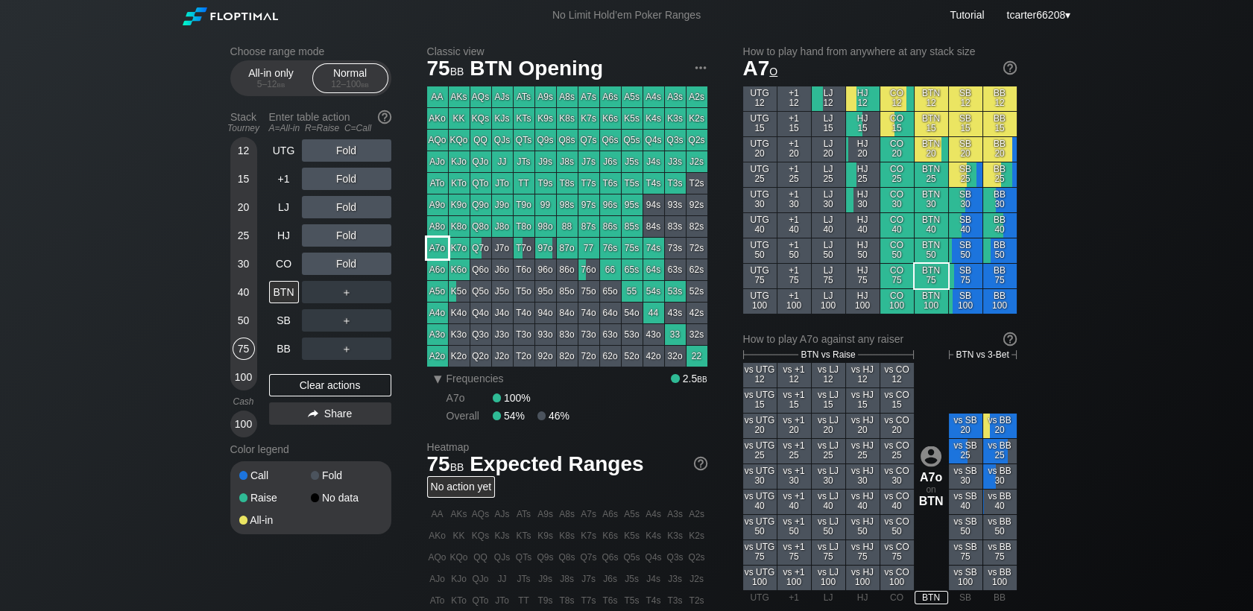
click at [435, 248] on div "A7o" at bounding box center [437, 248] width 21 height 21
click at [290, 212] on div "LJ" at bounding box center [284, 207] width 30 height 22
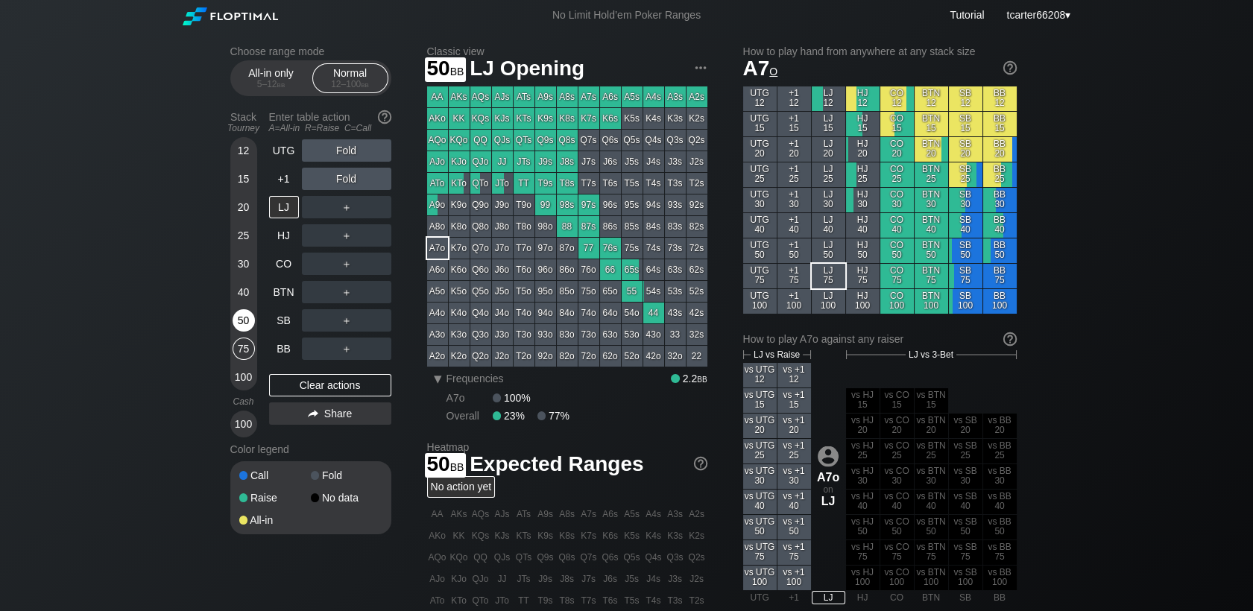
click at [239, 331] on div "50" at bounding box center [244, 320] width 22 height 22
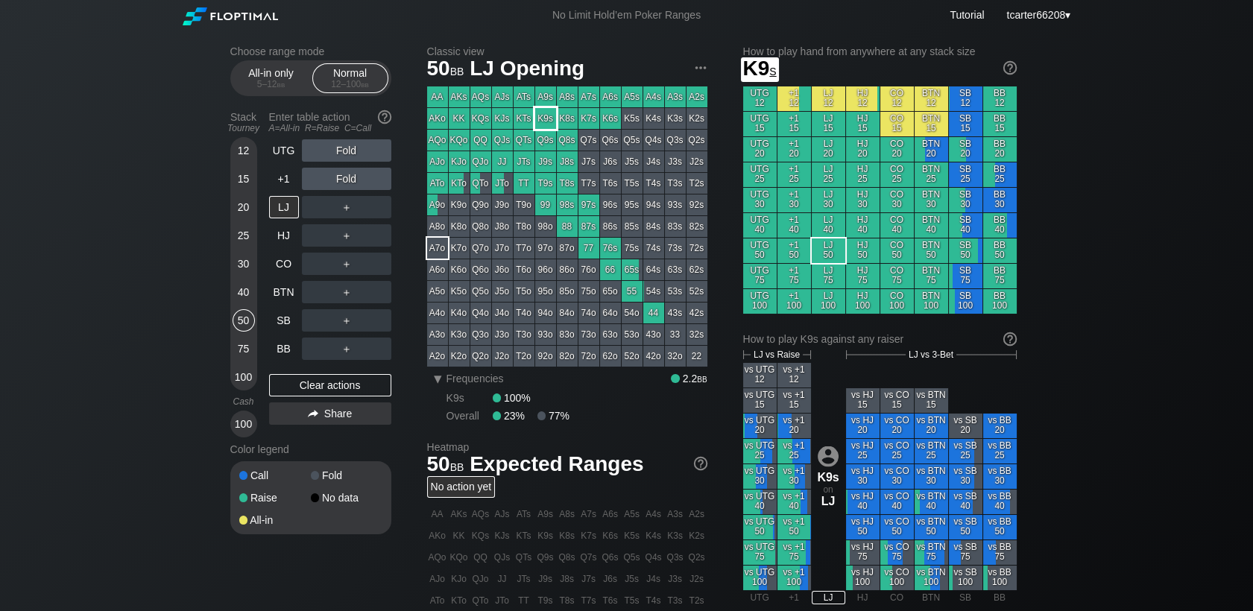
click at [549, 125] on div "K9s" at bounding box center [545, 118] width 21 height 21
click at [352, 207] on div "R ✕" at bounding box center [346, 207] width 29 height 22
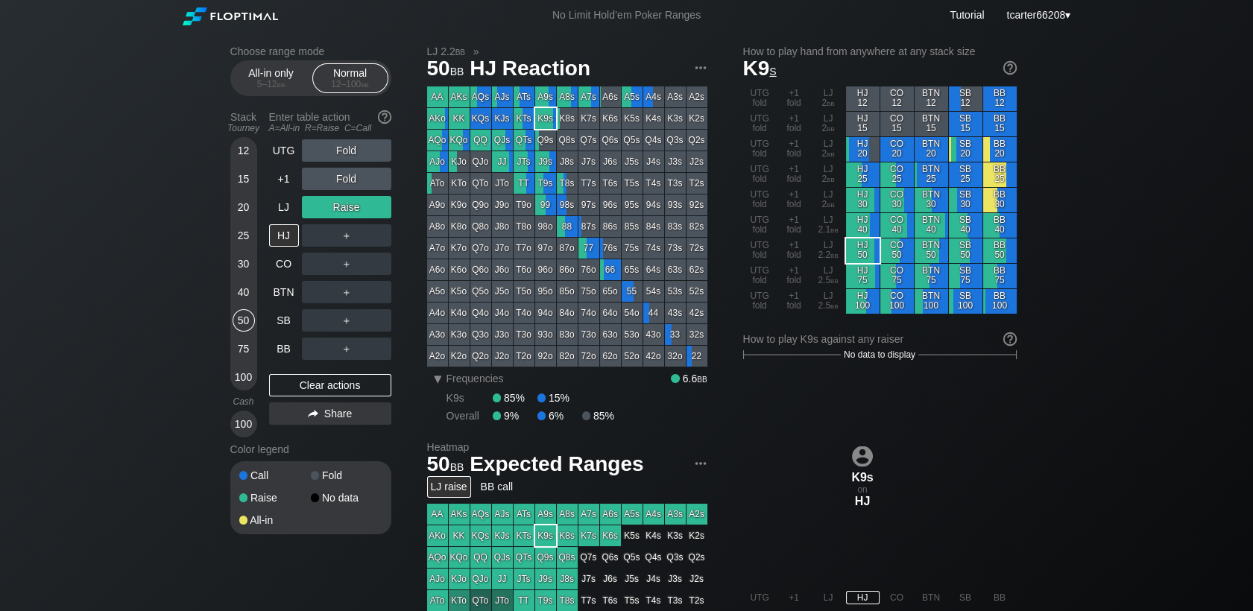
click at [347, 291] on div "＋" at bounding box center [346, 292] width 89 height 22
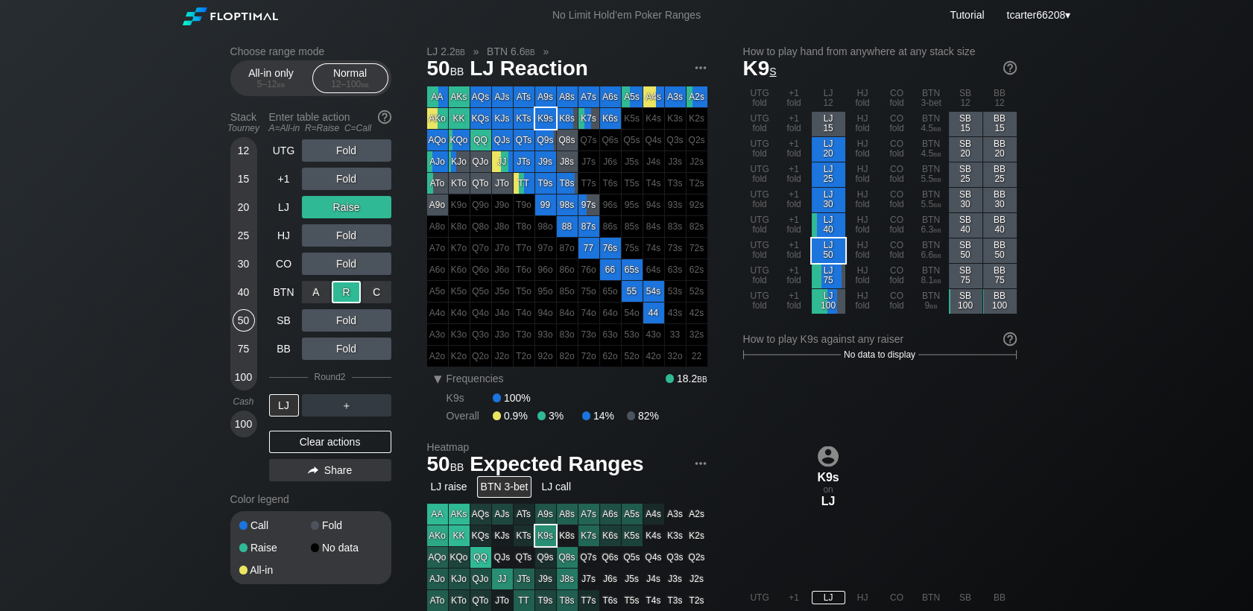
click at [347, 291] on div "R ✕" at bounding box center [346, 292] width 29 height 22
click at [322, 350] on div "A ✕" at bounding box center [316, 349] width 29 height 22
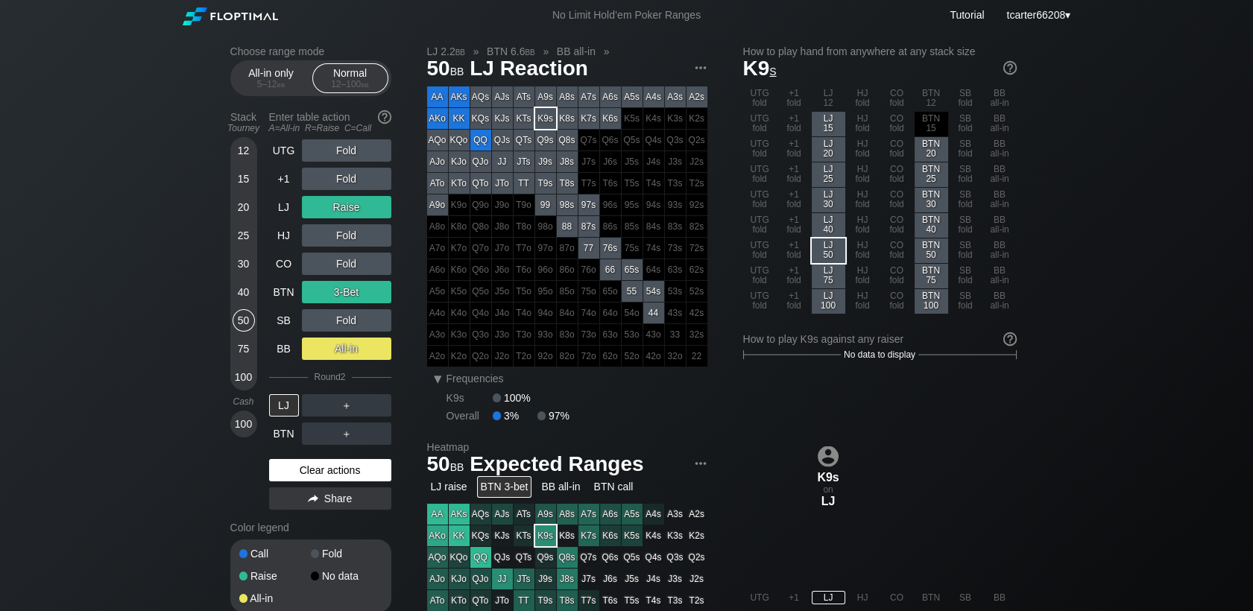
click at [291, 460] on div "UTG Fold +1 Fold LJ Raise HJ Fold CO Fold BTN 3-Bet SB Fold BB All-in Round 2 L…" at bounding box center [330, 327] width 122 height 376
click at [292, 464] on div "Clear actions" at bounding box center [330, 470] width 122 height 22
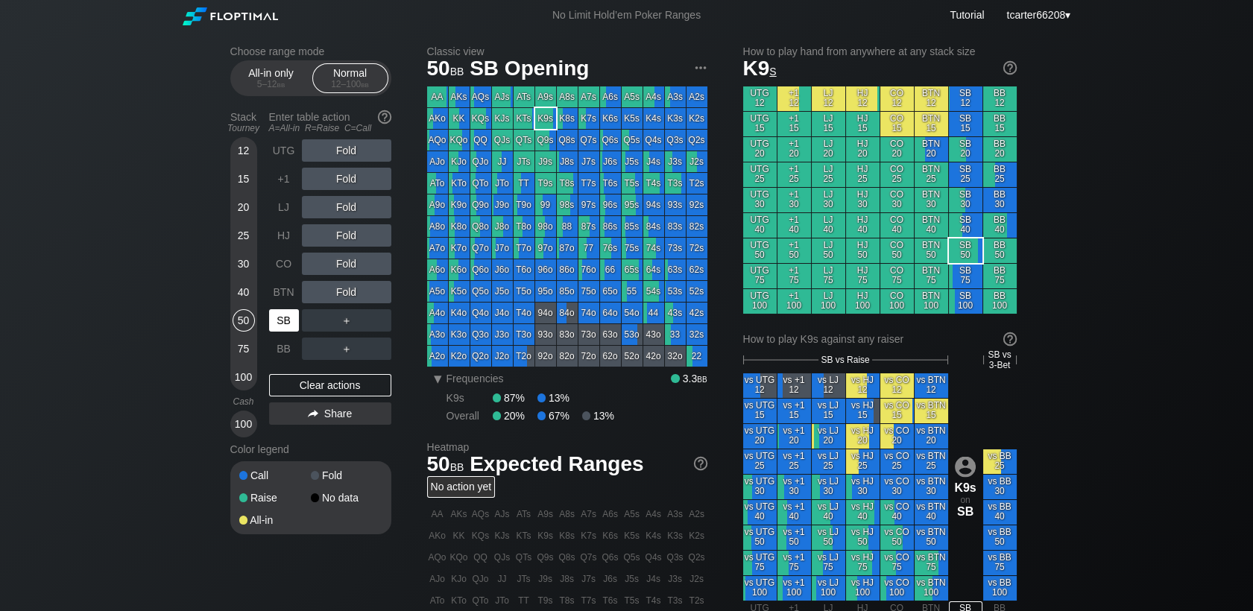
click at [274, 311] on div "SB" at bounding box center [284, 320] width 30 height 22
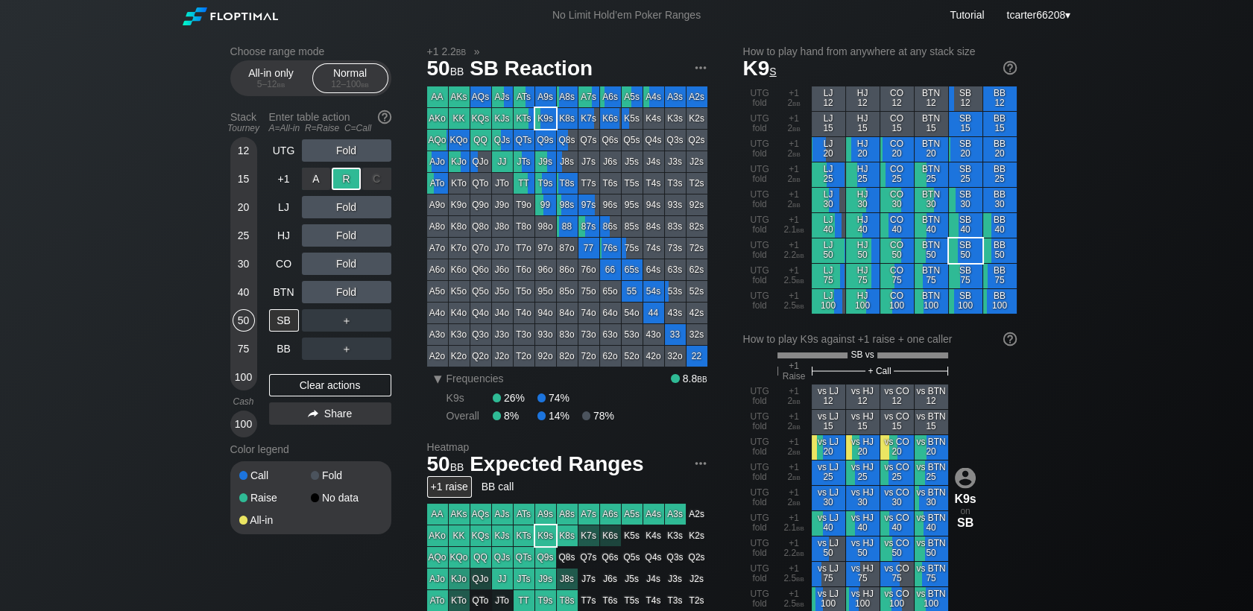
click at [346, 174] on div "R ✕" at bounding box center [346, 179] width 29 height 22
click at [353, 399] on div "UTG Fold +1 Raise LJ Fold HJ Fold CO Fold BTN Fold SB ＋ BB ＋ Clear actions Share" at bounding box center [330, 288] width 122 height 298
click at [352, 391] on div "Clear actions" at bounding box center [330, 385] width 122 height 22
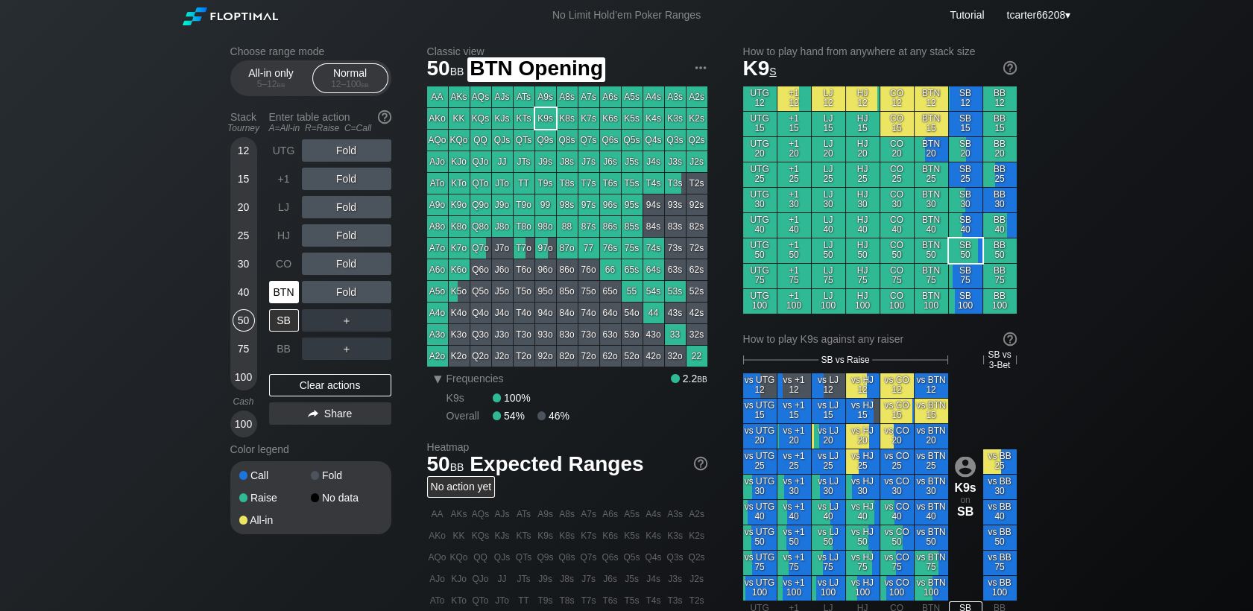
click at [273, 300] on div "BTN" at bounding box center [284, 292] width 30 height 22
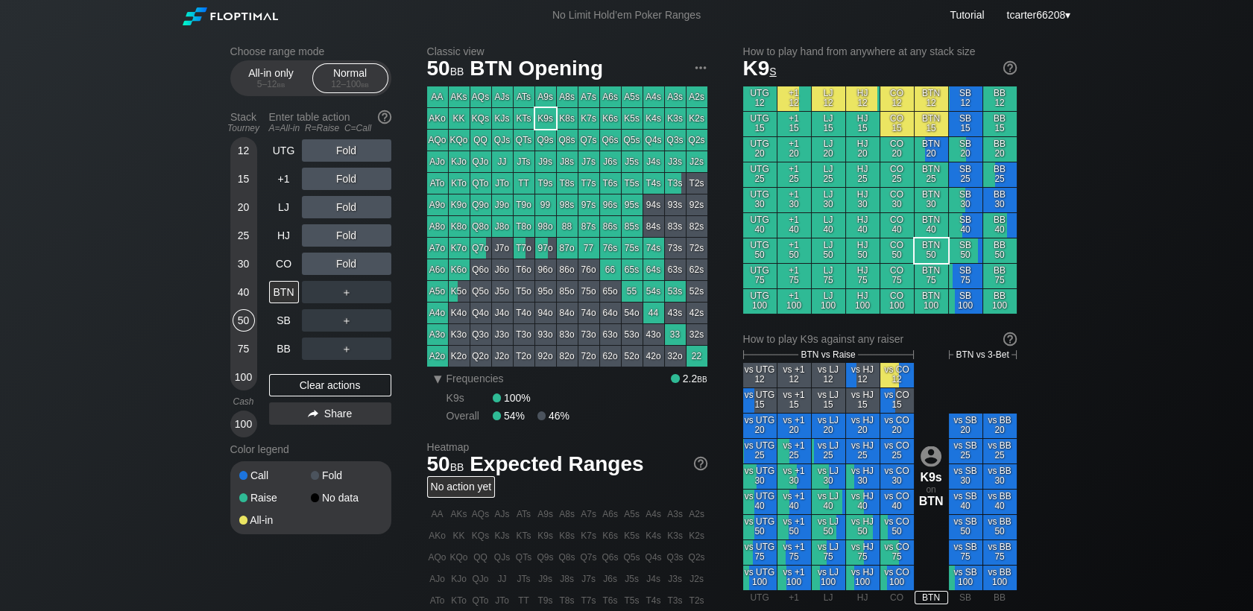
click at [310, 238] on div "Fold" at bounding box center [346, 235] width 89 height 22
click at [310, 238] on div "A ✕" at bounding box center [316, 235] width 29 height 22
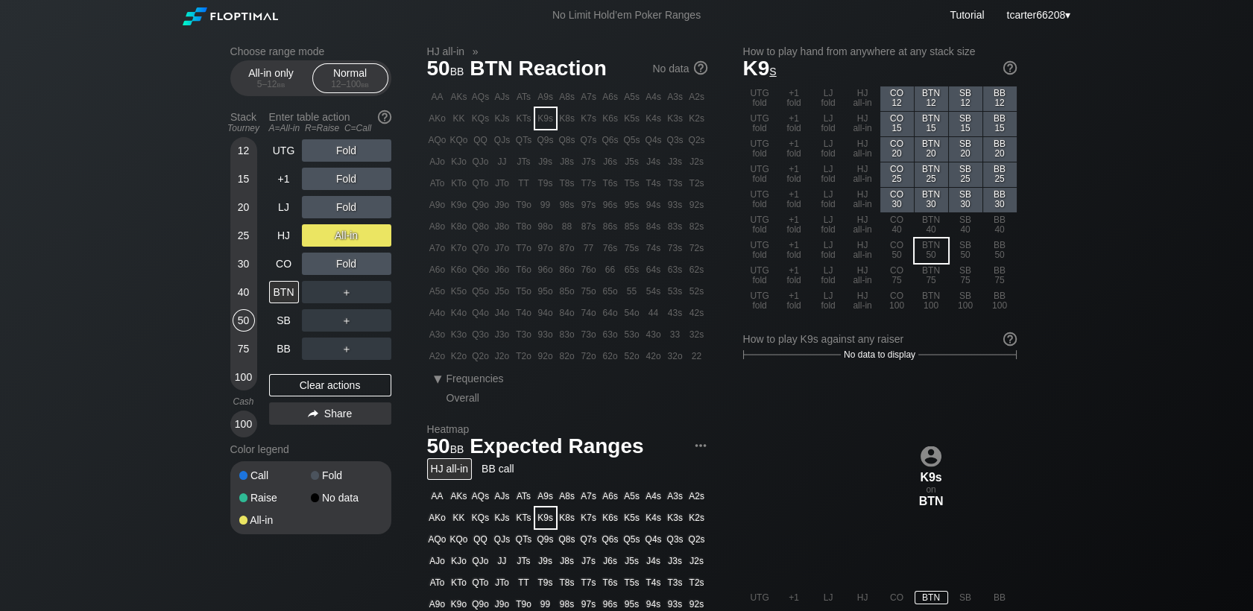
click at [319, 376] on div "UTG Fold +1 Fold LJ Fold HJ All-in CO Fold BTN ＋ SB ＋ BB ＋ Clear actions Share" at bounding box center [330, 288] width 122 height 298
click at [315, 379] on div "Clear actions" at bounding box center [330, 385] width 122 height 22
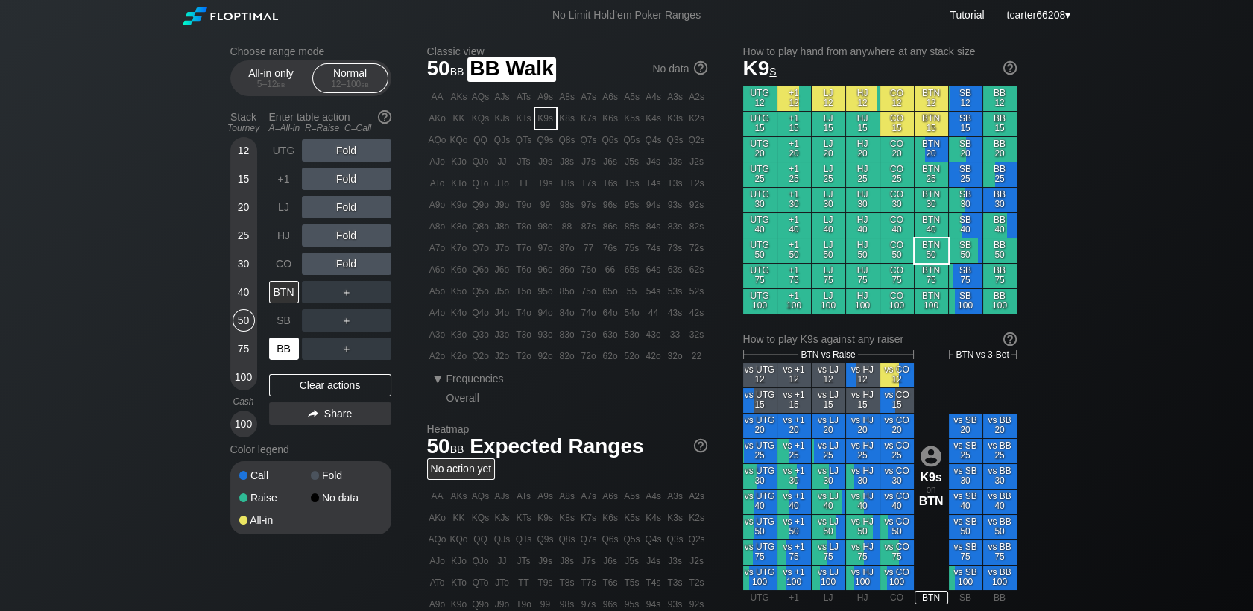
drag, startPoint x: 287, startPoint y: 347, endPoint x: 303, endPoint y: 332, distance: 22.7
click at [287, 347] on div "BB" at bounding box center [284, 349] width 30 height 22
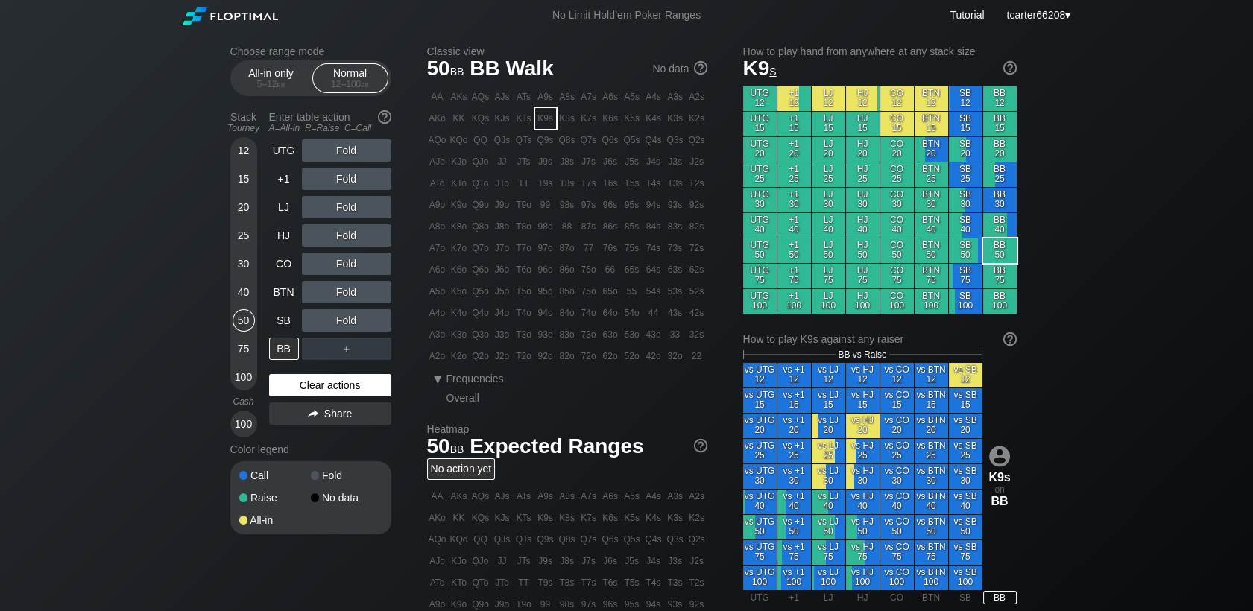
click at [323, 387] on div "Clear actions" at bounding box center [330, 385] width 122 height 22
click at [348, 207] on div "Fold" at bounding box center [346, 207] width 89 height 22
click at [348, 207] on div "R ✕" at bounding box center [346, 207] width 29 height 22
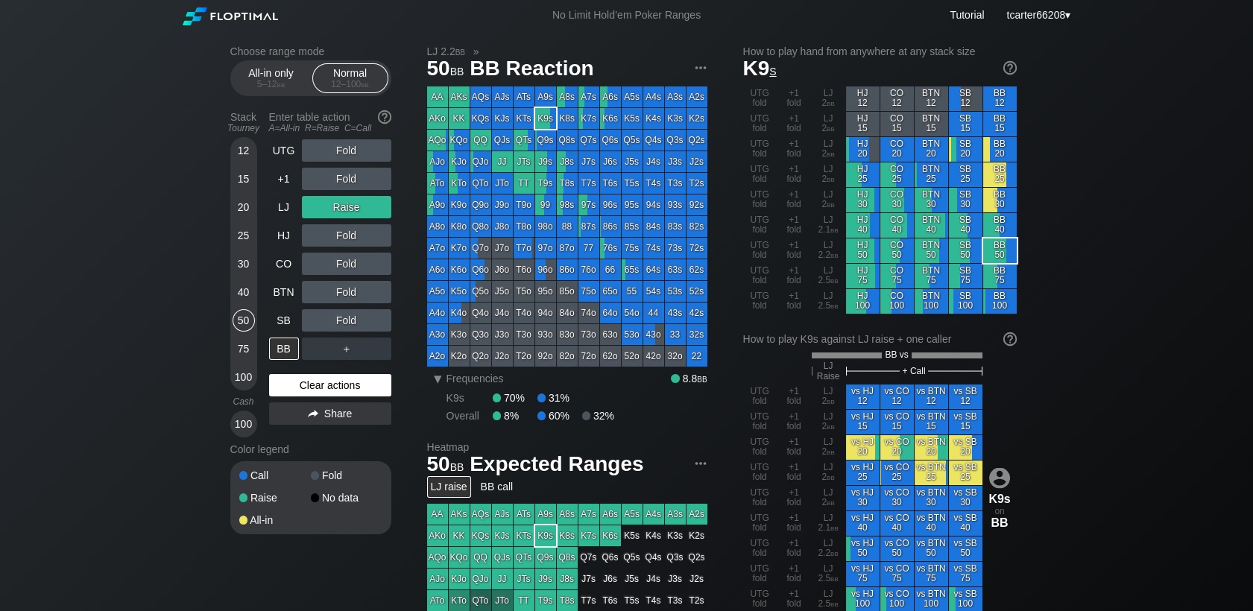
click at [353, 385] on div "Clear actions" at bounding box center [330, 385] width 122 height 22
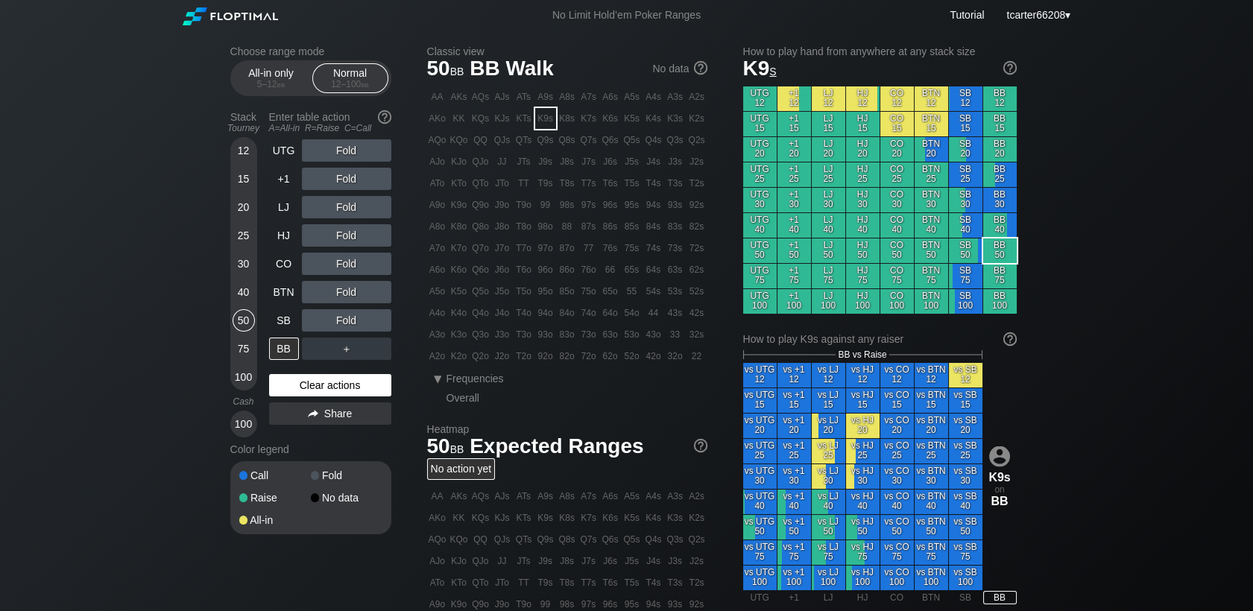
click at [340, 385] on div "Clear actions" at bounding box center [330, 385] width 122 height 22
click at [245, 300] on div "40" at bounding box center [244, 292] width 22 height 22
click at [271, 297] on div "BTN" at bounding box center [284, 292] width 30 height 22
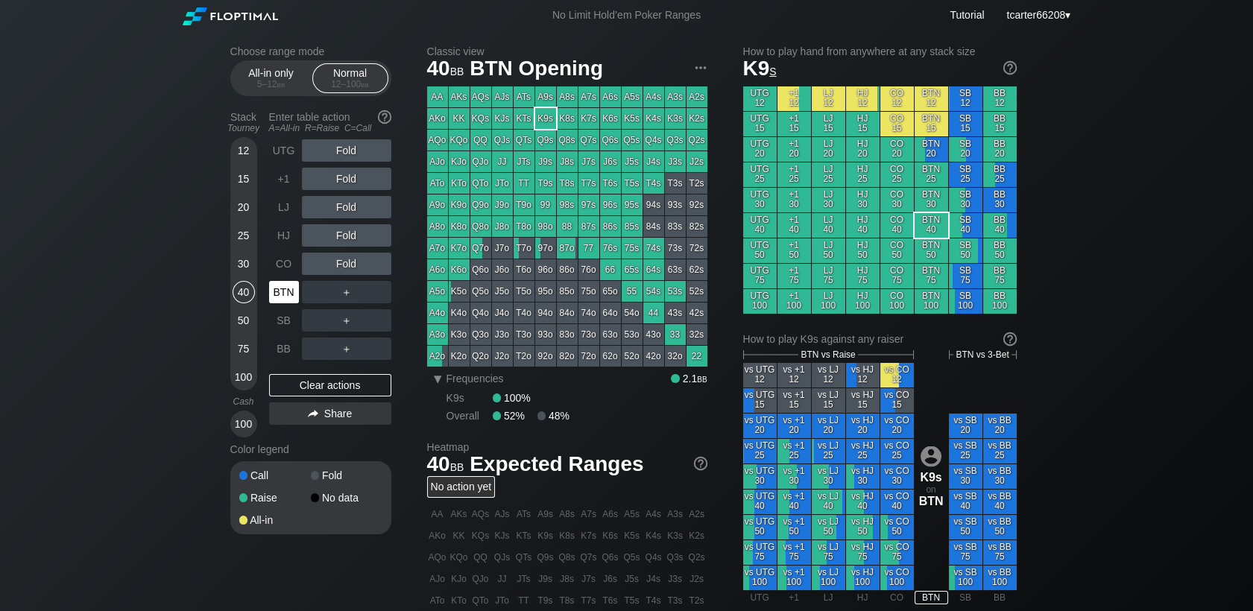
drag, startPoint x: 271, startPoint y: 297, endPoint x: 369, endPoint y: 270, distance: 101.3
click at [272, 297] on div "BTN" at bounding box center [284, 292] width 30 height 22
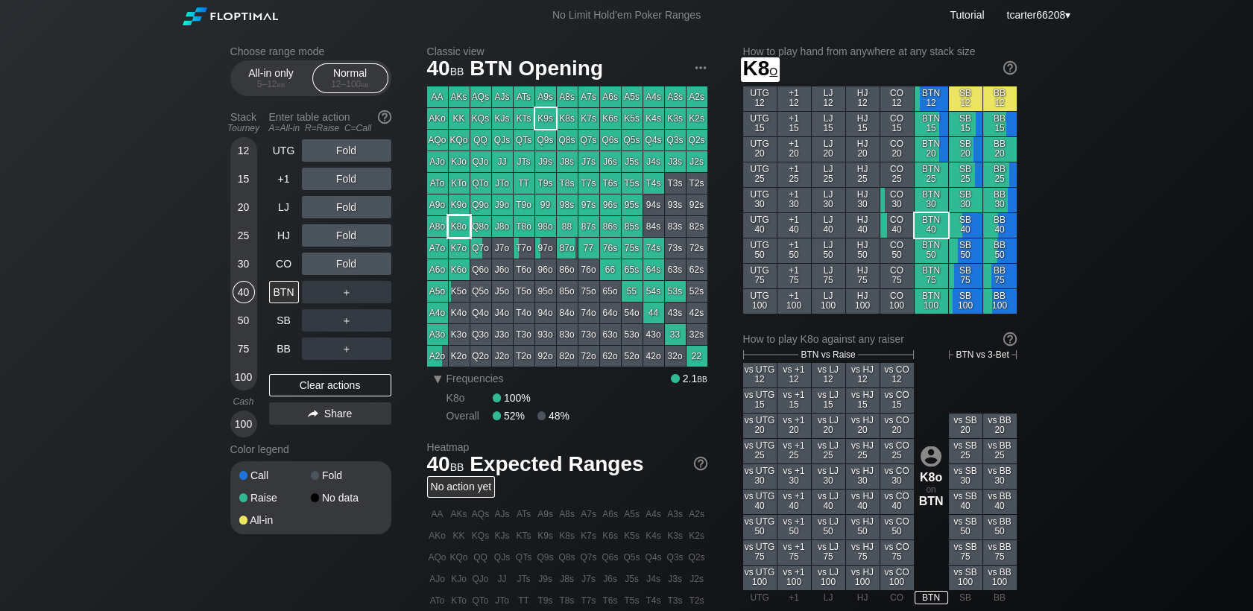
click at [462, 225] on div "K8o" at bounding box center [459, 226] width 21 height 21
click at [271, 265] on div "CO" at bounding box center [284, 264] width 30 height 22
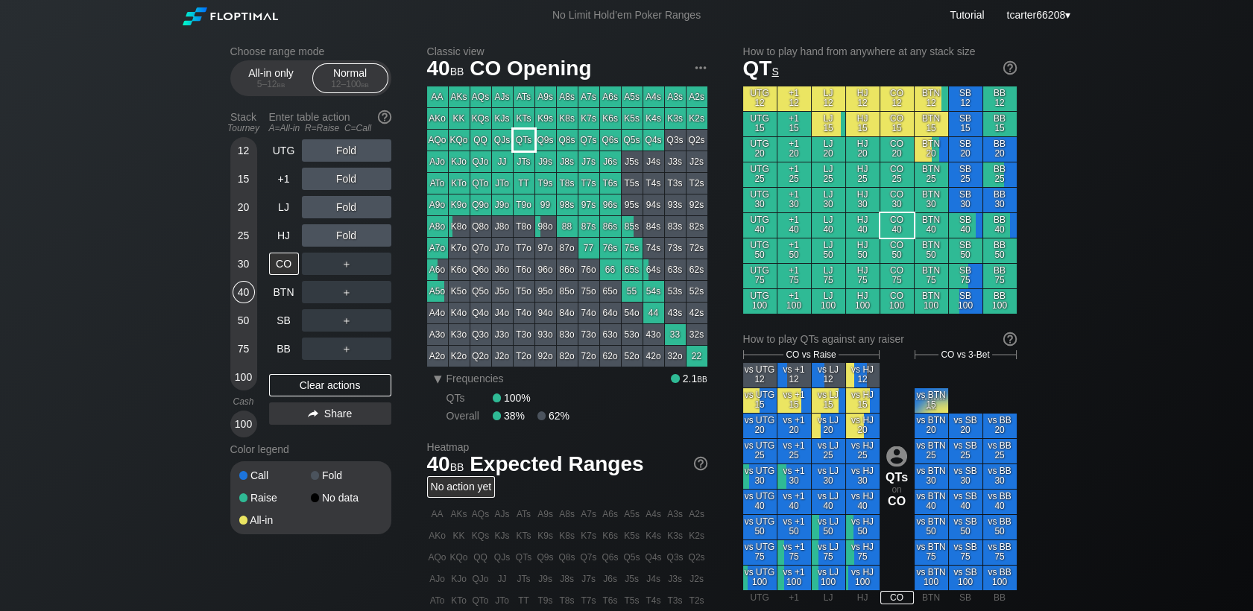
click at [527, 143] on div "QTs" at bounding box center [524, 140] width 21 height 21
click at [359, 270] on div "＋" at bounding box center [346, 264] width 89 height 22
click at [359, 270] on div "R ✕" at bounding box center [346, 264] width 29 height 22
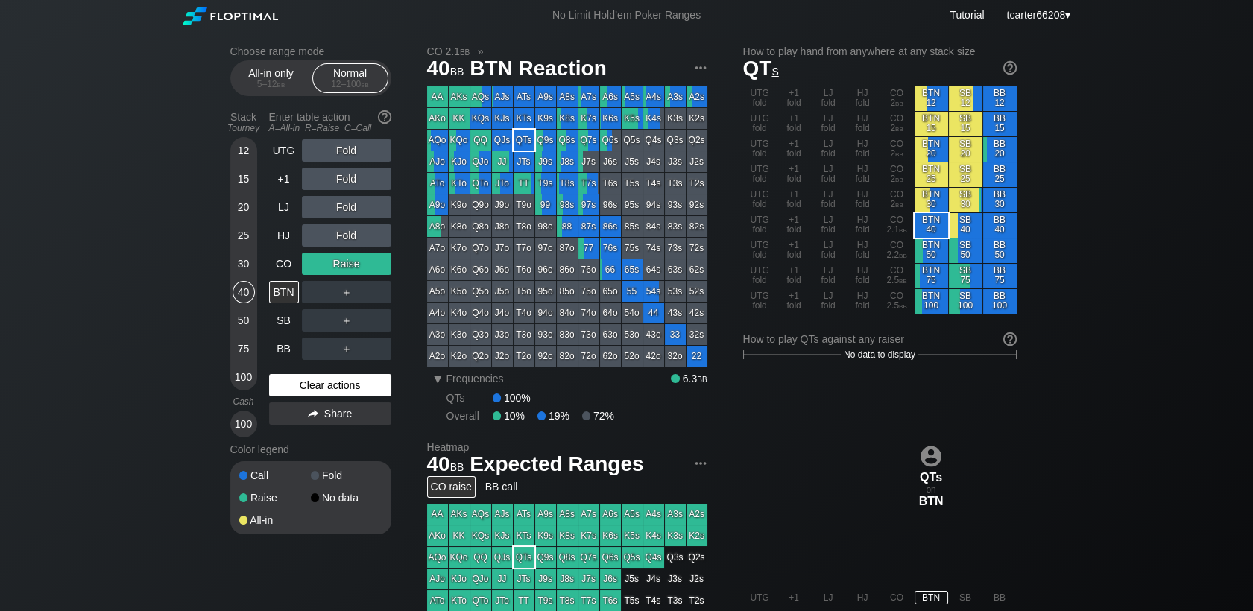
click at [333, 389] on div "Clear actions" at bounding box center [330, 385] width 122 height 22
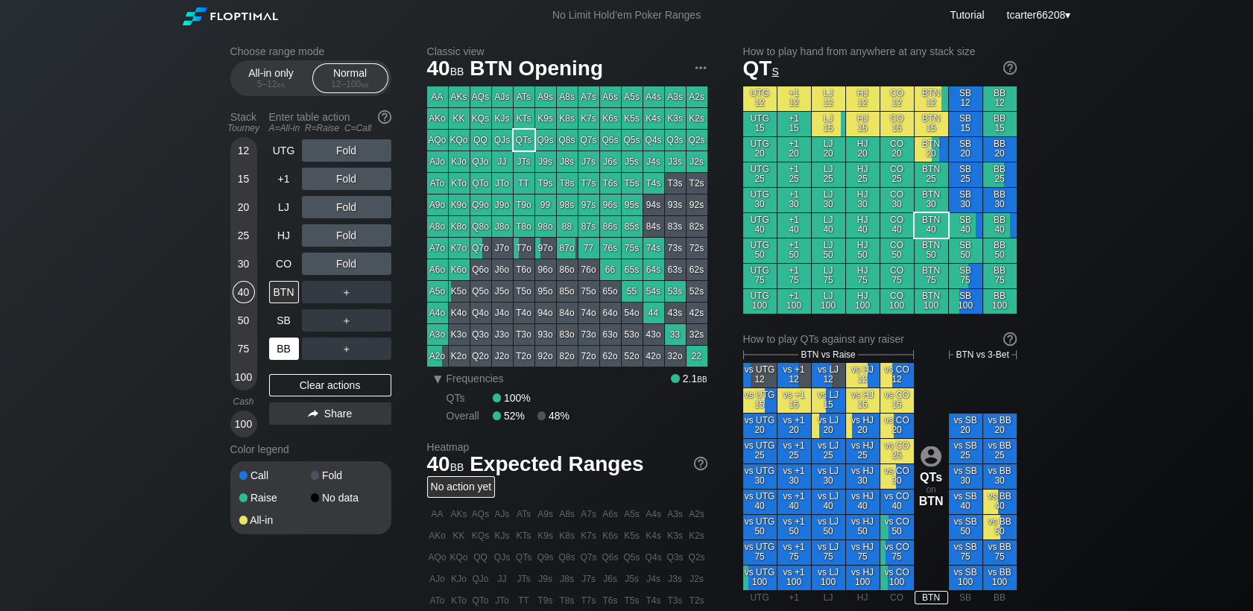
drag, startPoint x: 242, startPoint y: 321, endPoint x: 285, endPoint y: 337, distance: 46.2
click at [242, 321] on div "50" at bounding box center [244, 320] width 22 height 22
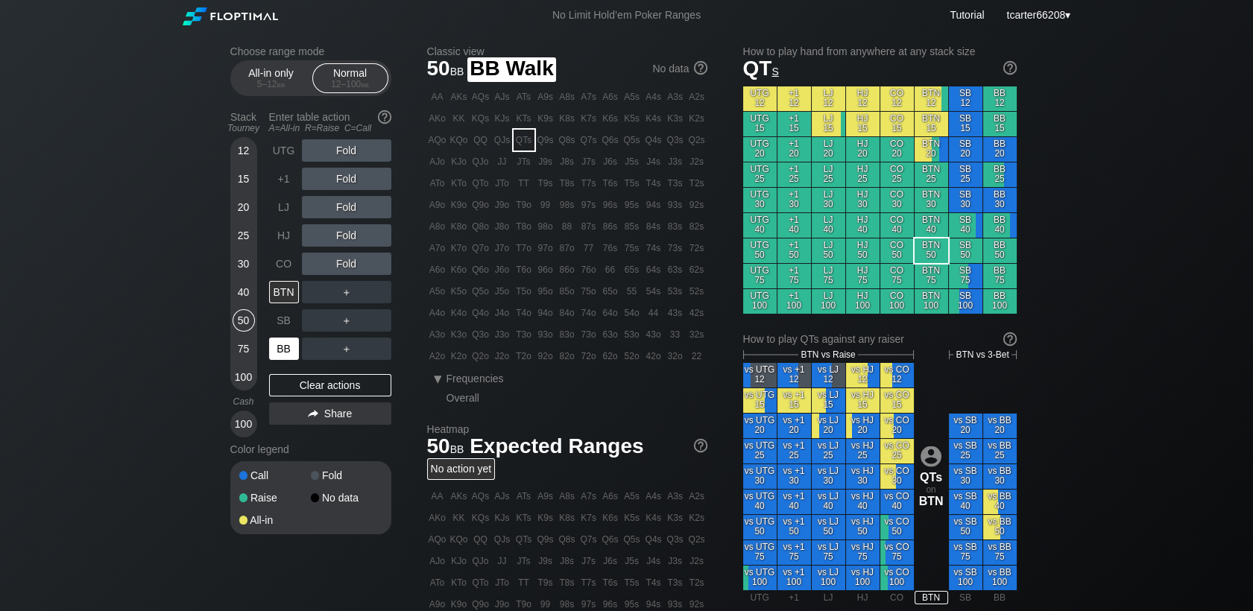
click at [283, 347] on div "BB" at bounding box center [284, 349] width 30 height 22
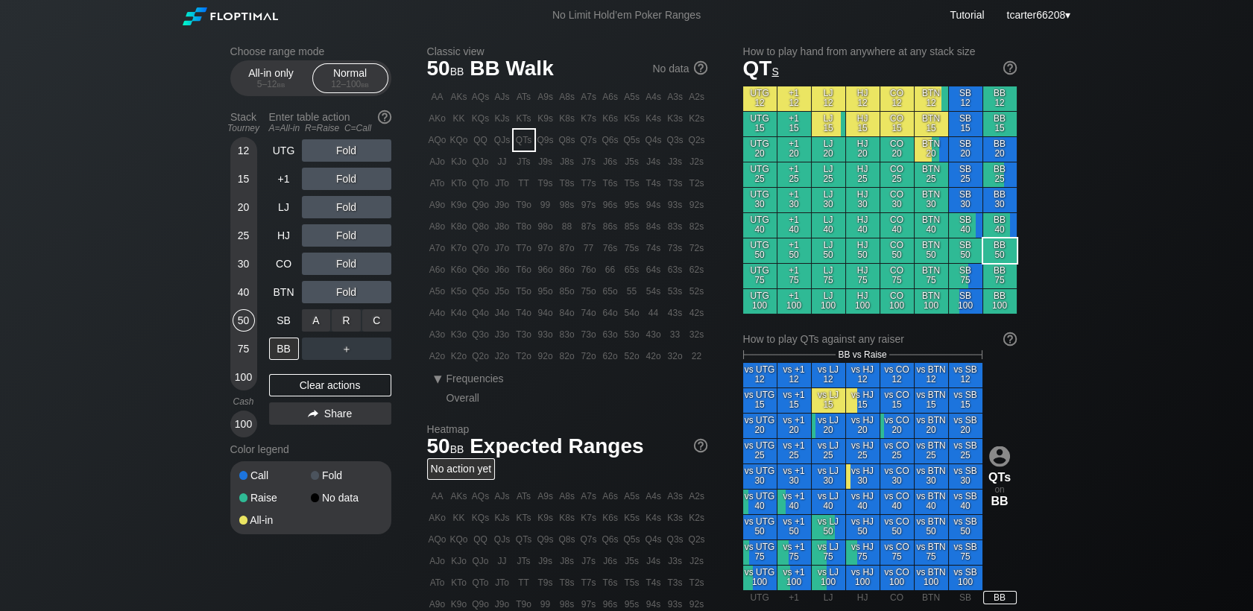
click at [375, 325] on div "C ✕" at bounding box center [376, 320] width 29 height 22
click at [376, 325] on div "C ✕" at bounding box center [376, 320] width 29 height 22
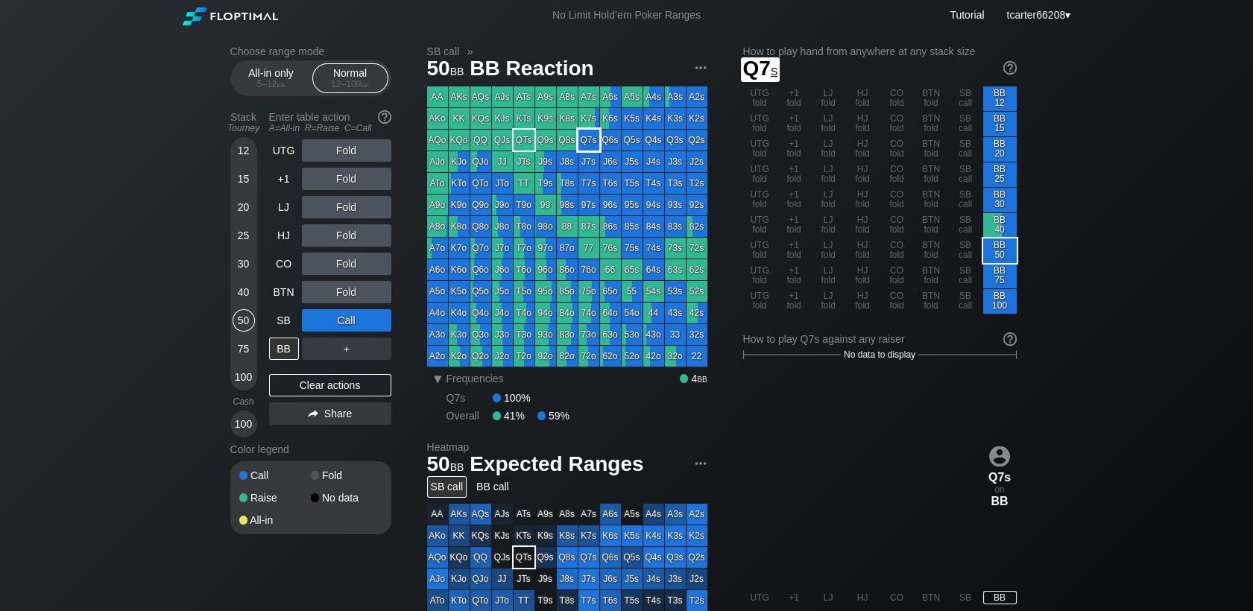
click at [582, 136] on div "Q7s" at bounding box center [589, 140] width 21 height 21
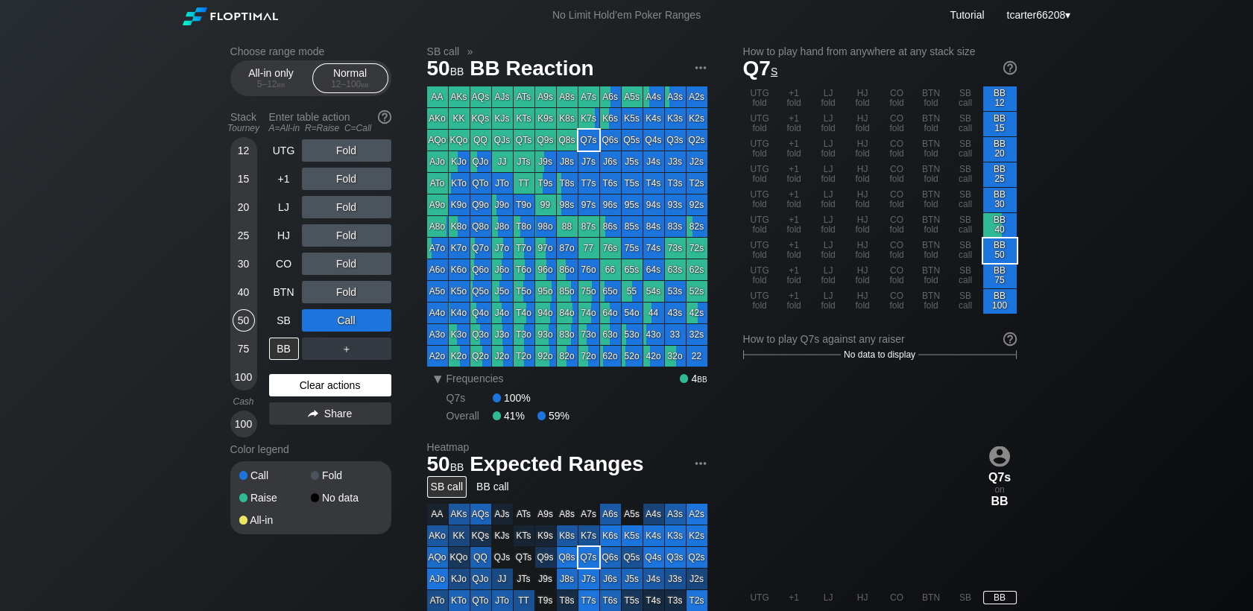
click at [294, 385] on div "Clear actions" at bounding box center [330, 385] width 122 height 22
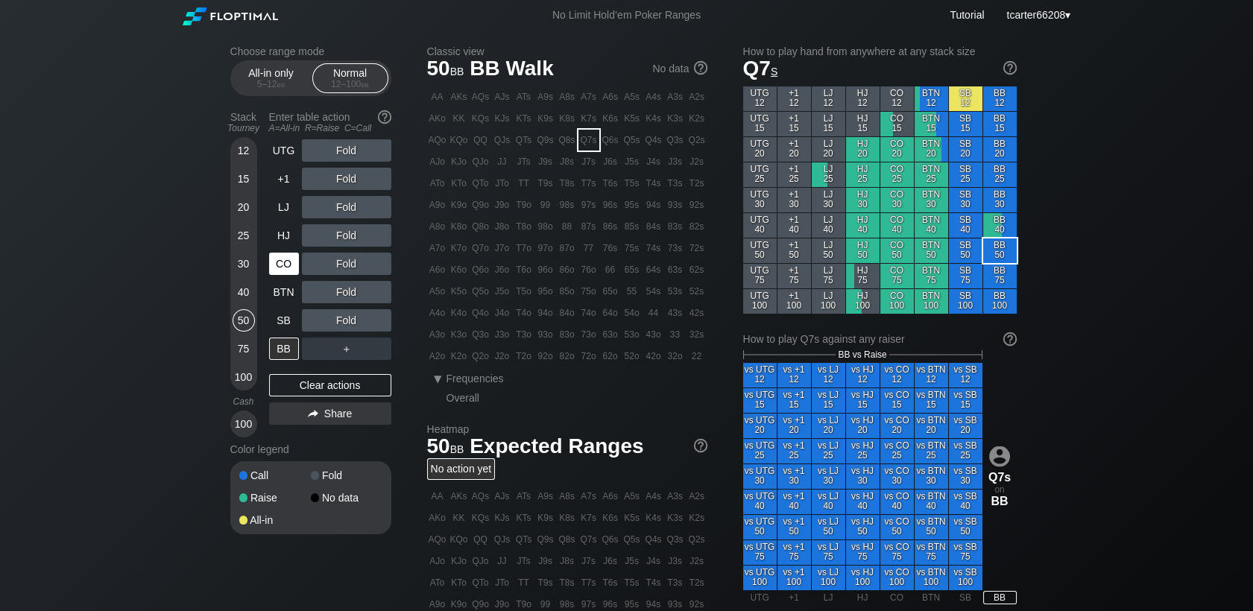
drag, startPoint x: 262, startPoint y: 267, endPoint x: 271, endPoint y: 271, distance: 9.7
click at [265, 268] on div "Stack Tourney Enter table action A=All-in R=Raise C=Call 12 15 20 25 30 40 50 7…" at bounding box center [310, 271] width 161 height 333
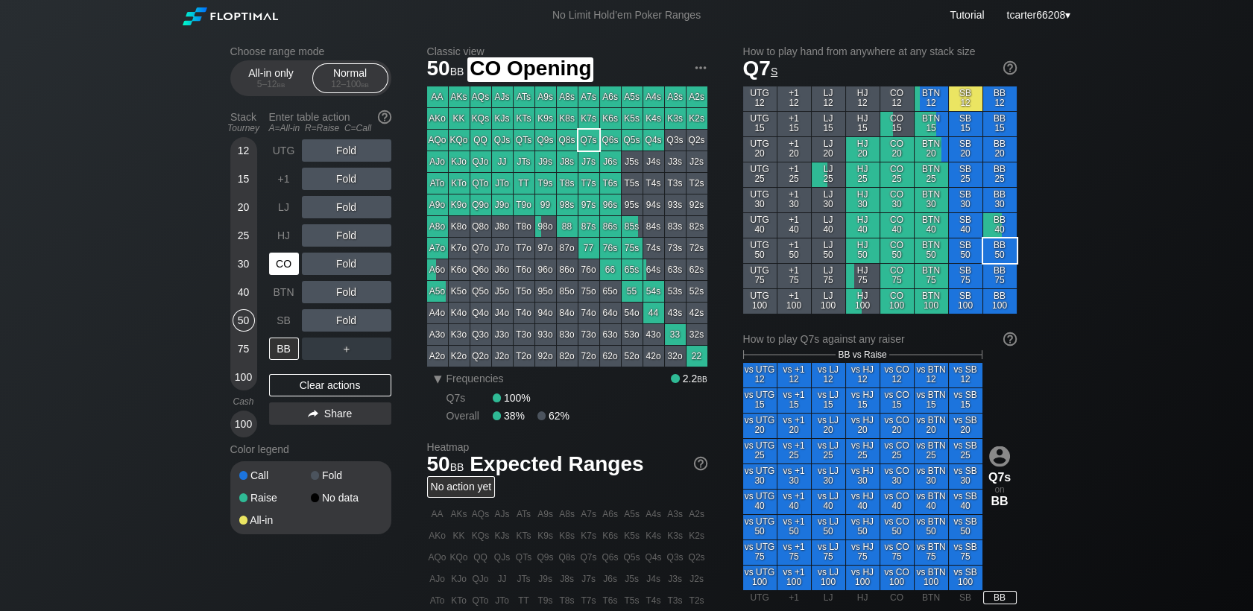
click at [274, 271] on div "CO" at bounding box center [284, 264] width 30 height 22
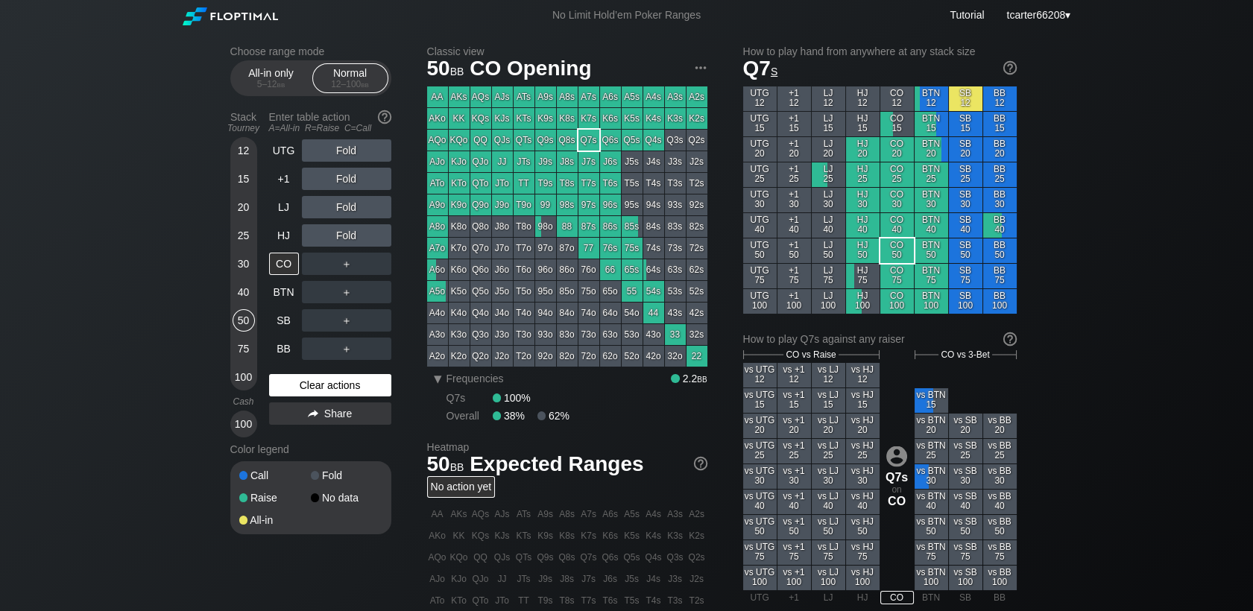
drag, startPoint x: 371, startPoint y: 394, endPoint x: 321, endPoint y: 379, distance: 52.8
click at [371, 394] on div "Clear actions" at bounding box center [330, 385] width 122 height 22
